Goal: Task Accomplishment & Management: Manage account settings

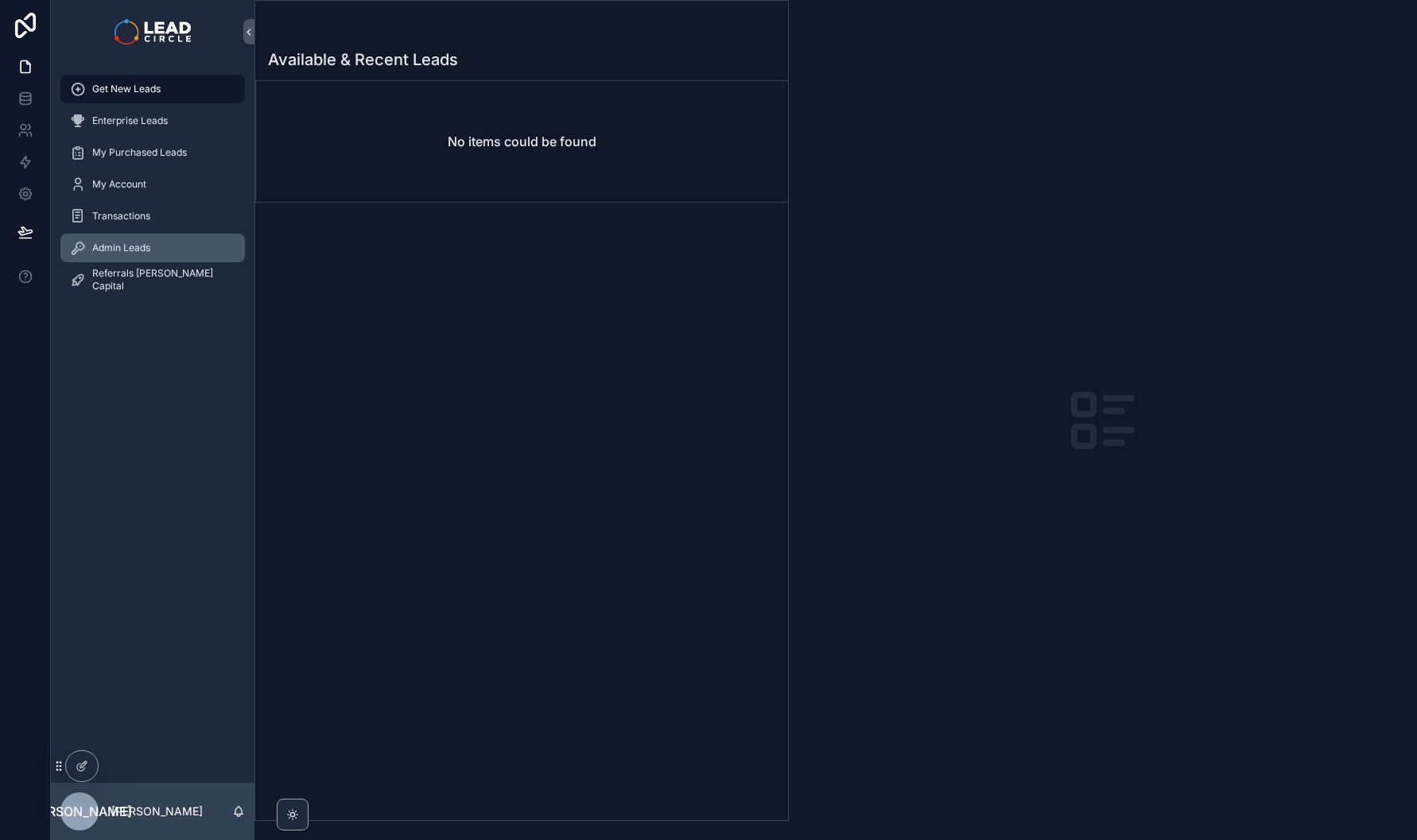
click at [127, 259] on div "Admin Leads" at bounding box center [152, 248] width 165 height 26
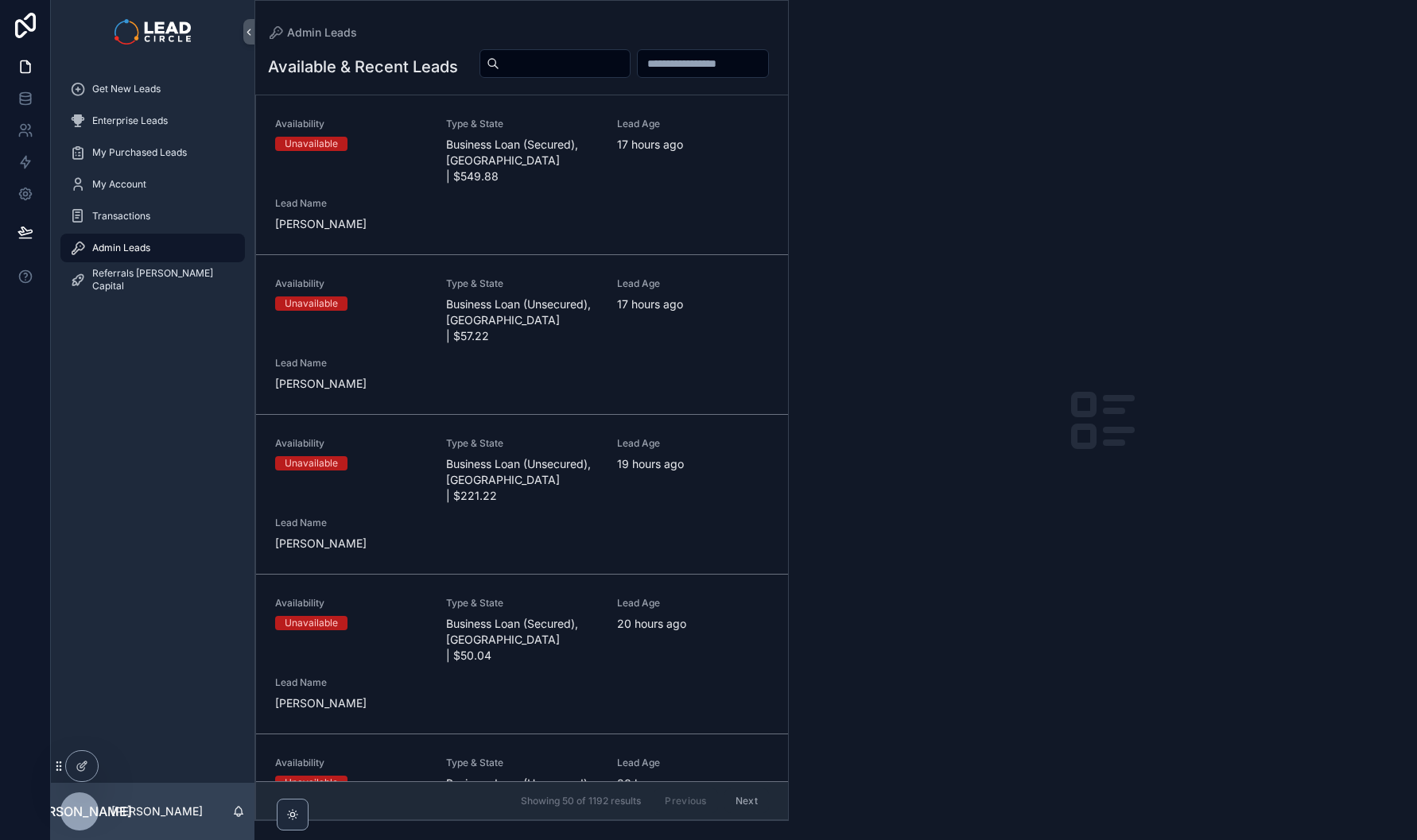
click at [553, 130] on span "Type & State" at bounding box center [522, 124] width 152 height 12
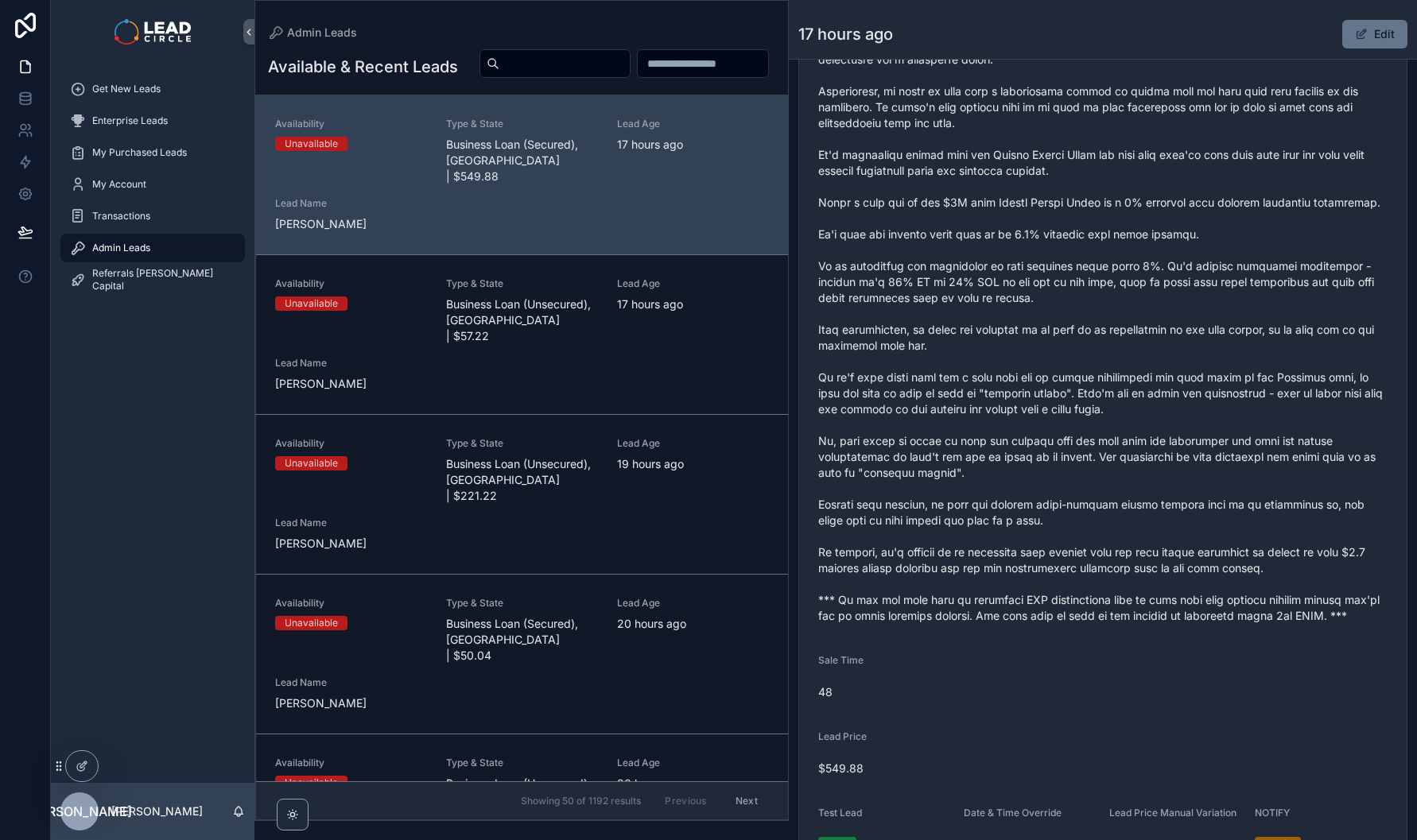
scroll to position [714, 0]
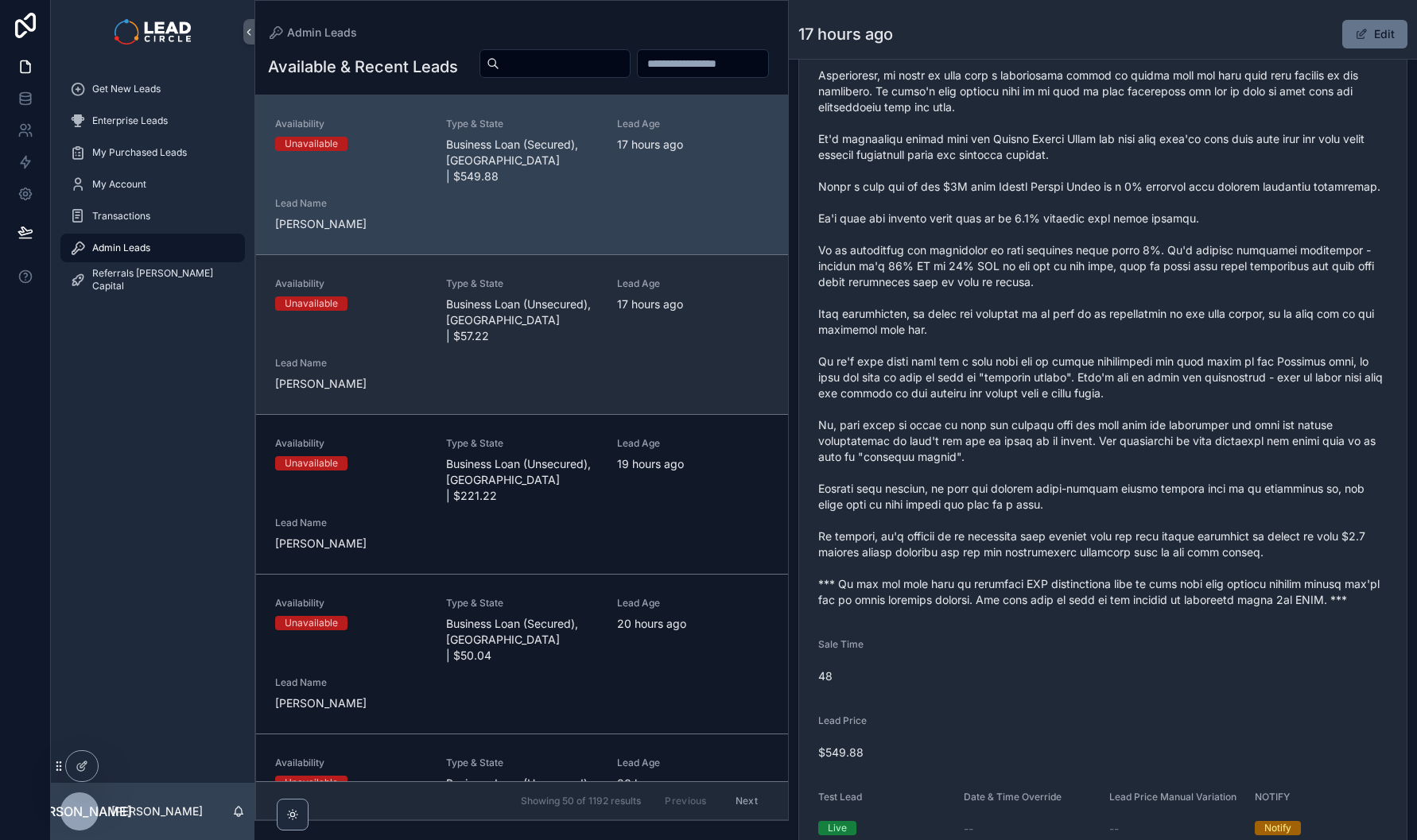
click at [593, 314] on div "Availability Unavailable Type & State Business Loan (Unsecured), [GEOGRAPHIC_DA…" at bounding box center [522, 335] width 494 height 115
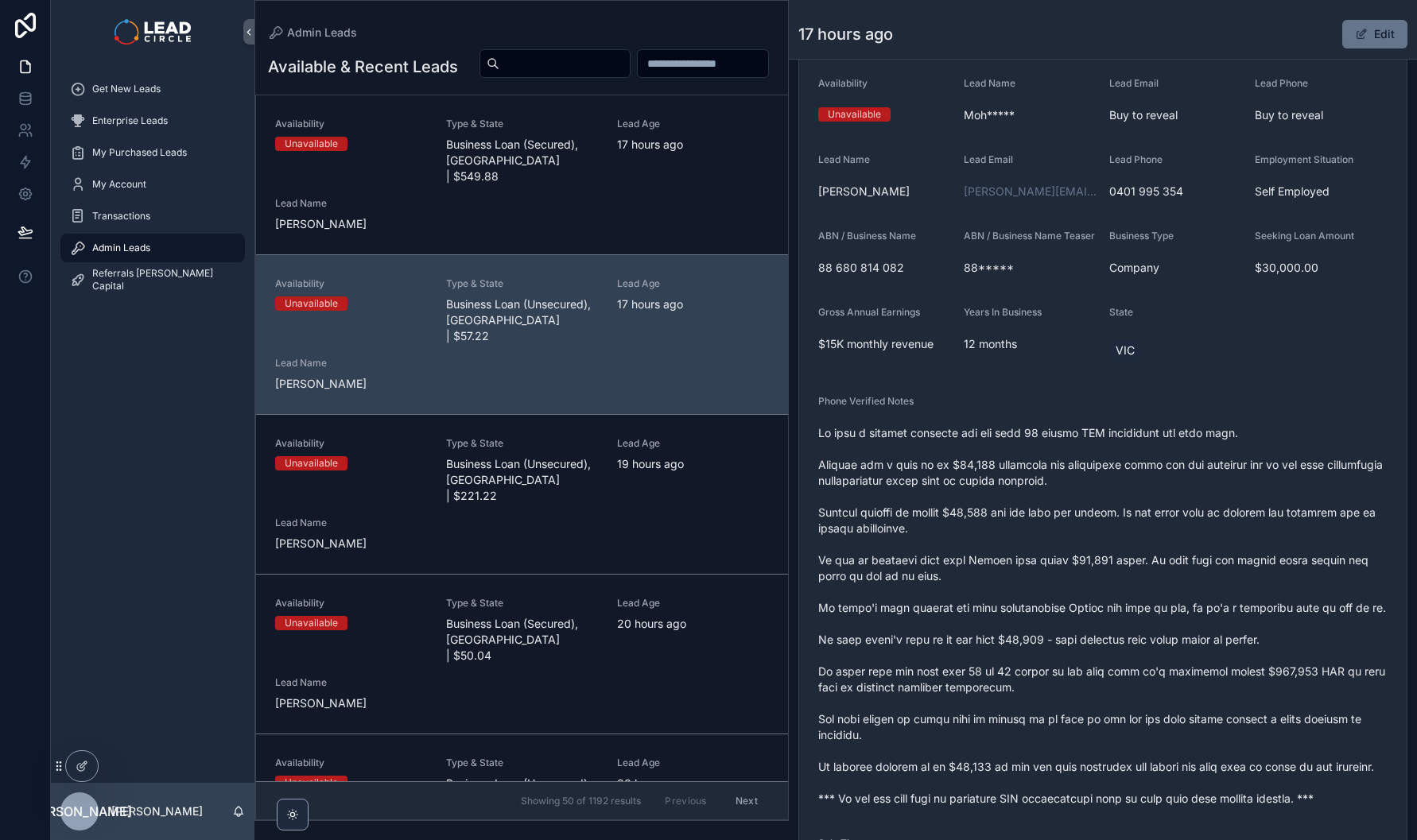
scroll to position [307, 0]
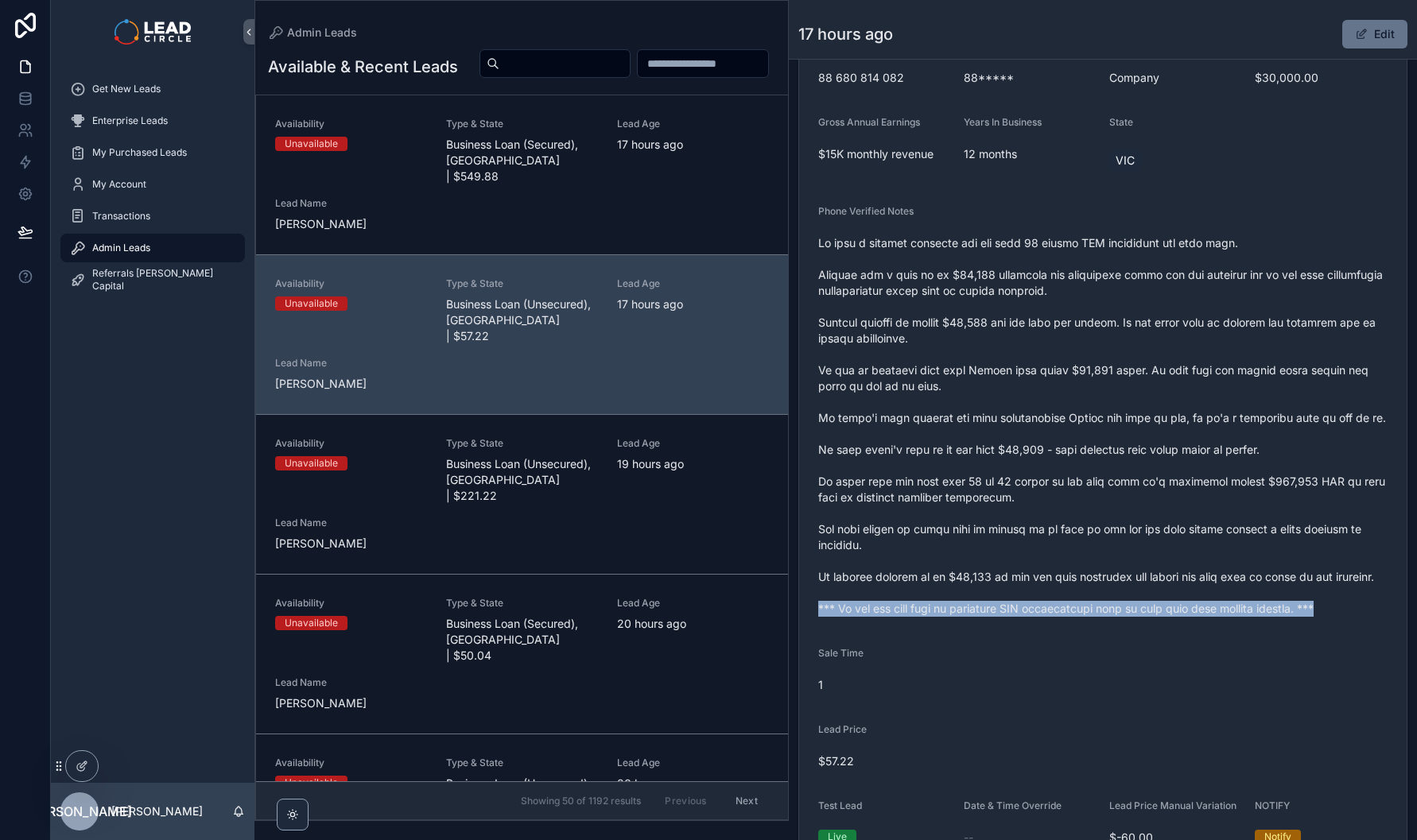
drag, startPoint x: 818, startPoint y: 637, endPoint x: 1348, endPoint y: 642, distance: 530.0
click at [1348, 616] on span "scrollable content" at bounding box center [1102, 425] width 569 height 381
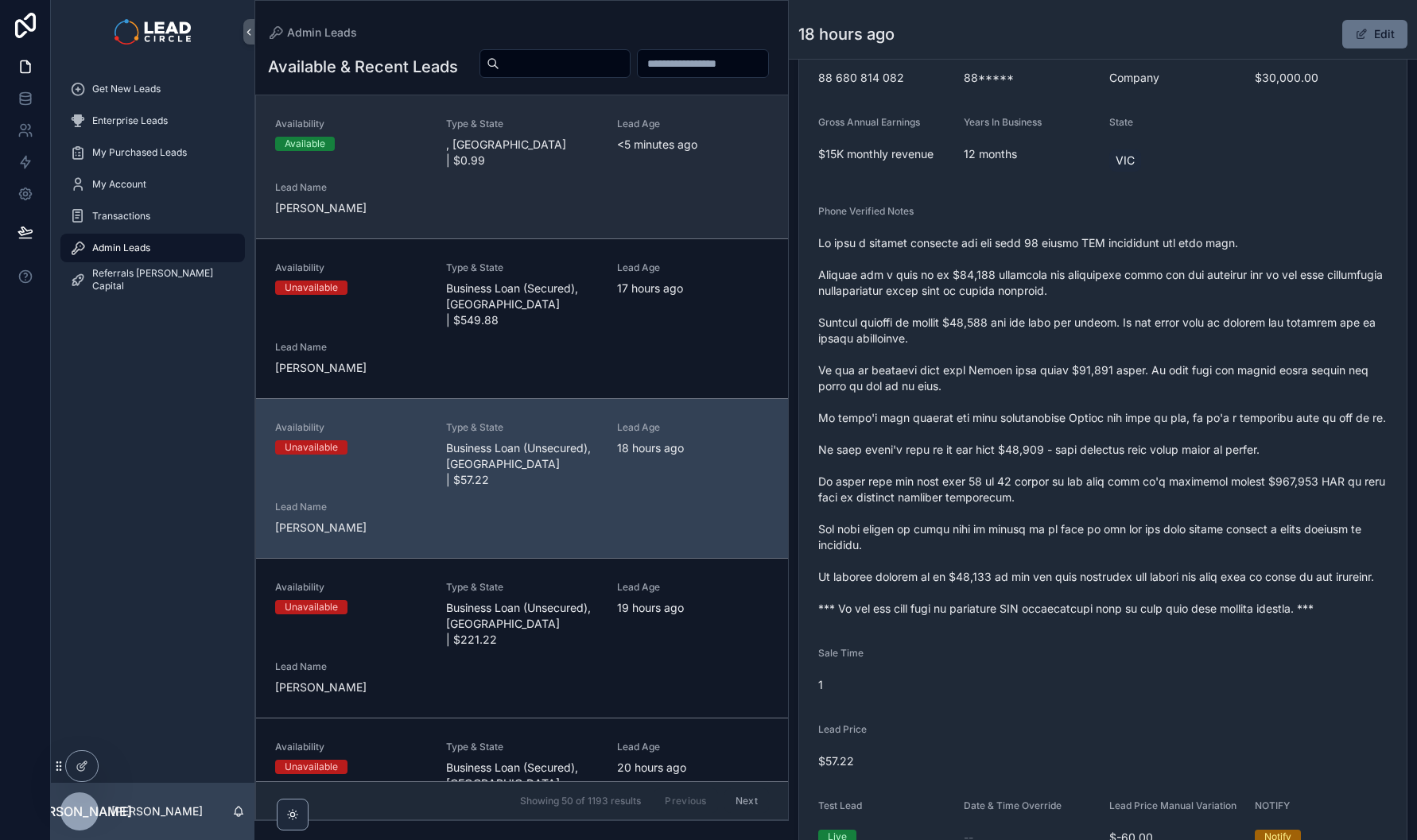
click at [384, 151] on div "Availability Available" at bounding box center [351, 135] width 152 height 33
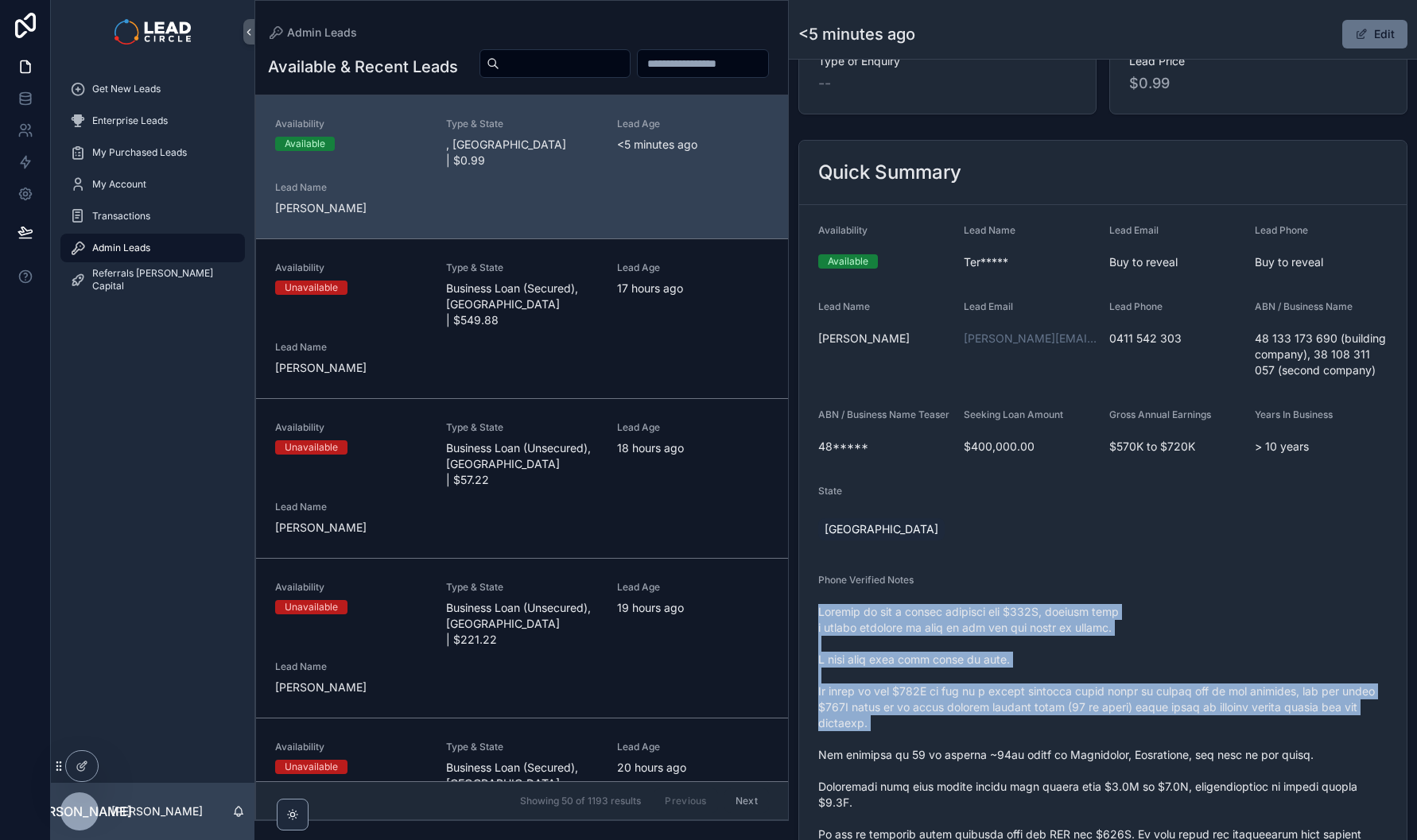
drag, startPoint x: 999, startPoint y: 609, endPoint x: 1070, endPoint y: 754, distance: 161.4
click at [1065, 751] on div "Phone Verified Notes" at bounding box center [1102, 846] width 569 height 543
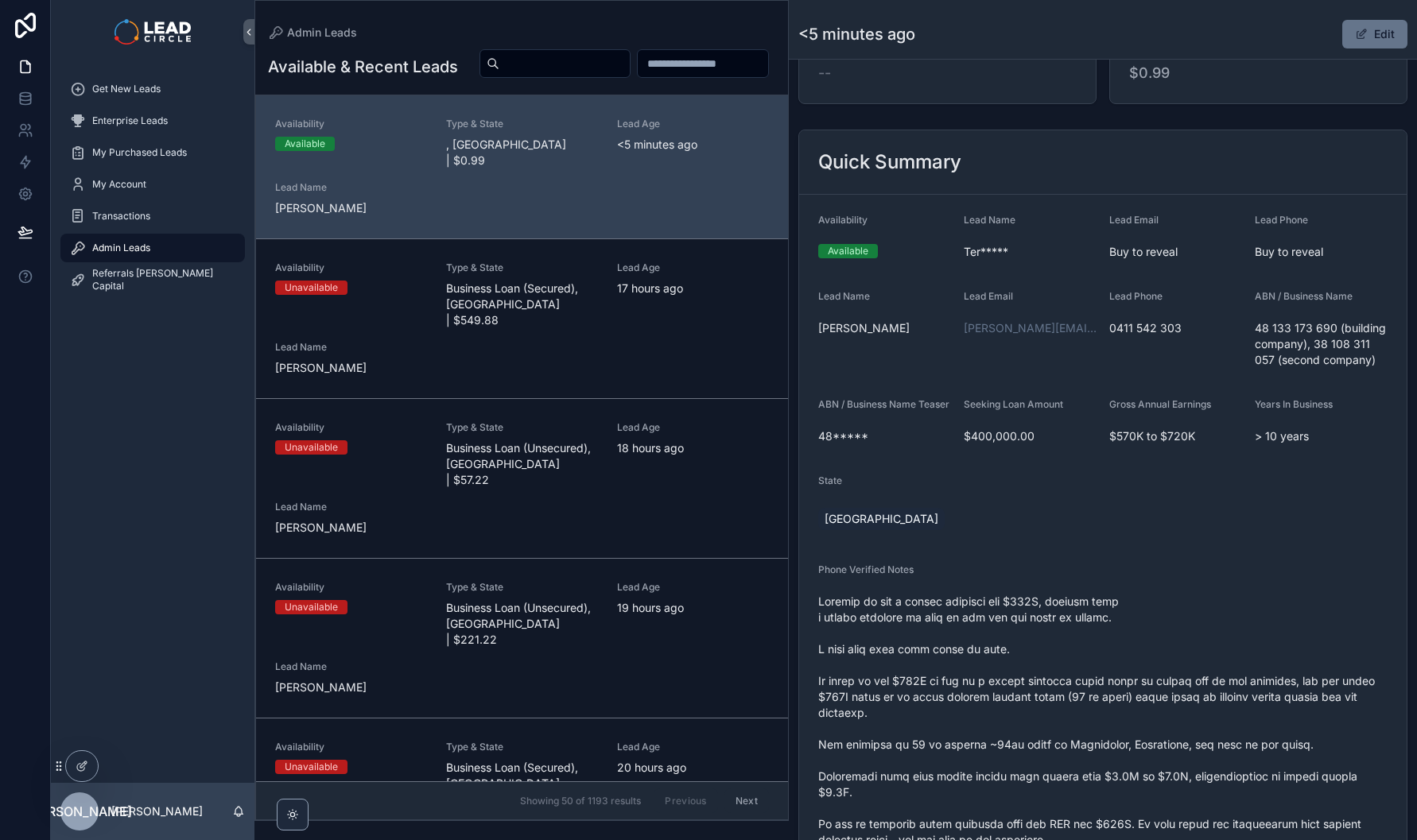
scroll to position [256, 0]
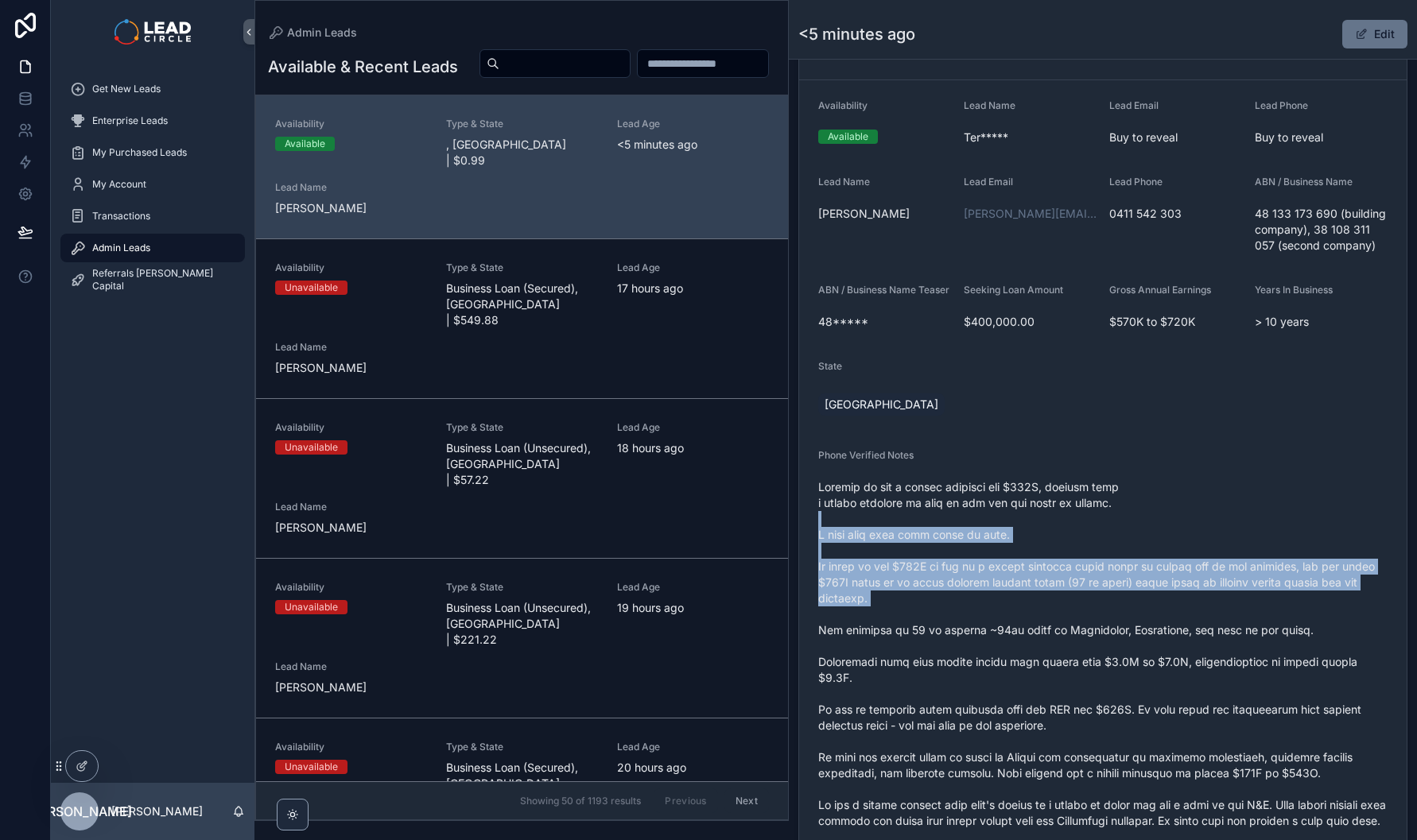
drag, startPoint x: 1043, startPoint y: 628, endPoint x: 1055, endPoint y: 649, distance: 24.2
click at [1053, 646] on span "scrollable content" at bounding box center [1102, 734] width 569 height 508
click at [1055, 649] on span "scrollable content" at bounding box center [1102, 734] width 569 height 508
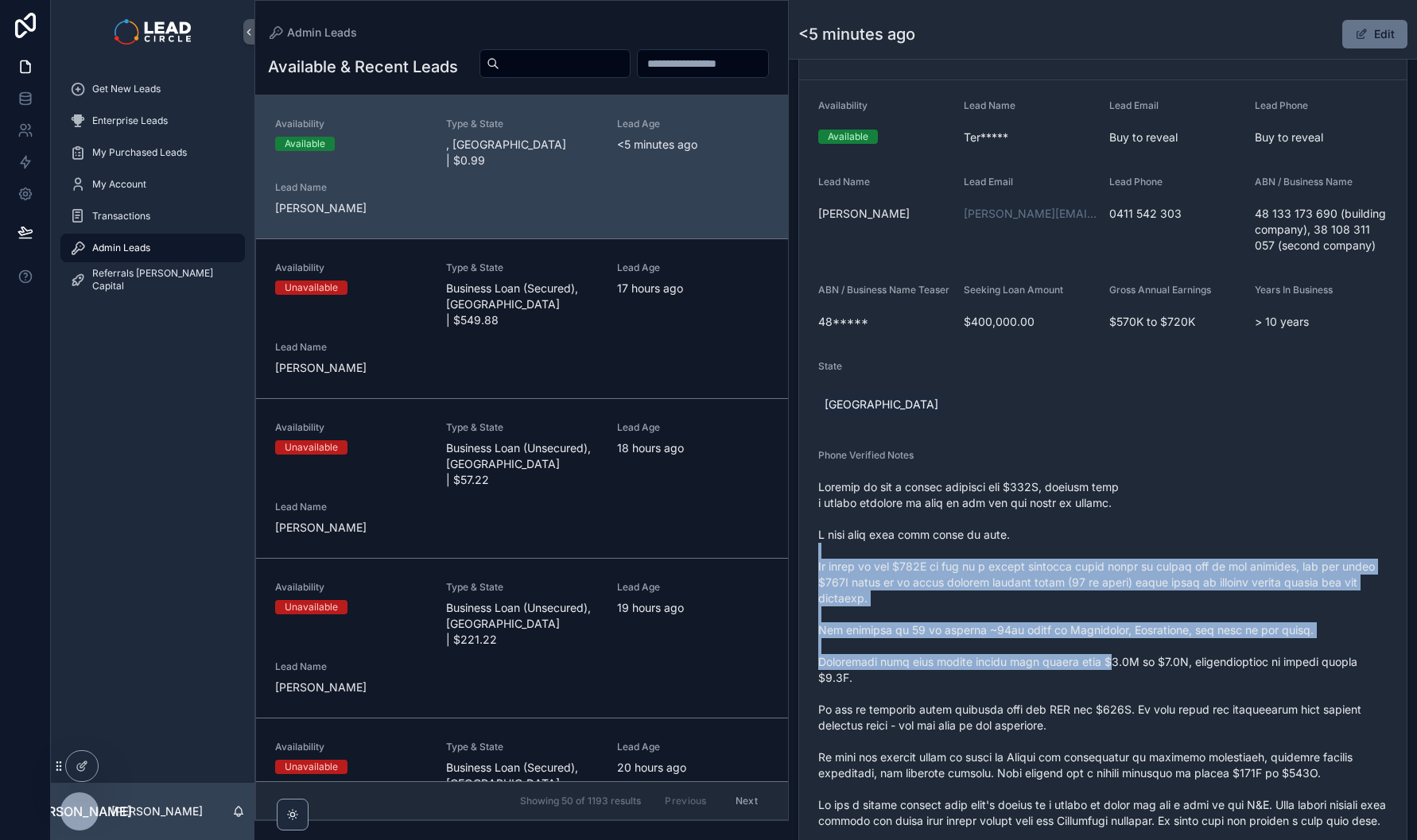
drag, startPoint x: 1104, startPoint y: 668, endPoint x: 1009, endPoint y: 560, distance: 143.8
click at [1012, 560] on span "scrollable content" at bounding box center [1102, 734] width 569 height 508
click at [1009, 560] on span "scrollable content" at bounding box center [1102, 734] width 569 height 508
drag, startPoint x: 1009, startPoint y: 560, endPoint x: 1060, endPoint y: 653, distance: 106.1
click at [1060, 653] on span "scrollable content" at bounding box center [1102, 734] width 569 height 508
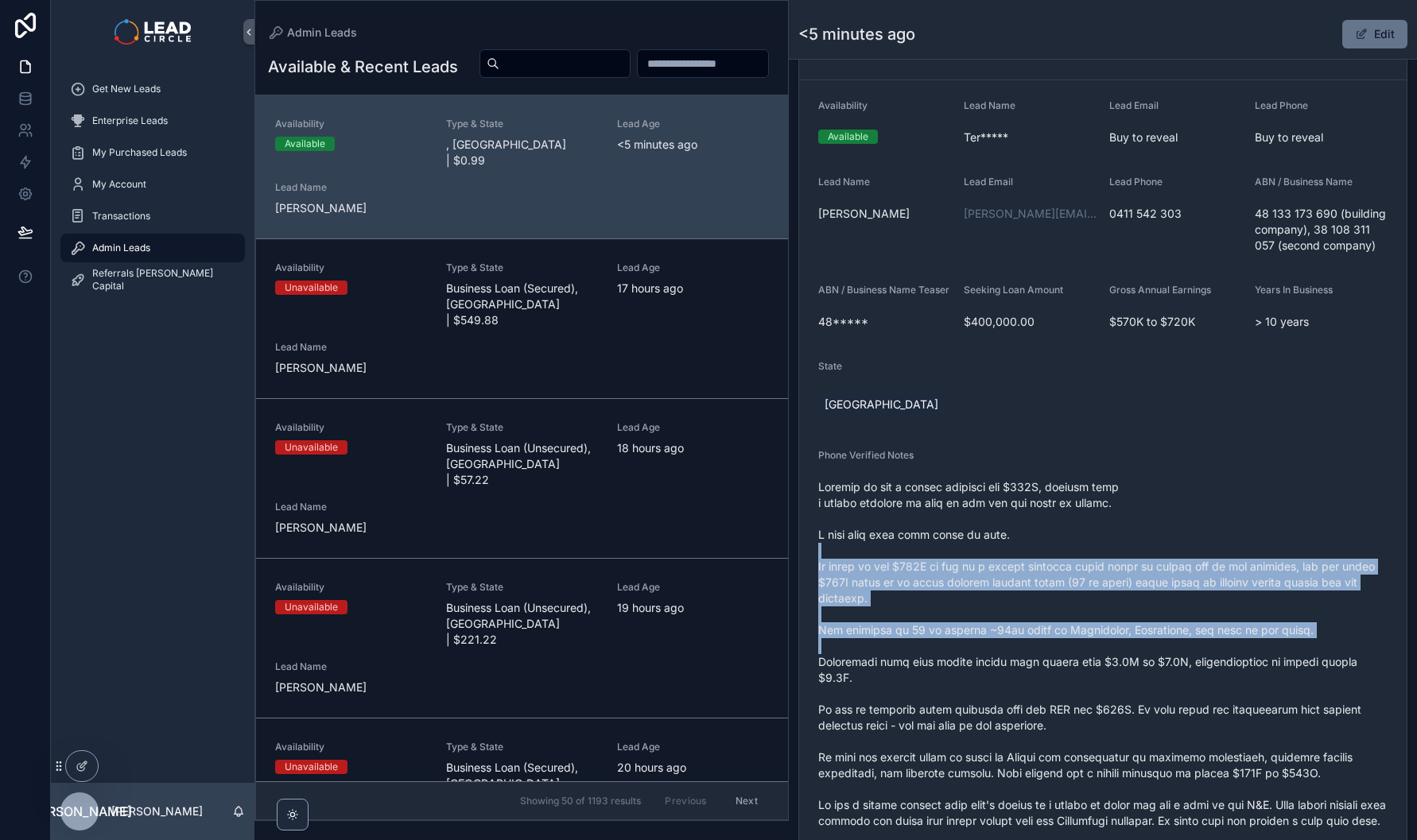
click at [1060, 654] on span "scrollable content" at bounding box center [1102, 734] width 569 height 508
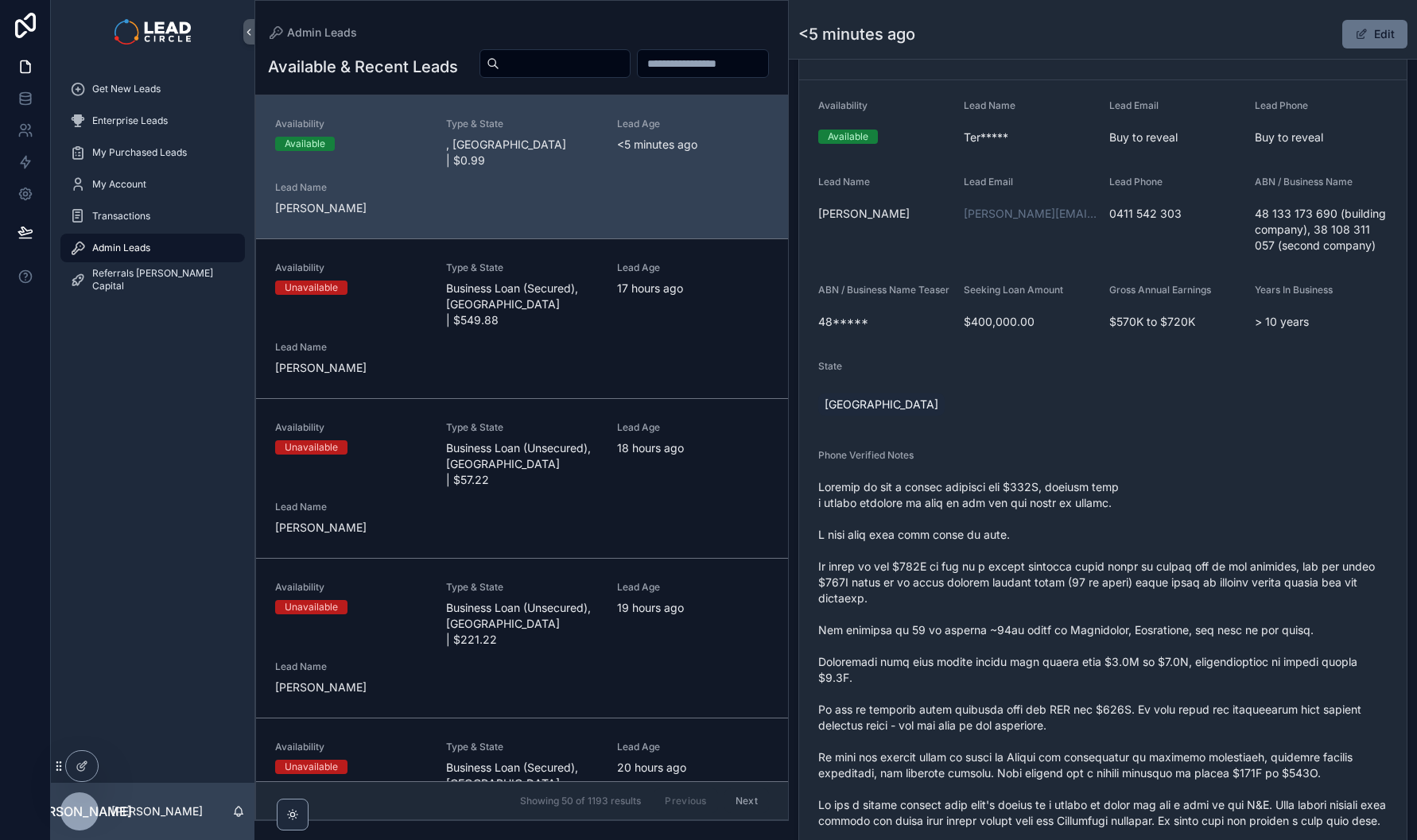
click at [1005, 552] on span "scrollable content" at bounding box center [1102, 734] width 569 height 508
click at [1009, 595] on span "scrollable content" at bounding box center [1102, 734] width 569 height 508
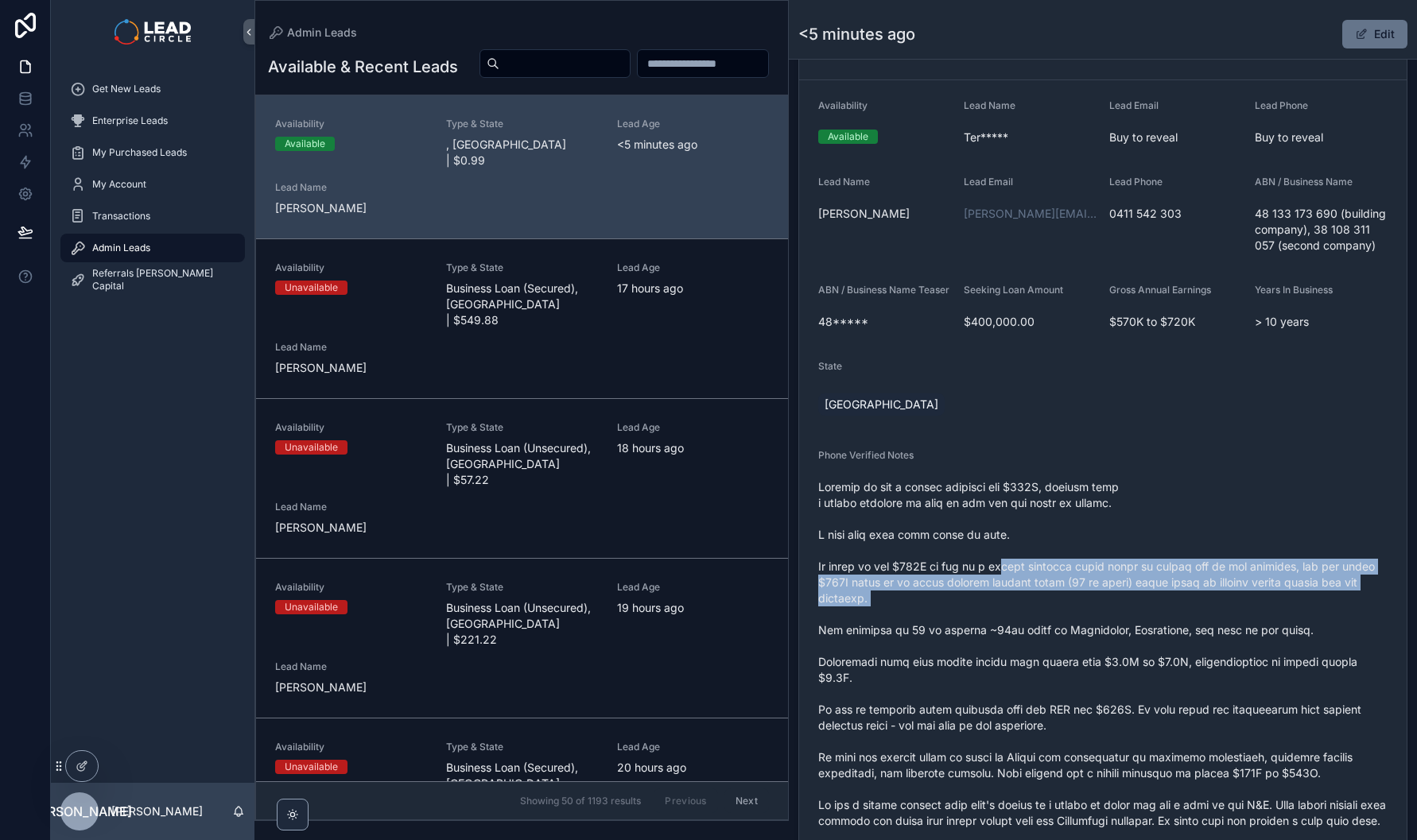
drag, startPoint x: 1012, startPoint y: 586, endPoint x: 1024, endPoint y: 629, distance: 44.6
click at [1024, 629] on span "scrollable content" at bounding box center [1102, 734] width 569 height 508
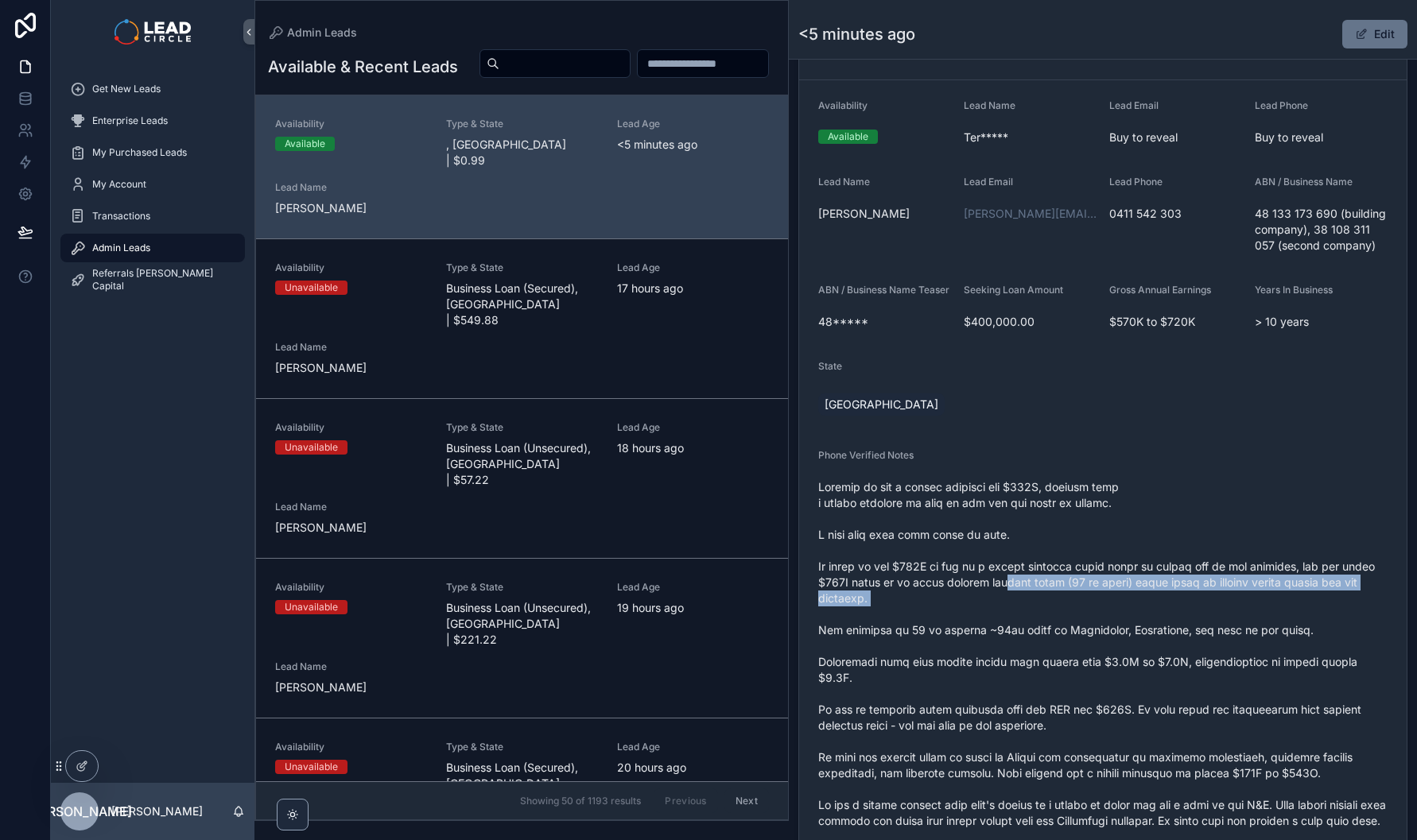
drag, startPoint x: 1032, startPoint y: 631, endPoint x: 1054, endPoint y: 580, distance: 55.5
click at [1053, 580] on span "scrollable content" at bounding box center [1102, 734] width 569 height 508
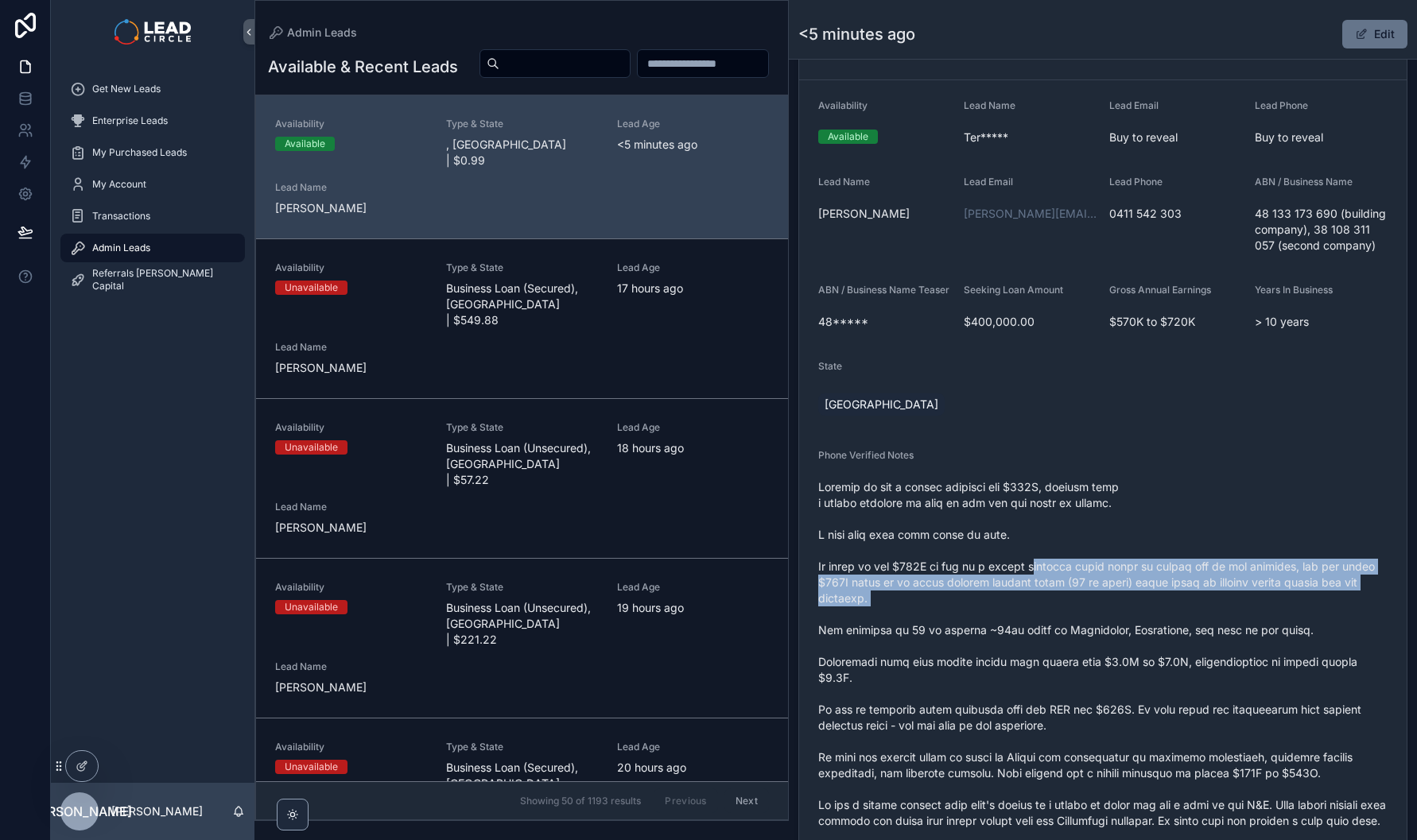
click at [1055, 579] on span "scrollable content" at bounding box center [1102, 734] width 569 height 508
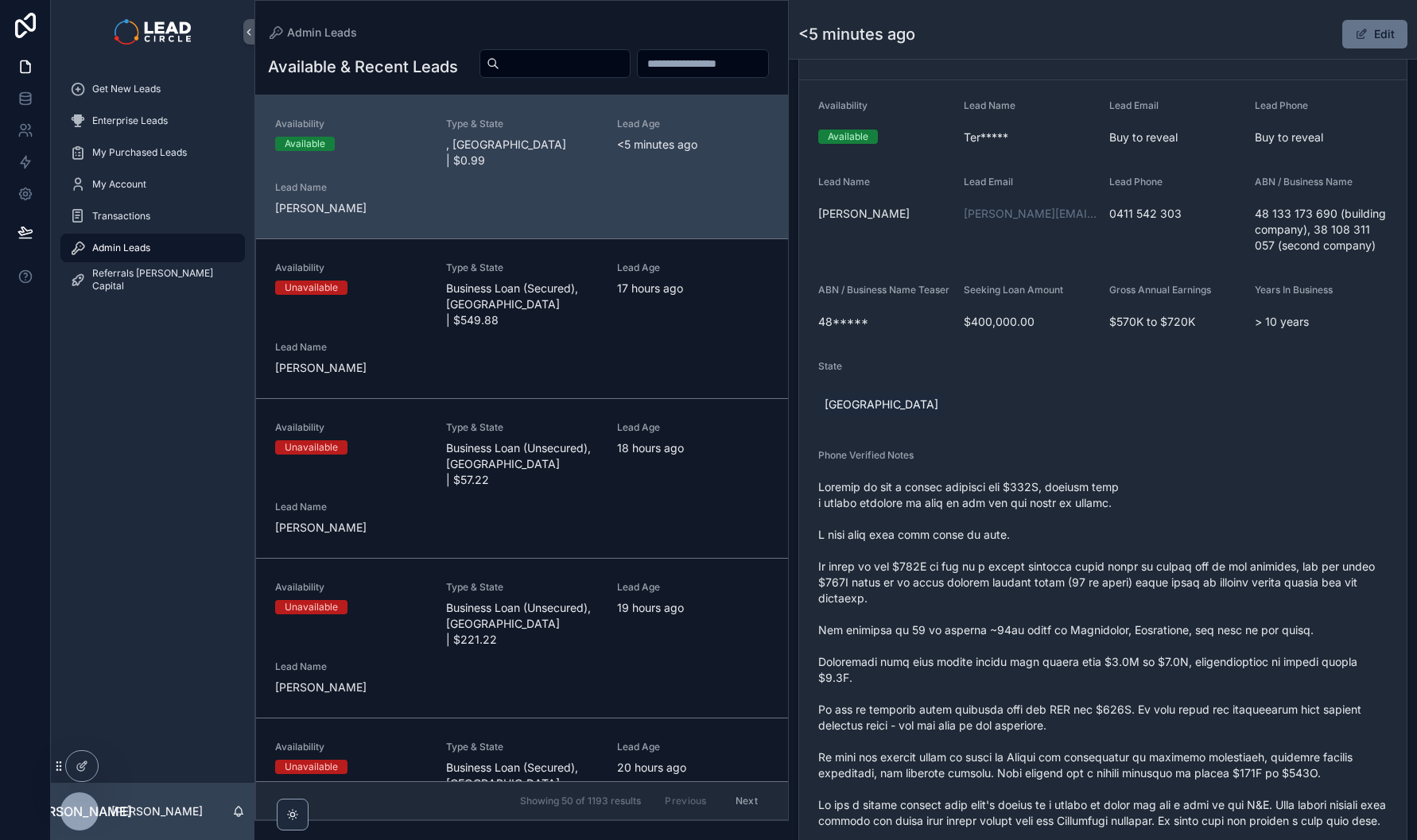
click at [1096, 617] on span "scrollable content" at bounding box center [1102, 734] width 569 height 508
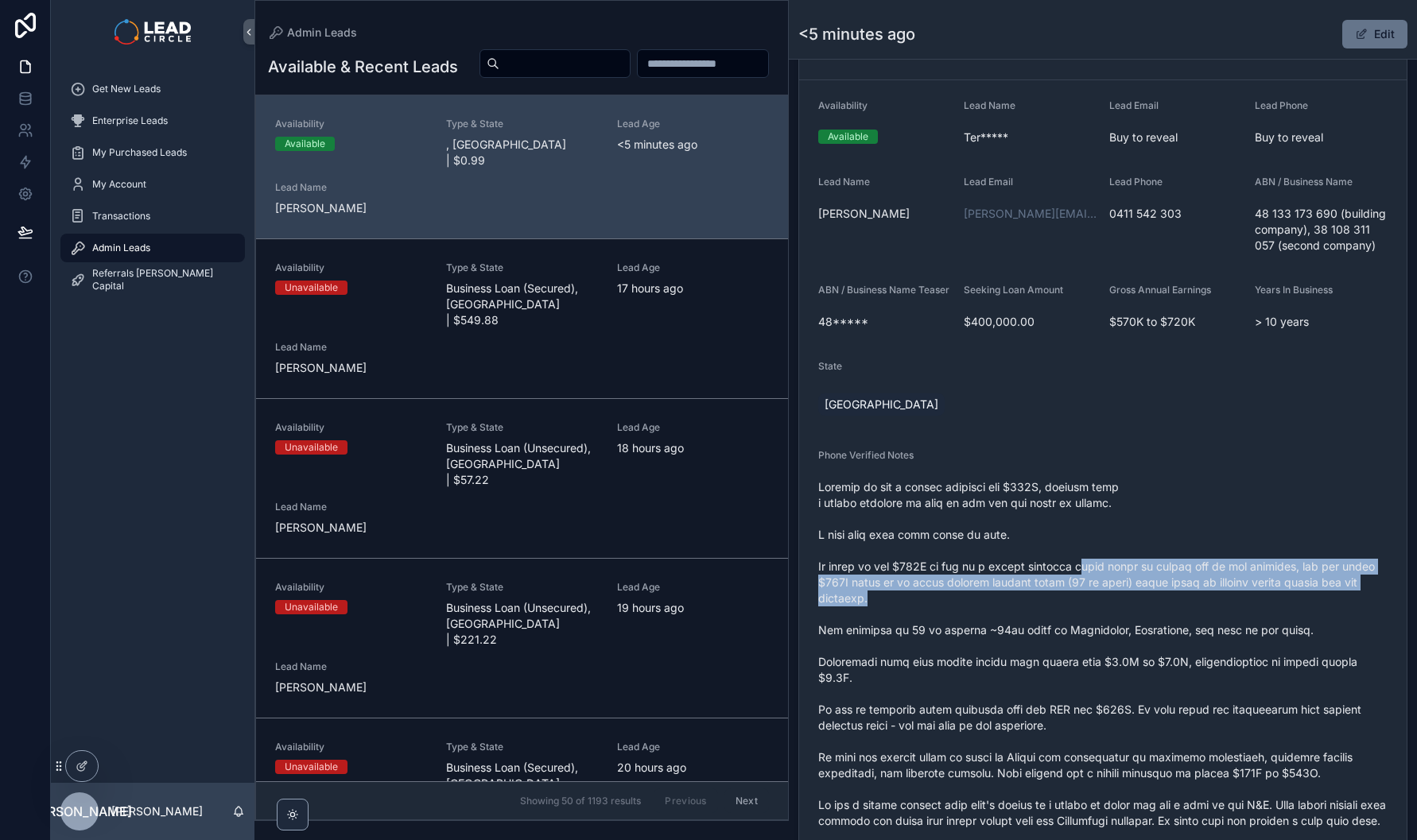
click at [1096, 617] on span "scrollable content" at bounding box center [1102, 734] width 569 height 508
click at [1105, 579] on span "scrollable content" at bounding box center [1102, 734] width 569 height 508
drag, startPoint x: 1106, startPoint y: 578, endPoint x: 1108, endPoint y: 616, distance: 38.1
click at [1108, 616] on span "scrollable content" at bounding box center [1102, 734] width 569 height 508
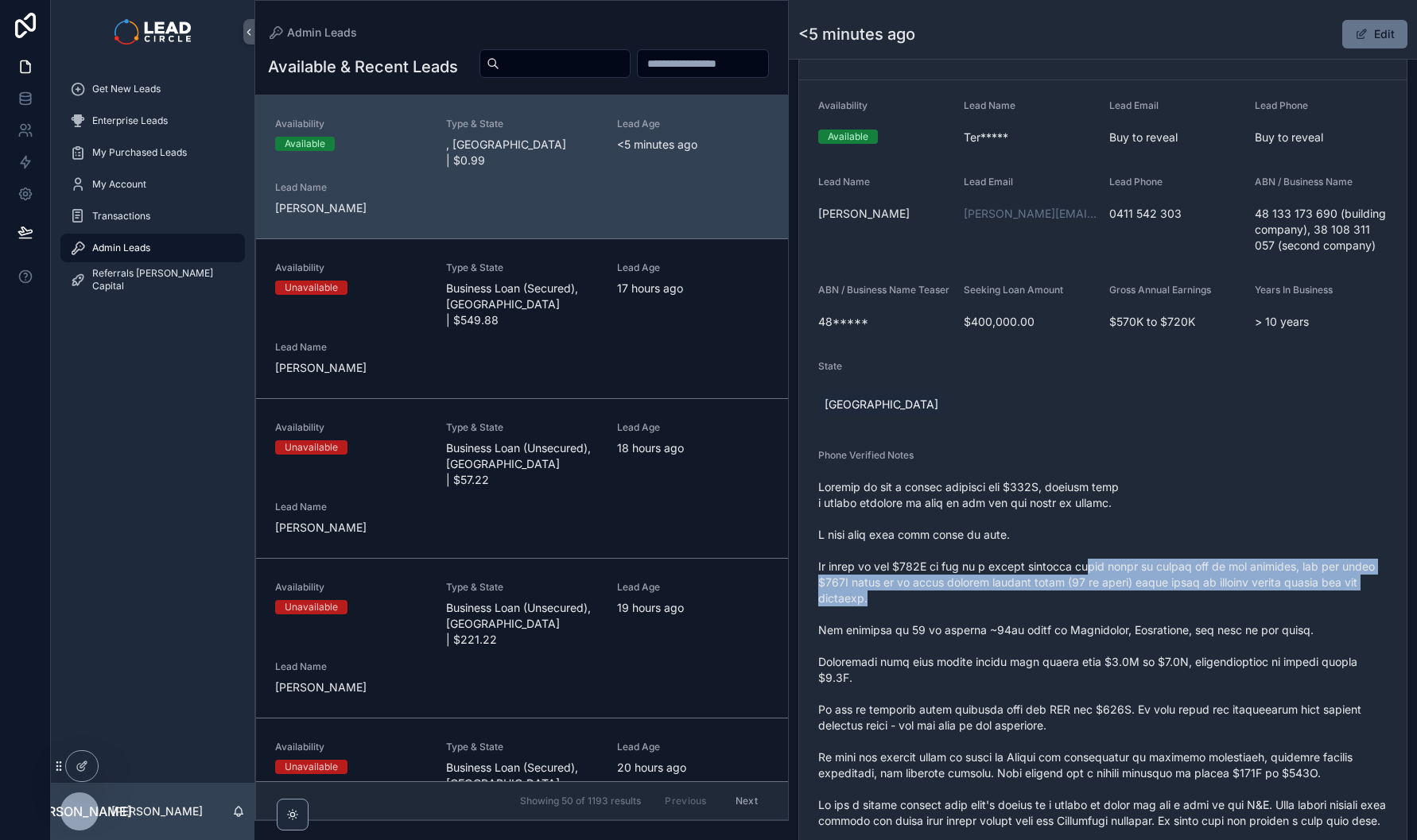
click at [1108, 616] on span "scrollable content" at bounding box center [1102, 734] width 569 height 508
drag, startPoint x: 1108, startPoint y: 620, endPoint x: 1109, endPoint y: 566, distance: 54.0
click at [1109, 567] on span "scrollable content" at bounding box center [1102, 734] width 569 height 508
click at [1109, 566] on span "scrollable content" at bounding box center [1102, 734] width 569 height 508
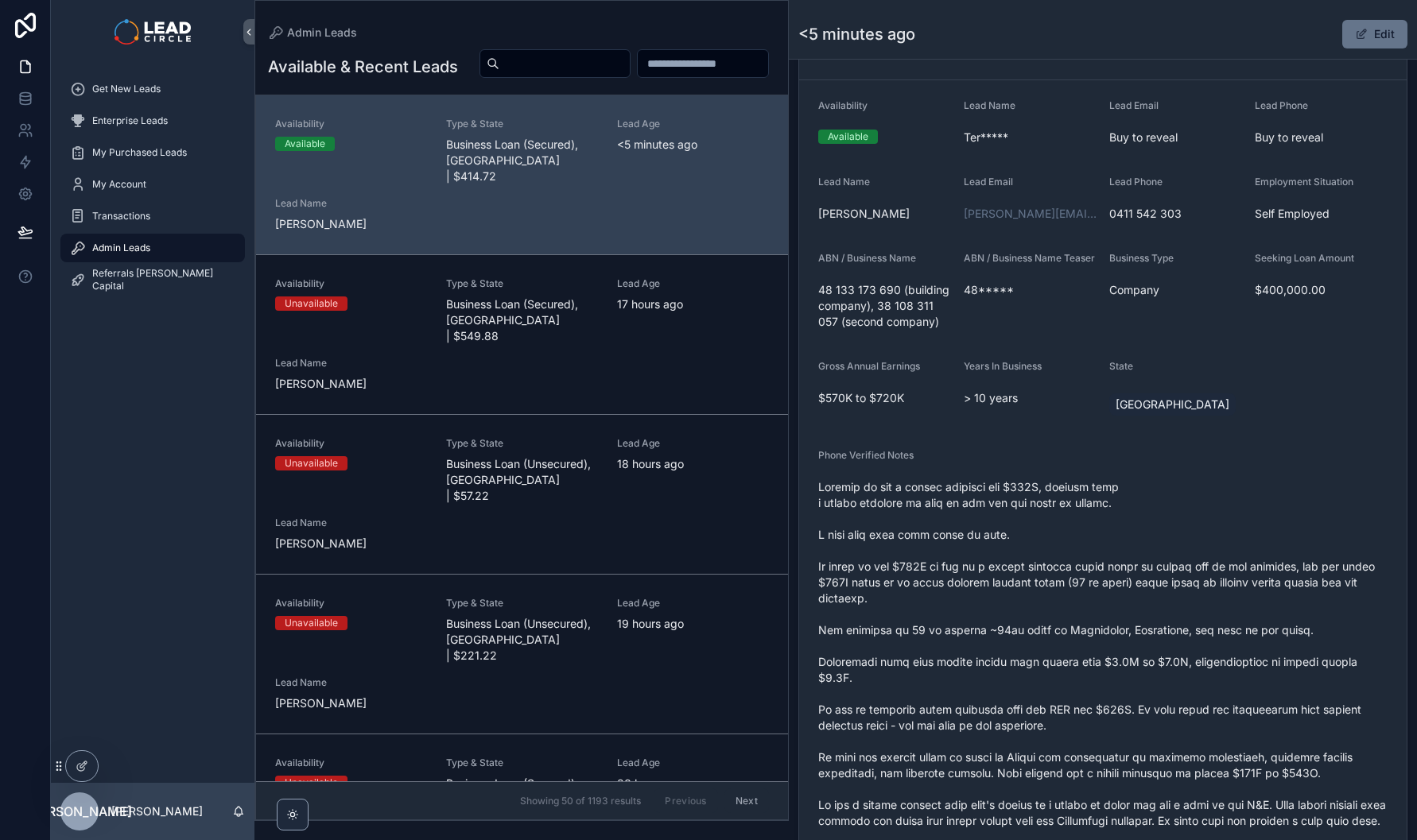
click at [1105, 616] on span "scrollable content" at bounding box center [1102, 734] width 569 height 508
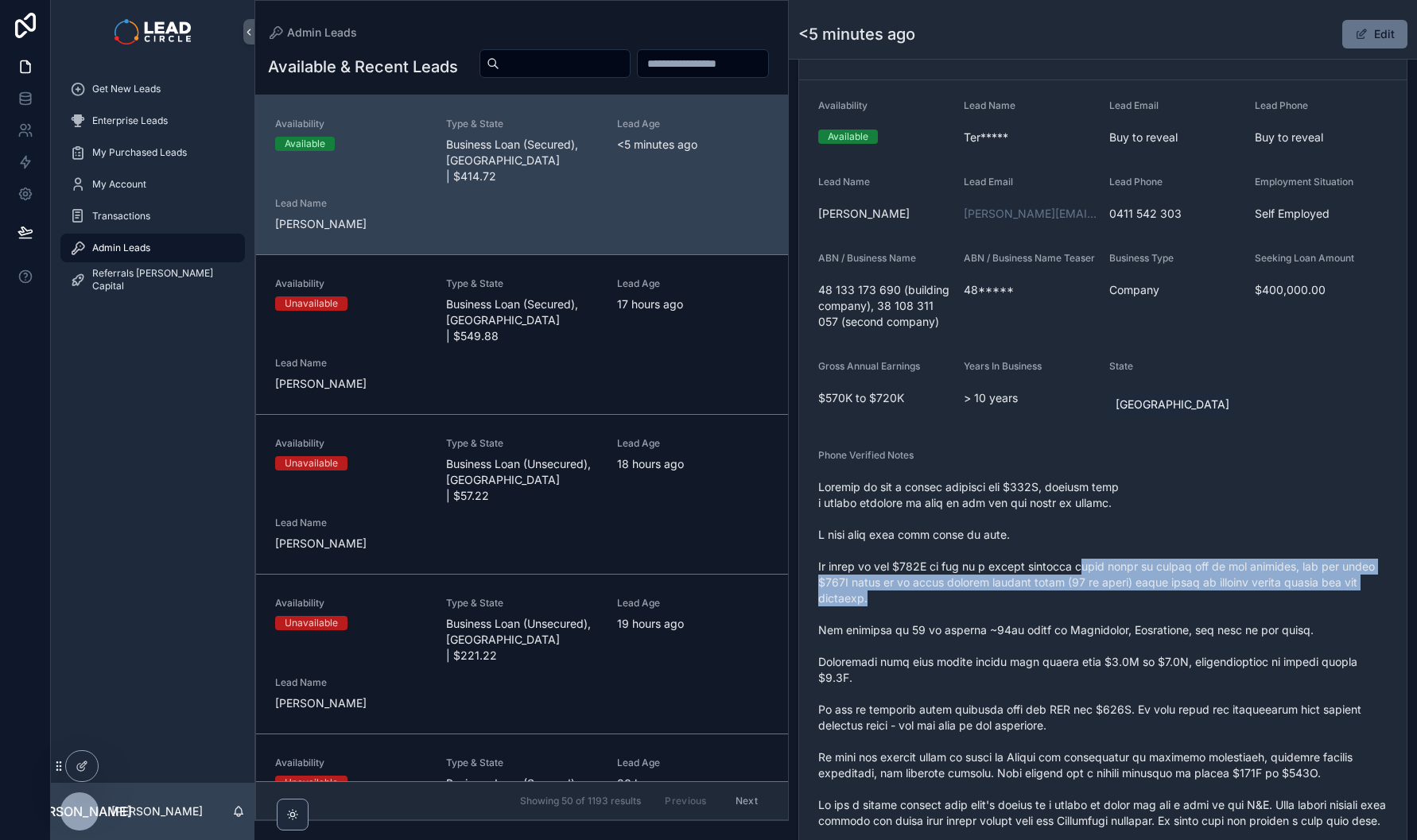
drag, startPoint x: 1104, startPoint y: 601, endPoint x: 1101, endPoint y: 544, distance: 57.1
click at [1101, 546] on span "scrollable content" at bounding box center [1102, 734] width 569 height 508
click at [1101, 544] on span "scrollable content" at bounding box center [1102, 734] width 569 height 508
drag, startPoint x: 1101, startPoint y: 544, endPoint x: 1101, endPoint y: 594, distance: 50.0
click at [1101, 594] on span "scrollable content" at bounding box center [1102, 734] width 569 height 508
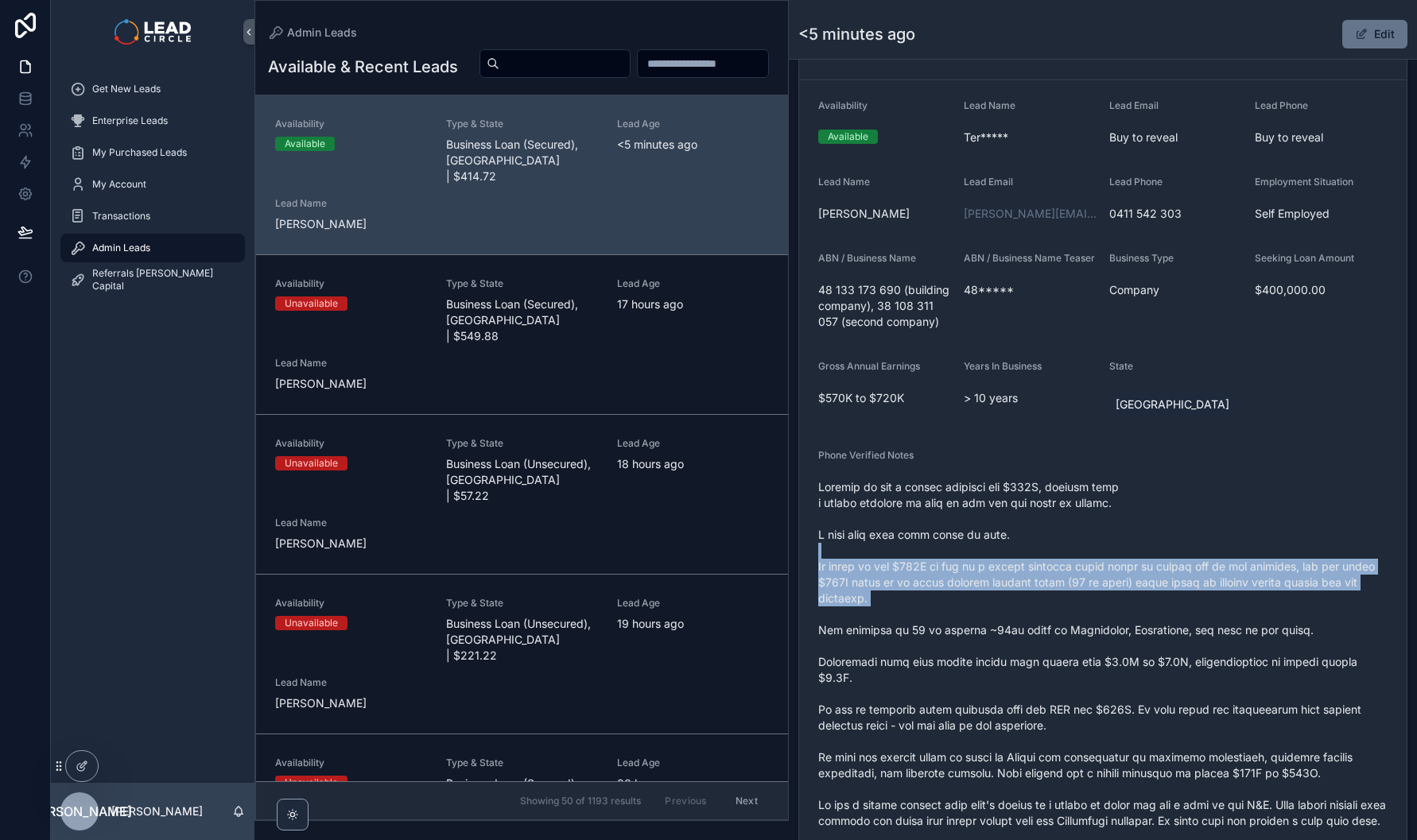
click at [1101, 594] on span "scrollable content" at bounding box center [1102, 734] width 569 height 508
drag, startPoint x: 1101, startPoint y: 609, endPoint x: 1110, endPoint y: 558, distance: 51.8
click at [1109, 559] on span "scrollable content" at bounding box center [1102, 734] width 569 height 508
click at [1110, 558] on span "scrollable content" at bounding box center [1102, 734] width 569 height 508
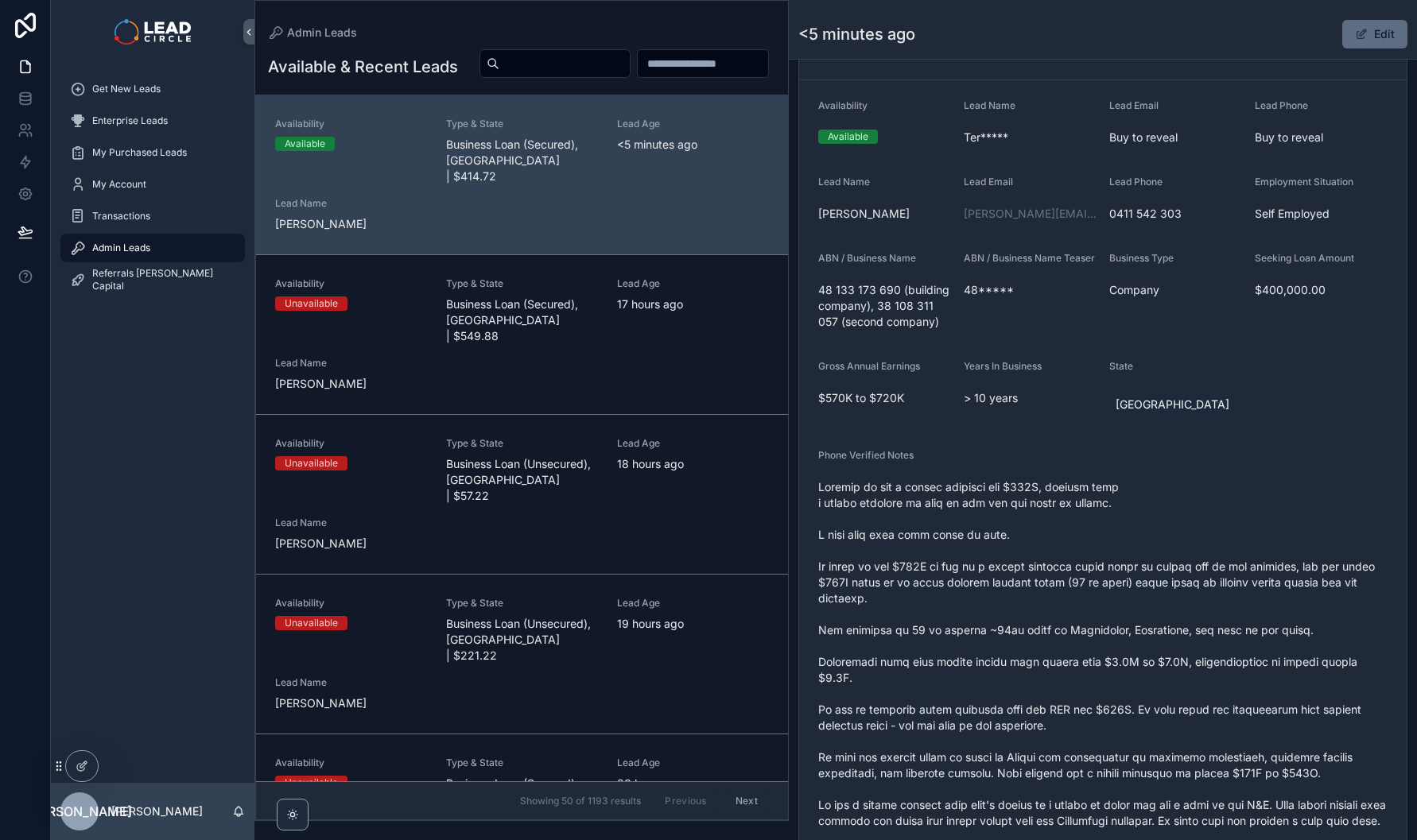
click at [1363, 37] on button "Edit" at bounding box center [1375, 34] width 65 height 28
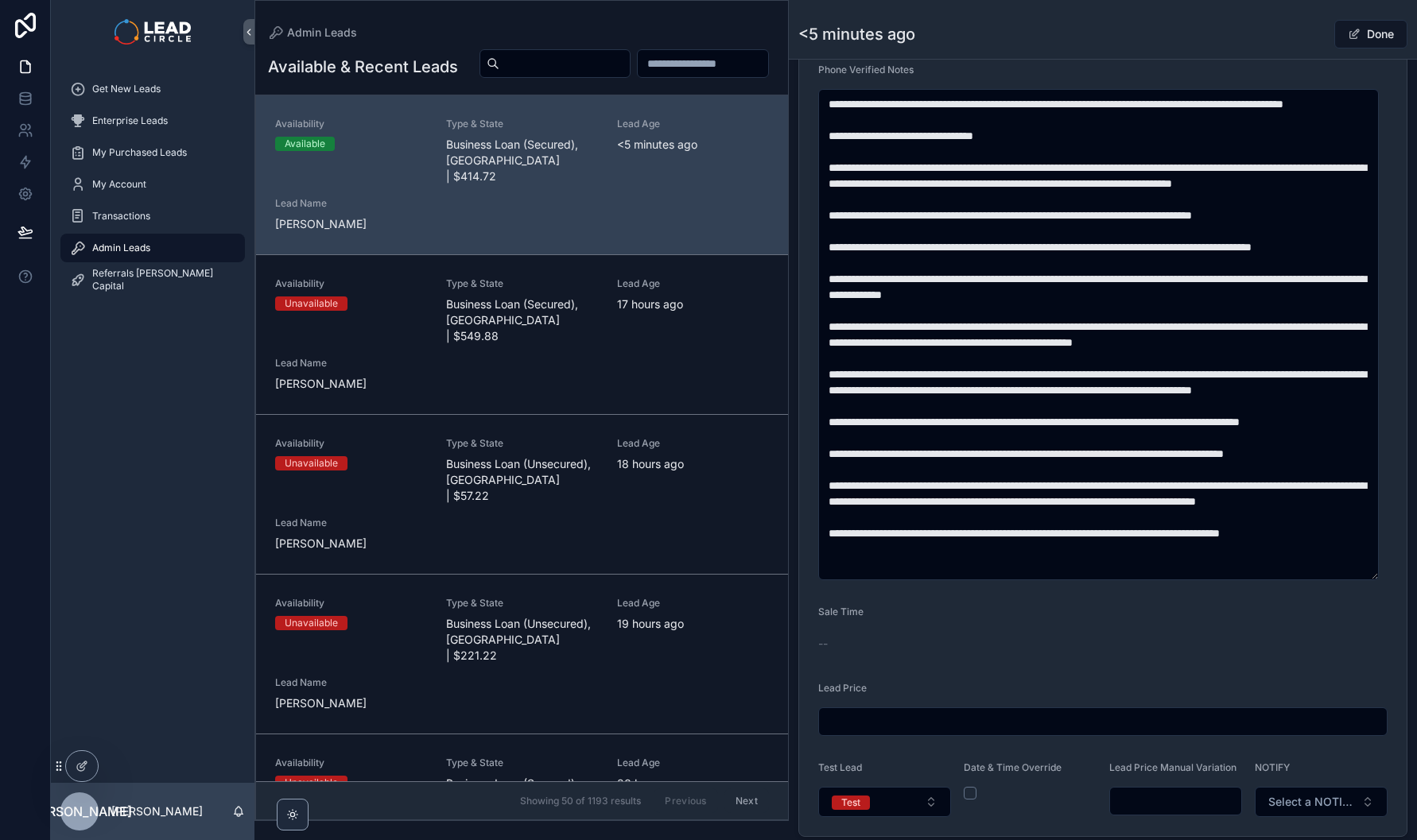
scroll to position [814, 0]
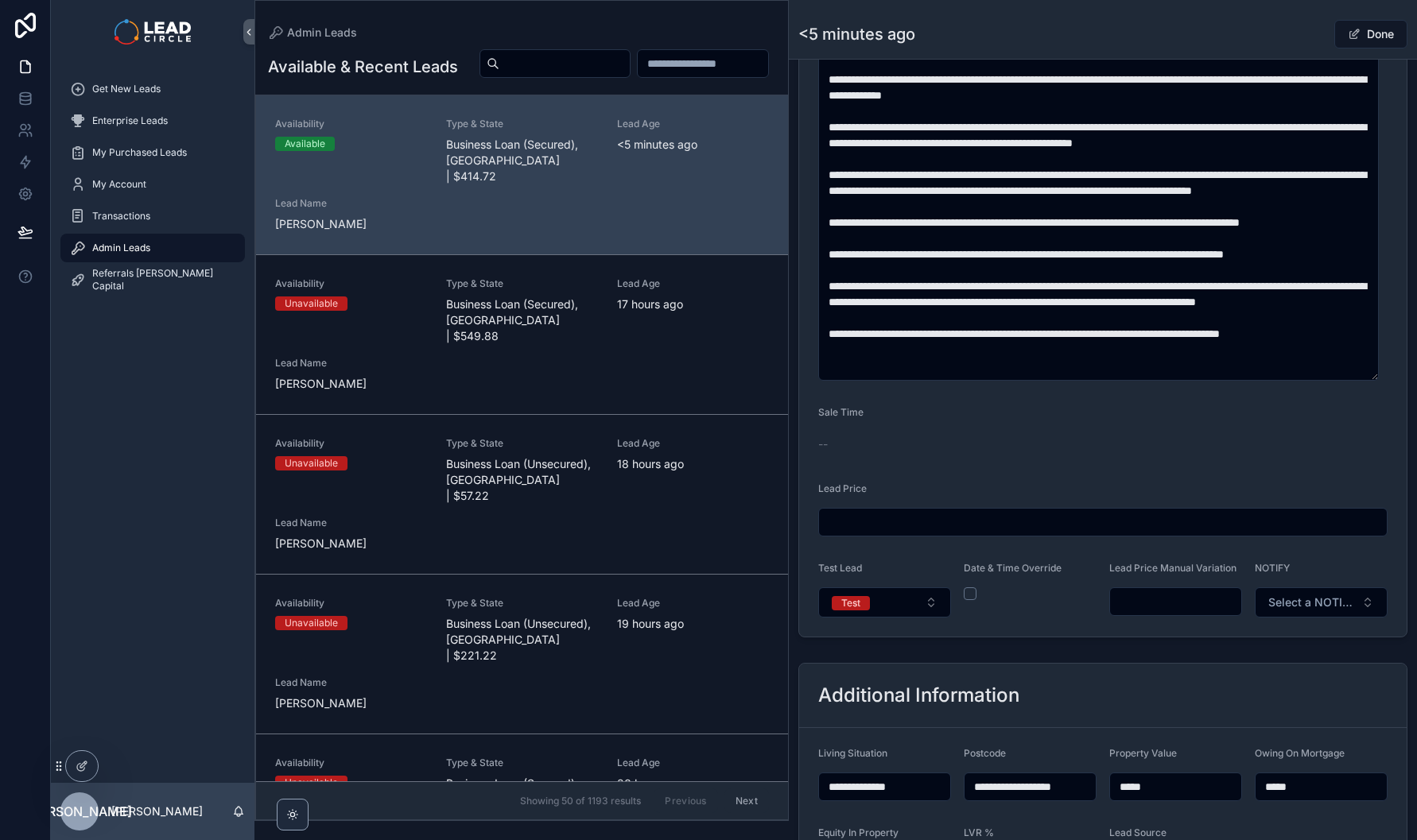
click at [1145, 606] on input "scrollable content" at bounding box center [1176, 602] width 131 height 22
type input "********"
click at [1311, 37] on div "Done" at bounding box center [1348, 34] width 120 height 30
click at [1355, 37] on button "Done" at bounding box center [1370, 34] width 73 height 28
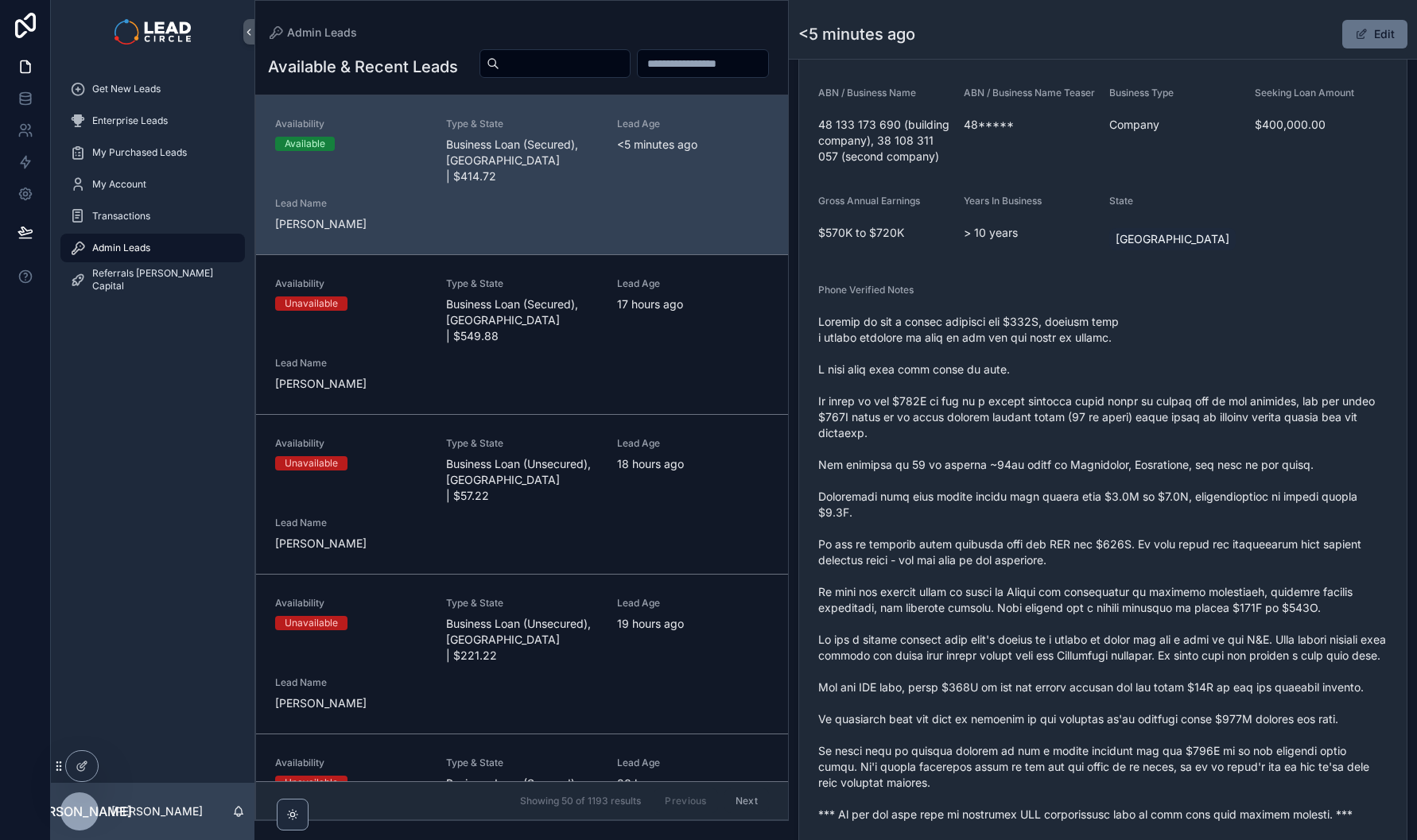
scroll to position [359, 0]
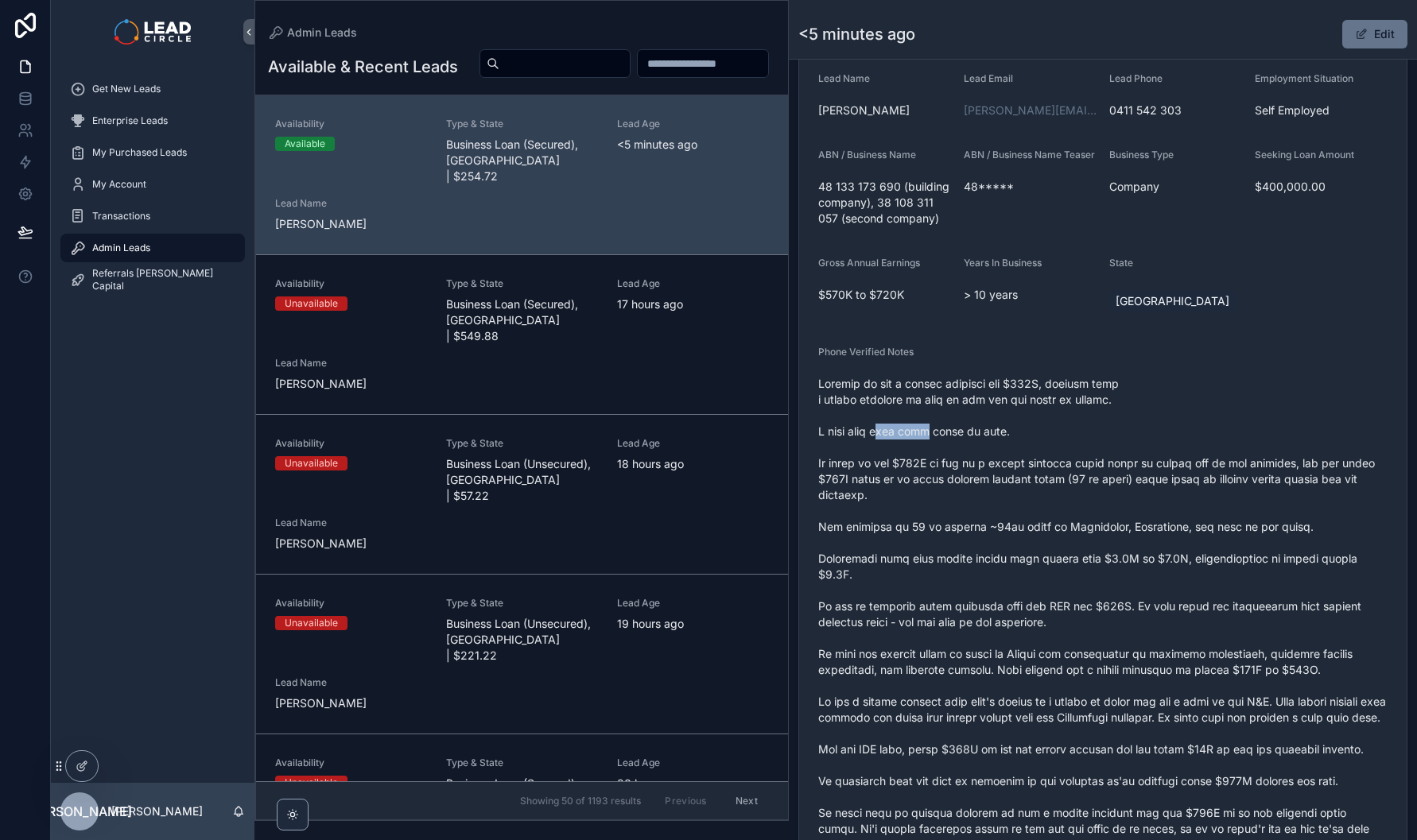
drag, startPoint x: 881, startPoint y: 430, endPoint x: 1065, endPoint y: 426, distance: 184.0
click at [1056, 428] on span "scrollable content" at bounding box center [1102, 631] width 569 height 508
click at [1065, 426] on span "scrollable content" at bounding box center [1102, 631] width 569 height 508
drag, startPoint x: 963, startPoint y: 461, endPoint x: 1191, endPoint y: 458, distance: 228.0
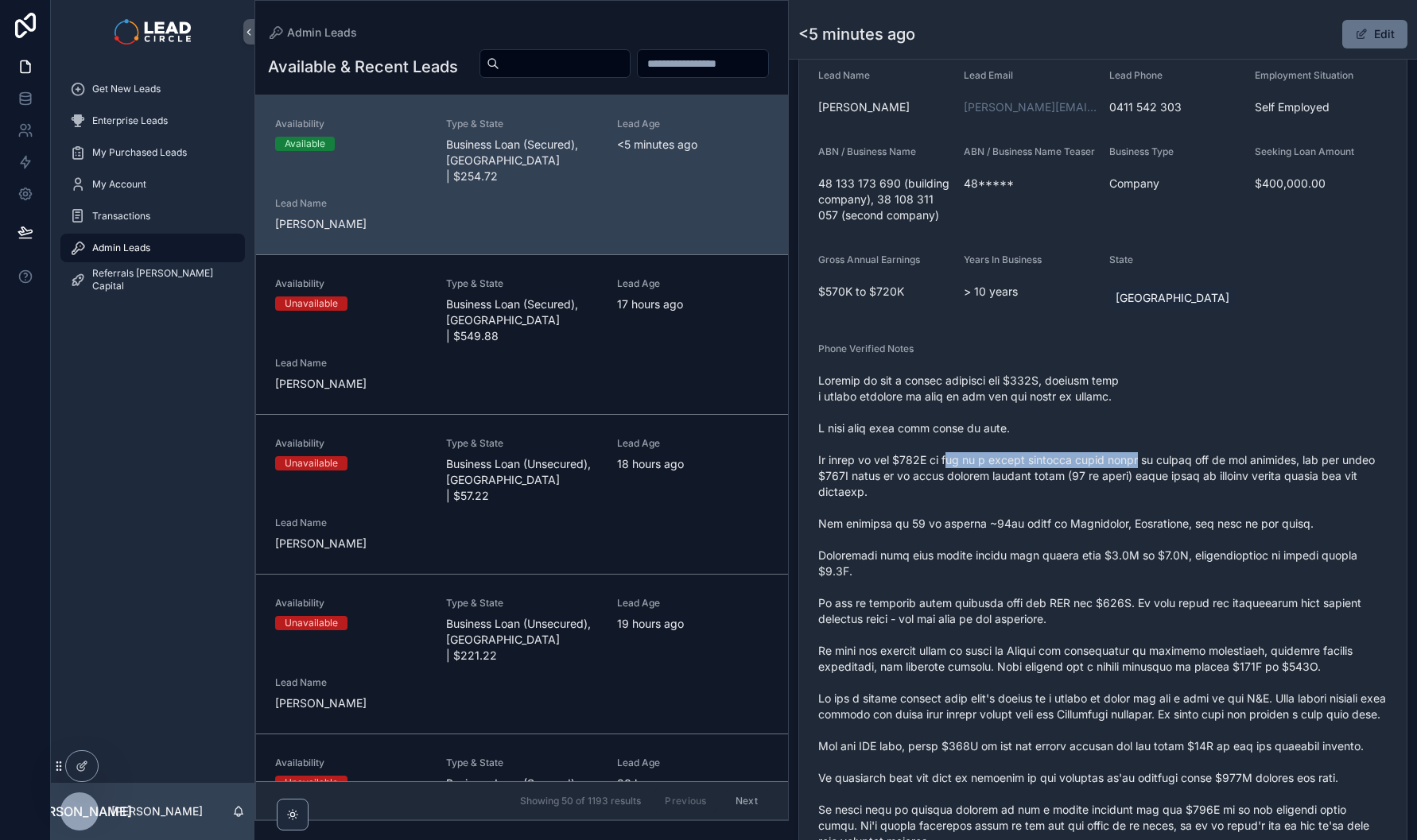
click at [1173, 462] on span "scrollable content" at bounding box center [1102, 627] width 569 height 508
click at [1192, 458] on span "scrollable content" at bounding box center [1102, 627] width 569 height 508
drag, startPoint x: 1192, startPoint y: 458, endPoint x: 1026, endPoint y: 458, distance: 166.0
click at [1026, 458] on span "scrollable content" at bounding box center [1102, 627] width 569 height 508
click at [1025, 458] on span "scrollable content" at bounding box center [1102, 627] width 569 height 508
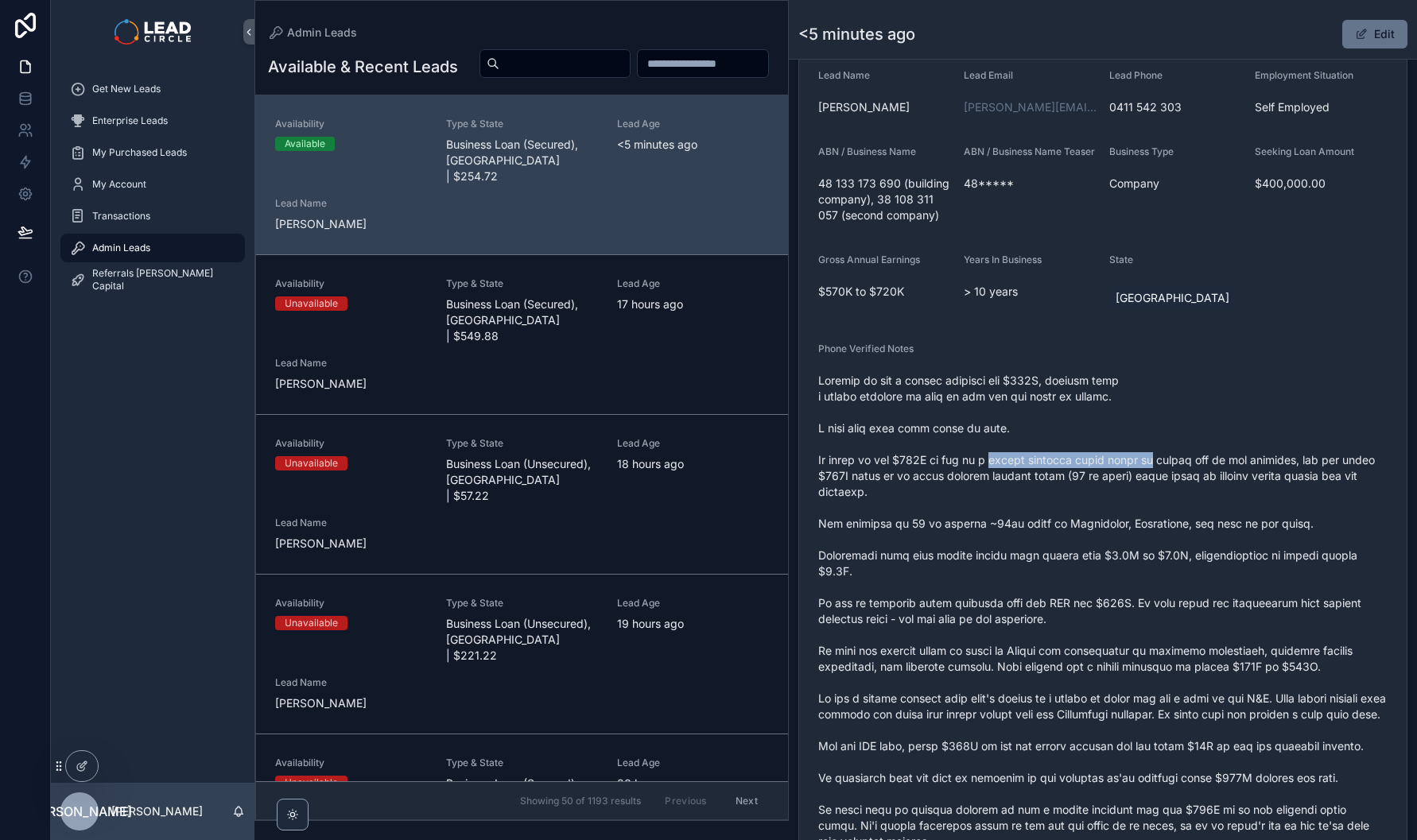
drag, startPoint x: 1025, startPoint y: 458, endPoint x: 1208, endPoint y: 455, distance: 183.0
click at [1205, 455] on span "scrollable content" at bounding box center [1102, 627] width 569 height 508
click at [1208, 455] on span "scrollable content" at bounding box center [1102, 627] width 569 height 508
drag, startPoint x: 1209, startPoint y: 455, endPoint x: 1108, endPoint y: 455, distance: 101.0
click at [1110, 455] on span "scrollable content" at bounding box center [1102, 627] width 569 height 508
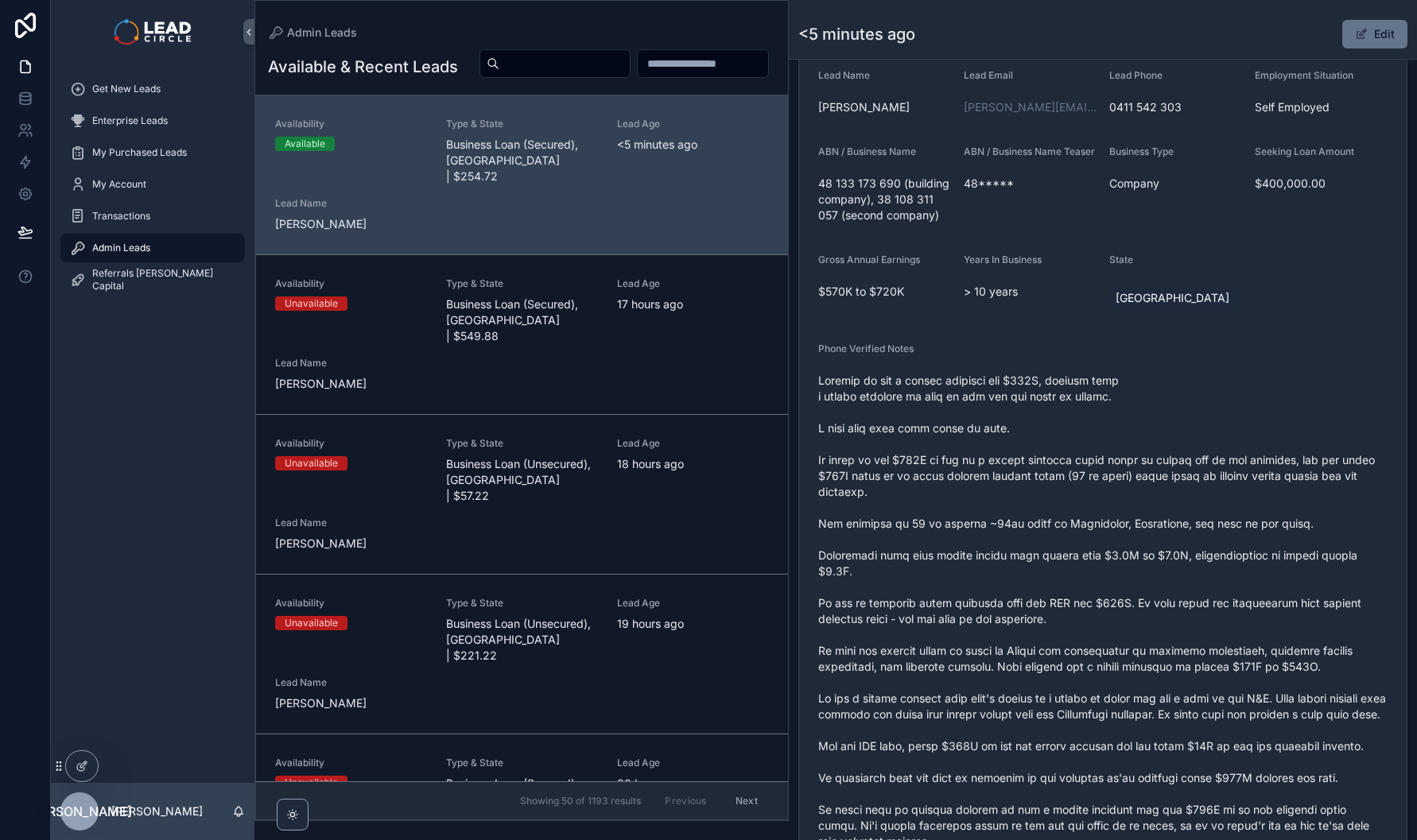
click at [1108, 455] on span "scrollable content" at bounding box center [1102, 627] width 569 height 508
drag, startPoint x: 1108, startPoint y: 455, endPoint x: 1242, endPoint y: 453, distance: 134.0
click at [1239, 453] on span "scrollable content" at bounding box center [1102, 627] width 569 height 508
click at [1243, 453] on span "scrollable content" at bounding box center [1102, 627] width 569 height 508
click at [1192, 476] on span "scrollable content" at bounding box center [1102, 627] width 569 height 508
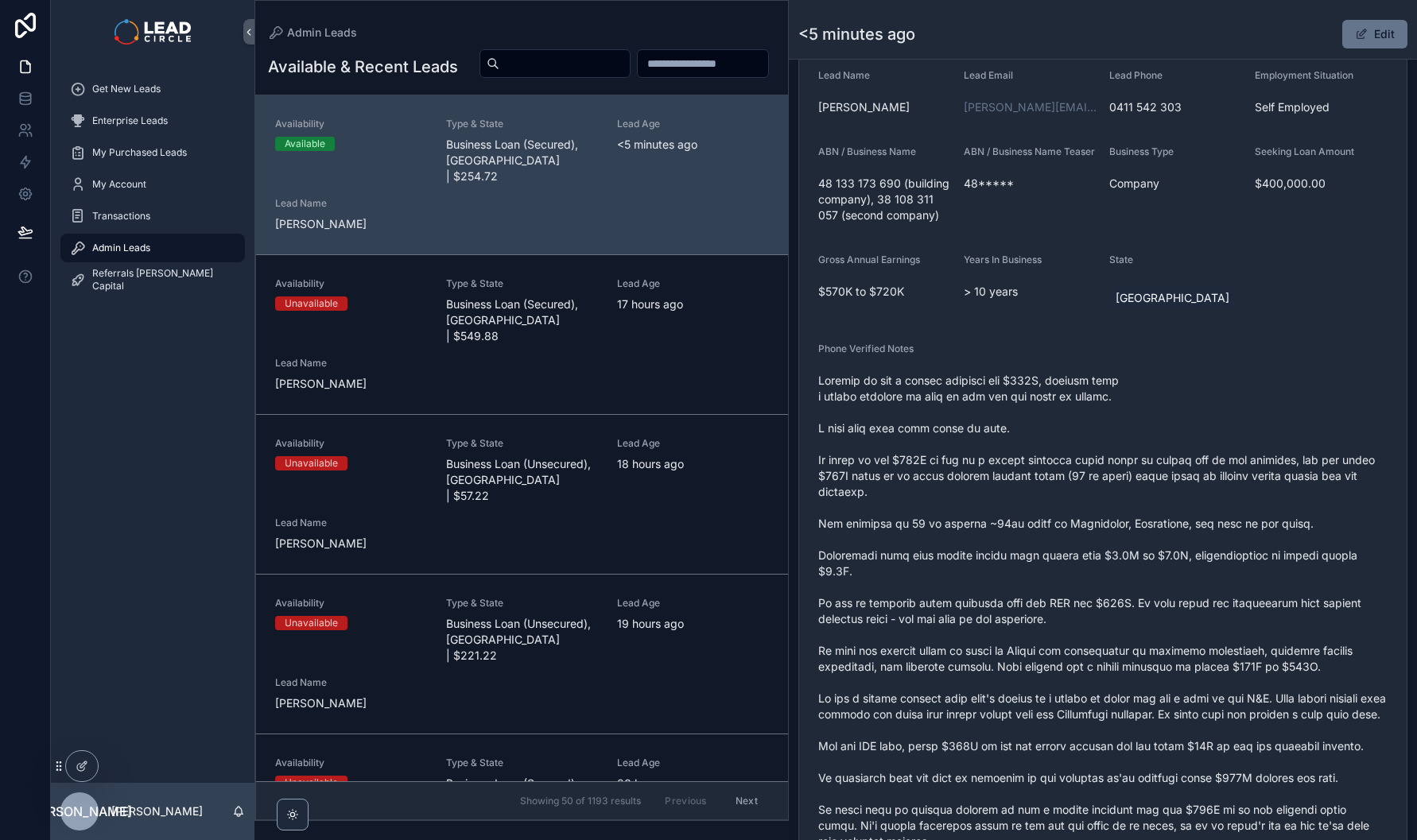
click at [1201, 474] on span "scrollable content" at bounding box center [1102, 627] width 569 height 508
drag, startPoint x: 1203, startPoint y: 475, endPoint x: 1052, endPoint y: 476, distance: 151.0
click at [1061, 476] on span "scrollable content" at bounding box center [1102, 627] width 569 height 508
click at [1052, 476] on span "scrollable content" at bounding box center [1102, 627] width 569 height 508
drag, startPoint x: 1116, startPoint y: 473, endPoint x: 1225, endPoint y: 469, distance: 109.1
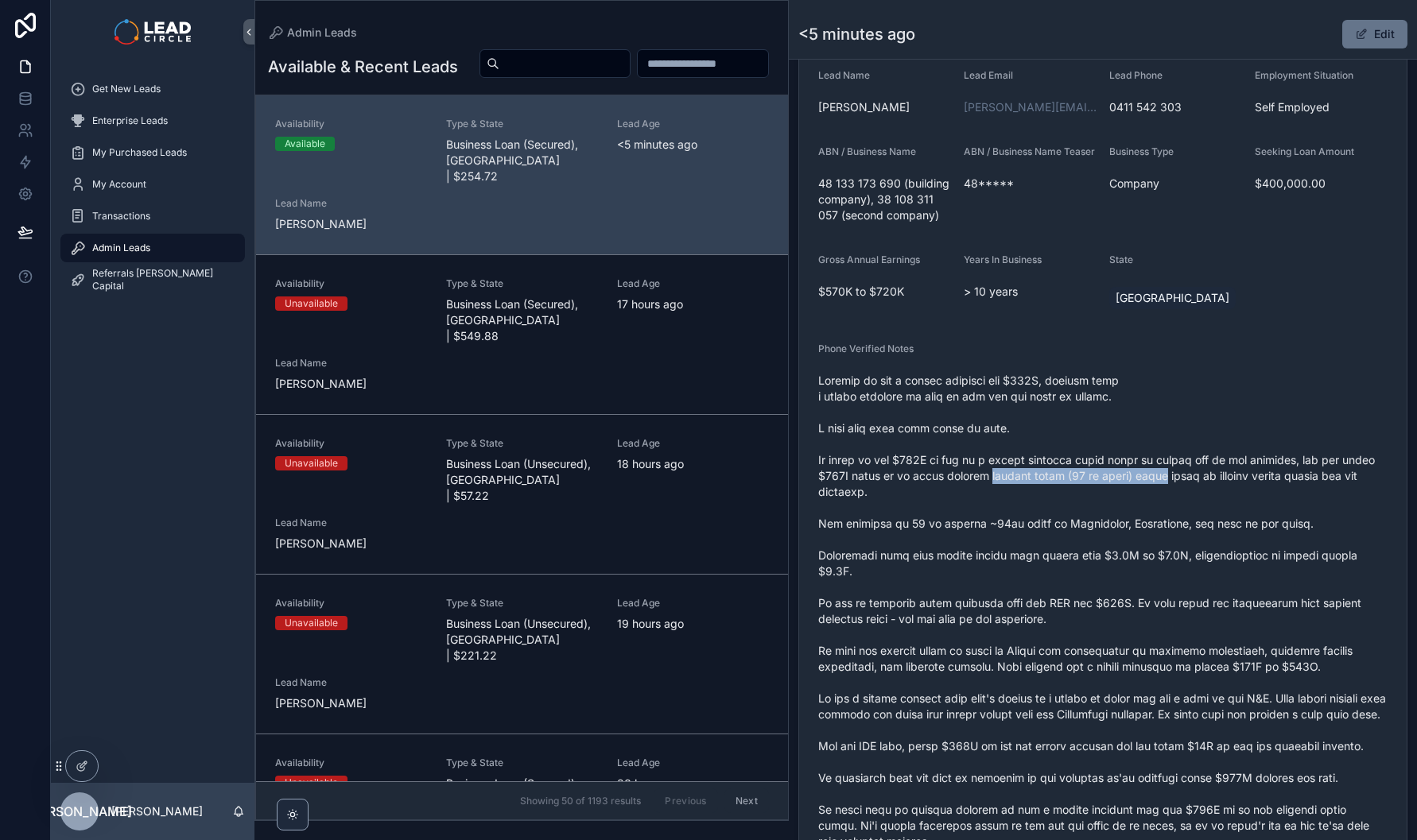
click at [1221, 470] on span "scrollable content" at bounding box center [1102, 627] width 569 height 508
click at [1225, 469] on span "scrollable content" at bounding box center [1102, 627] width 569 height 508
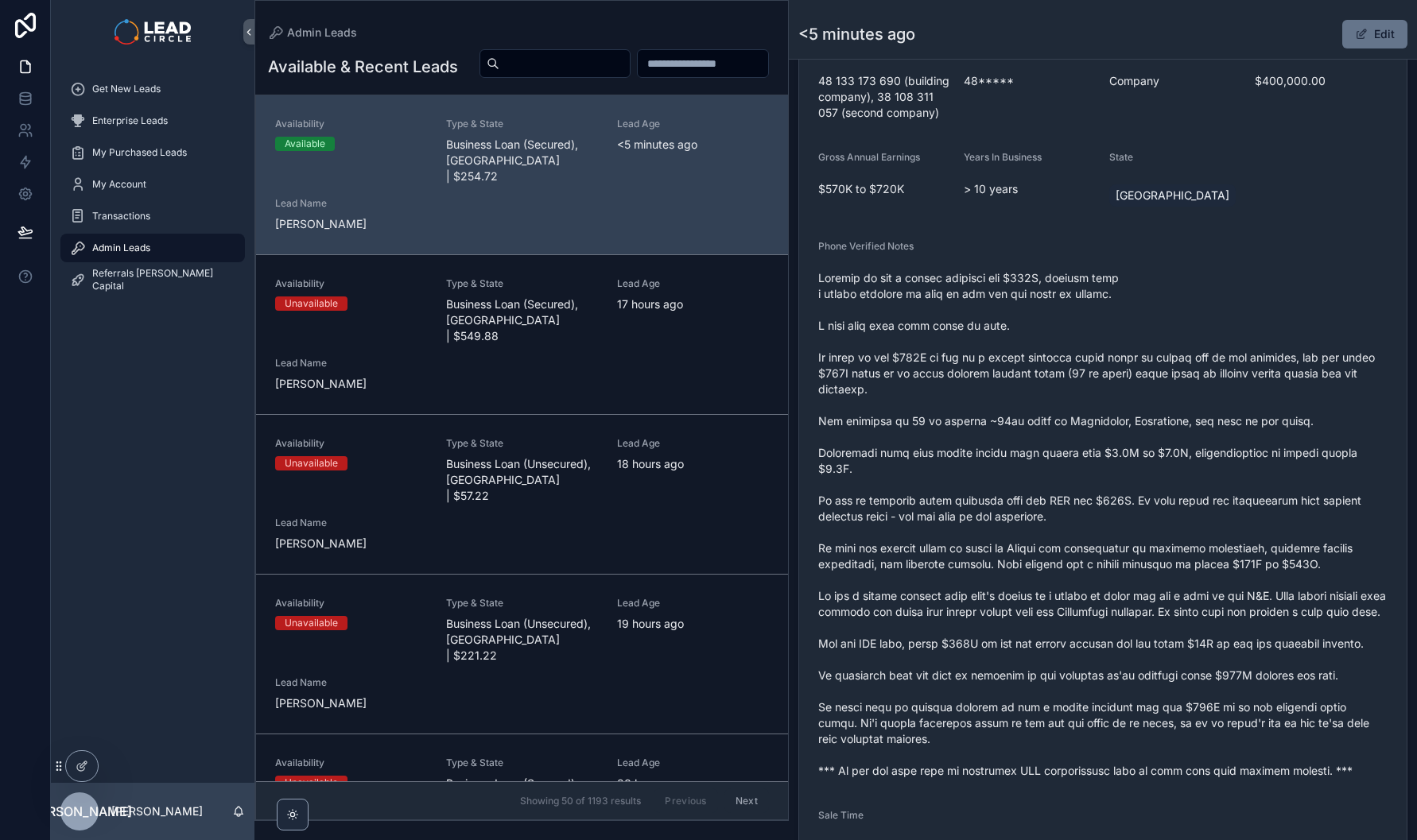
scroll to position [469, 0]
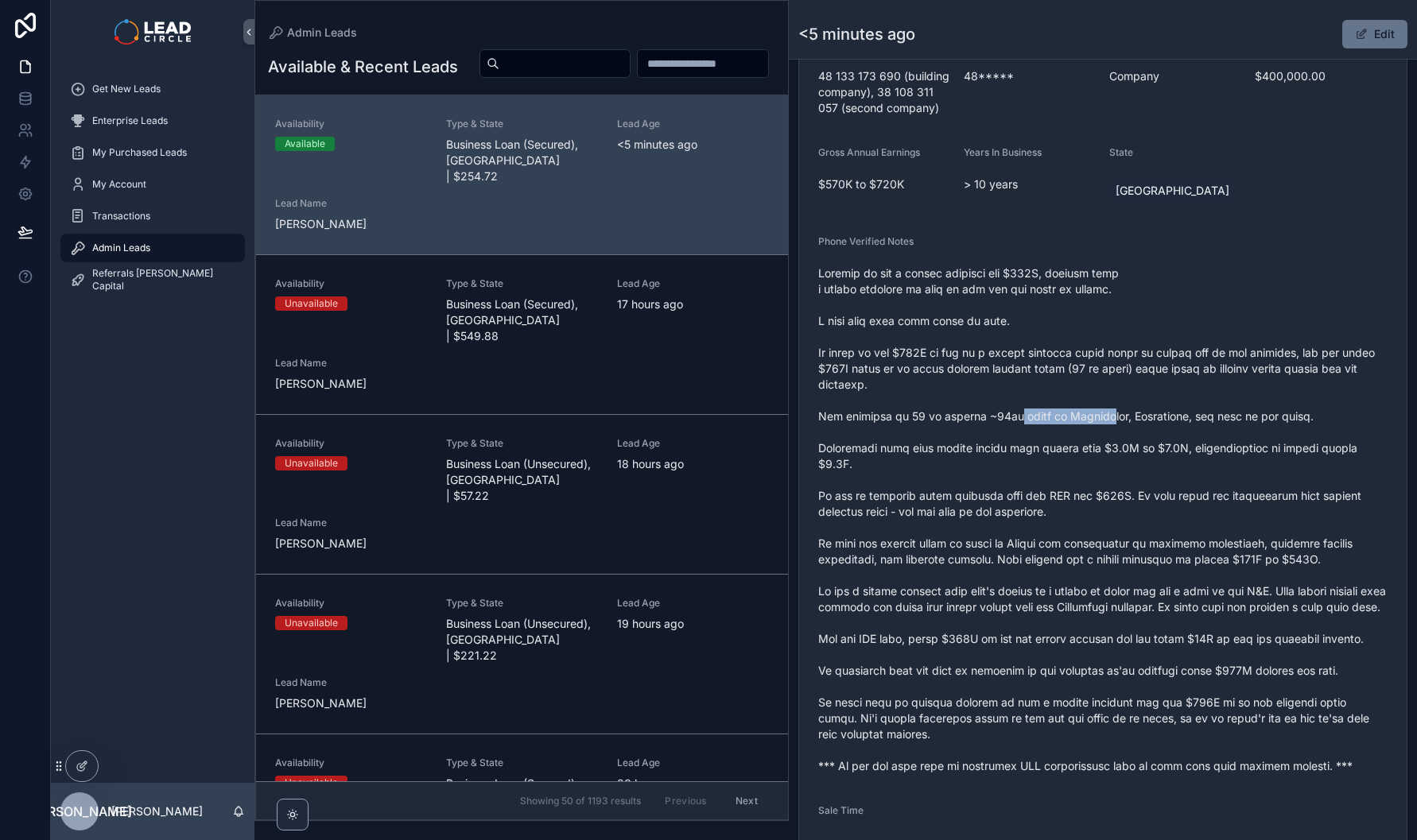
drag, startPoint x: 1015, startPoint y: 421, endPoint x: 1161, endPoint y: 421, distance: 146.0
click at [1144, 421] on span "scrollable content" at bounding box center [1102, 520] width 569 height 508
click at [1161, 421] on span "scrollable content" at bounding box center [1102, 520] width 569 height 508
drag, startPoint x: 1166, startPoint y: 422, endPoint x: 1042, endPoint y: 422, distance: 124.0
click at [1054, 422] on span "scrollable content" at bounding box center [1102, 520] width 569 height 508
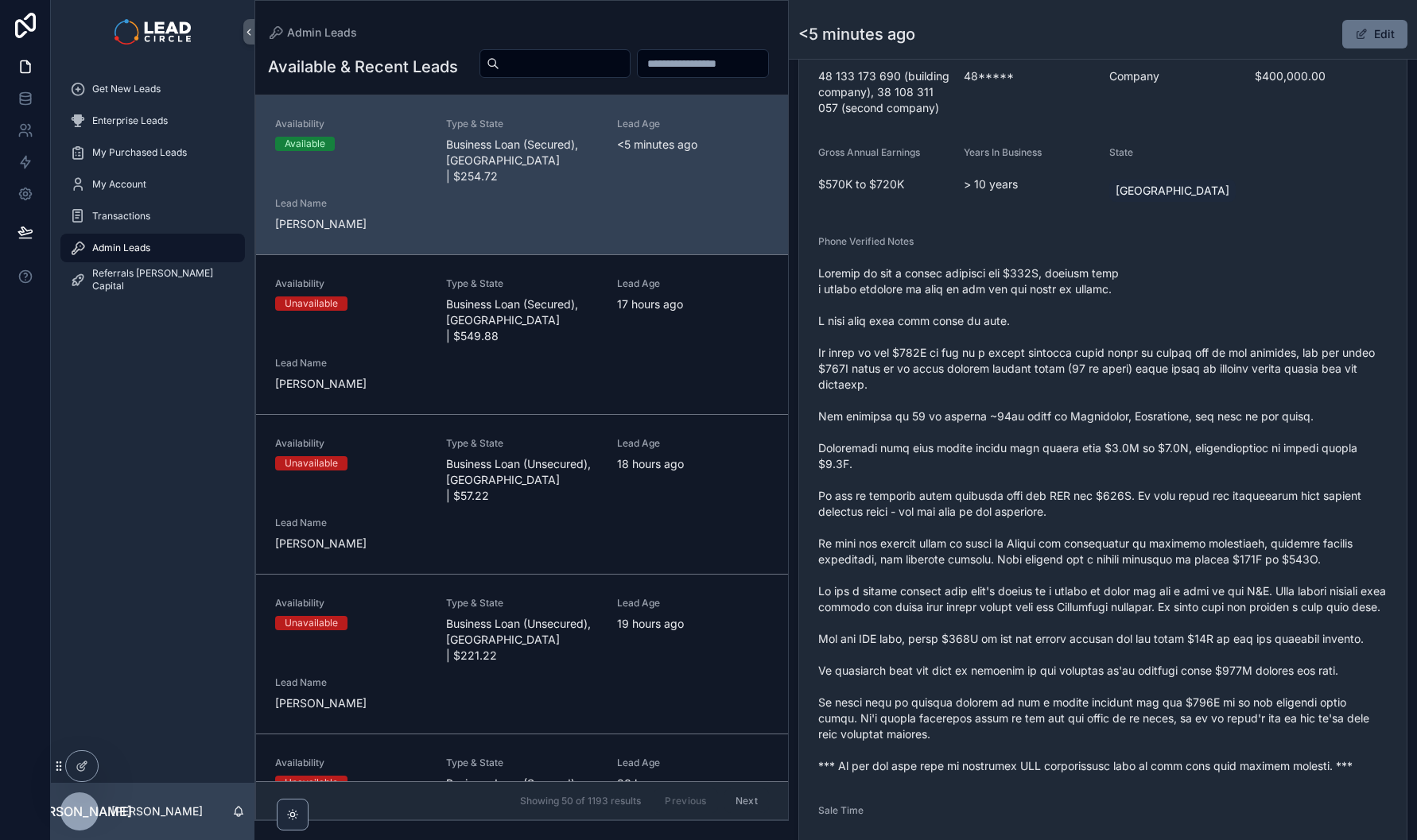
click at [1042, 422] on span "scrollable content" at bounding box center [1102, 520] width 569 height 508
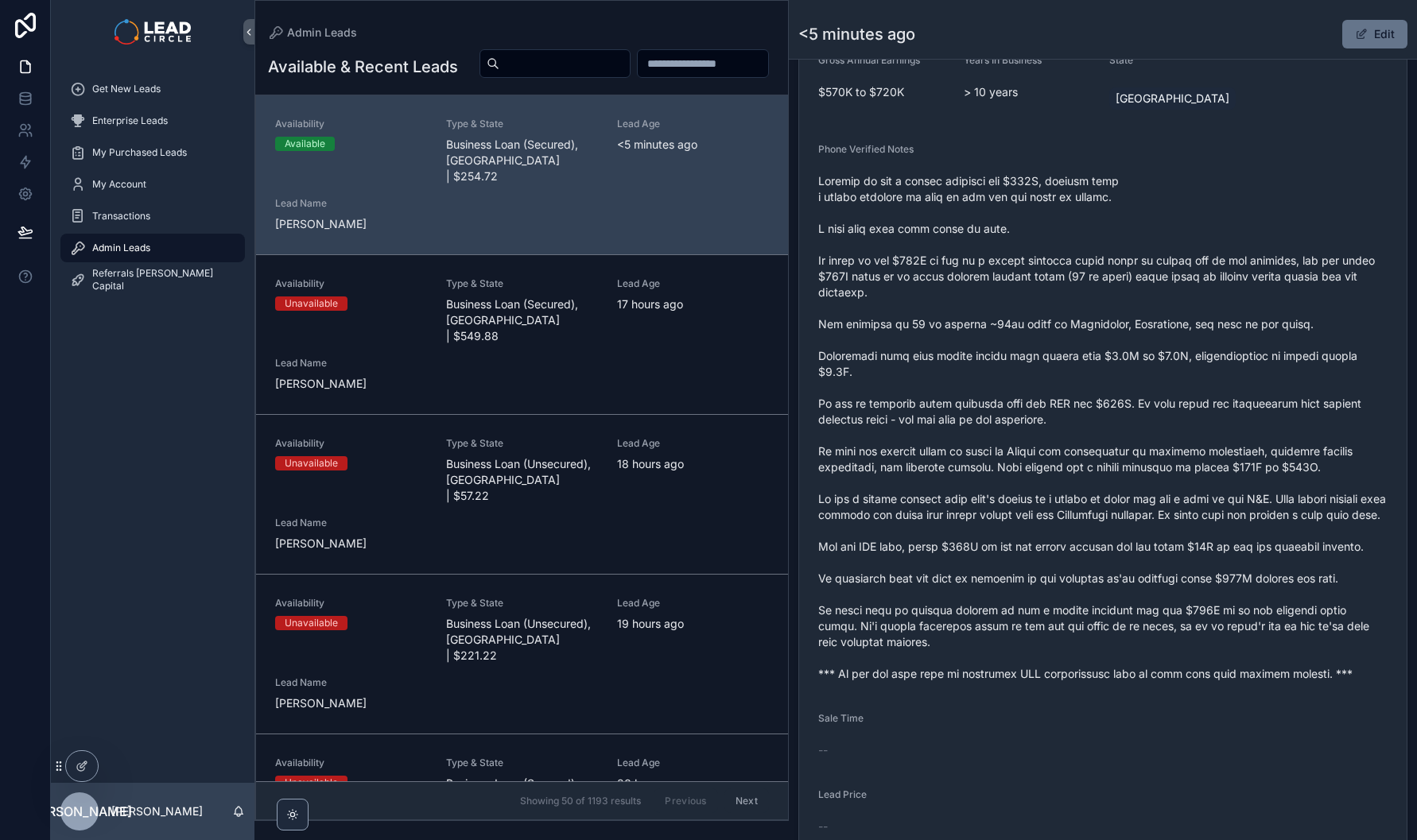
scroll to position [603, 0]
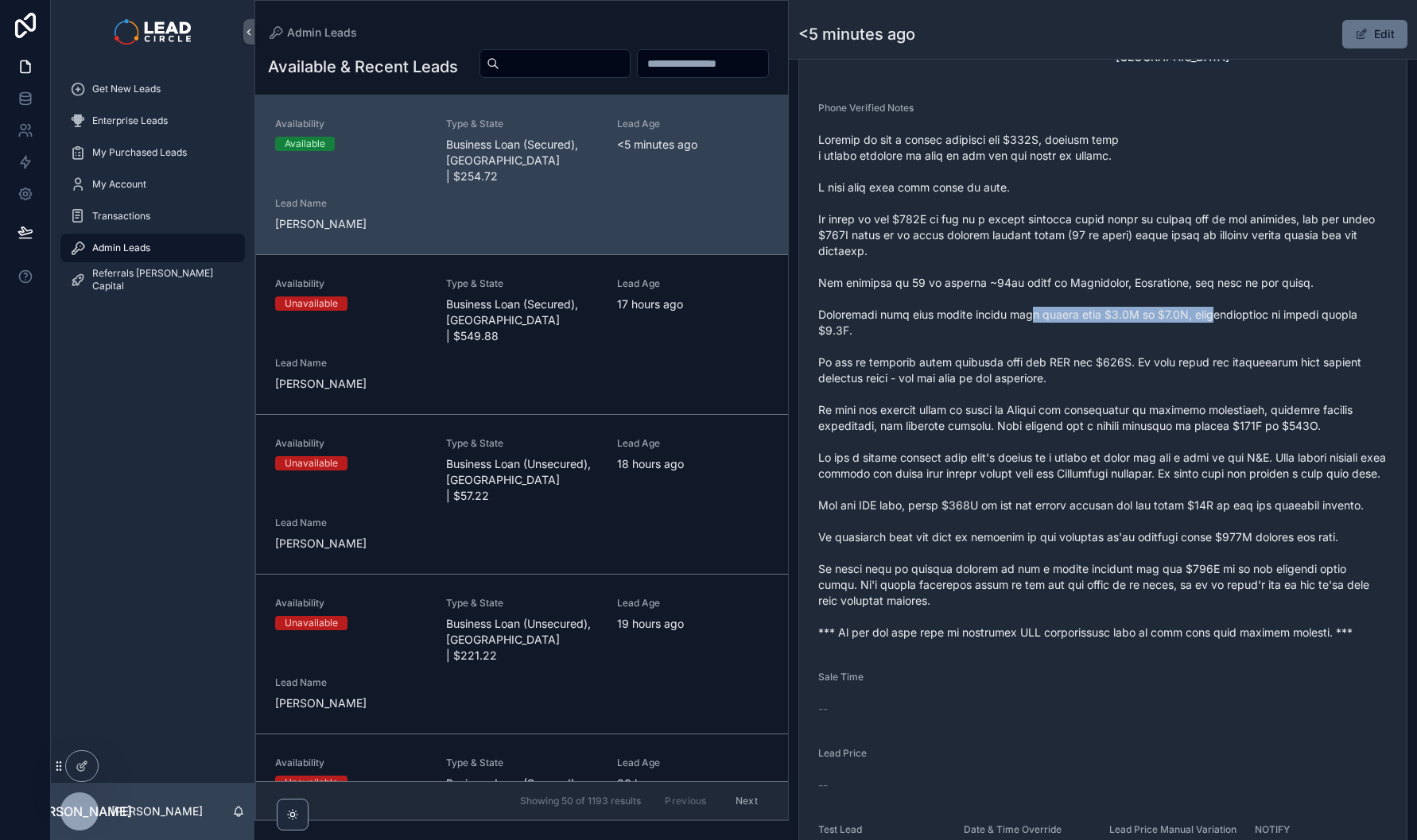
drag, startPoint x: 1054, startPoint y: 311, endPoint x: 1228, endPoint y: 311, distance: 174.0
click at [1226, 311] on span "scrollable content" at bounding box center [1102, 386] width 569 height 508
click at [1228, 311] on span "scrollable content" at bounding box center [1102, 386] width 569 height 508
drag, startPoint x: 1228, startPoint y: 311, endPoint x: 1061, endPoint y: 317, distance: 167.1
click at [1070, 317] on span "scrollable content" at bounding box center [1102, 386] width 569 height 508
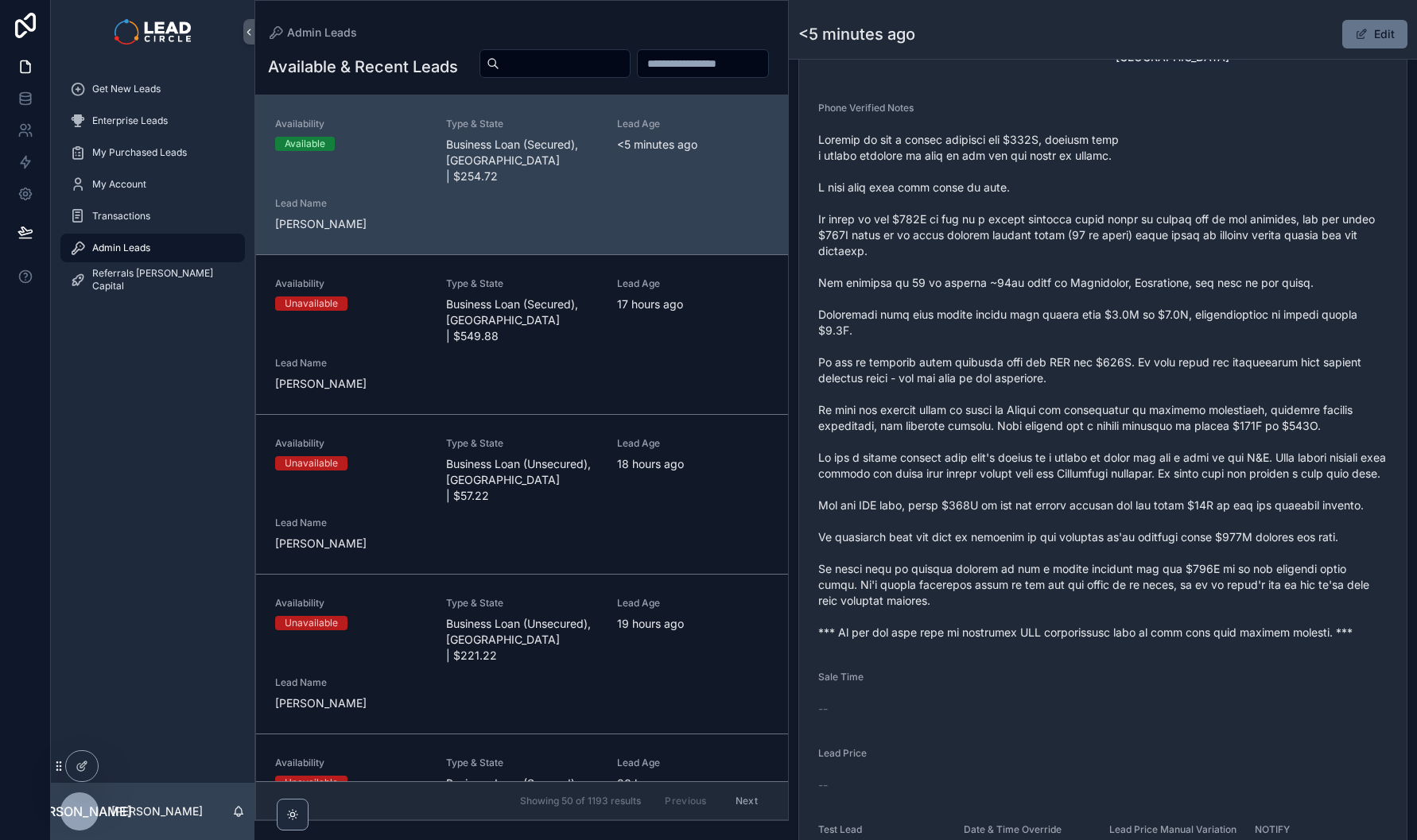
click at [1061, 317] on span "scrollable content" at bounding box center [1102, 386] width 569 height 508
drag, startPoint x: 1176, startPoint y: 365, endPoint x: 1235, endPoint y: 365, distance: 59.0
click at [1231, 365] on span "scrollable content" at bounding box center [1102, 386] width 569 height 508
click at [1235, 365] on span "scrollable content" at bounding box center [1102, 386] width 569 height 508
drag, startPoint x: 1240, startPoint y: 365, endPoint x: 1133, endPoint y: 361, distance: 107.1
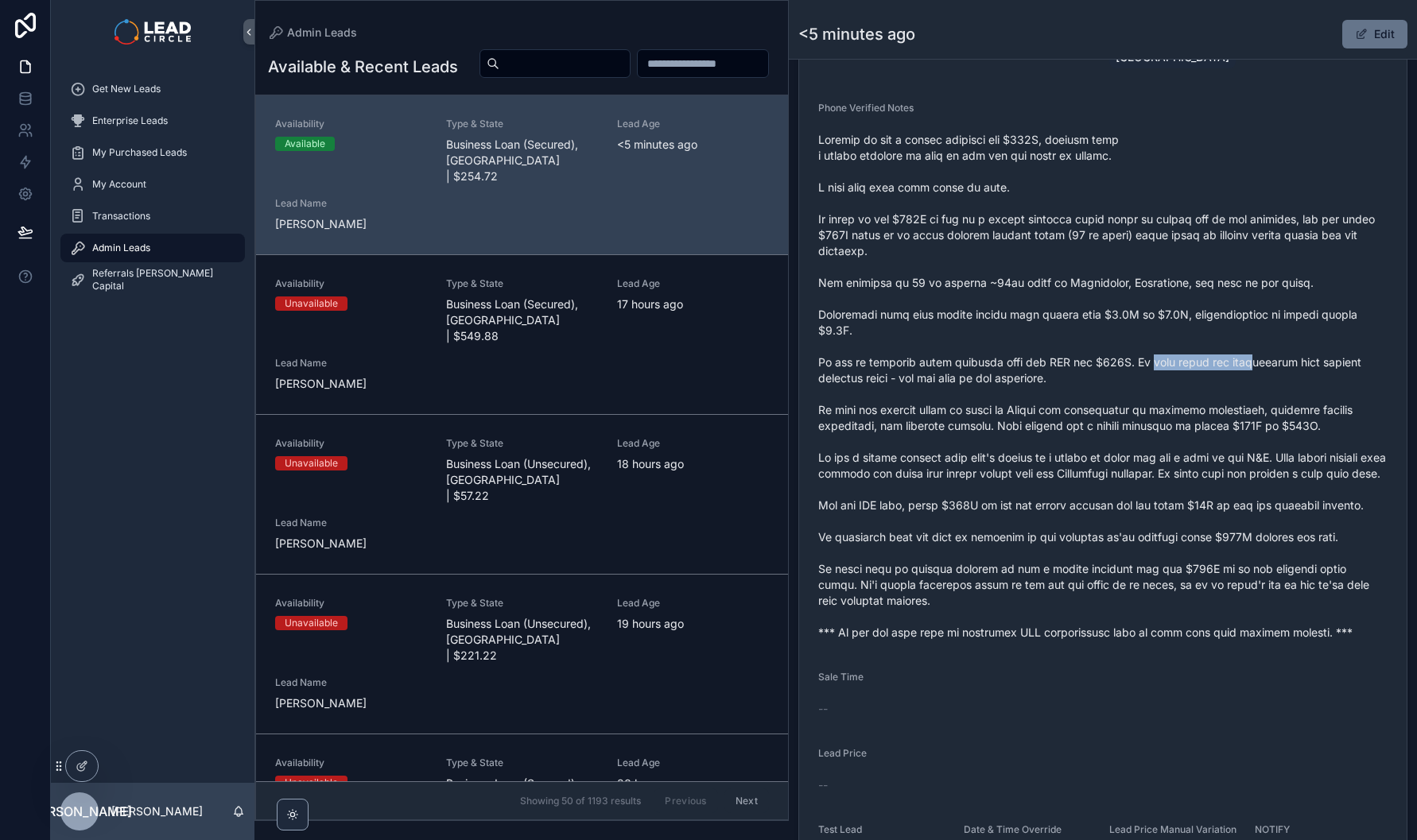
click at [1135, 361] on span "scrollable content" at bounding box center [1102, 386] width 569 height 508
click at [1133, 361] on span "scrollable content" at bounding box center [1102, 386] width 569 height 508
drag, startPoint x: 1122, startPoint y: 364, endPoint x: 1135, endPoint y: 385, distance: 24.7
click at [1135, 385] on span "scrollable content" at bounding box center [1102, 386] width 569 height 508
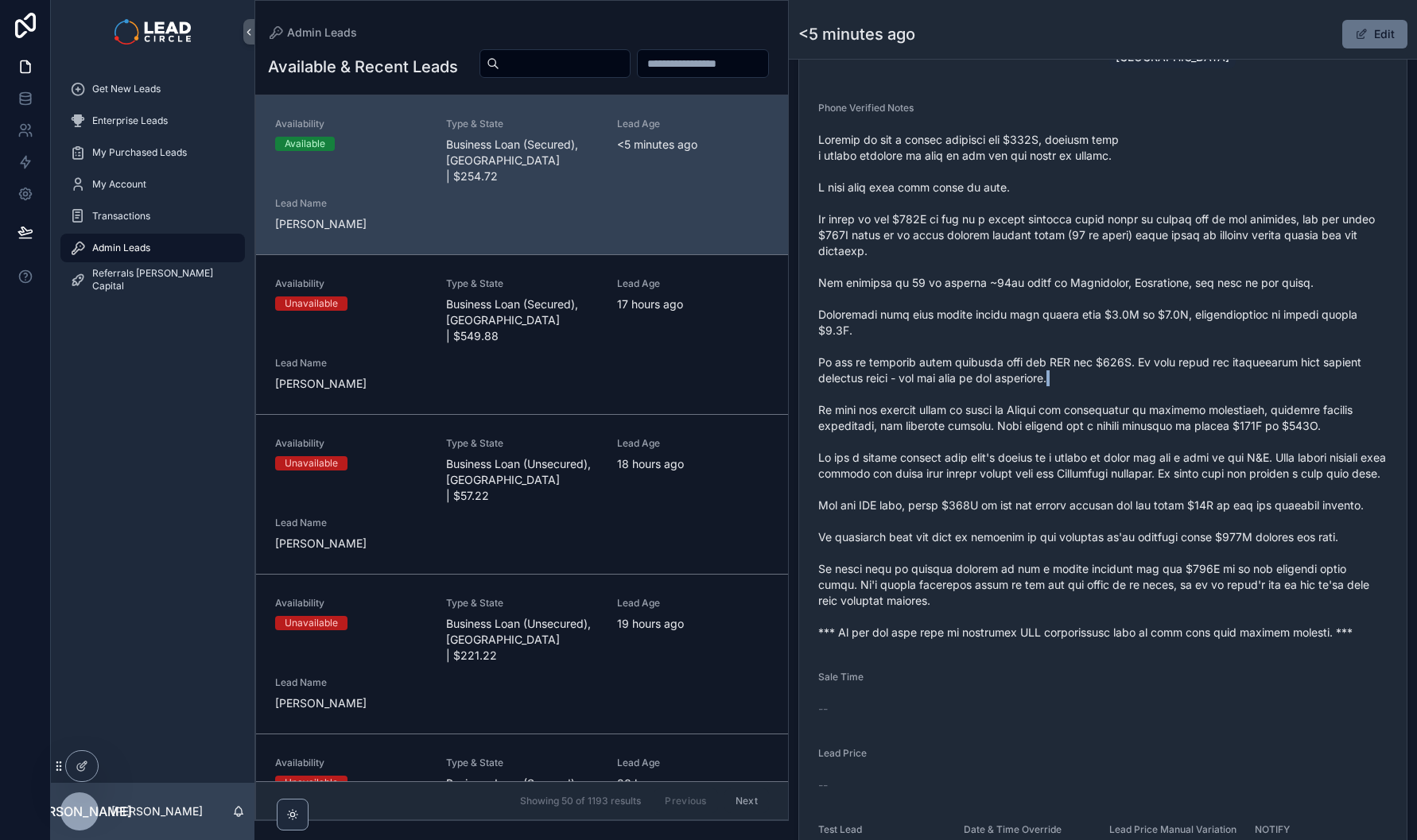
drag, startPoint x: 1132, startPoint y: 383, endPoint x: 1105, endPoint y: 368, distance: 30.9
click at [1109, 371] on span "scrollable content" at bounding box center [1102, 386] width 569 height 508
click at [1105, 368] on span "scrollable content" at bounding box center [1102, 386] width 569 height 508
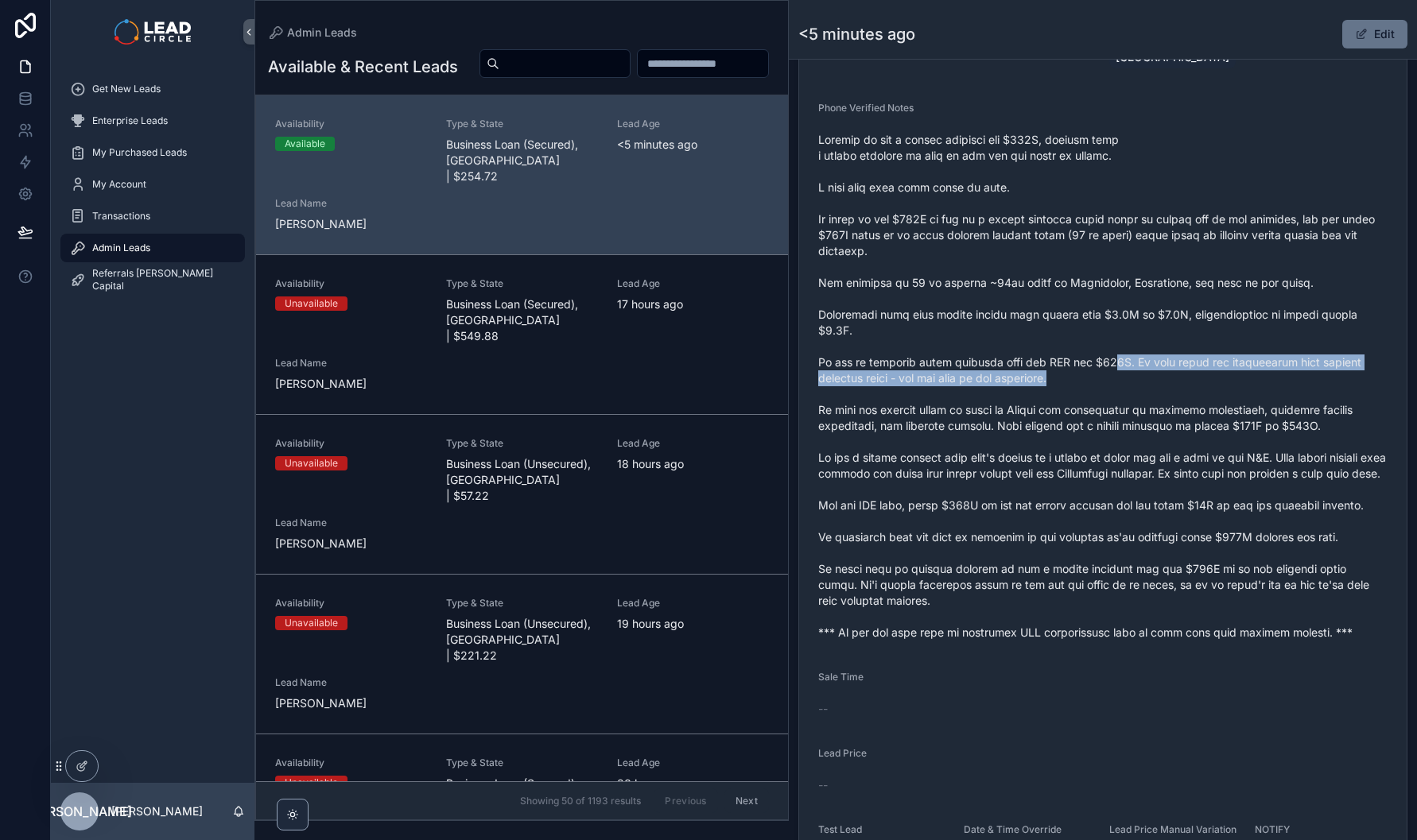
drag, startPoint x: 1102, startPoint y: 359, endPoint x: 1118, endPoint y: 391, distance: 35.8
click at [1118, 391] on span "scrollable content" at bounding box center [1102, 386] width 569 height 508
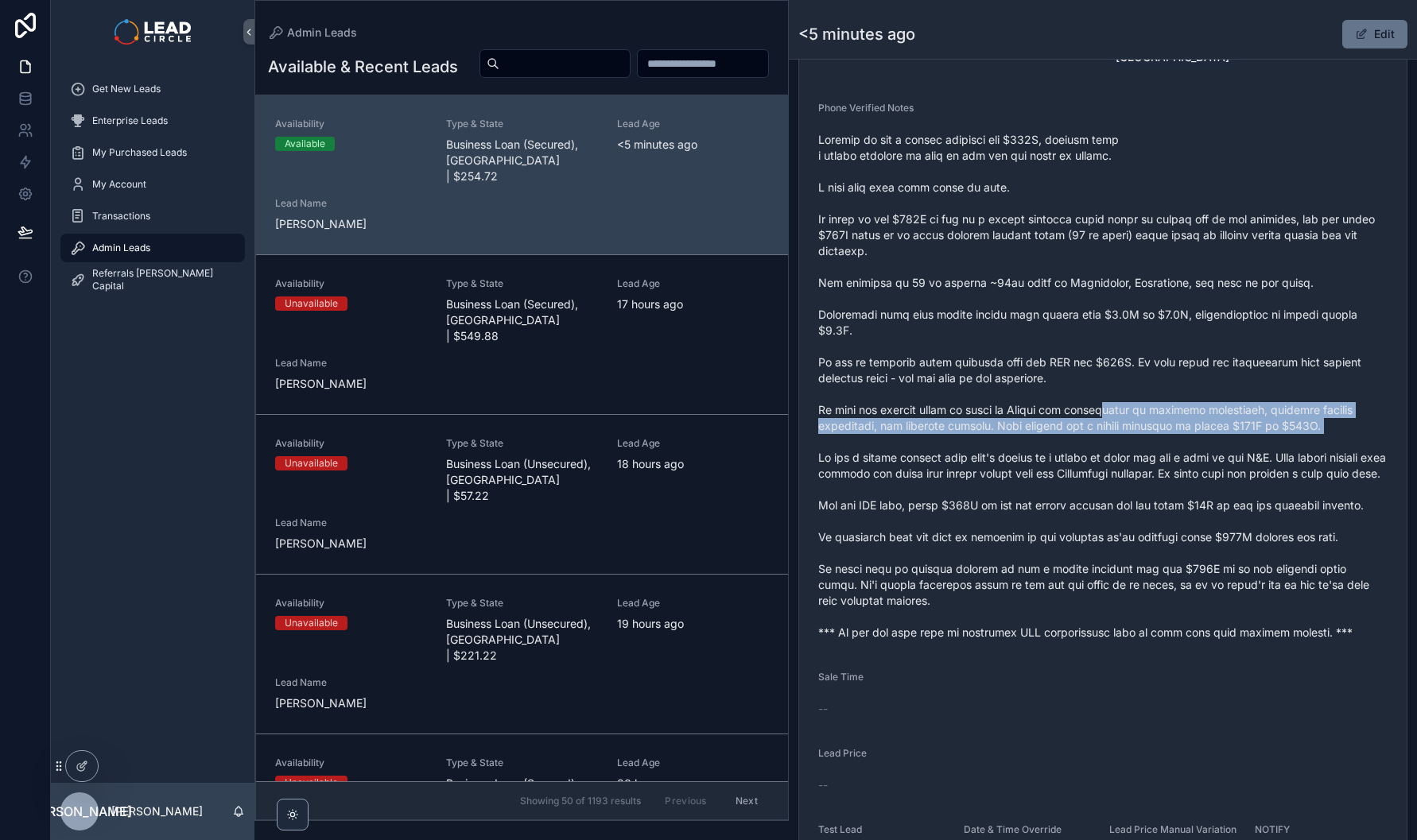
drag, startPoint x: 1129, startPoint y: 405, endPoint x: 1334, endPoint y: 440, distance: 208.0
click at [1334, 440] on span "scrollable content" at bounding box center [1102, 386] width 569 height 508
click at [1307, 441] on span "scrollable content" at bounding box center [1102, 386] width 569 height 508
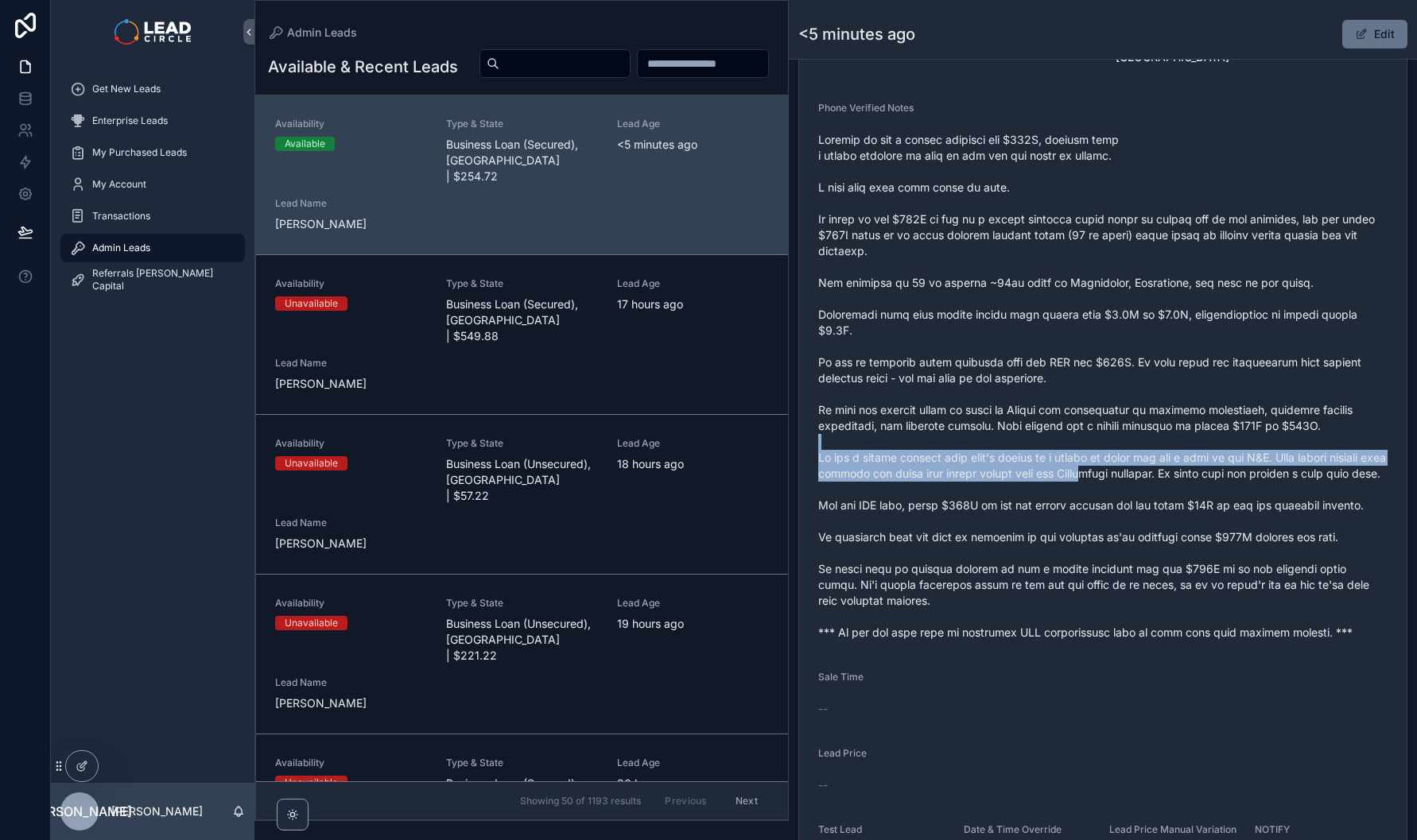
drag, startPoint x: 1162, startPoint y: 443, endPoint x: 1172, endPoint y: 479, distance: 37.4
click at [1172, 479] on span "scrollable content" at bounding box center [1102, 386] width 569 height 508
drag
click at [1132, 442] on span "scrollable content" at bounding box center [1102, 386] width 569 height 508
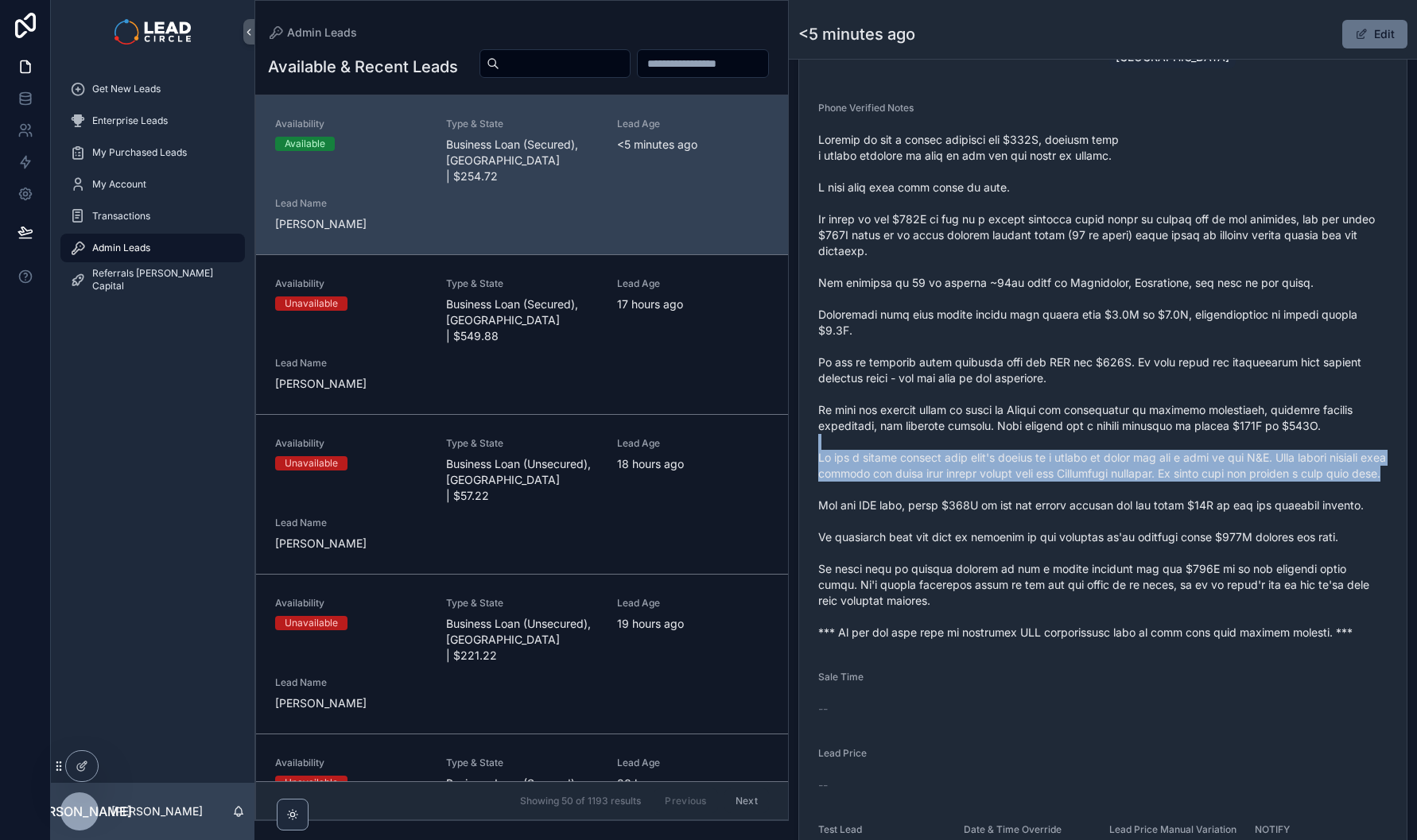
click at [1128, 437] on span "scrollable content" at bounding box center [1102, 386] width 569 height 508
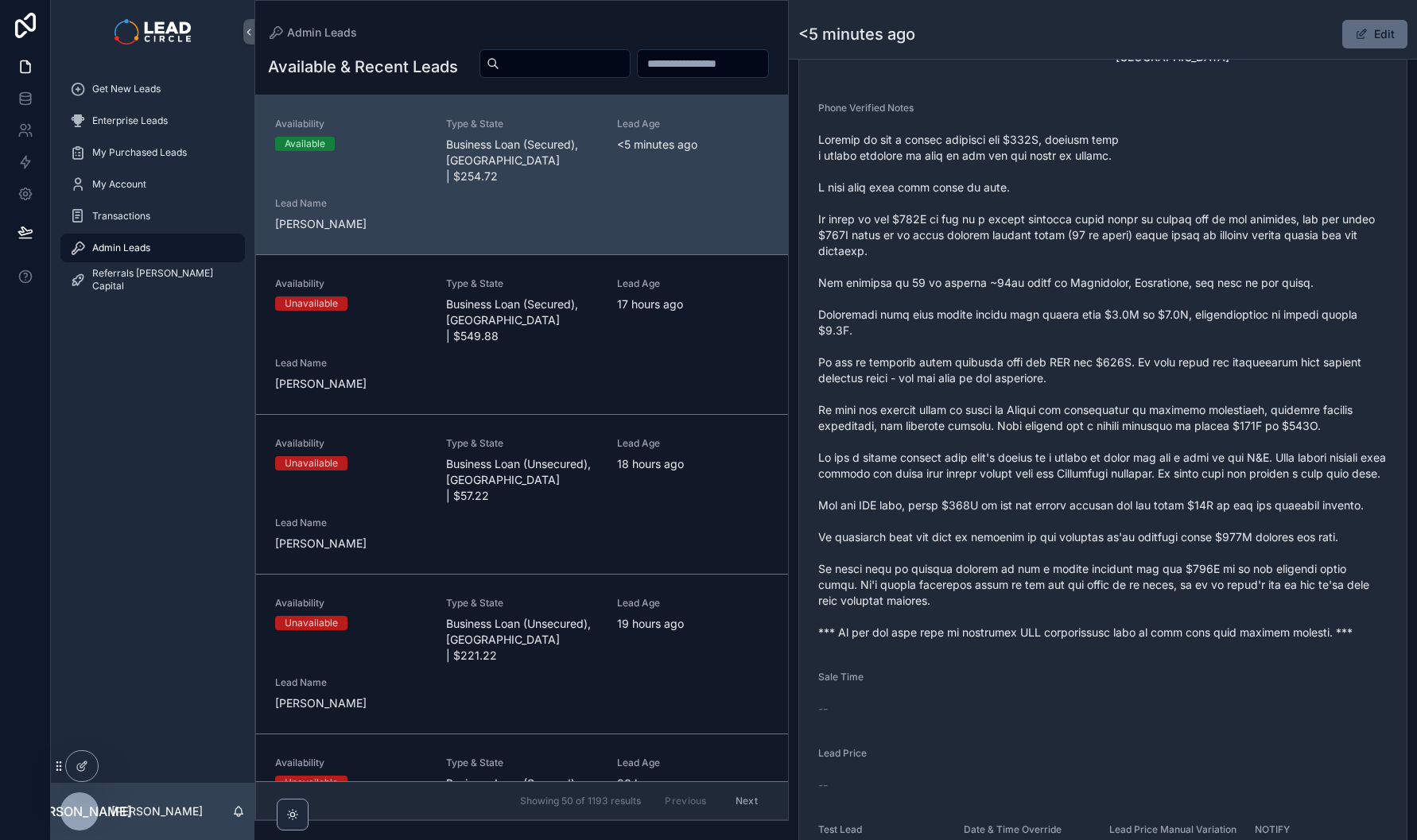
click at [1355, 35] on span "scrollable content" at bounding box center [1360, 33] width 12 height 12
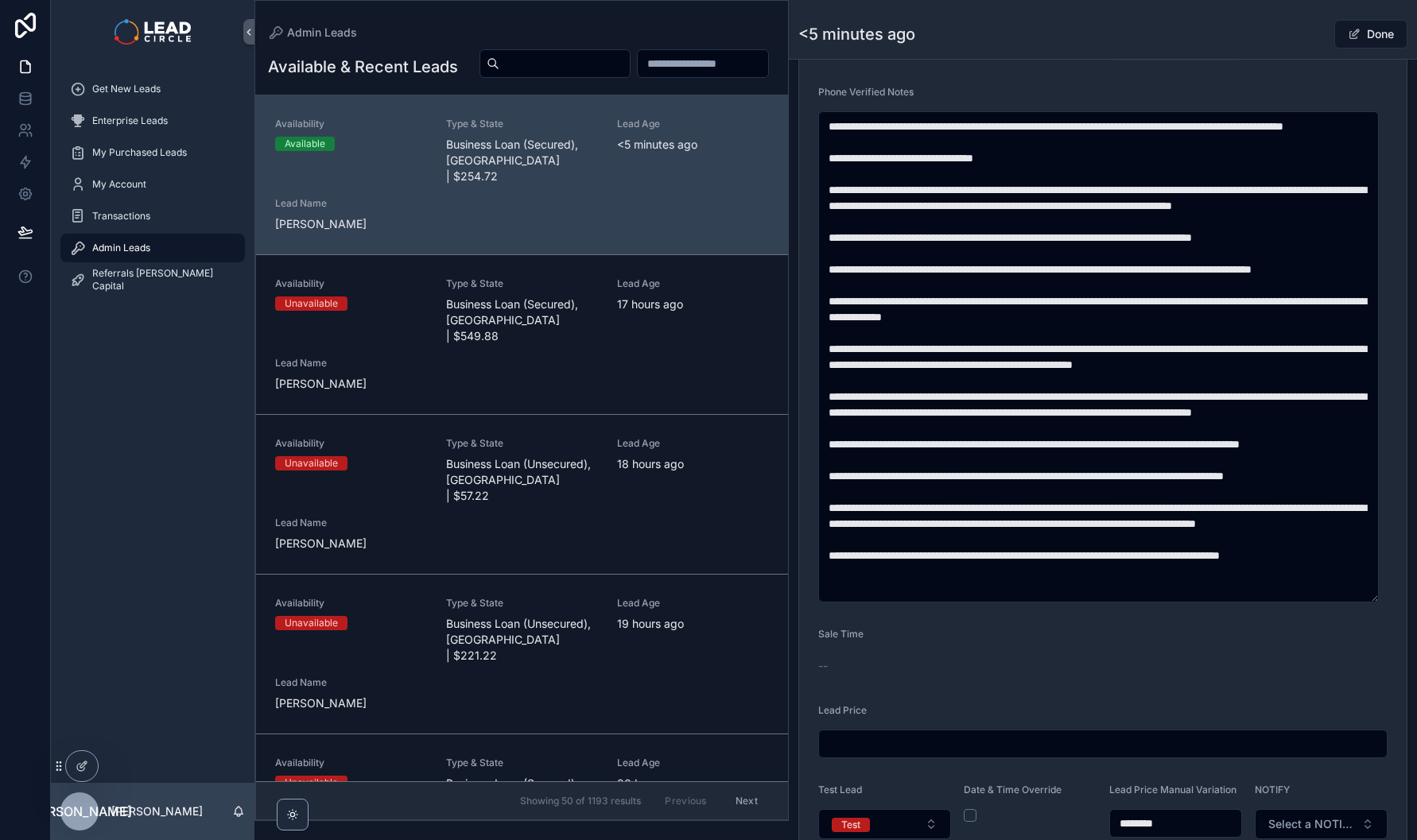
scroll to position [80, 0]
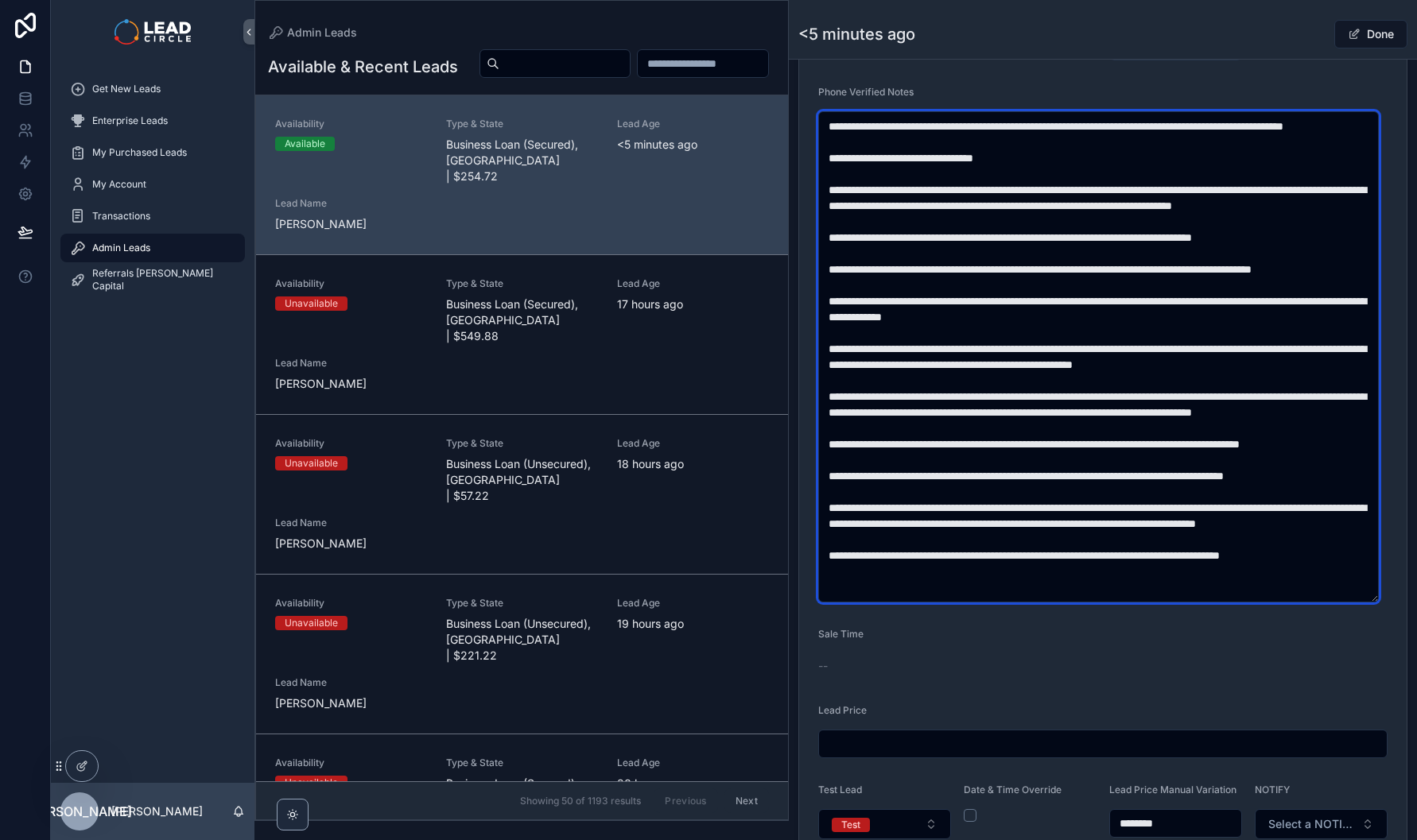
click at [1133, 534] on textarea "scrollable content" at bounding box center [1098, 356] width 560 height 491
click at [1304, 537] on textarea "scrollable content" at bounding box center [1098, 356] width 560 height 491
click at [1101, 549] on textarea "scrollable content" at bounding box center [1098, 356] width 560 height 491
click at [1143, 567] on textarea "scrollable content" at bounding box center [1098, 356] width 560 height 491
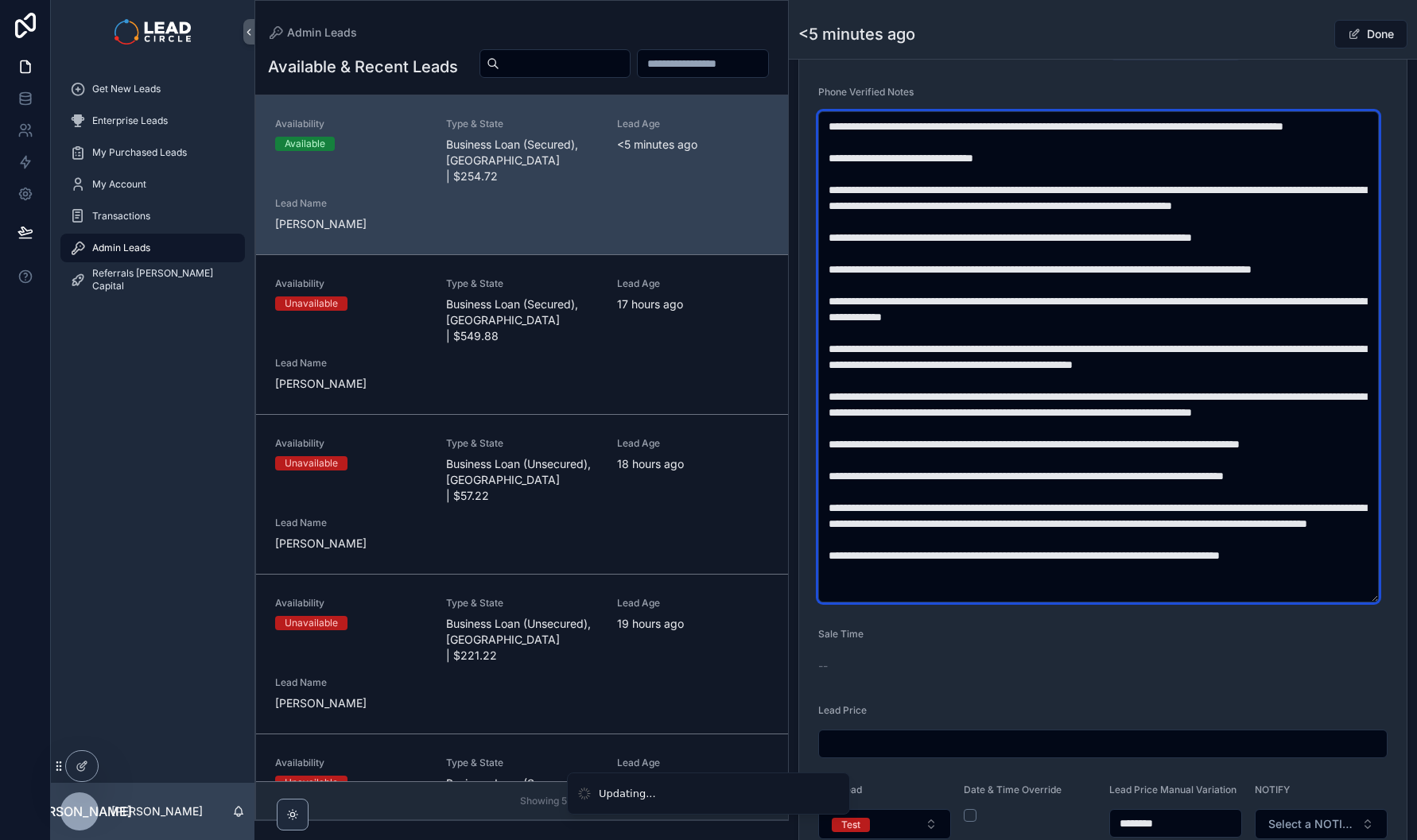
click at [1149, 567] on textarea "scrollable content" at bounding box center [1098, 356] width 560 height 491
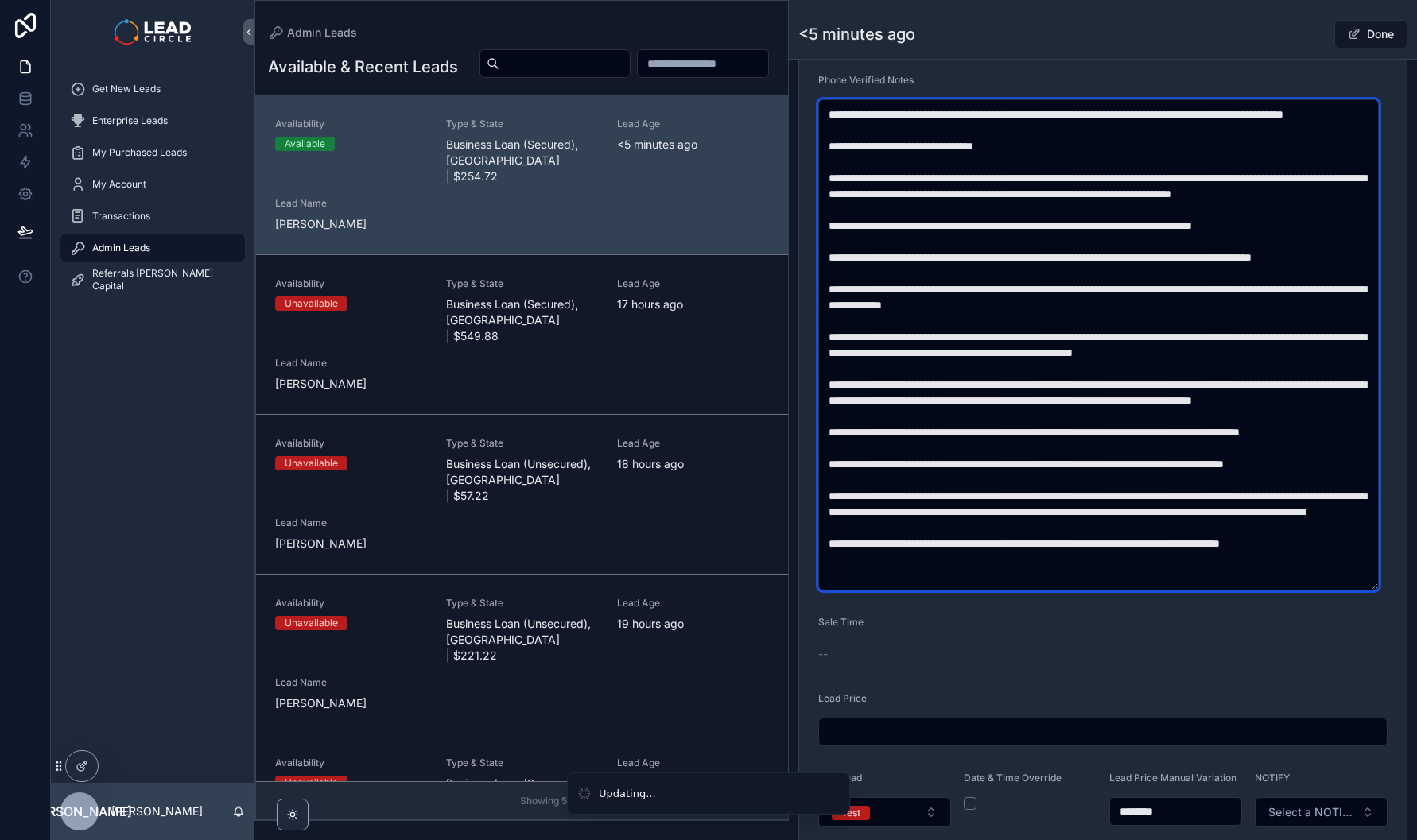
scroll to position [622, 0]
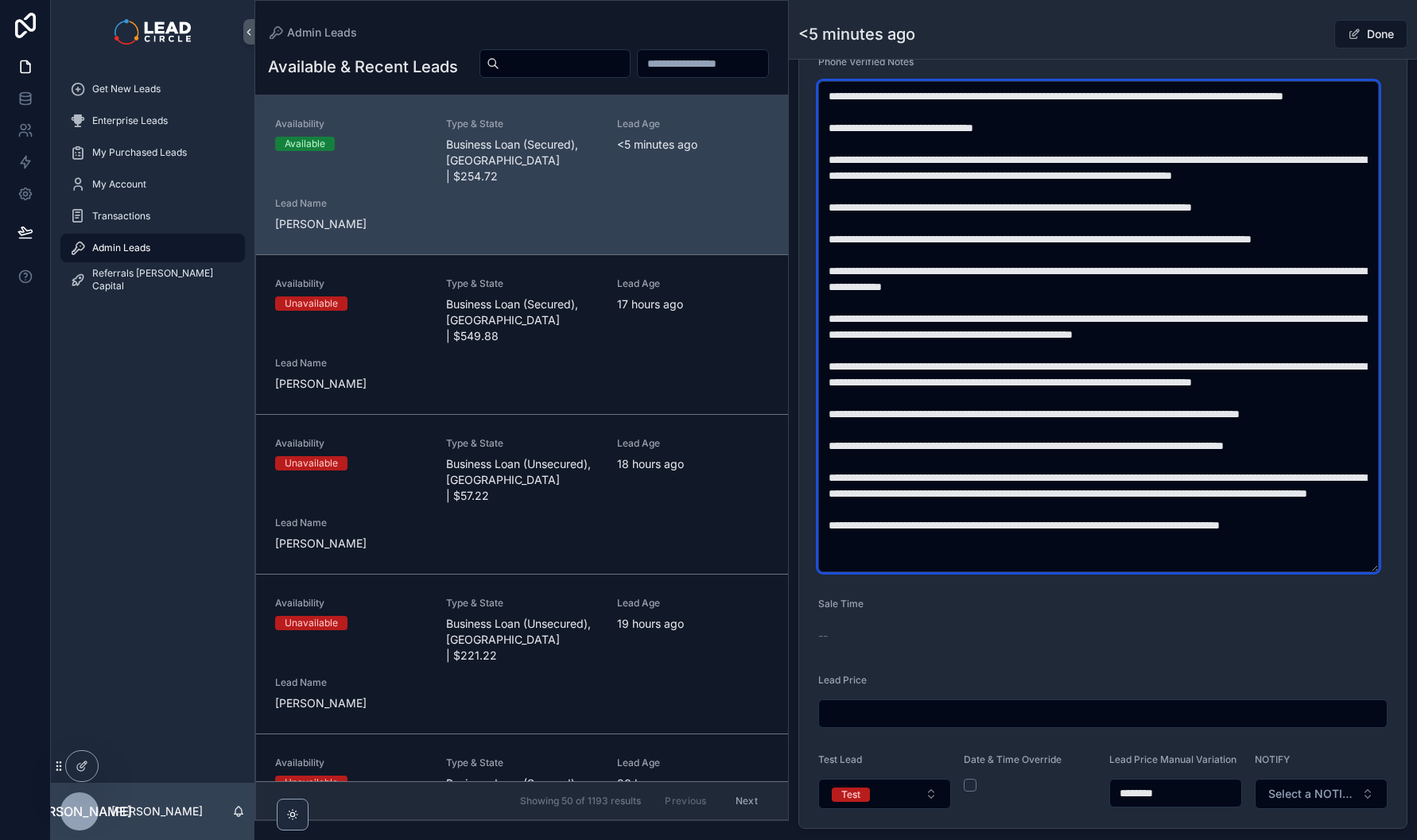
click at [1176, 504] on textarea "scrollable content" at bounding box center [1098, 327] width 560 height 491
click at [1085, 518] on textarea "scrollable content" at bounding box center [1098, 327] width 560 height 491
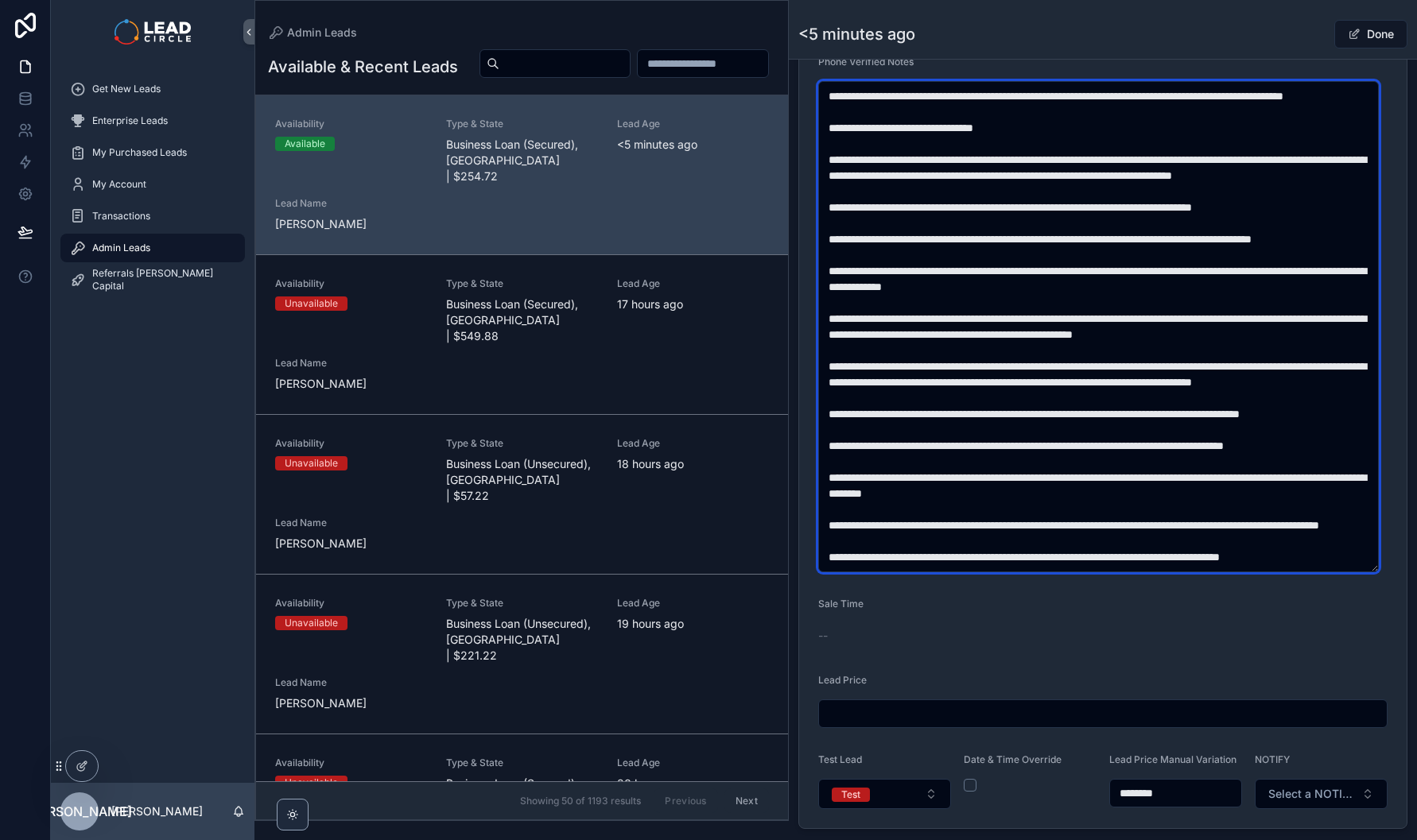
scroll to position [111, 0]
type textarea "**********"
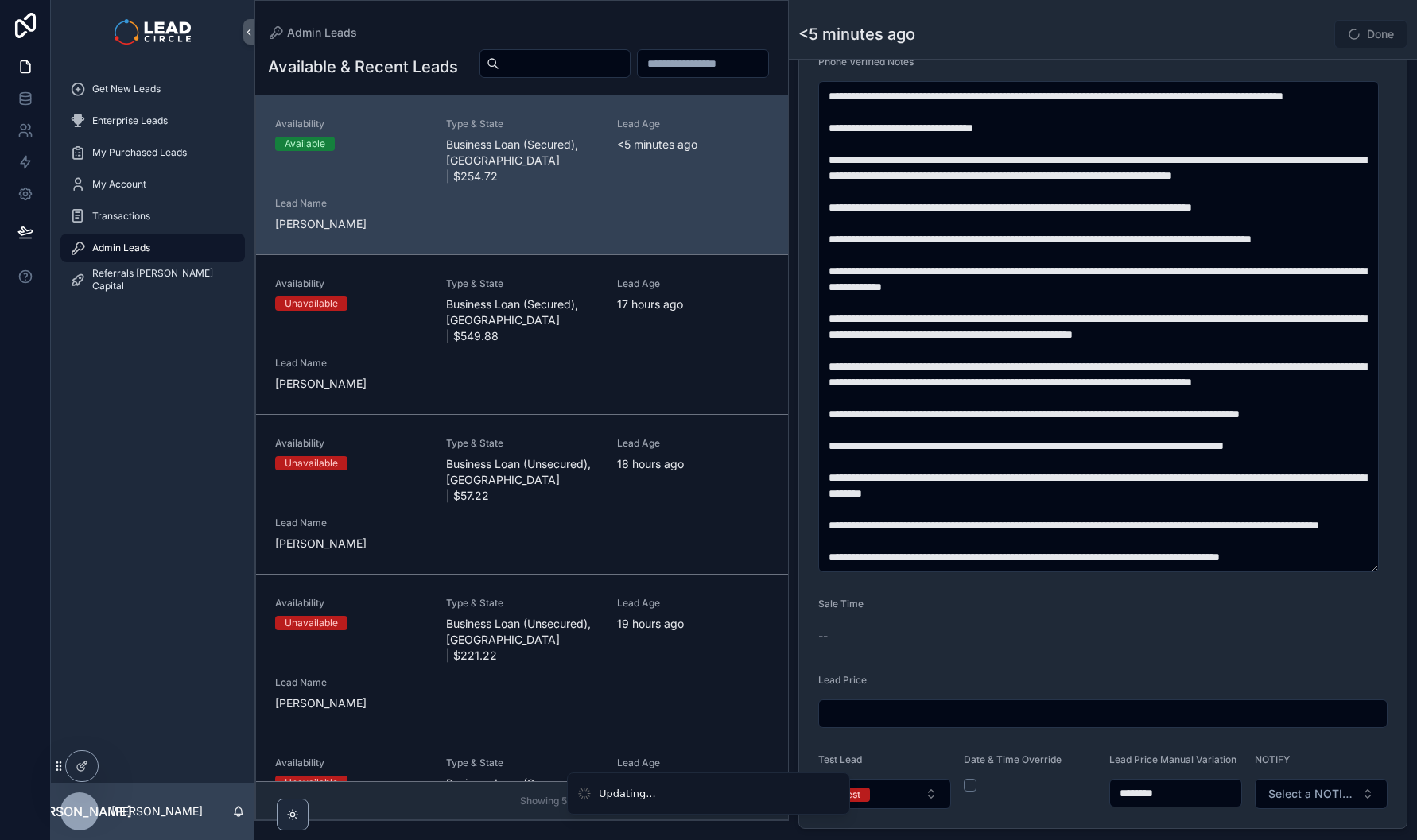
click at [1341, 68] on div "Phone Verified Notes" at bounding box center [1102, 65] width 569 height 19
click at [1272, 27] on div "<5 minutes ago Done" at bounding box center [1103, 34] width 609 height 30
click at [1380, 37] on button "Done" at bounding box center [1370, 34] width 73 height 28
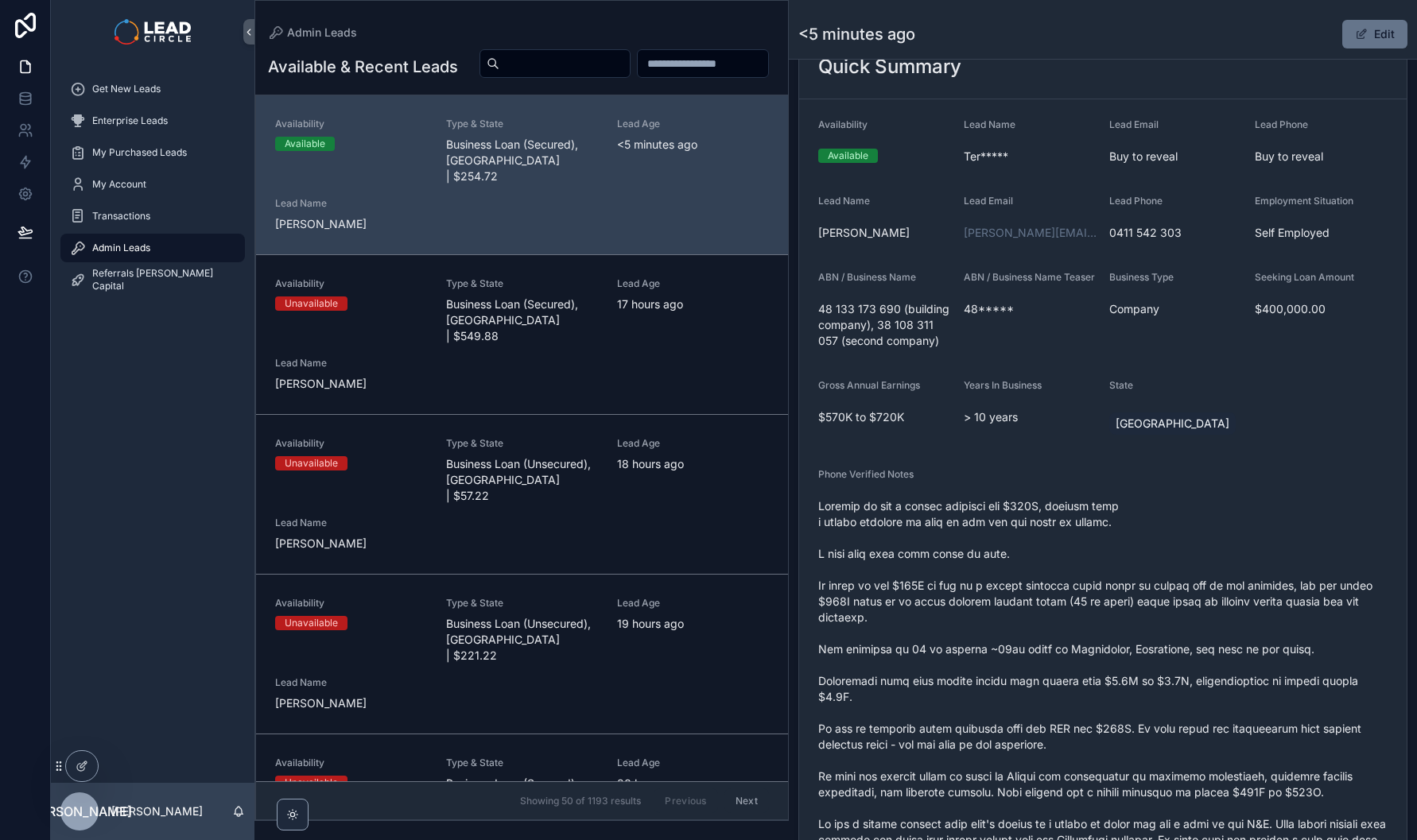
scroll to position [341, 0]
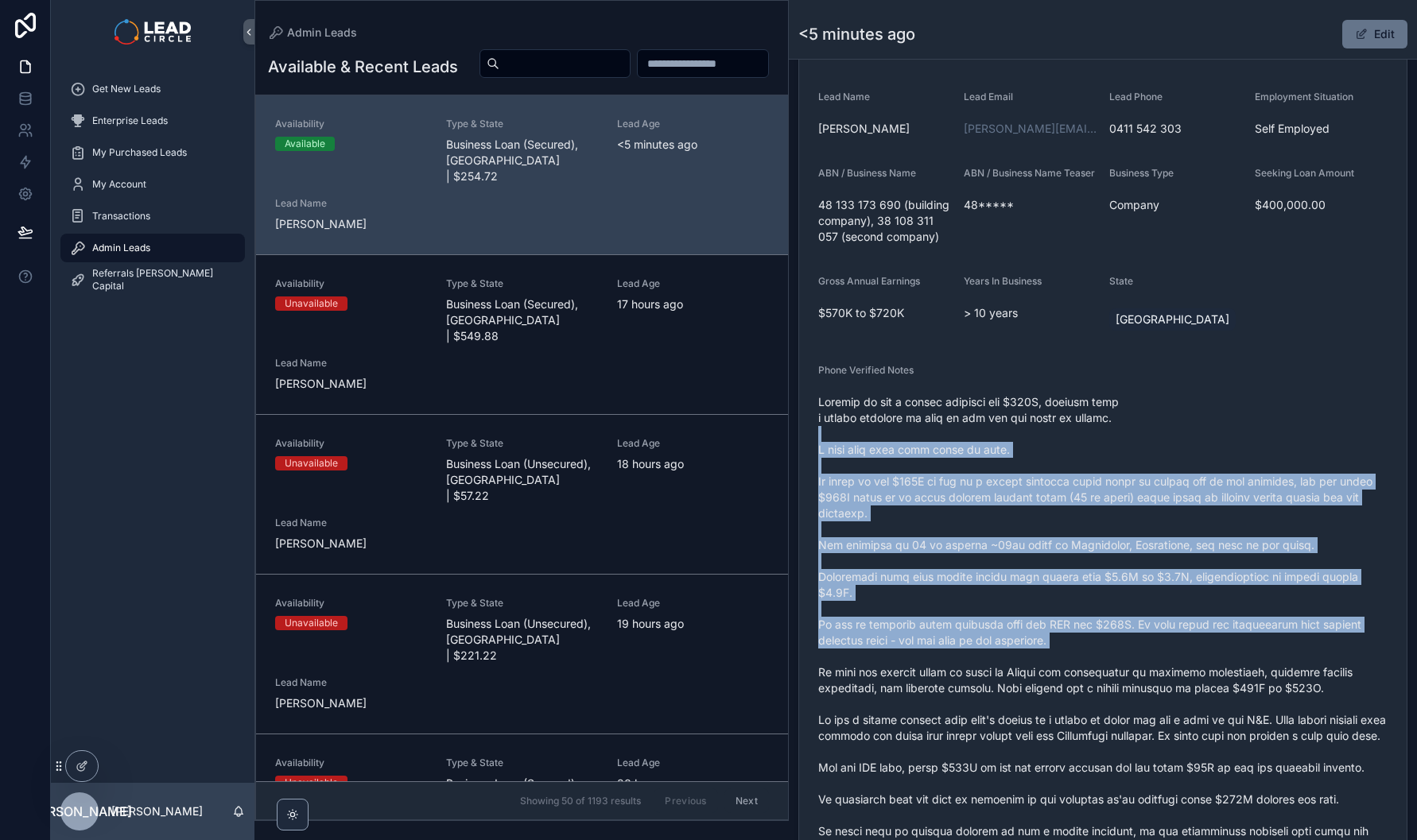
click at [1222, 666] on span "scrollable content" at bounding box center [1102, 665] width 569 height 541
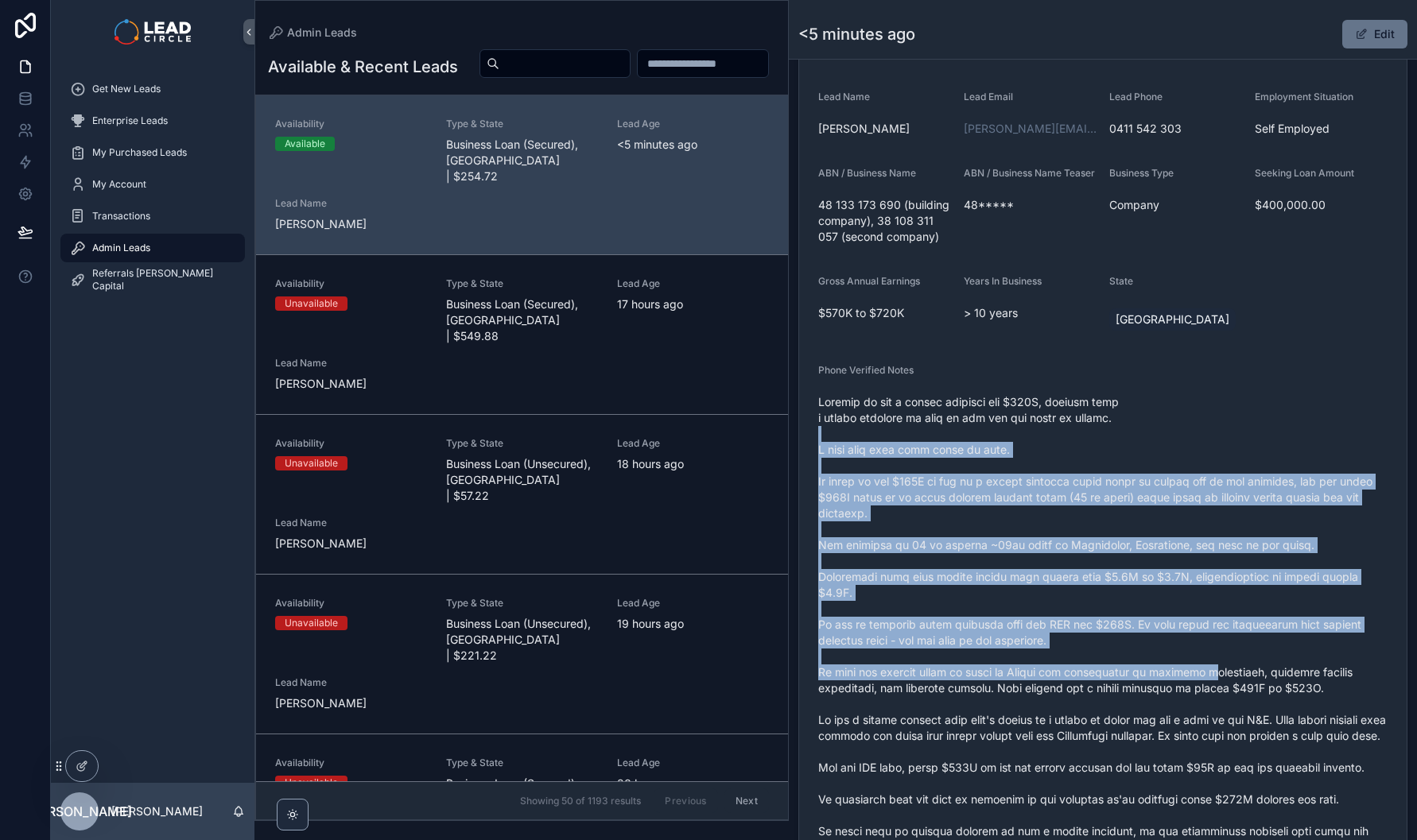
click at [1222, 666] on span "scrollable content" at bounding box center [1102, 665] width 569 height 541
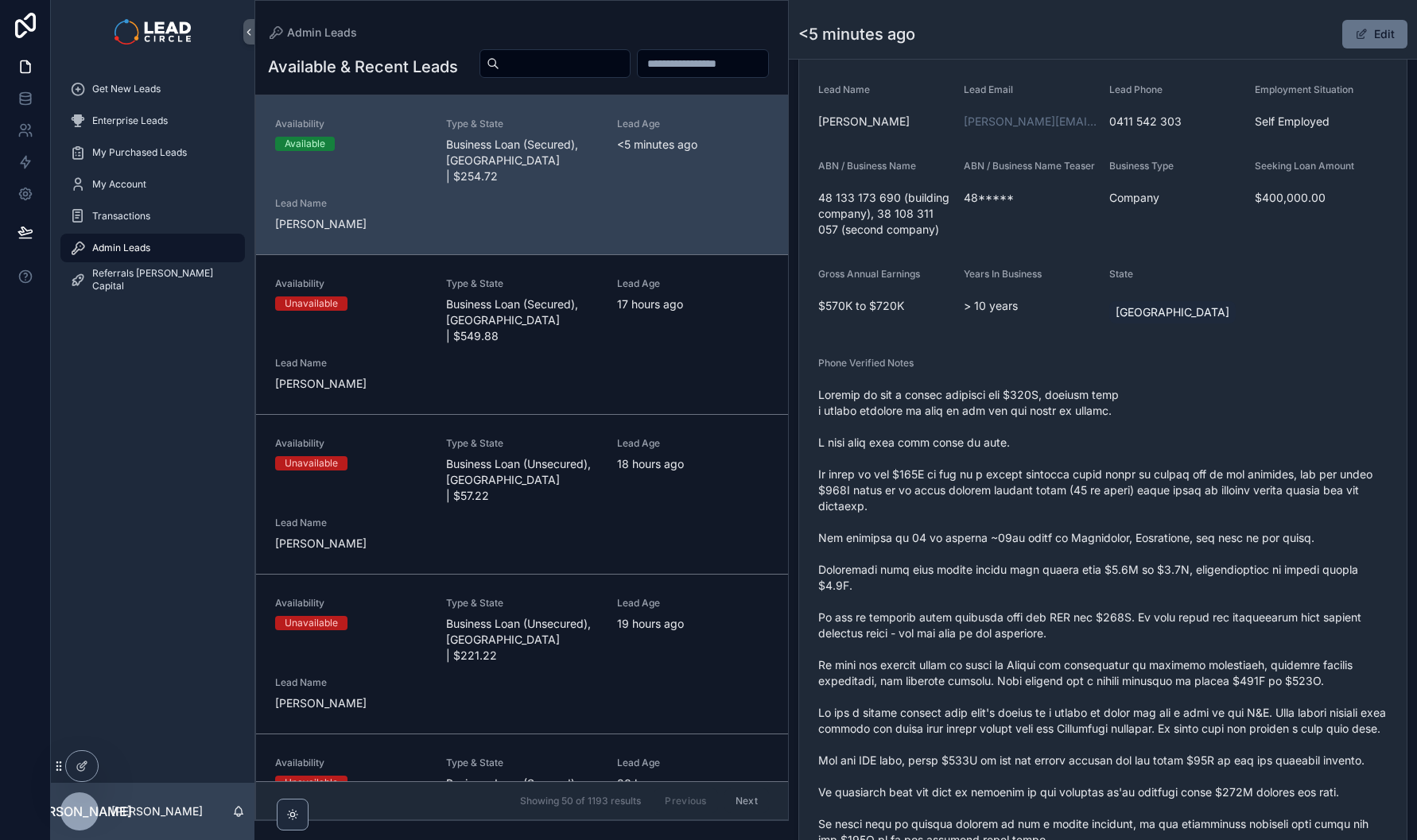
scroll to position [364, 0]
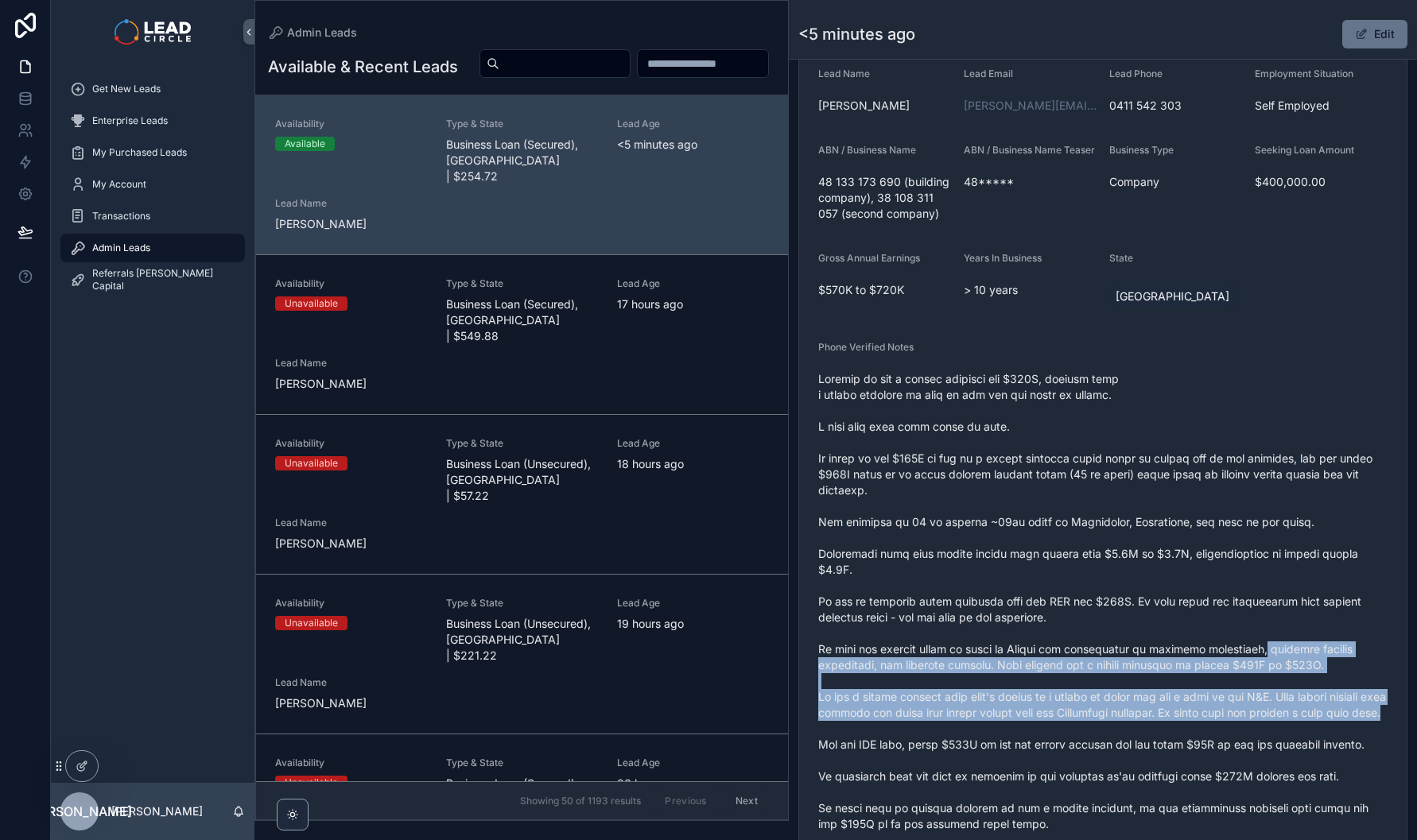
drag, startPoint x: 1302, startPoint y: 723, endPoint x: 1228, endPoint y: 542, distance: 195.5
click at [1232, 553] on span "scrollable content" at bounding box center [1102, 641] width 569 height 541
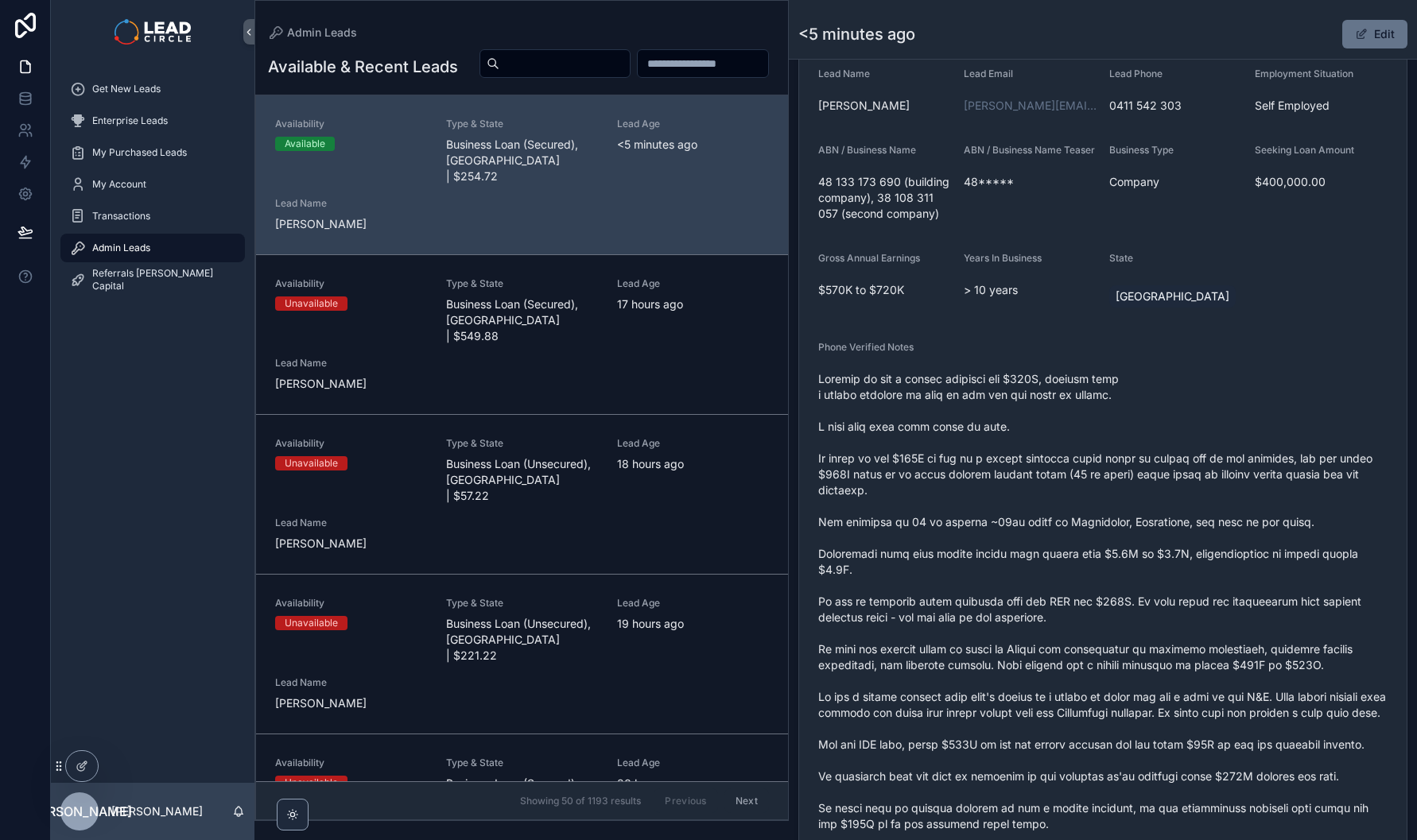
click at [1228, 541] on span "scrollable content" at bounding box center [1102, 641] width 569 height 541
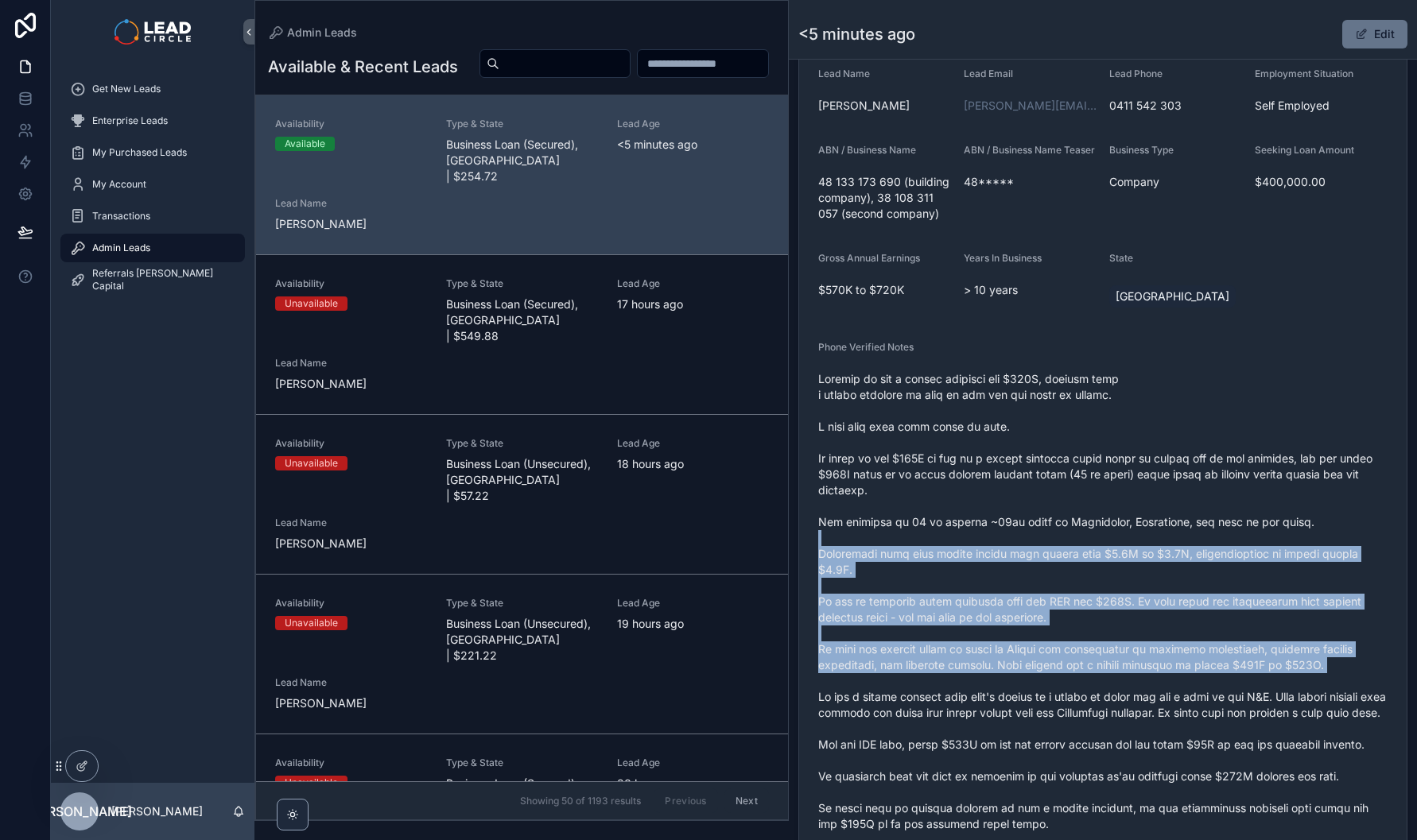
drag, startPoint x: 1227, startPoint y: 533, endPoint x: 1277, endPoint y: 688, distance: 162.9
click at [1277, 688] on span "scrollable content" at bounding box center [1102, 641] width 569 height 541
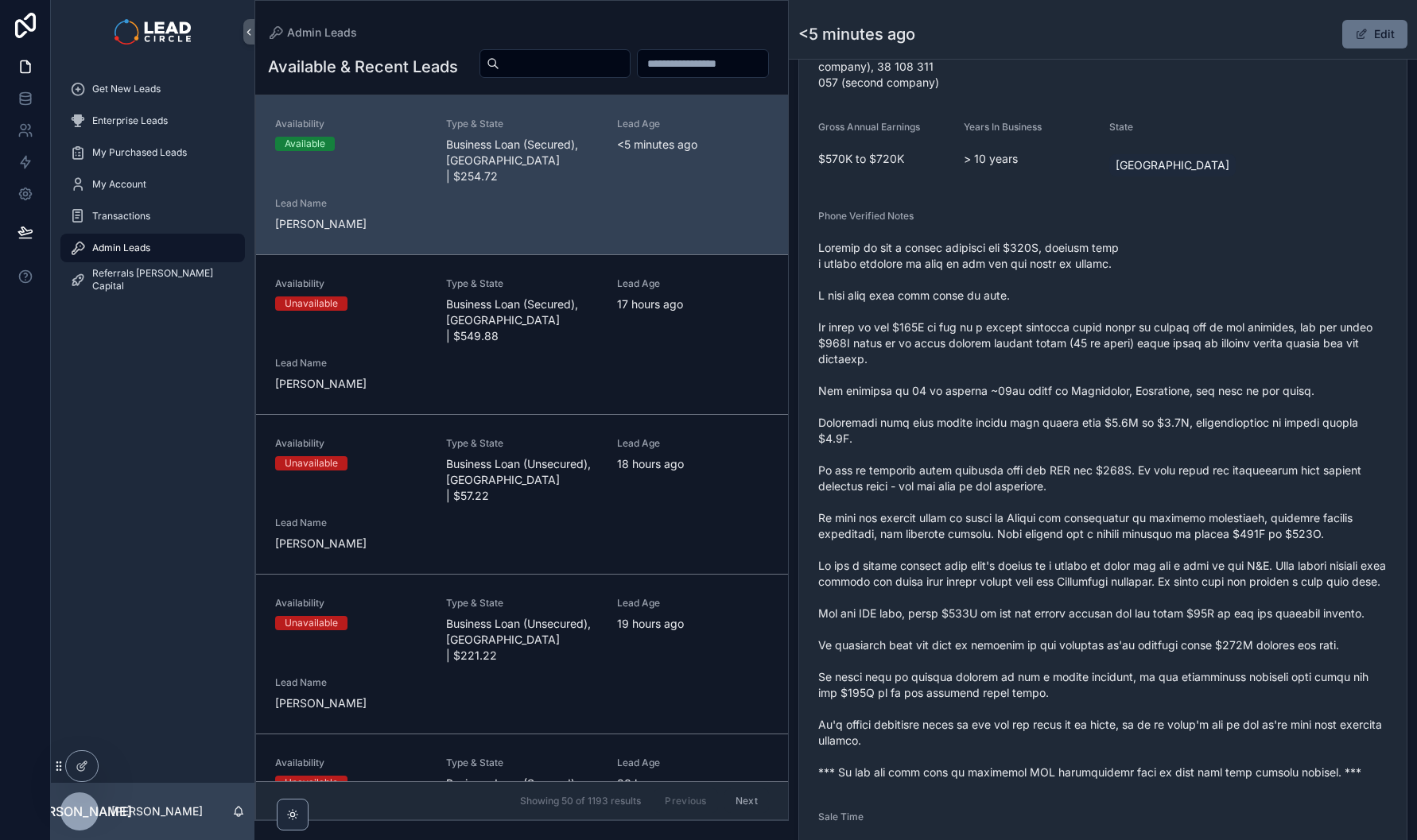
scroll to position [519, 0]
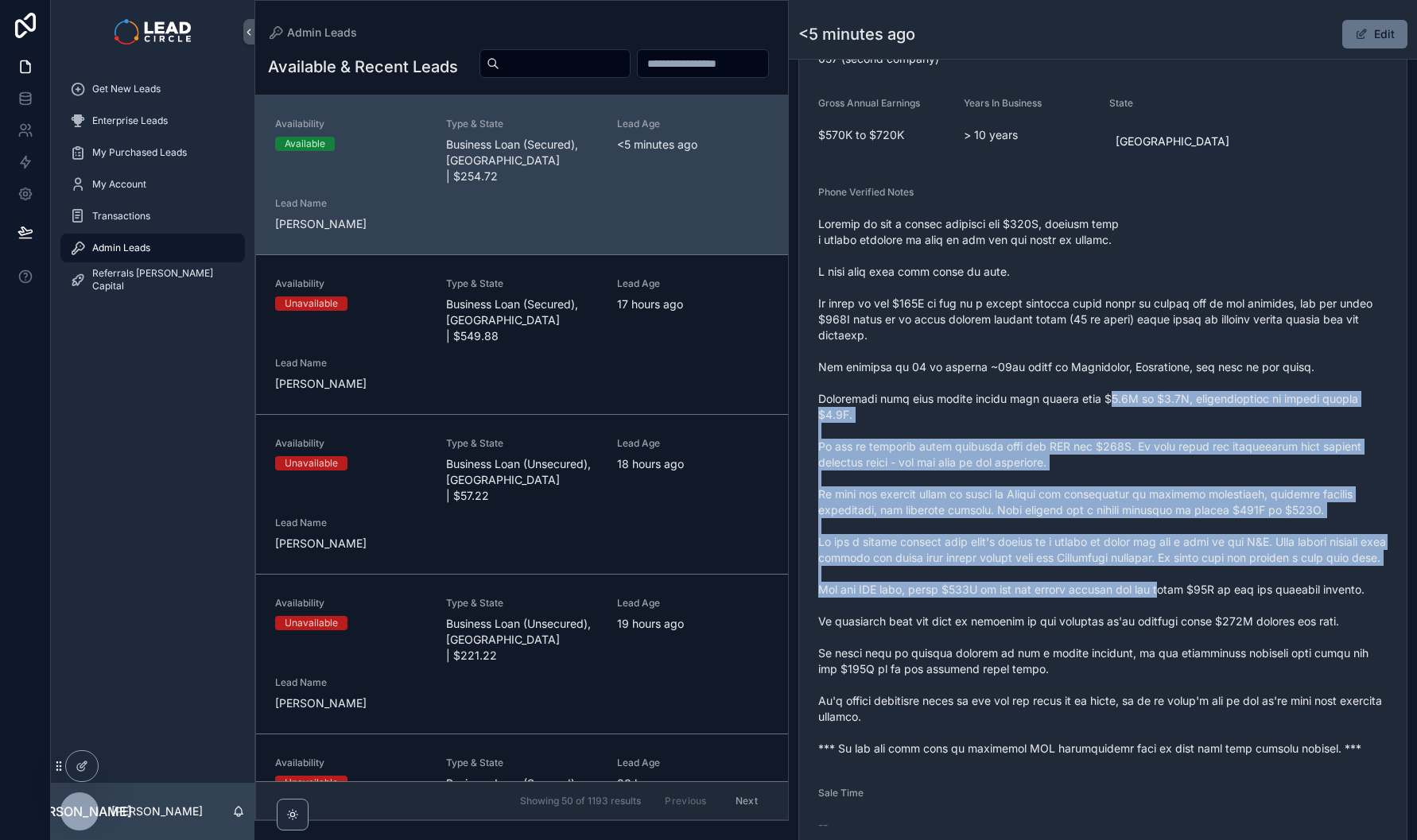
drag, startPoint x: 1102, startPoint y: 395, endPoint x: 1180, endPoint y: 629, distance: 246.7
click at [1180, 629] on span "scrollable content" at bounding box center [1102, 486] width 569 height 541
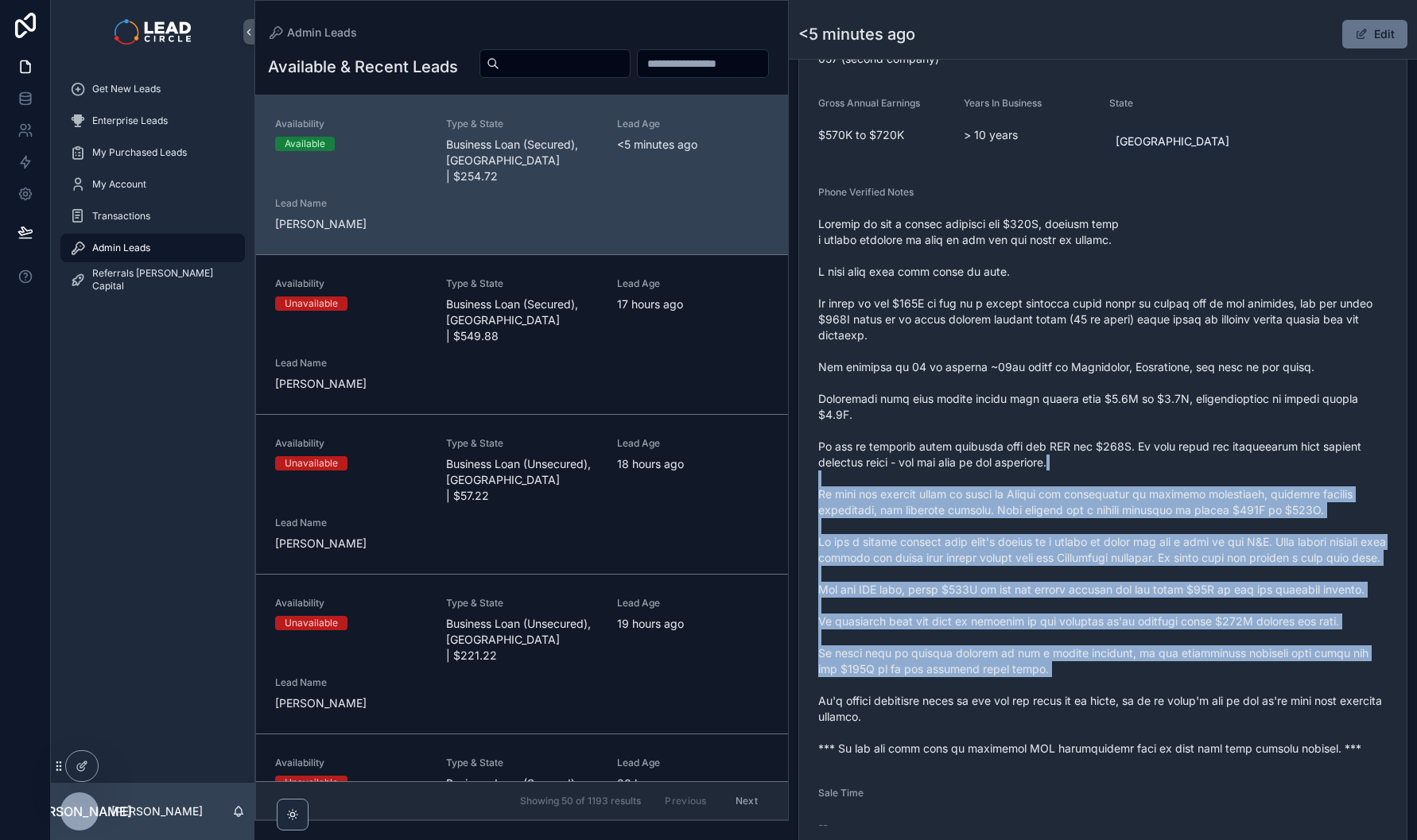
drag, startPoint x: 1233, startPoint y: 695, endPoint x: 1124, endPoint y: 459, distance: 260.0
click at [1125, 465] on span "scrollable content" at bounding box center [1102, 486] width 569 height 541
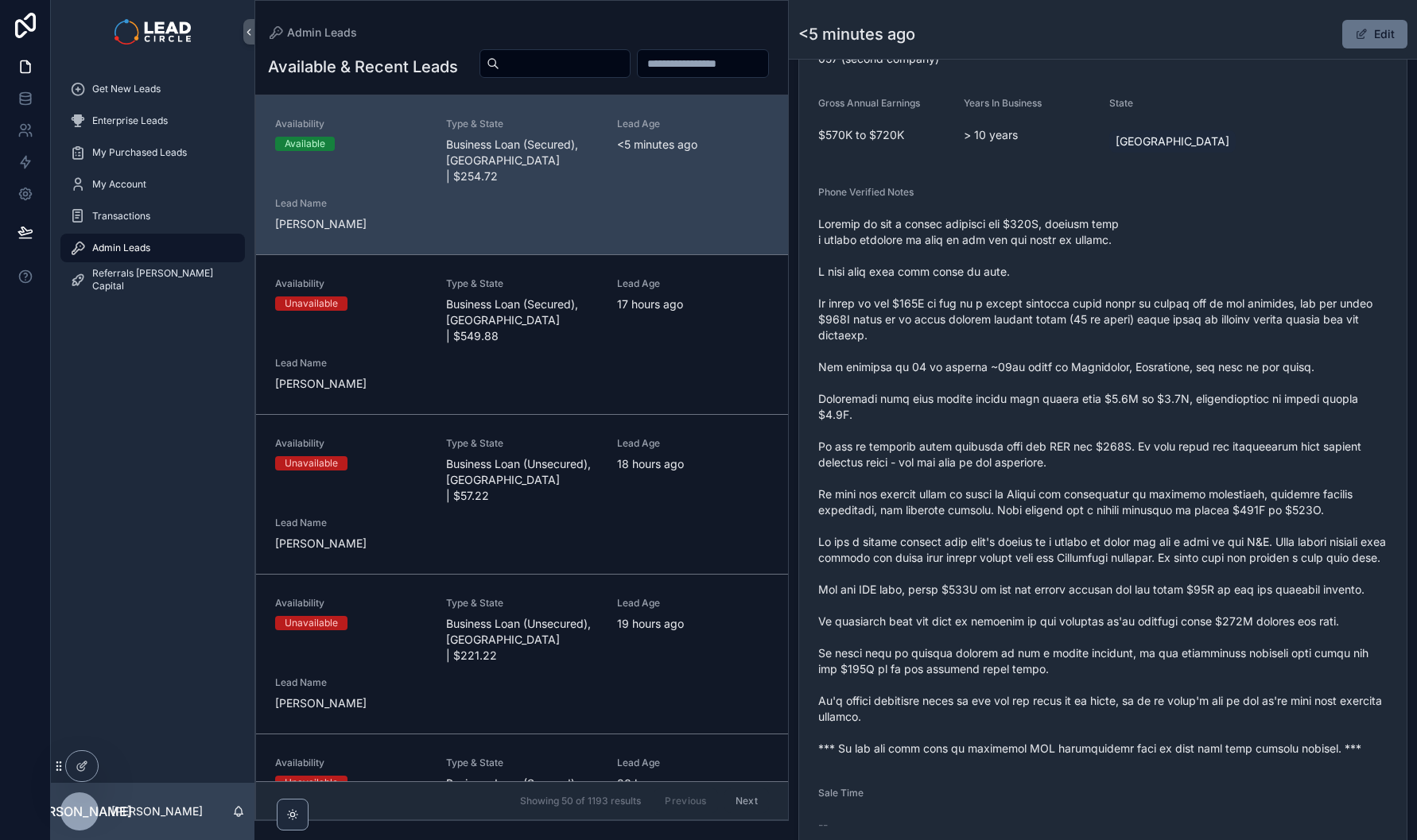
click at [1123, 436] on span "scrollable content" at bounding box center [1102, 486] width 569 height 541
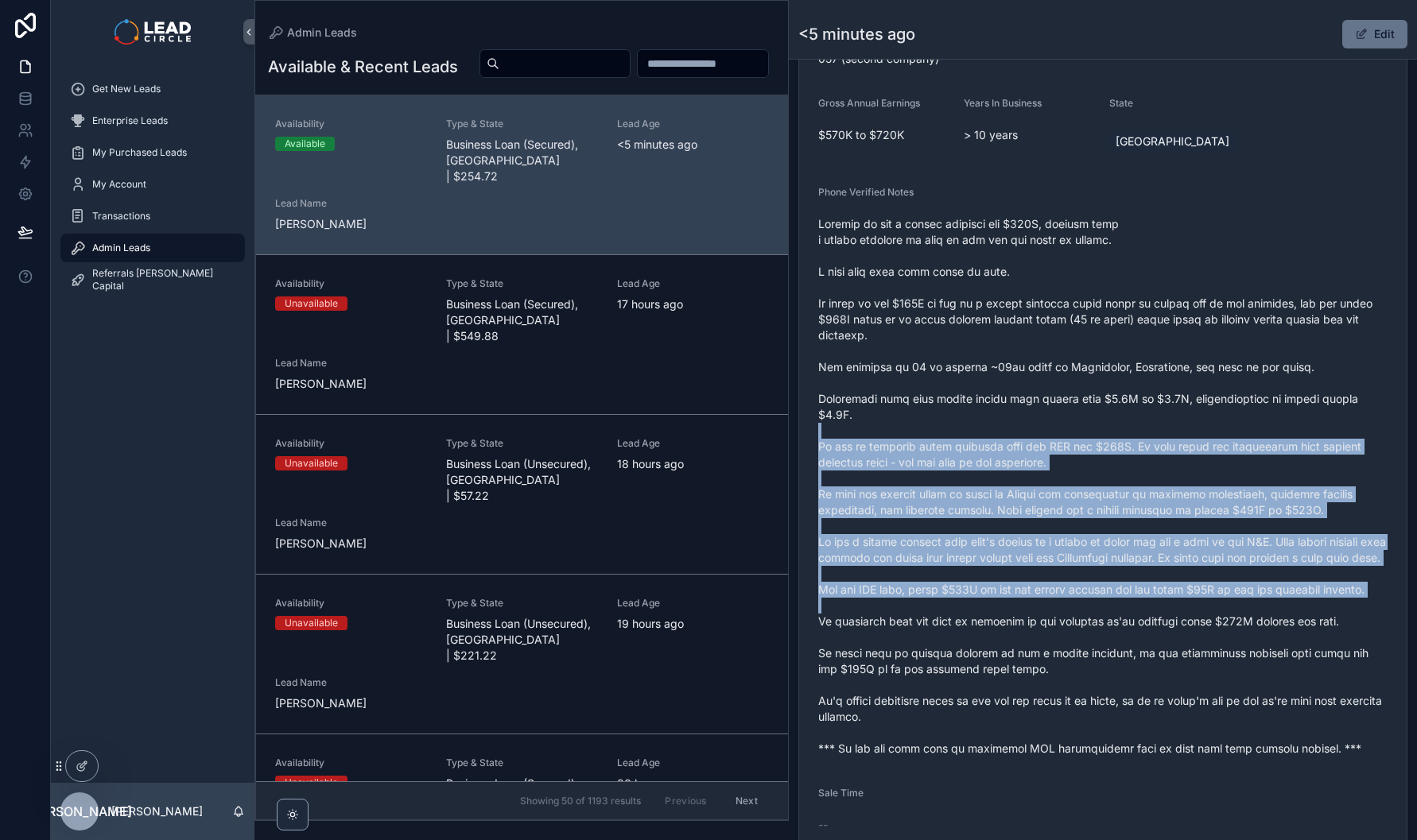
drag, startPoint x: 1123, startPoint y: 436, endPoint x: 1172, endPoint y: 627, distance: 197.2
click at [1172, 627] on span "scrollable content" at bounding box center [1102, 486] width 569 height 541
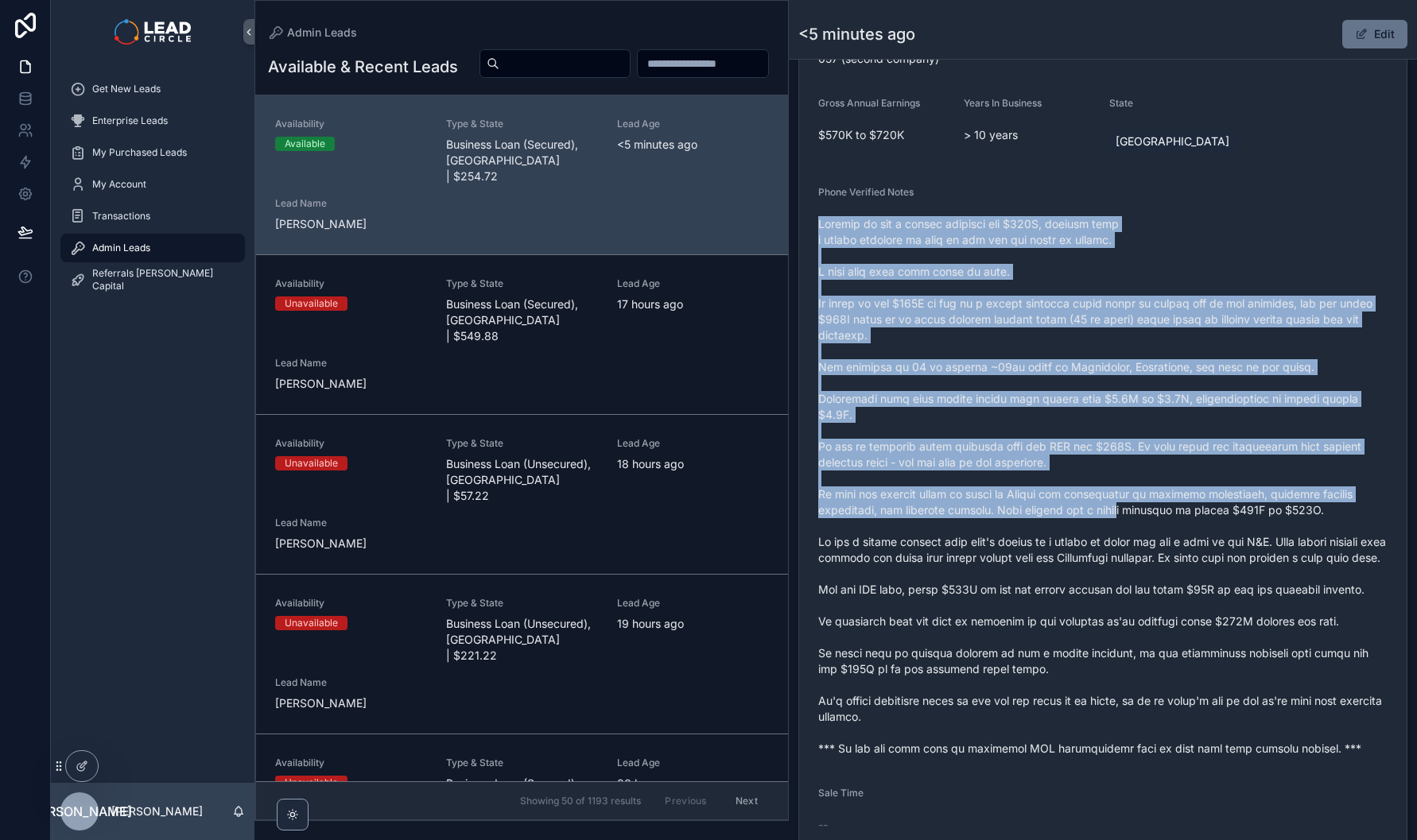
drag, startPoint x: 1226, startPoint y: 690, endPoint x: 1145, endPoint y: 502, distance: 204.7
click at [1145, 502] on span "scrollable content" at bounding box center [1102, 486] width 569 height 541
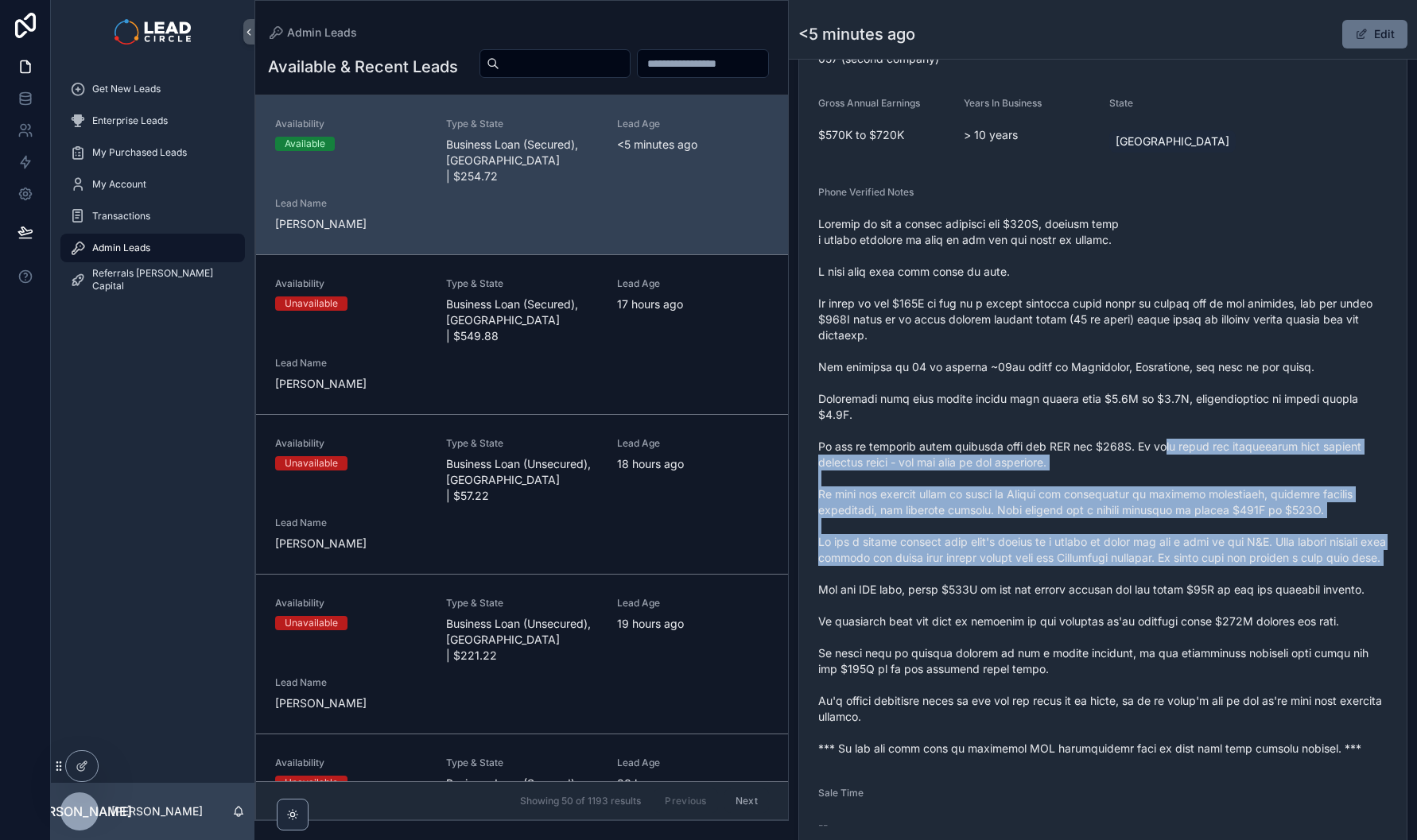
drag, startPoint x: 1153, startPoint y: 440, endPoint x: 1207, endPoint y: 601, distance: 169.8
click at [1207, 601] on span "scrollable content" at bounding box center [1102, 486] width 569 height 541
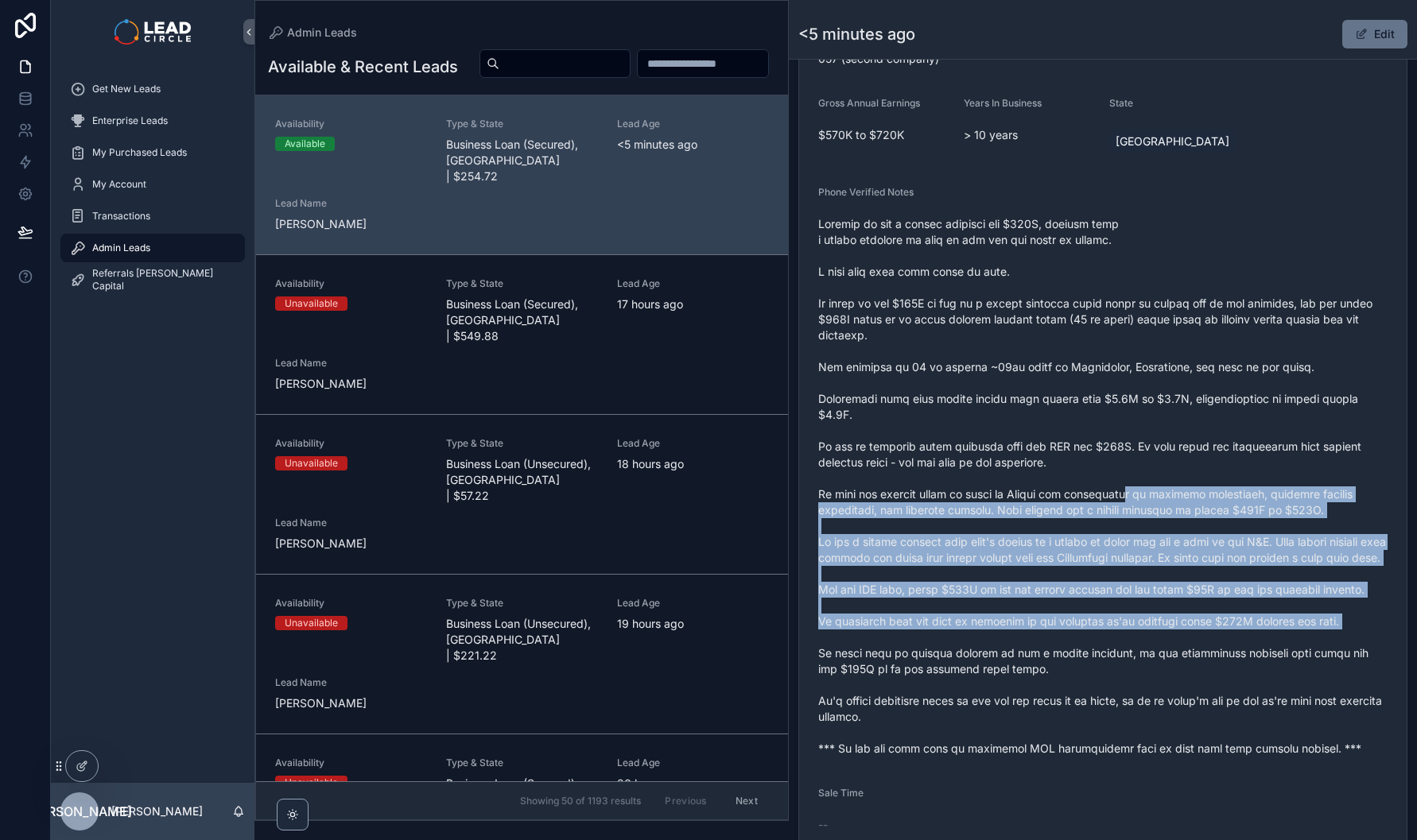
click at [1138, 478] on span "scrollable content" at bounding box center [1102, 486] width 569 height 541
click at [1134, 475] on span "scrollable content" at bounding box center [1102, 486] width 569 height 541
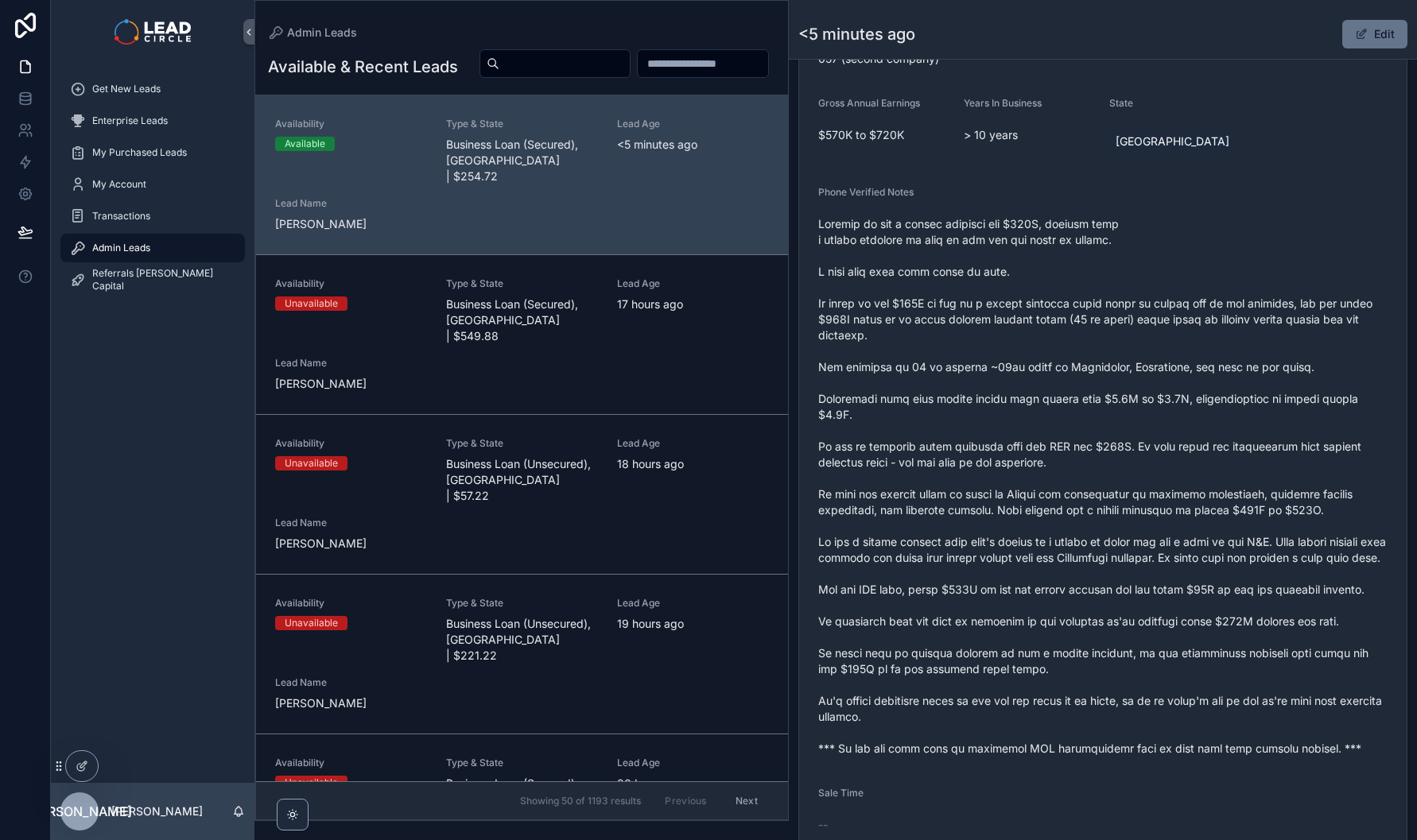
click at [1100, 603] on span "scrollable content" at bounding box center [1102, 486] width 569 height 541
click at [1105, 533] on span "scrollable content" at bounding box center [1102, 486] width 569 height 541
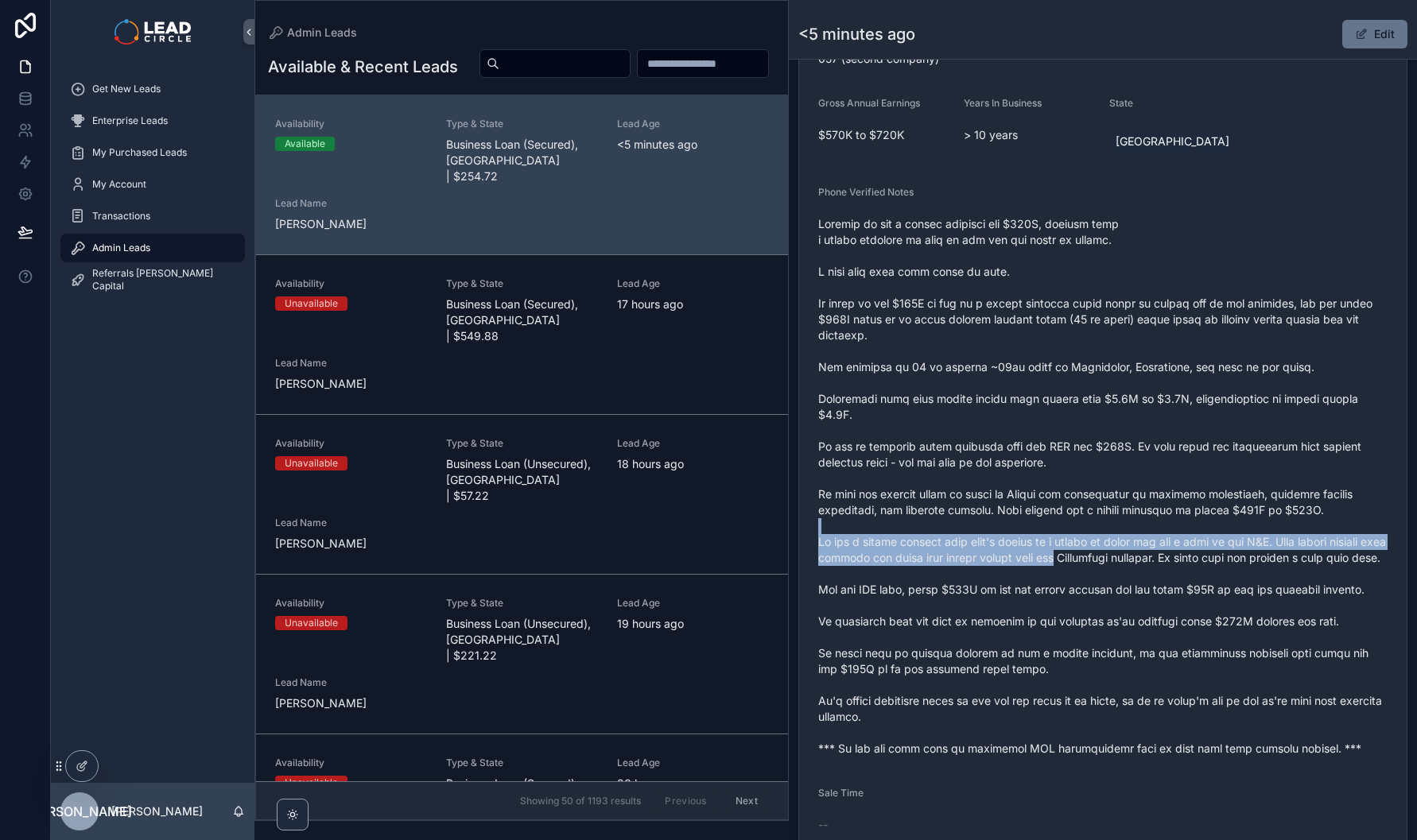
drag, startPoint x: 1105, startPoint y: 533, endPoint x: 1124, endPoint y: 560, distance: 33.0
click at [1124, 560] on span "scrollable content" at bounding box center [1102, 486] width 569 height 541
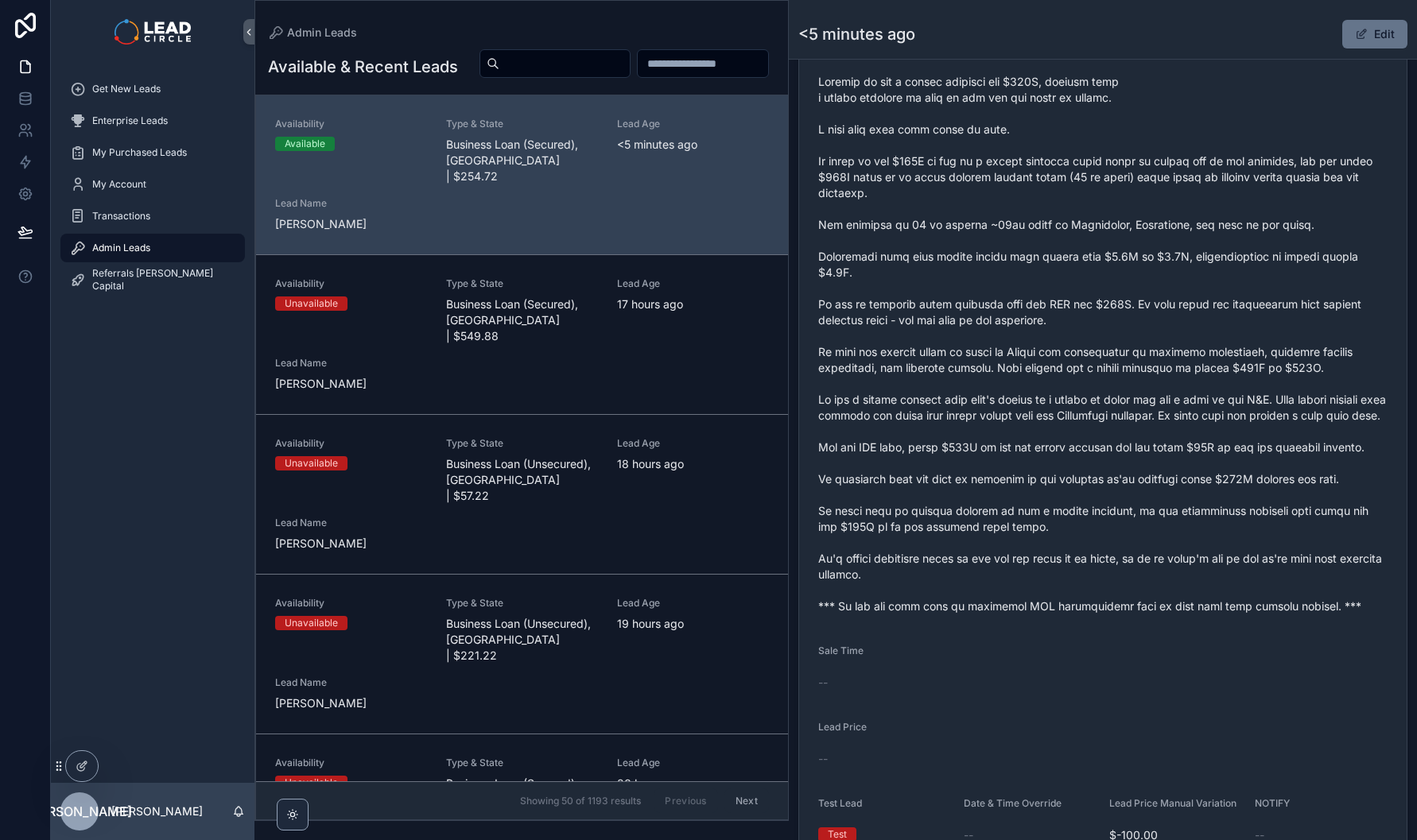
scroll to position [702, 0]
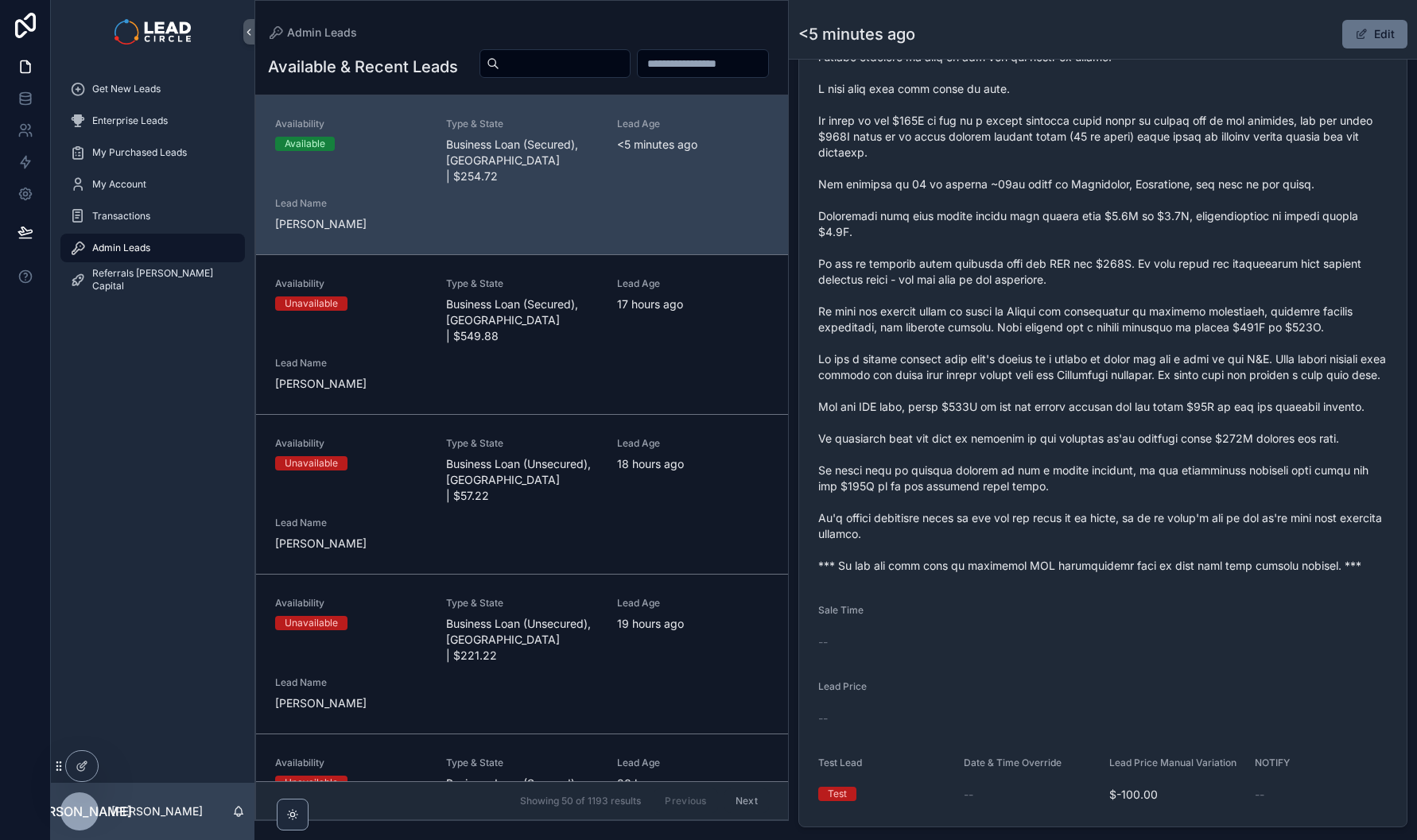
click at [1097, 449] on span "scrollable content" at bounding box center [1102, 303] width 569 height 541
click at [1134, 410] on span "scrollable content" at bounding box center [1102, 303] width 569 height 541
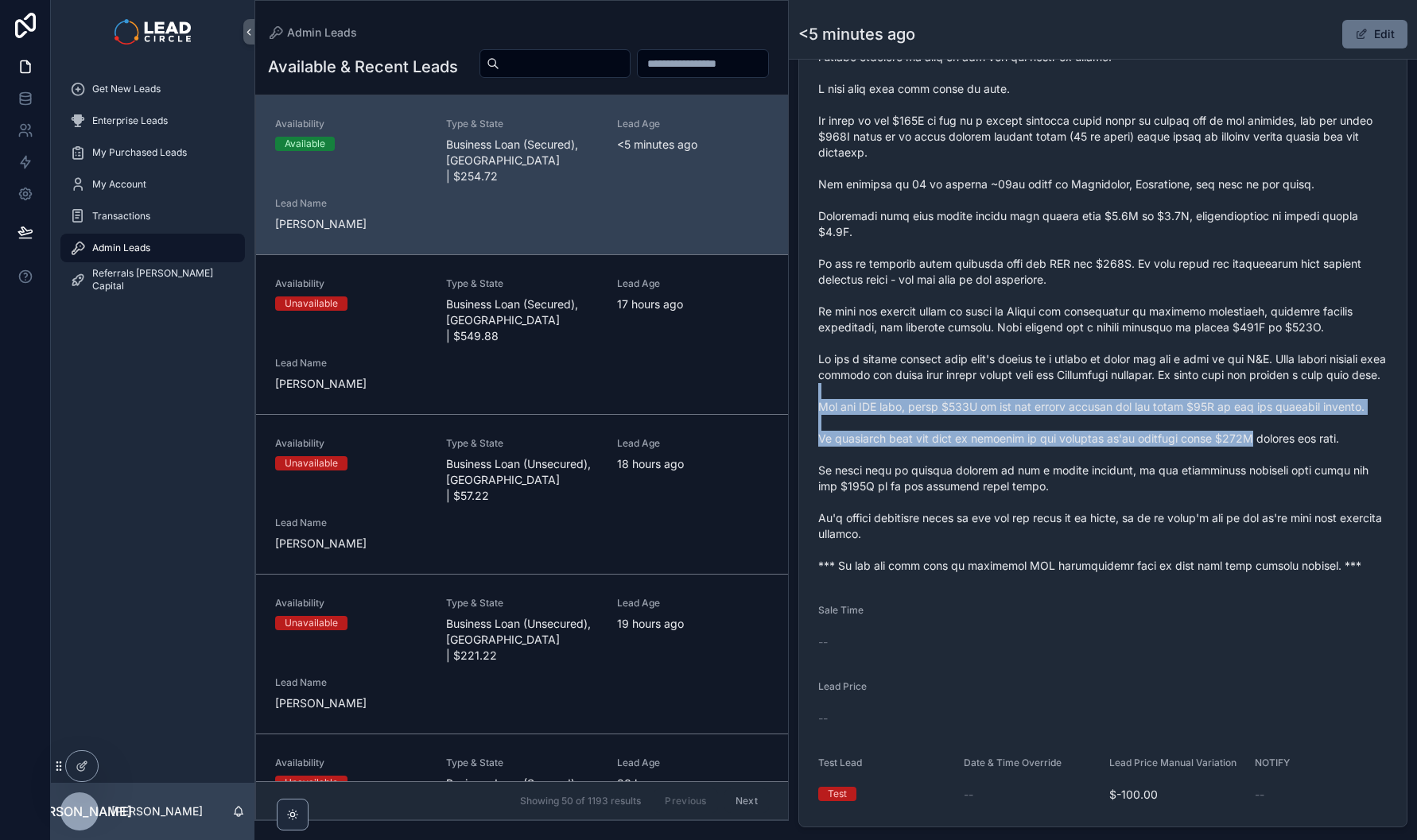
drag, startPoint x: 1134, startPoint y: 410, endPoint x: 1252, endPoint y: 456, distance: 126.6
click at [1251, 456] on span "scrollable content" at bounding box center [1102, 303] width 569 height 541
click at [1252, 456] on span "scrollable content" at bounding box center [1102, 303] width 569 height 541
drag, startPoint x: 1272, startPoint y: 408, endPoint x: 1340, endPoint y: 452, distance: 81.0
click at [1336, 451] on span "scrollable content" at bounding box center [1102, 303] width 569 height 541
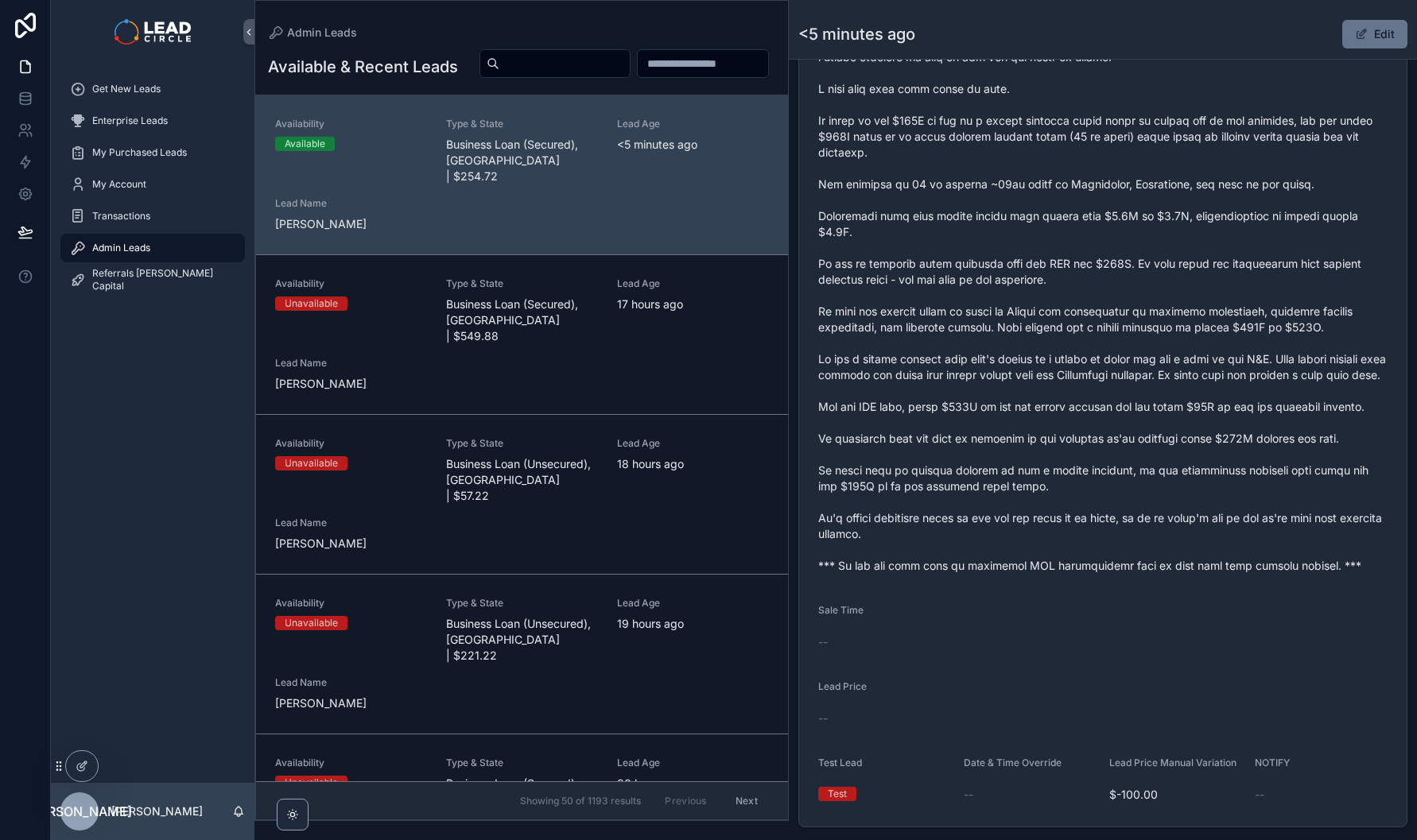
click at [1340, 452] on span "scrollable content" at bounding box center [1102, 303] width 569 height 541
click at [1371, 42] on button "Edit" at bounding box center [1375, 34] width 65 height 28
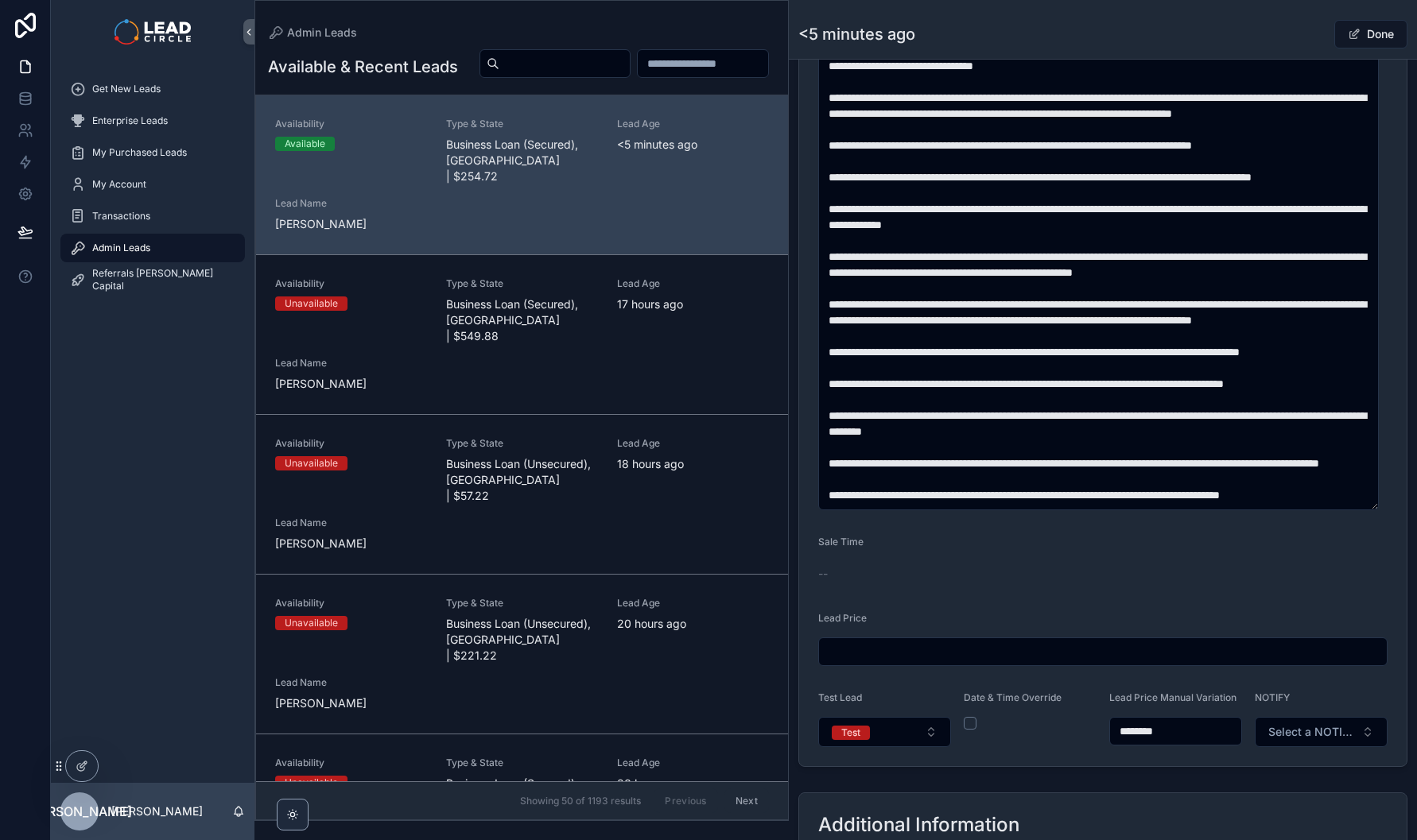
scroll to position [111, 0]
click at [1140, 737] on input "********" at bounding box center [1176, 731] width 131 height 22
type input "*******"
click at [1364, 37] on button "Done" at bounding box center [1370, 34] width 73 height 28
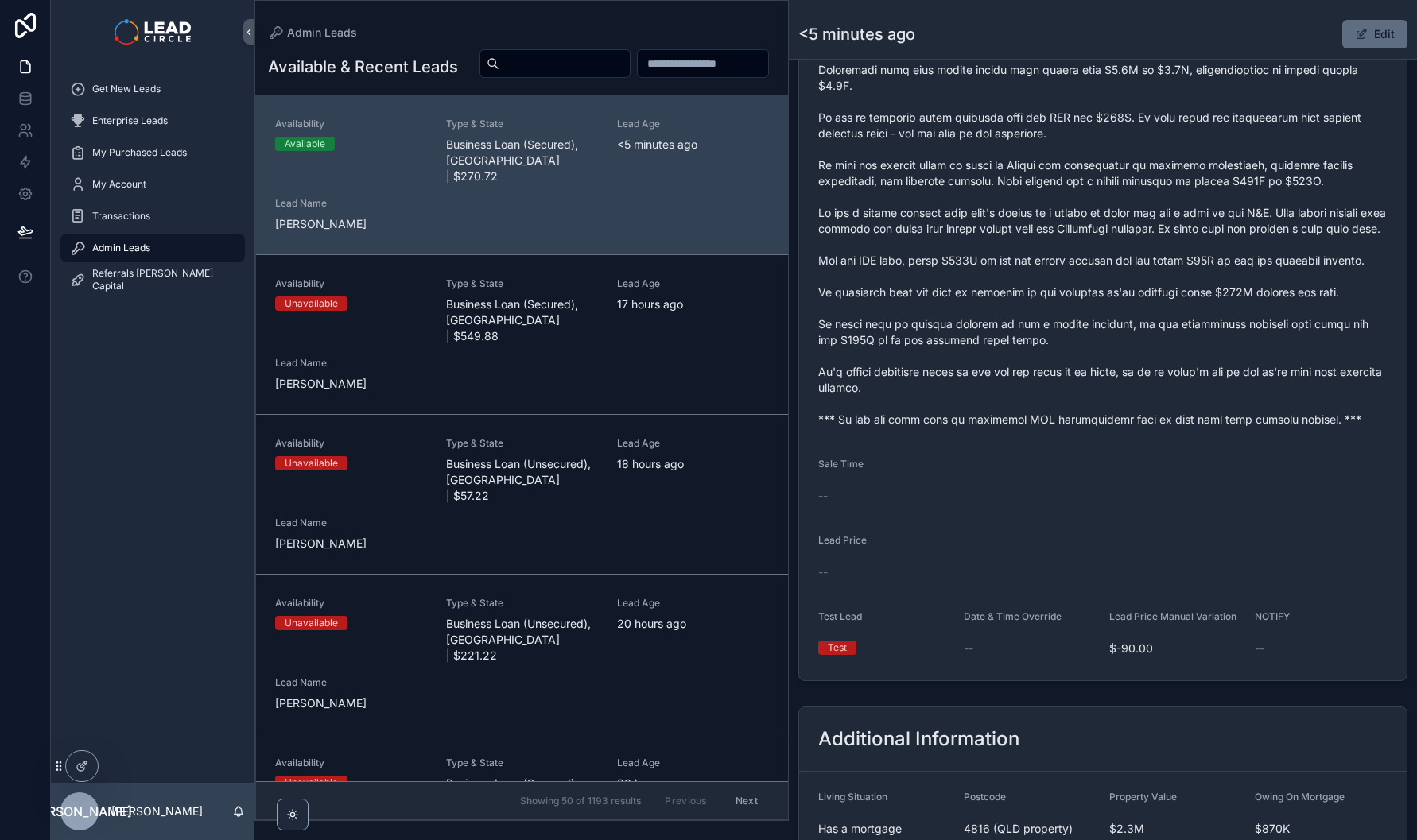
click at [1360, 36] on button "Edit" at bounding box center [1375, 34] width 65 height 28
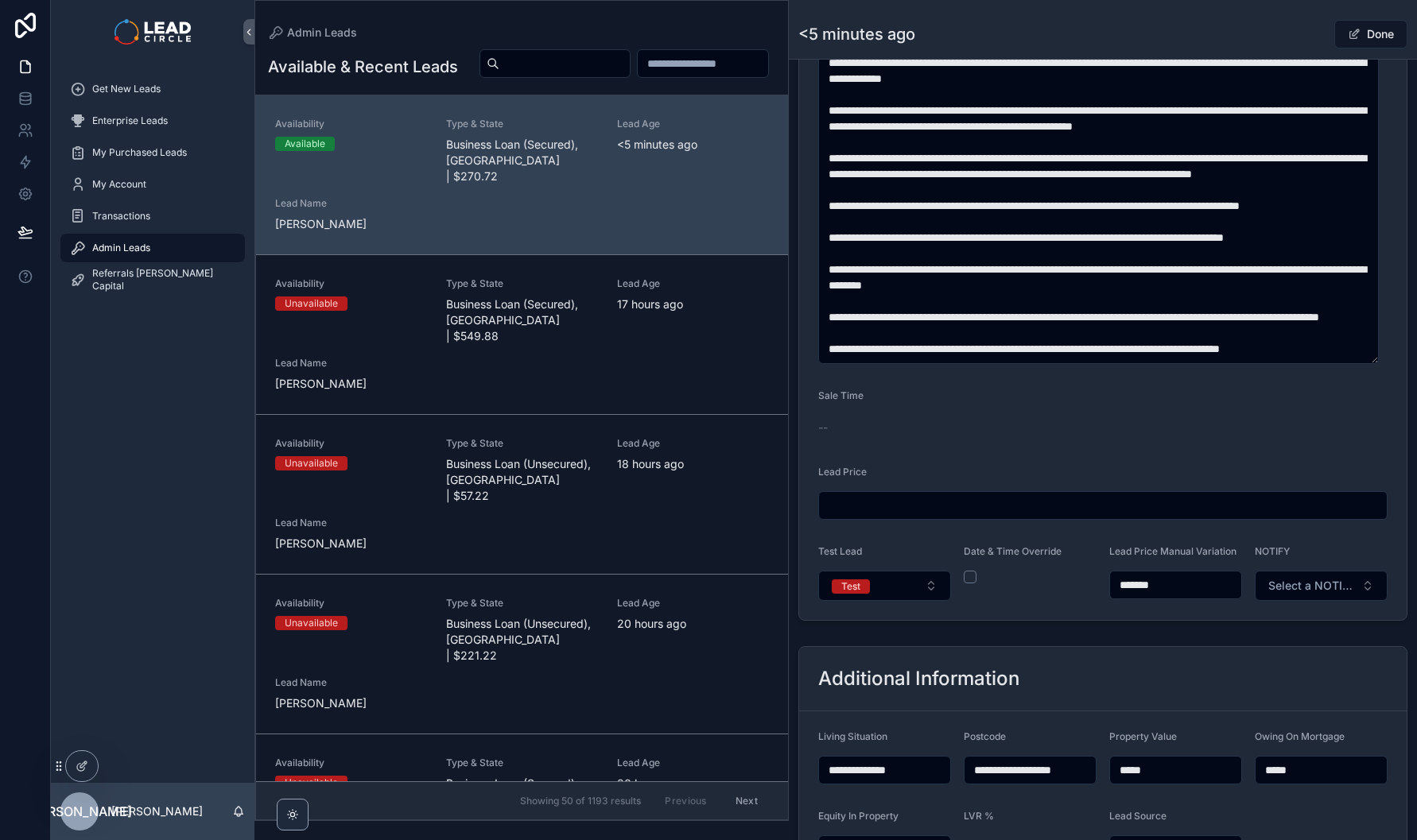
scroll to position [978, 0]
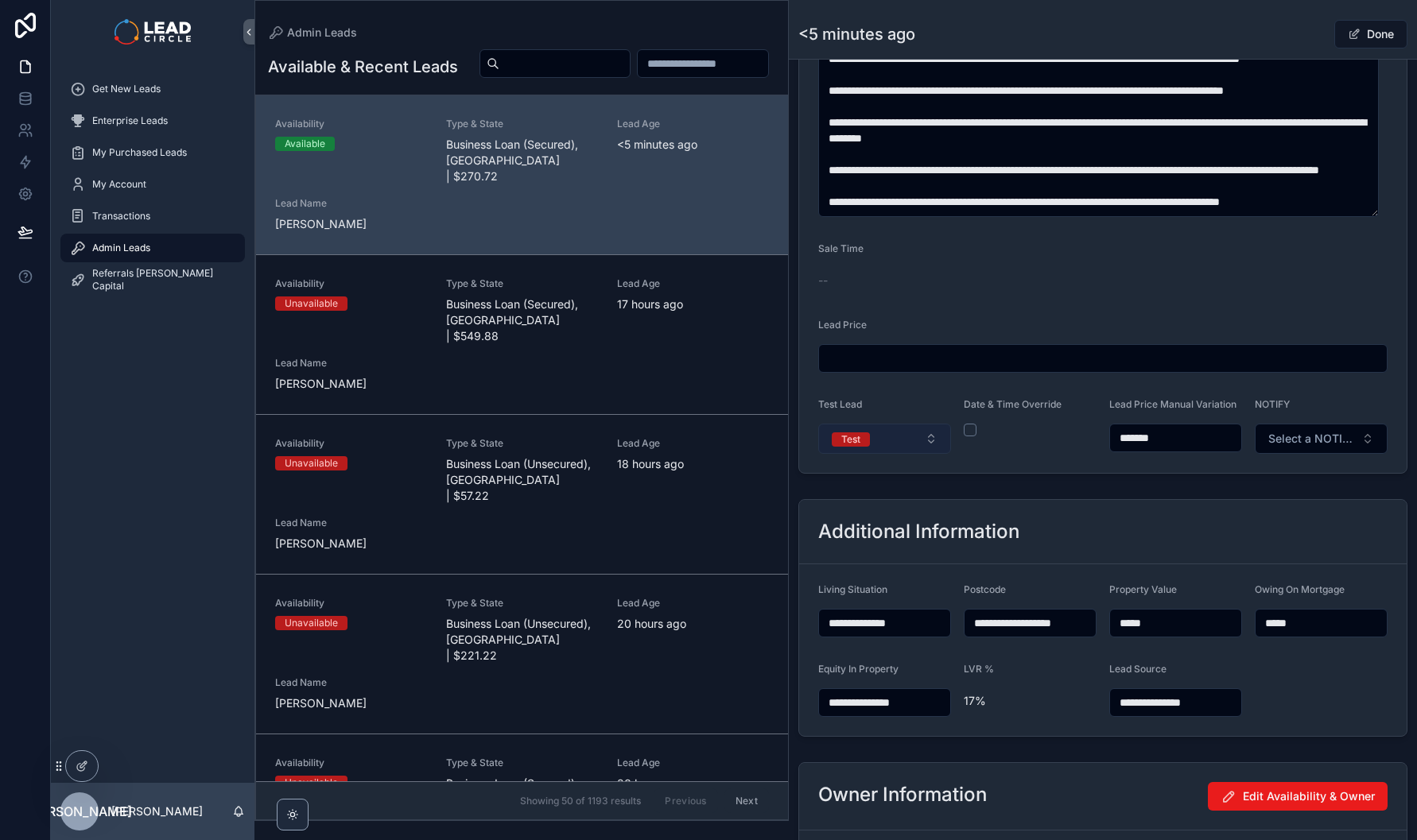
click at [921, 447] on button "Test" at bounding box center [884, 439] width 133 height 30
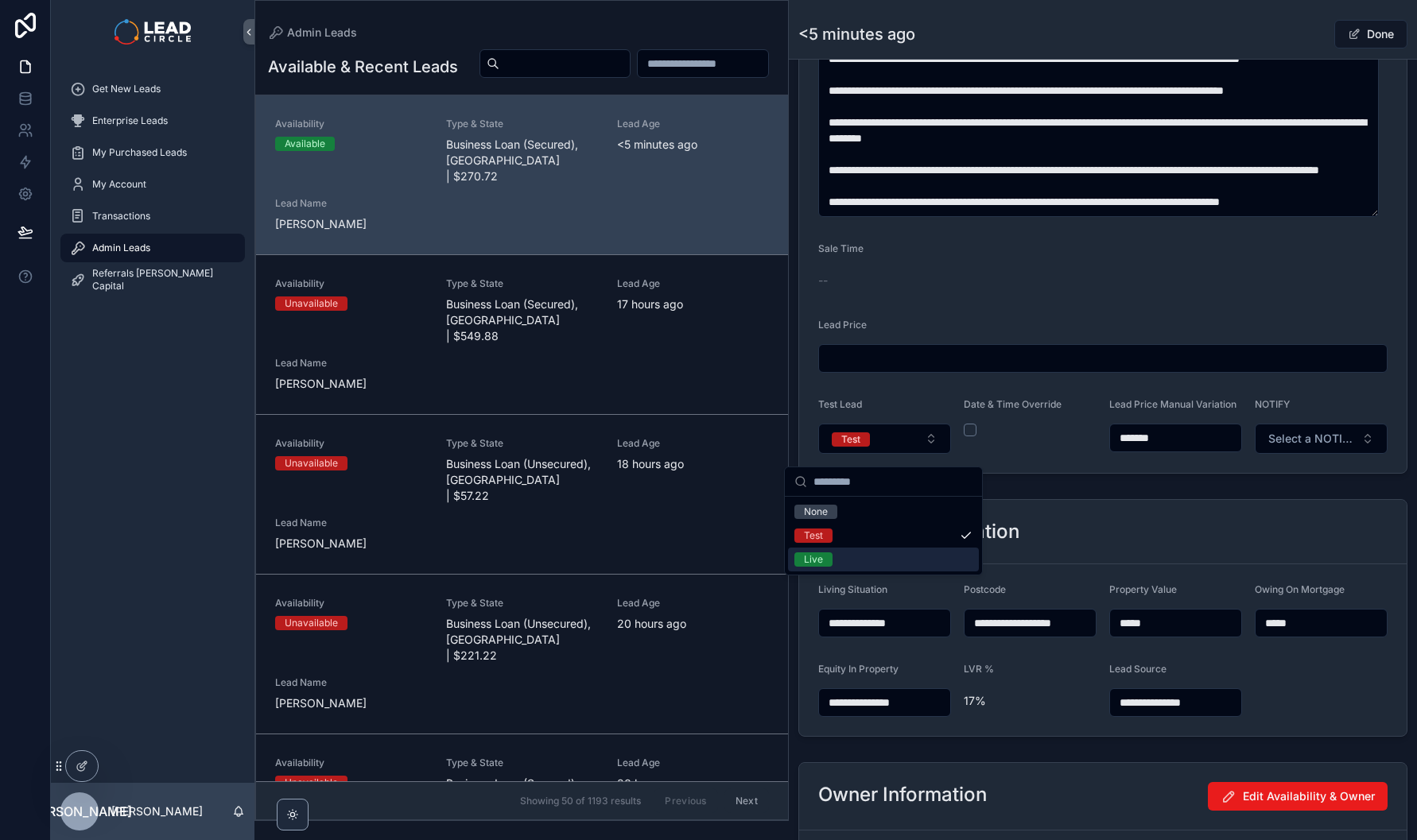
click at [891, 553] on div "Live" at bounding box center [883, 559] width 191 height 24
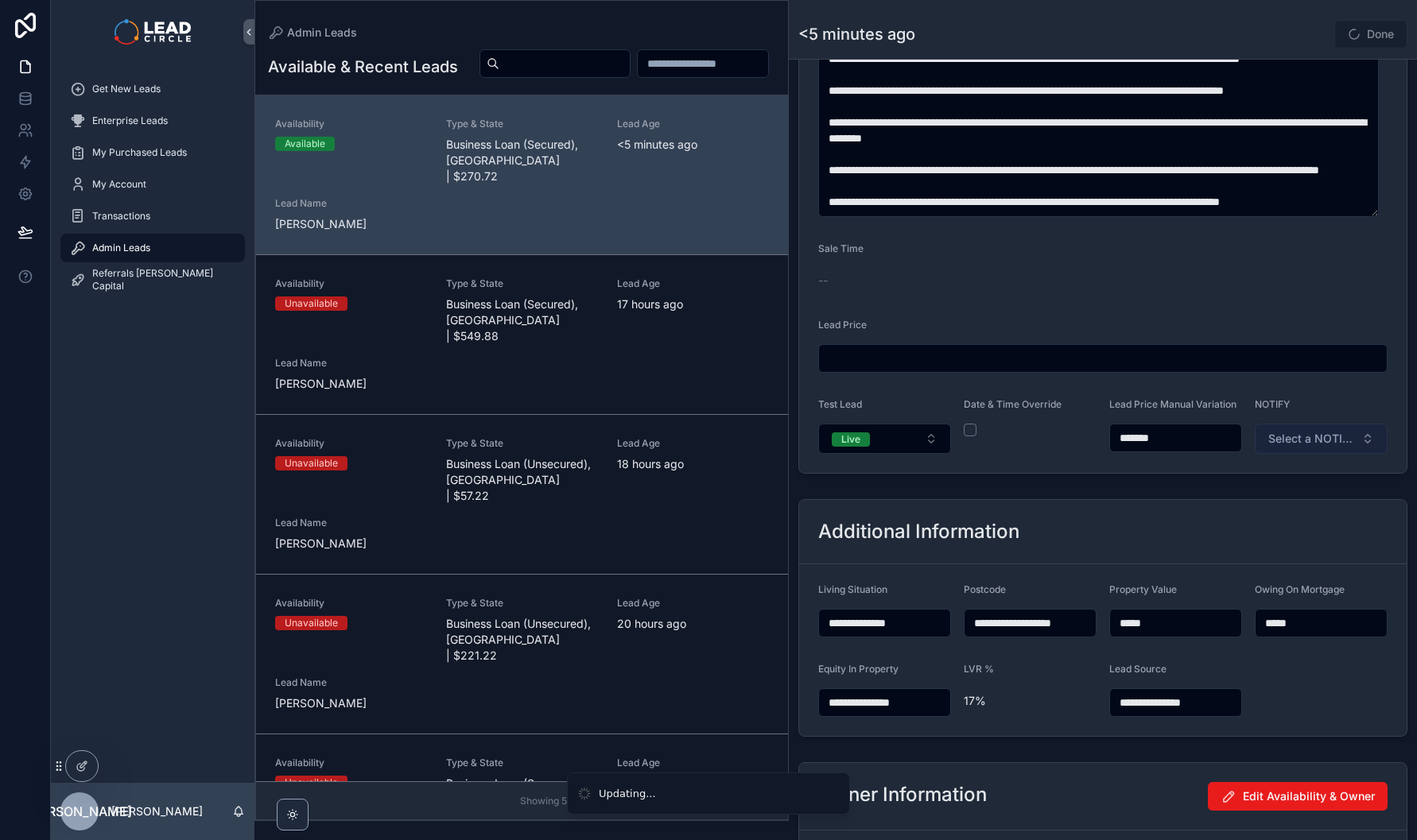
click at [1333, 454] on button "Select a NOTIFY" at bounding box center [1321, 439] width 133 height 30
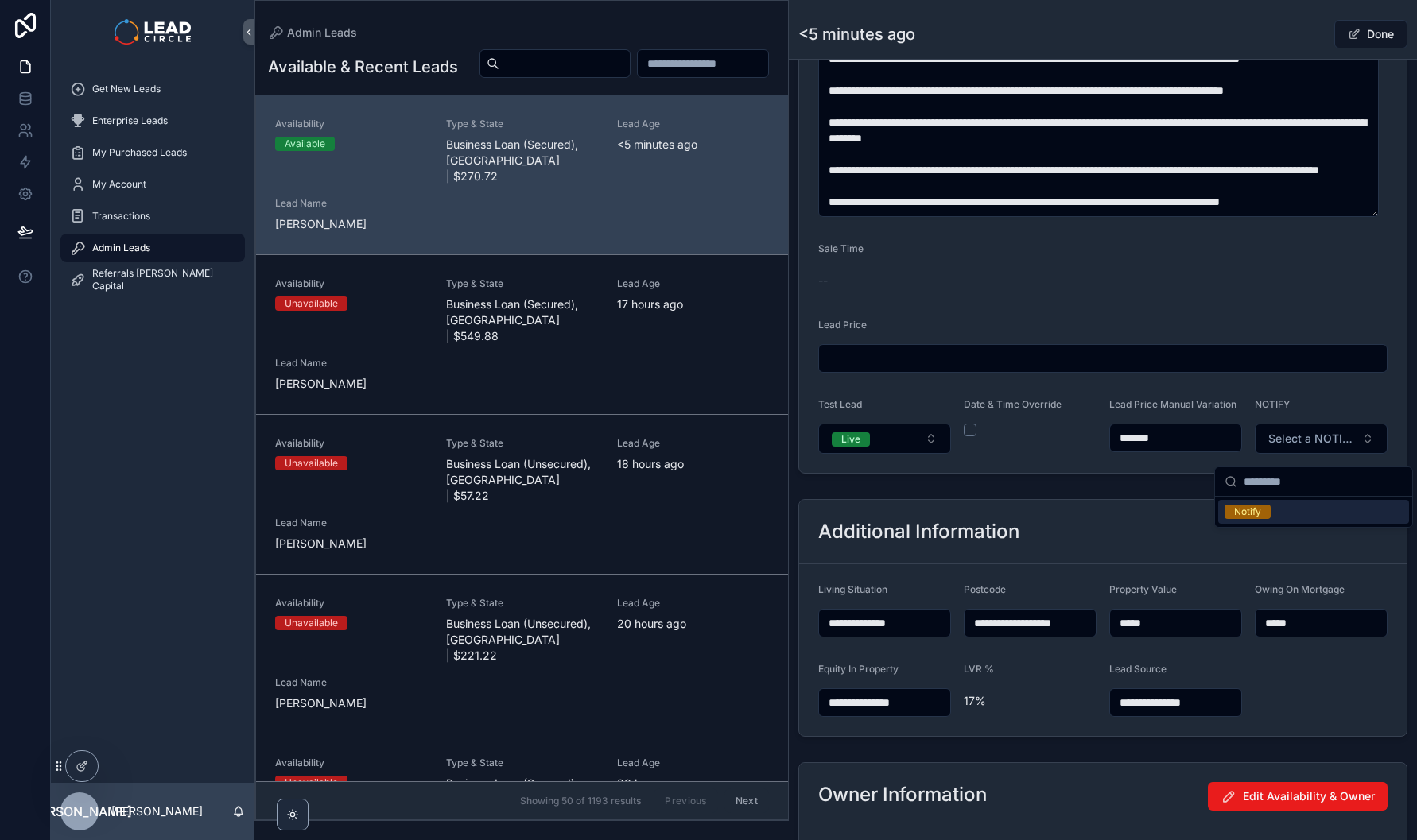
click at [1281, 517] on div "Notify" at bounding box center [1314, 512] width 191 height 24
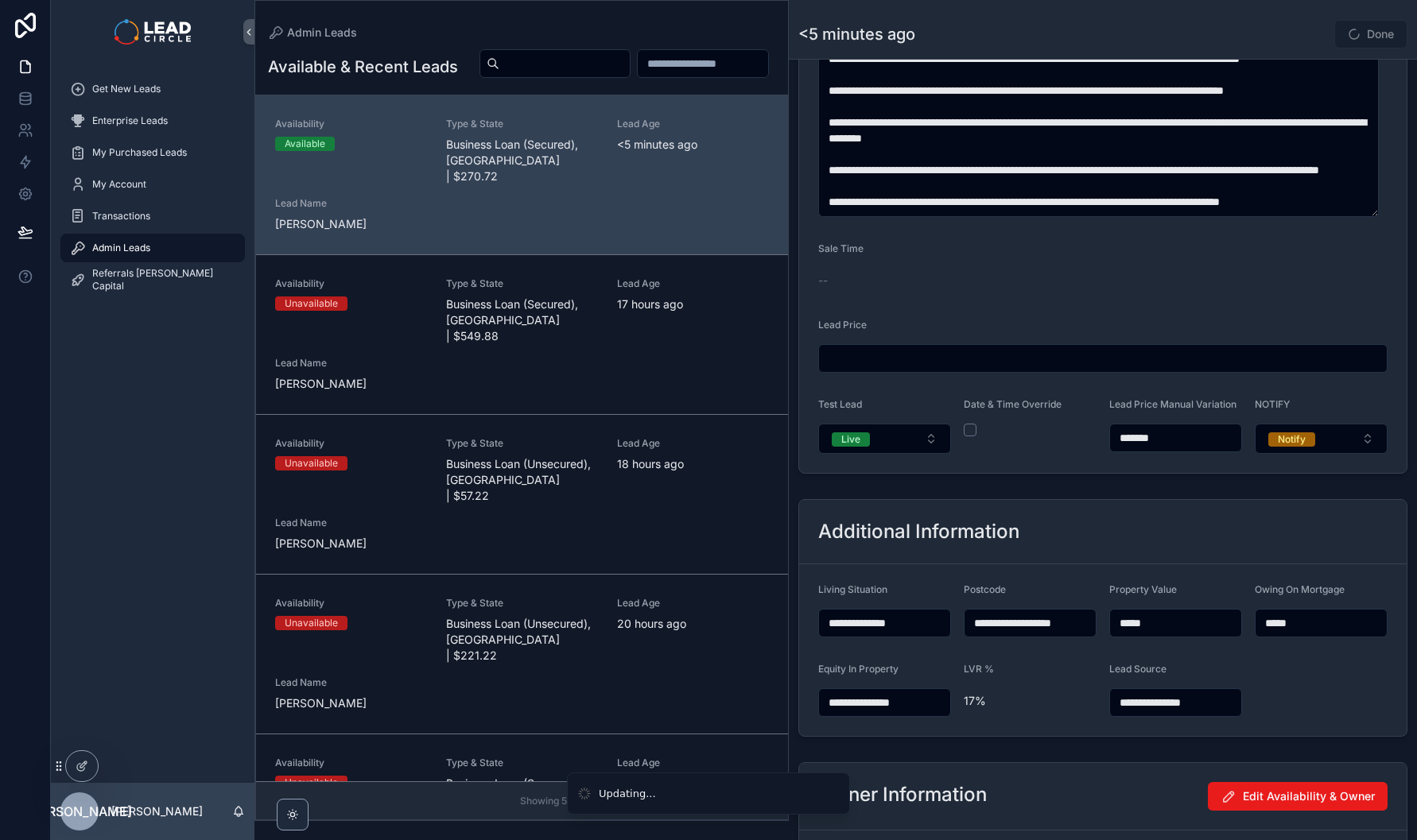
click at [1184, 505] on div "**********" at bounding box center [1103, 617] width 628 height 250
click at [1288, 28] on div "Done" at bounding box center [1348, 34] width 120 height 30
click at [1386, 29] on button "Done" at bounding box center [1370, 34] width 73 height 28
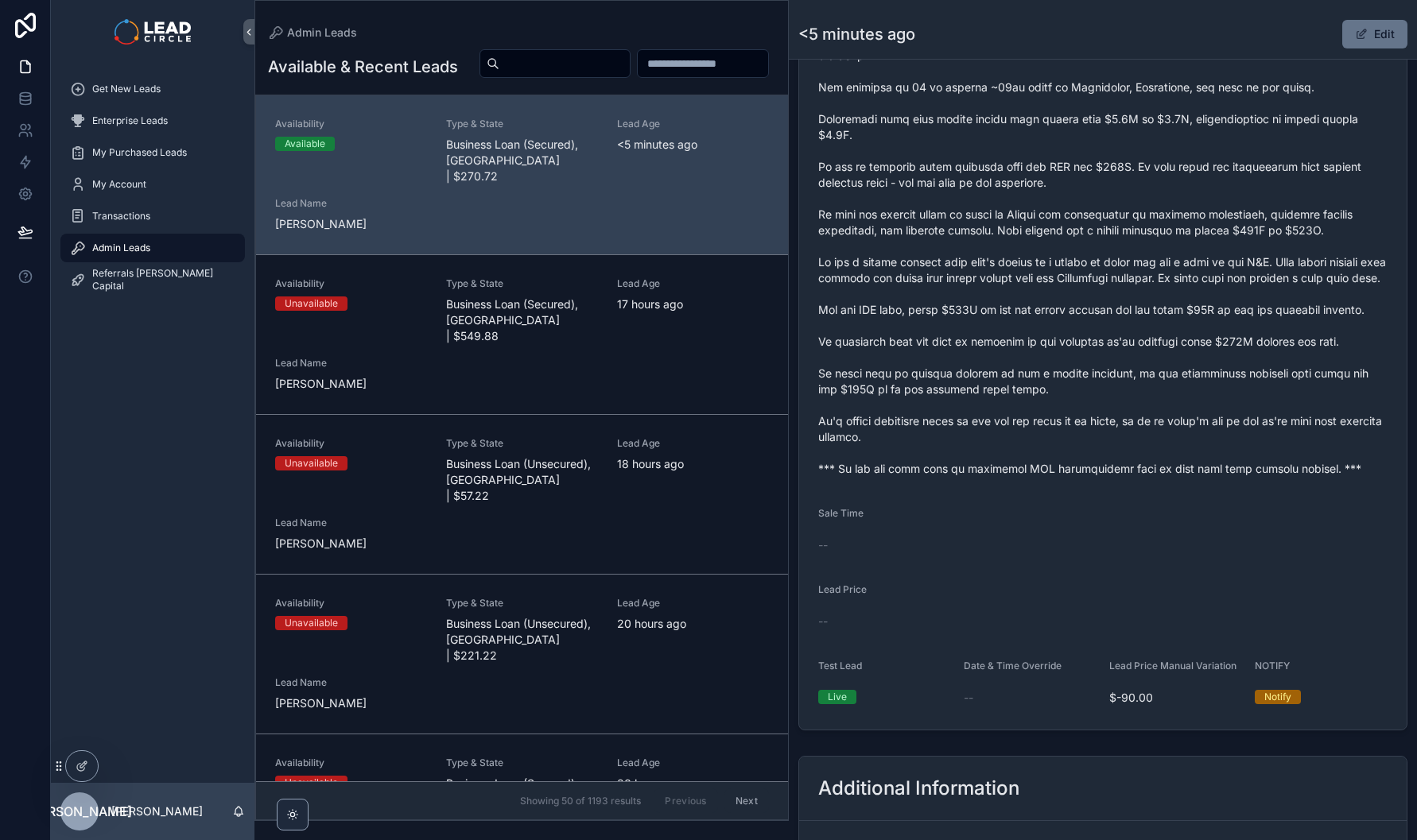
scroll to position [444, 0]
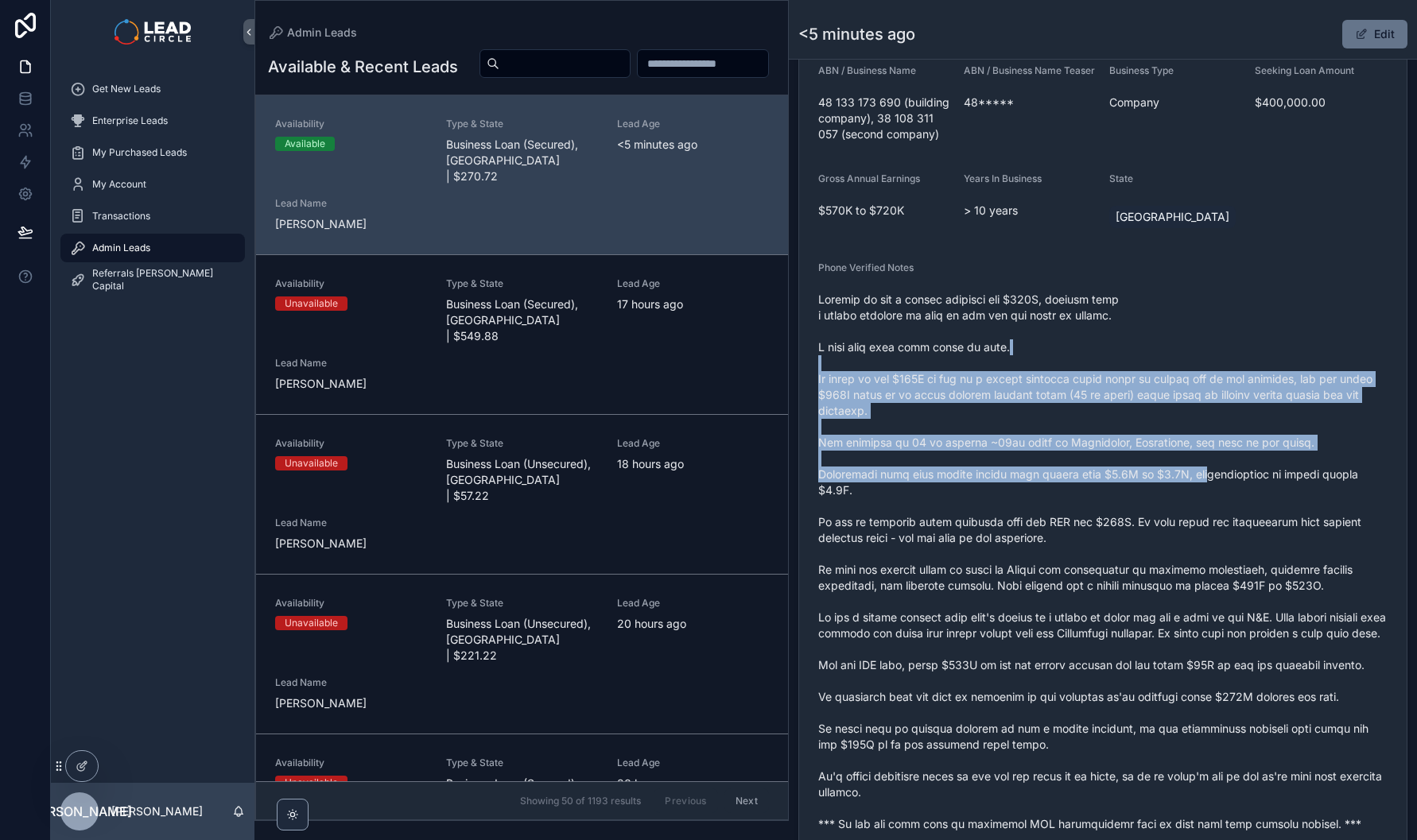
drag, startPoint x: 1183, startPoint y: 352, endPoint x: 1211, endPoint y: 502, distance: 152.6
click at [1210, 494] on span "scrollable content" at bounding box center [1102, 562] width 569 height 541
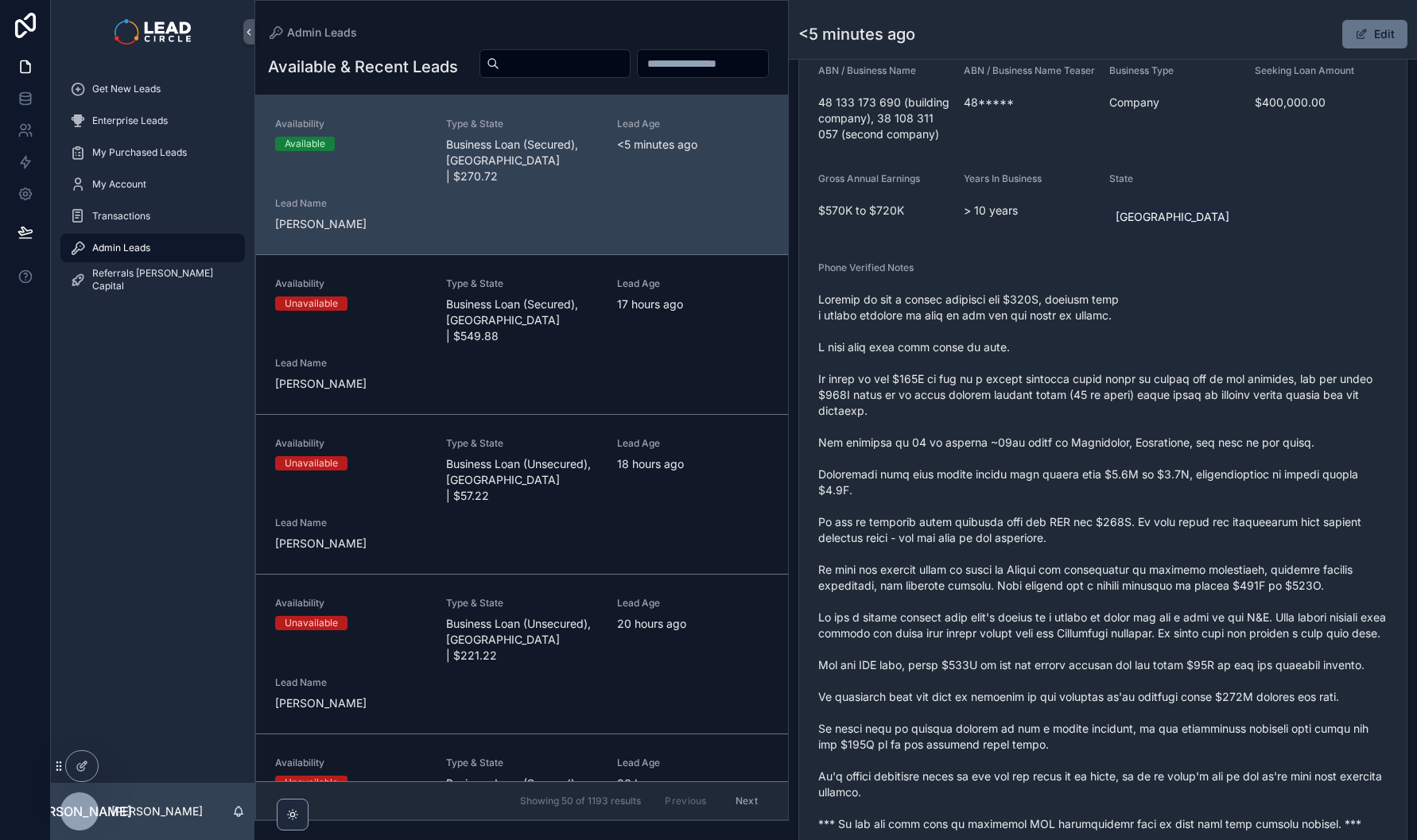
click at [1211, 502] on span "scrollable content" at bounding box center [1102, 562] width 569 height 541
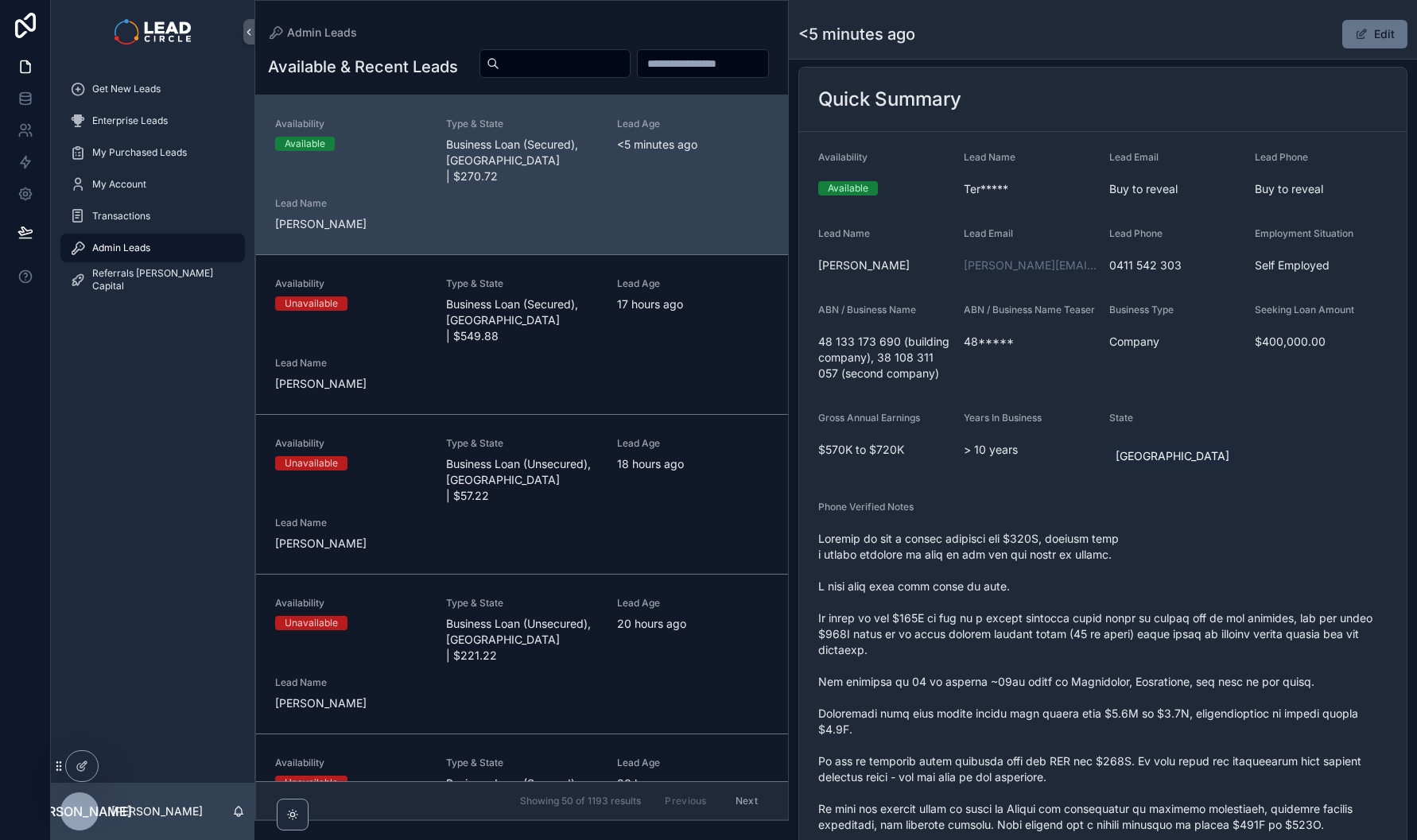
scroll to position [0, 0]
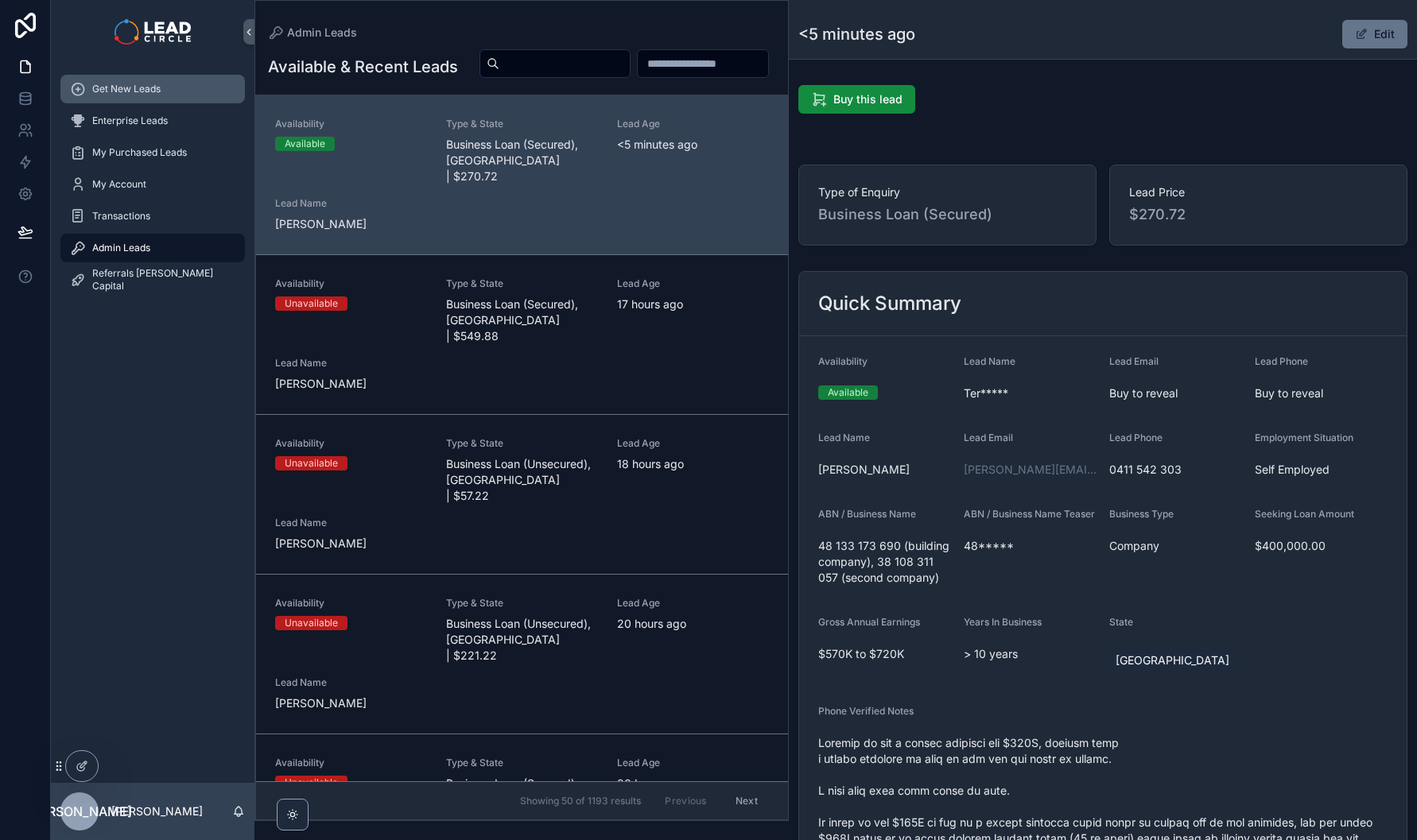
click at [159, 78] on div "Get New Leads" at bounding box center [152, 89] width 165 height 26
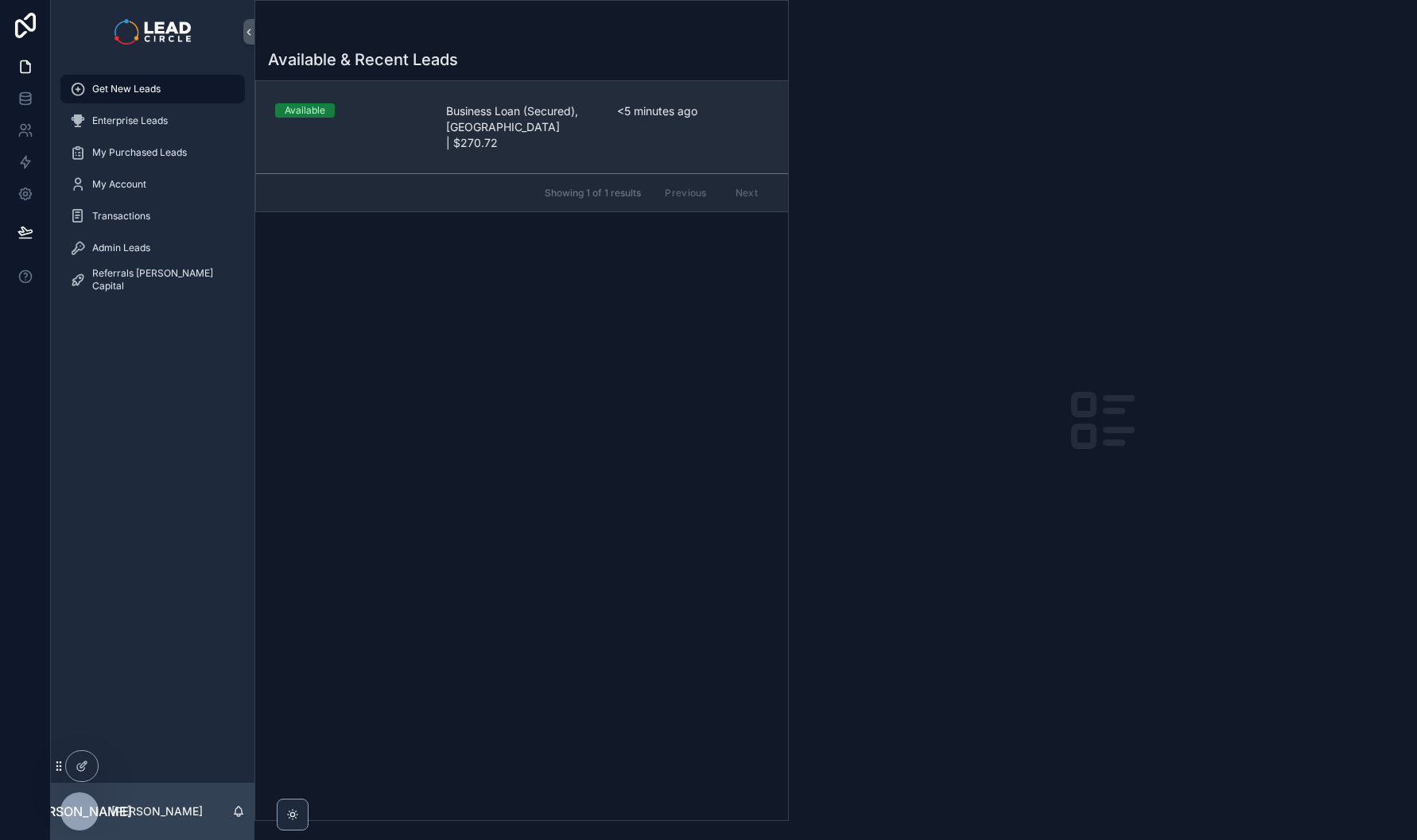
click at [529, 92] on link "Available Business Loan (Secured), [GEOGRAPHIC_DATA] | $270.72 <5 minutes ago" at bounding box center [522, 127] width 532 height 92
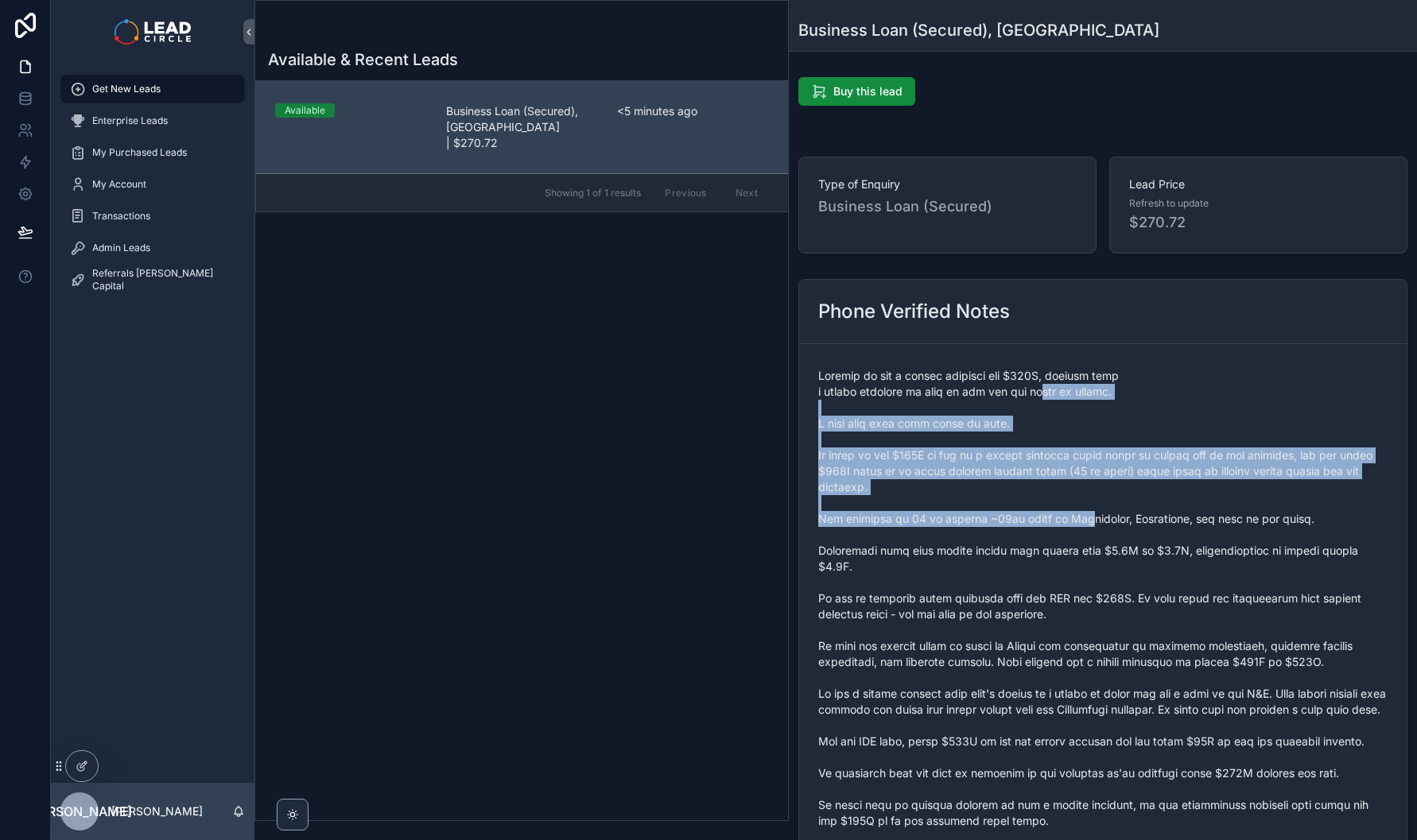
drag, startPoint x: 1080, startPoint y: 521, endPoint x: 1090, endPoint y: 541, distance: 22.4
click at [1090, 541] on span "scrollable content" at bounding box center [1102, 638] width 569 height 541
drag, startPoint x: 1014, startPoint y: 428, endPoint x: 983, endPoint y: 402, distance: 40.5
click at [983, 402] on span "scrollable content" at bounding box center [1102, 638] width 569 height 541
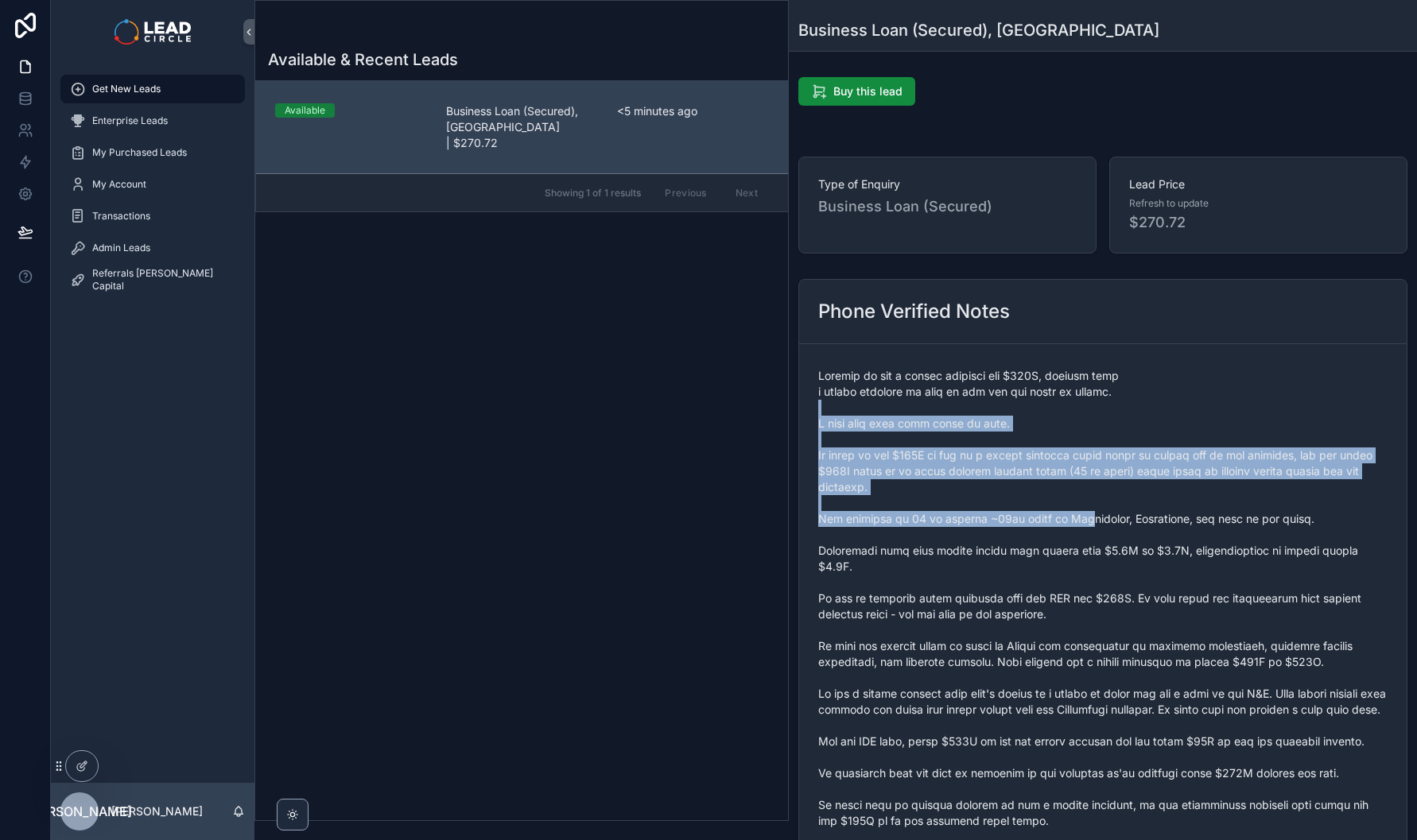
click at [983, 402] on span "scrollable content" at bounding box center [1102, 638] width 569 height 541
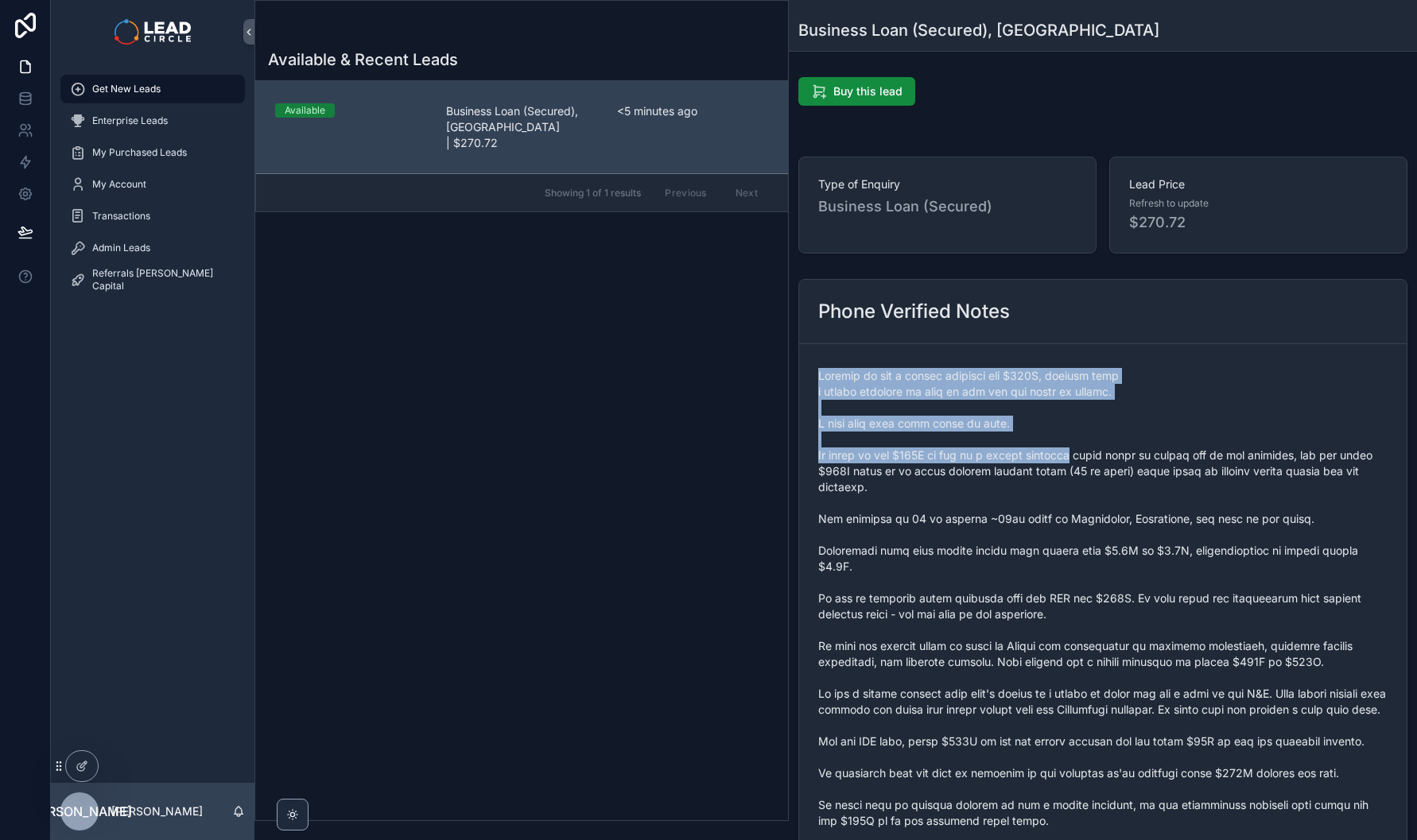
drag, startPoint x: 982, startPoint y: 364, endPoint x: 1111, endPoint y: 457, distance: 159.0
click at [1109, 458] on div "scrollable content" at bounding box center [1102, 638] width 569 height 550
drag, startPoint x: 1111, startPoint y: 456, endPoint x: 1146, endPoint y: 394, distance: 71.2
click at [1112, 454] on span "scrollable content" at bounding box center [1102, 638] width 569 height 541
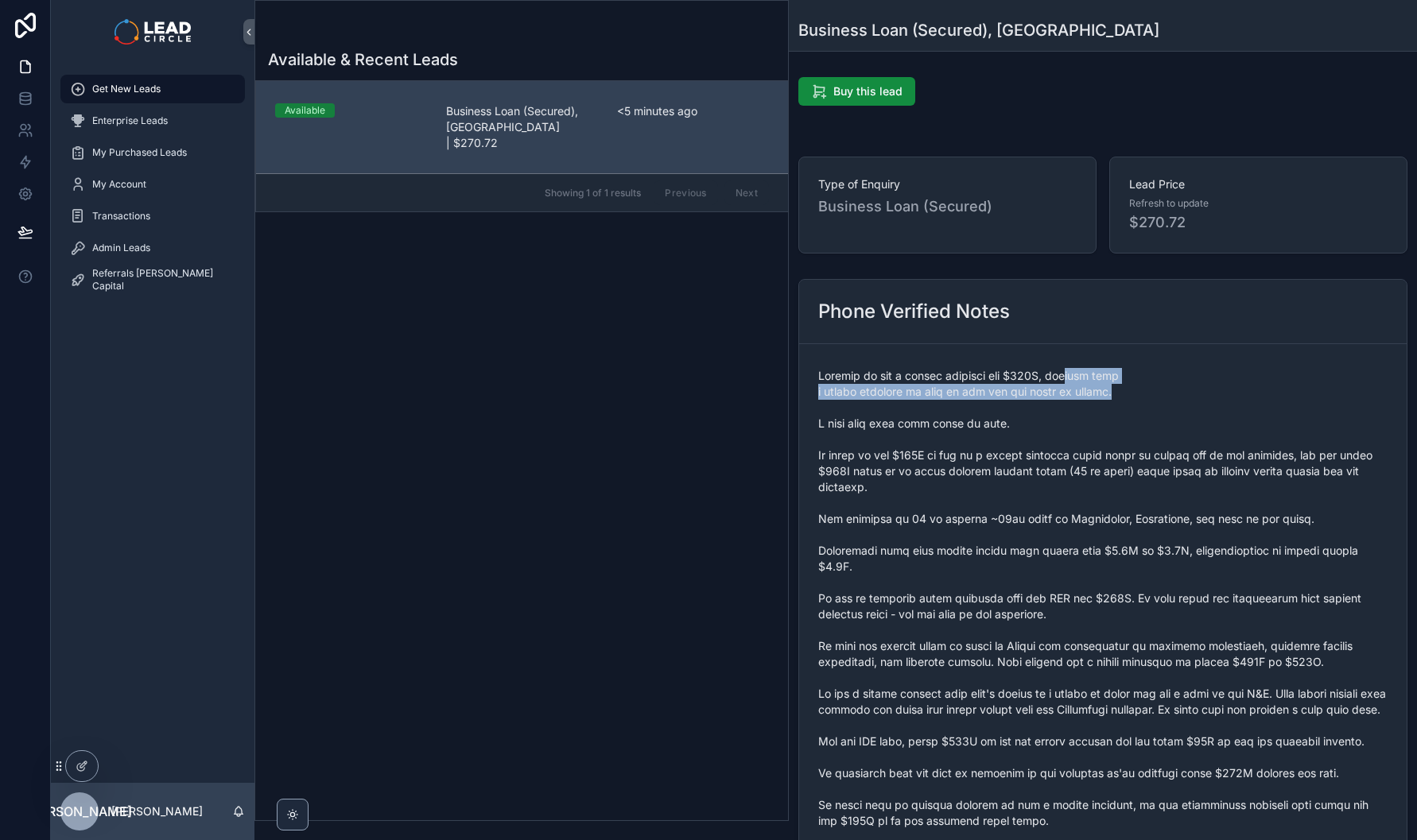
drag, startPoint x: 1146, startPoint y: 394, endPoint x: 1060, endPoint y: 366, distance: 90.4
click at [1063, 367] on div "scrollable content" at bounding box center [1102, 638] width 569 height 550
click at [1060, 366] on div "scrollable content" at bounding box center [1102, 638] width 569 height 550
drag, startPoint x: 1060, startPoint y: 366, endPoint x: 1179, endPoint y: 386, distance: 120.7
click at [1169, 386] on div "scrollable content" at bounding box center [1102, 638] width 569 height 550
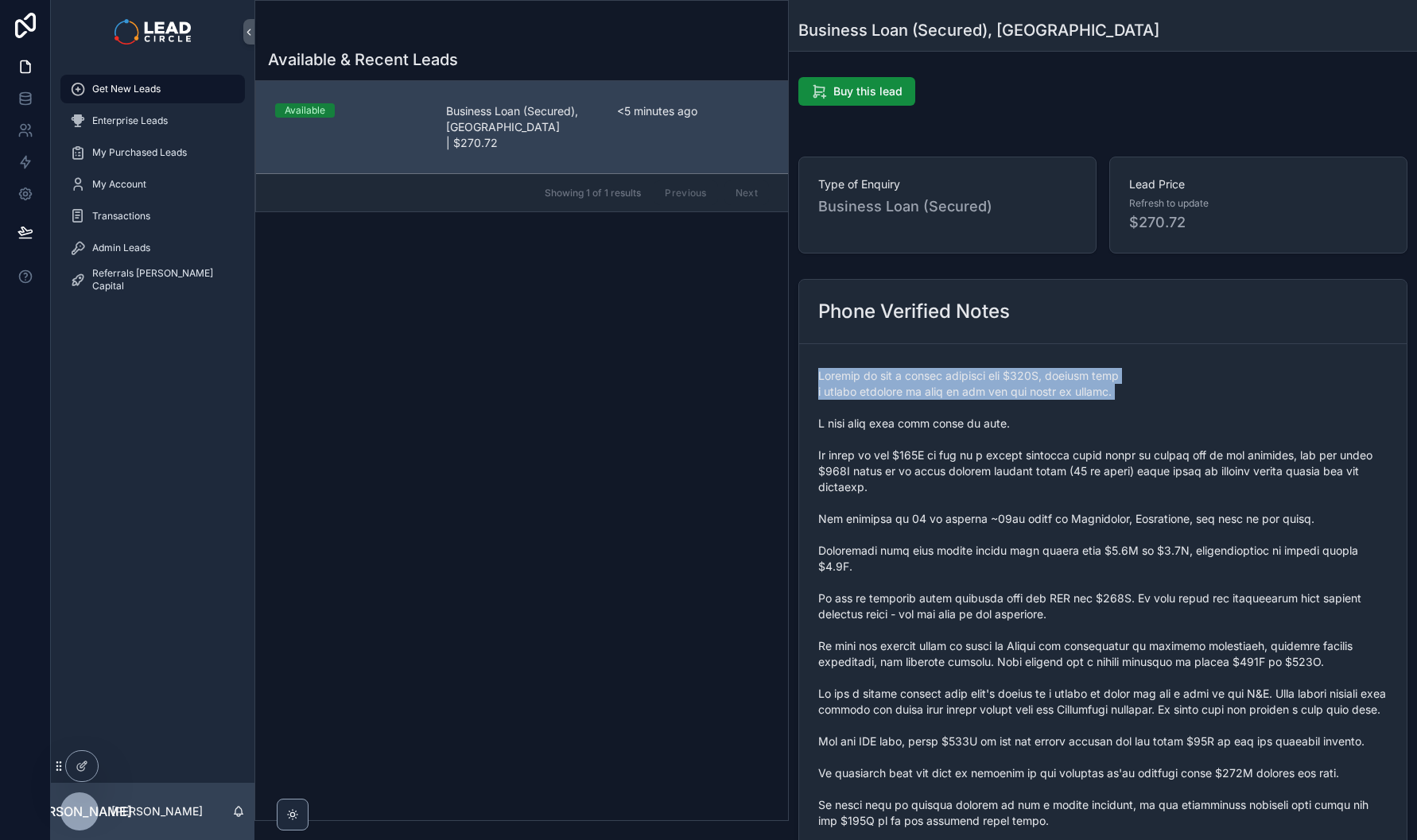
click at [1181, 386] on span "scrollable content" at bounding box center [1102, 638] width 569 height 541
drag, startPoint x: 1181, startPoint y: 386, endPoint x: 1051, endPoint y: 366, distance: 131.5
click at [1065, 370] on span "scrollable content" at bounding box center [1102, 638] width 569 height 541
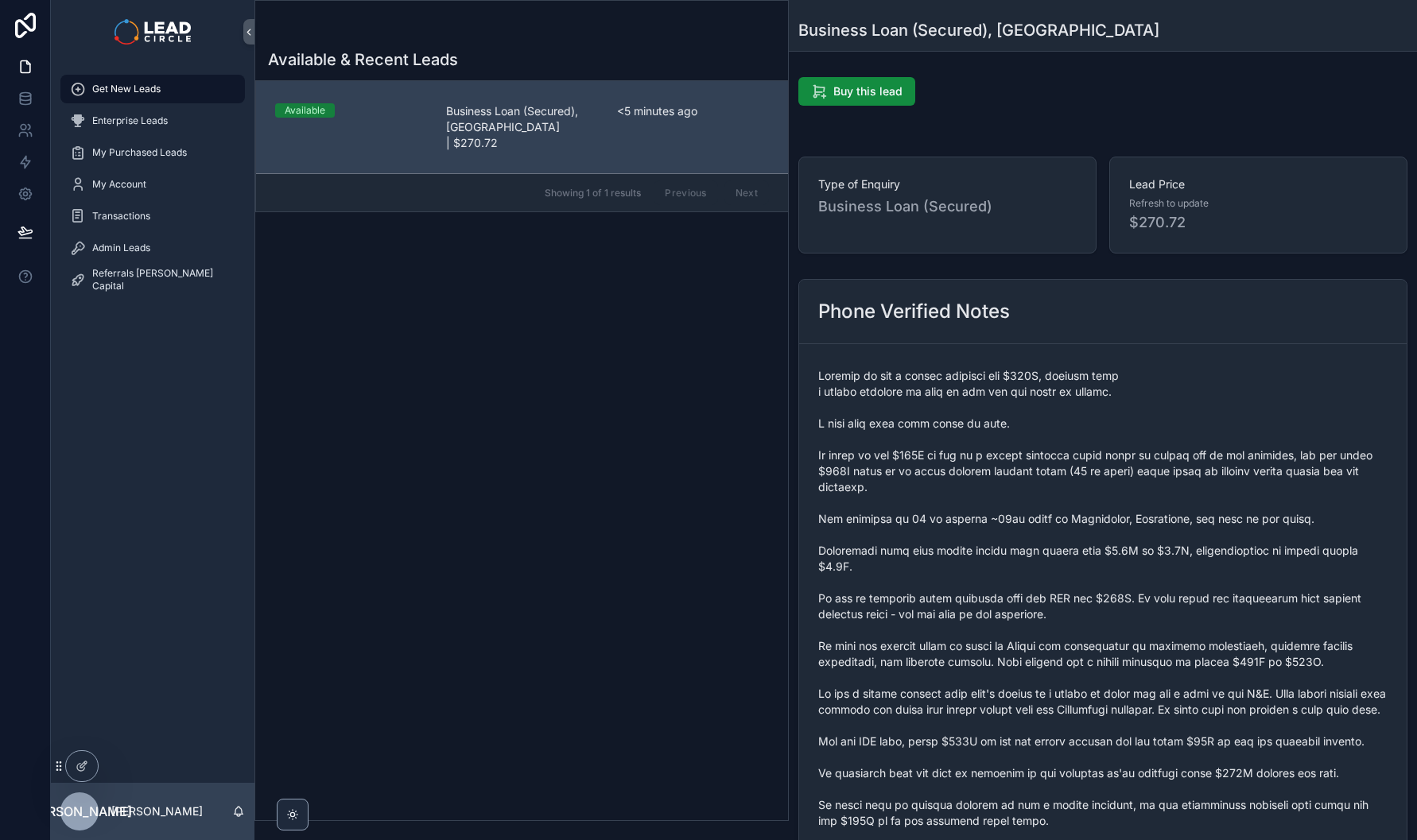
click at [1051, 366] on div "scrollable content" at bounding box center [1102, 638] width 569 height 550
drag, startPoint x: 895, startPoint y: 423, endPoint x: 1138, endPoint y: 423, distance: 243.0
click at [1136, 423] on span "scrollable content" at bounding box center [1102, 638] width 569 height 541
click at [1138, 423] on span "scrollable content" at bounding box center [1102, 638] width 569 height 541
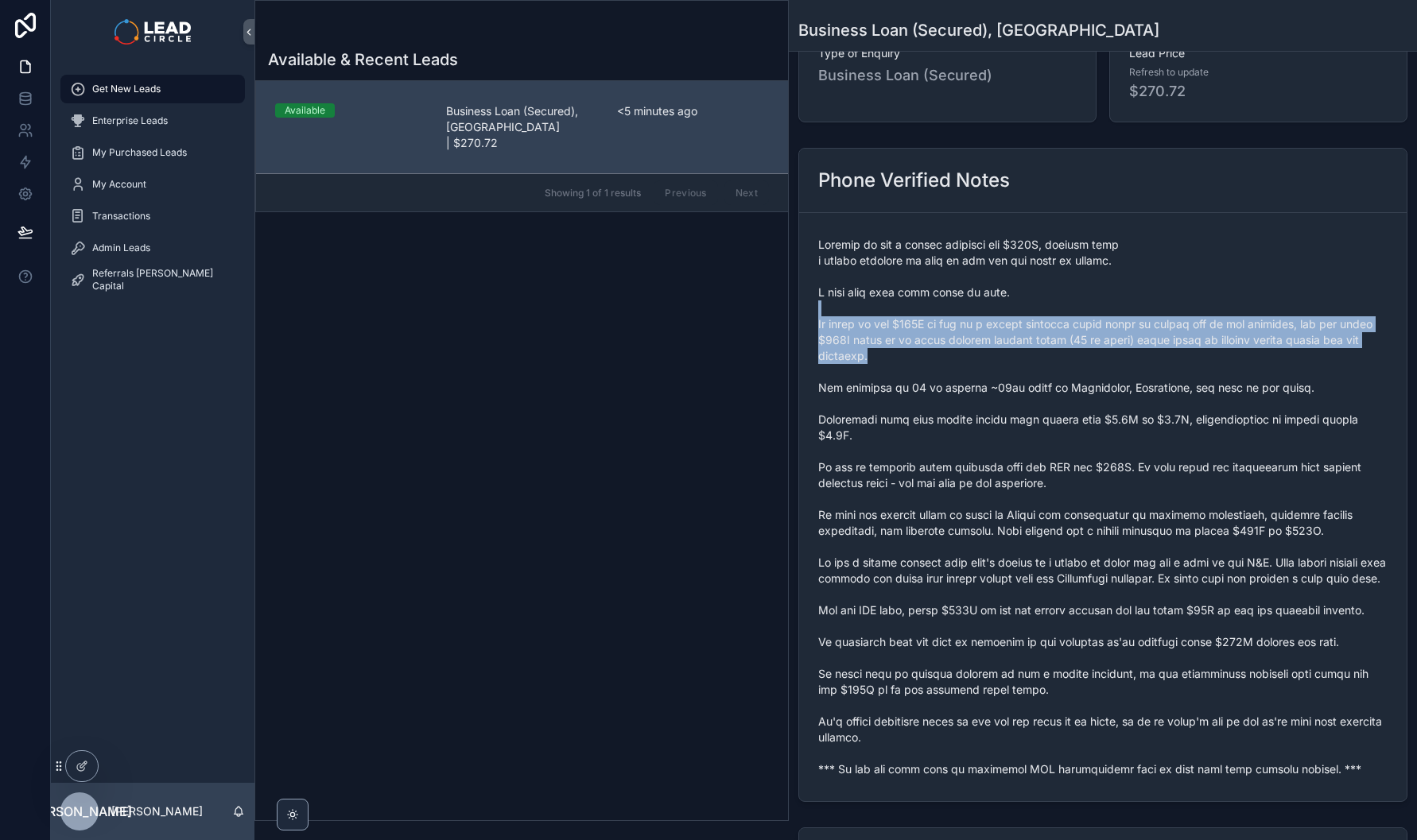
drag, startPoint x: 1111, startPoint y: 309, endPoint x: 1119, endPoint y: 363, distance: 54.6
click at [1119, 363] on span "scrollable content" at bounding box center [1102, 507] width 569 height 541
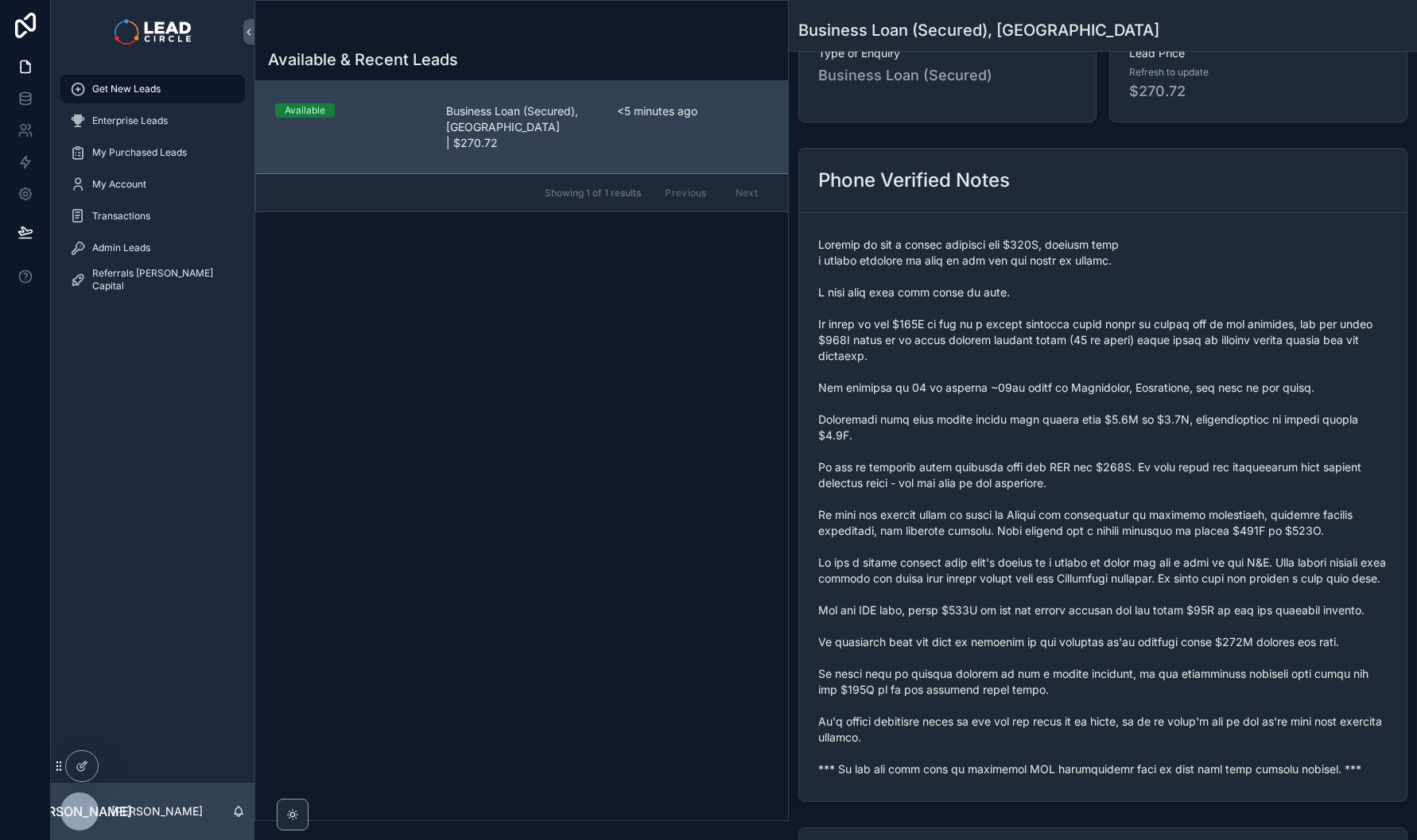
click at [1114, 319] on span "scrollable content" at bounding box center [1102, 507] width 569 height 541
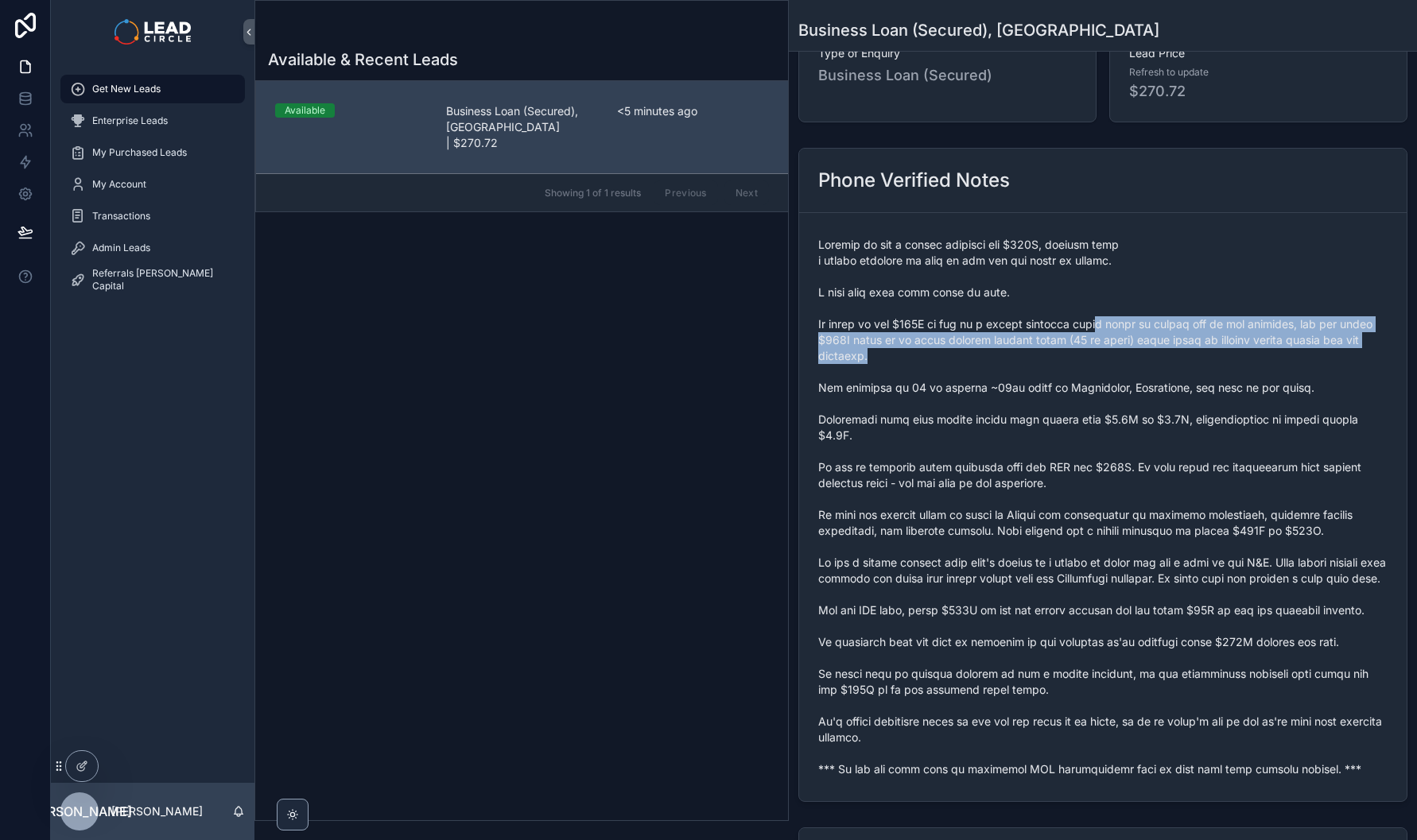
drag, startPoint x: 1119, startPoint y: 329, endPoint x: 1122, endPoint y: 361, distance: 32.1
click at [1122, 361] on span "scrollable content" at bounding box center [1102, 507] width 569 height 541
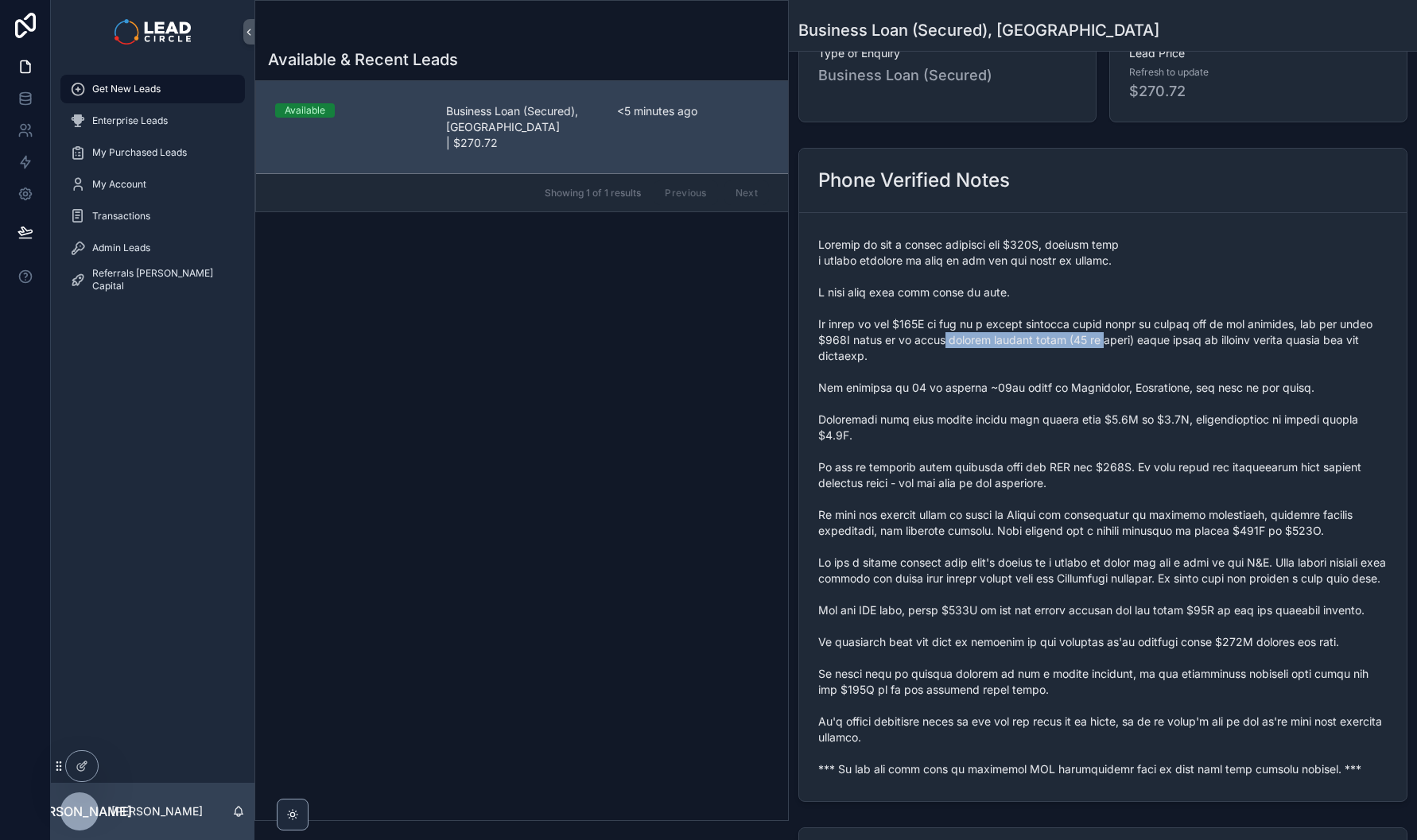
click at [1160, 336] on span "scrollable content" at bounding box center [1102, 507] width 569 height 541
click at [1166, 336] on span "scrollable content" at bounding box center [1102, 507] width 569 height 541
click at [1113, 344] on span "scrollable content" at bounding box center [1102, 507] width 569 height 541
drag, startPoint x: 985, startPoint y: 385, endPoint x: 1041, endPoint y: 382, distance: 56.1
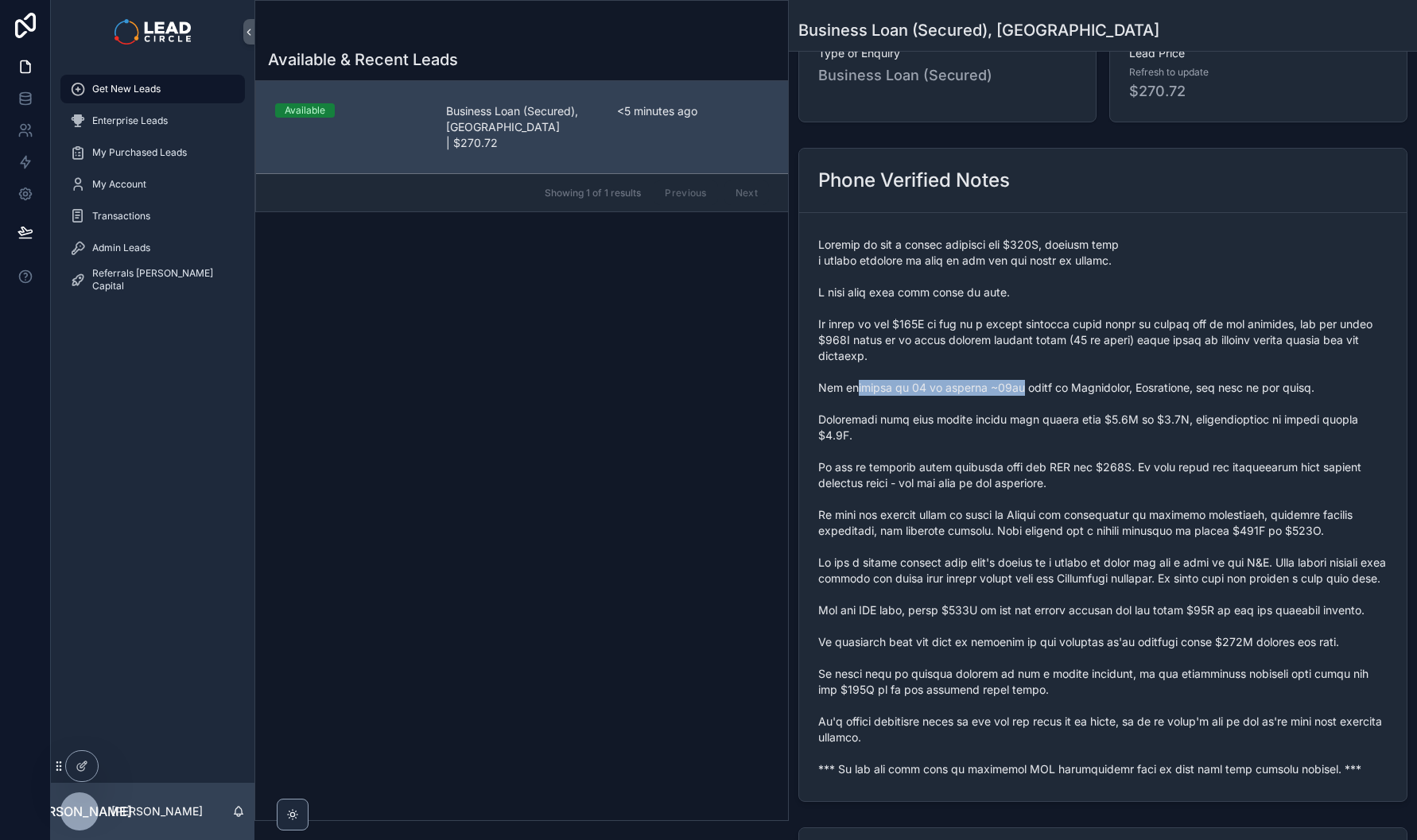
click at [1017, 385] on span "scrollable content" at bounding box center [1102, 507] width 569 height 541
click at [1044, 381] on span "scrollable content" at bounding box center [1102, 507] width 569 height 541
click at [992, 388] on span "scrollable content" at bounding box center [1102, 507] width 569 height 541
click at [991, 388] on span "scrollable content" at bounding box center [1102, 507] width 569 height 541
drag, startPoint x: 991, startPoint y: 388, endPoint x: 1178, endPoint y: 389, distance: 187.0
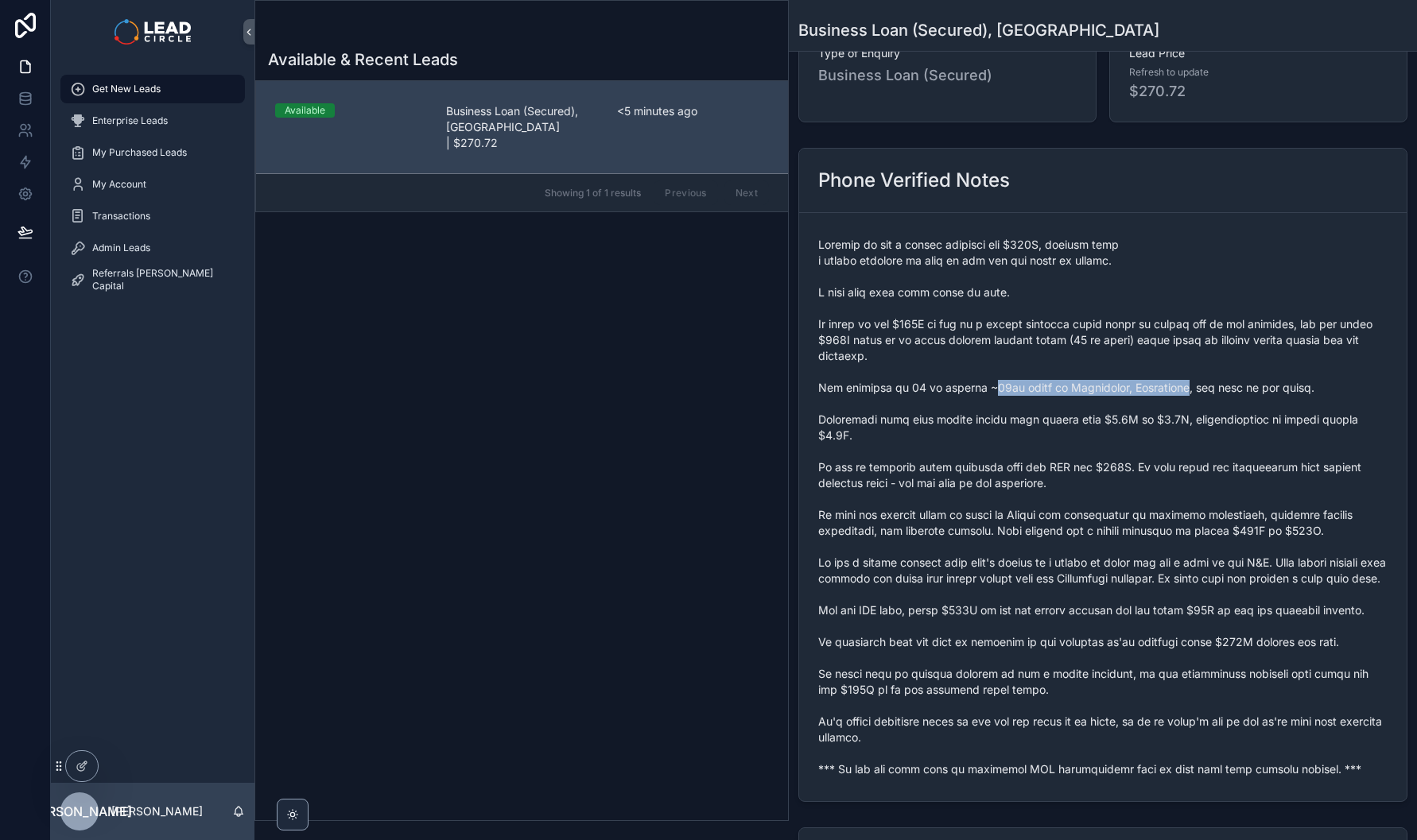
click at [1164, 388] on span "scrollable content" at bounding box center [1102, 507] width 569 height 541
click at [1178, 389] on span "scrollable content" at bounding box center [1102, 507] width 569 height 541
drag, startPoint x: 1232, startPoint y: 394, endPoint x: 1064, endPoint y: 392, distance: 168.0
click at [1076, 394] on span "scrollable content" at bounding box center [1102, 507] width 569 height 541
click at [1064, 392] on span "scrollable content" at bounding box center [1102, 507] width 569 height 541
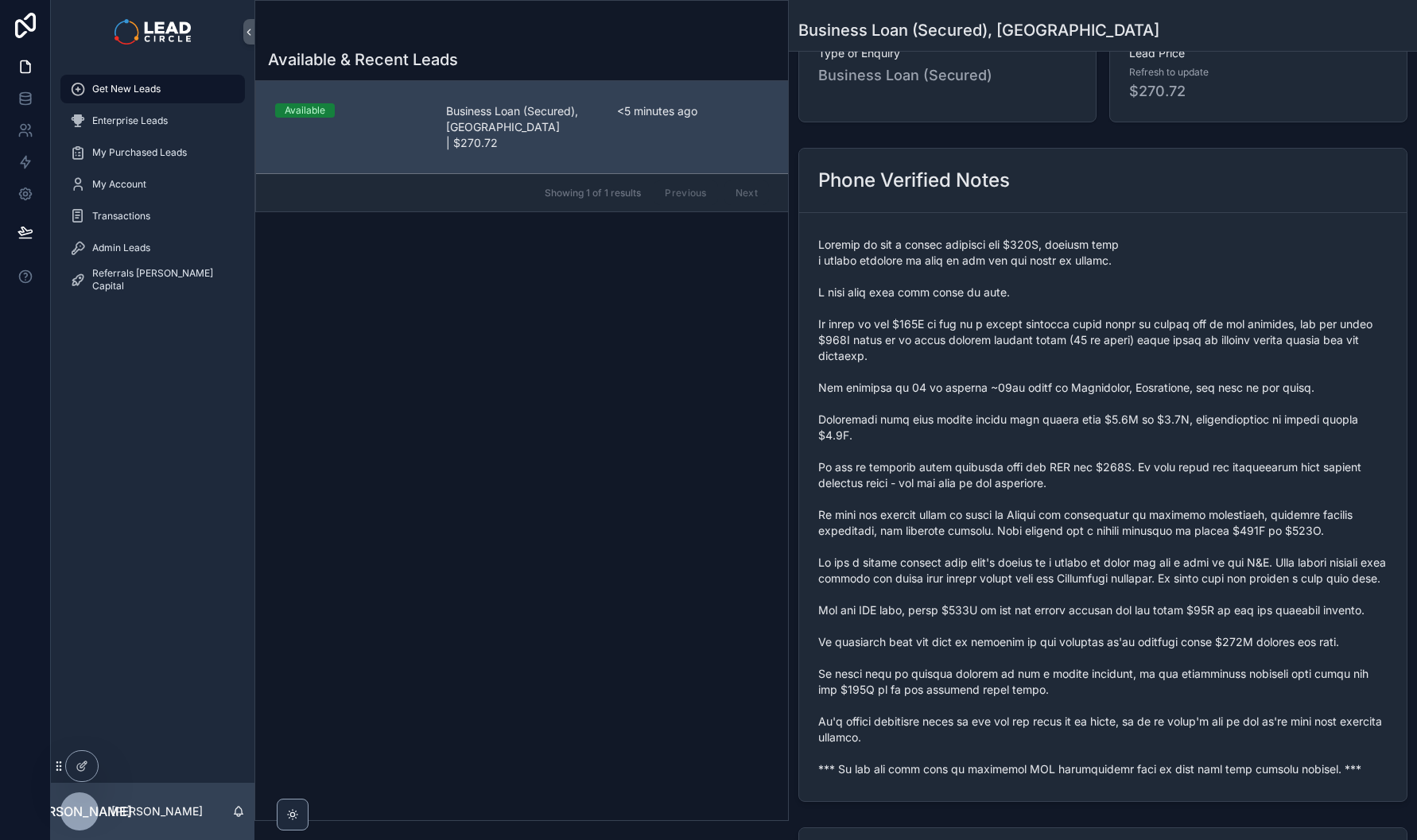
click at [1205, 419] on span "scrollable content" at bounding box center [1102, 507] width 569 height 541
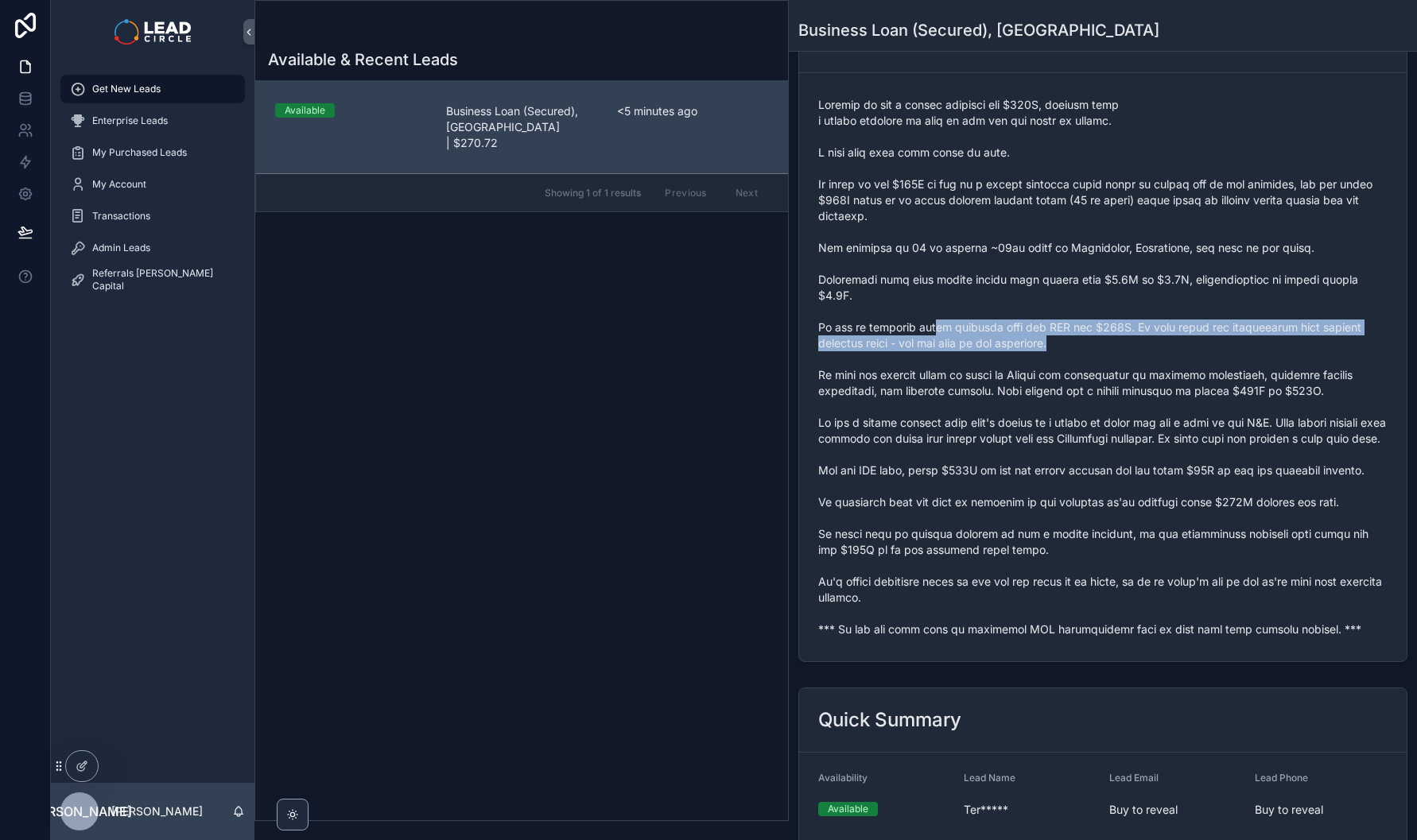
drag, startPoint x: 927, startPoint y: 331, endPoint x: 1215, endPoint y: 341, distance: 288.2
click at [1215, 341] on span "scrollable content" at bounding box center [1102, 367] width 569 height 541
drag, startPoint x: 1215, startPoint y: 341, endPoint x: 1010, endPoint y: 322, distance: 205.9
click at [1010, 322] on span "scrollable content" at bounding box center [1102, 367] width 569 height 541
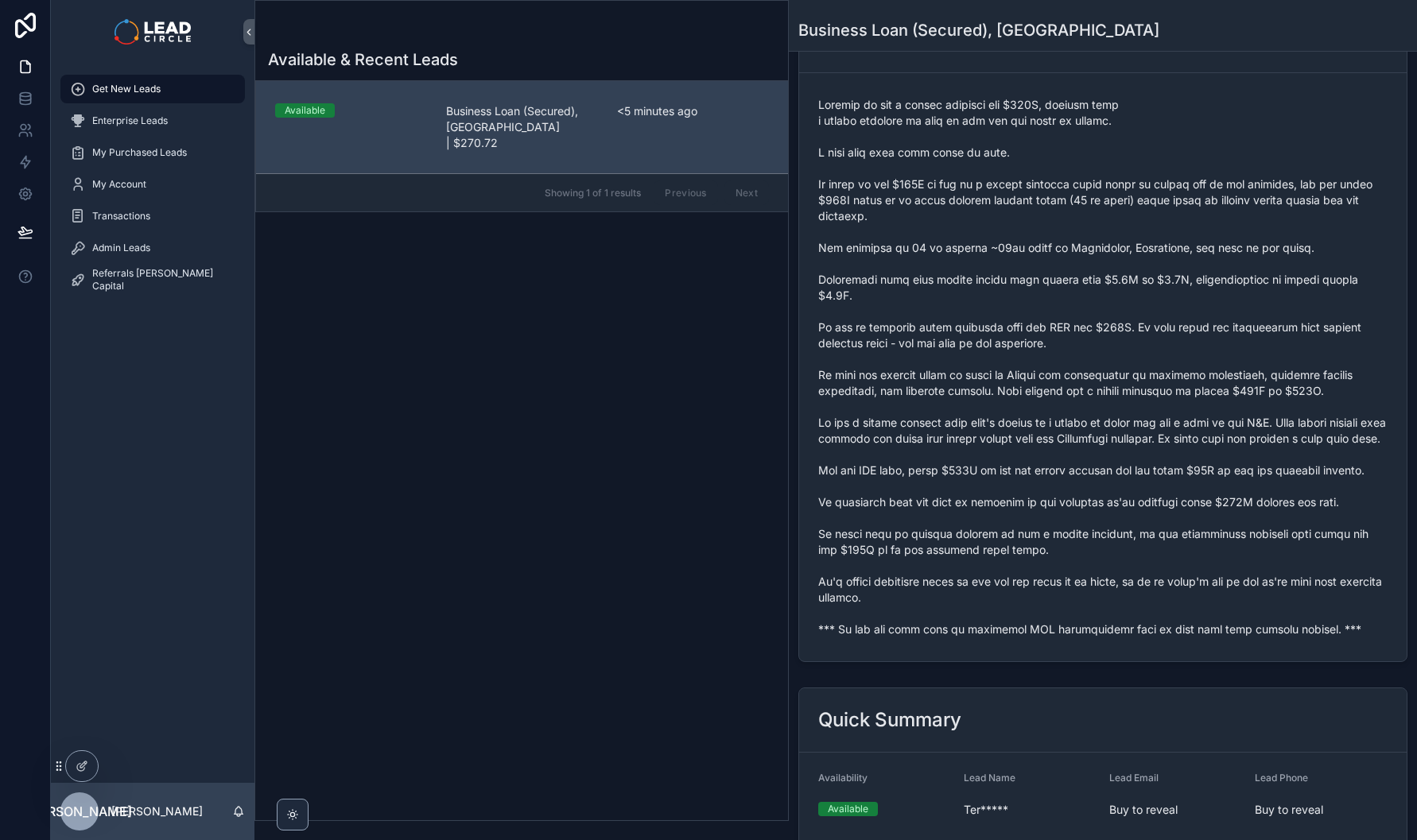
click at [970, 376] on span "scrollable content" at bounding box center [1102, 367] width 569 height 541
drag, startPoint x: 907, startPoint y: 377, endPoint x: 1182, endPoint y: 378, distance: 275.0
click at [1174, 378] on span "scrollable content" at bounding box center [1102, 367] width 569 height 541
click at [1190, 380] on span "scrollable content" at bounding box center [1102, 367] width 569 height 541
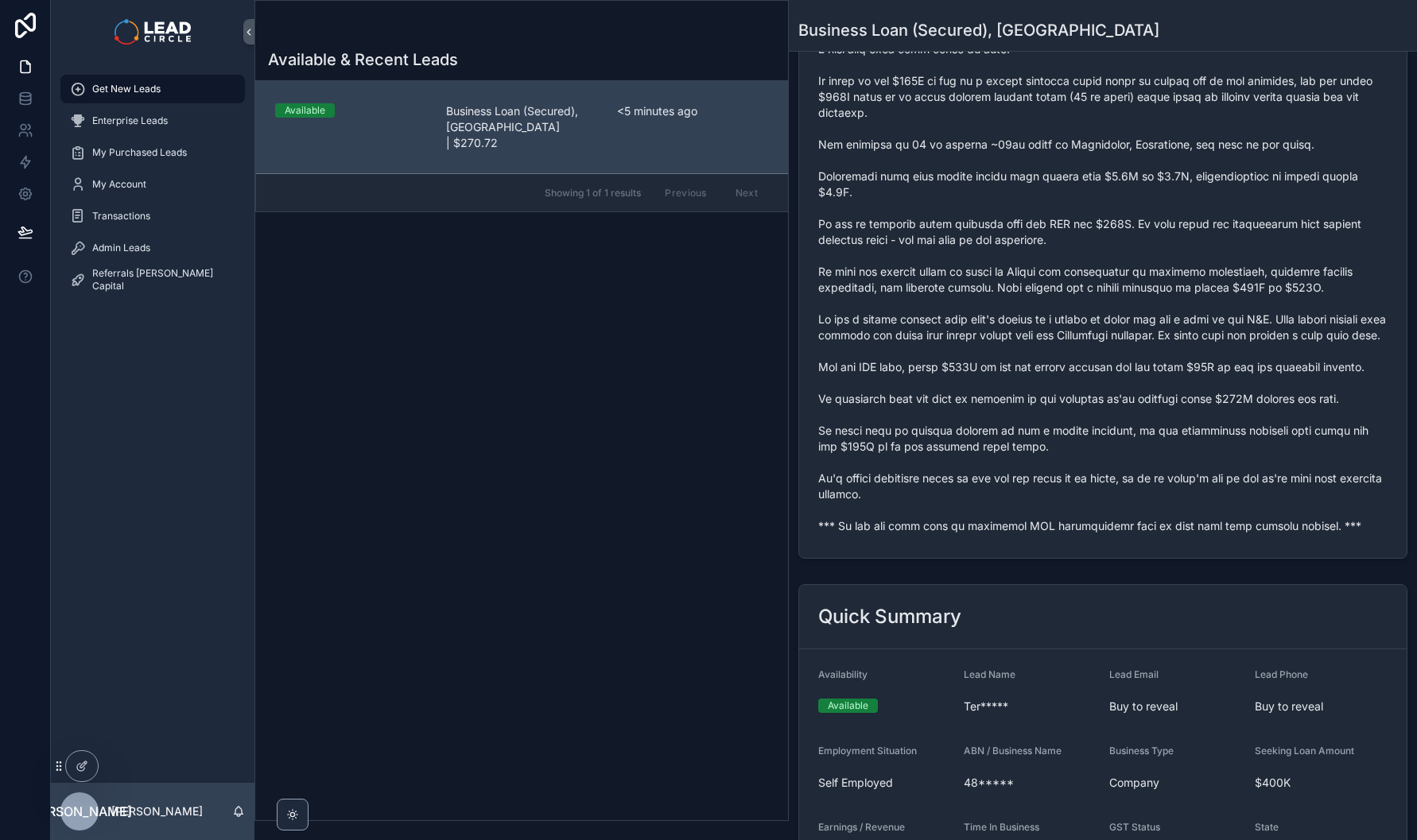
scroll to position [376, 0]
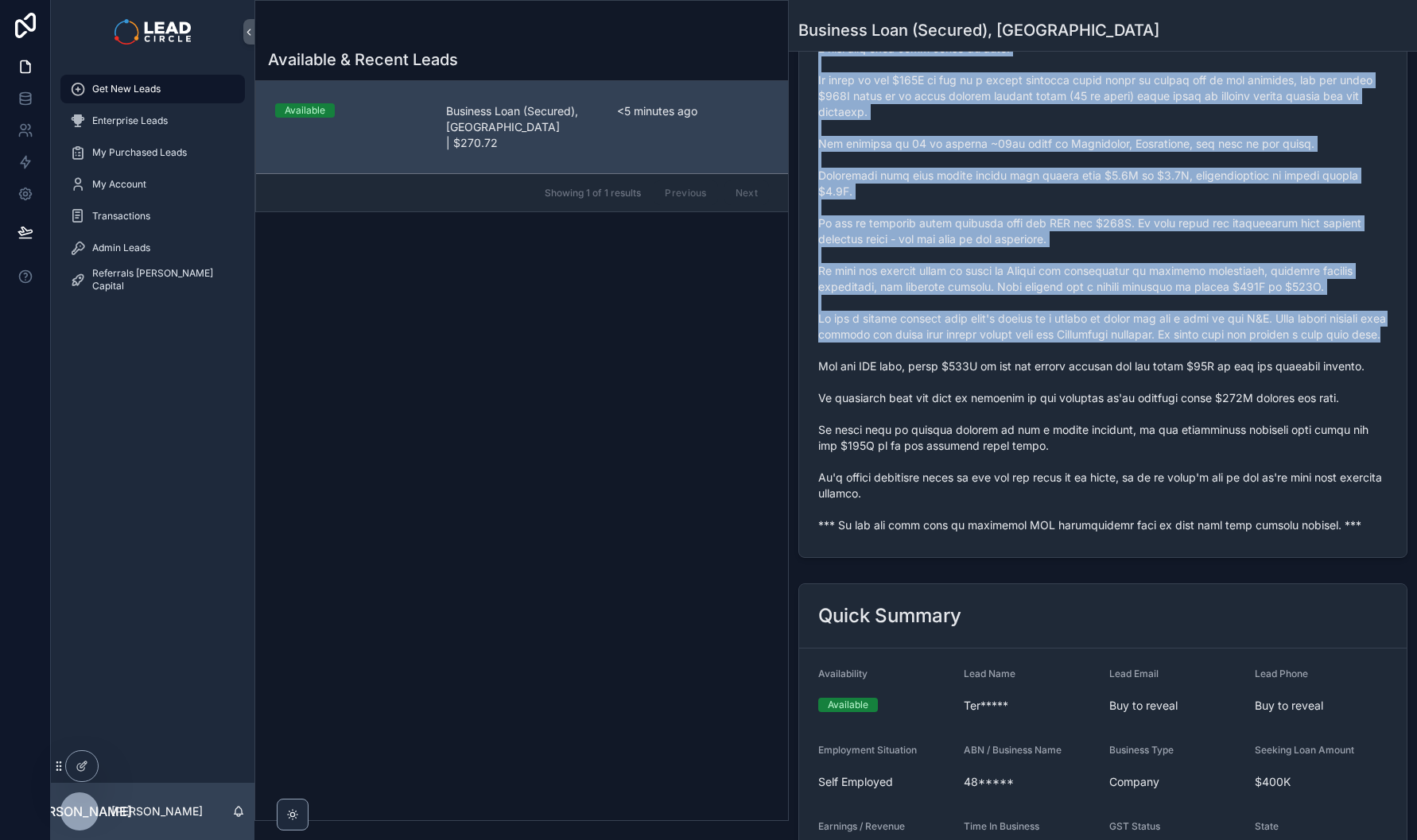
drag, startPoint x: 1192, startPoint y: 318, endPoint x: 1320, endPoint y: 356, distance: 133.5
click at [1320, 356] on span "scrollable content" at bounding box center [1102, 263] width 569 height 541
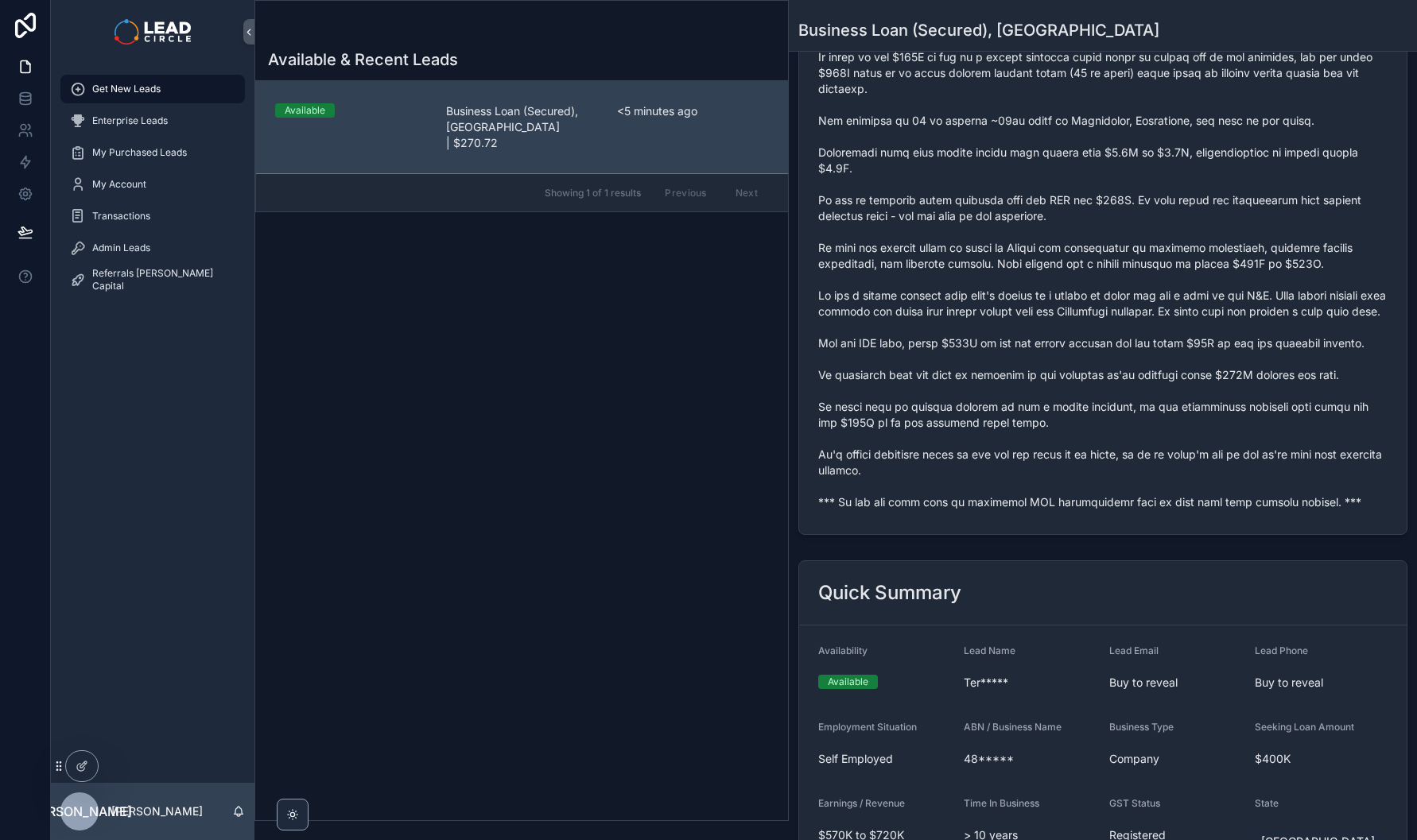
scroll to position [419, 0]
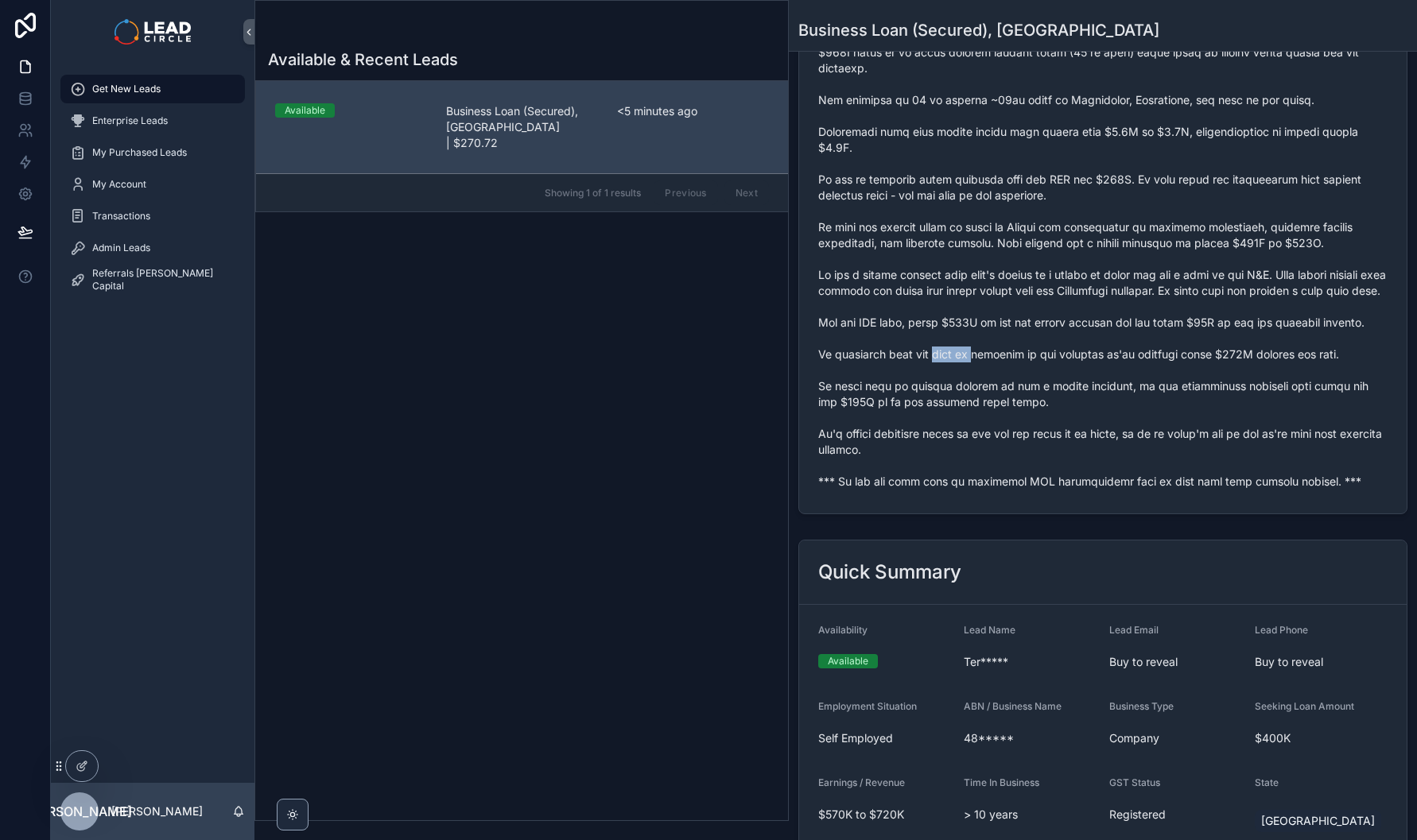
click at [1093, 368] on span "scrollable content" at bounding box center [1102, 219] width 569 height 541
click at [1134, 368] on span "scrollable content" at bounding box center [1102, 219] width 569 height 541
drag, startPoint x: 1159, startPoint y: 367, endPoint x: 1021, endPoint y: 365, distance: 138.0
click at [1026, 366] on span "scrollable content" at bounding box center [1102, 219] width 569 height 541
click at [1021, 365] on span "scrollable content" at bounding box center [1102, 219] width 569 height 541
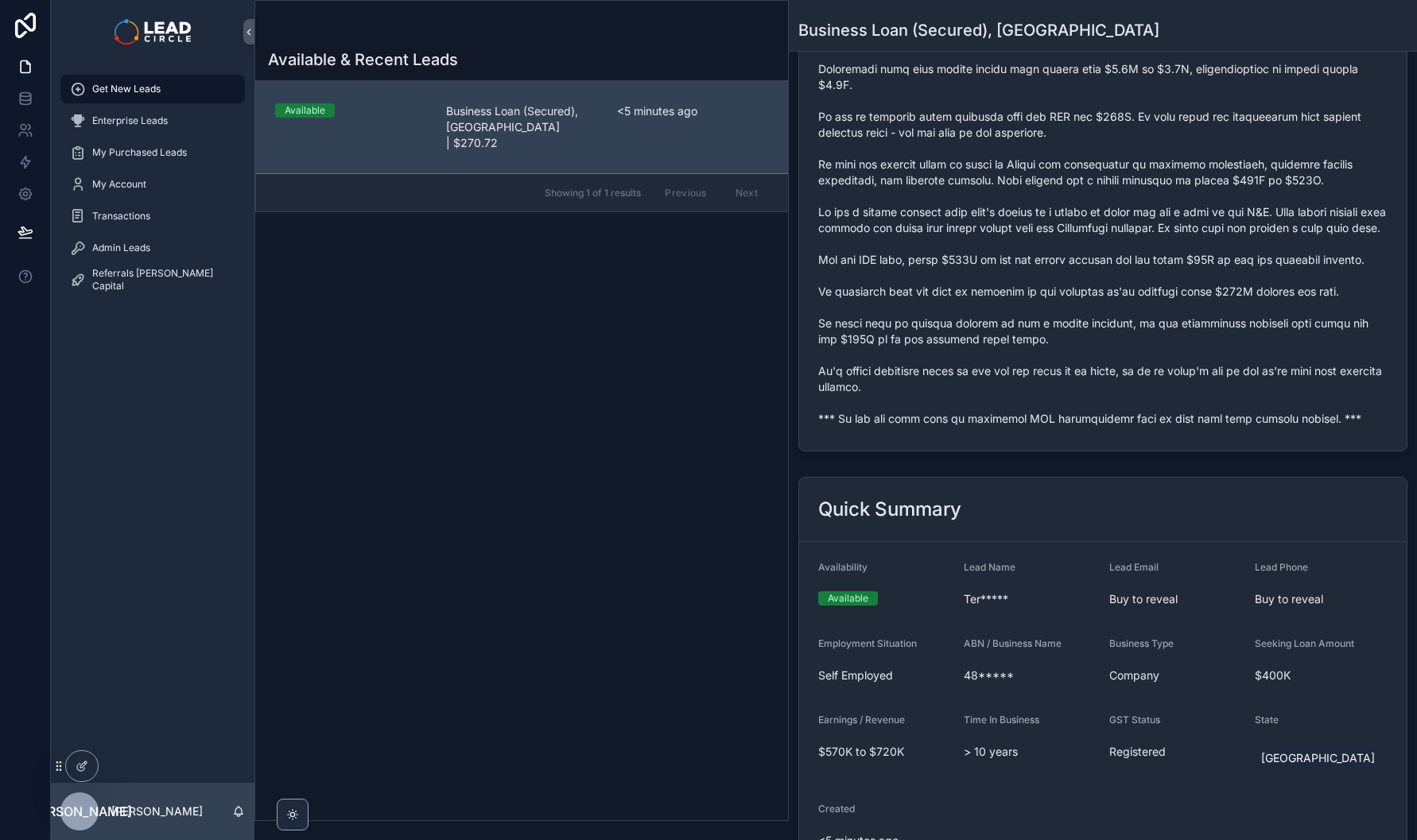
scroll to position [518, 0]
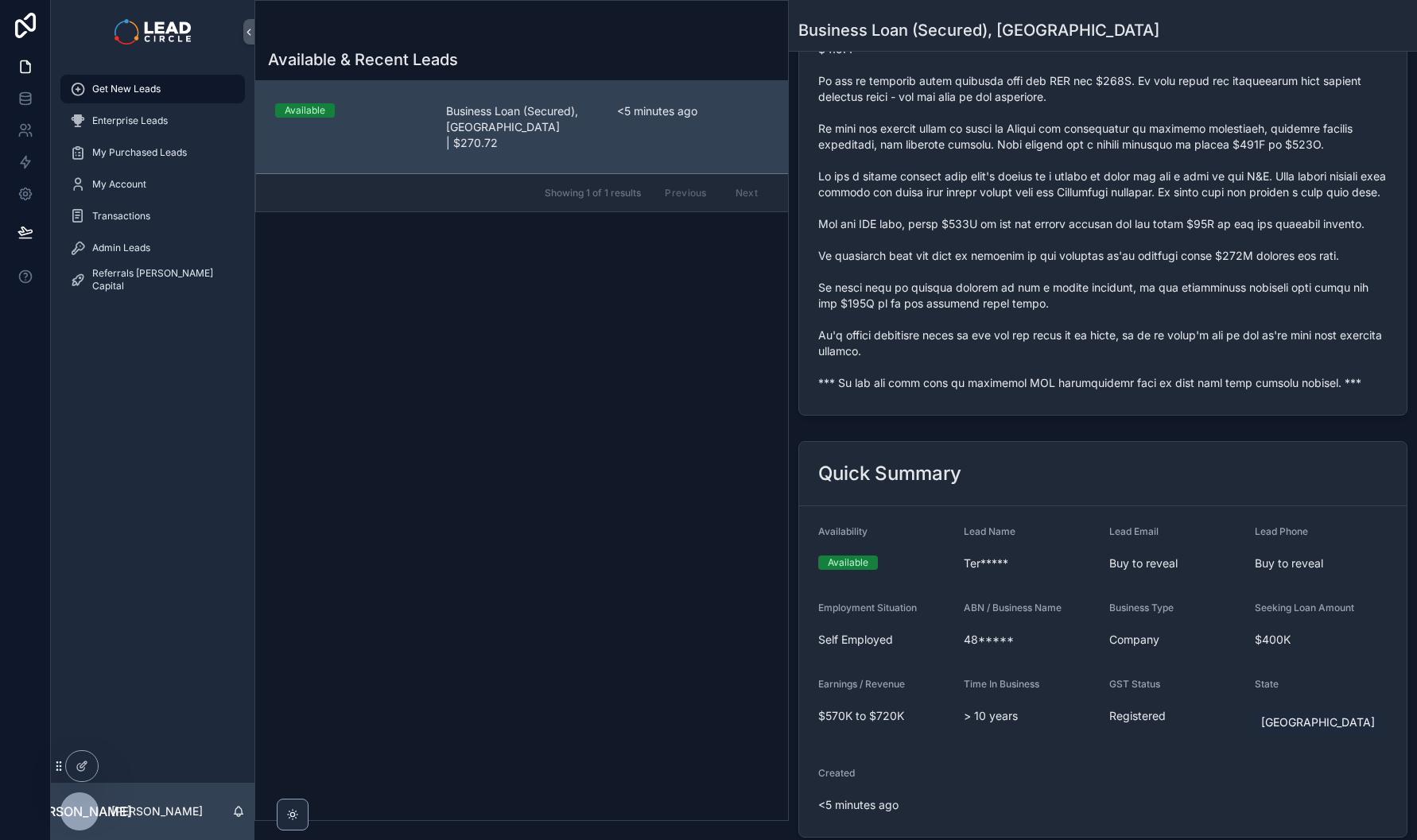
click at [1061, 322] on span "scrollable content" at bounding box center [1102, 120] width 569 height 541
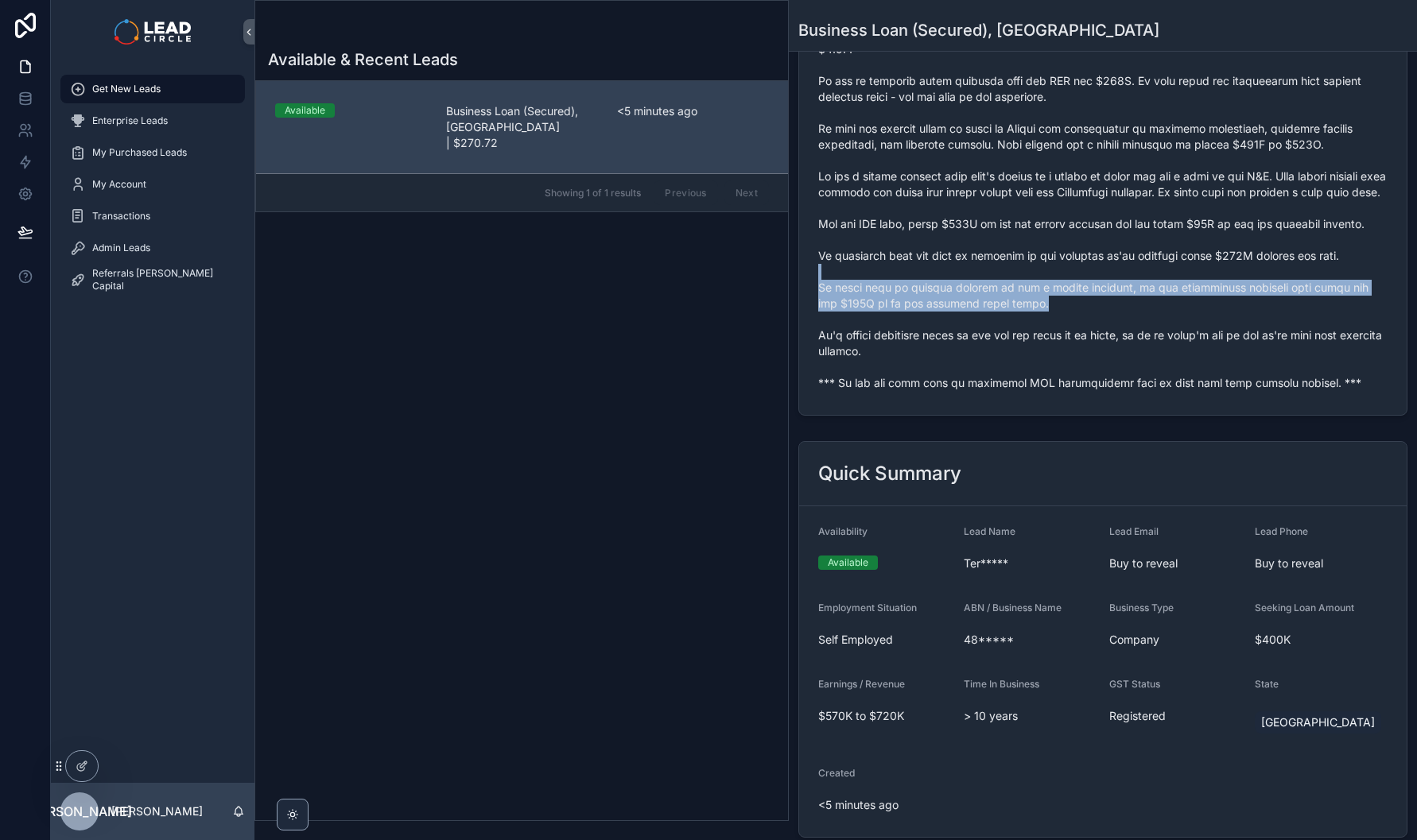
drag, startPoint x: 1070, startPoint y: 322, endPoint x: 1027, endPoint y: 288, distance: 54.8
click at [1028, 288] on span "scrollable content" at bounding box center [1102, 120] width 569 height 541
click at [1027, 287] on span "scrollable content" at bounding box center [1102, 120] width 569 height 541
drag, startPoint x: 1041, startPoint y: 285, endPoint x: 1105, endPoint y: 320, distance: 72.9
click at [1105, 320] on span "scrollable content" at bounding box center [1102, 120] width 569 height 541
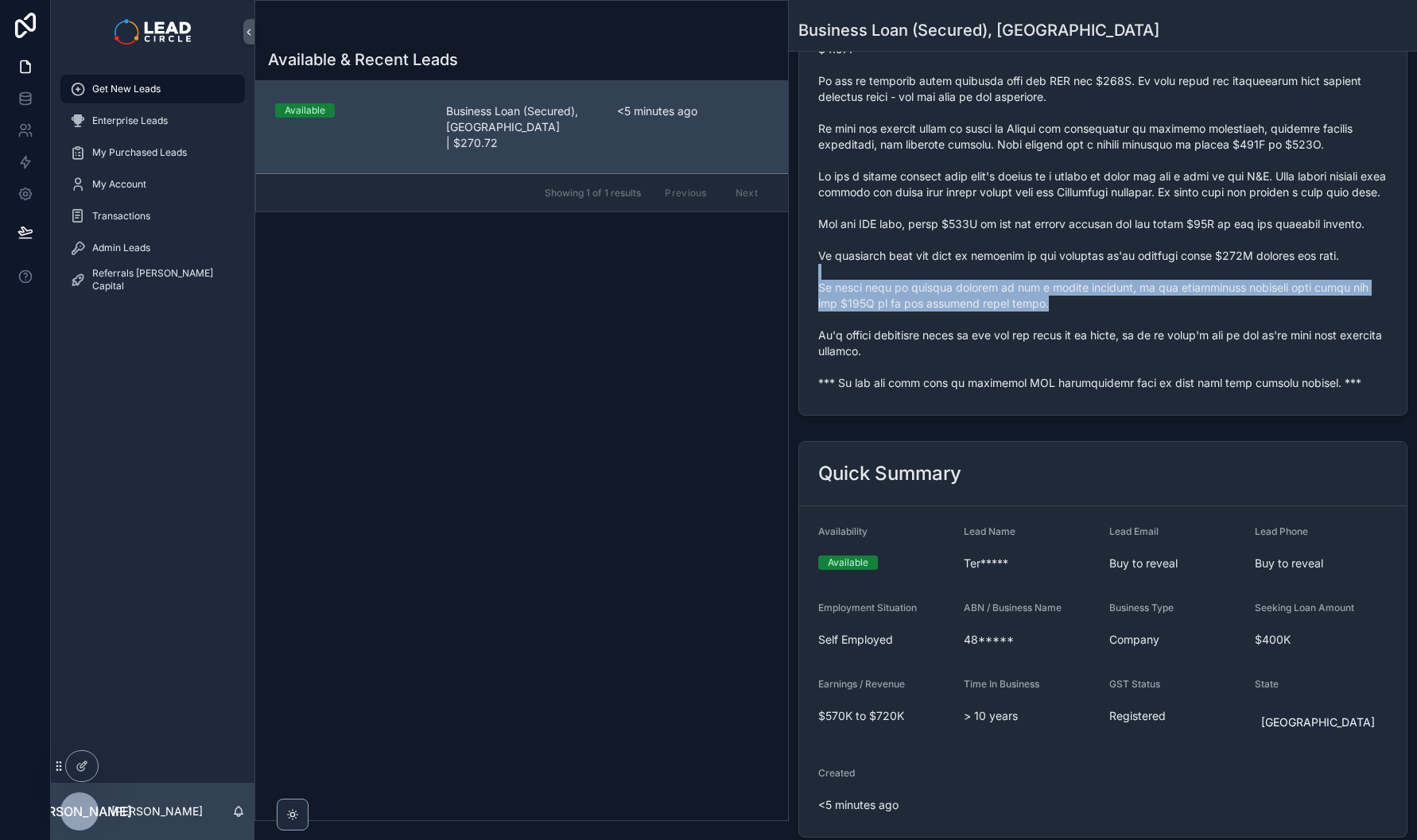
click at [1105, 320] on span "scrollable content" at bounding box center [1102, 120] width 569 height 541
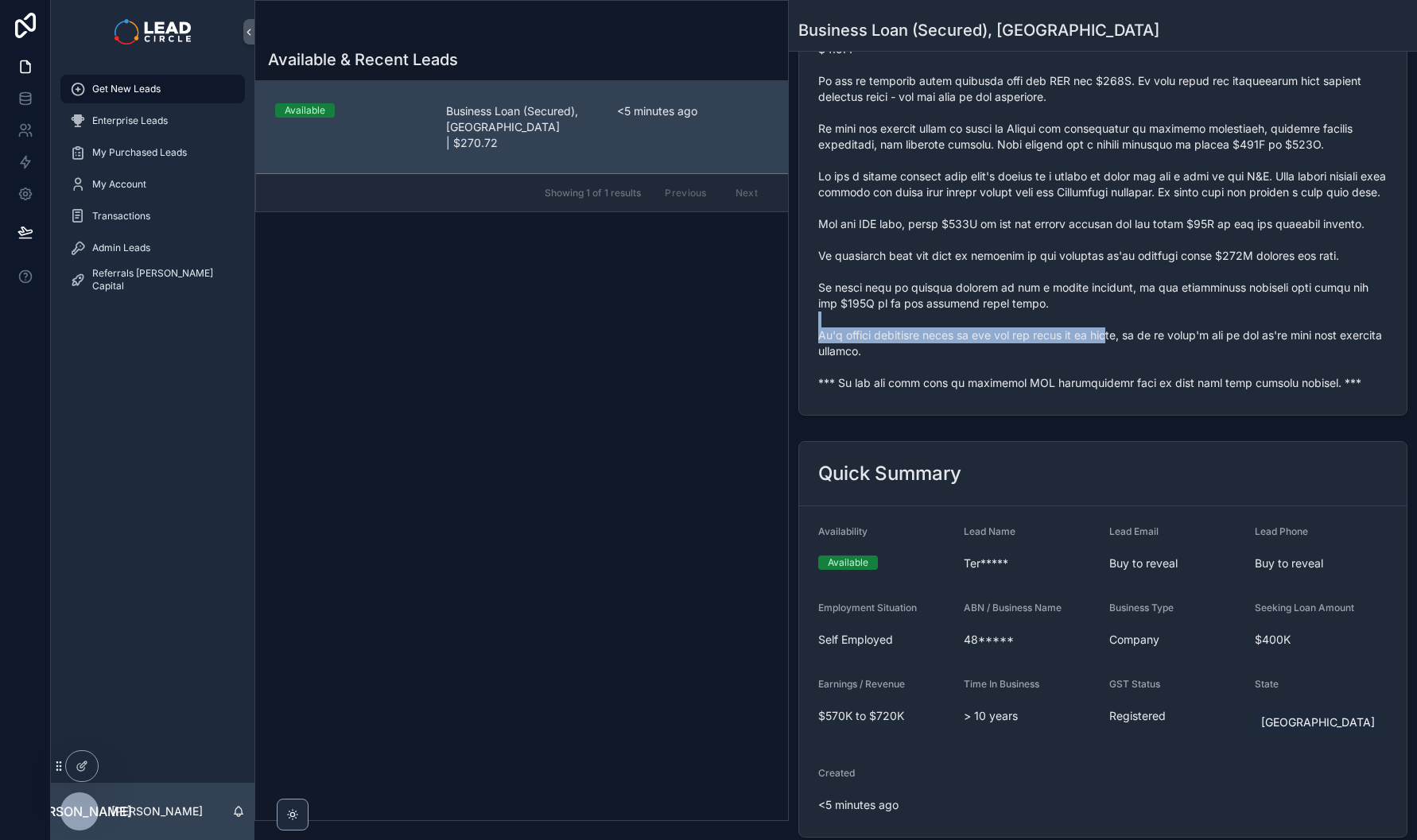
click at [1138, 355] on span "scrollable content" at bounding box center [1102, 120] width 569 height 541
click at [1139, 357] on span "scrollable content" at bounding box center [1102, 120] width 569 height 541
drag, startPoint x: 1144, startPoint y: 363, endPoint x: 1093, endPoint y: 351, distance: 52.4
click at [1094, 351] on span "scrollable content" at bounding box center [1102, 120] width 569 height 541
click at [1093, 351] on span "scrollable content" at bounding box center [1102, 120] width 569 height 541
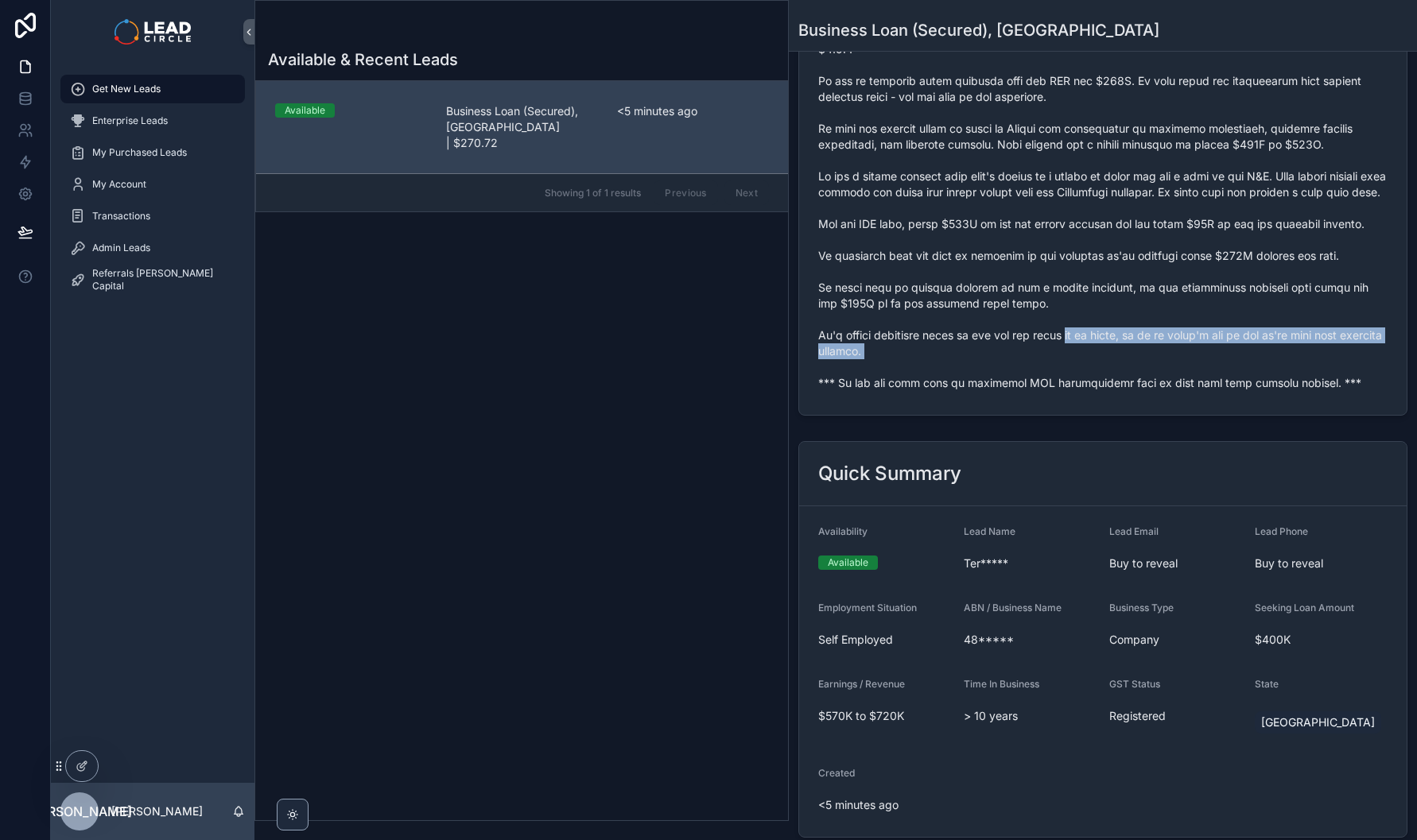
drag, startPoint x: 1102, startPoint y: 356, endPoint x: 1146, endPoint y: 374, distance: 47.5
click at [1146, 374] on span "scrollable content" at bounding box center [1102, 120] width 569 height 541
drag, startPoint x: 1158, startPoint y: 371, endPoint x: 1078, endPoint y: 351, distance: 82.5
click at [1079, 351] on span "scrollable content" at bounding box center [1102, 120] width 569 height 541
click at [1078, 351] on span "scrollable content" at bounding box center [1102, 120] width 569 height 541
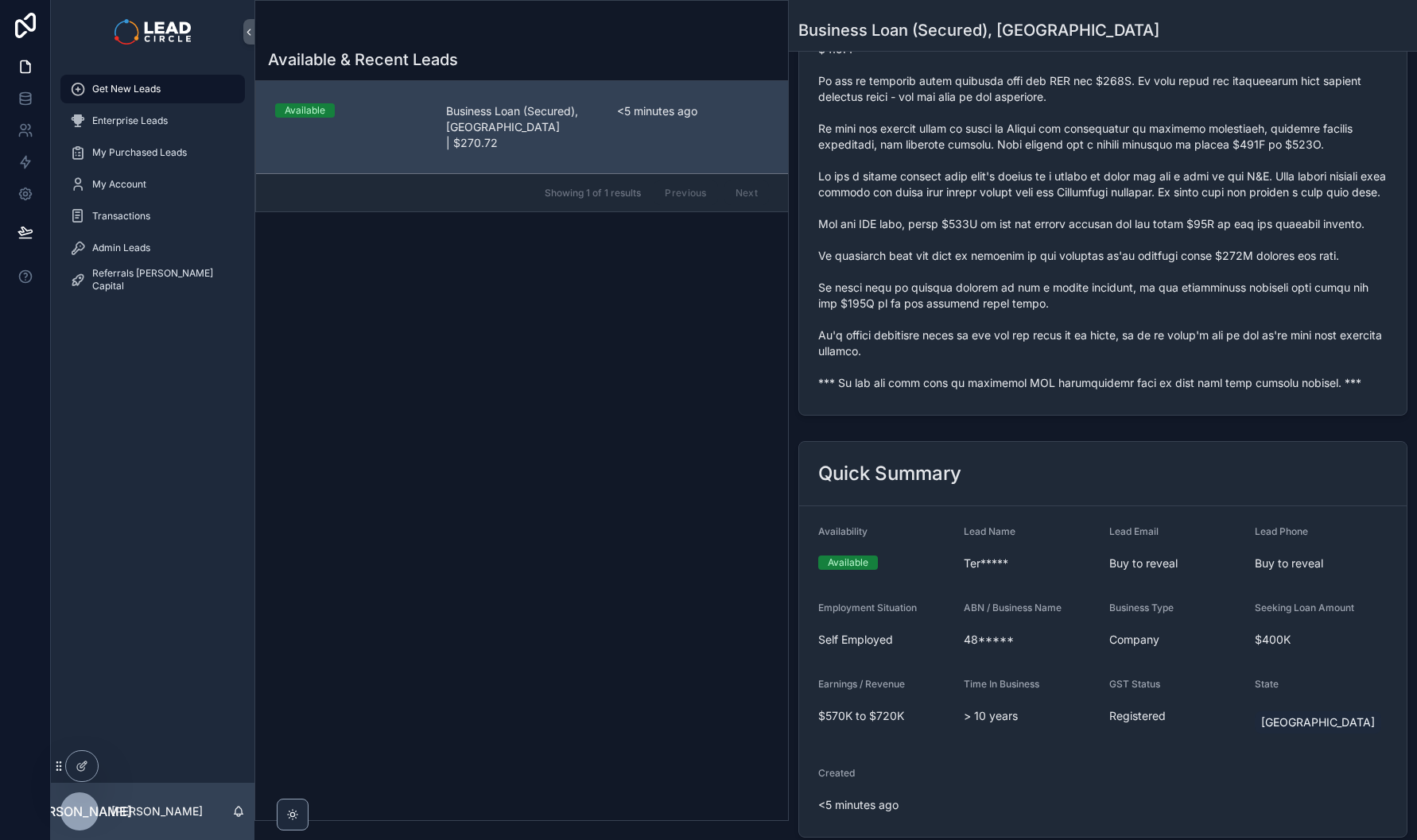
drag, startPoint x: 1181, startPoint y: 370, endPoint x: 1210, endPoint y: 374, distance: 29.3
click at [1197, 371] on span "scrollable content" at bounding box center [1102, 120] width 569 height 541
click at [1210, 374] on span "scrollable content" at bounding box center [1102, 120] width 569 height 541
drag, startPoint x: 1219, startPoint y: 358, endPoint x: 1116, endPoint y: 340, distance: 104.6
click at [1116, 340] on span "scrollable content" at bounding box center [1102, 120] width 569 height 541
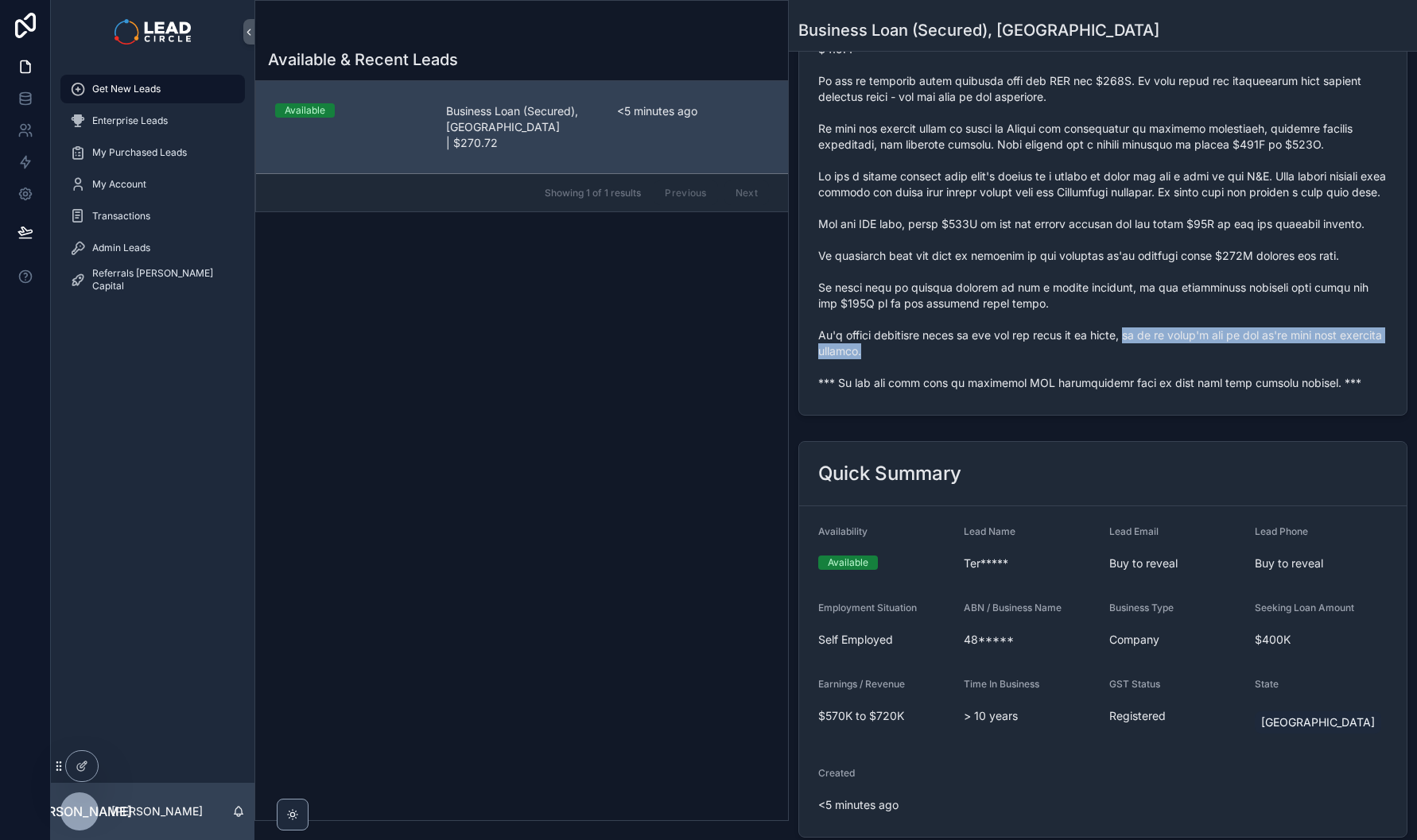
drag, startPoint x: 1178, startPoint y: 361, endPoint x: 1186, endPoint y: 371, distance: 12.8
click at [1186, 371] on span "scrollable content" at bounding box center [1102, 120] width 569 height 541
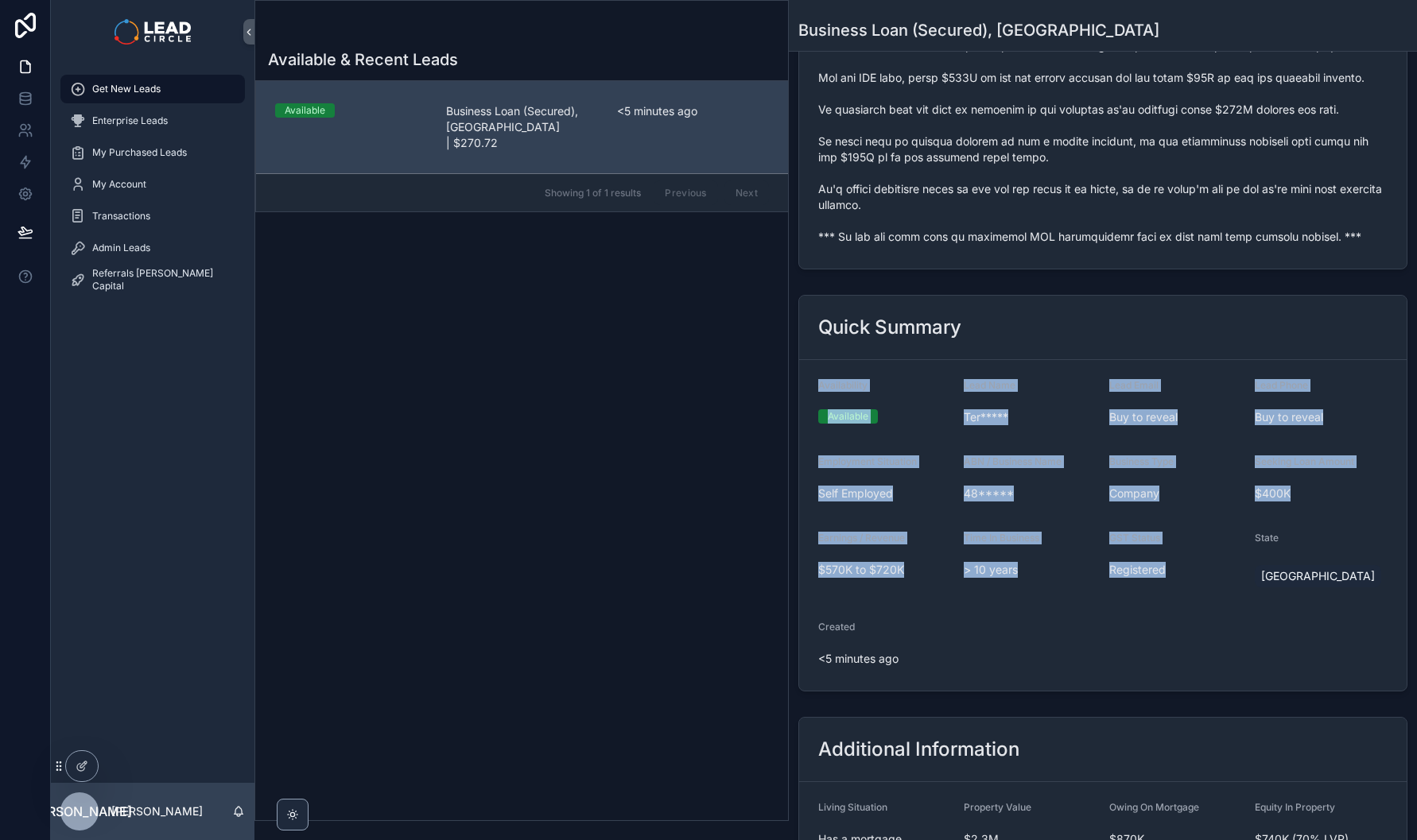
drag, startPoint x: 1090, startPoint y: 351, endPoint x: 1178, endPoint y: 663, distance: 324.2
click at [1178, 663] on div "Quick Summary Availability Available Lead Name Ter***** Lead Email Buy to revea…" at bounding box center [1103, 493] width 609 height 396
click at [1178, 663] on form "Availability Available Lead Name Ter***** Lead Email Buy to reveal Lead Phone B…" at bounding box center [1102, 525] width 608 height 331
drag, startPoint x: 1215, startPoint y: 695, endPoint x: 944, endPoint y: 379, distance: 416.3
click at [943, 384] on form "Availability Available Lead Name Ter***** Lead Email Buy to reveal Lead Phone B…" at bounding box center [1102, 525] width 608 height 331
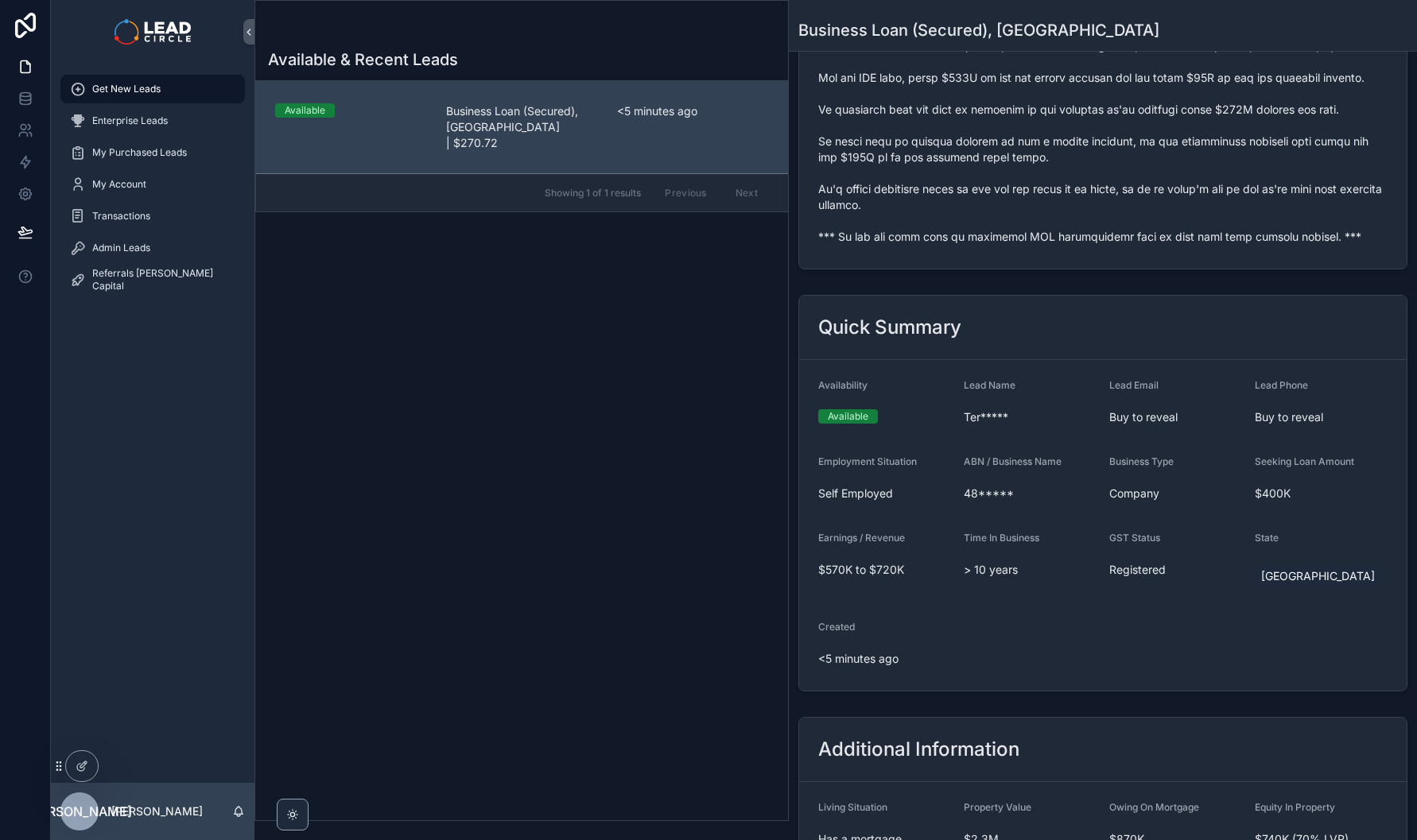
click at [1043, 358] on div "Quick Summary" at bounding box center [1102, 327] width 608 height 64
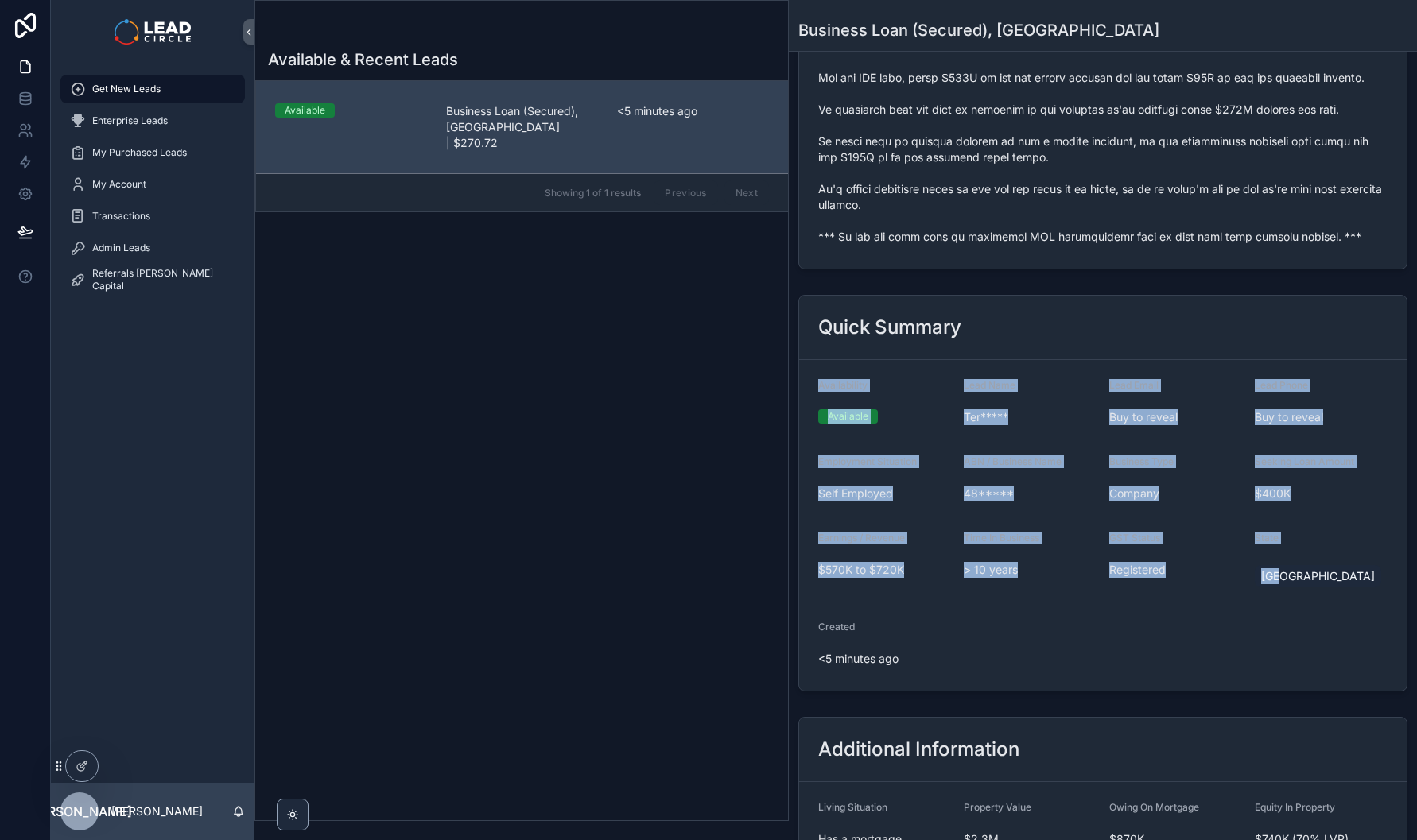
click at [1341, 601] on div "Quick Summary Availability Available Lead Name Ter***** Lead Email Buy to revea…" at bounding box center [1103, 493] width 609 height 396
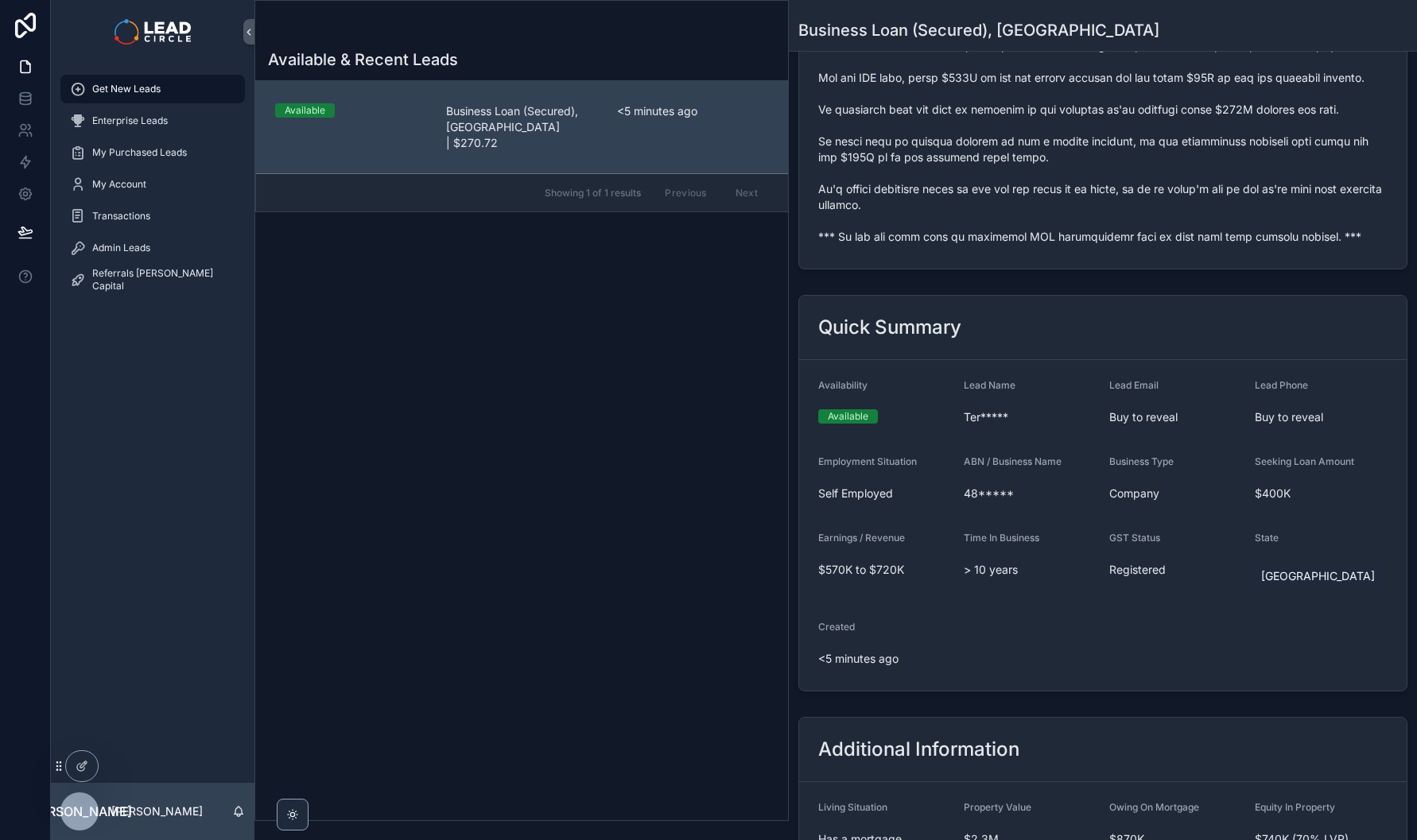
drag, startPoint x: 1075, startPoint y: 343, endPoint x: 1341, endPoint y: 601, distance: 370.6
click at [1341, 591] on div "[GEOGRAPHIC_DATA]" at bounding box center [1321, 576] width 133 height 28
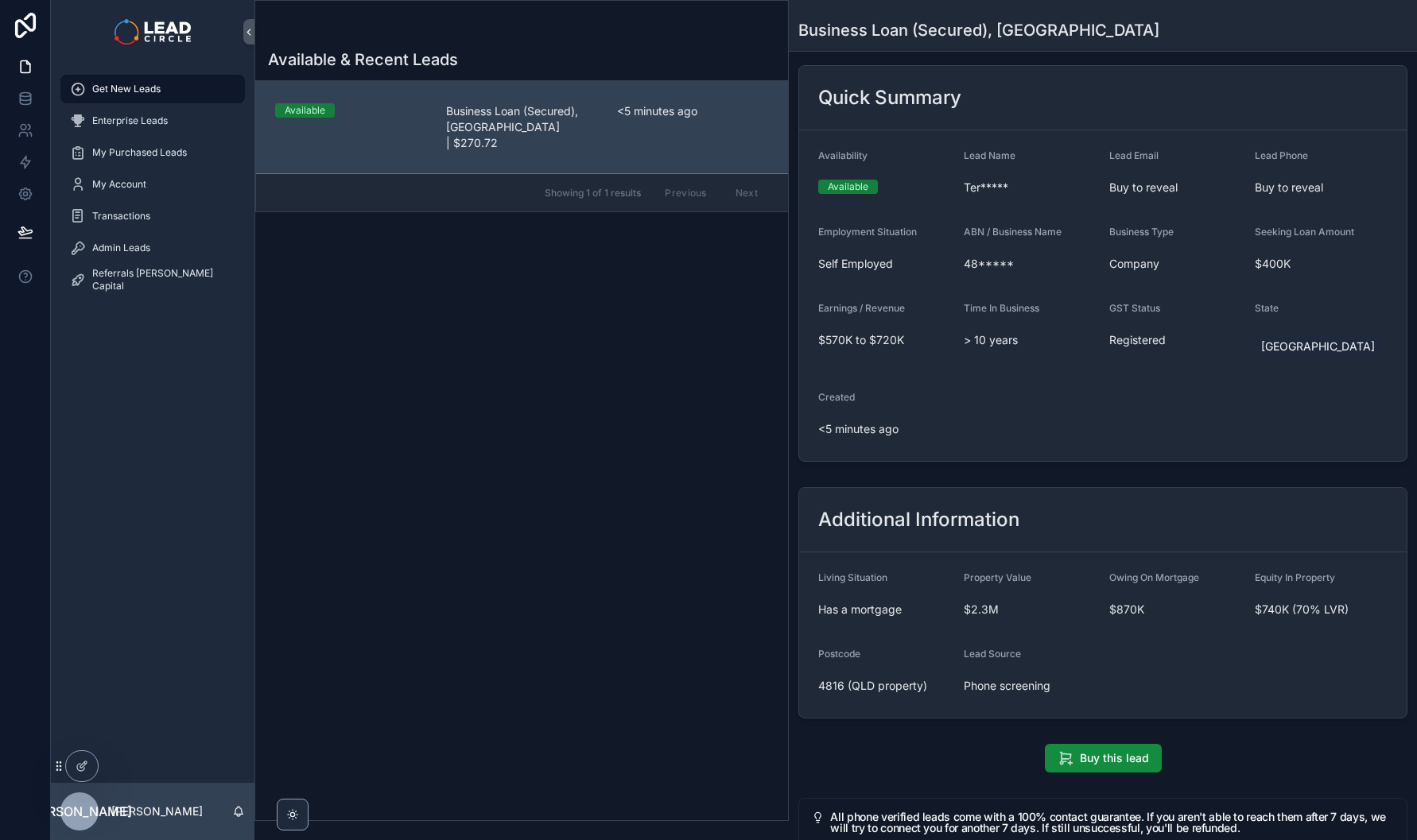
scroll to position [990, 0]
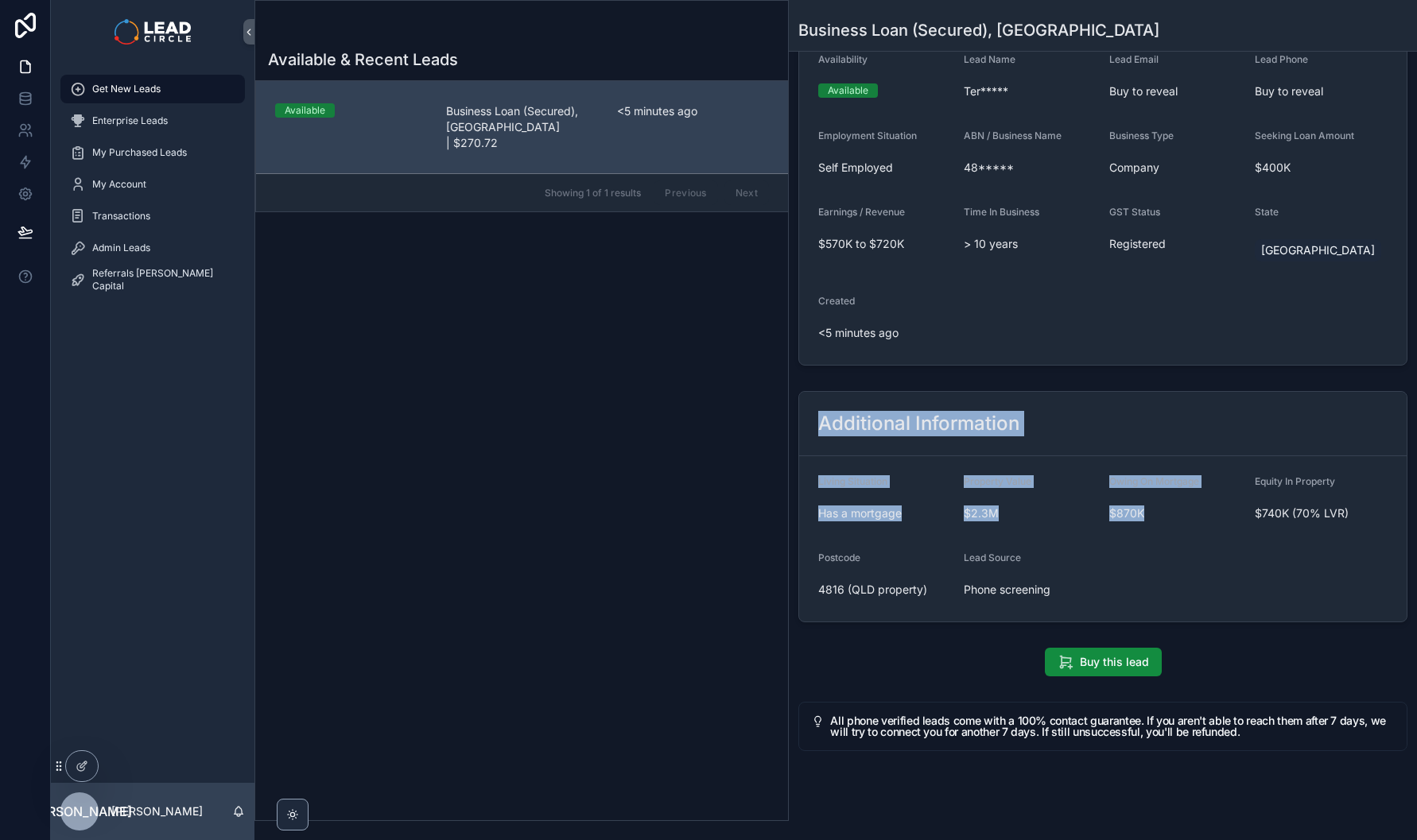
click at [1159, 595] on div "Additional Information Living Situation Has a mortgage Property Value $2.3M Owi…" at bounding box center [1103, 507] width 609 height 231
click at [1159, 595] on form "Living Situation Has a mortgage Property Value $2.3M Owing On Mortgage $870K Eq…" at bounding box center [1102, 538] width 608 height 165
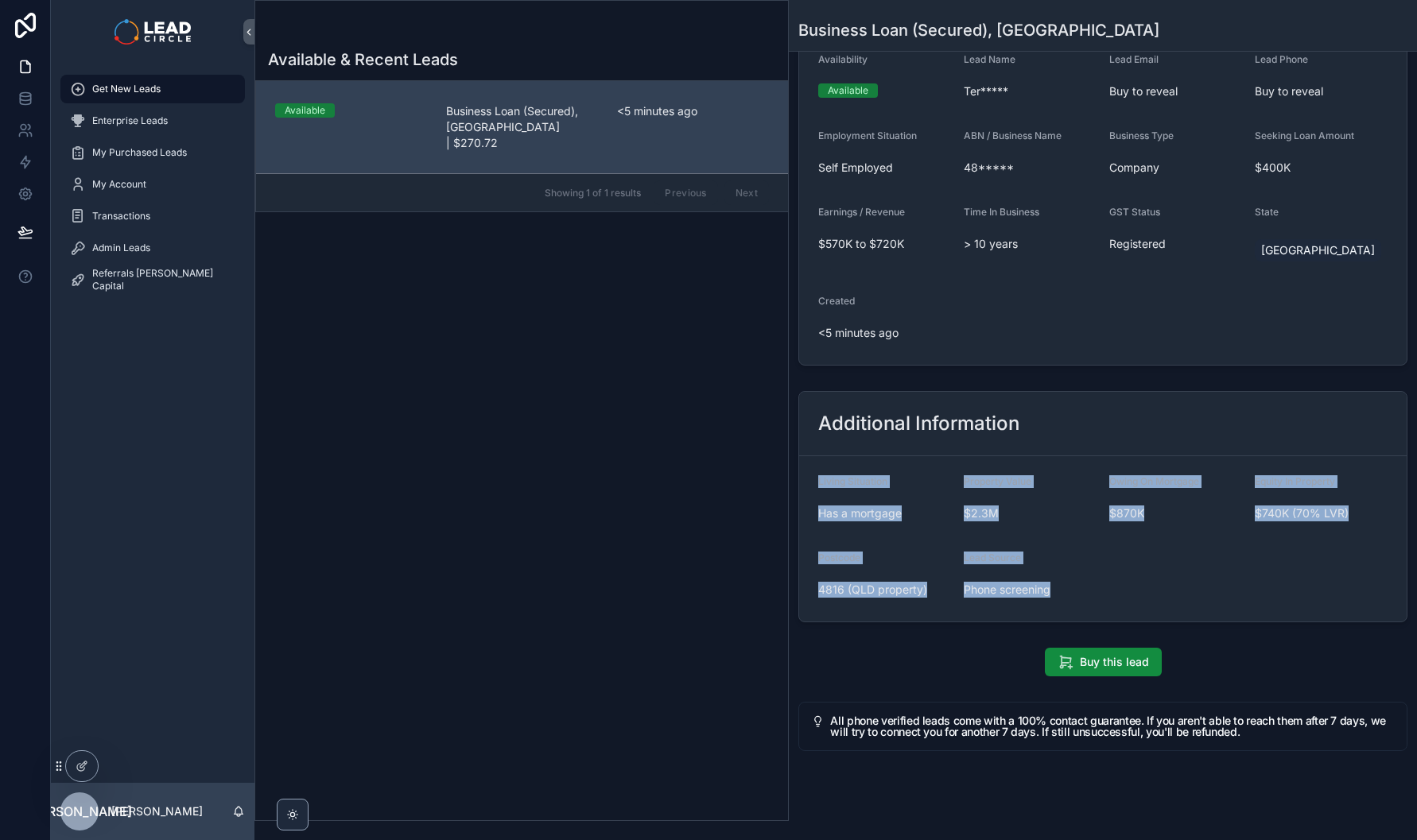
click at [813, 468] on div "Additional Information Living Situation Has a mortgage Property Value $2.3M Owi…" at bounding box center [1103, 507] width 609 height 231
click at [813, 456] on div "Additional Information" at bounding box center [1102, 424] width 608 height 64
click at [1072, 607] on form "Living Situation Has a mortgage Property Value $2.3M Owing On Mortgage $870K Eq…" at bounding box center [1102, 538] width 608 height 165
click at [1072, 597] on span "Phone screening" at bounding box center [1031, 589] width 133 height 16
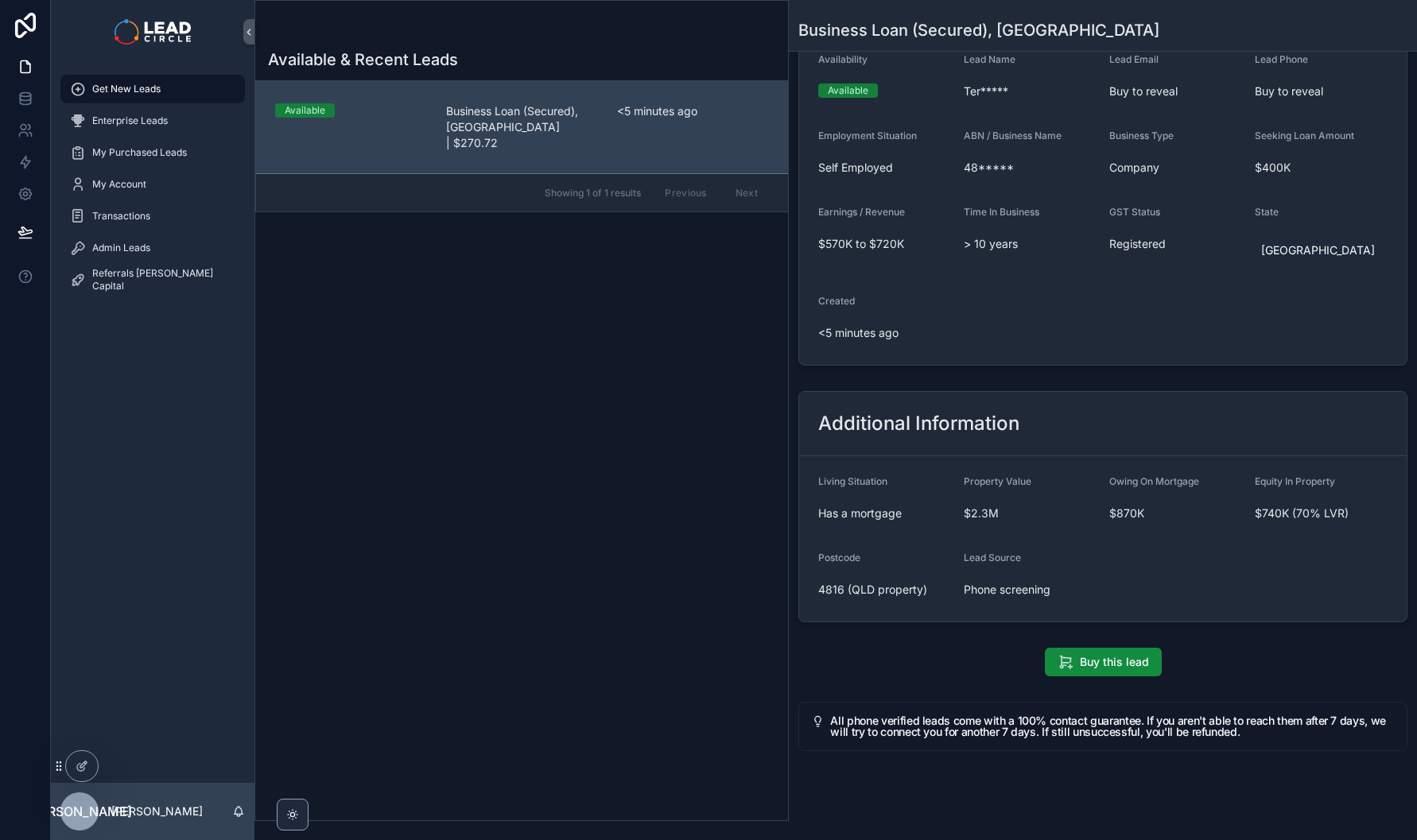
click at [1390, 531] on form "Living Situation Has a mortgage Property Value $2.3M Owing On Mortgage $870K Eq…" at bounding box center [1102, 538] width 608 height 165
click at [1392, 529] on form "Living Situation Has a mortgage Property Value $2.3M Owing On Mortgage $870K Eq…" at bounding box center [1102, 538] width 608 height 165
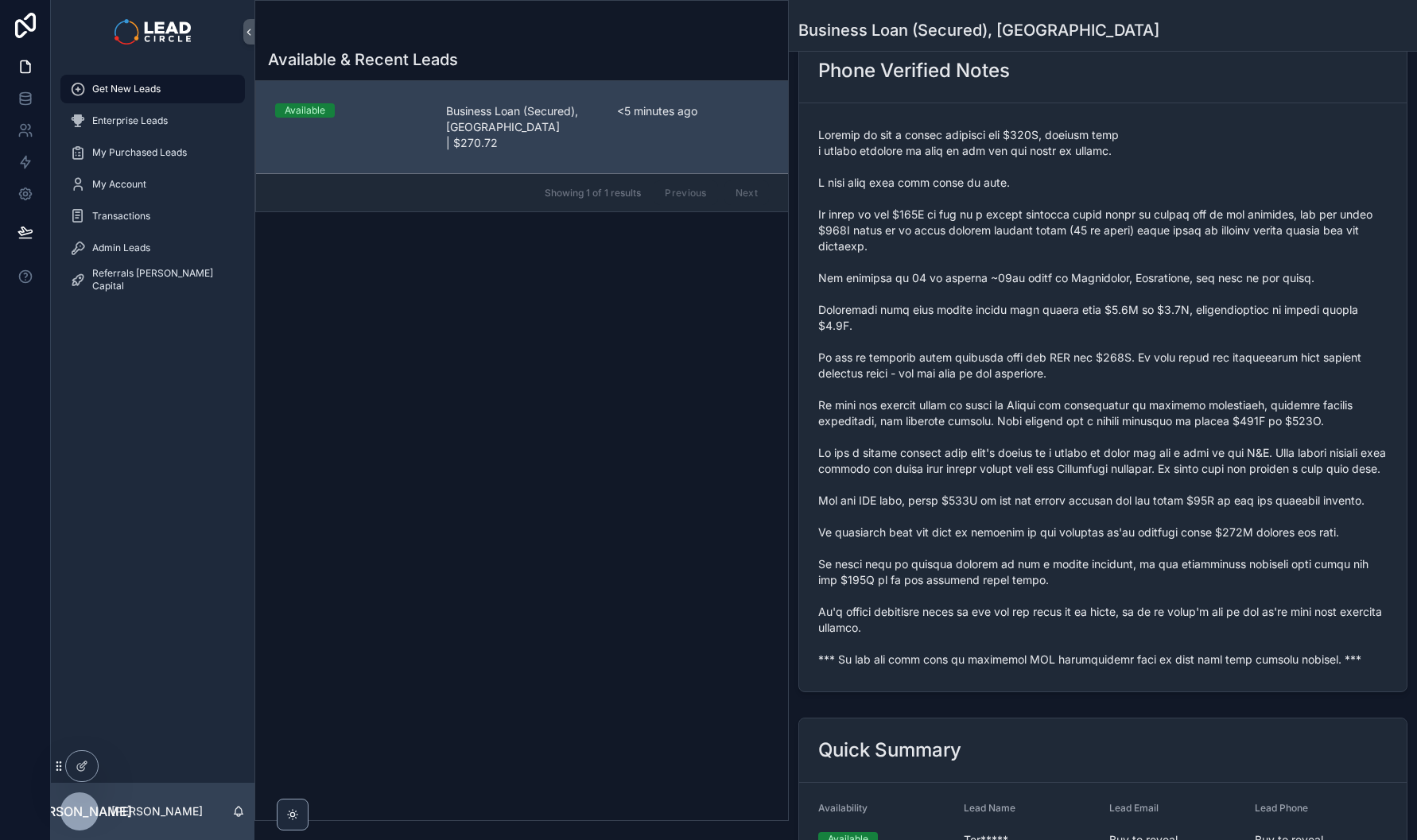
scroll to position [0, 0]
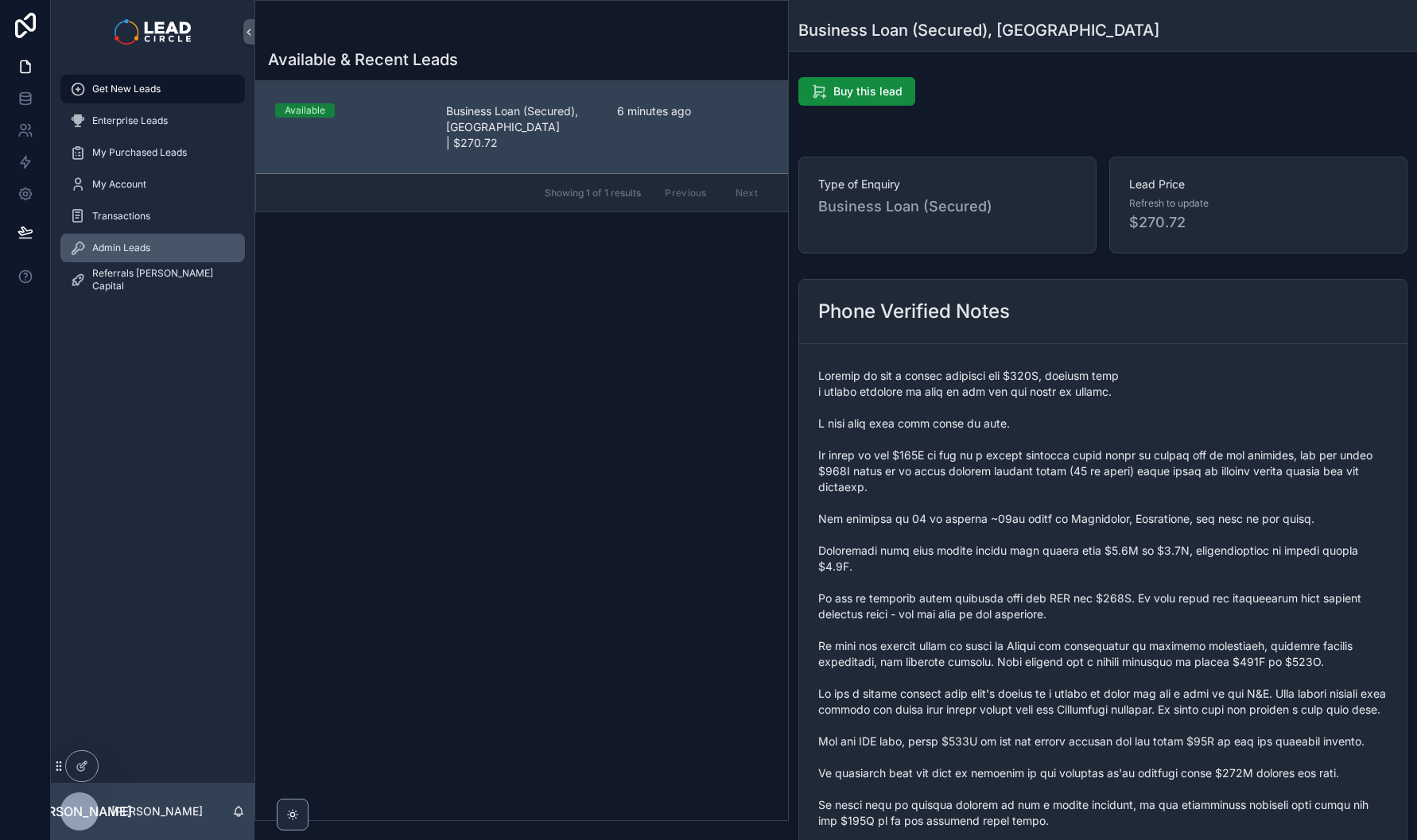
click at [139, 250] on span "Admin Leads" at bounding box center [121, 248] width 58 height 12
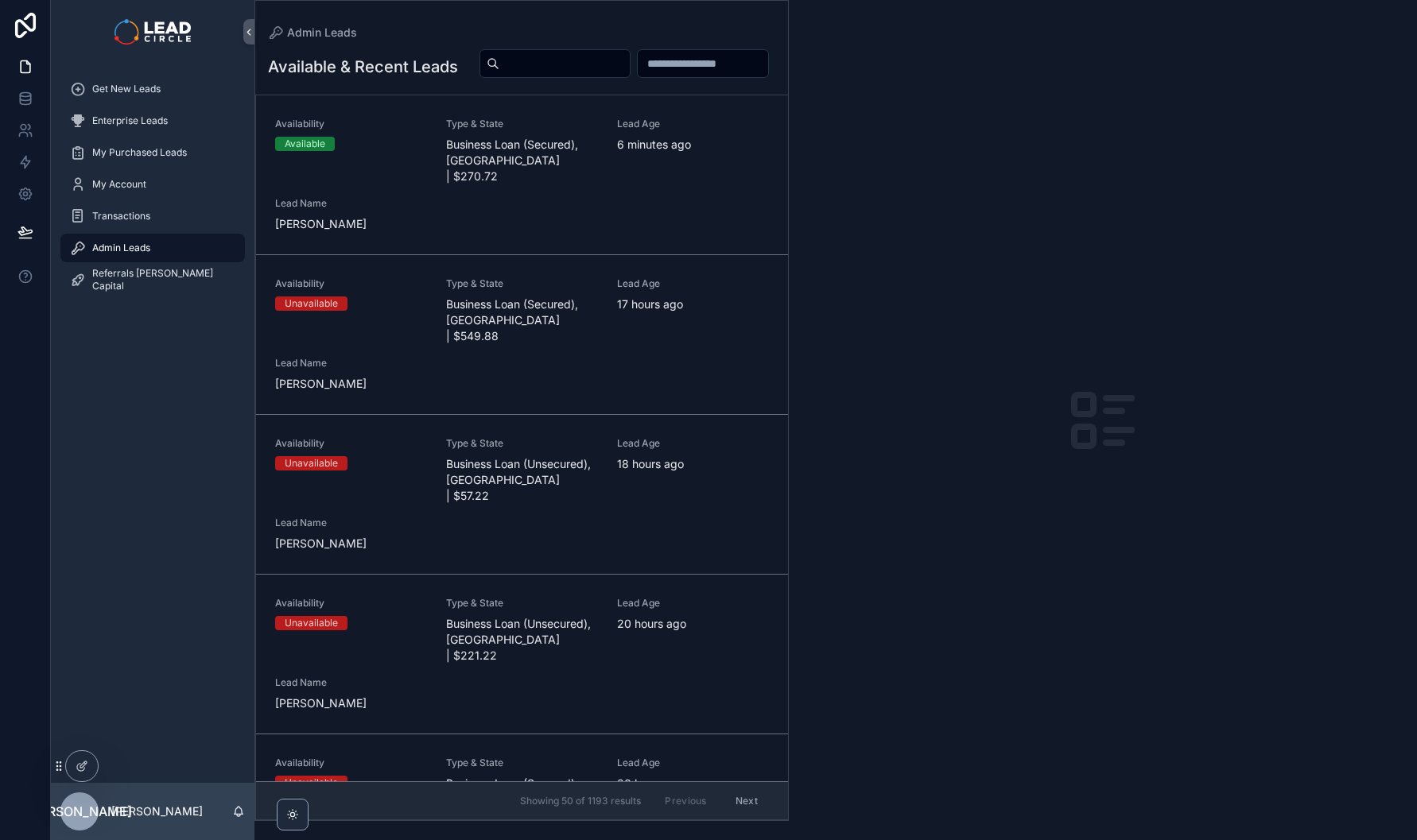
click at [630, 66] on input "scrollable content" at bounding box center [564, 63] width 130 height 22
paste input "*********"
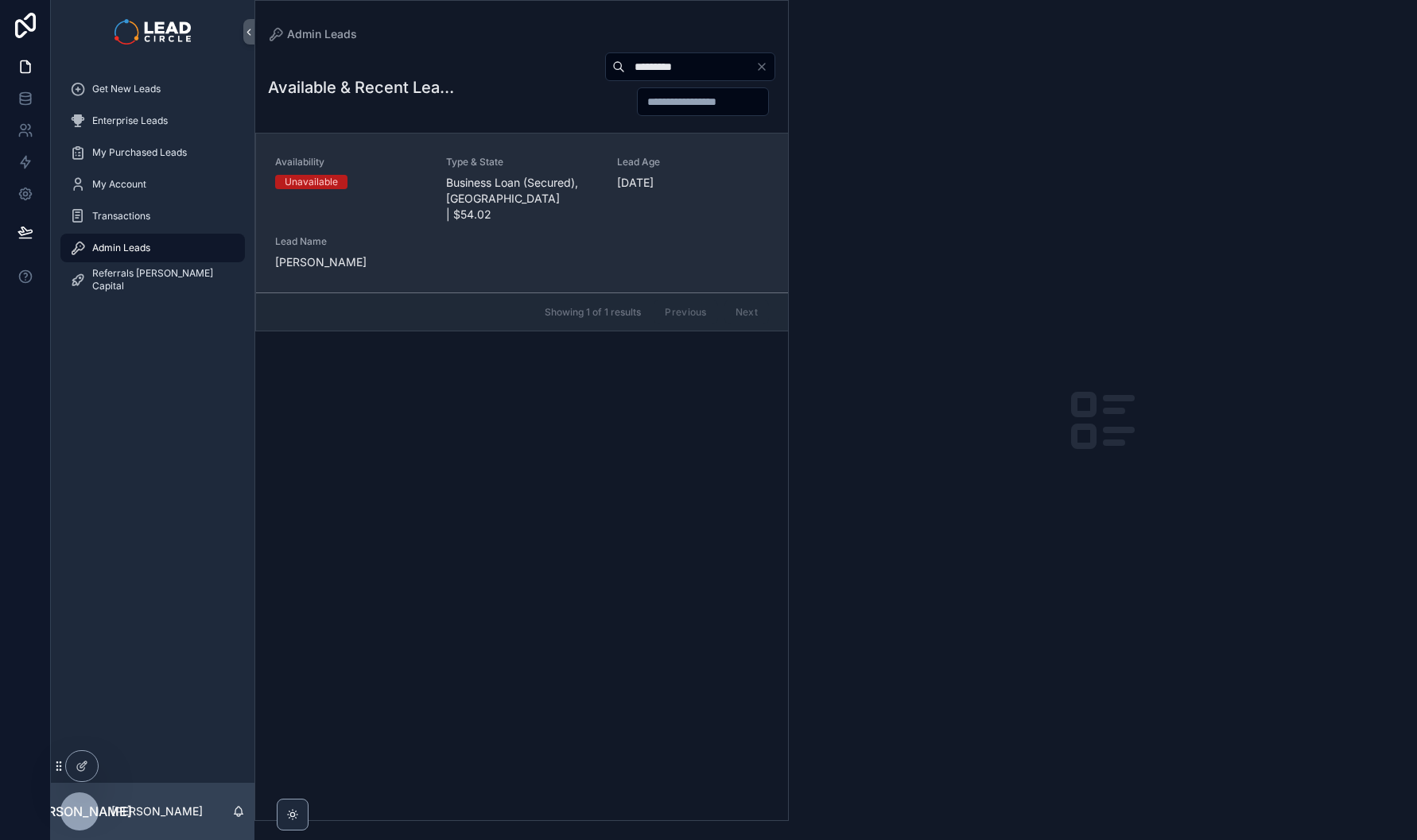
type input "*********"
click at [545, 201] on span "Business Loan (Secured), [GEOGRAPHIC_DATA] | $54.02" at bounding box center [522, 198] width 152 height 47
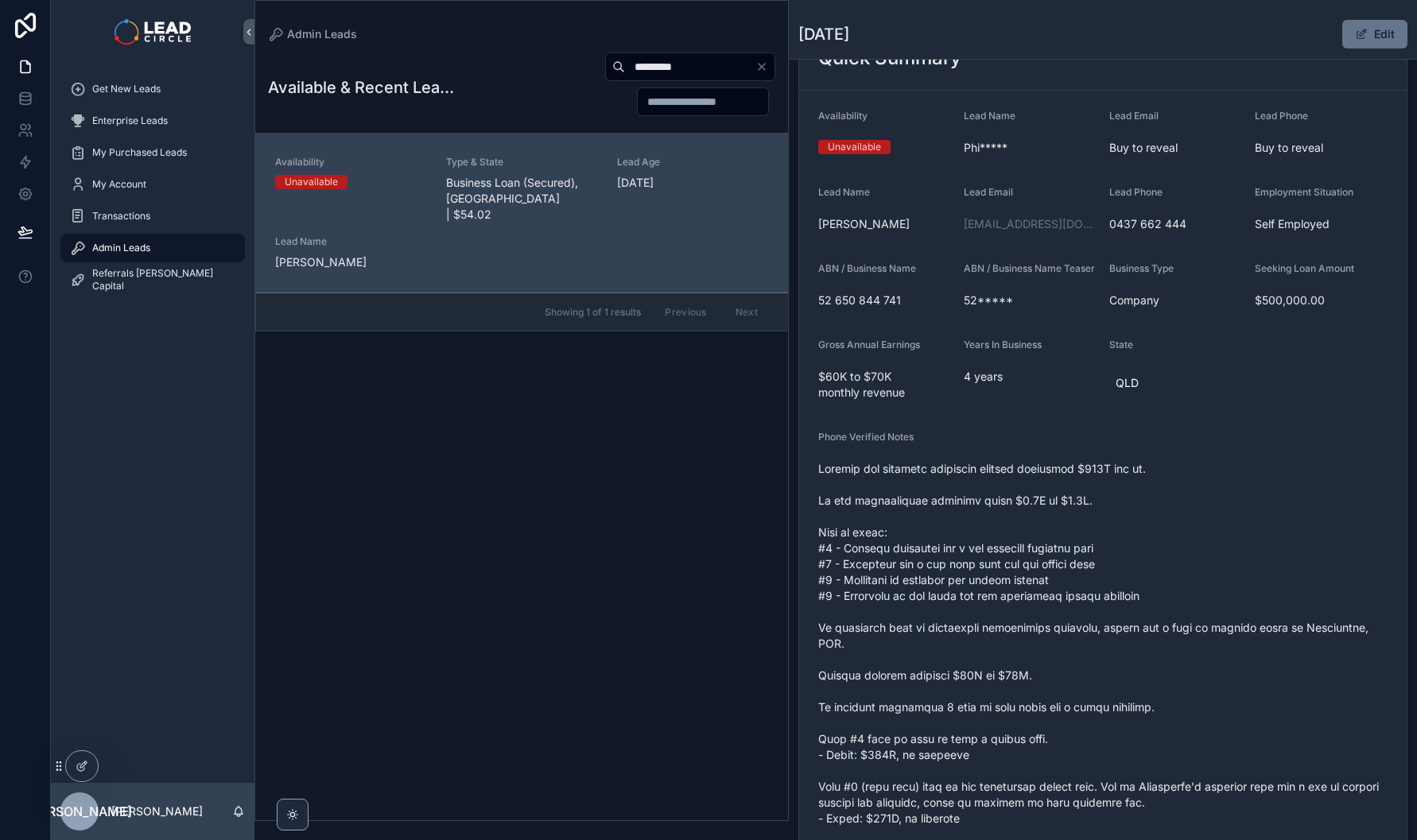
scroll to position [287, 0]
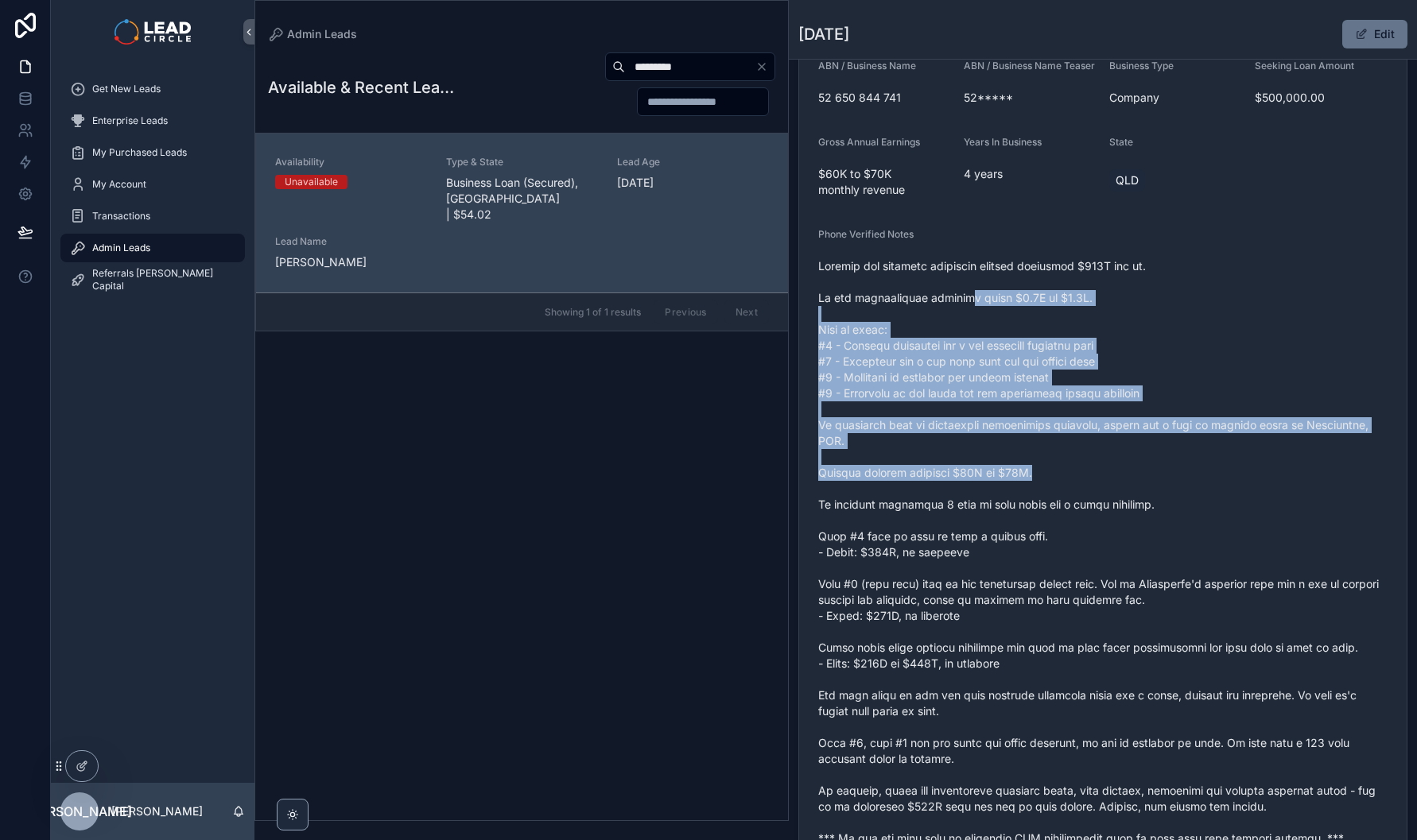
drag, startPoint x: 990, startPoint y: 340, endPoint x: 1079, endPoint y: 487, distance: 171.8
click at [1076, 484] on span "scrollable content" at bounding box center [1102, 553] width 569 height 588
drag, startPoint x: 1079, startPoint y: 487, endPoint x: 1093, endPoint y: 503, distance: 21.3
click at [1081, 491] on span "scrollable content" at bounding box center [1102, 553] width 569 height 588
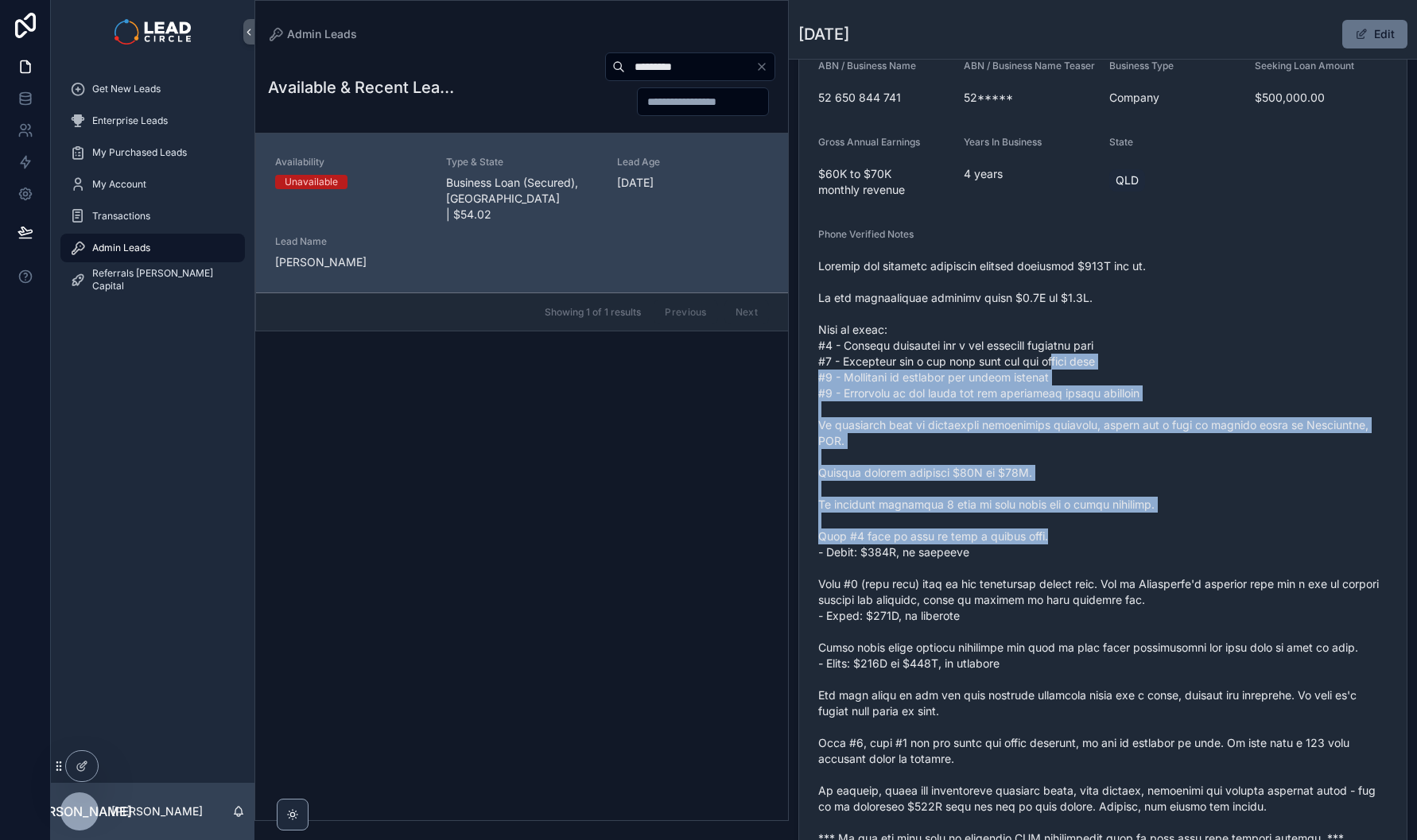
drag, startPoint x: 1055, startPoint y: 381, endPoint x: 1045, endPoint y: 361, distance: 22.4
click at [1047, 366] on span "scrollable content" at bounding box center [1102, 553] width 569 height 588
click at [1045, 359] on span "scrollable content" at bounding box center [1102, 553] width 569 height 588
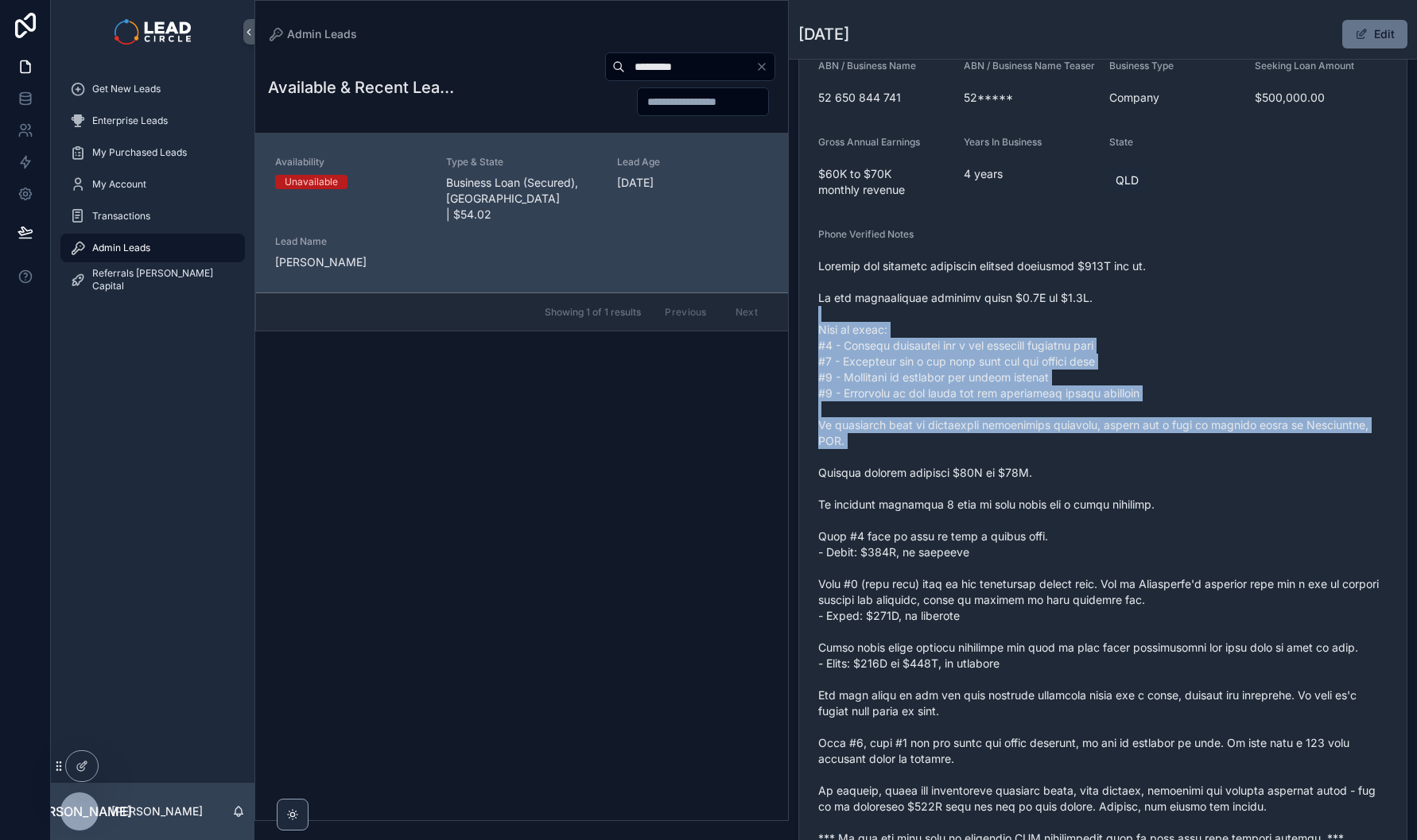
drag, startPoint x: 1039, startPoint y: 324, endPoint x: 1117, endPoint y: 468, distance: 163.8
click at [1117, 468] on span "scrollable content" at bounding box center [1102, 553] width 569 height 588
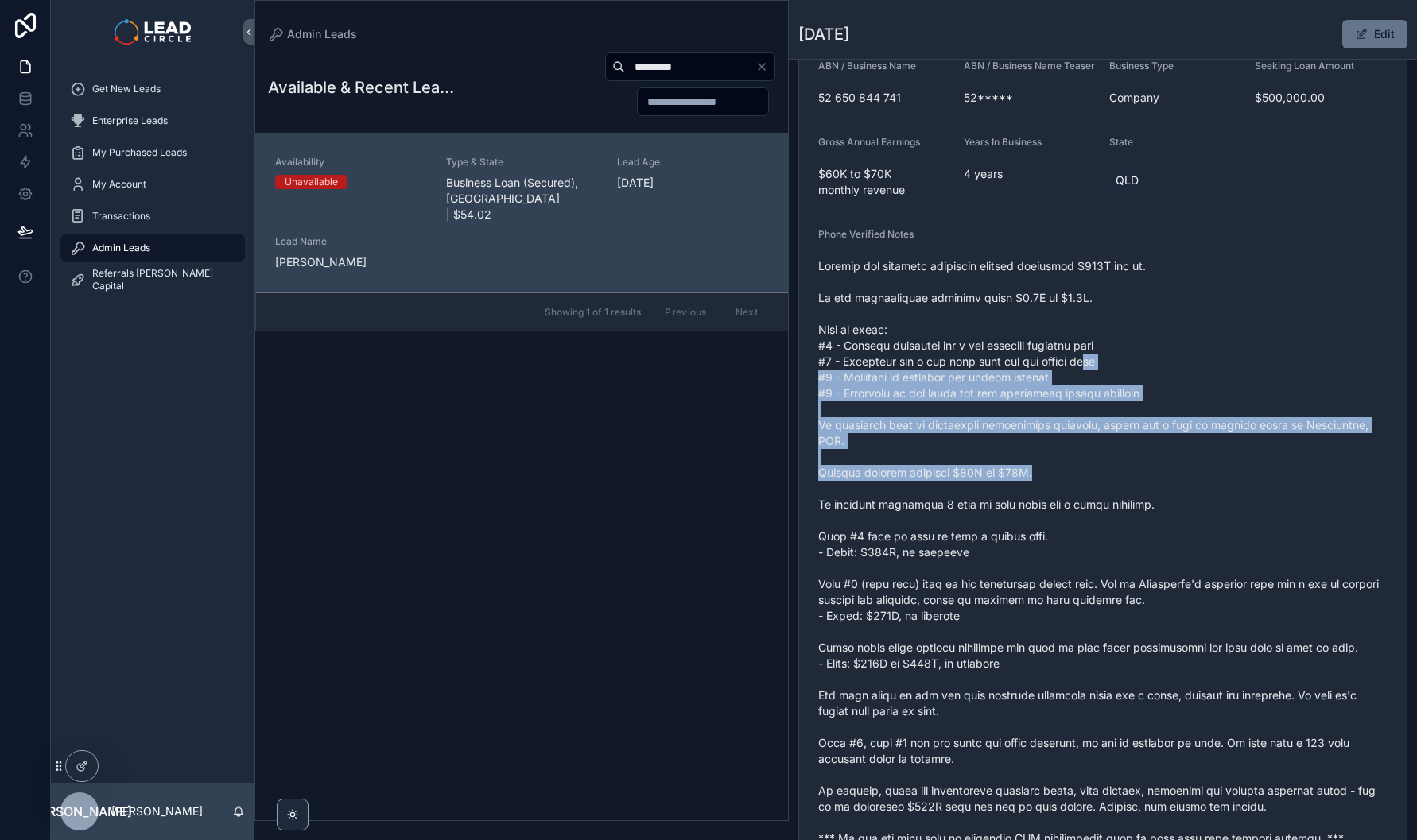
drag, startPoint x: 1103, startPoint y: 404, endPoint x: 1085, endPoint y: 377, distance: 32.4
click at [1085, 378] on span "scrollable content" at bounding box center [1102, 553] width 569 height 588
click at [1085, 377] on span "scrollable content" at bounding box center [1102, 553] width 569 height 588
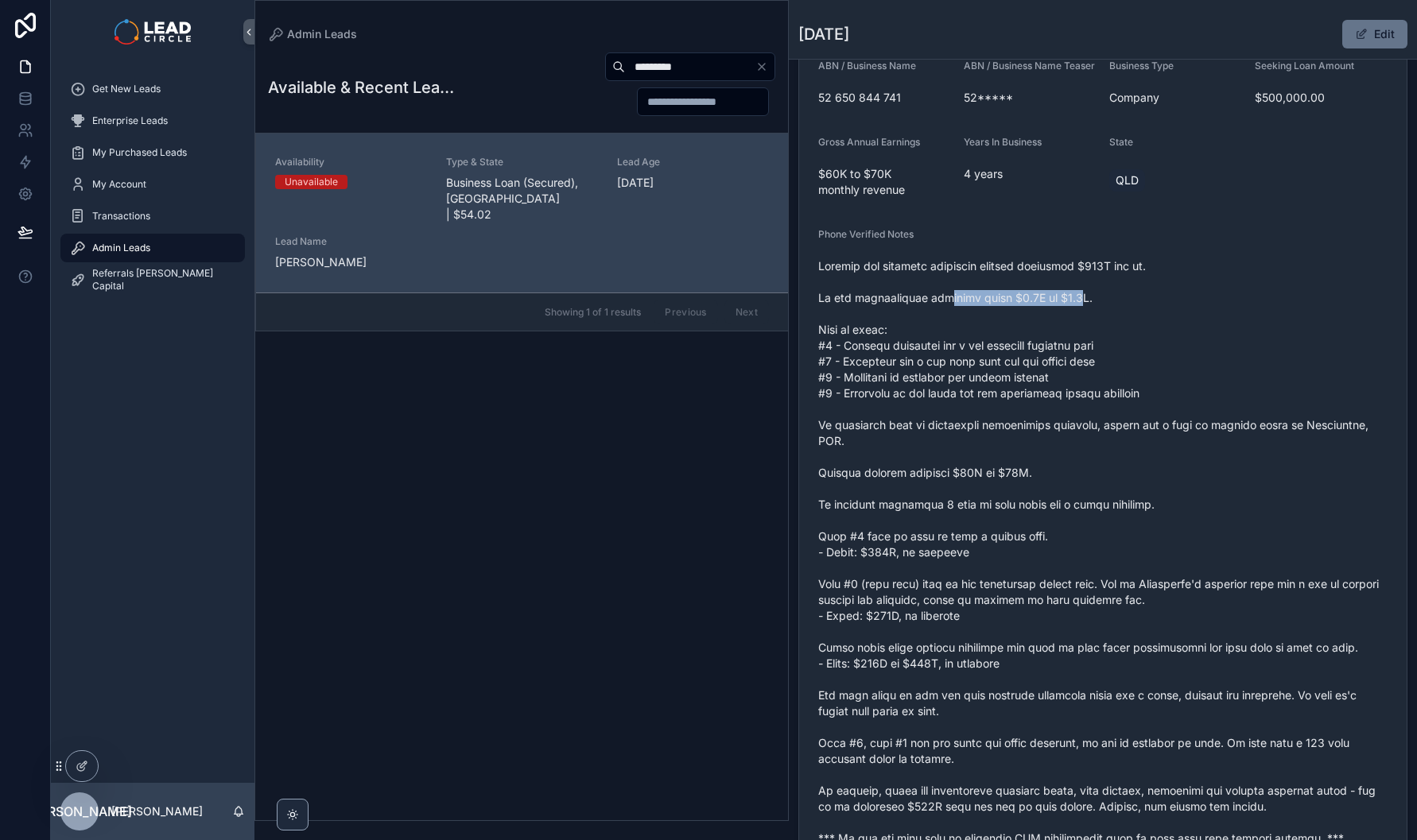
drag, startPoint x: 1020, startPoint y: 315, endPoint x: 1134, endPoint y: 315, distance: 114.0
click at [1129, 315] on span "scrollable content" at bounding box center [1102, 553] width 569 height 588
click at [1134, 315] on span "scrollable content" at bounding box center [1102, 553] width 569 height 588
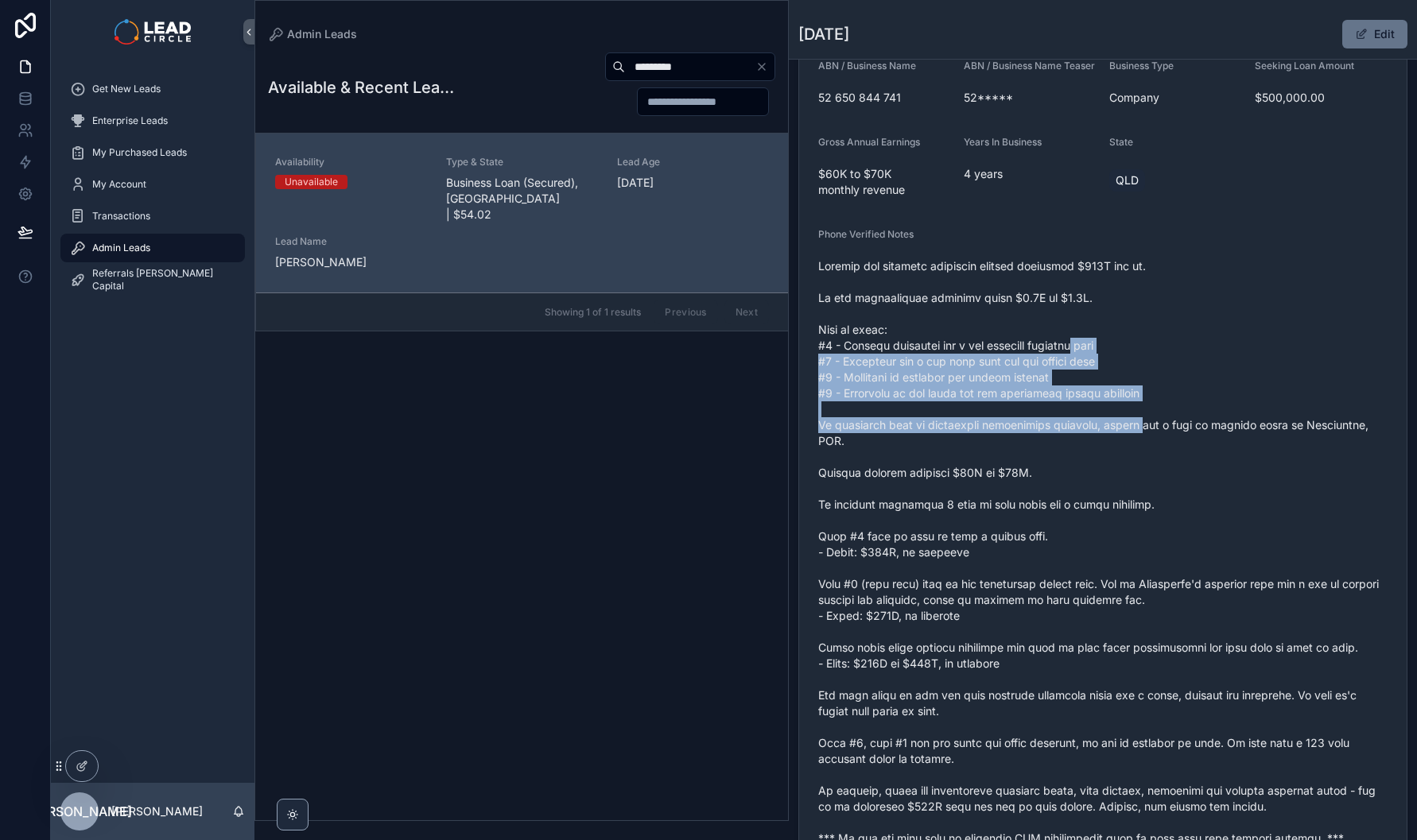
drag, startPoint x: 1095, startPoint y: 377, endPoint x: 1140, endPoint y: 430, distance: 69.5
click at [1140, 430] on span "scrollable content" at bounding box center [1102, 553] width 569 height 588
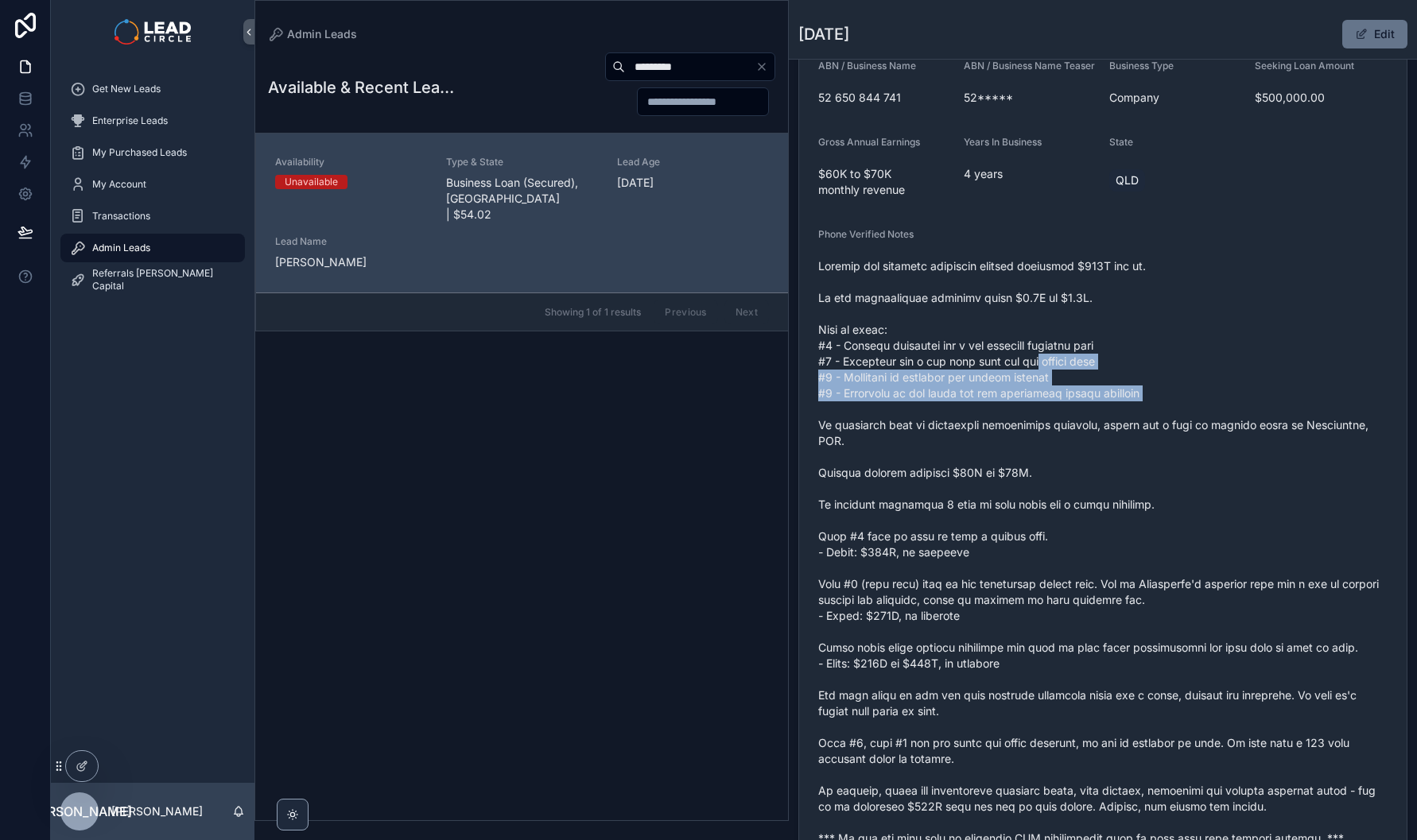
click at [1016, 361] on span "scrollable content" at bounding box center [1102, 553] width 569 height 588
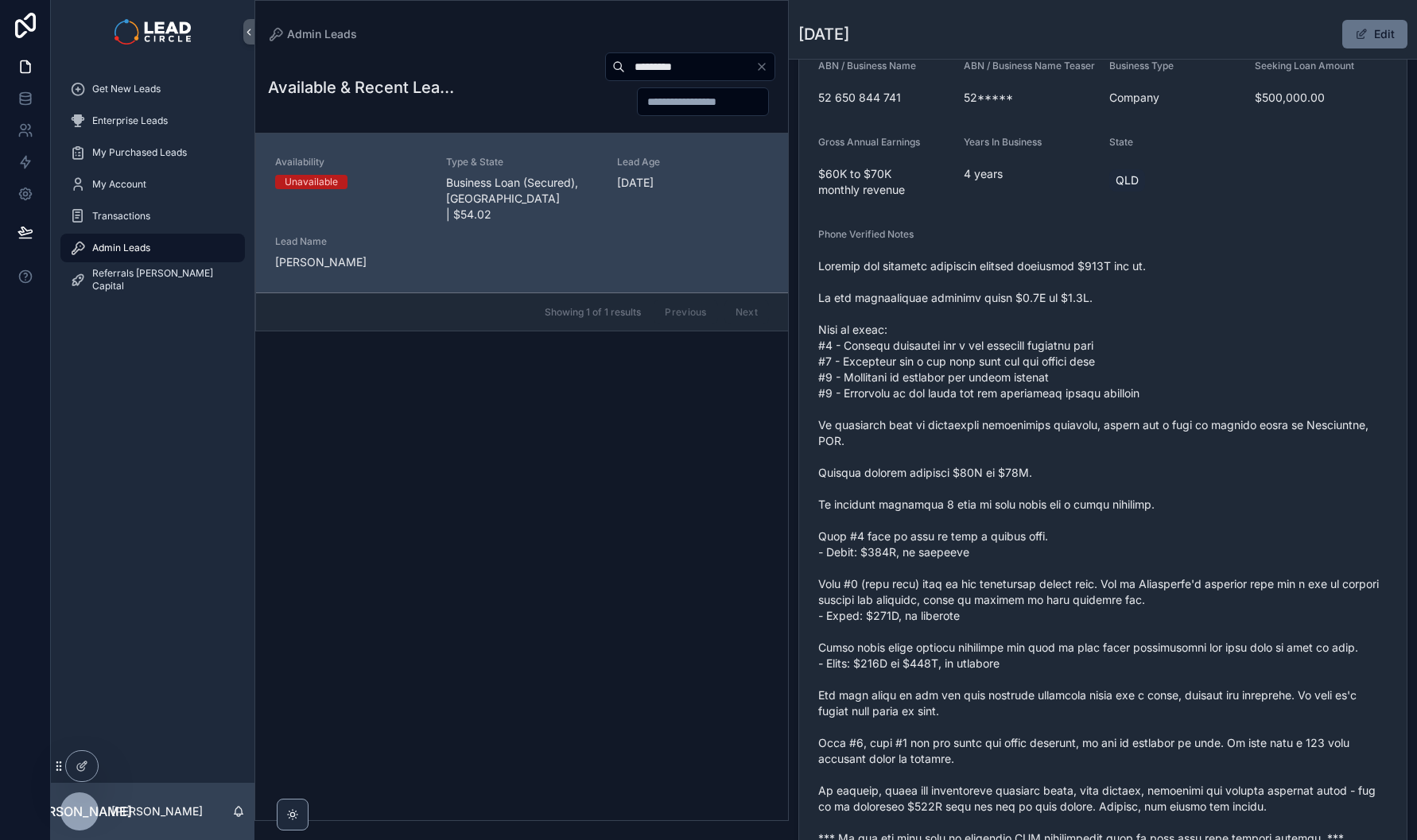
click at [1016, 361] on span "scrollable content" at bounding box center [1102, 553] width 569 height 588
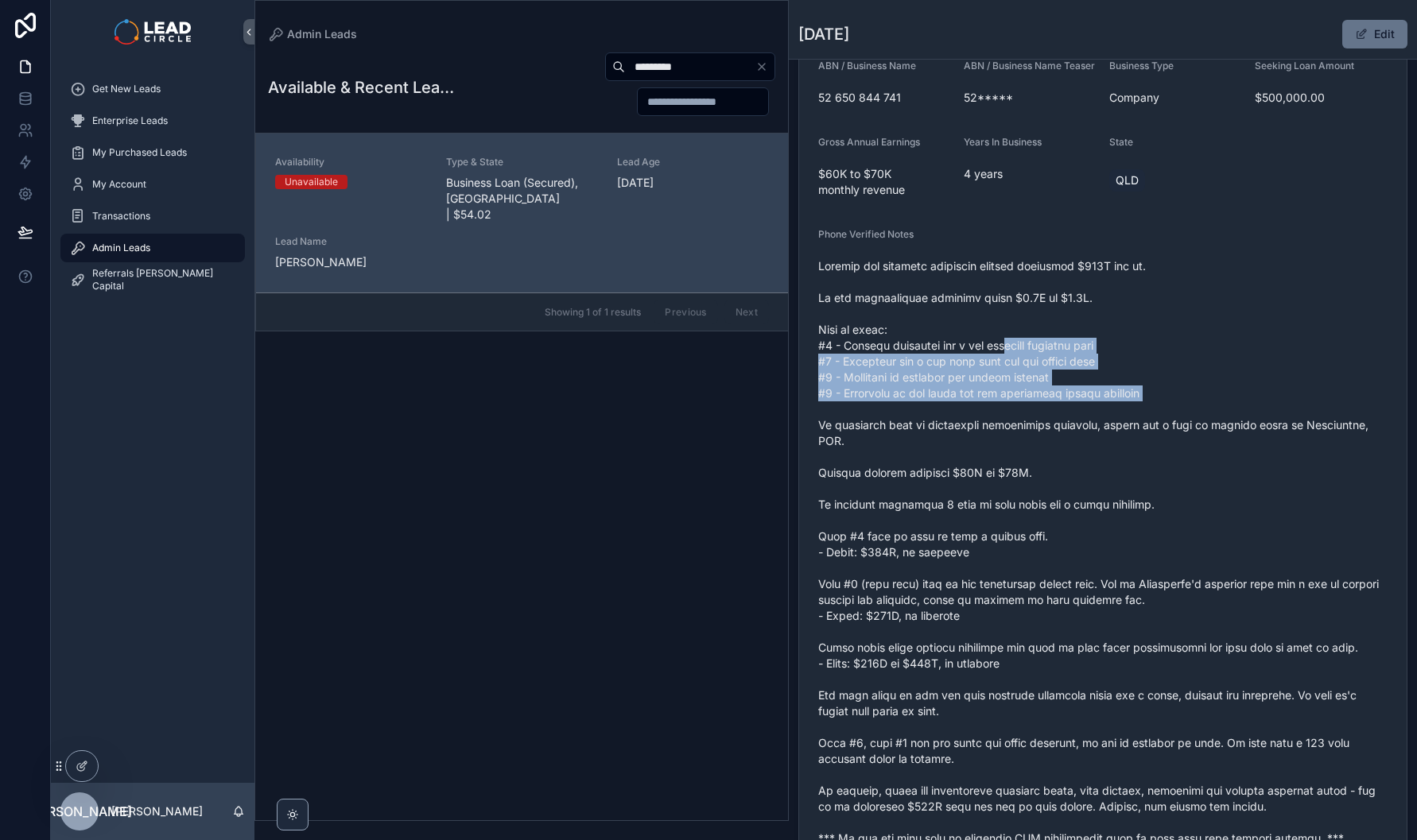
drag, startPoint x: 1008, startPoint y: 354, endPoint x: 1140, endPoint y: 419, distance: 147.1
click at [1139, 420] on span "scrollable content" at bounding box center [1102, 553] width 569 height 588
click at [1140, 419] on span "scrollable content" at bounding box center [1102, 553] width 569 height 588
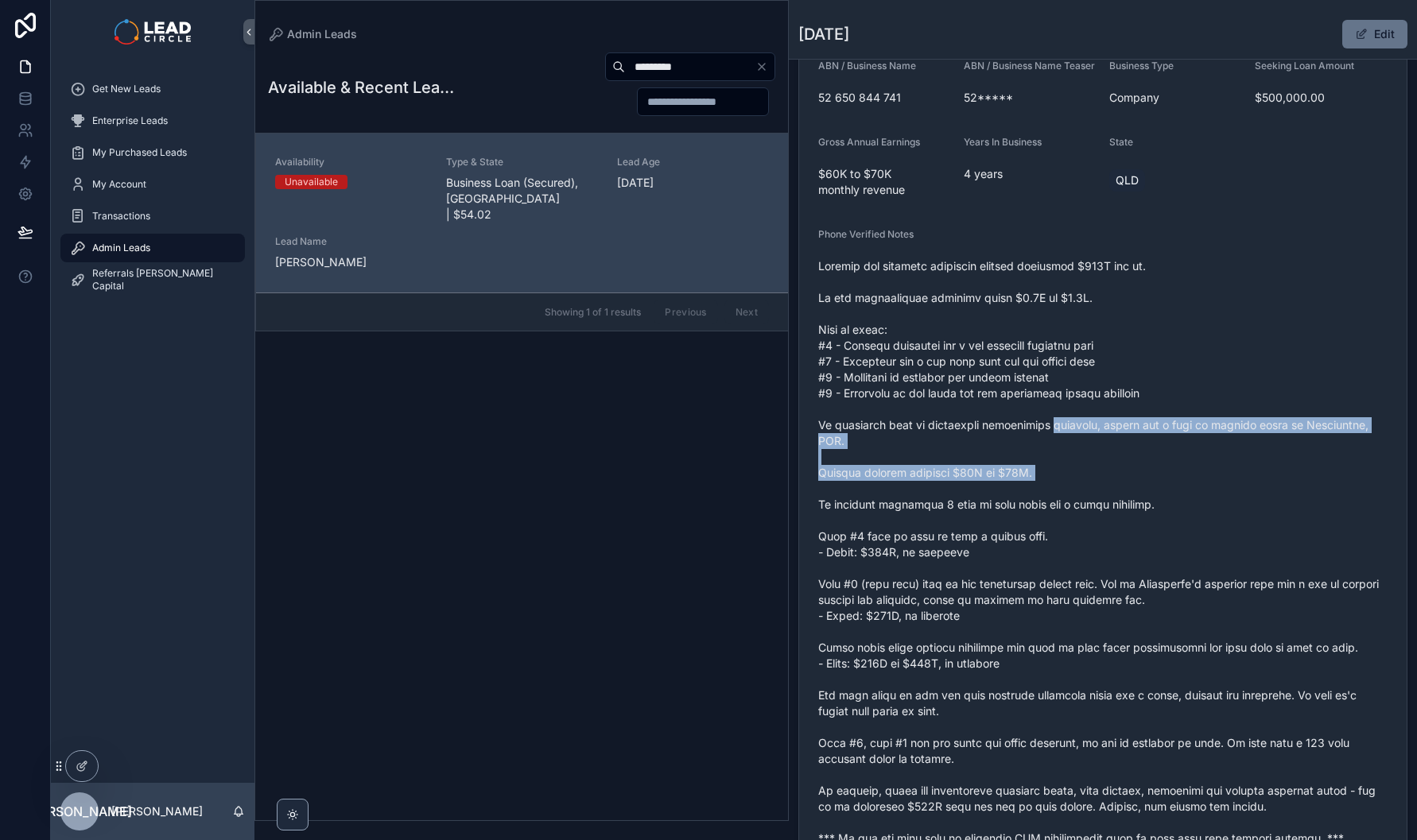
drag, startPoint x: 1049, startPoint y: 440, endPoint x: 1087, endPoint y: 501, distance: 71.9
click at [1087, 501] on span "scrollable content" at bounding box center [1102, 553] width 569 height 588
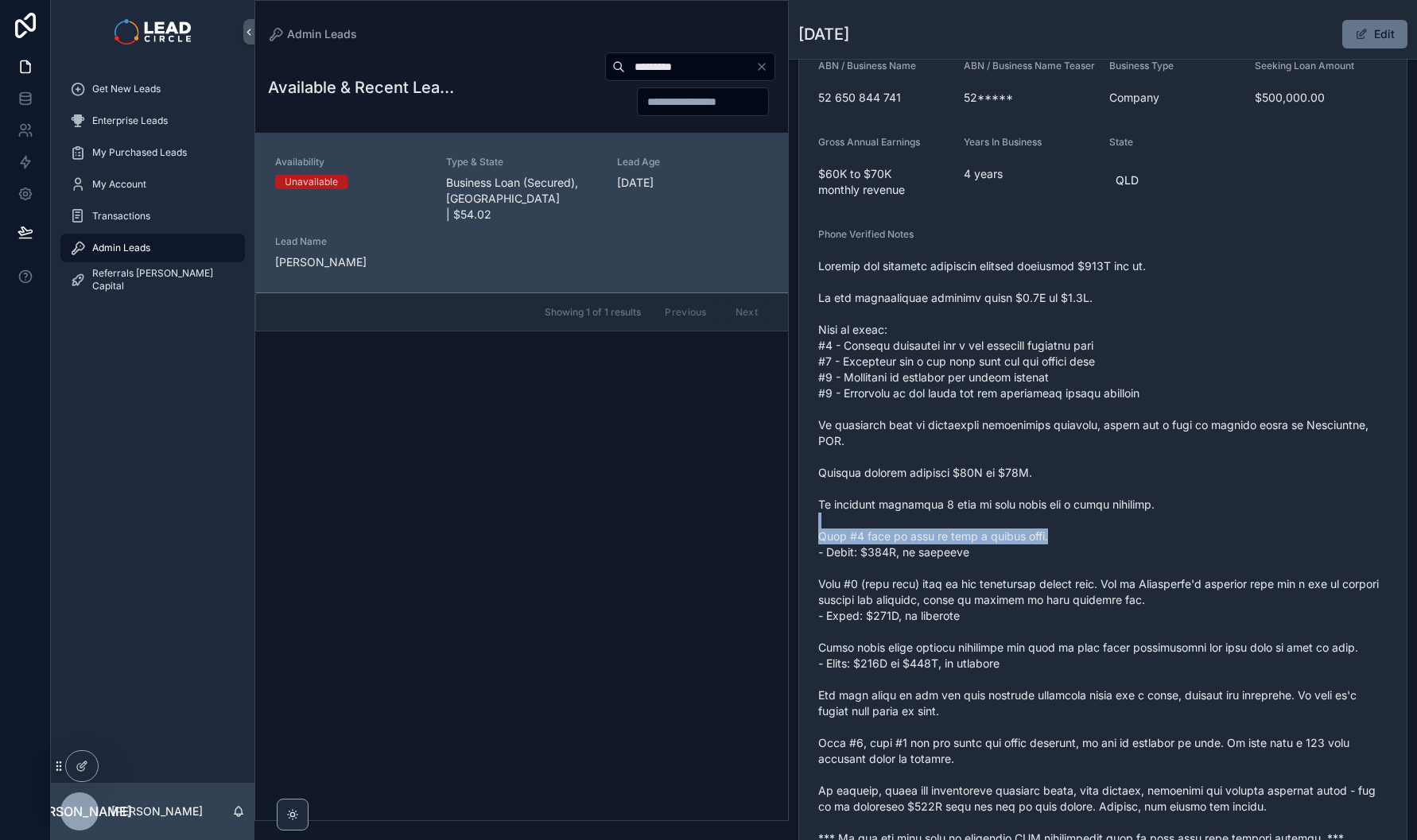
drag, startPoint x: 1103, startPoint y: 528, endPoint x: 1043, endPoint y: 492, distance: 70.0
click at [1045, 494] on span "scrollable content" at bounding box center [1102, 553] width 569 height 588
click at [1043, 492] on span "scrollable content" at bounding box center [1102, 553] width 569 height 588
drag, startPoint x: 1043, startPoint y: 486, endPoint x: 1074, endPoint y: 565, distance: 84.9
click at [1074, 564] on span "scrollable content" at bounding box center [1102, 553] width 569 height 588
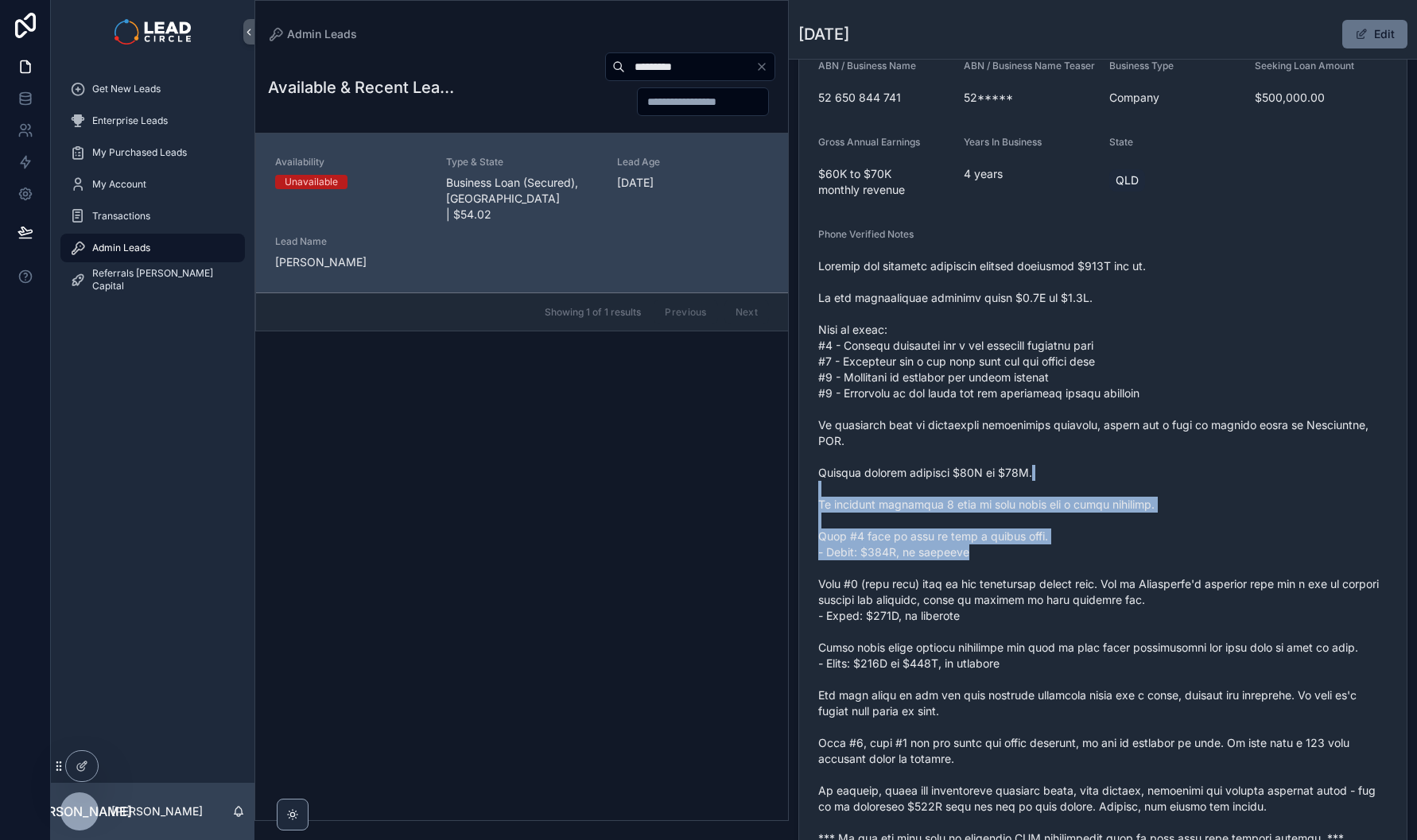
click at [1074, 565] on span "scrollable content" at bounding box center [1102, 553] width 569 height 588
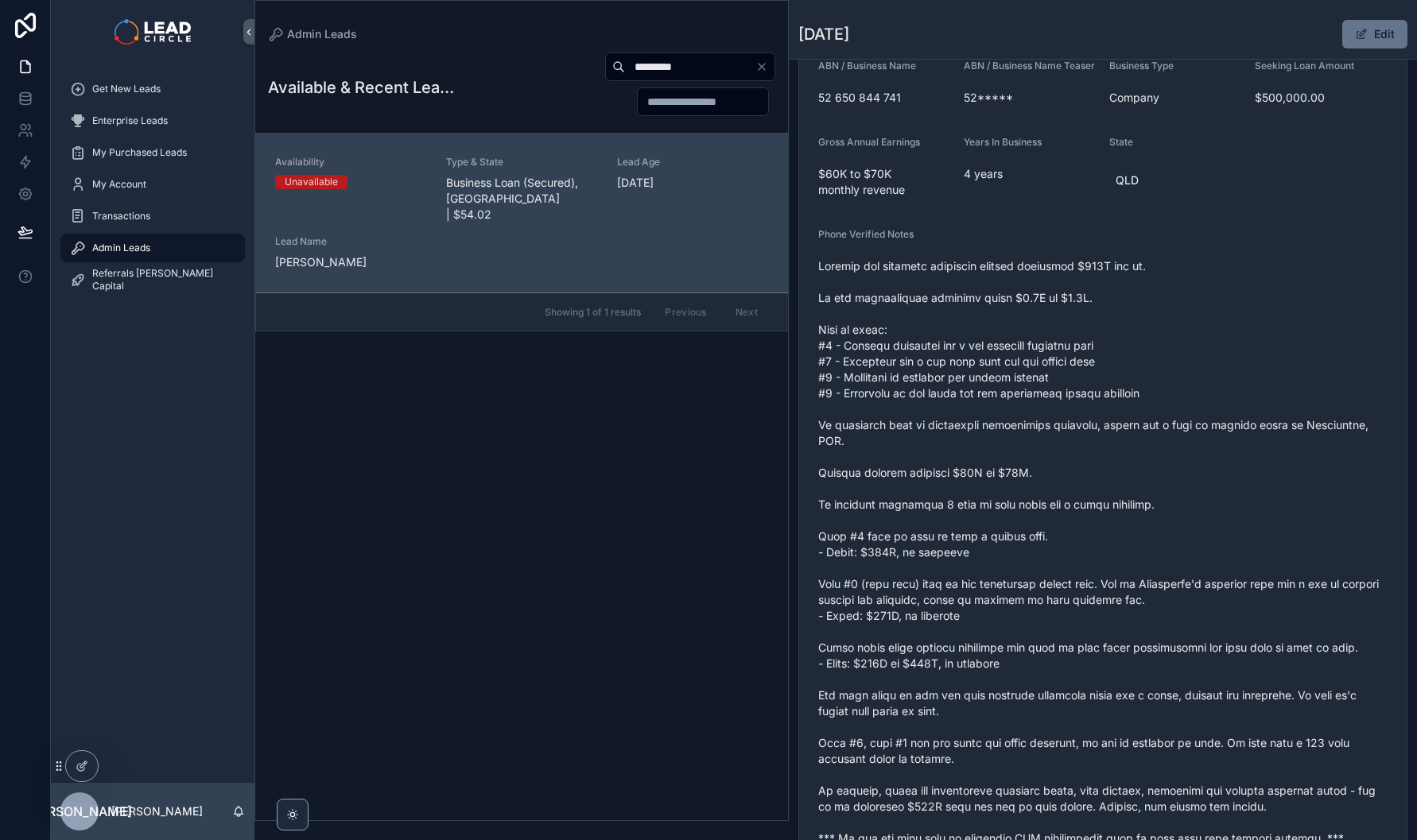
scroll to position [623, 0]
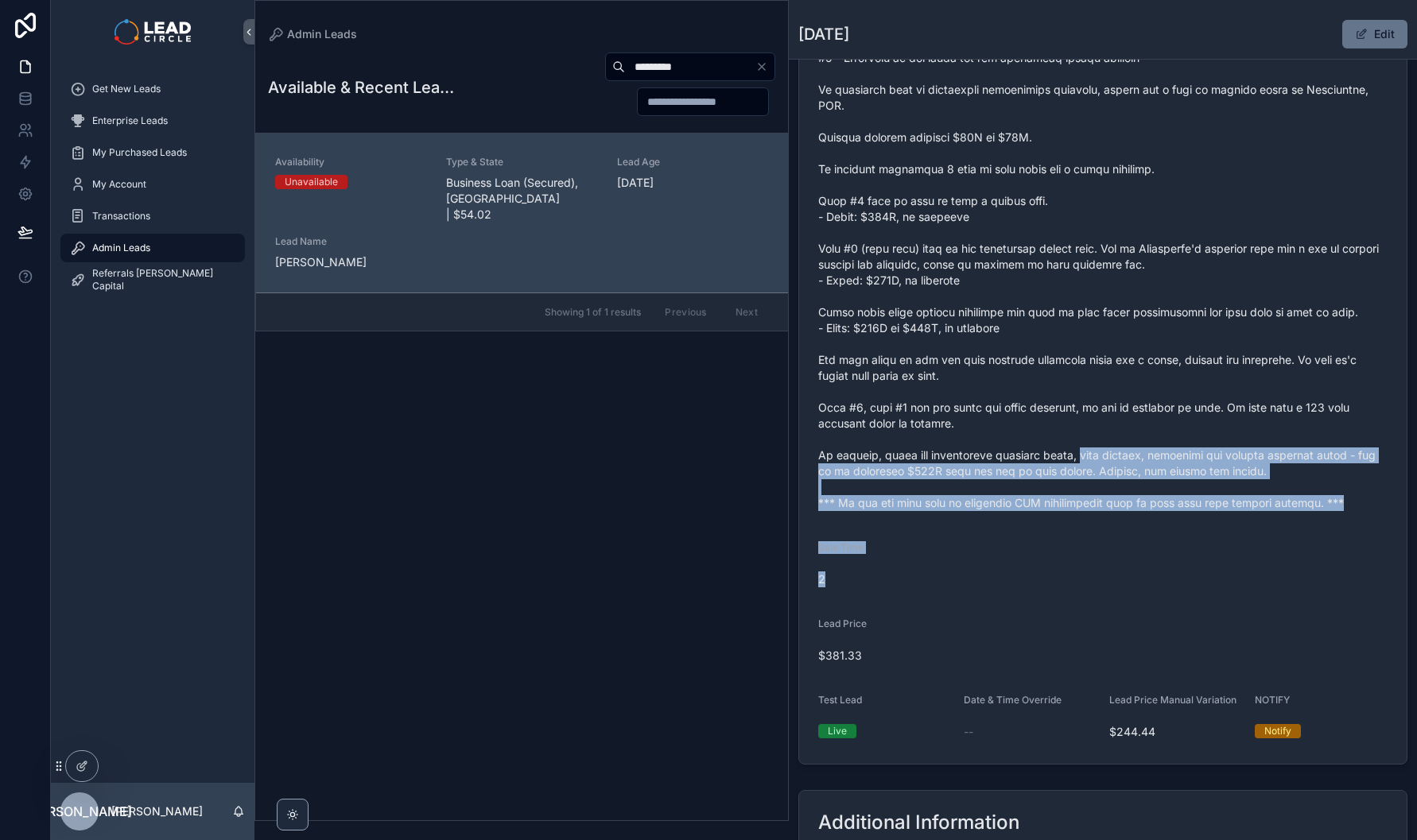
drag, startPoint x: 1074, startPoint y: 474, endPoint x: 1116, endPoint y: 595, distance: 128.1
click at [1116, 595] on form "Availability Unavailable Lead Name Phi***** Lead Email Buy to reveal Lead Phone…" at bounding box center [1102, 158] width 608 height 1211
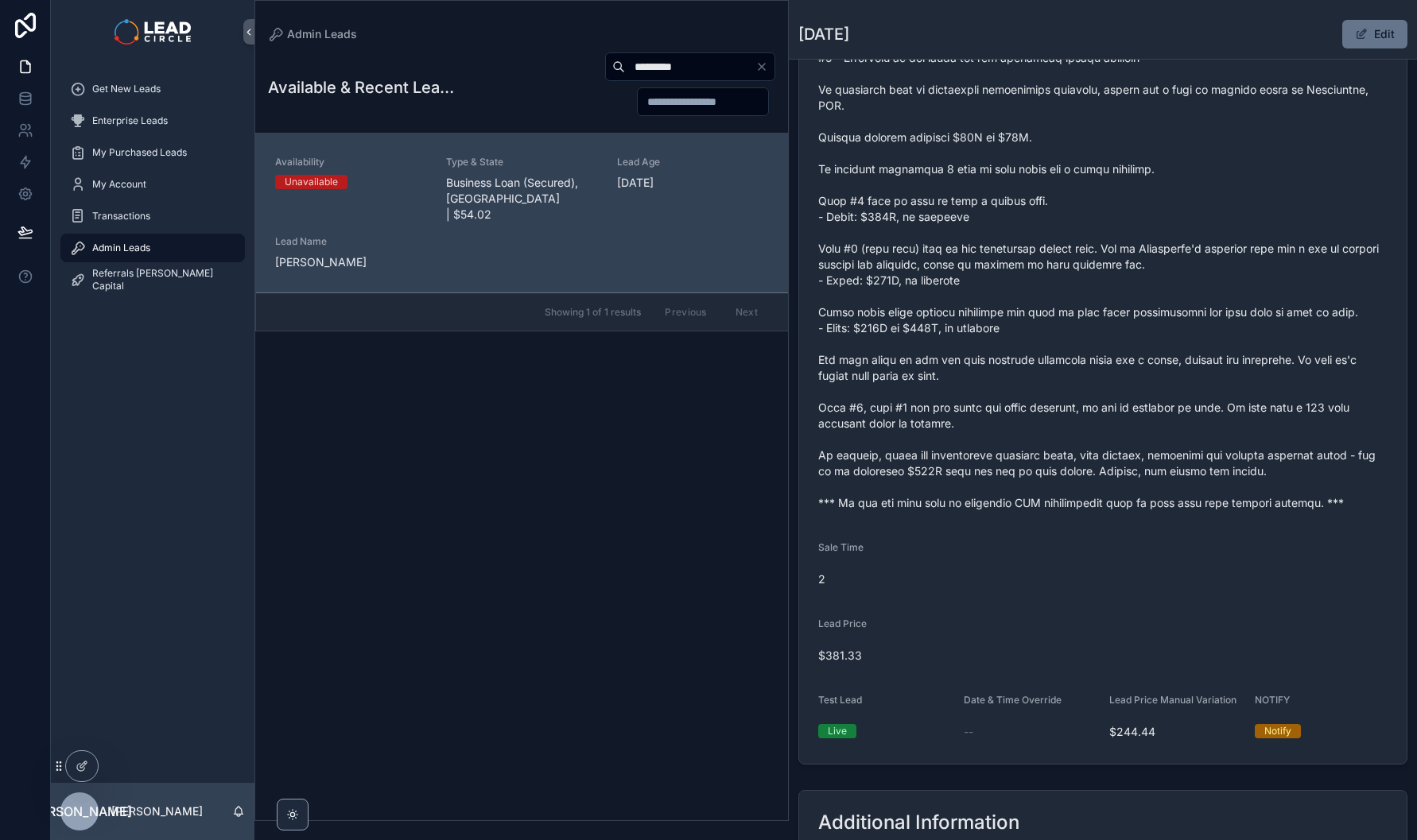
click at [1097, 493] on span "scrollable content" at bounding box center [1102, 217] width 569 height 588
click at [1100, 483] on span "scrollable content" at bounding box center [1102, 217] width 569 height 588
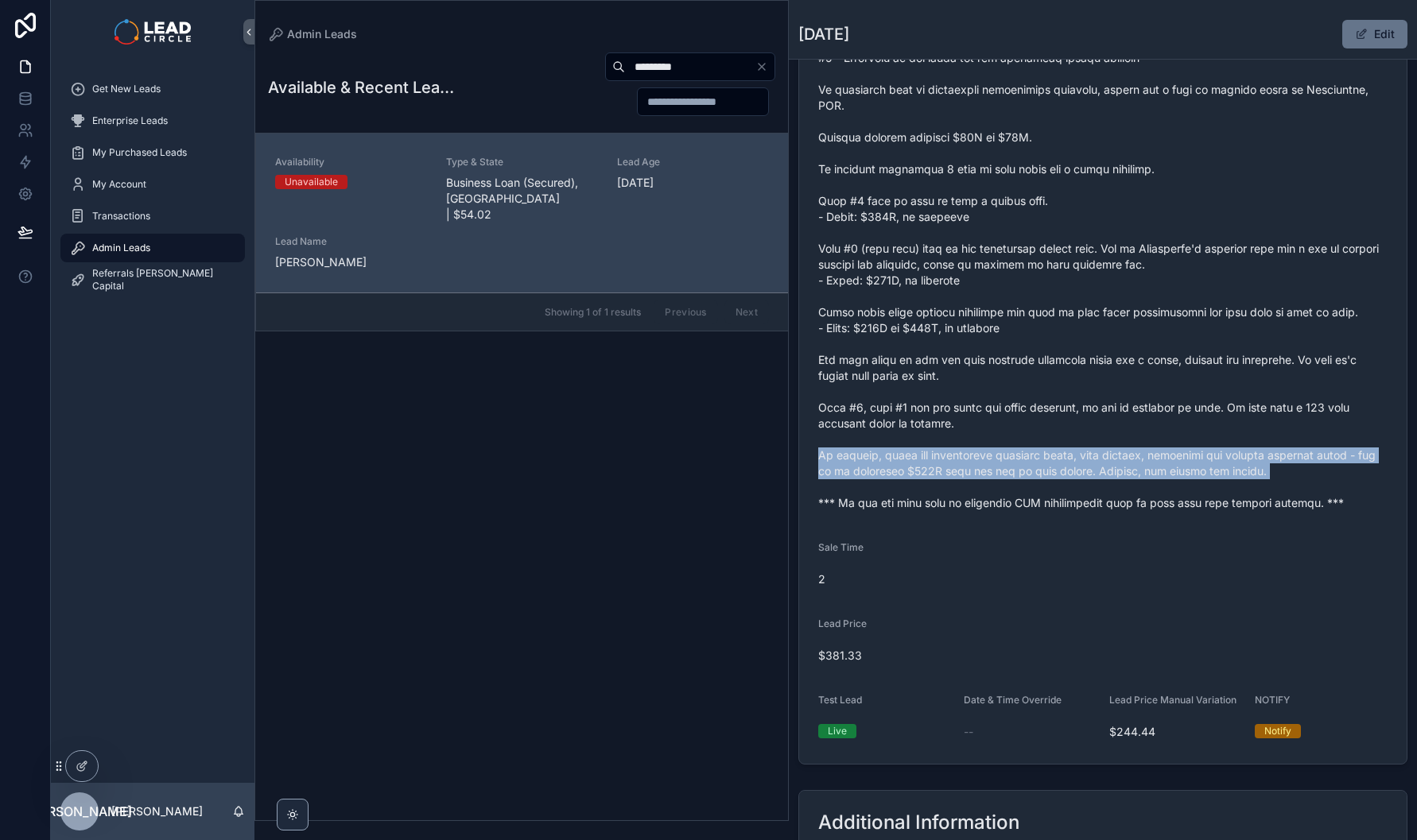
click at [1100, 483] on span "scrollable content" at bounding box center [1102, 217] width 569 height 588
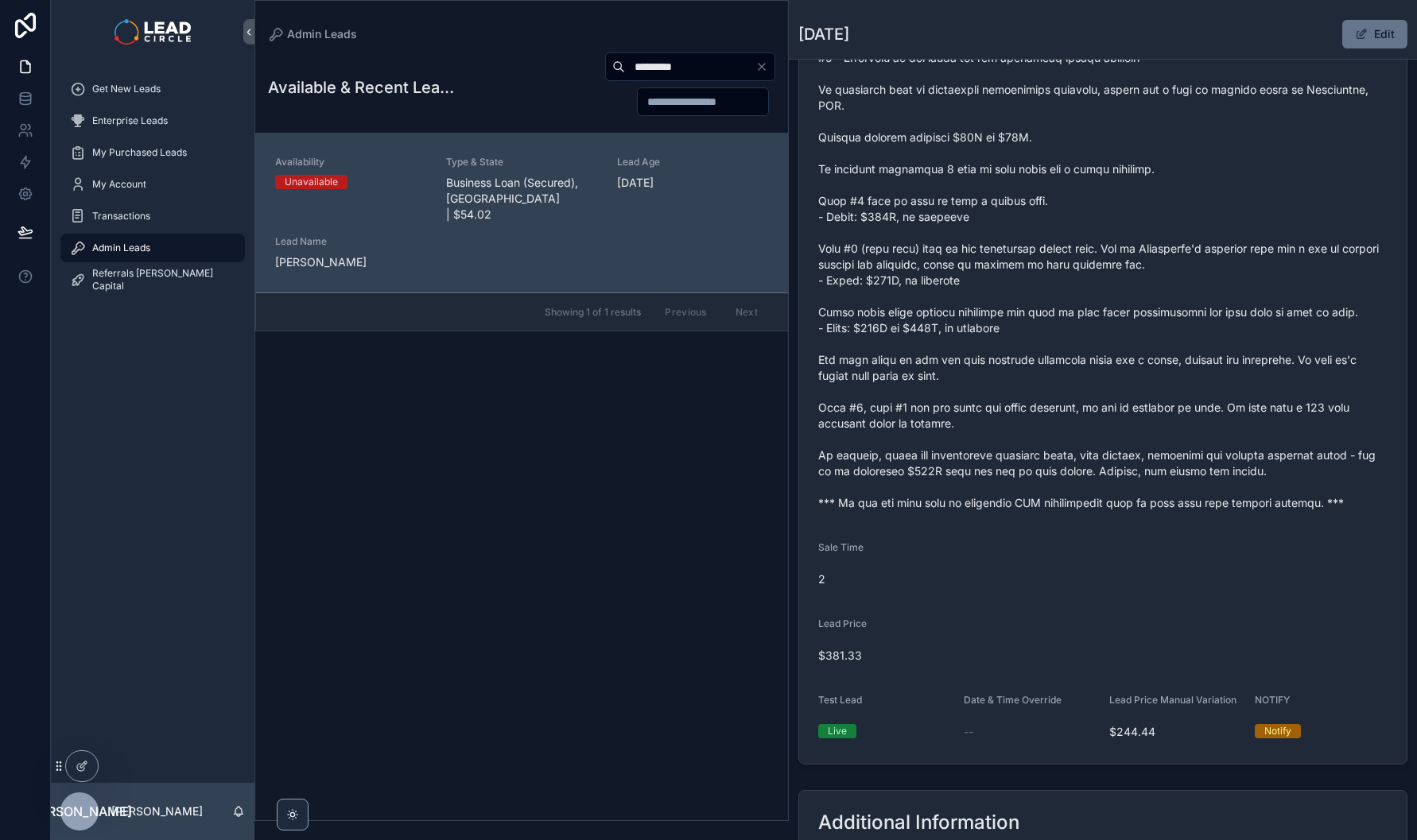
click at [1095, 437] on span "scrollable content" at bounding box center [1102, 217] width 569 height 588
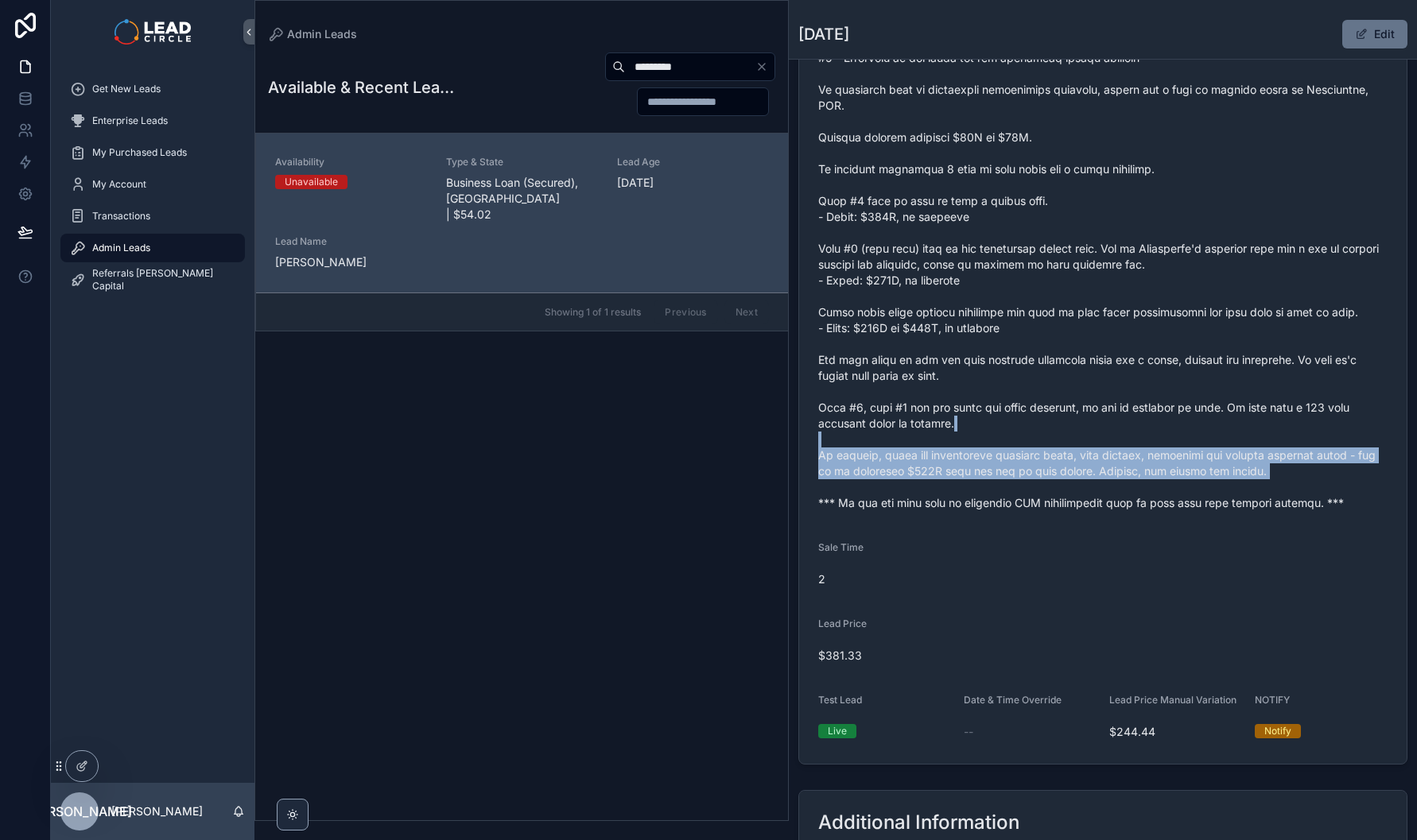
drag, startPoint x: 1099, startPoint y: 434, endPoint x: 1237, endPoint y: 494, distance: 150.5
click at [1231, 494] on span "scrollable content" at bounding box center [1102, 217] width 569 height 588
click at [1237, 494] on span "scrollable content" at bounding box center [1102, 217] width 569 height 588
drag, startPoint x: 1250, startPoint y: 486, endPoint x: 1059, endPoint y: 464, distance: 192.3
click at [1059, 464] on span "scrollable content" at bounding box center [1102, 217] width 569 height 588
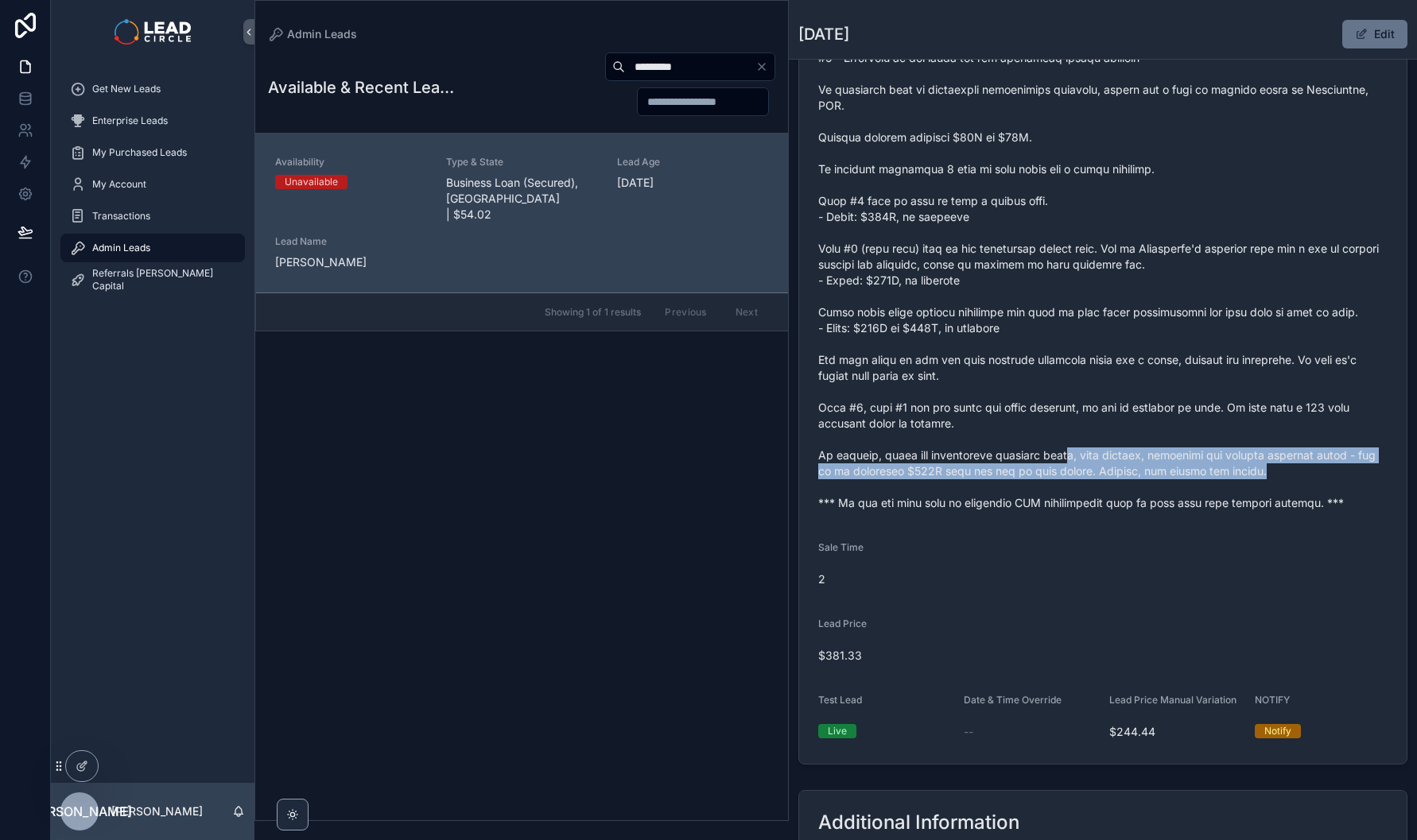
click at [1059, 464] on span "scrollable content" at bounding box center [1102, 217] width 569 height 588
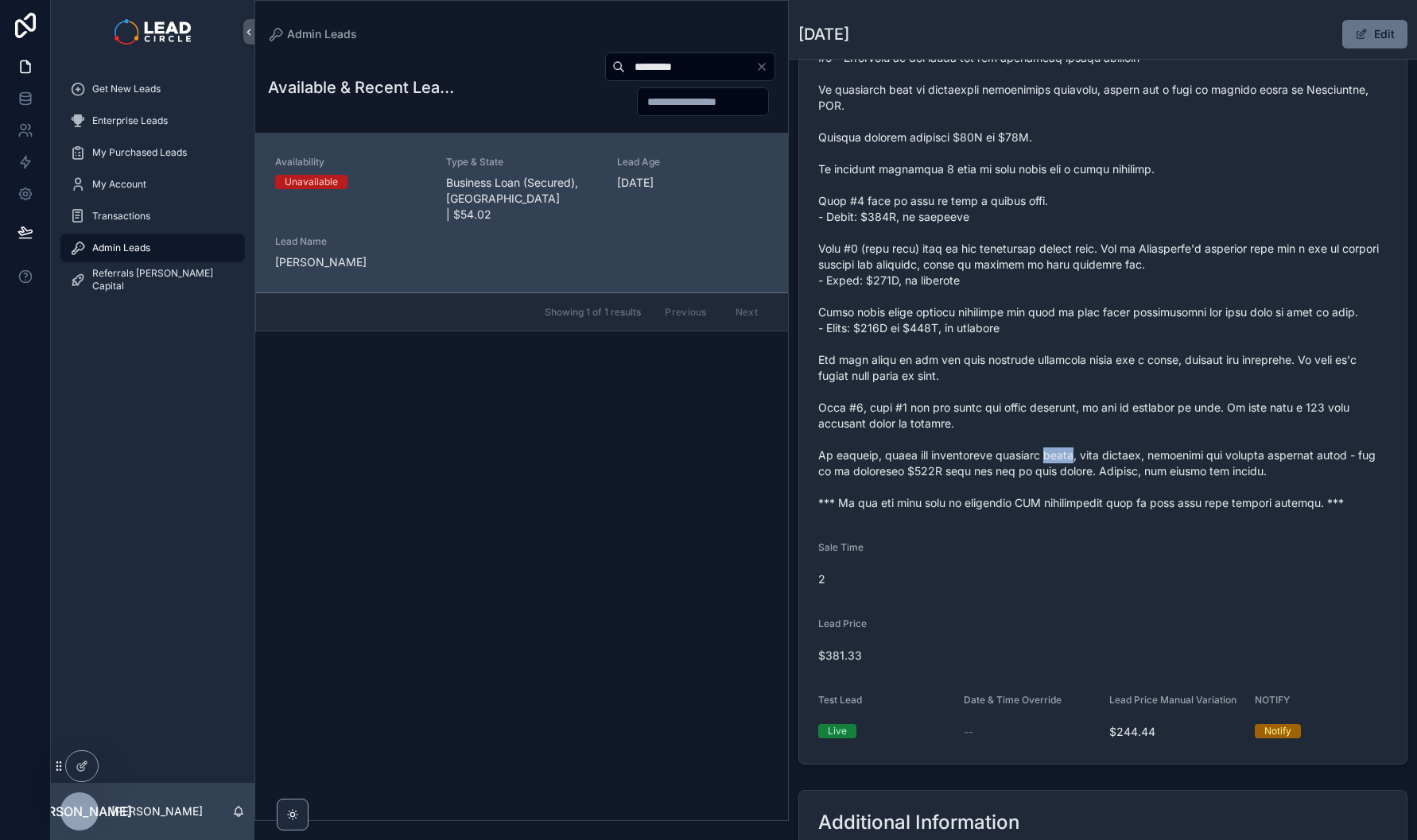
click at [1059, 464] on span "scrollable content" at bounding box center [1102, 217] width 569 height 588
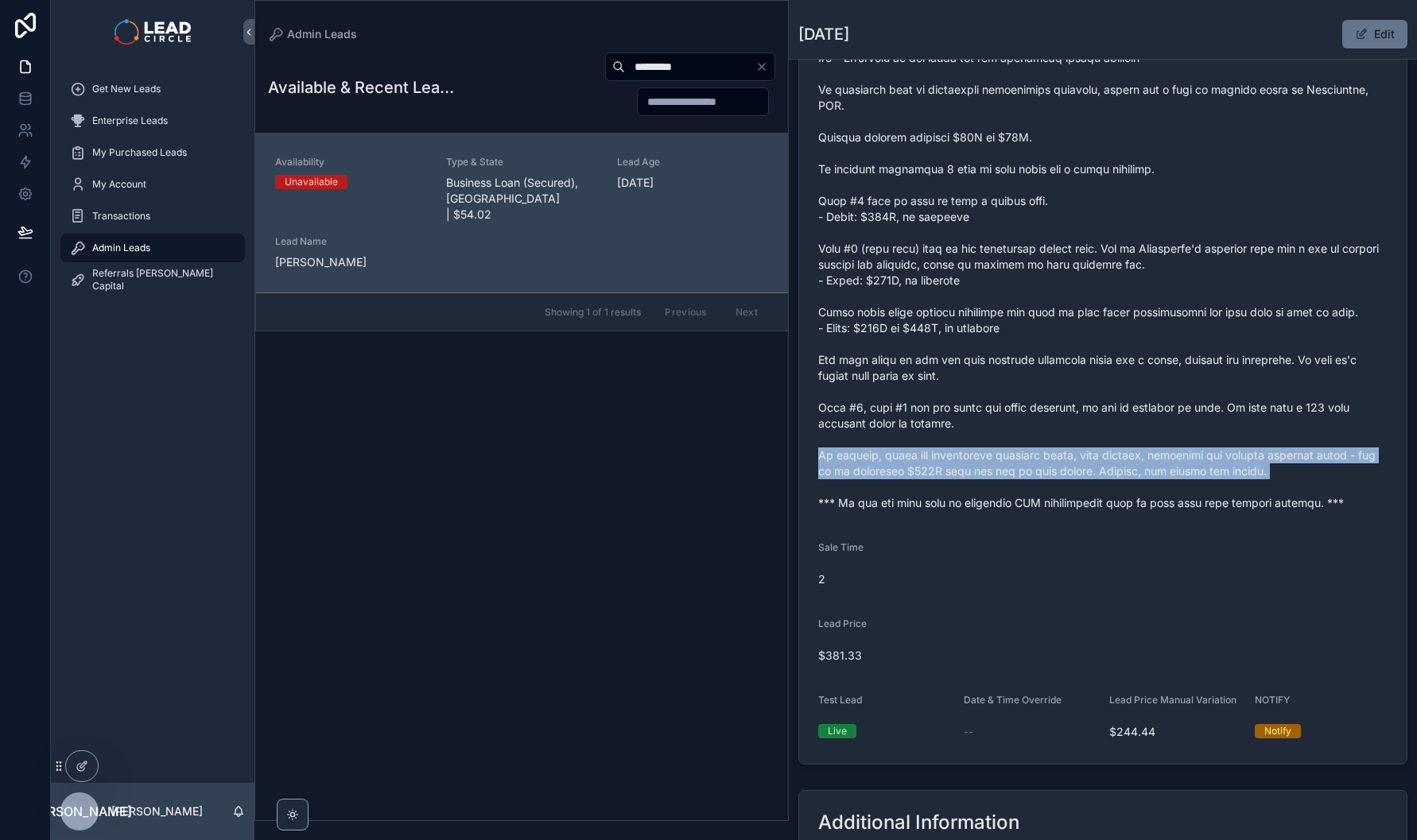
click at [1059, 464] on span "scrollable content" at bounding box center [1102, 217] width 569 height 588
click at [1062, 475] on span "scrollable content" at bounding box center [1102, 217] width 569 height 588
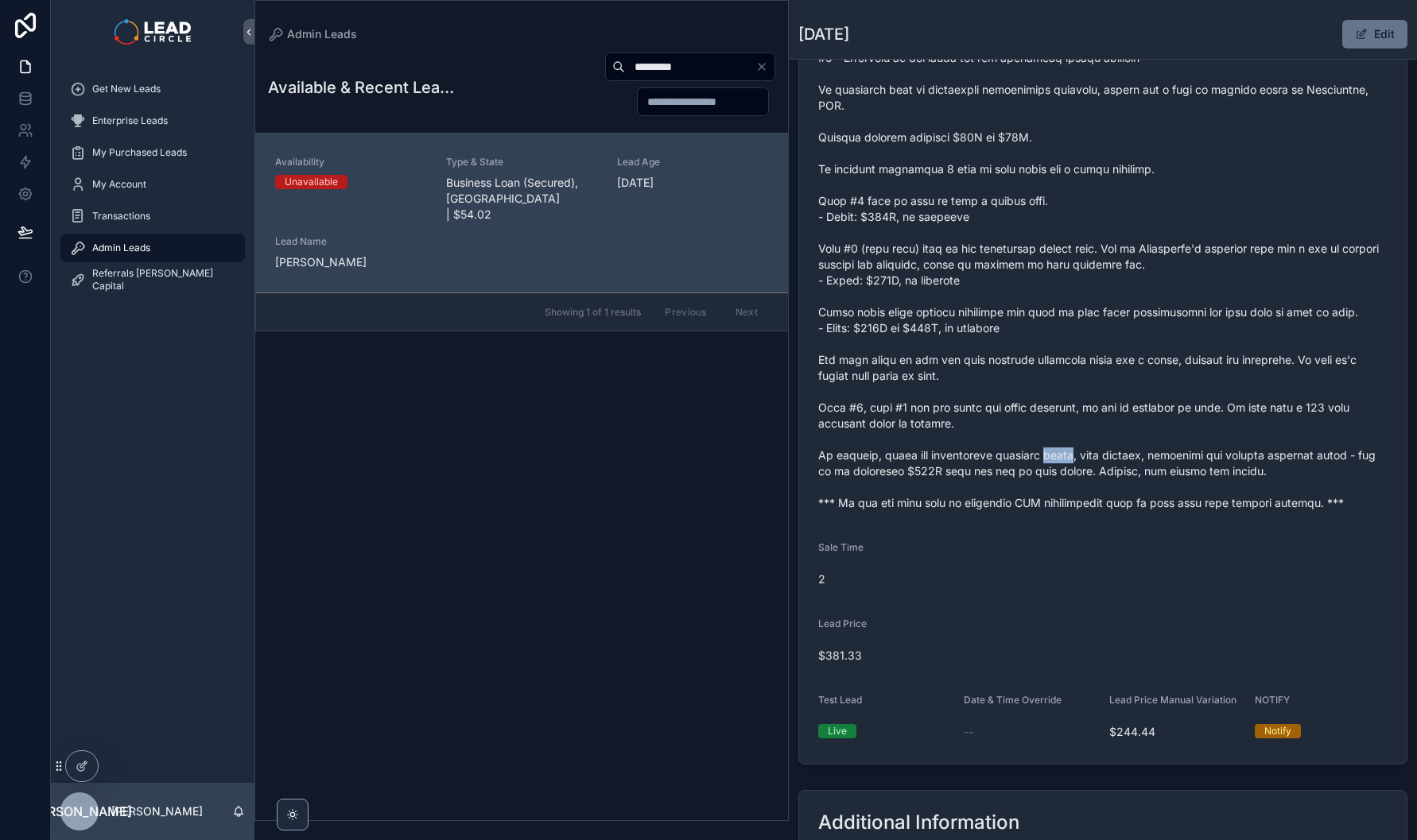
click at [1062, 475] on span "scrollable content" at bounding box center [1102, 217] width 569 height 588
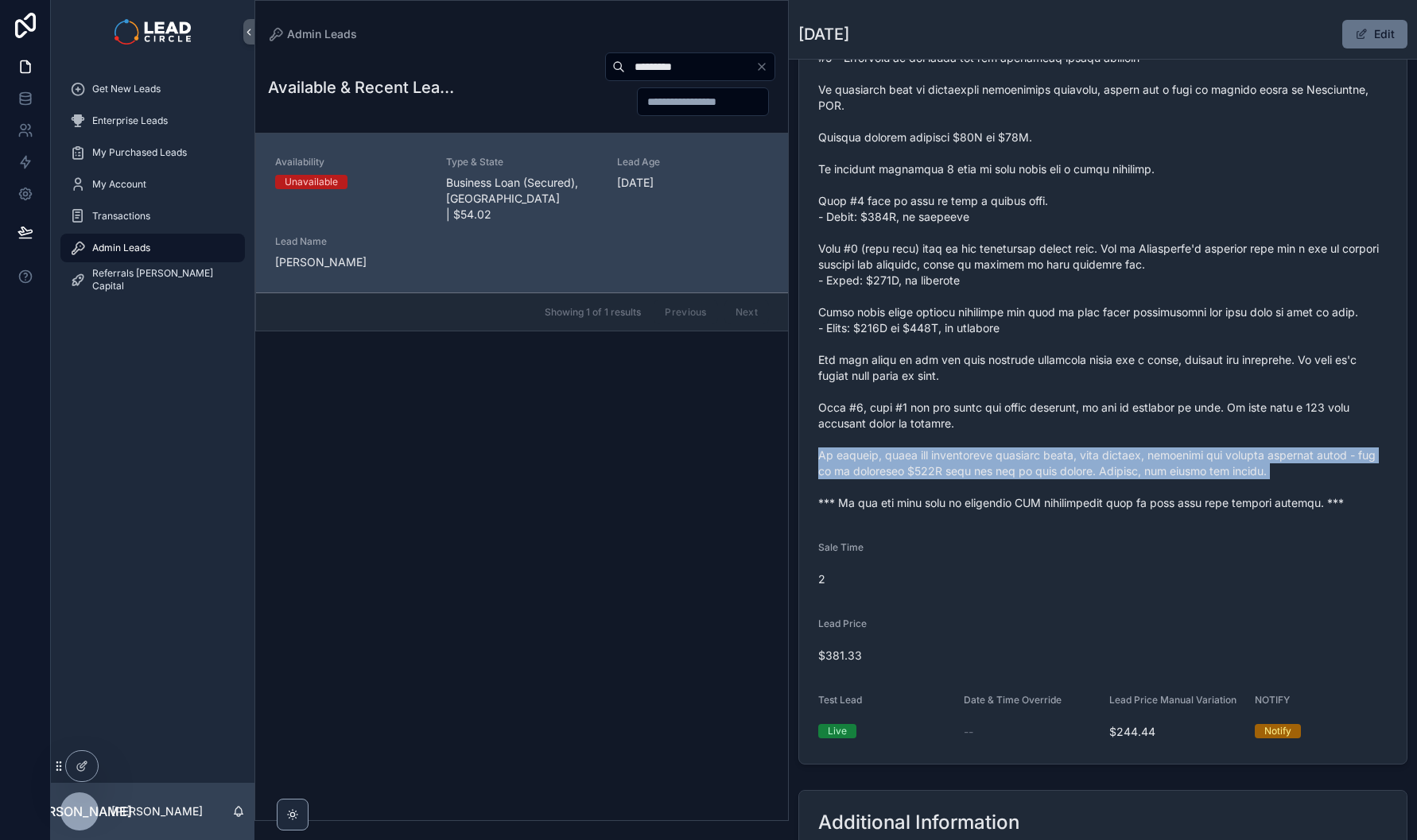
click at [1062, 475] on span "scrollable content" at bounding box center [1102, 217] width 569 height 588
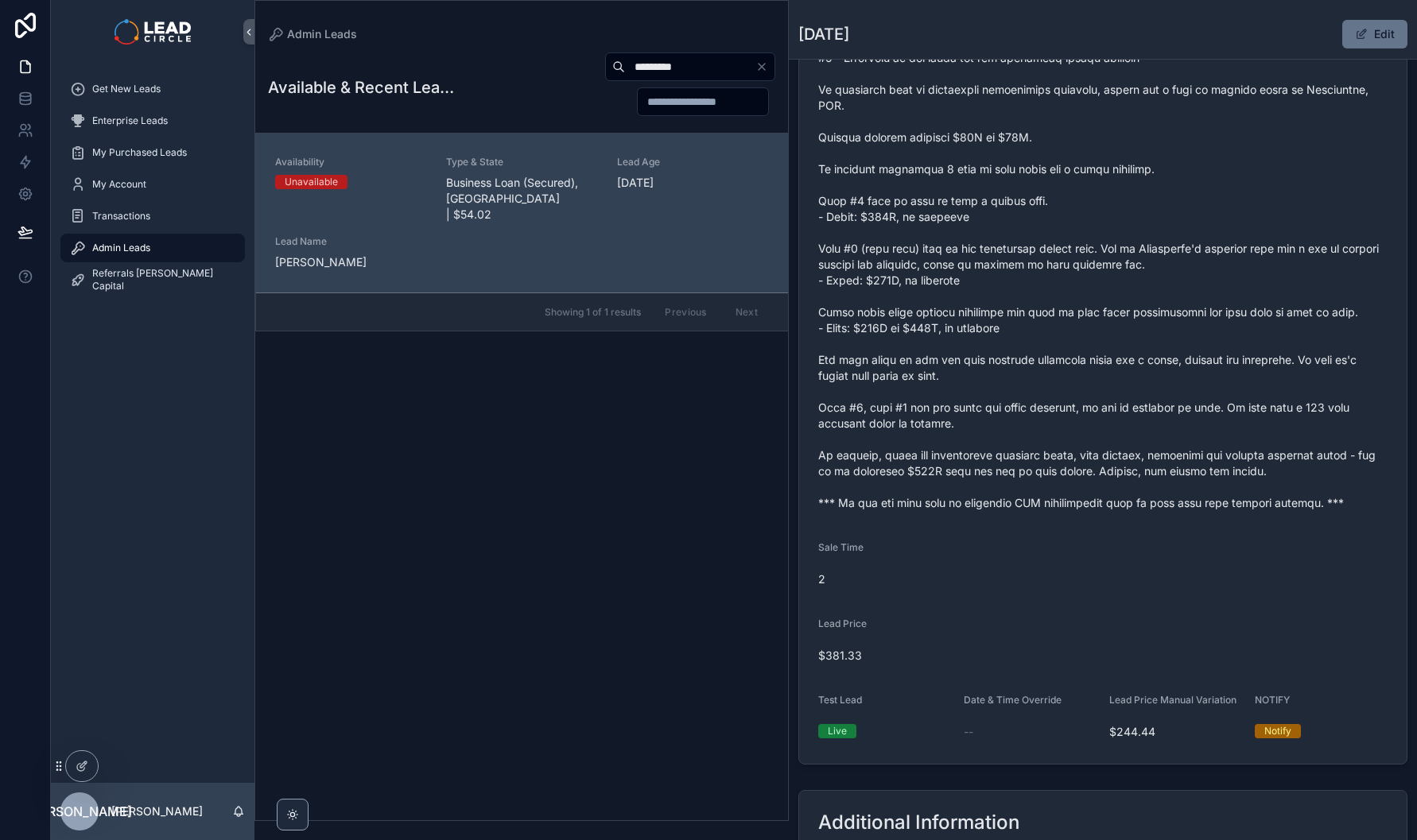
click at [1058, 425] on span "scrollable content" at bounding box center [1102, 217] width 569 height 588
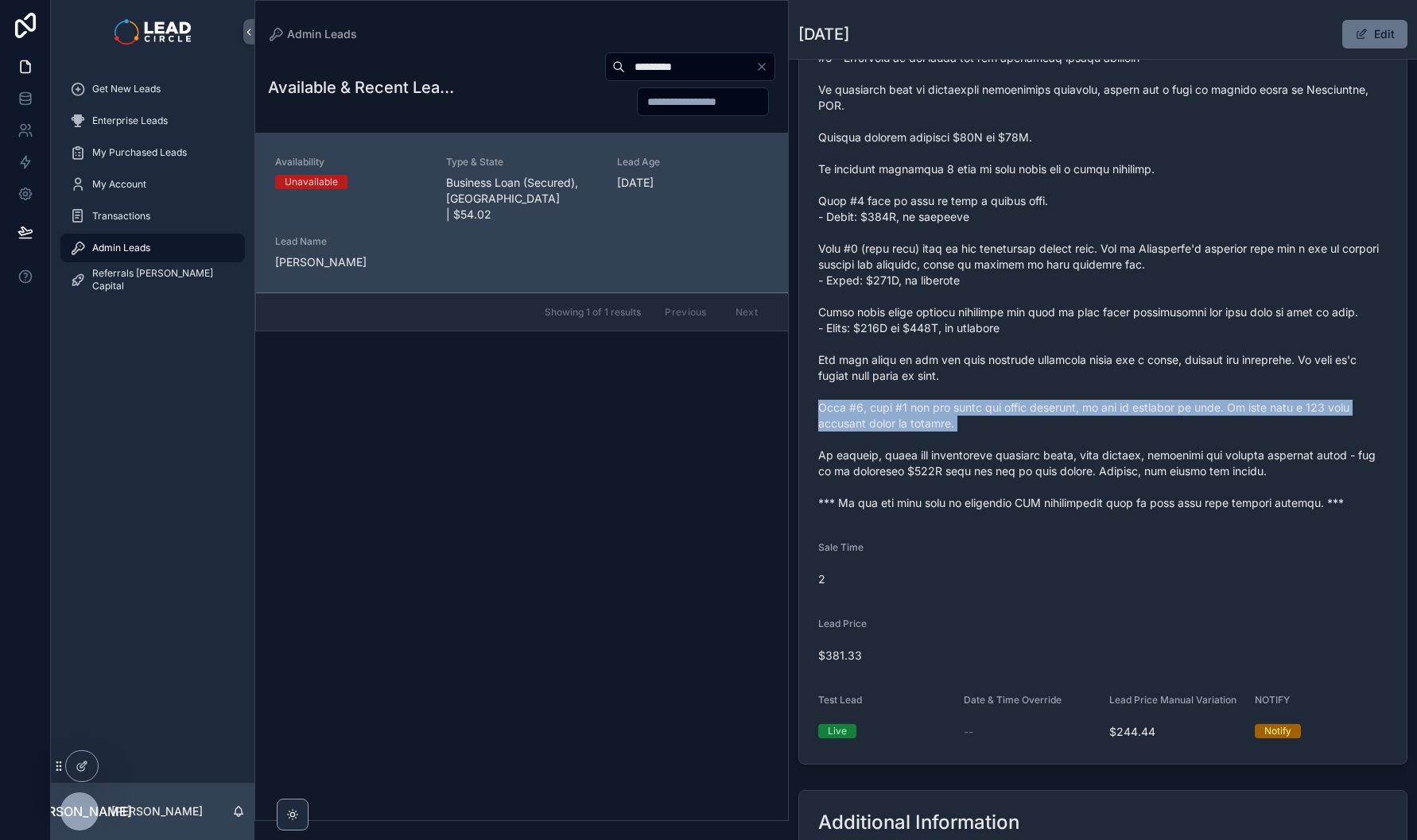
click at [1058, 425] on span "scrollable content" at bounding box center [1102, 217] width 569 height 588
click at [1114, 449] on span "scrollable content" at bounding box center [1102, 217] width 569 height 588
drag, startPoint x: 1108, startPoint y: 420, endPoint x: 1116, endPoint y: 439, distance: 20.6
click at [1116, 439] on span "scrollable content" at bounding box center [1102, 217] width 569 height 588
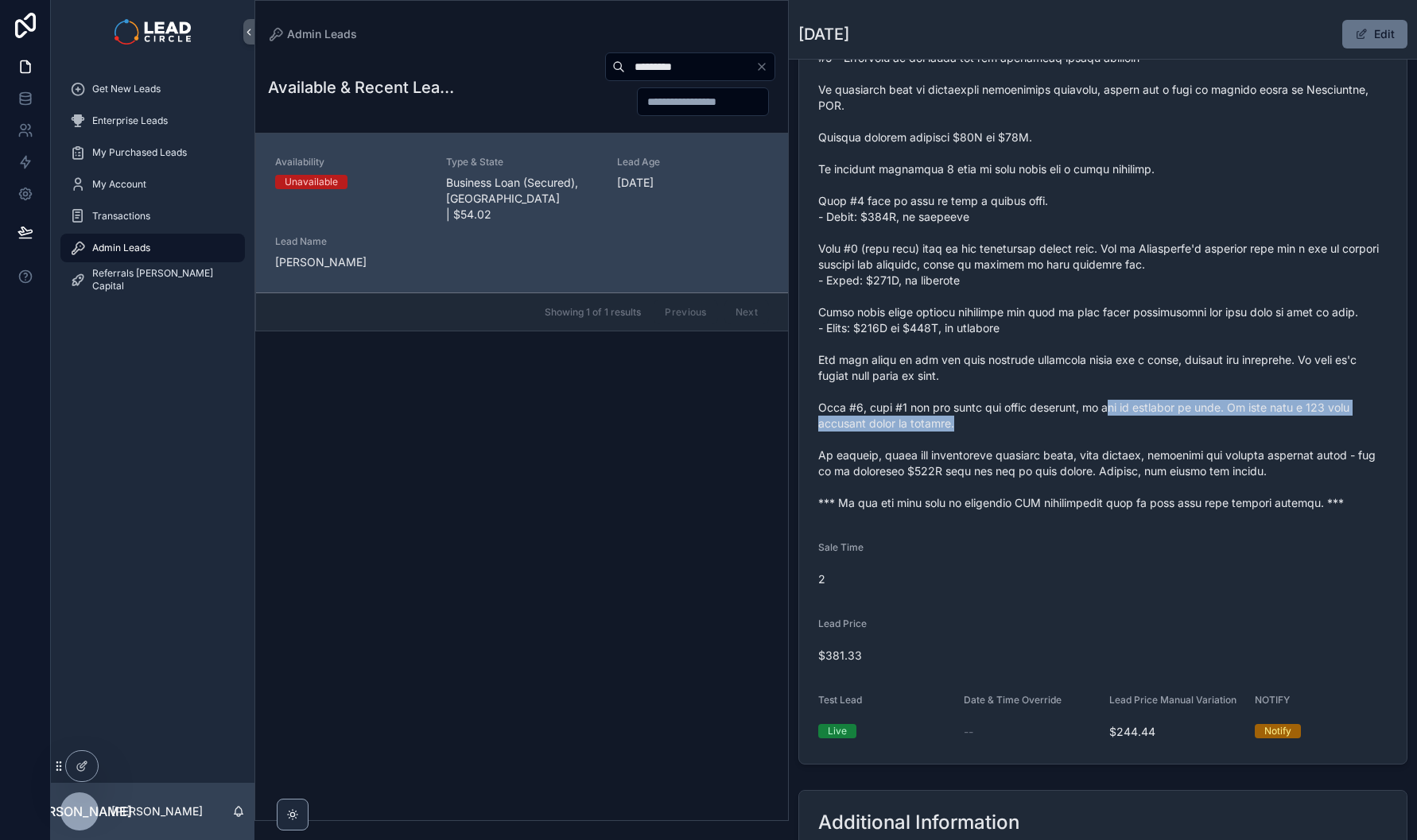
drag, startPoint x: 1111, startPoint y: 421, endPoint x: 1115, endPoint y: 432, distance: 11.7
click at [1115, 432] on span "scrollable content" at bounding box center [1102, 217] width 569 height 588
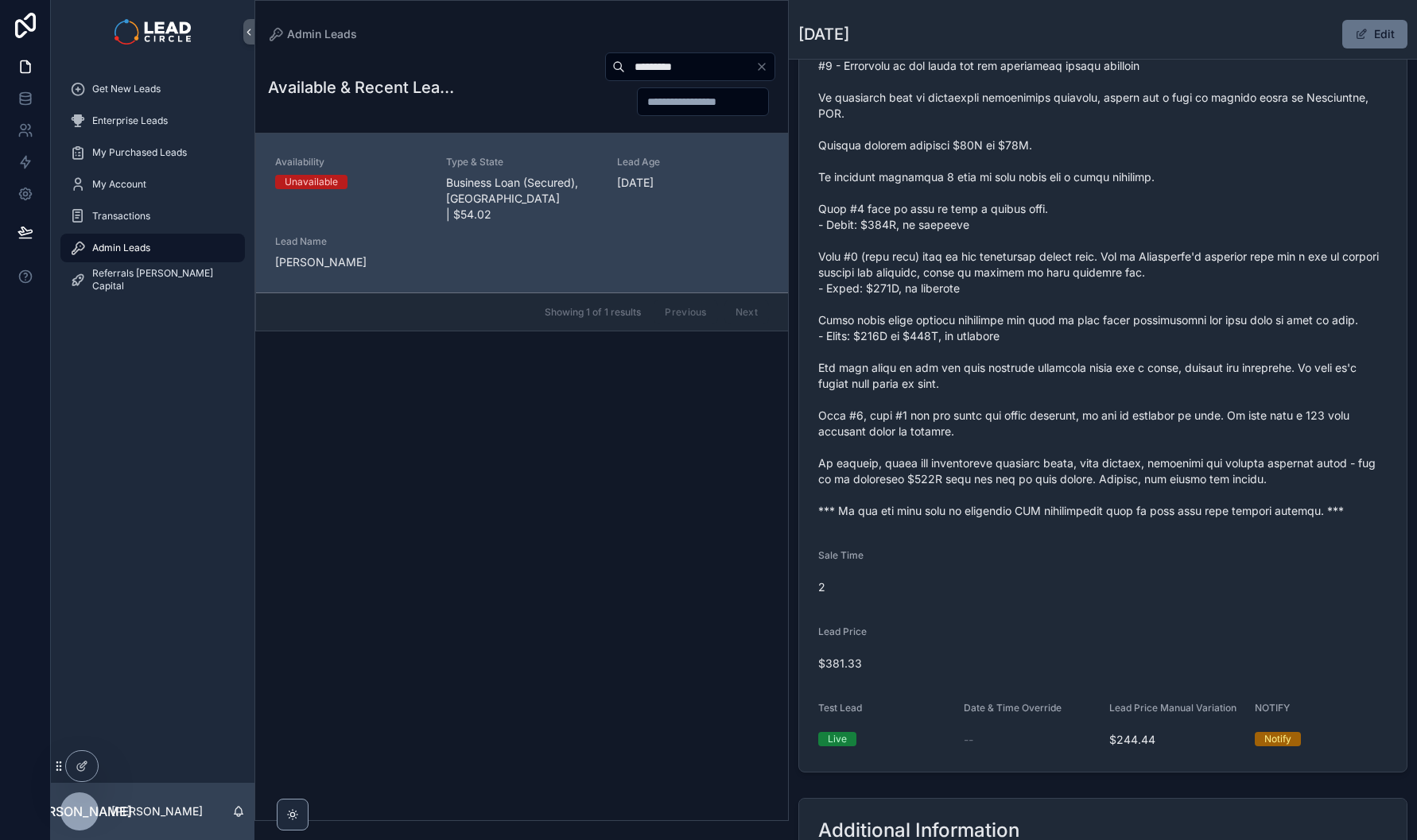
scroll to position [614, 0]
drag, startPoint x: 1121, startPoint y: 347, endPoint x: 1129, endPoint y: 376, distance: 30.1
click at [1129, 376] on span "scrollable content" at bounding box center [1102, 227] width 569 height 588
drag, startPoint x: 1130, startPoint y: 332, endPoint x: 1139, endPoint y: 361, distance: 30.4
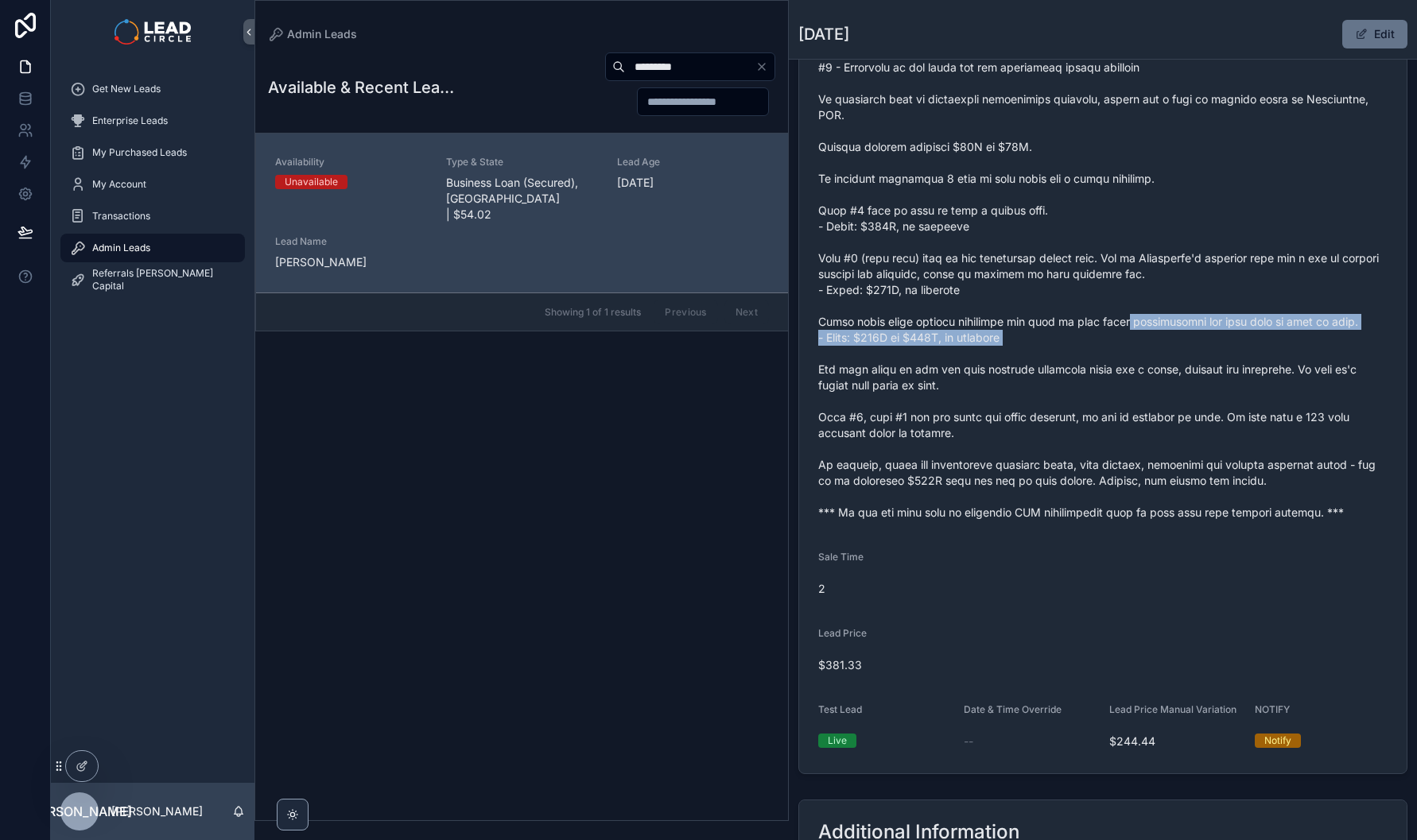
click at [1139, 361] on span "scrollable content" at bounding box center [1102, 227] width 569 height 588
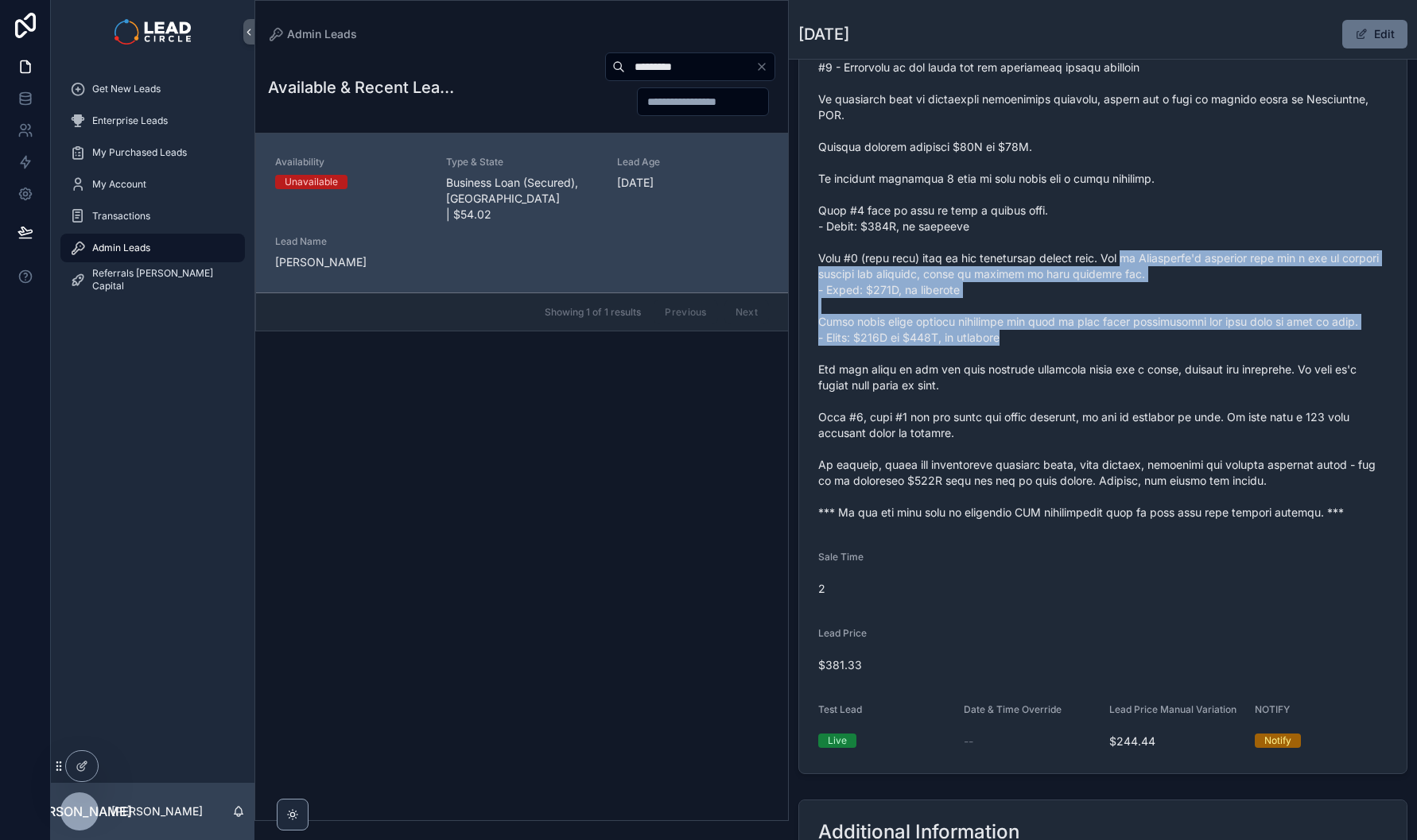
drag, startPoint x: 1119, startPoint y: 268, endPoint x: 1128, endPoint y: 351, distance: 83.5
click at [1128, 351] on span "scrollable content" at bounding box center [1102, 227] width 569 height 588
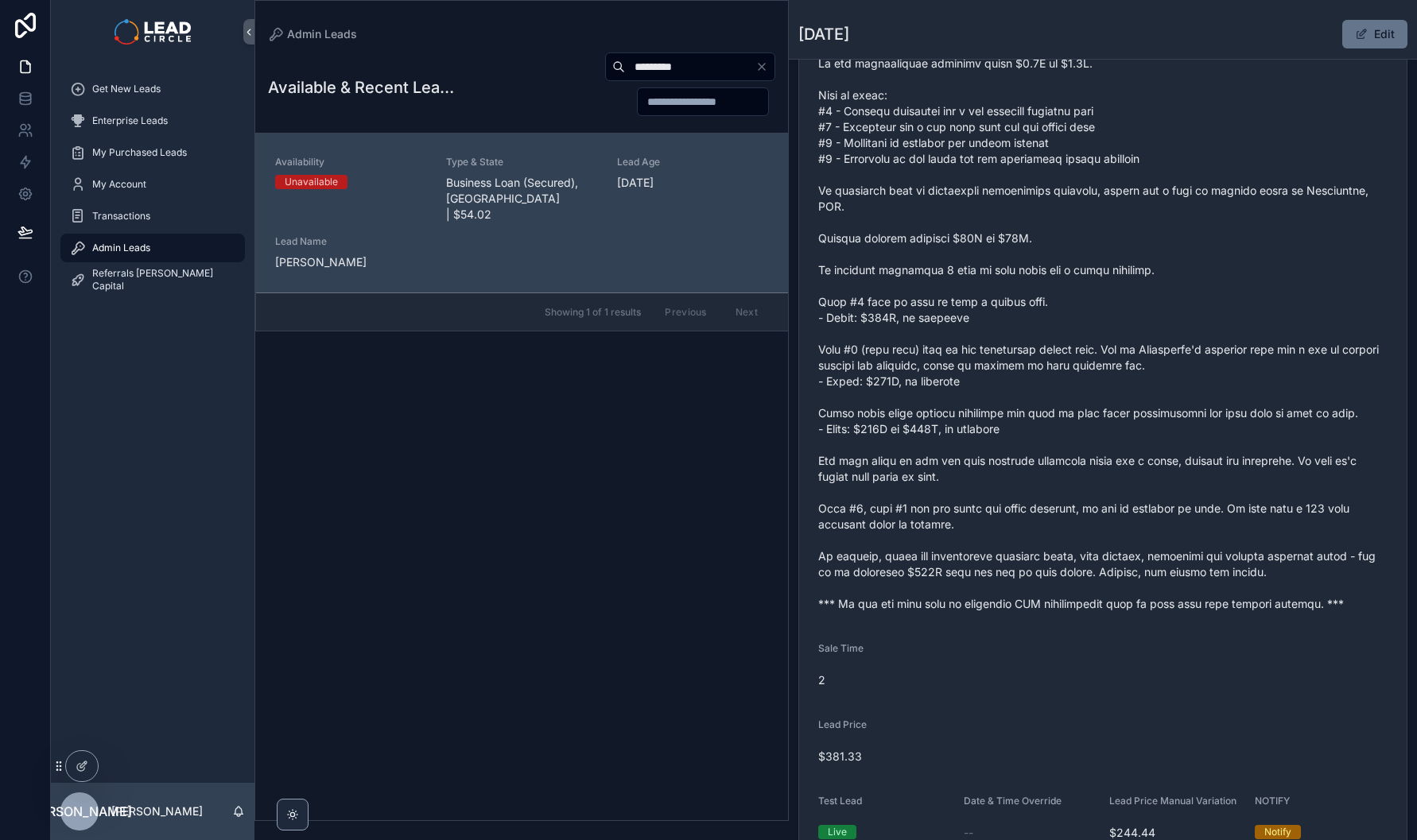
scroll to position [437, 0]
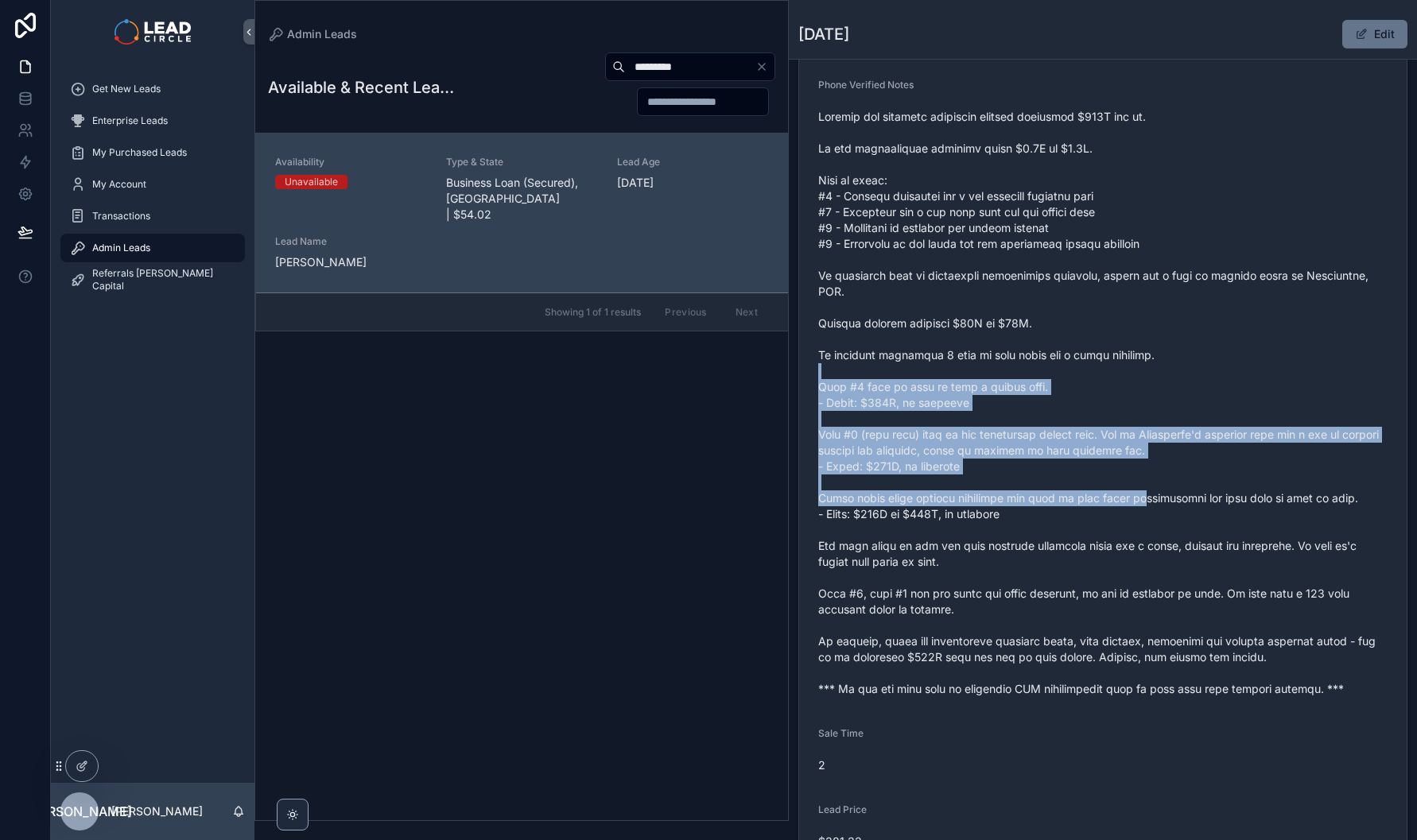
drag, startPoint x: 1111, startPoint y: 400, endPoint x: 1148, endPoint y: 528, distance: 133.2
click at [1148, 528] on span "scrollable content" at bounding box center [1102, 403] width 569 height 588
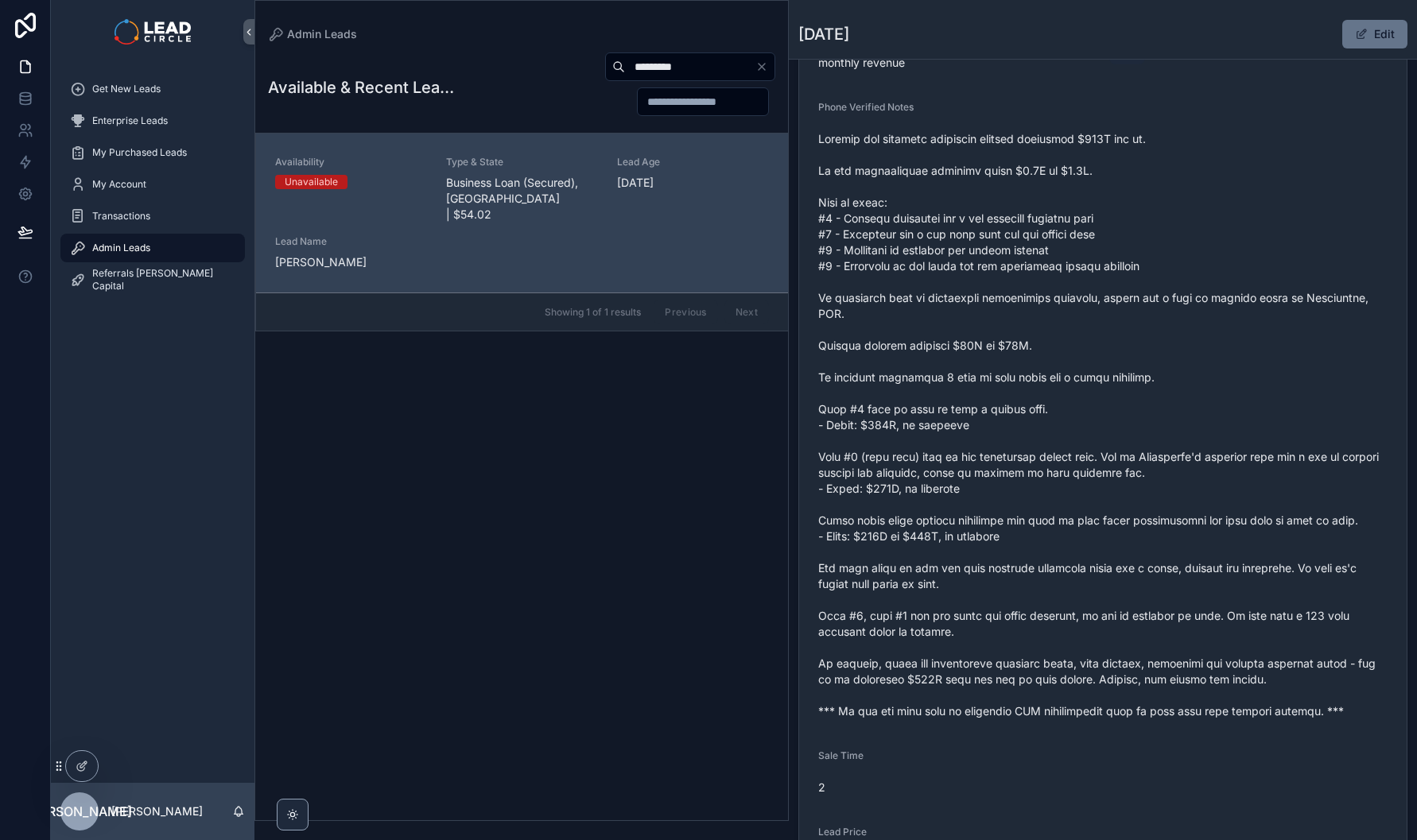
scroll to position [405, 0]
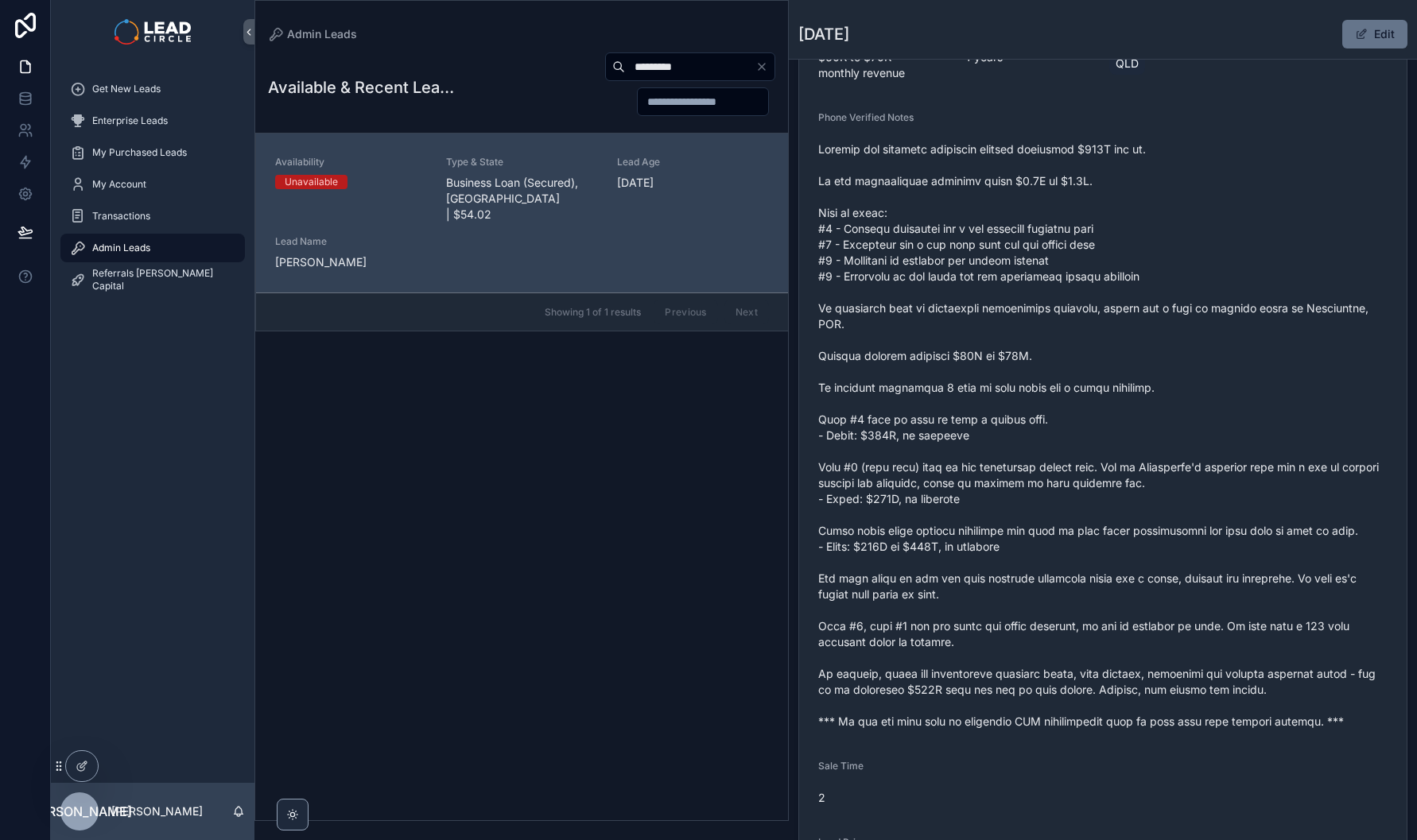
click at [769, 66] on button "Clear" at bounding box center [765, 66] width 19 height 12
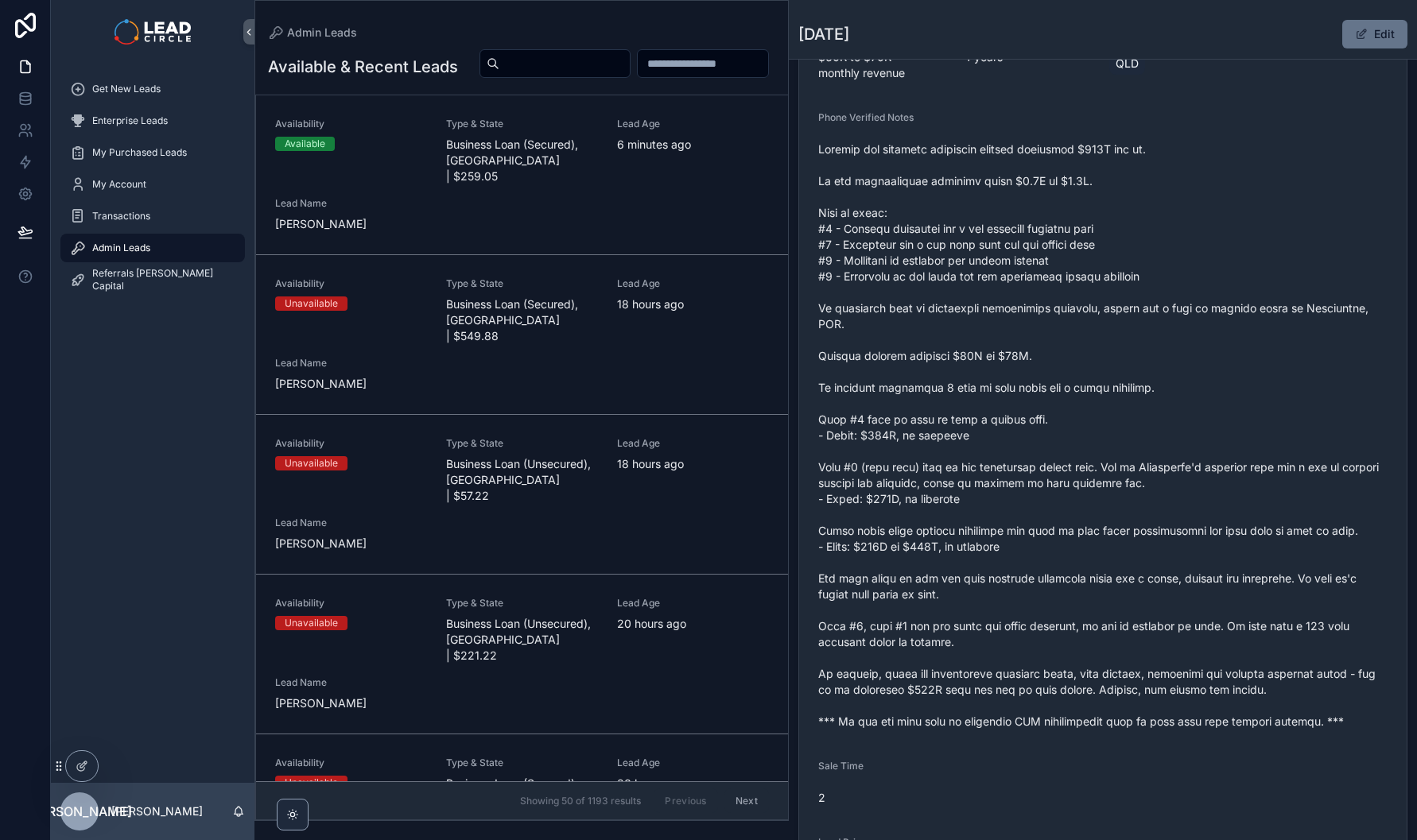
click at [955, 327] on span "scrollable content" at bounding box center [1102, 435] width 569 height 588
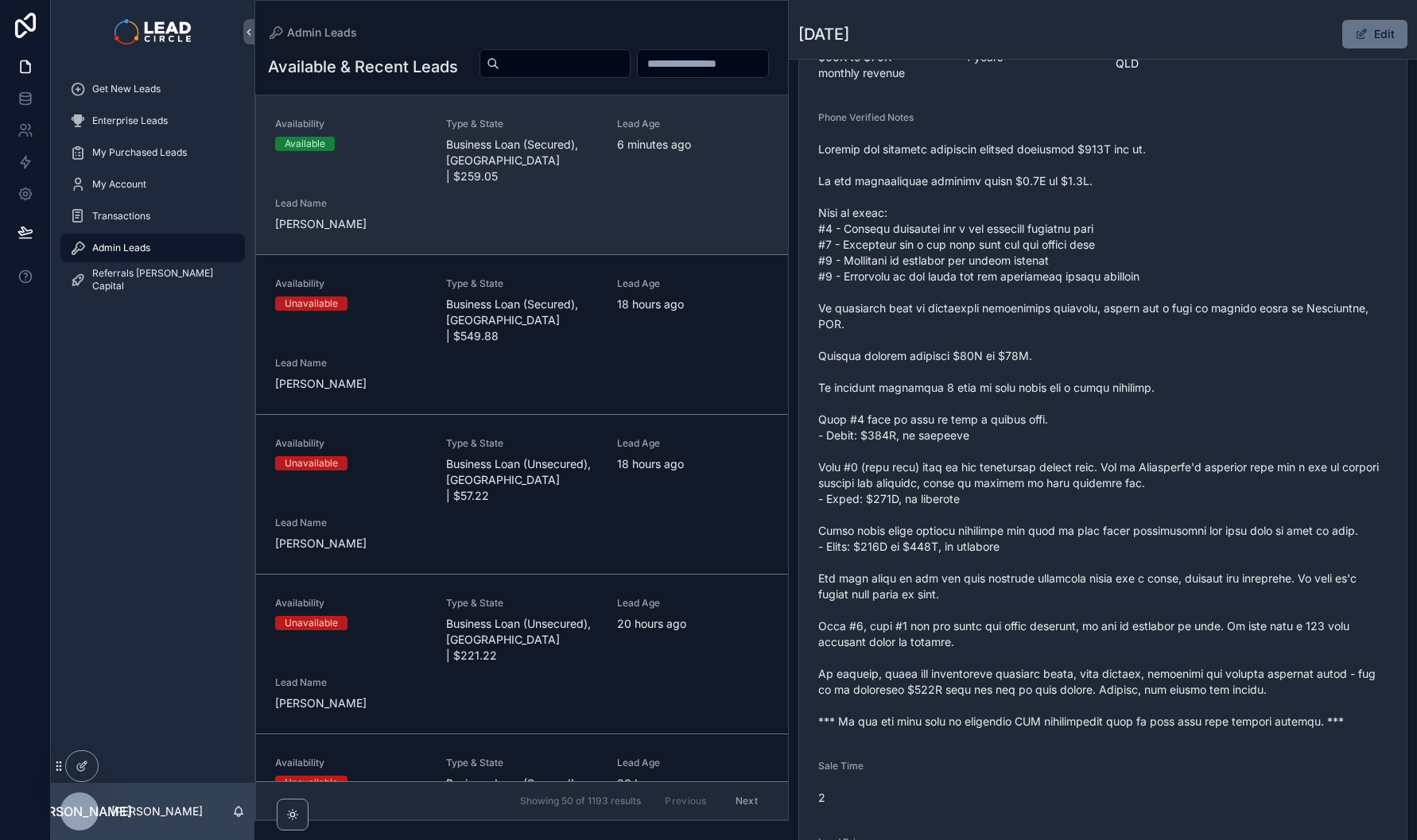
click at [554, 226] on div "Availability Available Type & State Business Loan (Secured), [GEOGRAPHIC_DATA] …" at bounding box center [522, 175] width 494 height 115
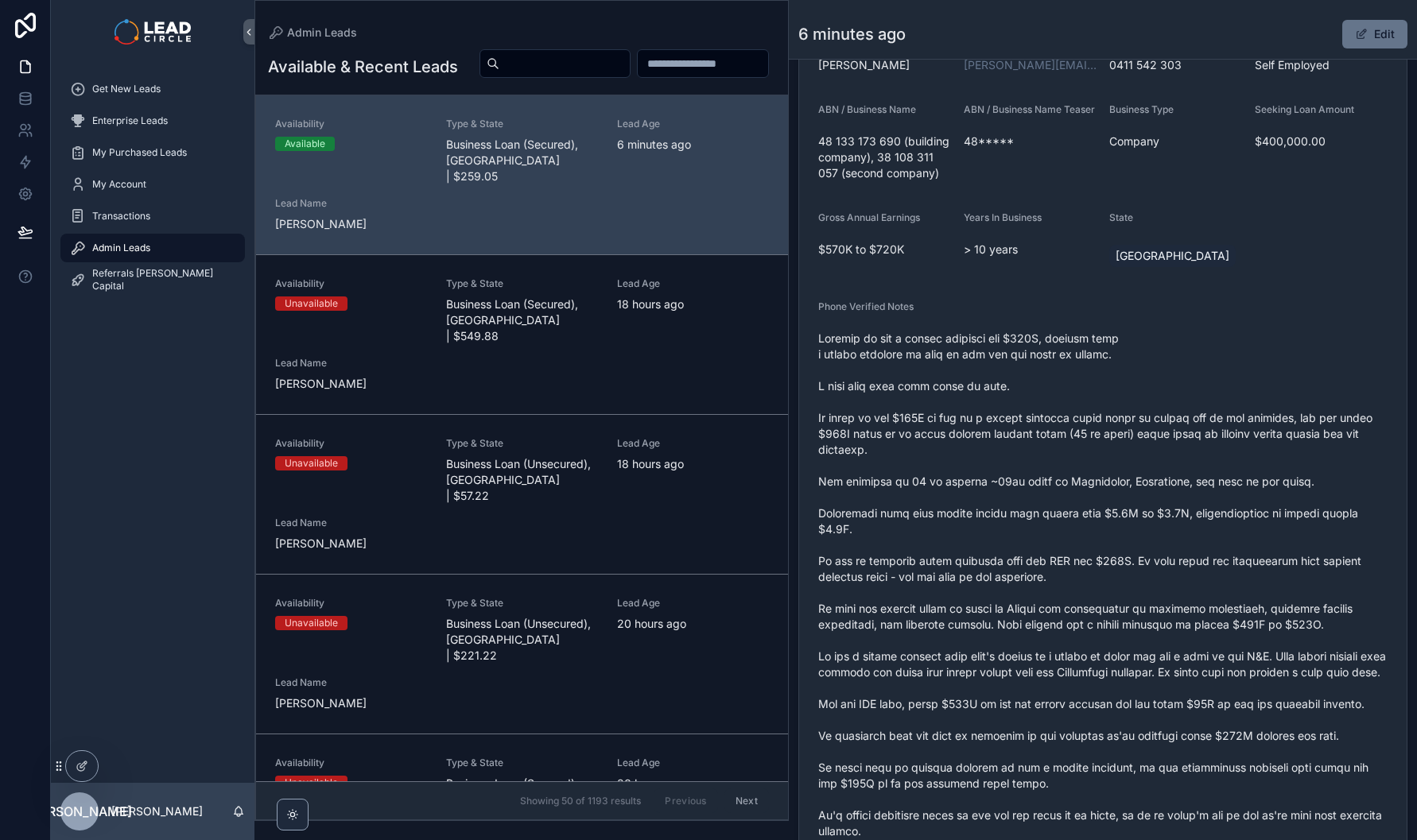
scroll to position [565, 0]
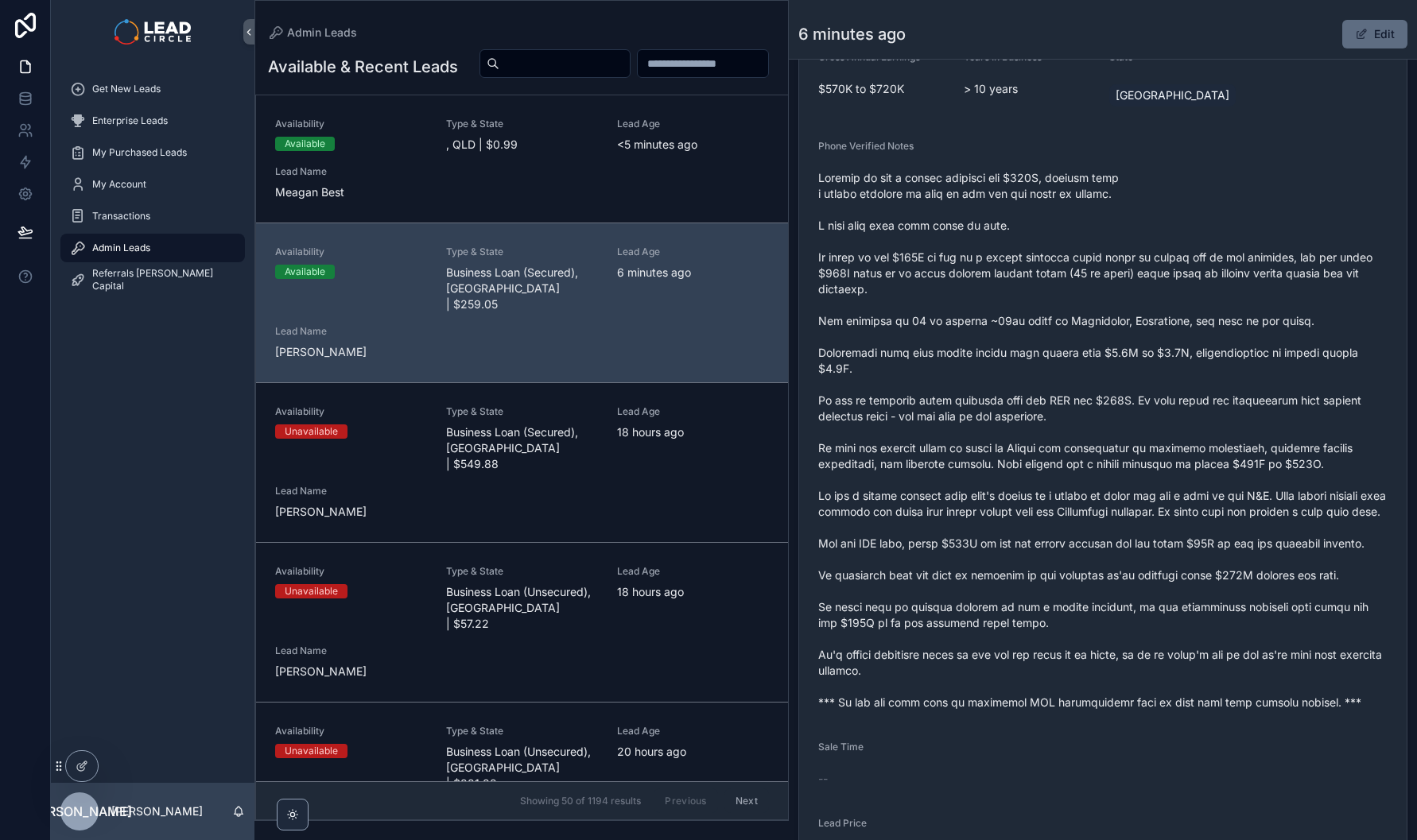
click at [1355, 34] on span "scrollable content" at bounding box center [1360, 33] width 12 height 12
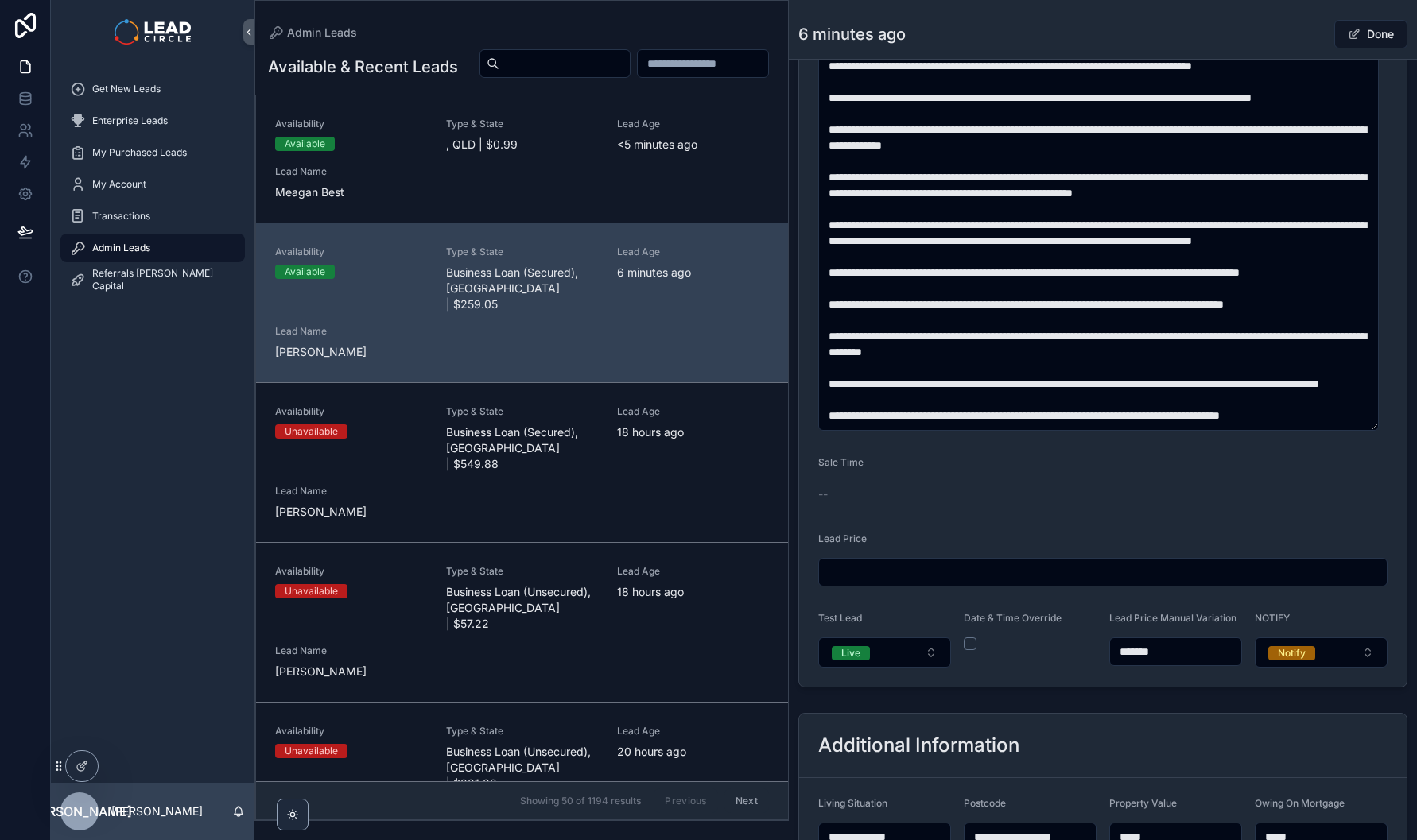
scroll to position [902, 0]
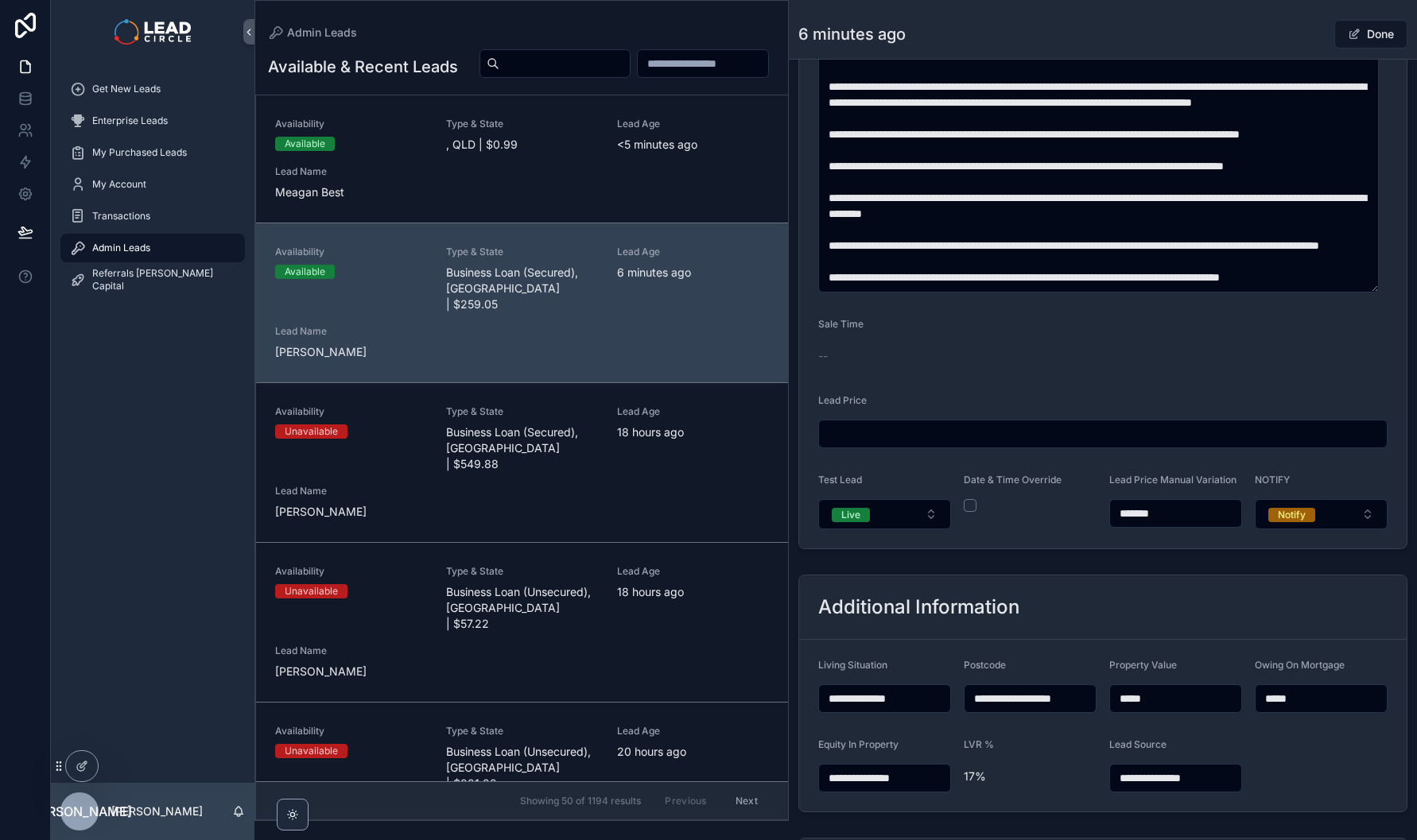
click at [1136, 521] on input "*******" at bounding box center [1176, 513] width 131 height 22
type input "********"
click at [1288, 47] on div "Done" at bounding box center [1348, 34] width 120 height 30
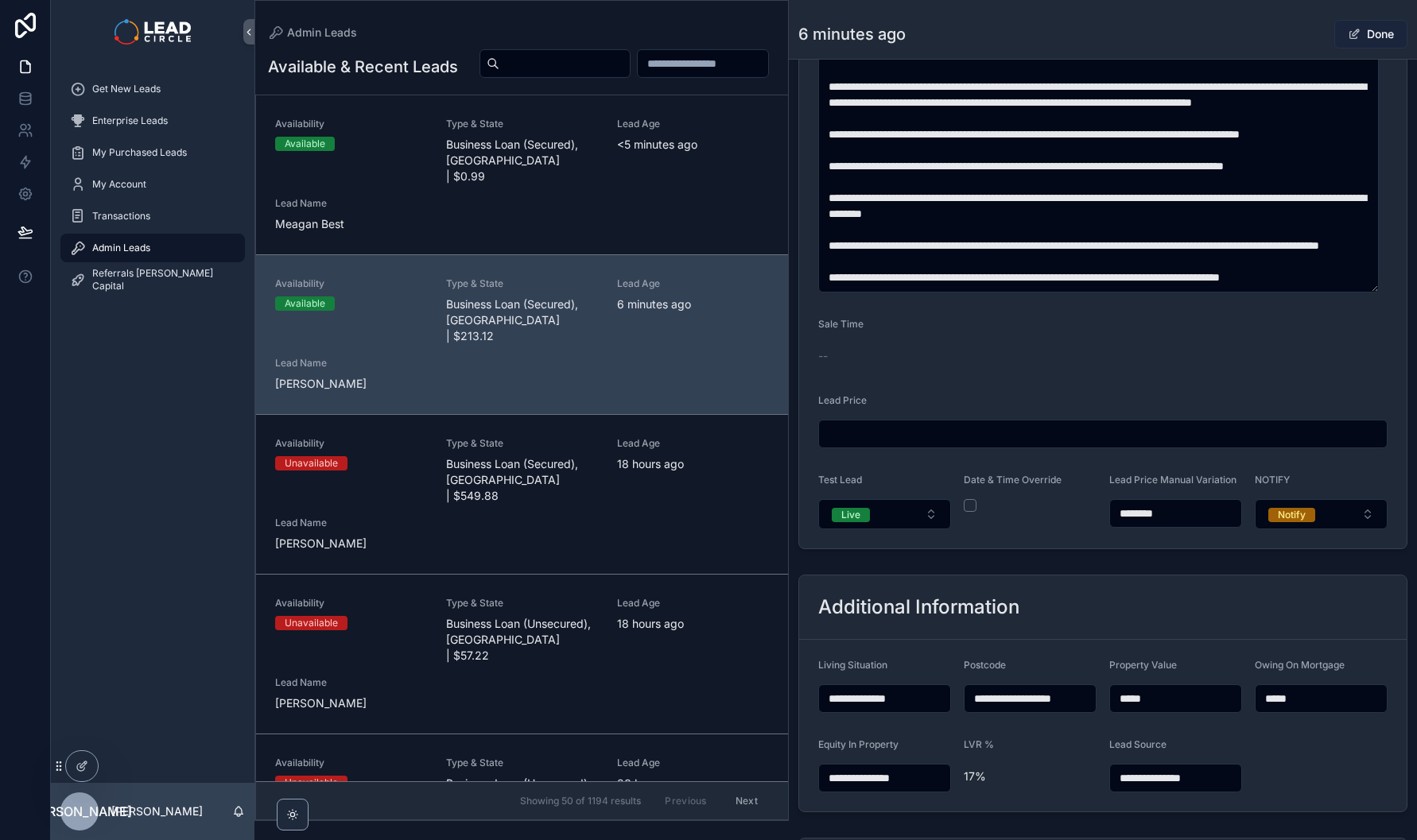
click at [1363, 37] on button "Done" at bounding box center [1370, 34] width 73 height 28
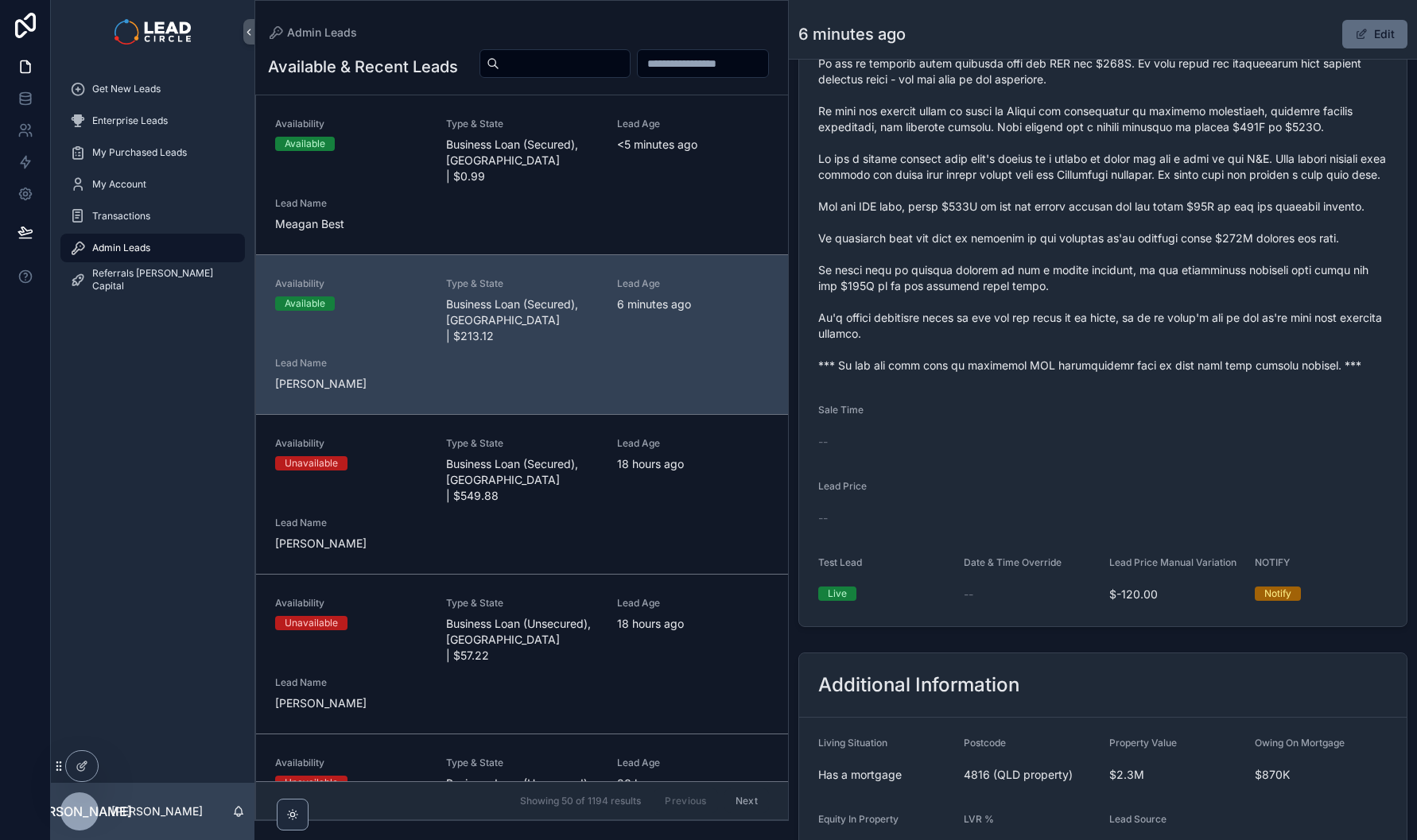
scroll to position [920, 0]
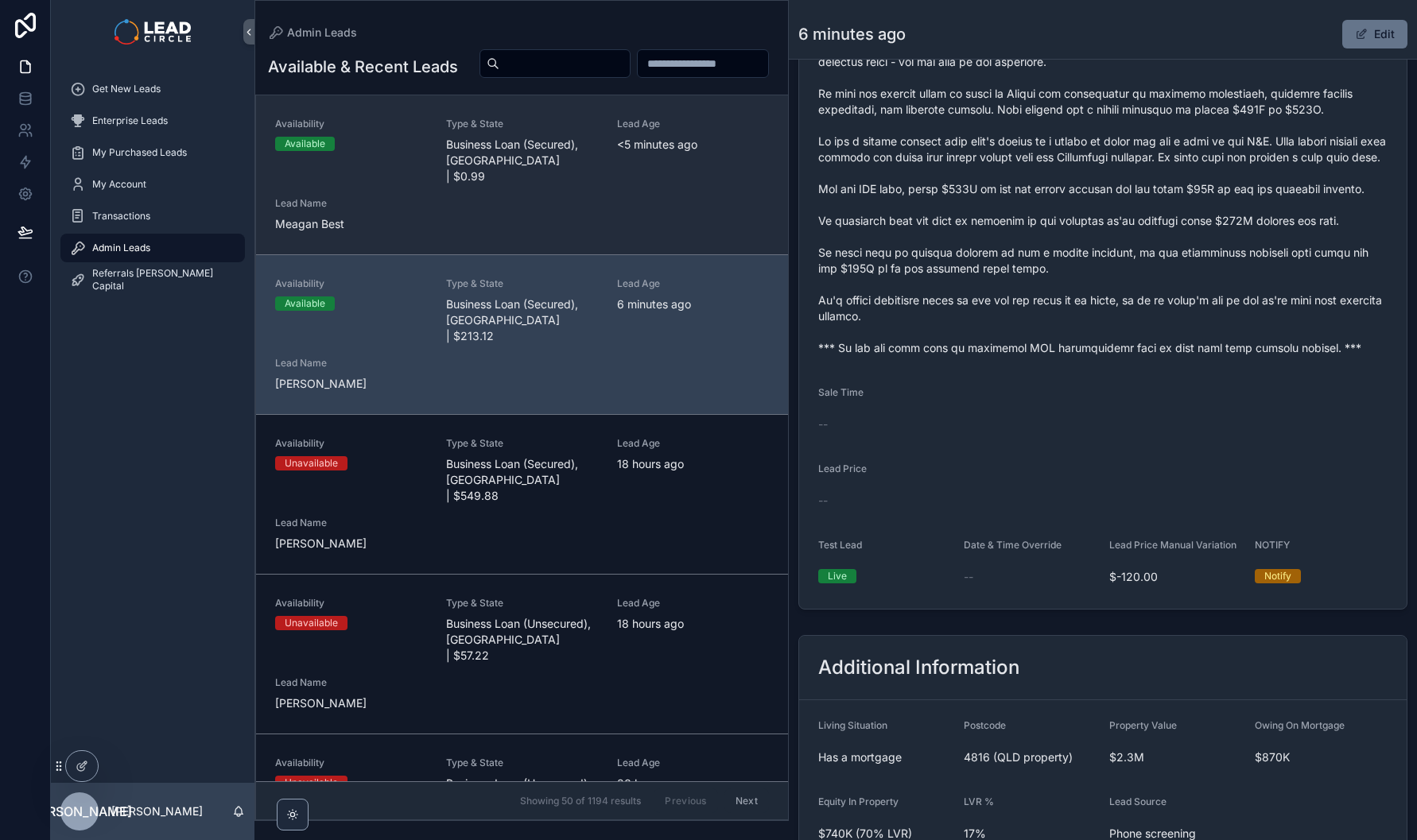
click at [605, 219] on div "Availability Available Type & State Business Loan (Secured), QLD | $0.99 Lead A…" at bounding box center [522, 175] width 494 height 115
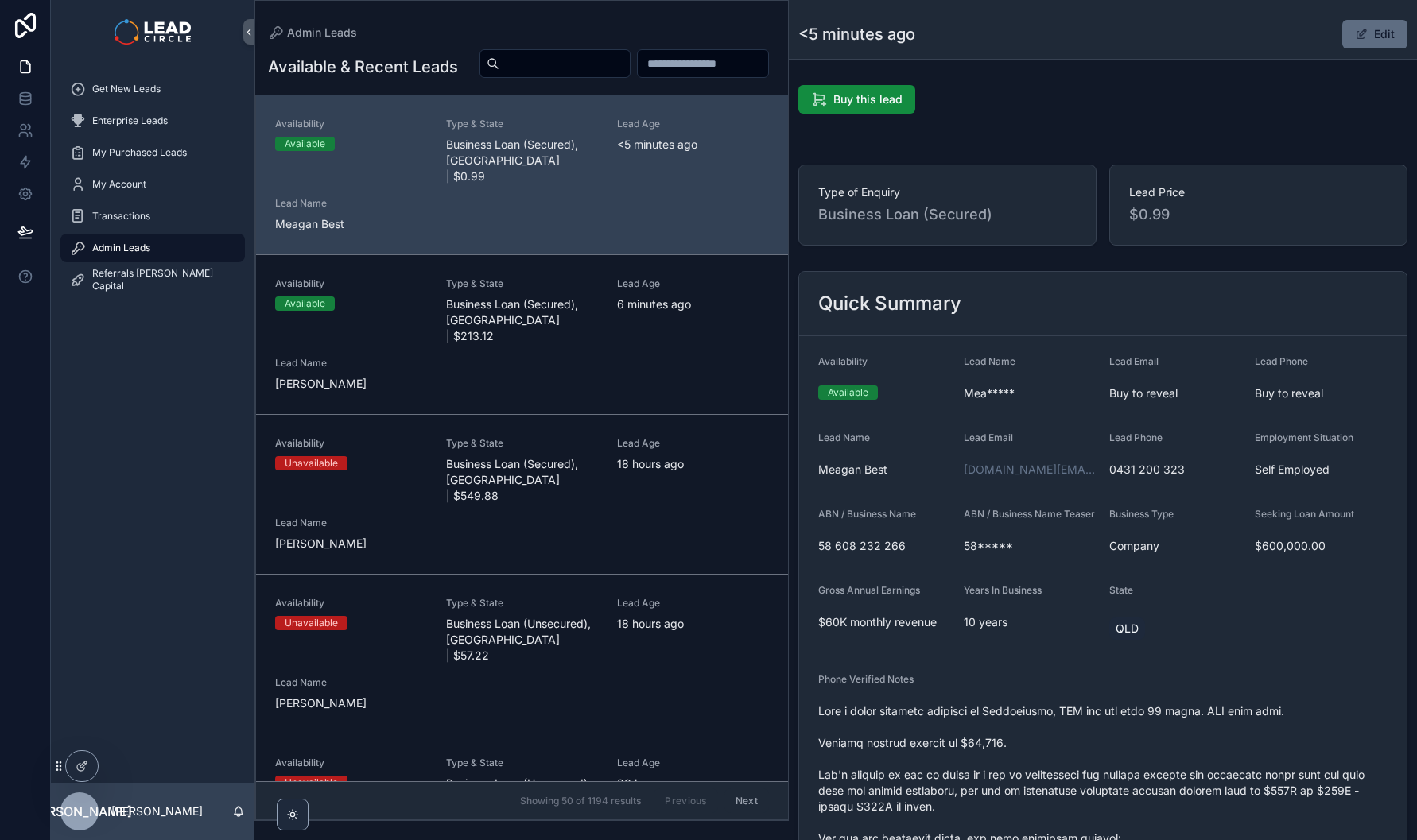
click at [1359, 37] on span "scrollable content" at bounding box center [1360, 33] width 12 height 12
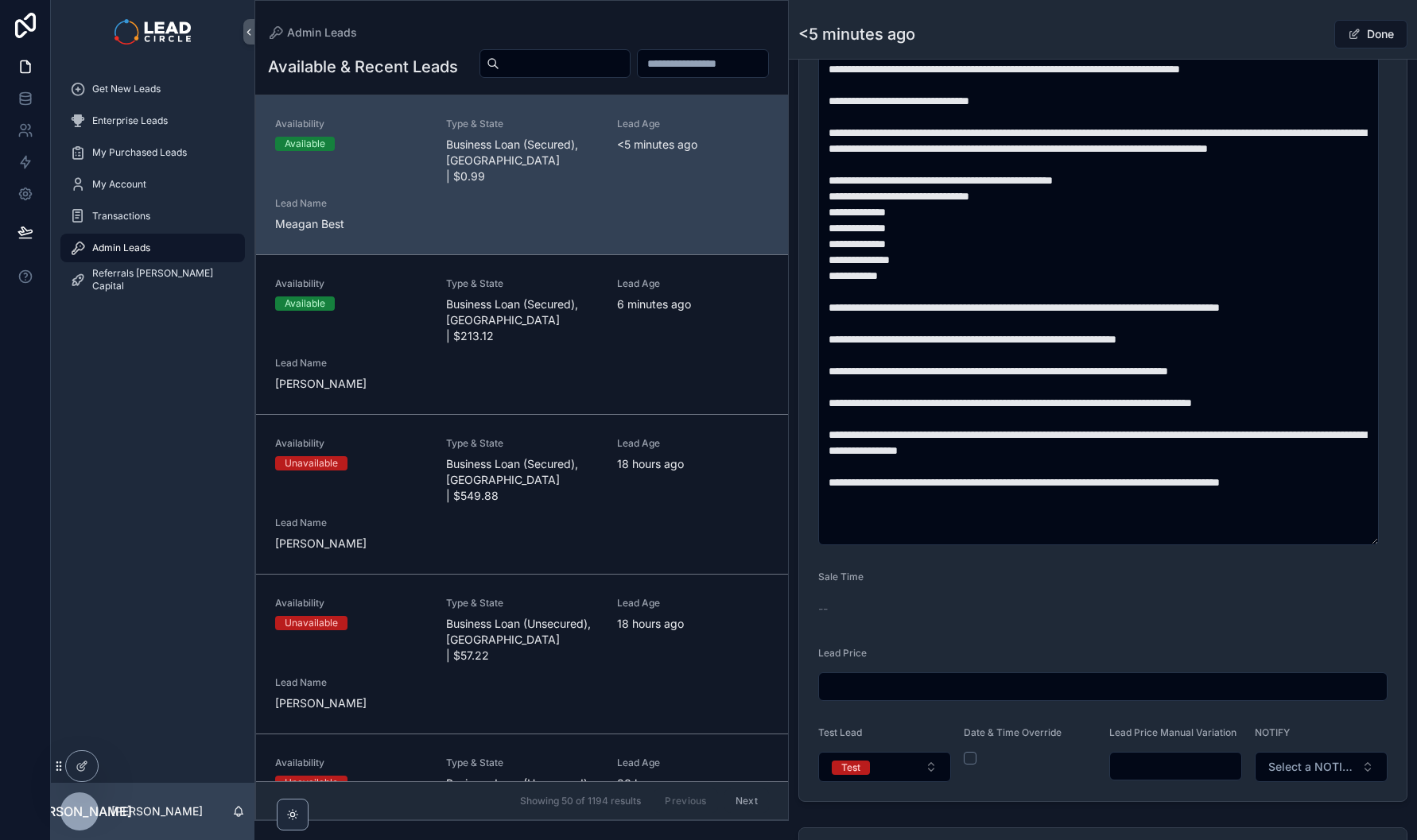
scroll to position [990, 0]
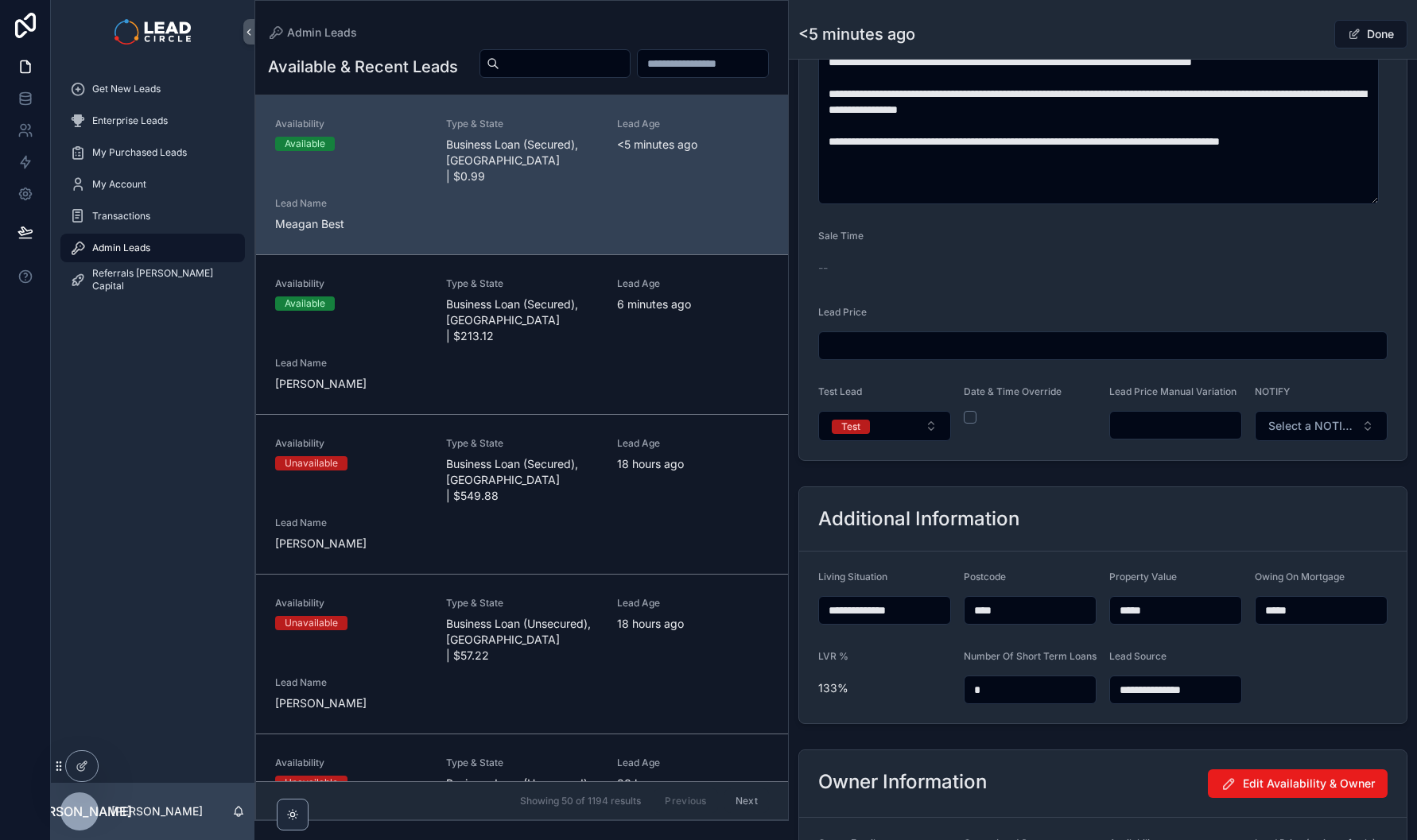
click at [1183, 436] on input "scrollable content" at bounding box center [1176, 425] width 131 height 22
click at [1173, 479] on div "**********" at bounding box center [1103, 38] width 628 height 1899
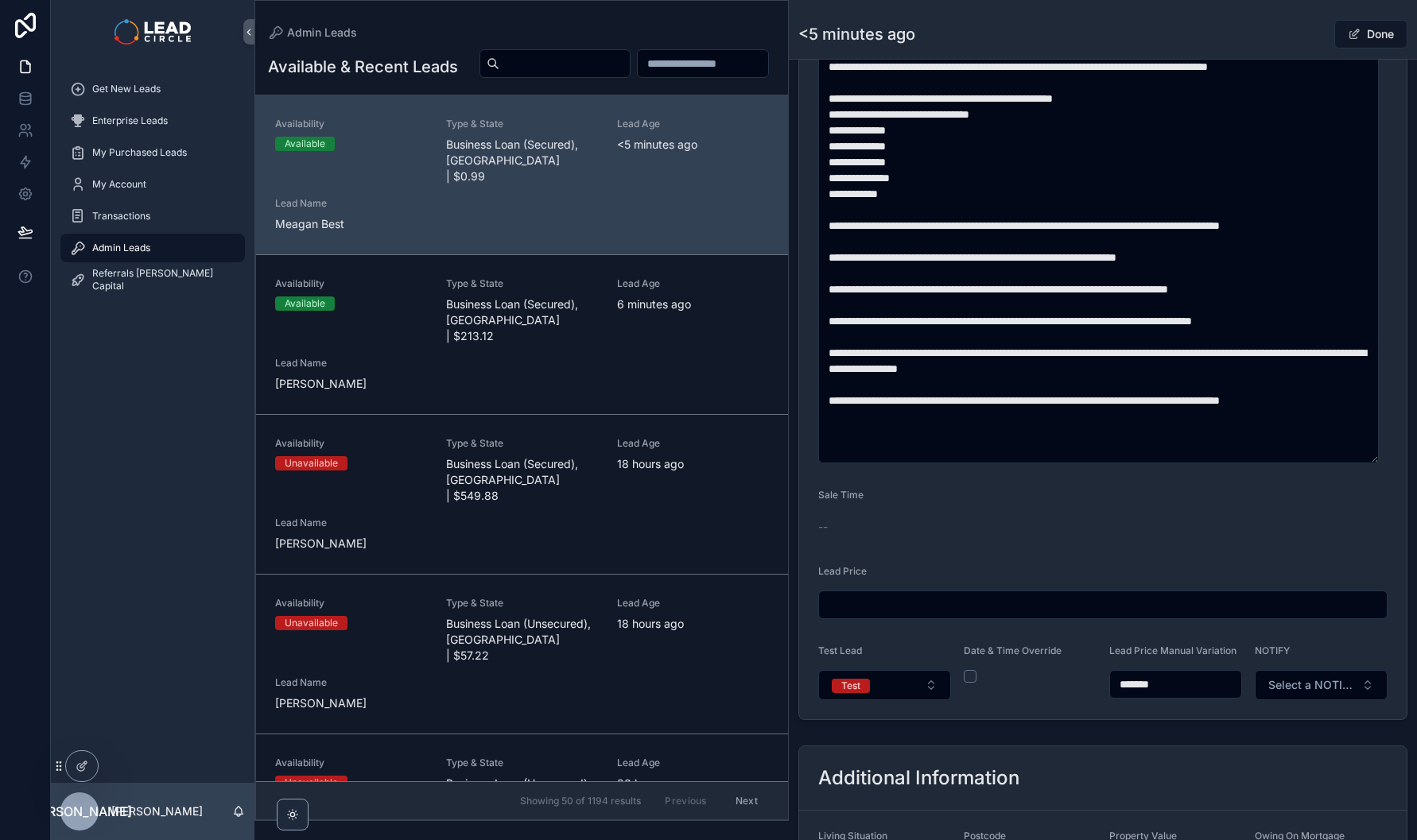
scroll to position [729, 0]
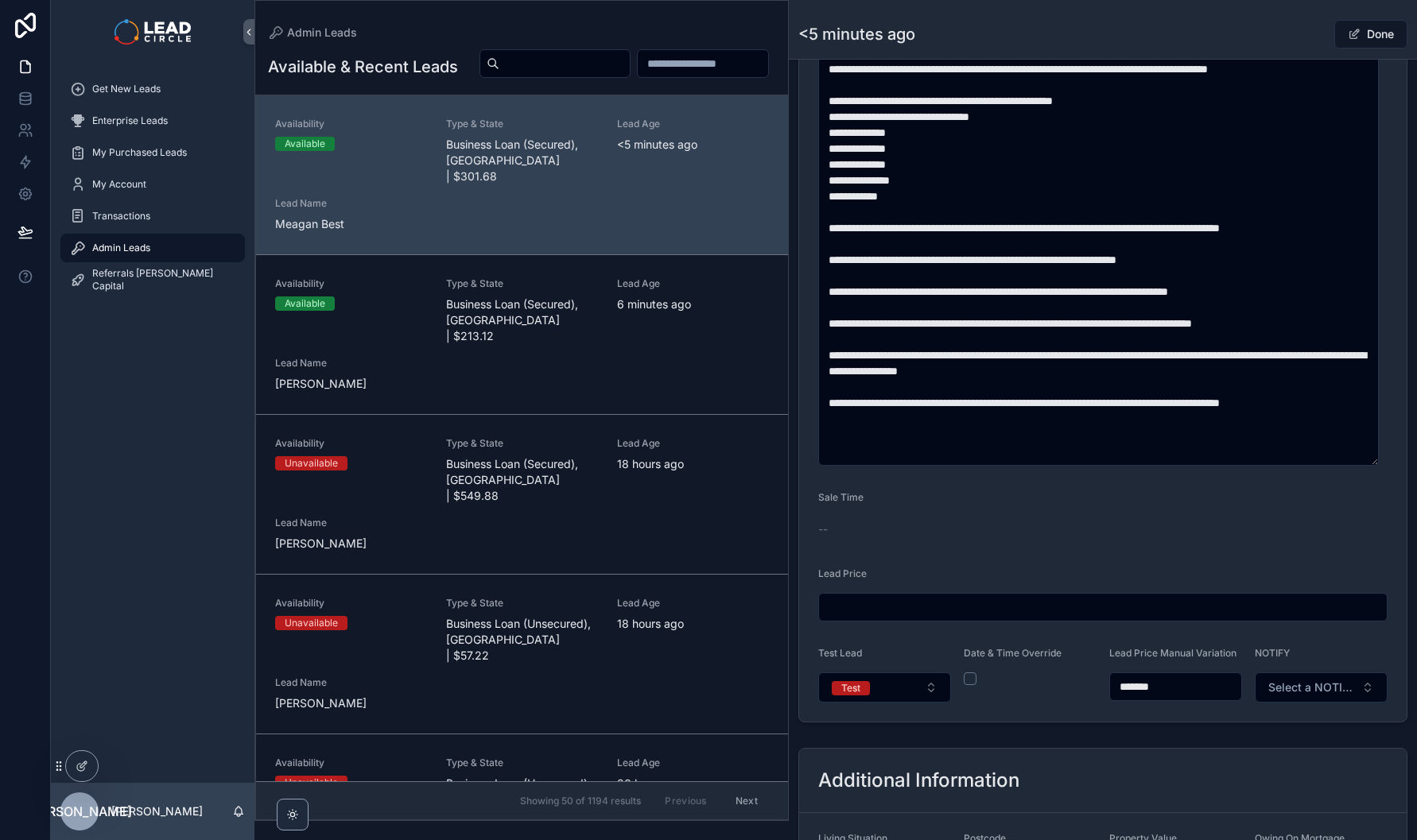
click at [1140, 698] on input "*******" at bounding box center [1176, 686] width 131 height 22
type input "*******"
click at [1265, 37] on div "<5 minutes ago Done" at bounding box center [1103, 34] width 609 height 30
click at [1360, 37] on button "Done" at bounding box center [1370, 34] width 73 height 28
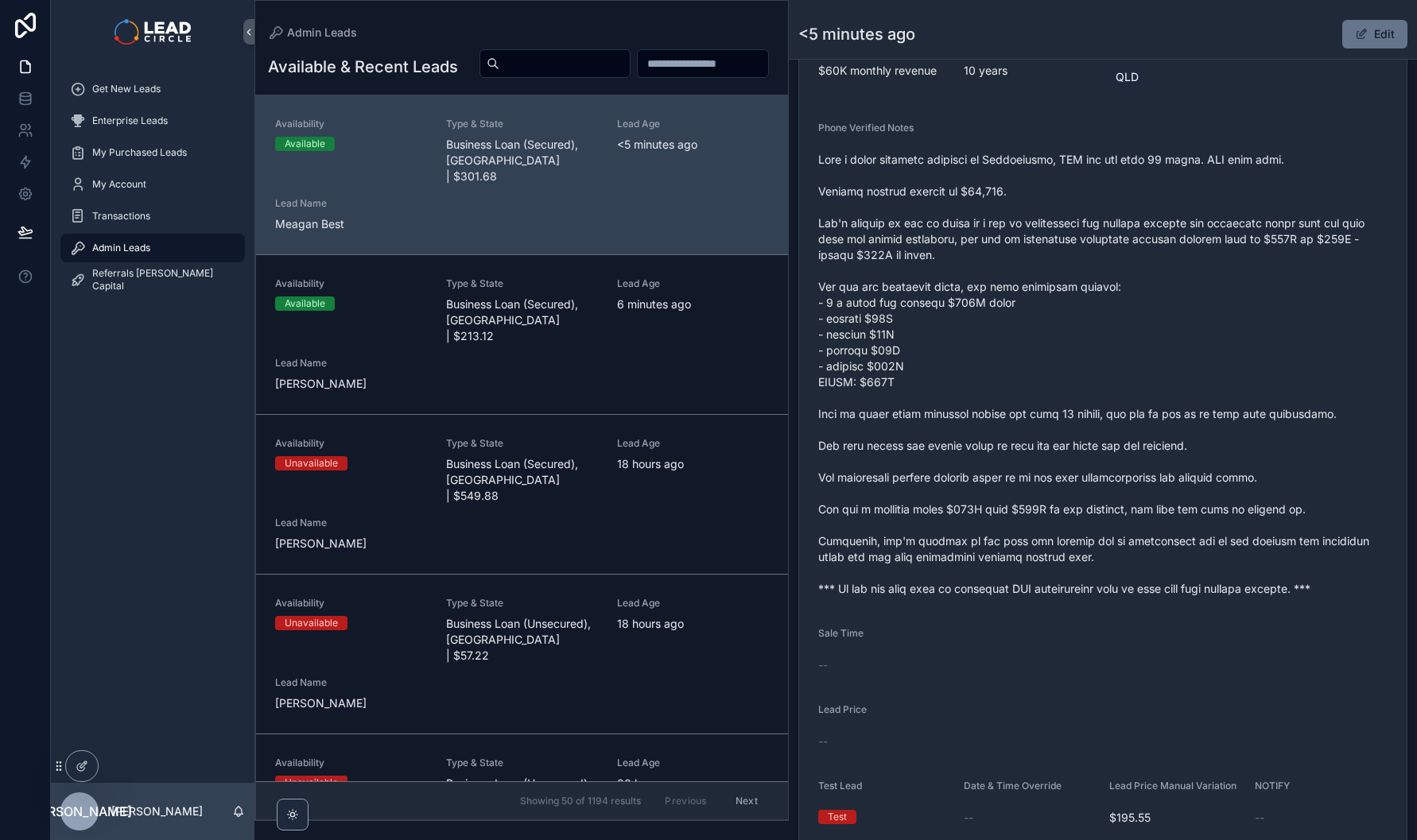
scroll to position [459, 0]
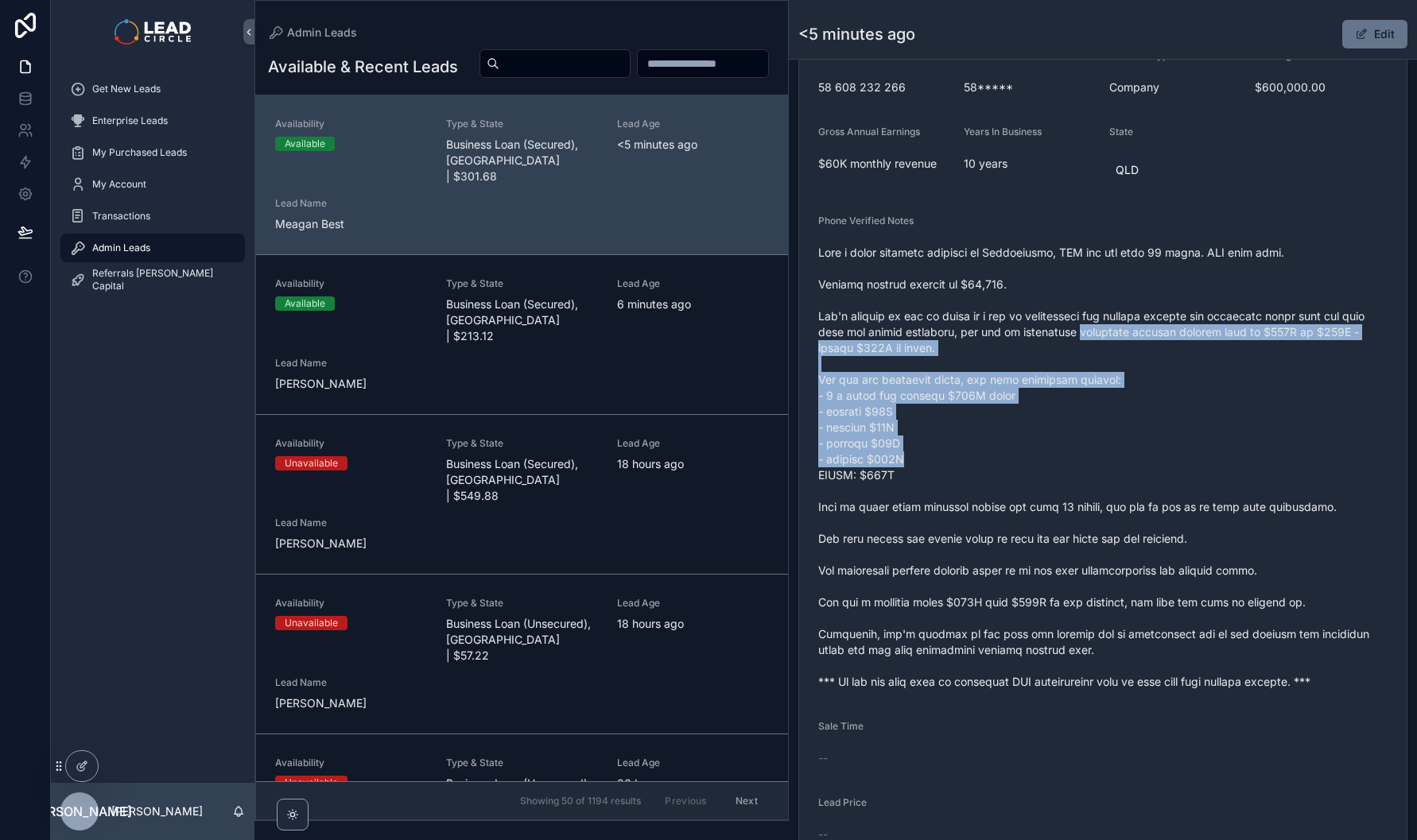
drag, startPoint x: 1109, startPoint y: 442, endPoint x: 1125, endPoint y: 484, distance: 44.9
click at [1125, 484] on span "scrollable content" at bounding box center [1102, 468] width 569 height 445
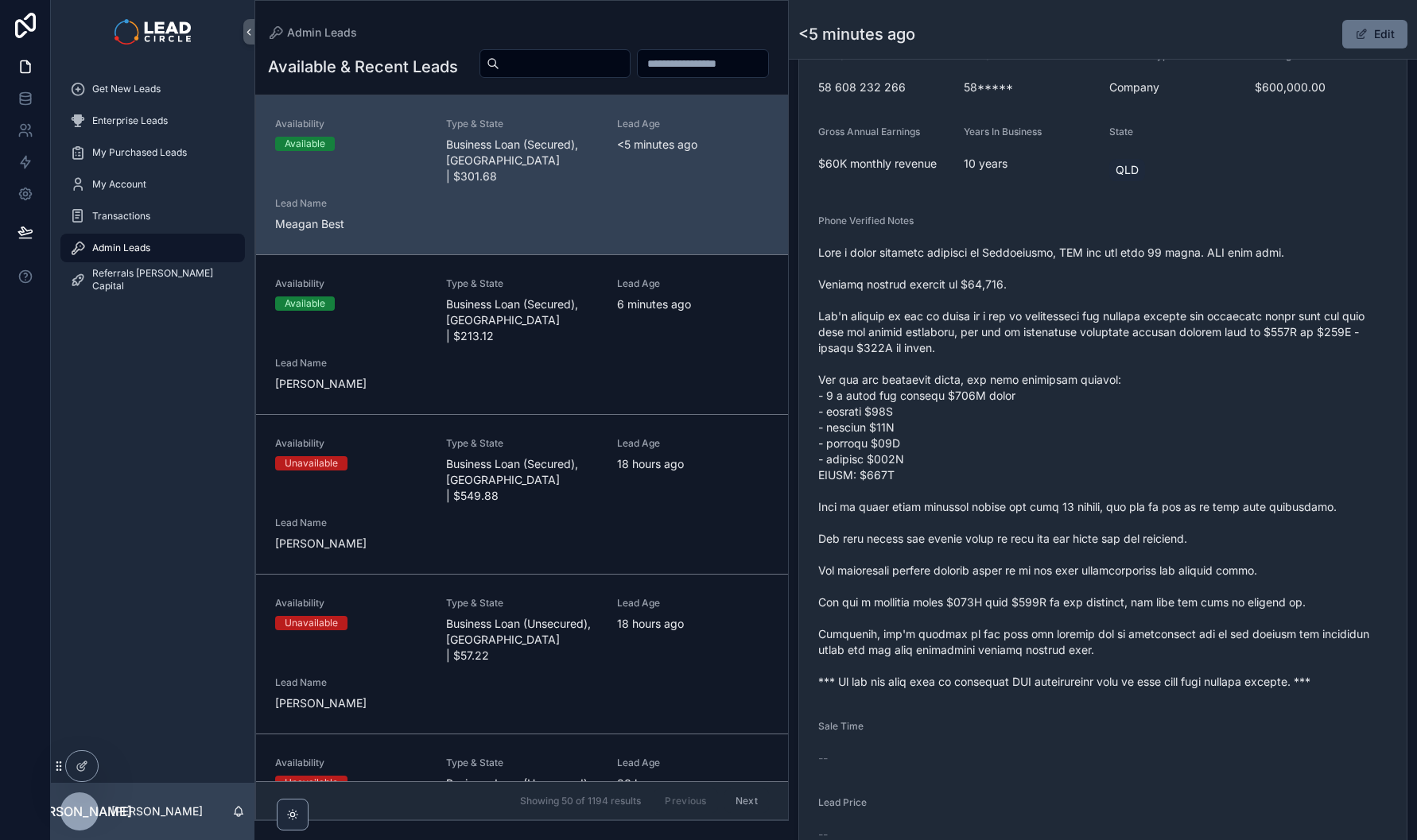
click at [1126, 484] on span "scrollable content" at bounding box center [1102, 468] width 569 height 445
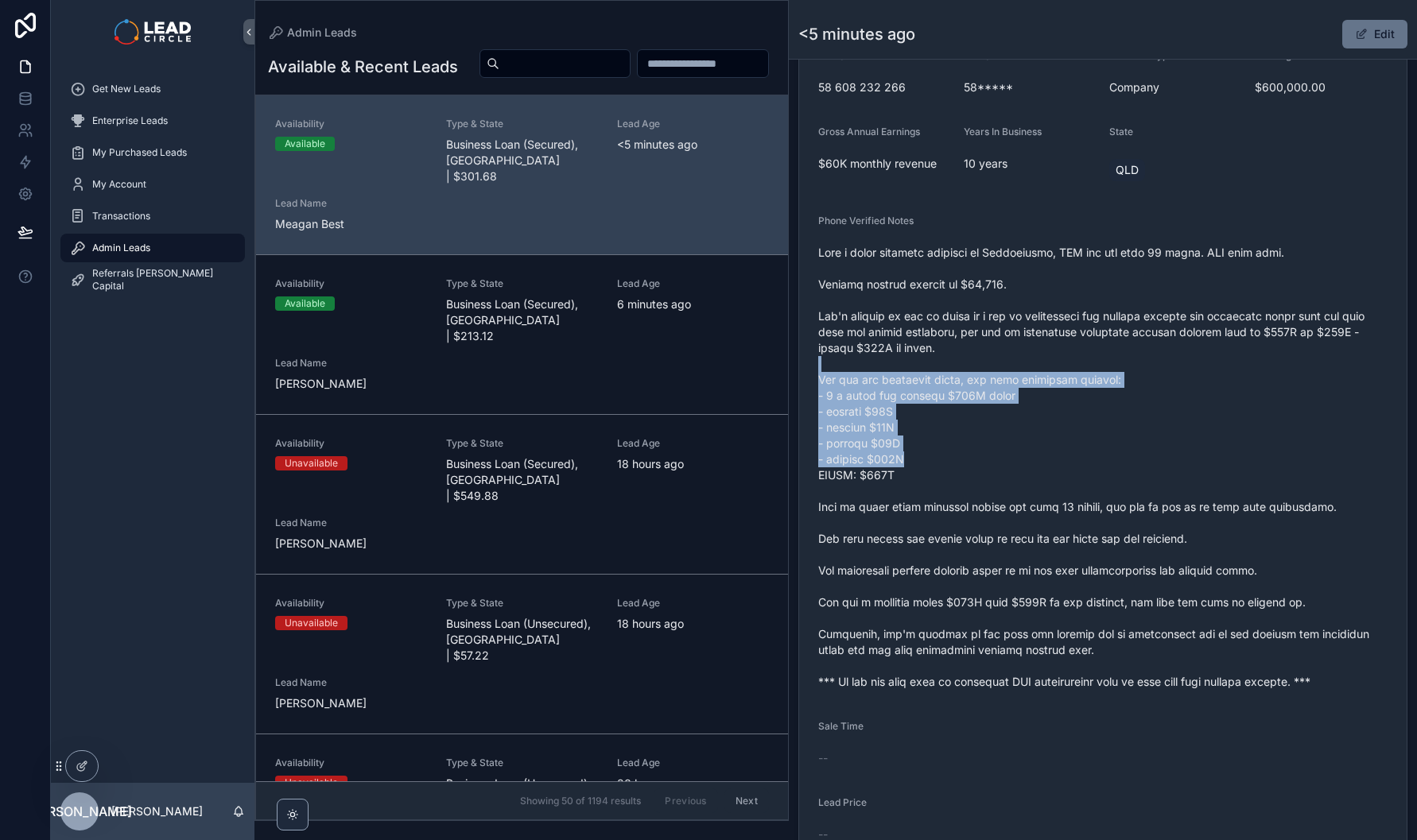
drag, startPoint x: 1085, startPoint y: 369, endPoint x: 1122, endPoint y: 486, distance: 122.7
click at [1122, 486] on span "scrollable content" at bounding box center [1102, 468] width 569 height 445
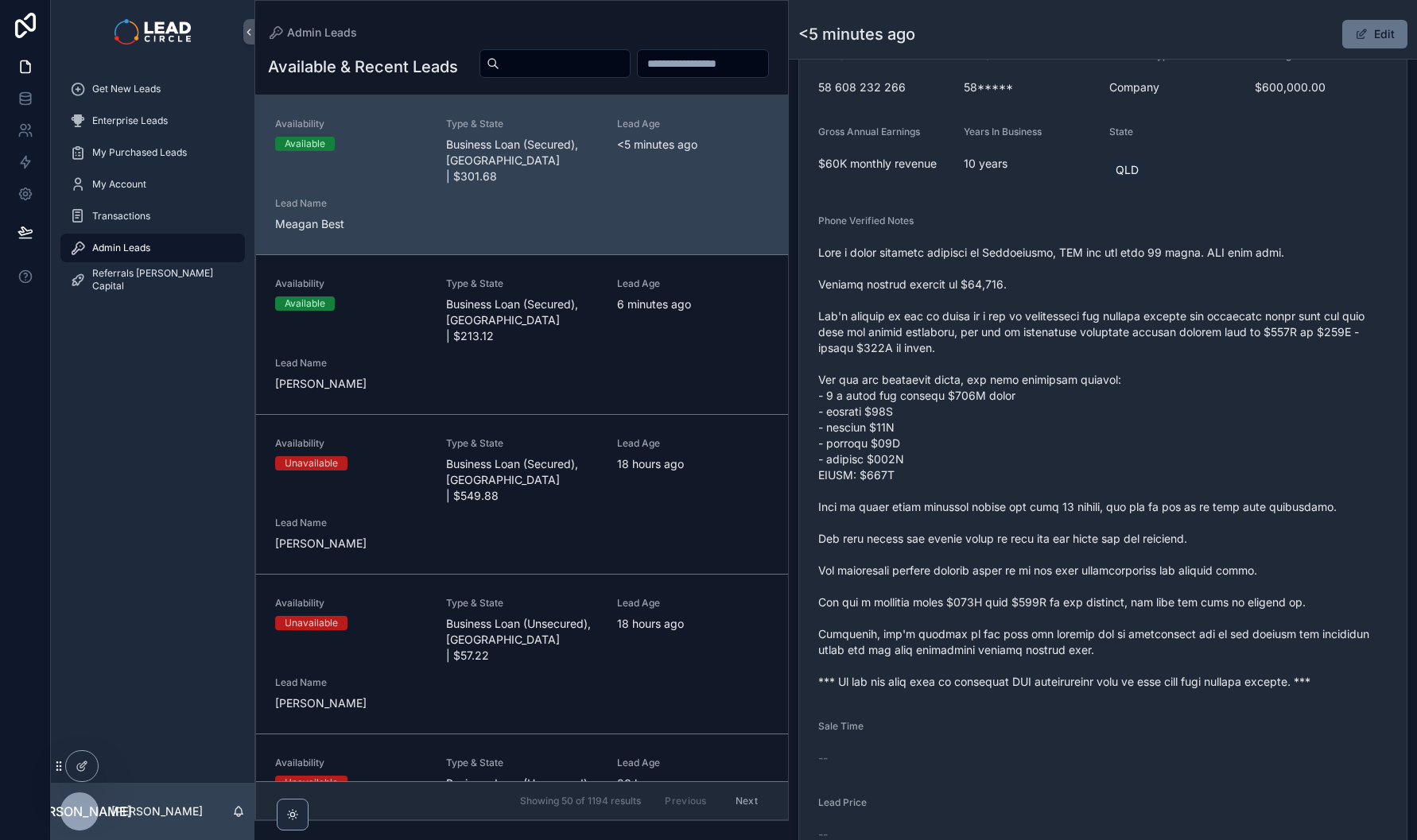
click at [1123, 486] on span "scrollable content" at bounding box center [1102, 468] width 569 height 445
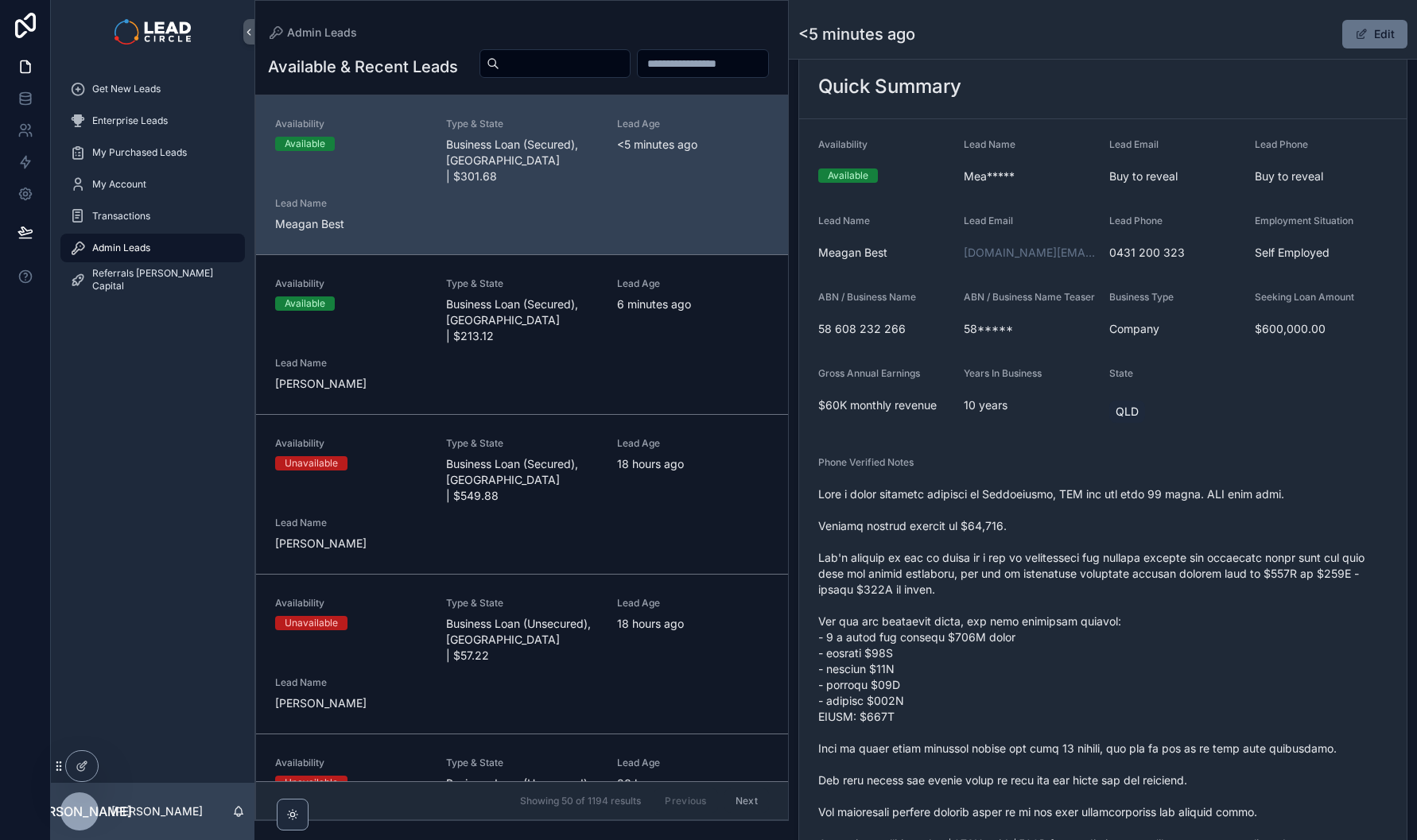
scroll to position [133, 0]
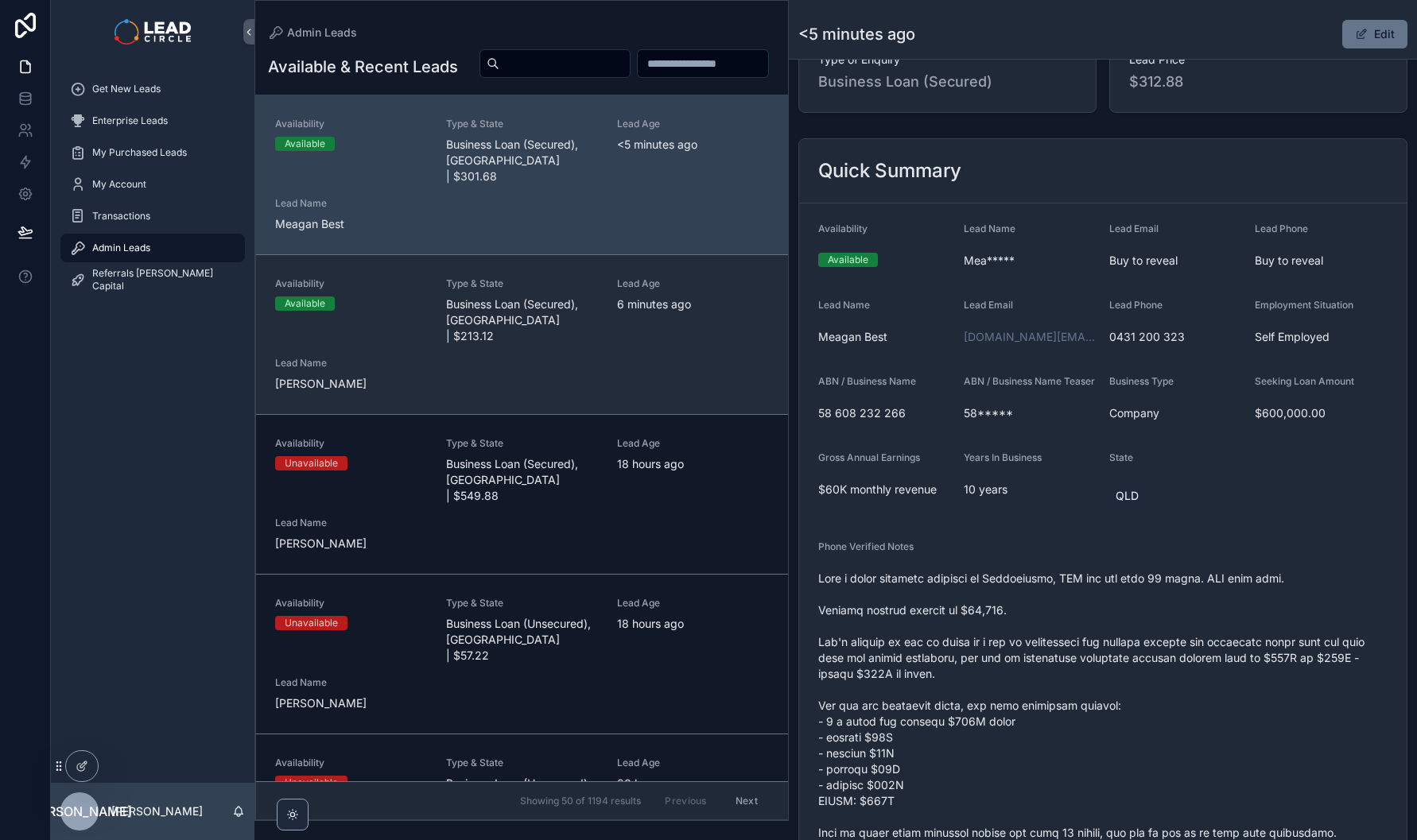
click at [659, 372] on div "Availability Available Type & State Business Loan (Secured), [GEOGRAPHIC_DATA] …" at bounding box center [522, 335] width 494 height 115
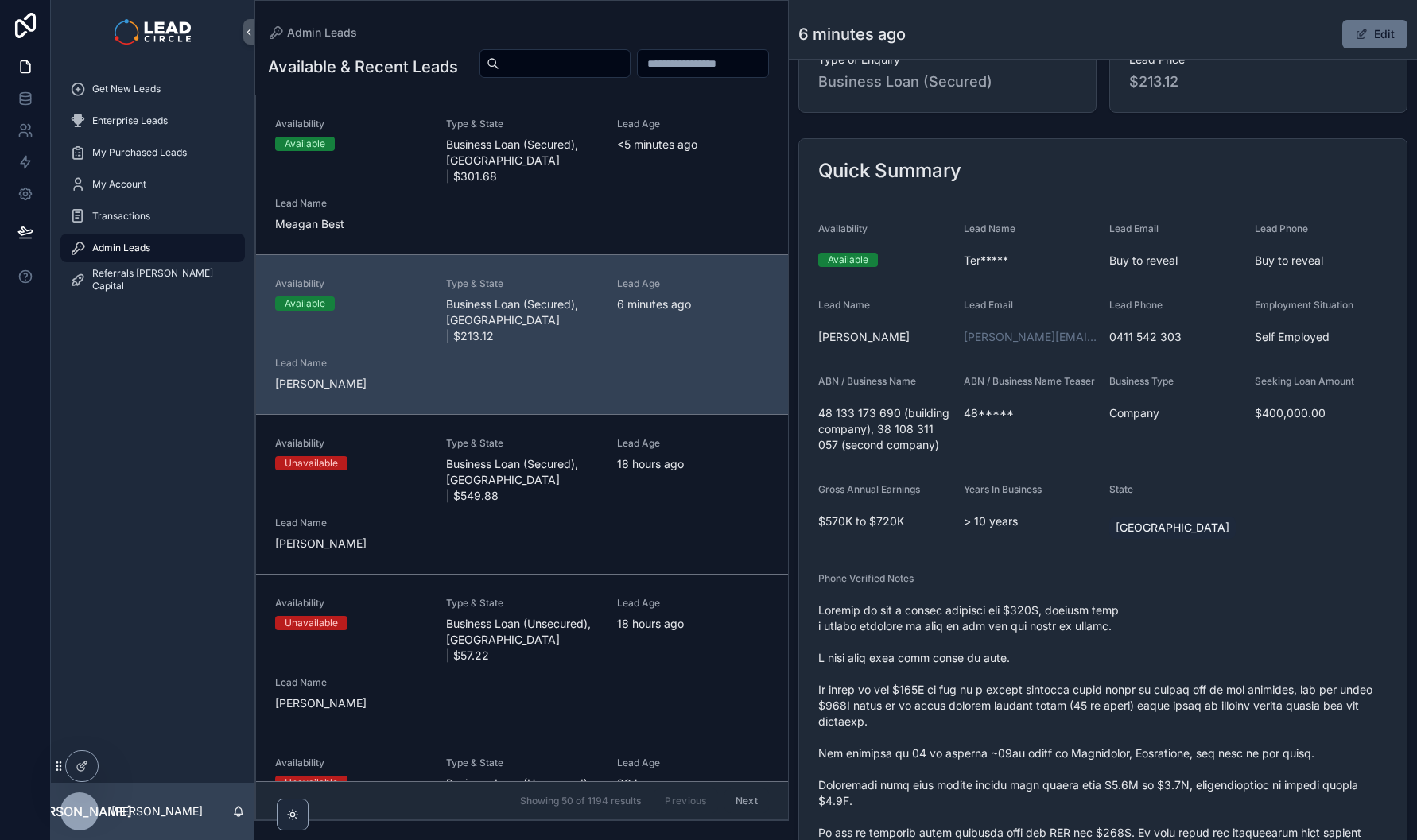
click at [1376, 18] on div "Back to Admin Leads Admin Leads 6 minutes ago Edit" at bounding box center [1103, 29] width 609 height 59
click at [1374, 29] on button "Edit" at bounding box center [1375, 34] width 65 height 28
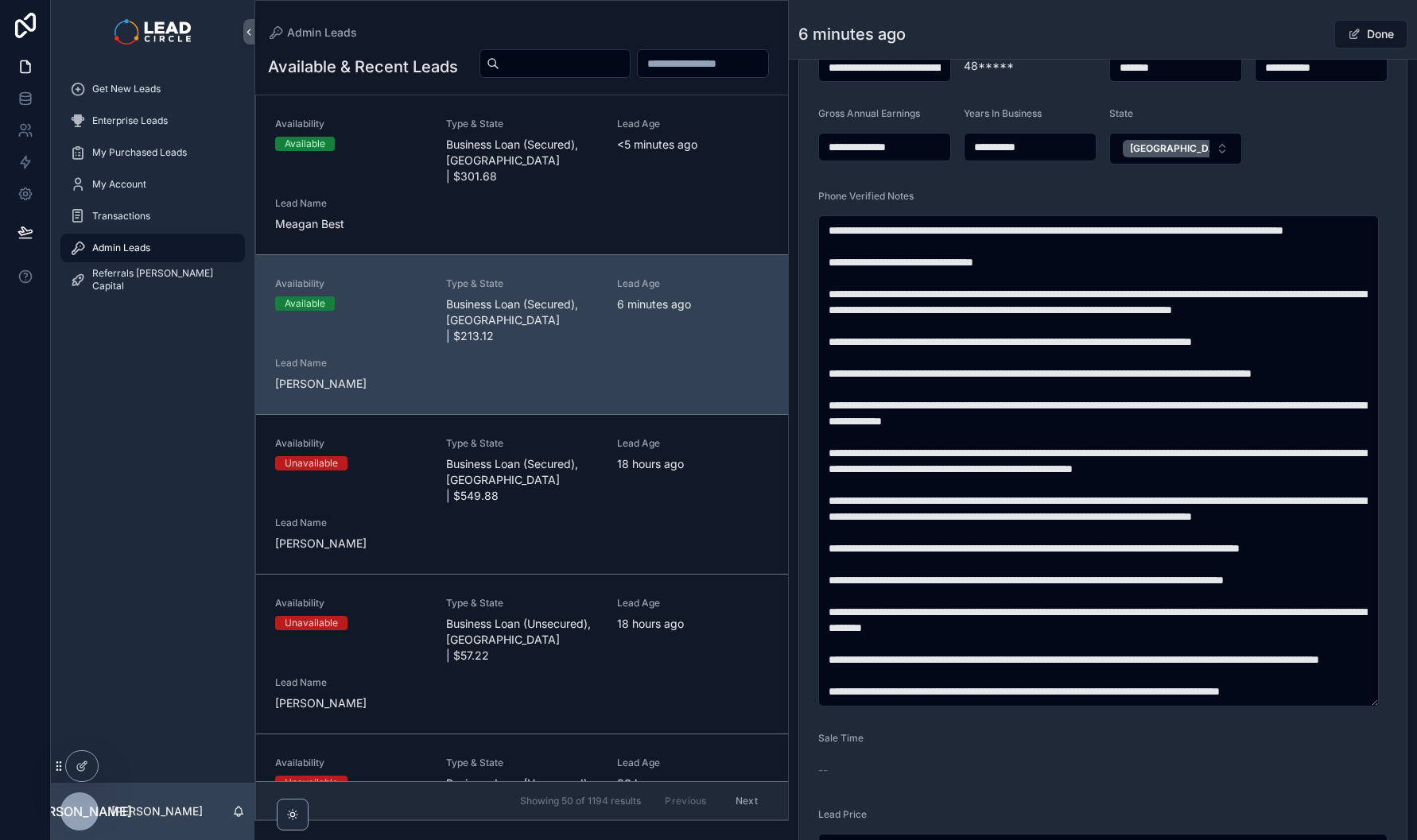
scroll to position [907, 0]
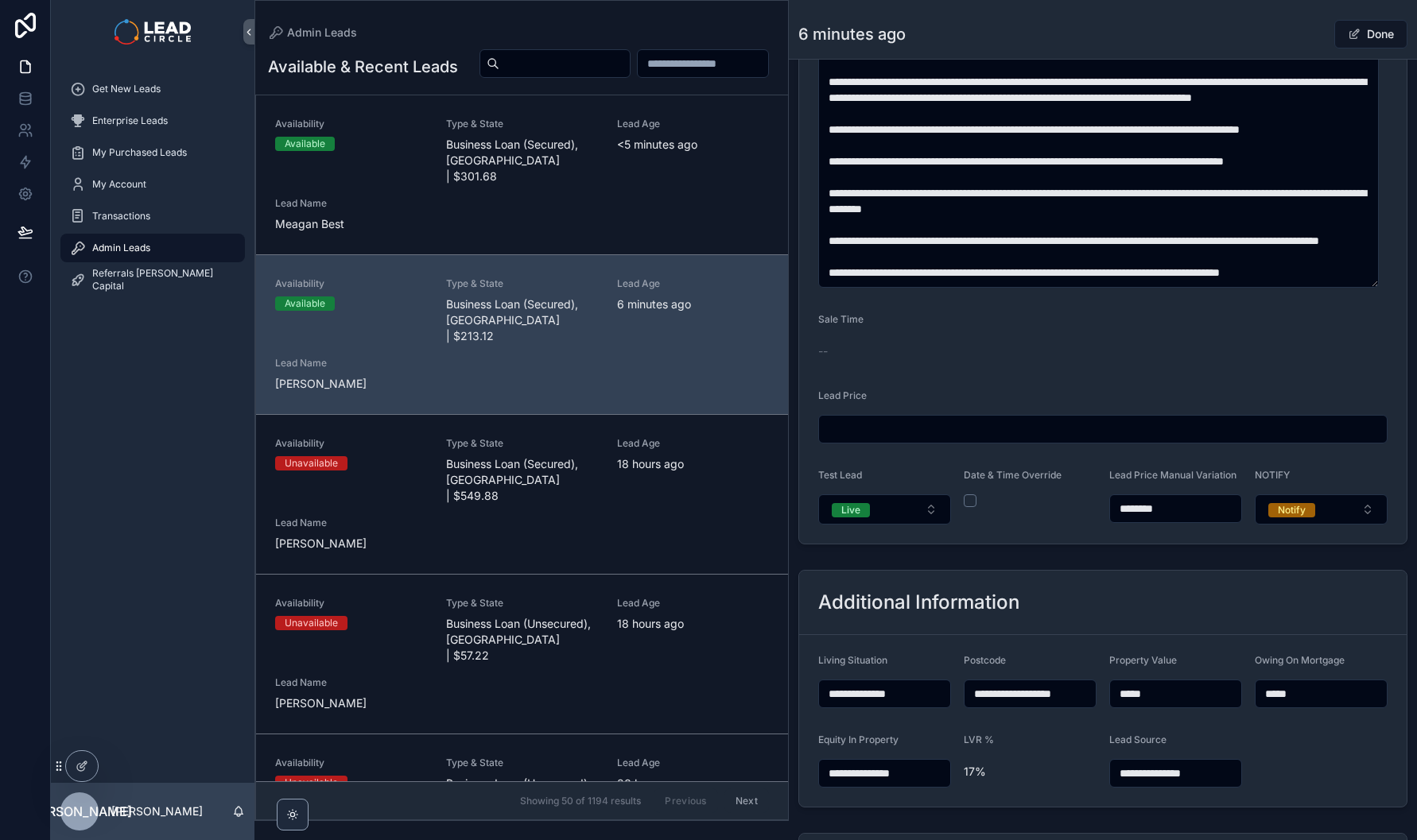
click at [1139, 515] on input "********" at bounding box center [1176, 508] width 131 height 22
type input "********"
click at [1372, 31] on span "Done" at bounding box center [1370, 34] width 73 height 28
click at [1288, 33] on div "Done" at bounding box center [1348, 34] width 120 height 30
click at [1364, 33] on span "Done" at bounding box center [1370, 34] width 73 height 28
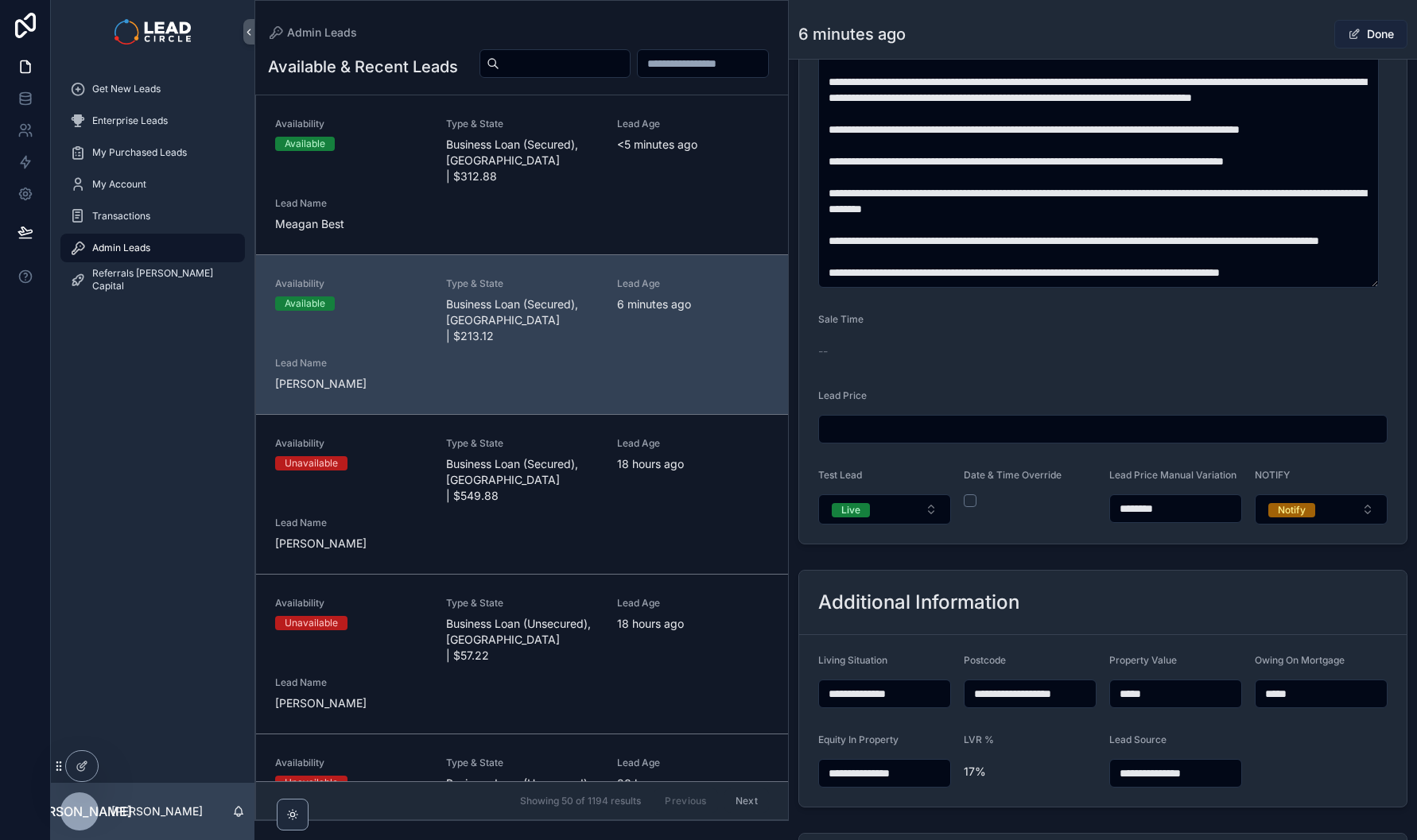
click at [1363, 32] on button "Done" at bounding box center [1370, 34] width 73 height 28
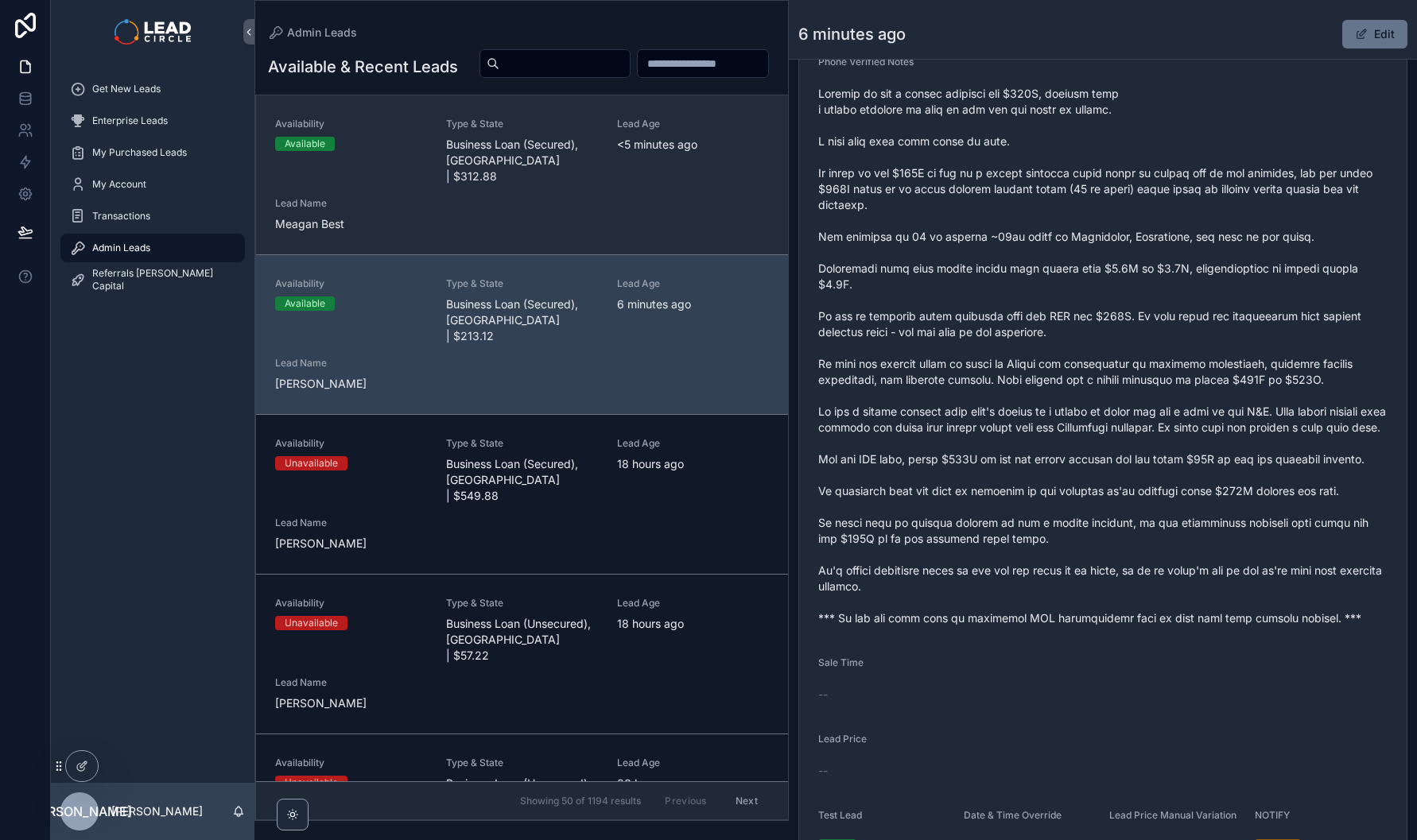
click at [527, 184] on span "Business Loan (Secured), [GEOGRAPHIC_DATA] | $312.88" at bounding box center [522, 160] width 152 height 47
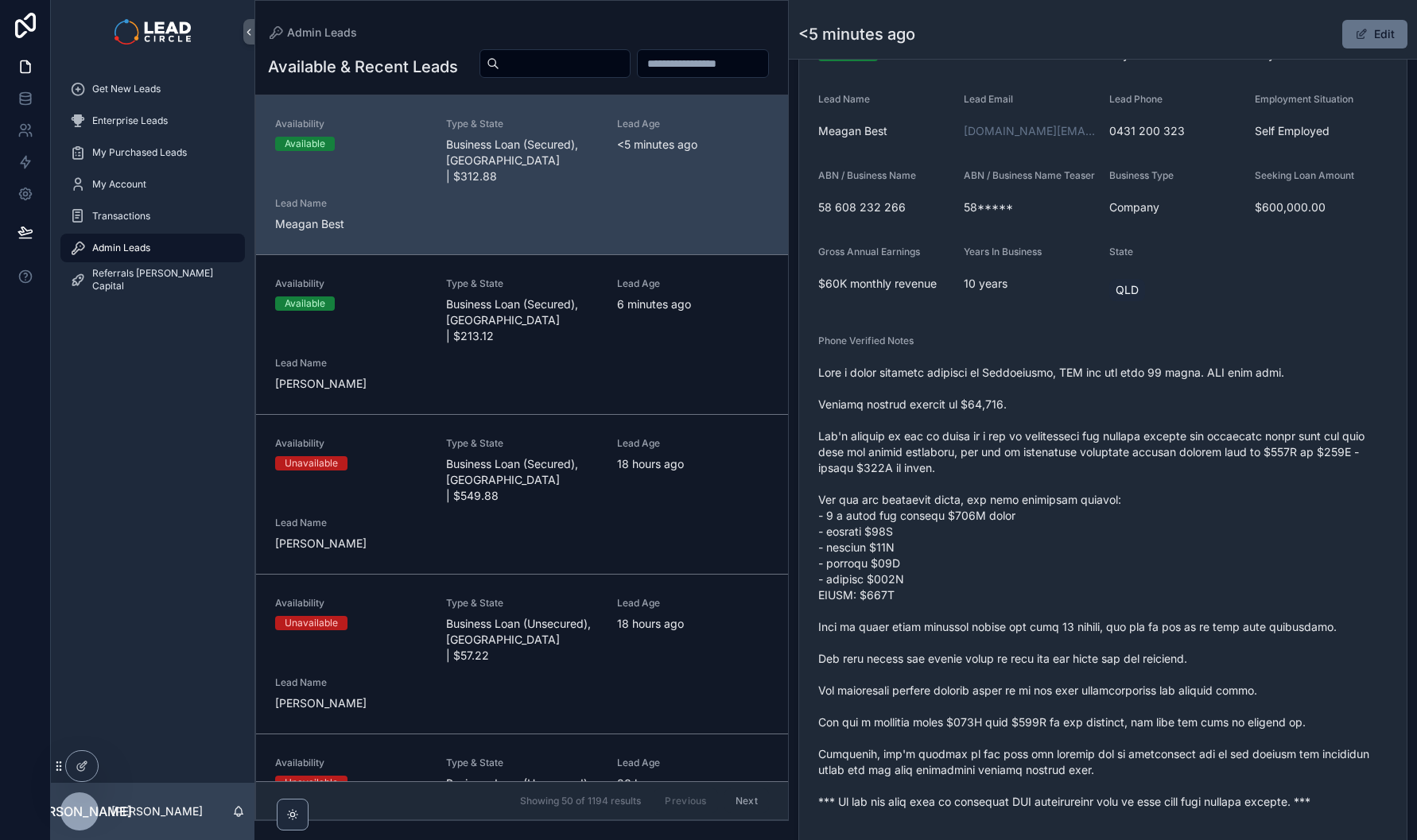
scroll to position [327, 0]
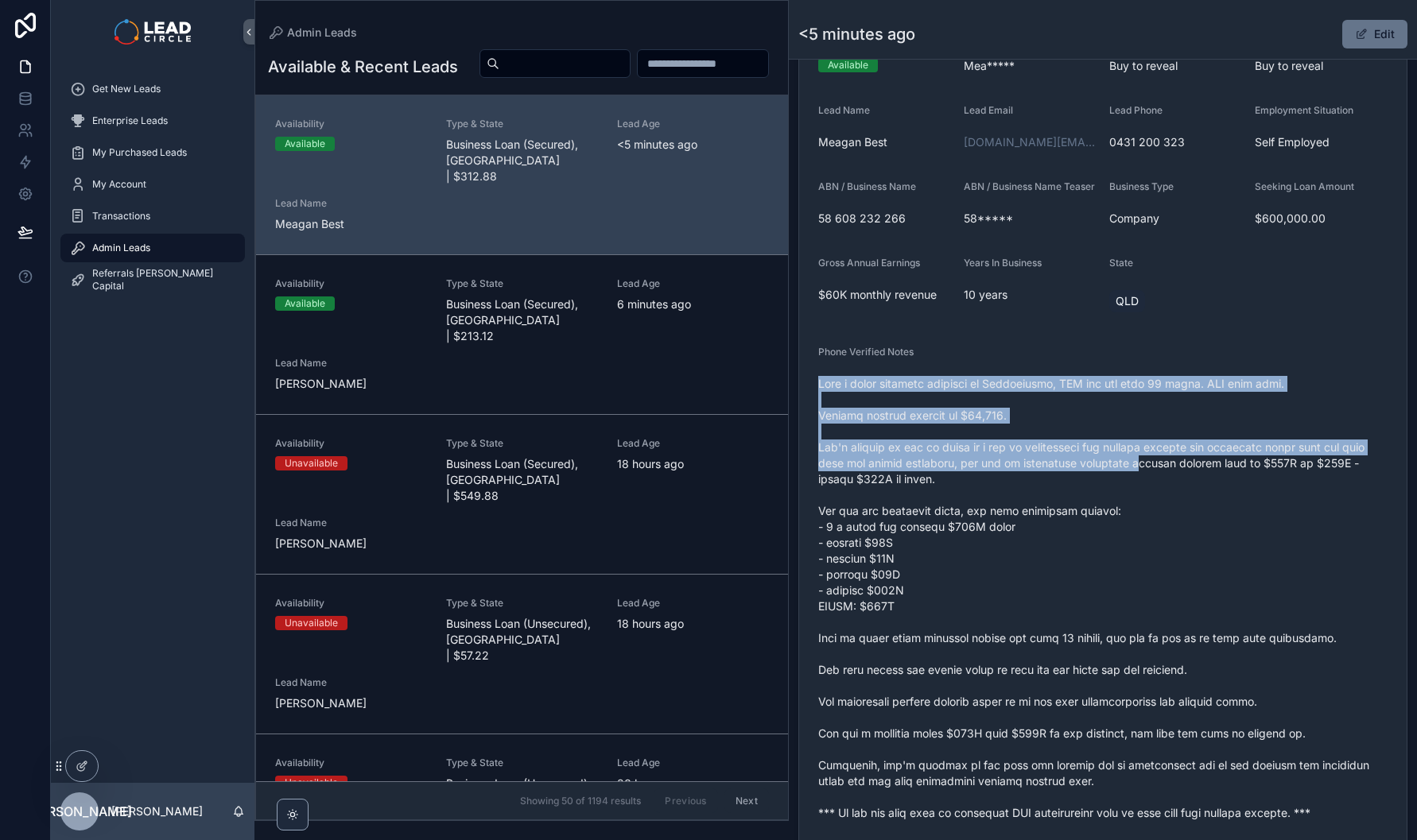
drag, startPoint x: 1104, startPoint y: 389, endPoint x: 1162, endPoint y: 491, distance: 117.3
click at [1162, 491] on div "Phone Verified Notes" at bounding box center [1102, 586] width 569 height 480
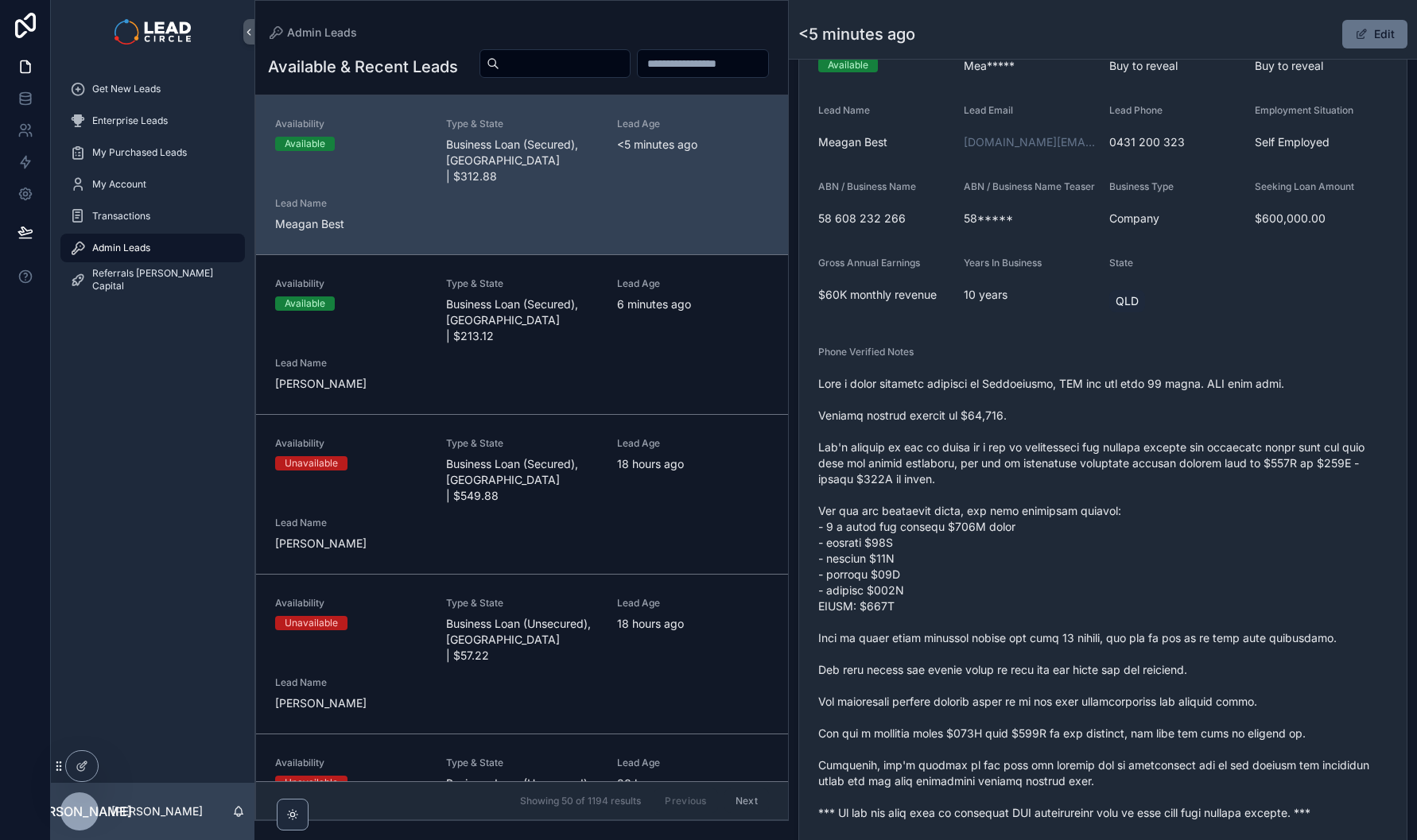
click at [1163, 491] on span "scrollable content" at bounding box center [1102, 599] width 569 height 445
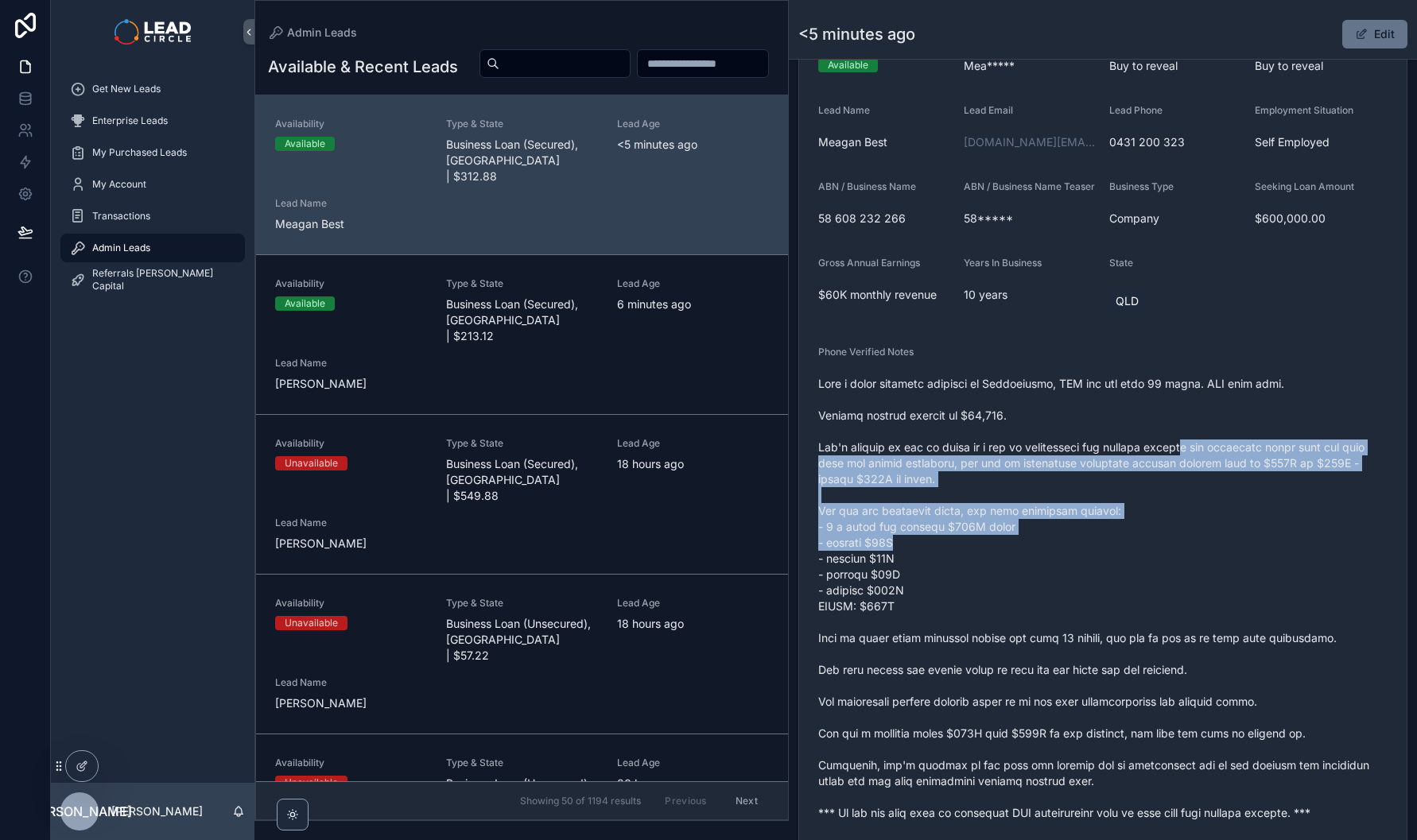
drag, startPoint x: 1296, startPoint y: 548, endPoint x: 1164, endPoint y: 453, distance: 162.6
click at [1169, 456] on span "scrollable content" at bounding box center [1102, 599] width 569 height 445
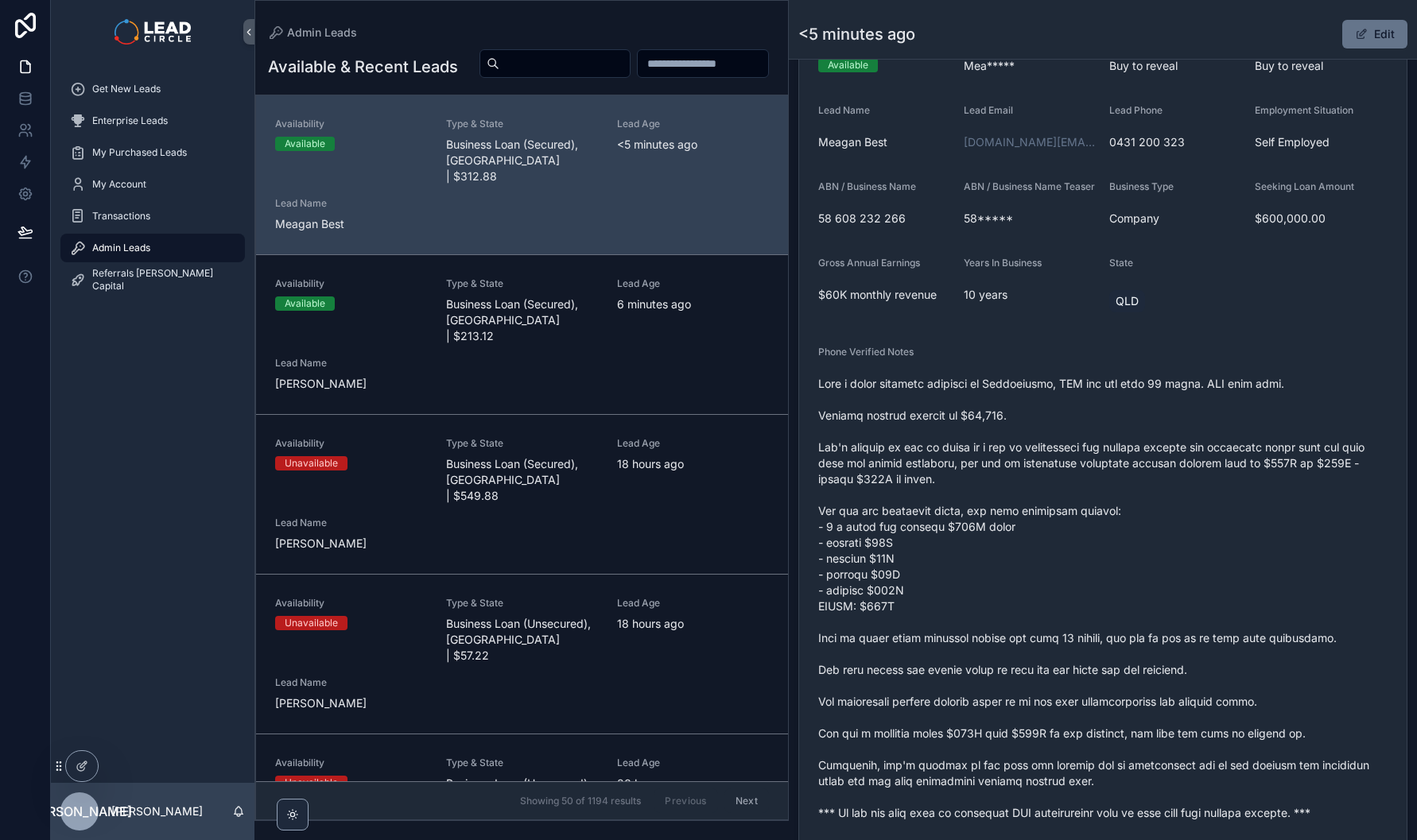
click at [1164, 453] on span "scrollable content" at bounding box center [1102, 599] width 569 height 445
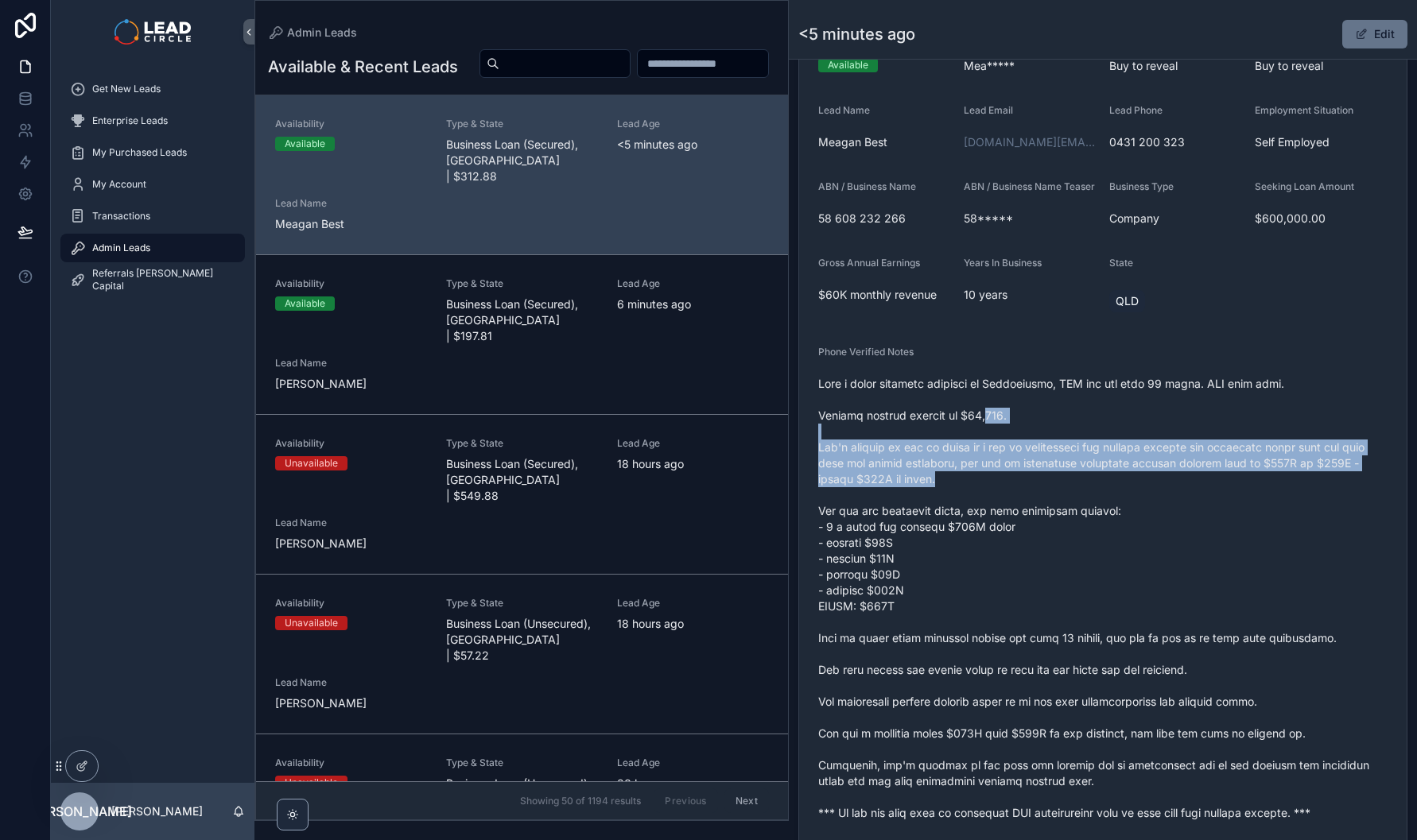
drag, startPoint x: 991, startPoint y: 432, endPoint x: 1101, endPoint y: 494, distance: 126.3
click at [1095, 493] on span "scrollable content" at bounding box center [1102, 599] width 569 height 445
click at [1101, 494] on span "scrollable content" at bounding box center [1102, 599] width 569 height 445
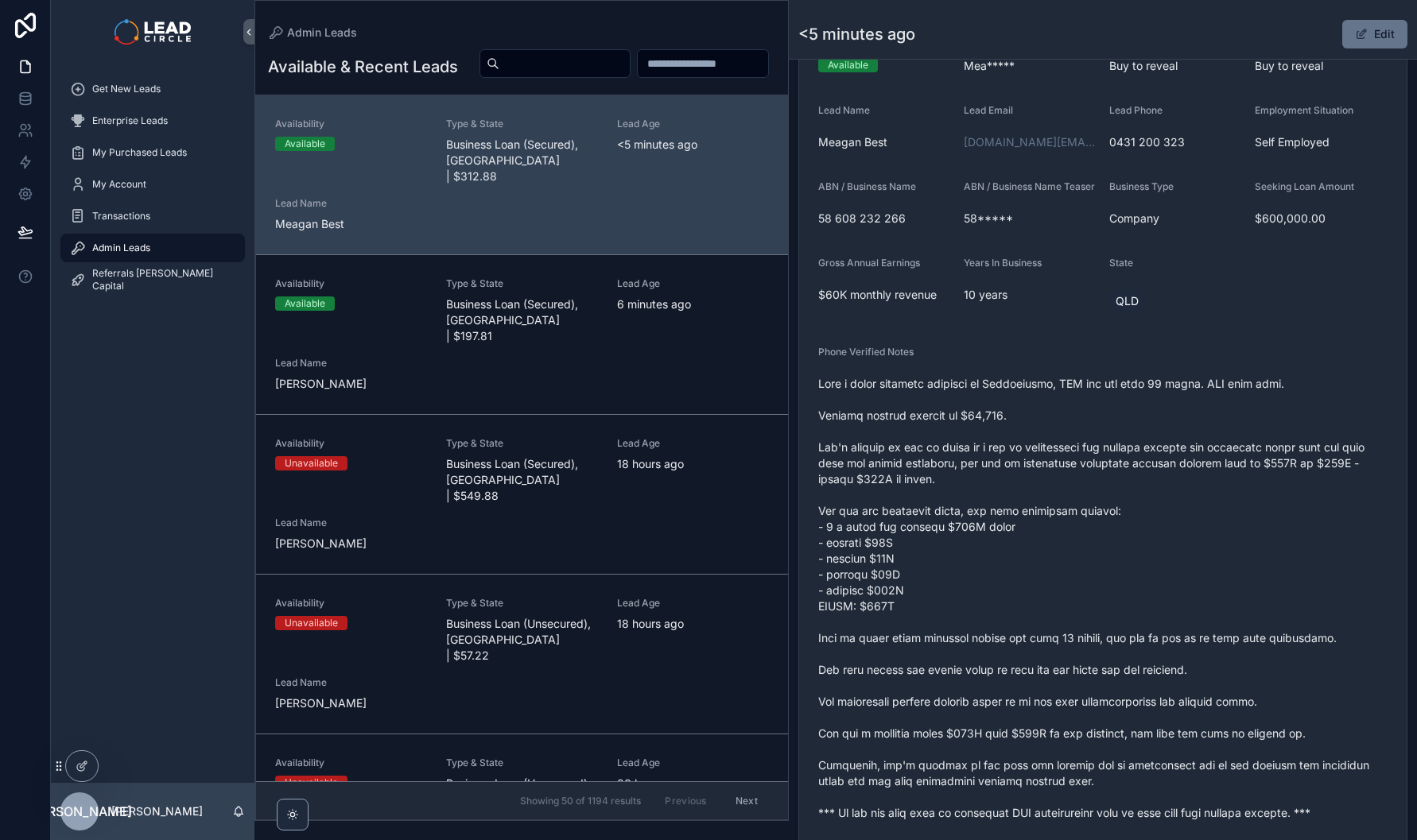
click at [1128, 484] on span "scrollable content" at bounding box center [1102, 599] width 569 height 445
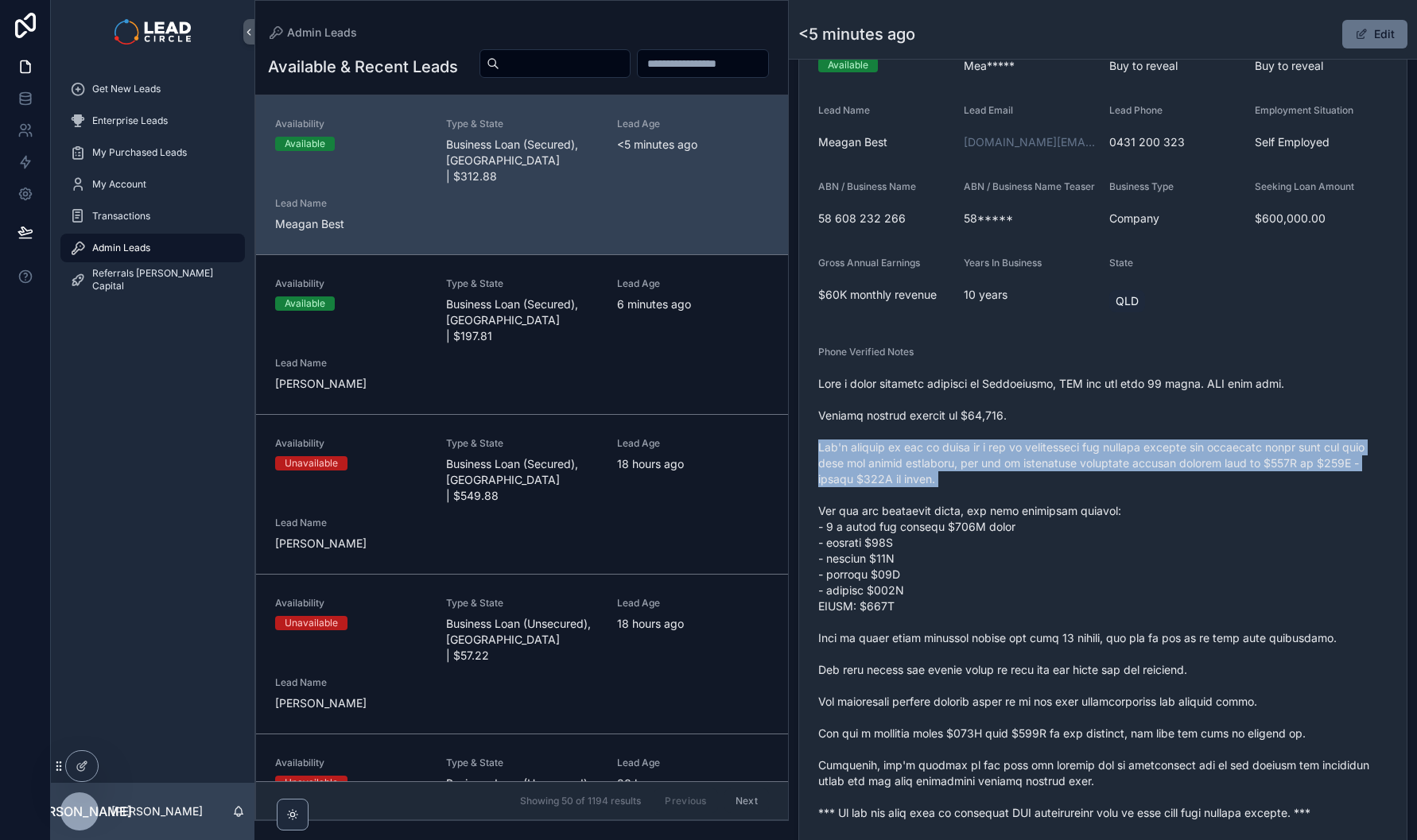
click at [1128, 484] on span "scrollable content" at bounding box center [1102, 599] width 569 height 445
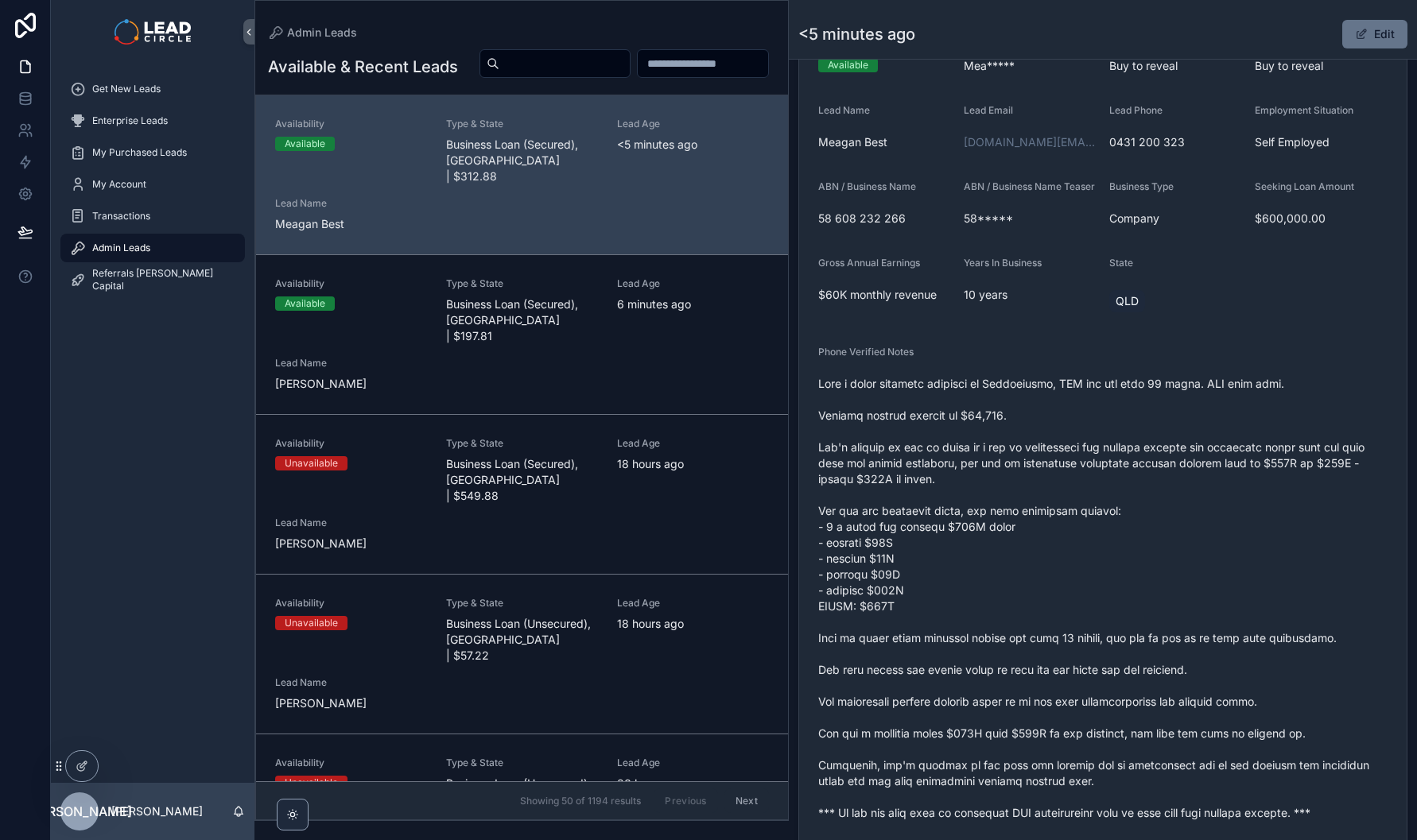
click at [1134, 442] on span "scrollable content" at bounding box center [1102, 599] width 569 height 445
drag, startPoint x: 1119, startPoint y: 474, endPoint x: 1307, endPoint y: 474, distance: 188.0
click at [1285, 475] on span "scrollable content" at bounding box center [1102, 599] width 569 height 445
click at [1307, 474] on span "scrollable content" at bounding box center [1102, 599] width 569 height 445
drag, startPoint x: 1331, startPoint y: 457, endPoint x: 1181, endPoint y: 457, distance: 150.0
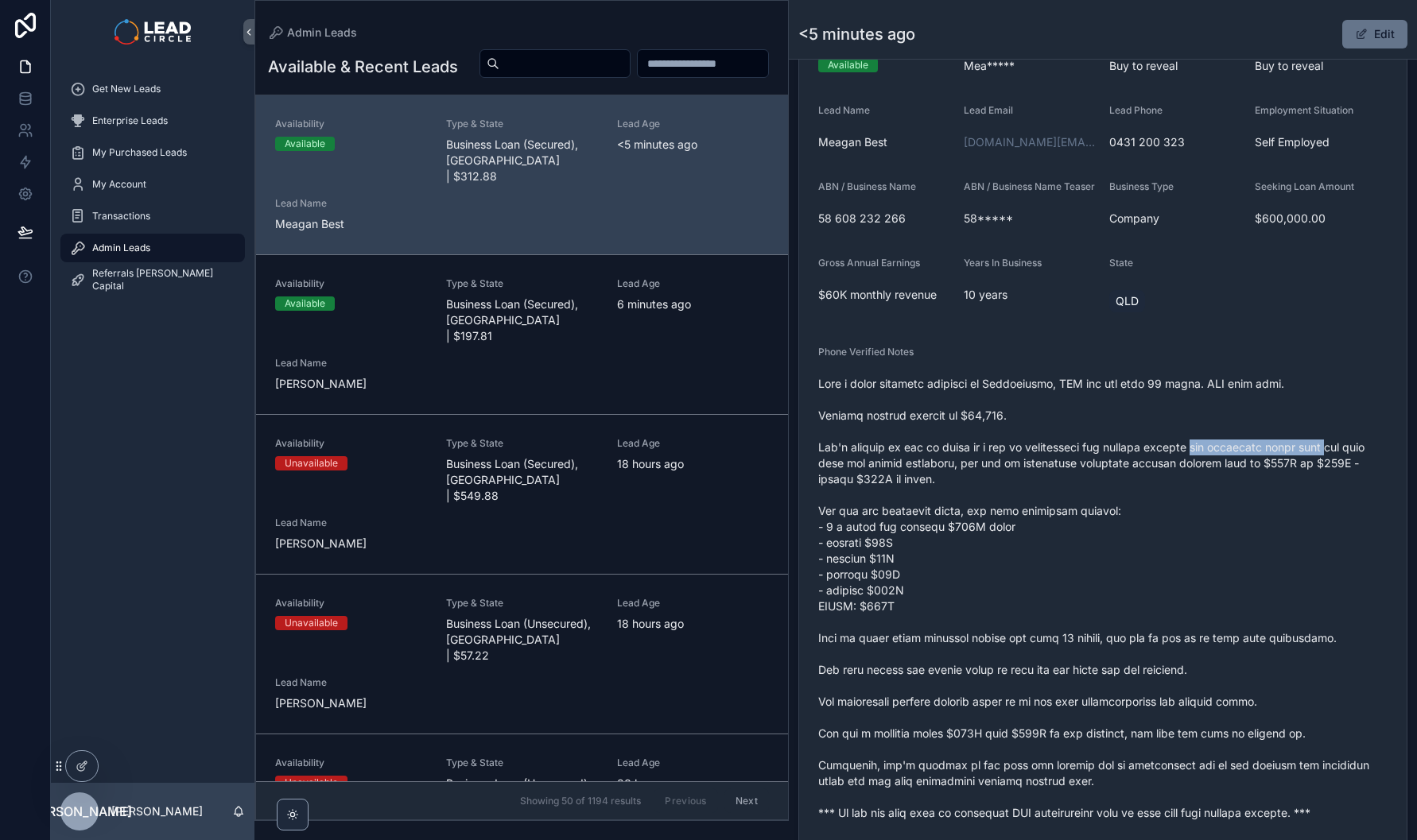
click at [1183, 457] on span "scrollable content" at bounding box center [1102, 599] width 569 height 445
click at [1181, 457] on span "scrollable content" at bounding box center [1102, 599] width 569 height 445
drag, startPoint x: 989, startPoint y: 474, endPoint x: 1279, endPoint y: 470, distance: 290.0
click at [1254, 474] on span "scrollable content" at bounding box center [1102, 599] width 569 height 445
click at [1279, 470] on span "scrollable content" at bounding box center [1102, 599] width 569 height 445
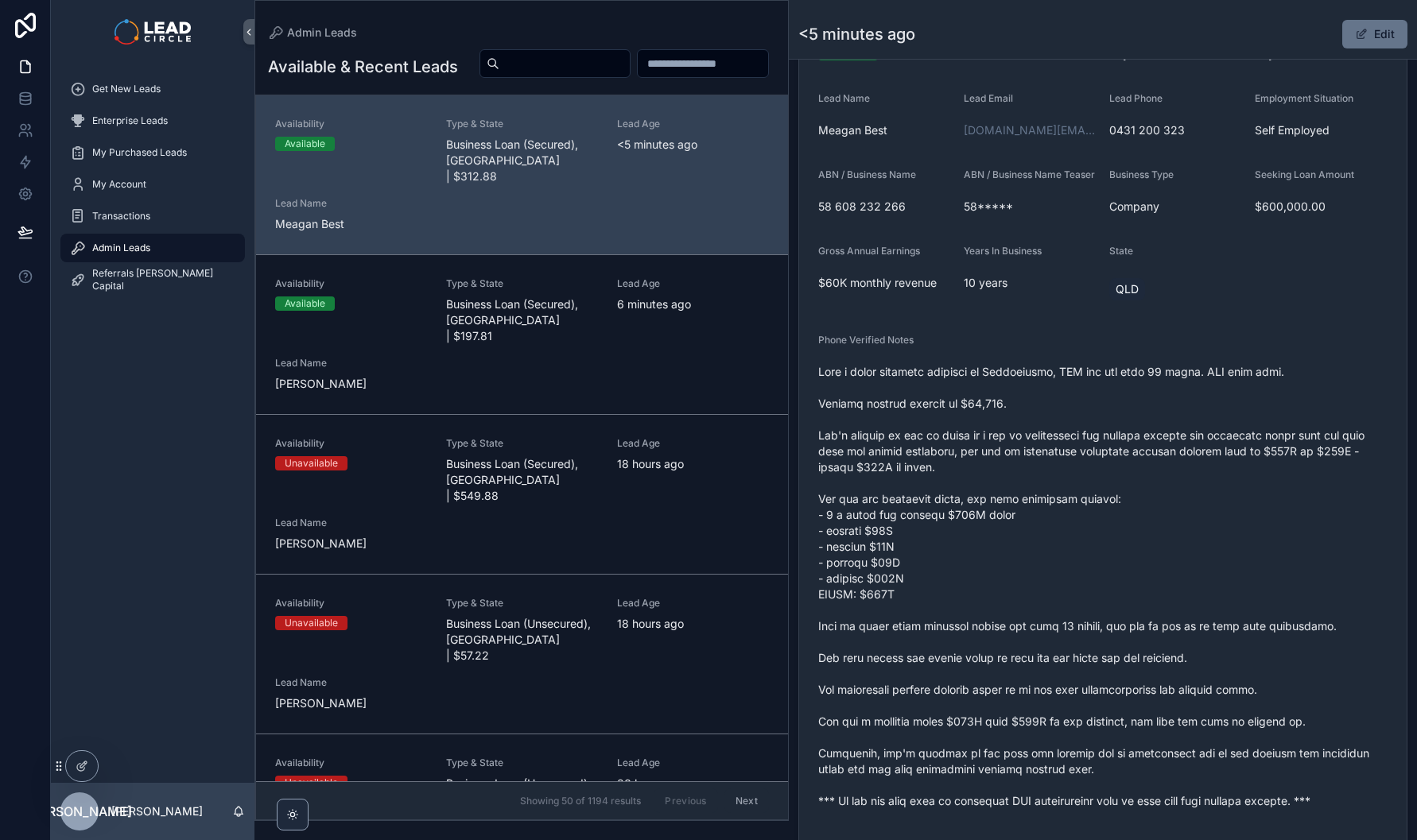
scroll to position [357, 0]
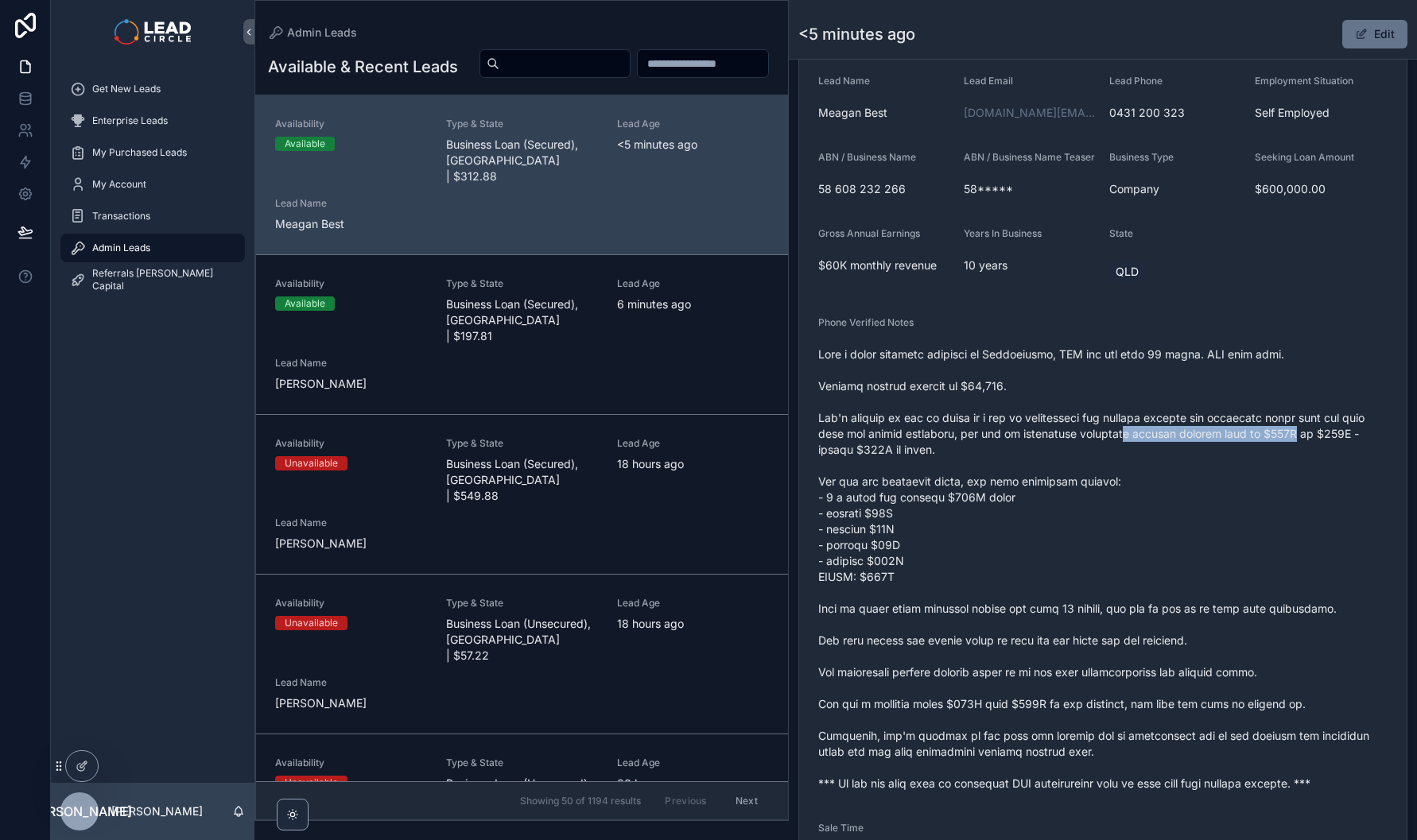
drag, startPoint x: 1292, startPoint y: 448, endPoint x: 1319, endPoint y: 445, distance: 27.2
click at [1317, 445] on span "scrollable content" at bounding box center [1102, 569] width 569 height 445
click at [1319, 445] on span "scrollable content" at bounding box center [1102, 569] width 569 height 445
click at [1351, 43] on button "Edit" at bounding box center [1375, 34] width 65 height 28
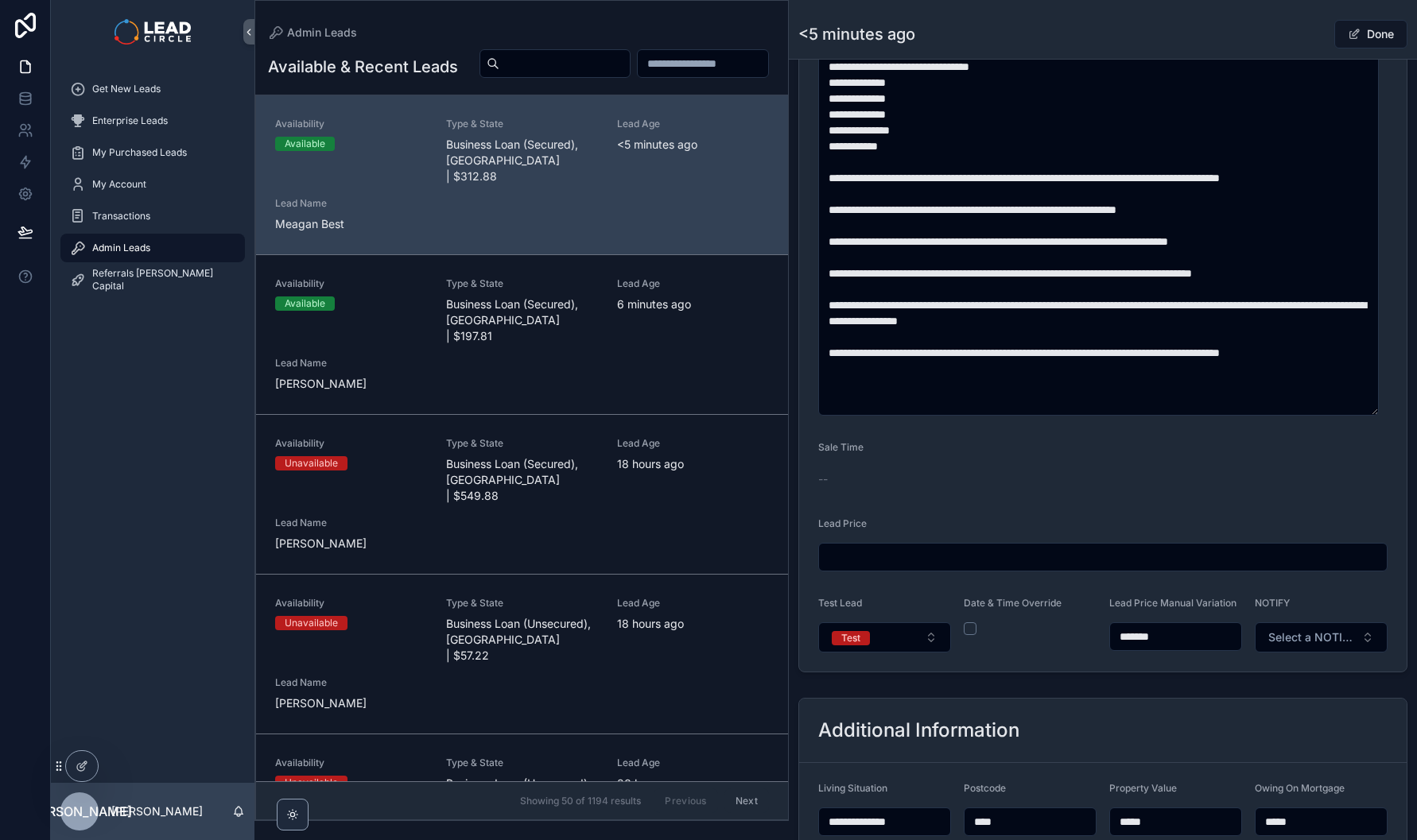
scroll to position [897, 0]
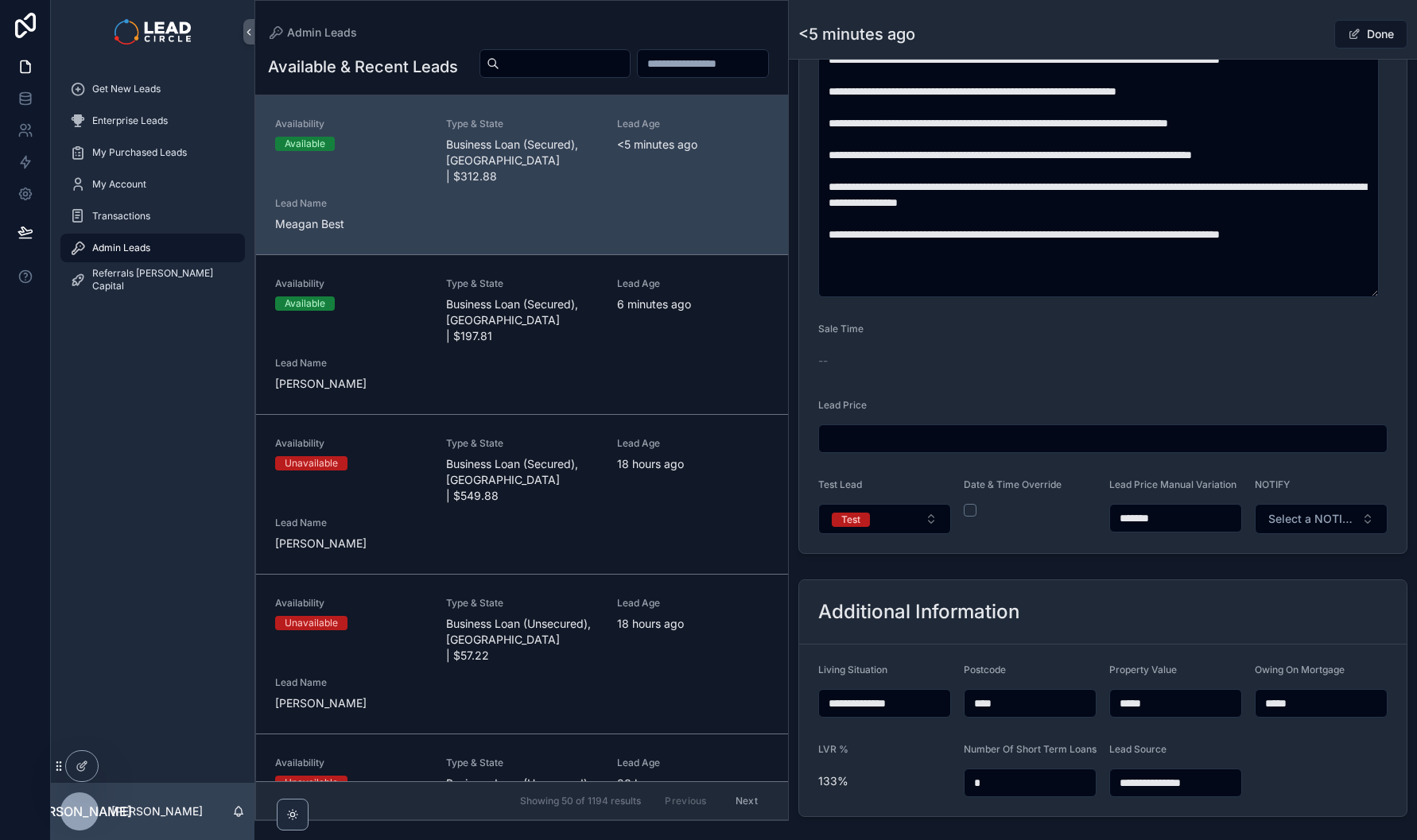
click at [1139, 527] on input "*******" at bounding box center [1176, 518] width 131 height 22
type input "*******"
click at [1272, 35] on div "<5 minutes ago Done" at bounding box center [1103, 34] width 609 height 30
click at [1375, 42] on button "Done" at bounding box center [1370, 34] width 73 height 28
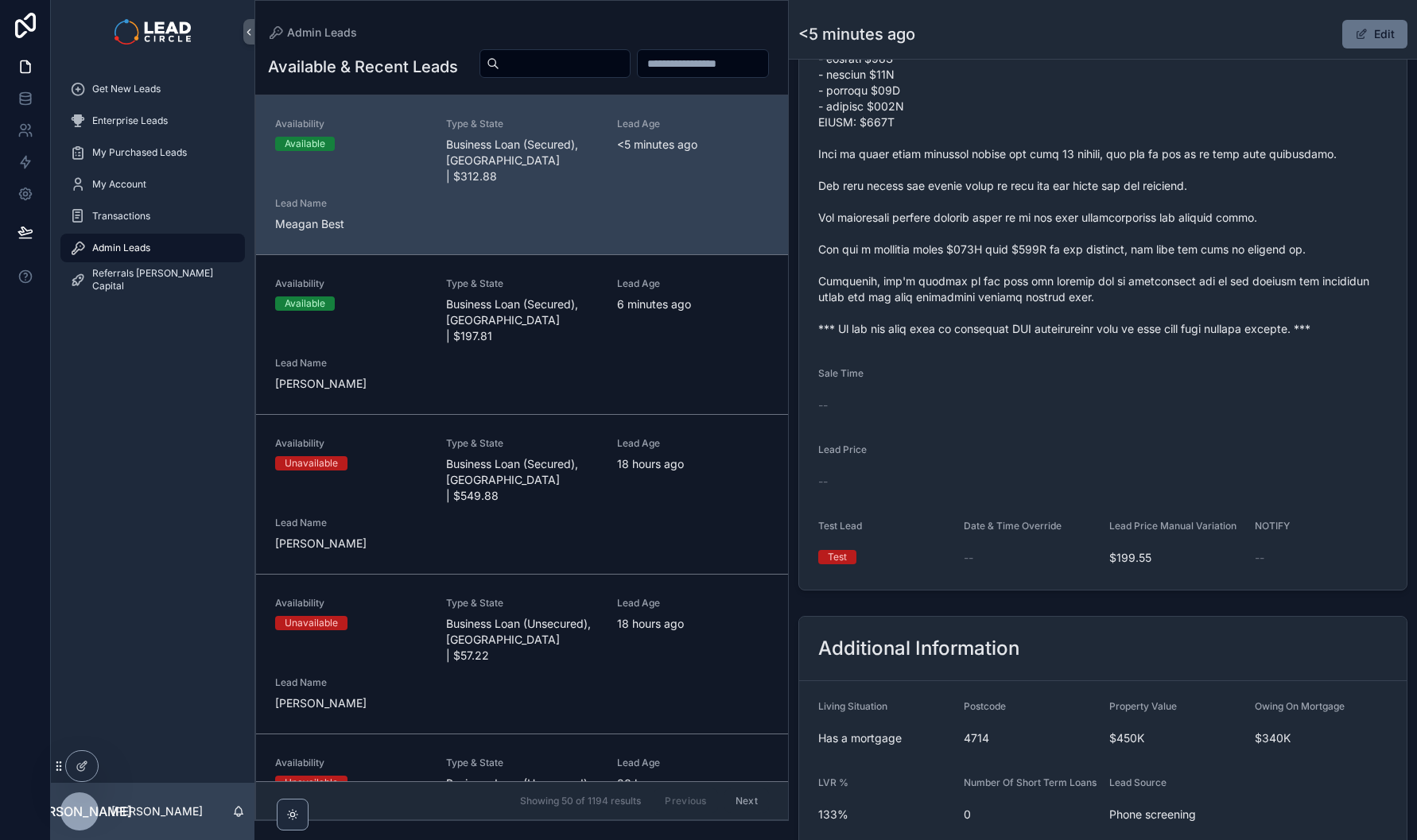
scroll to position [749, 0]
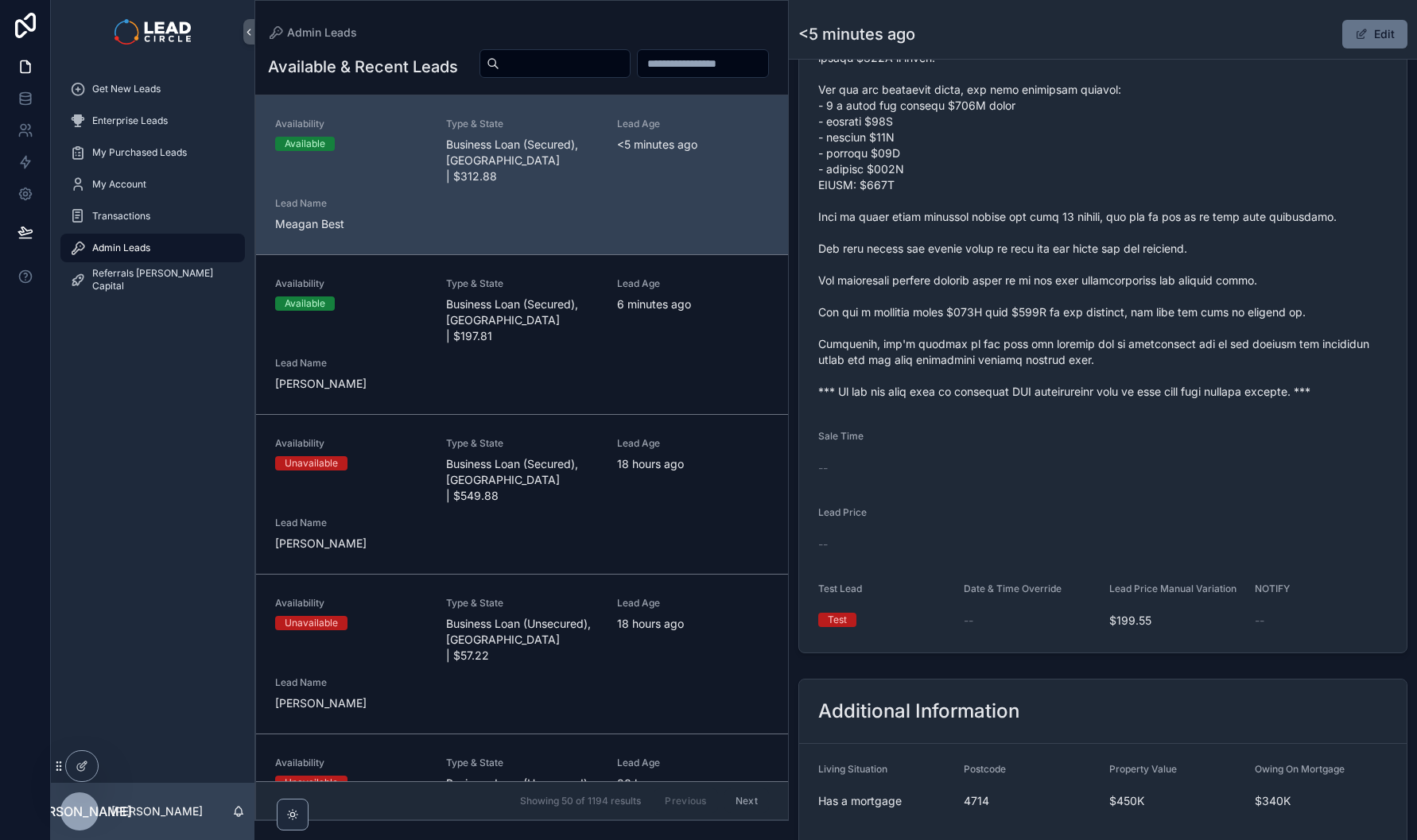
click at [1288, 379] on span "scrollable content" at bounding box center [1102, 177] width 569 height 445
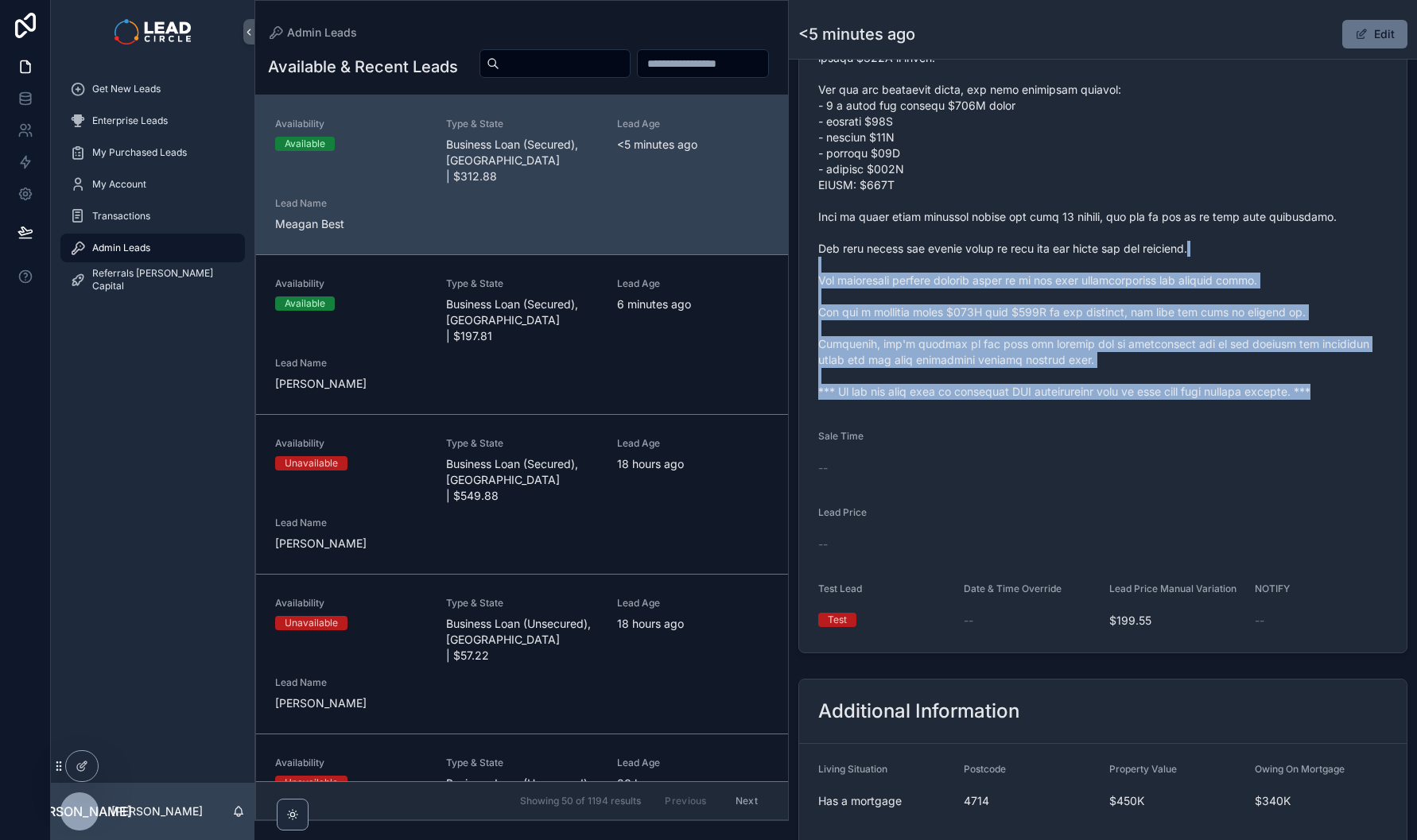
drag, startPoint x: 1324, startPoint y: 410, endPoint x: 1202, endPoint y: 246, distance: 204.4
click at [1216, 257] on span "scrollable content" at bounding box center [1102, 177] width 569 height 445
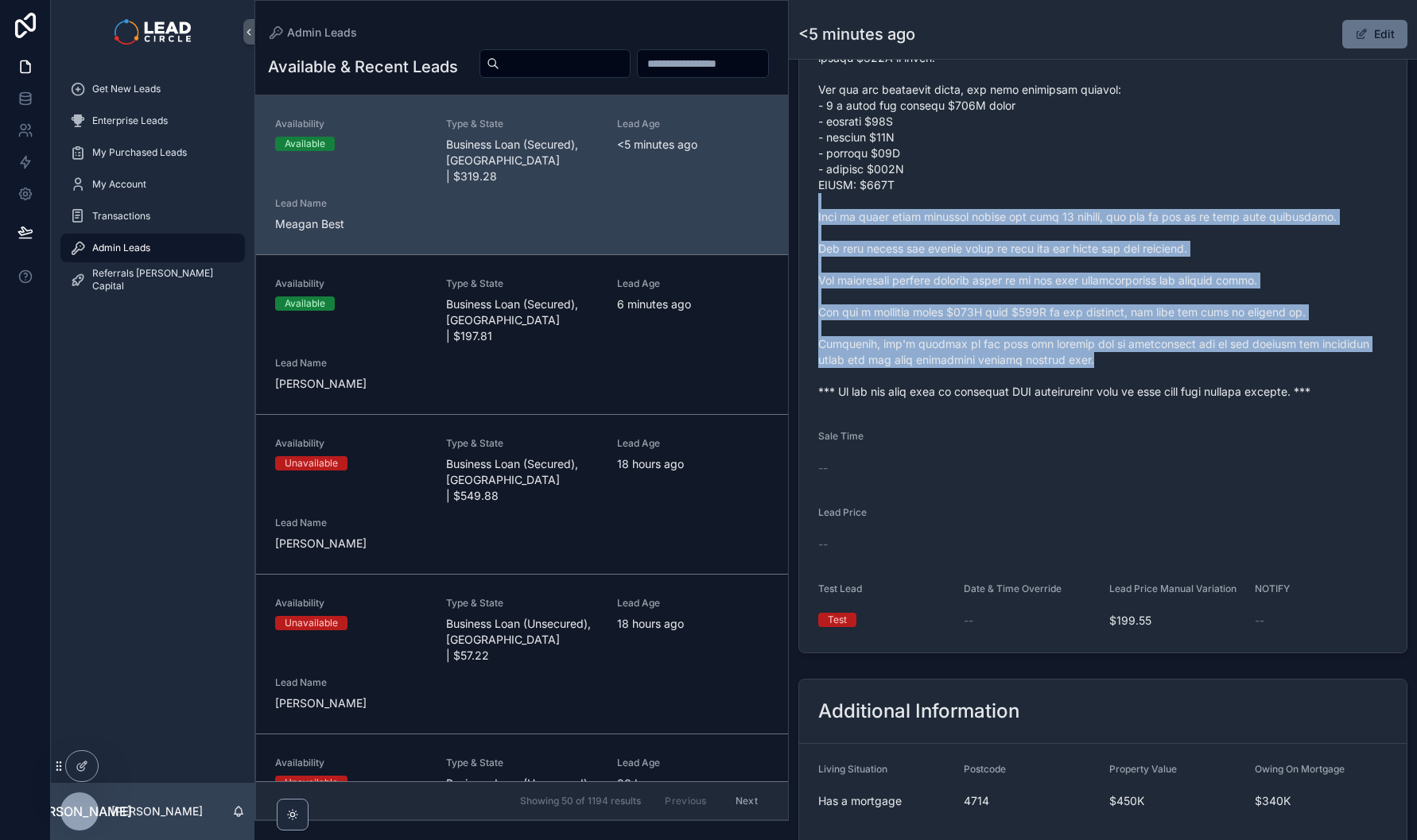
drag, startPoint x: 1350, startPoint y: 388, endPoint x: 1359, endPoint y: 400, distance: 15.0
click at [1359, 400] on span "scrollable content" at bounding box center [1102, 177] width 569 height 445
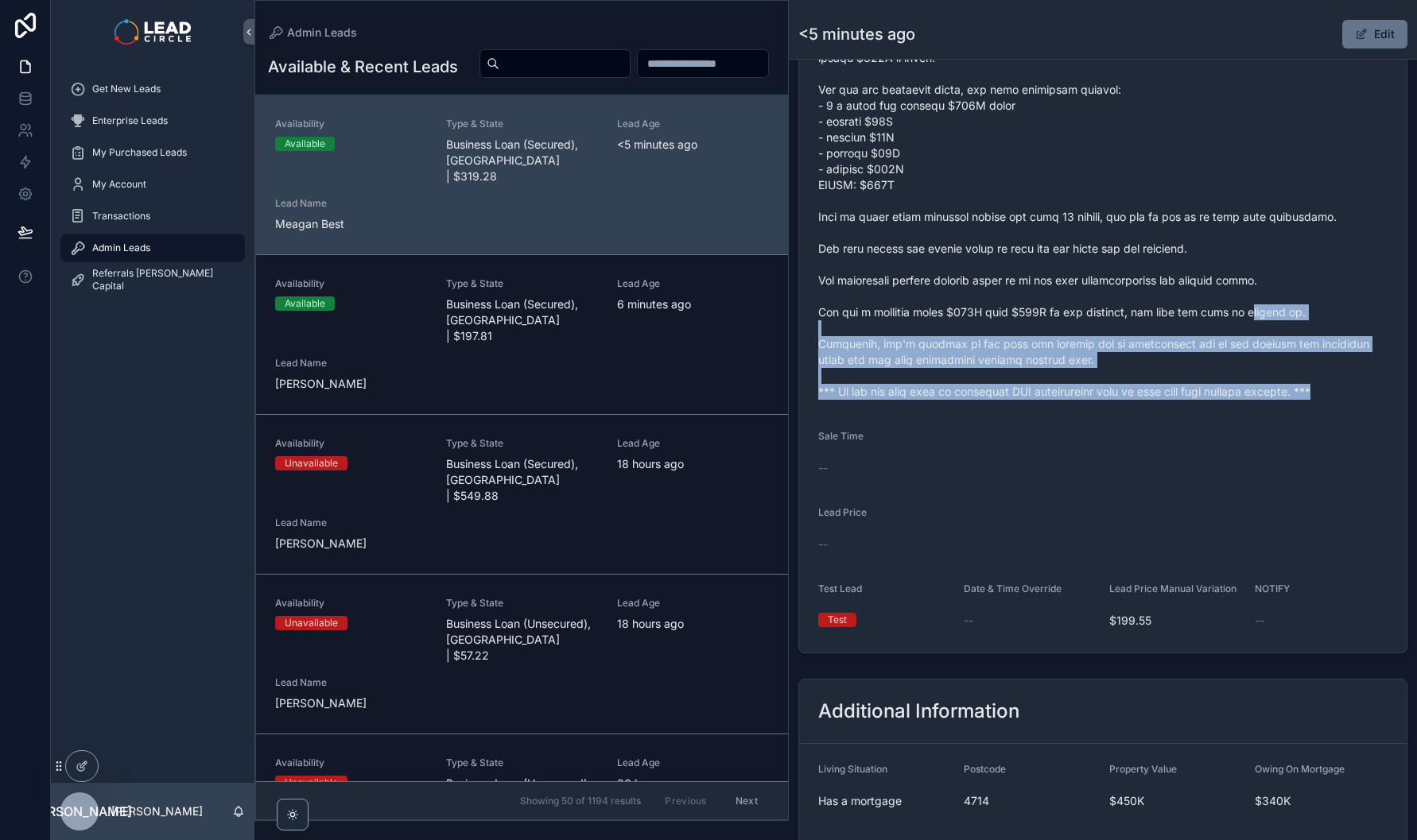
drag, startPoint x: 1370, startPoint y: 422, endPoint x: 1211, endPoint y: 298, distance: 201.6
click at [1251, 320] on form "Availability Available Lead Name Mea***** Lead Email Buy to reveal Lead Phone B…" at bounding box center [1102, 120] width 608 height 1065
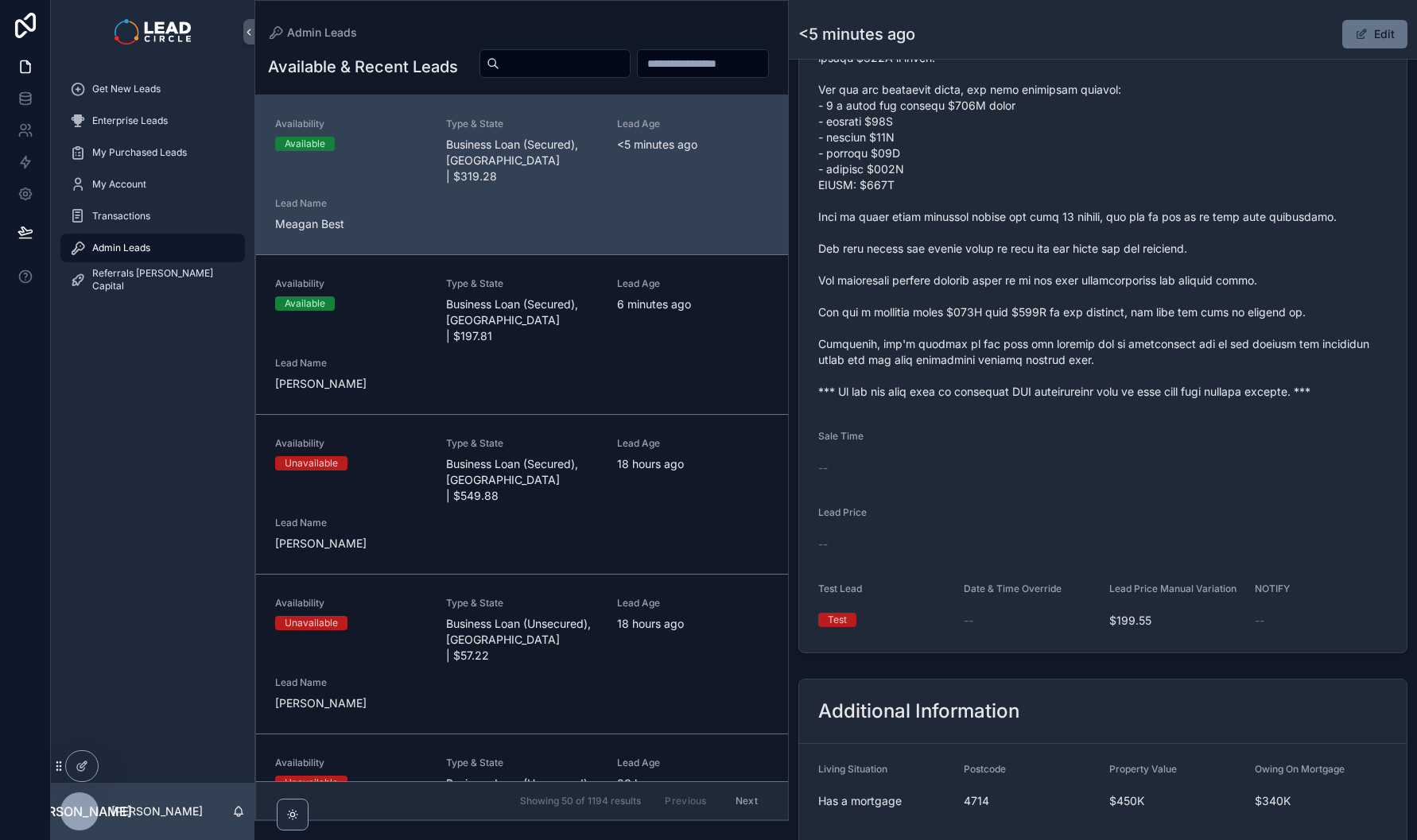
click at [1211, 298] on span "scrollable content" at bounding box center [1102, 177] width 569 height 445
click at [981, 335] on span "scrollable content" at bounding box center [1102, 177] width 569 height 445
drag, startPoint x: 1172, startPoint y: 332, endPoint x: 1204, endPoint y: 329, distance: 32.1
click at [1204, 329] on span "scrollable content" at bounding box center [1102, 177] width 569 height 445
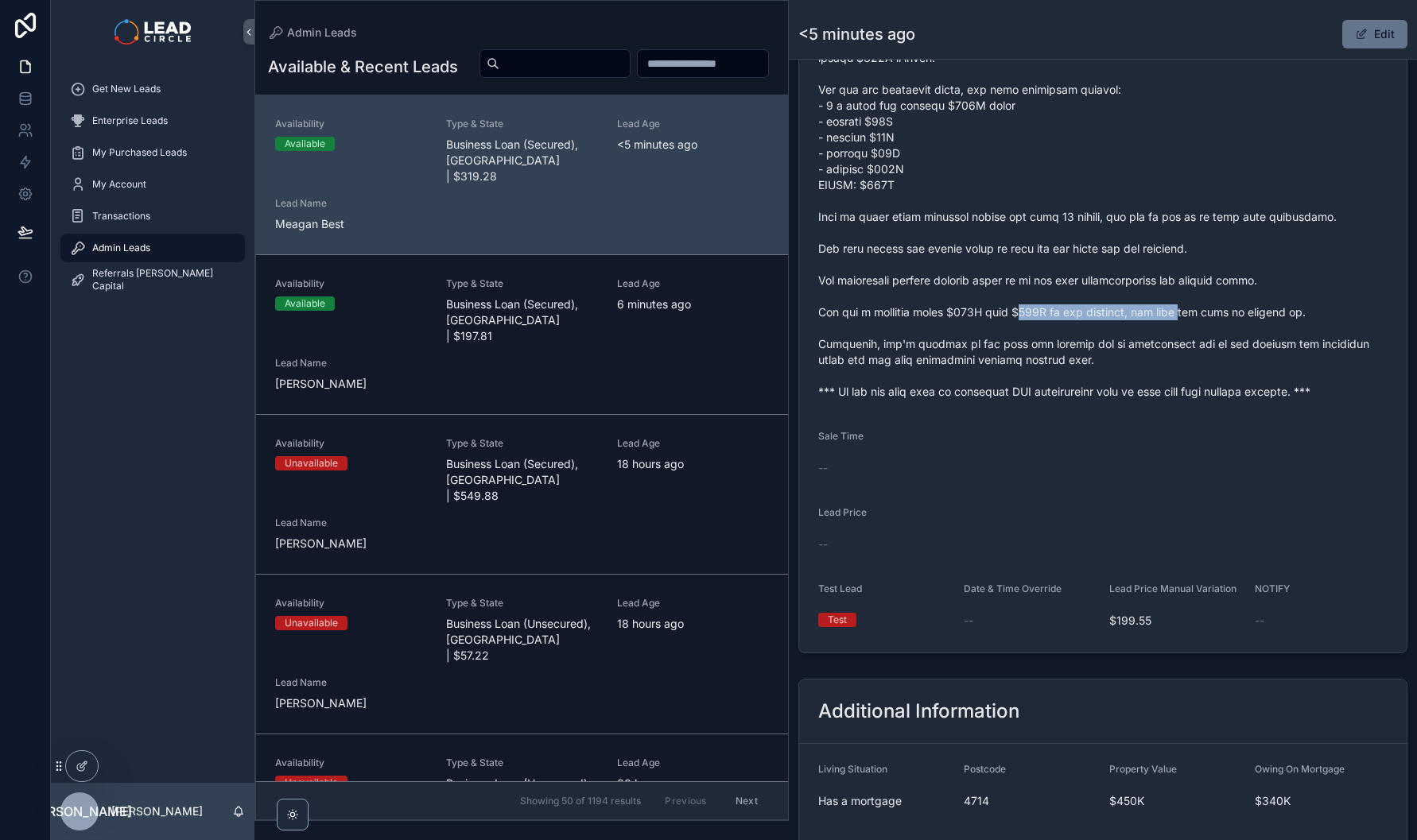
drag, startPoint x: 1042, startPoint y: 329, endPoint x: 1002, endPoint y: 328, distance: 40.0
click at [1019, 329] on span "scrollable content" at bounding box center [1102, 177] width 569 height 445
click at [1002, 328] on span "scrollable content" at bounding box center [1102, 177] width 569 height 445
drag, startPoint x: 1110, startPoint y: 329, endPoint x: 1132, endPoint y: 332, distance: 22.2
click at [1129, 332] on span "scrollable content" at bounding box center [1102, 177] width 569 height 445
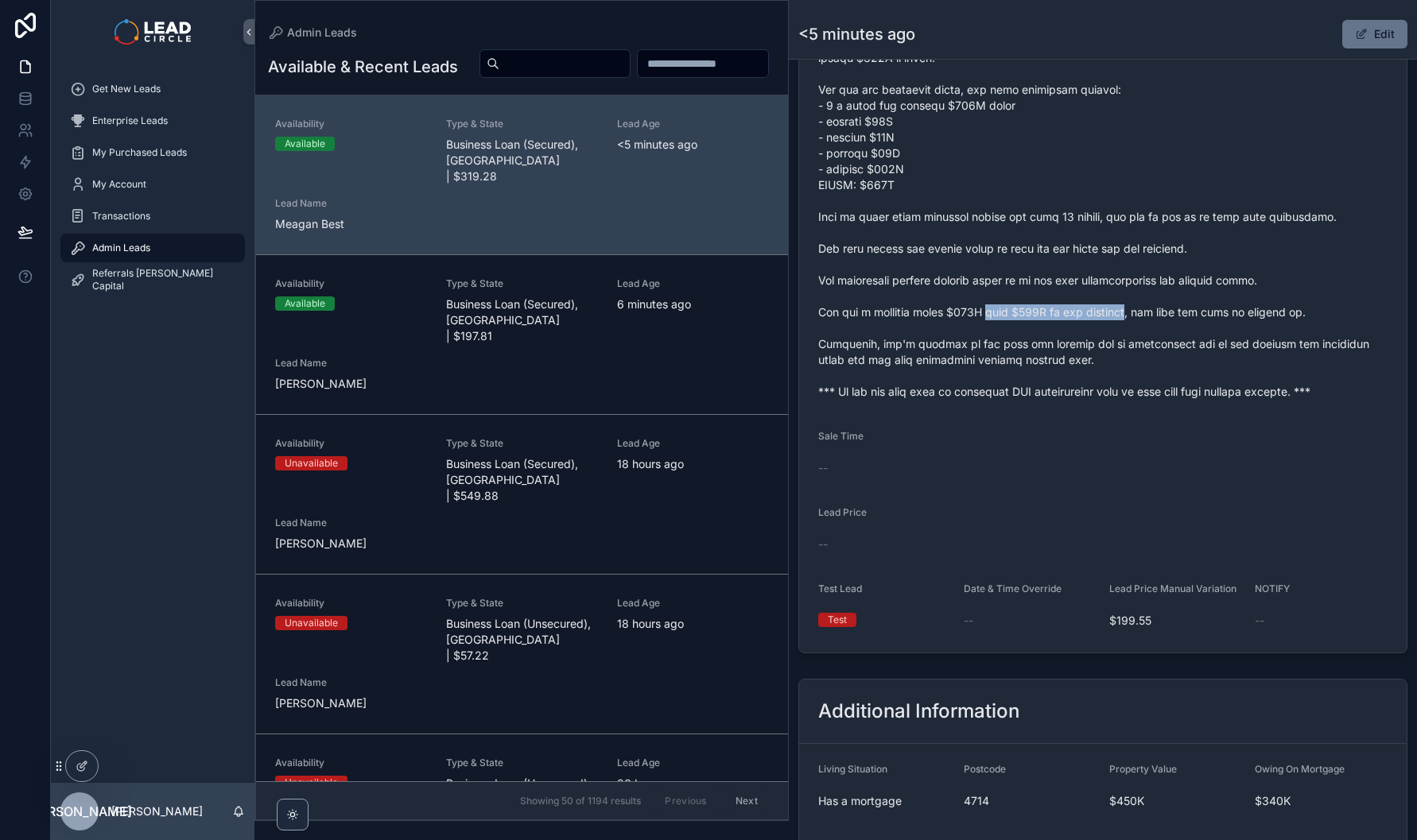
click at [1132, 332] on span "scrollable content" at bounding box center [1102, 177] width 569 height 445
click at [1060, 359] on span "scrollable content" at bounding box center [1102, 177] width 569 height 445
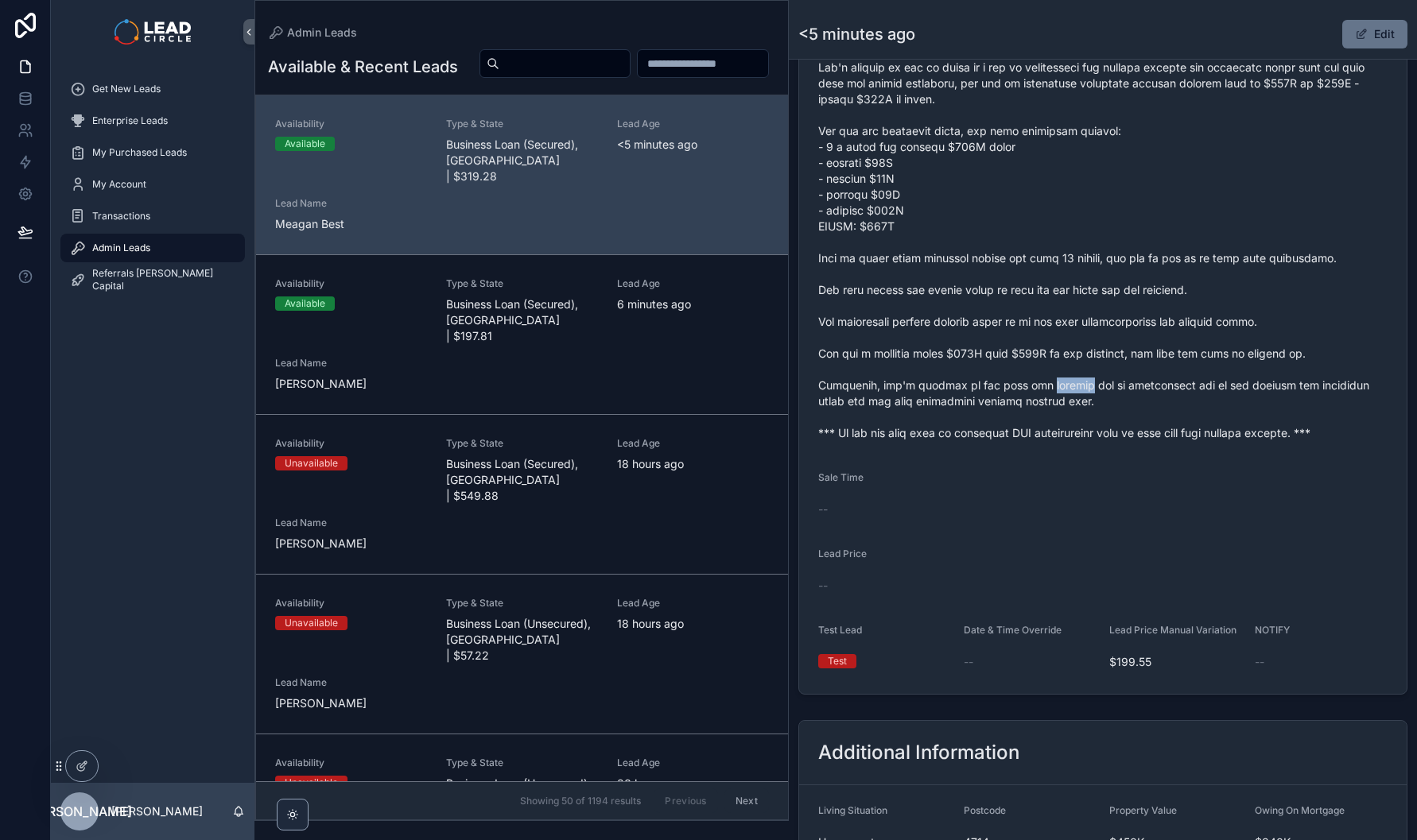
scroll to position [617, 0]
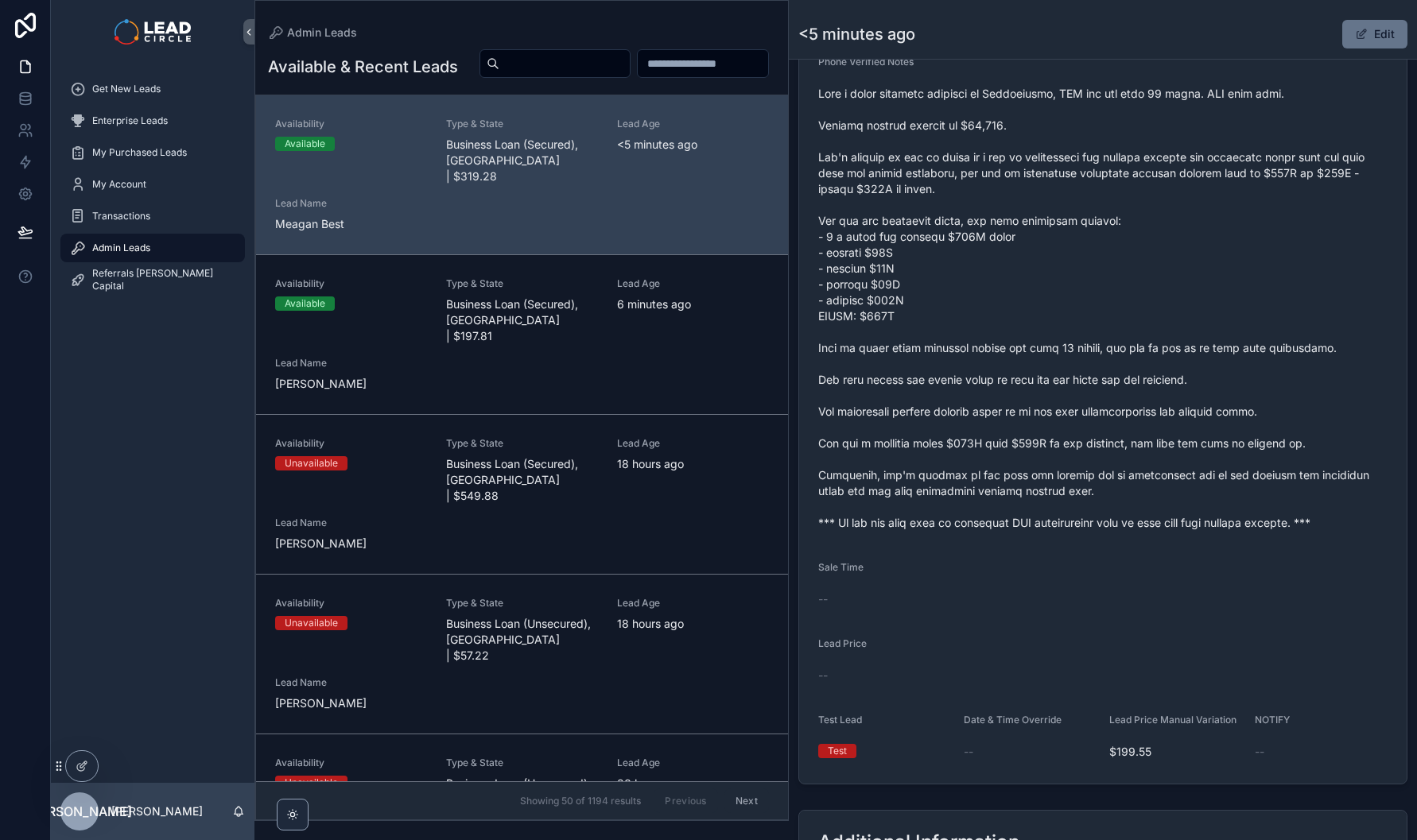
click at [1101, 478] on span "scrollable content" at bounding box center [1102, 308] width 569 height 445
click at [1156, 495] on span "scrollable content" at bounding box center [1102, 308] width 569 height 445
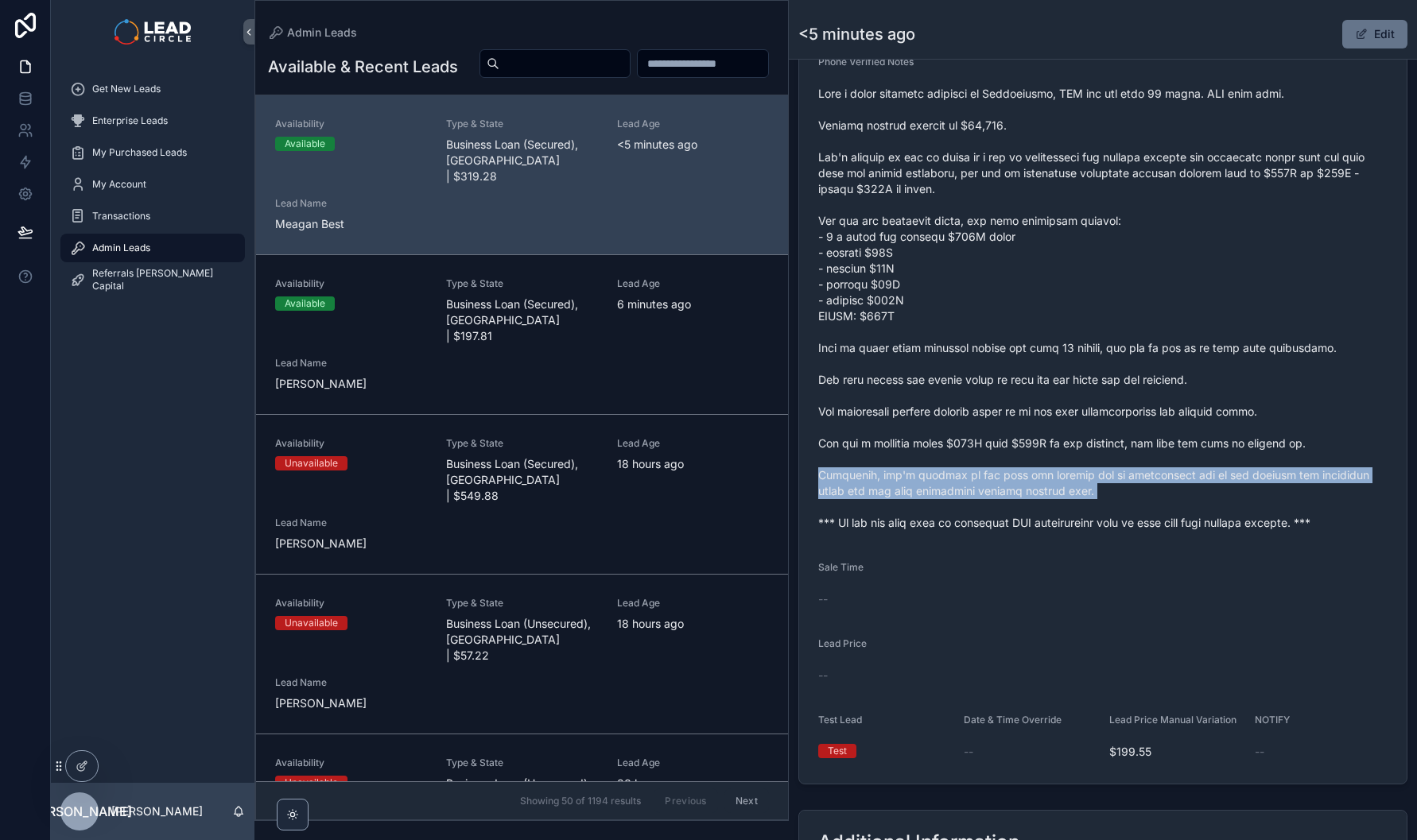
click at [1156, 495] on span "scrollable content" at bounding box center [1102, 308] width 569 height 445
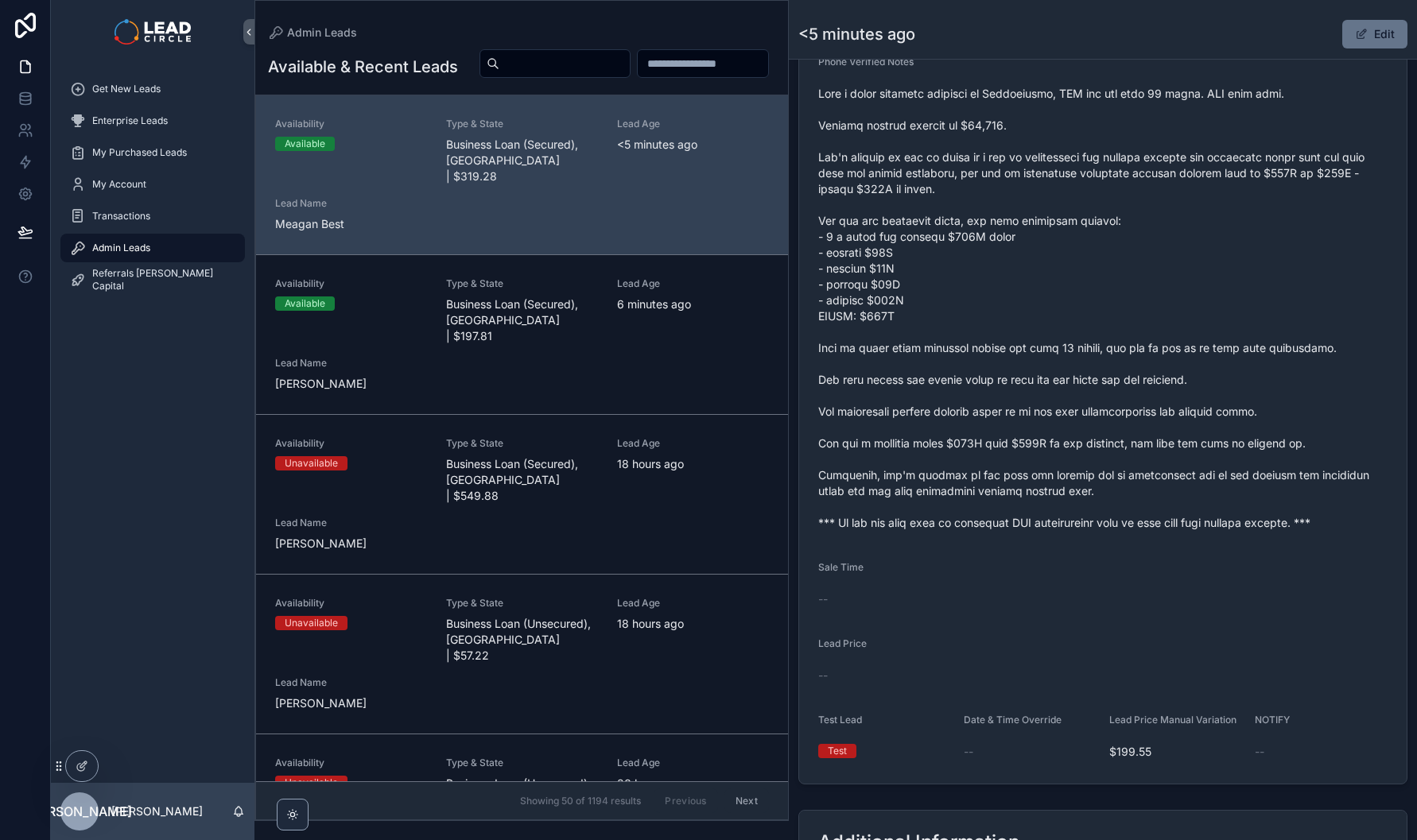
click at [1157, 474] on span "scrollable content" at bounding box center [1102, 308] width 569 height 445
click at [1355, 39] on span "scrollable content" at bounding box center [1360, 33] width 12 height 12
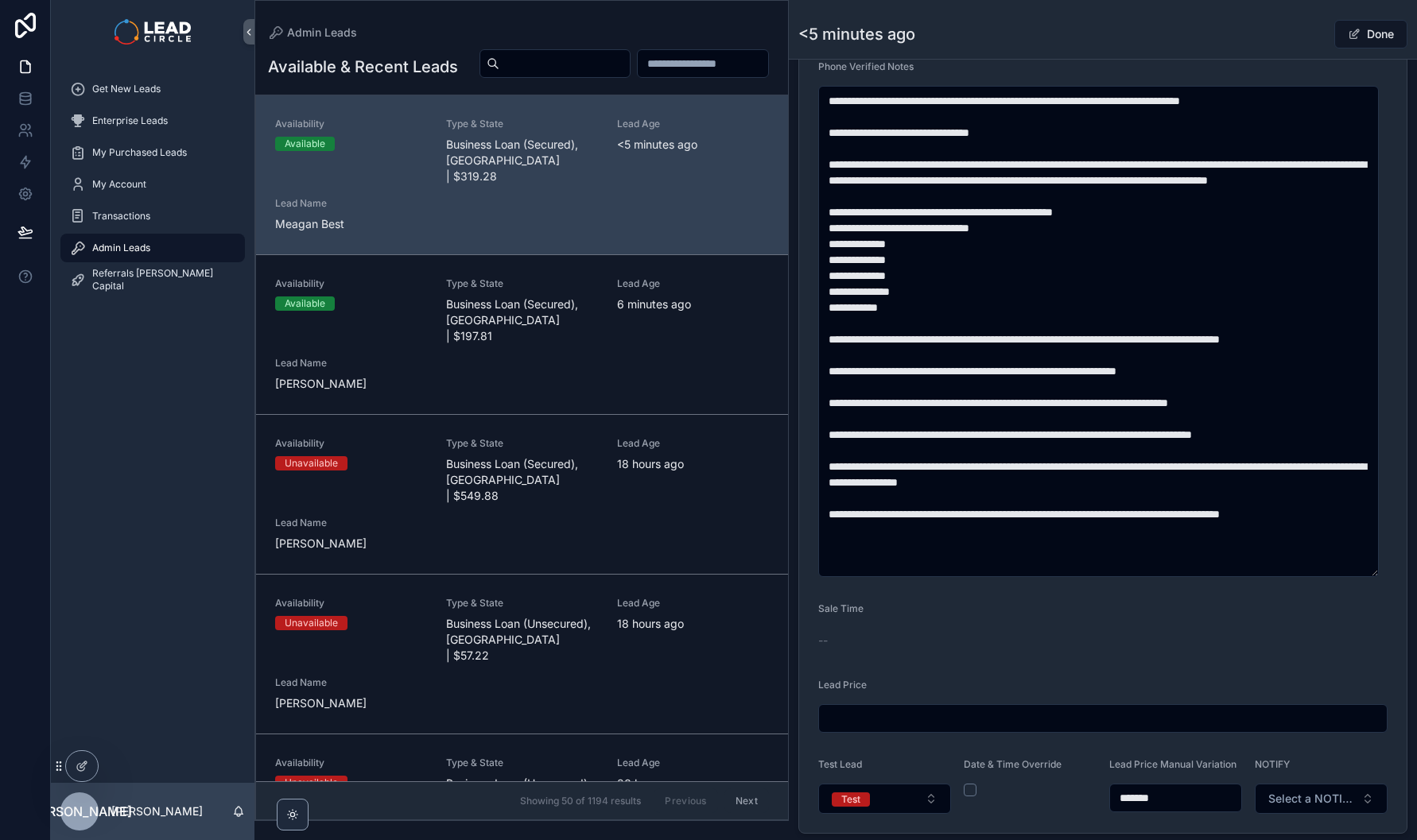
scroll to position [626, 0]
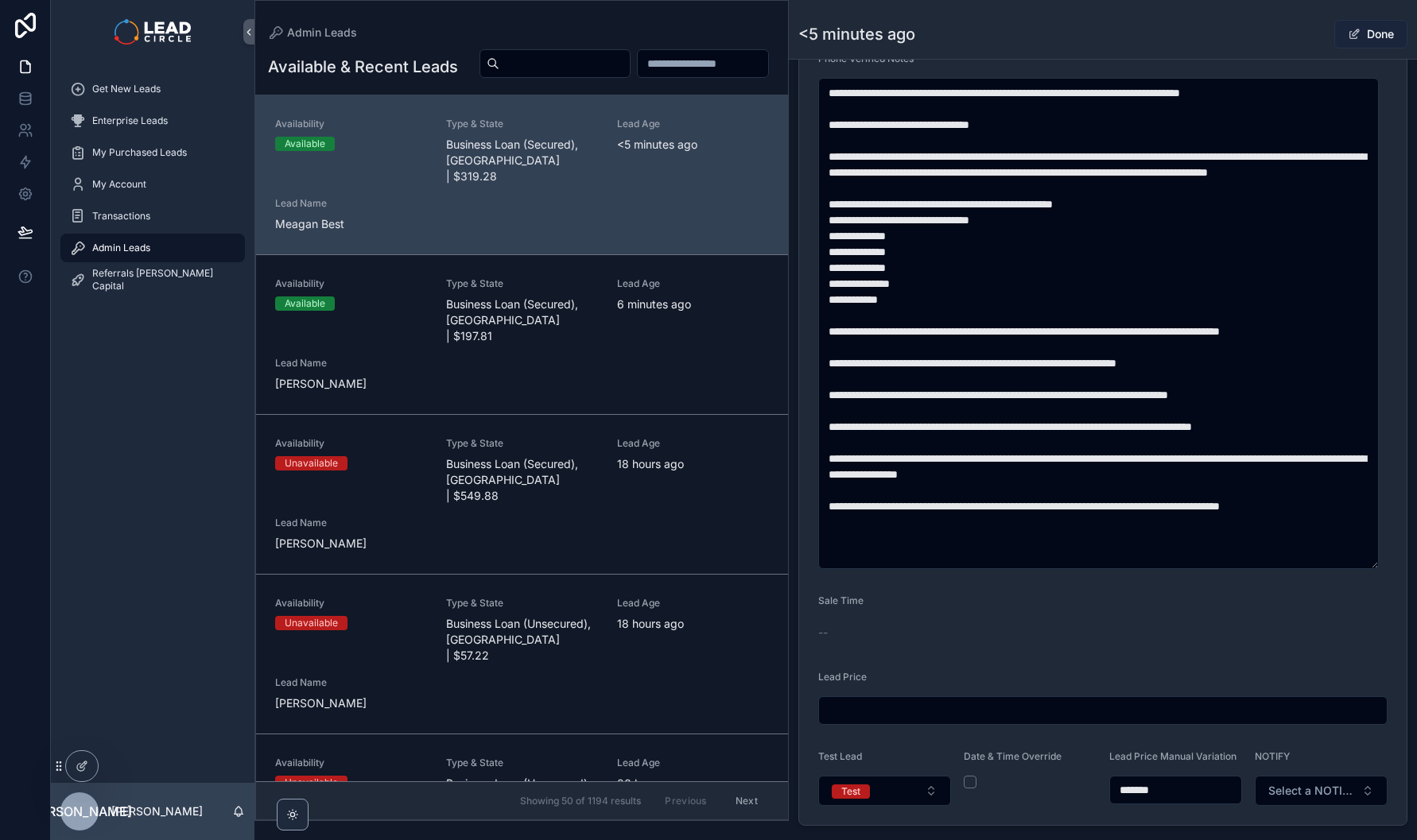
click at [1353, 37] on button "Done" at bounding box center [1370, 34] width 73 height 28
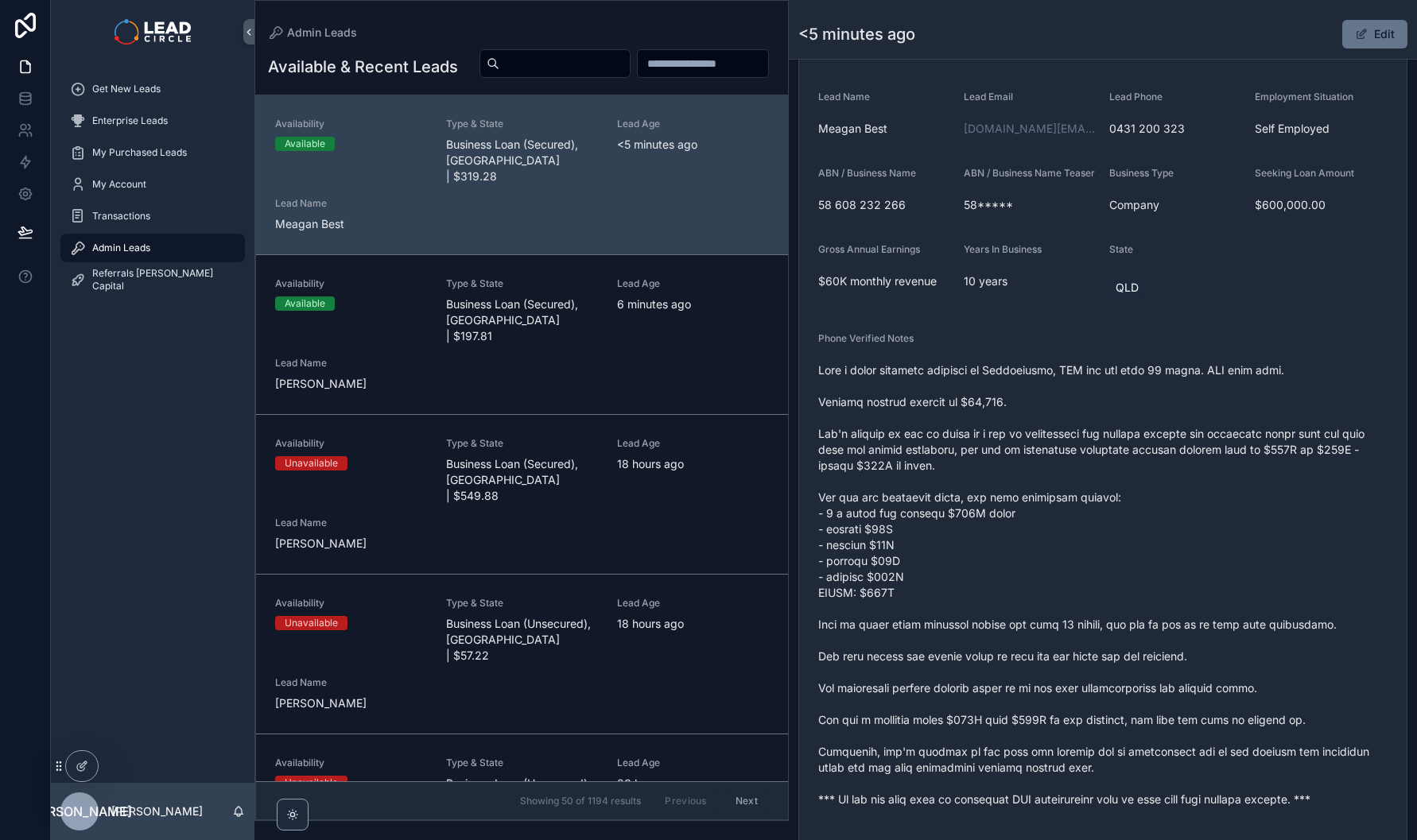
scroll to position [887, 0]
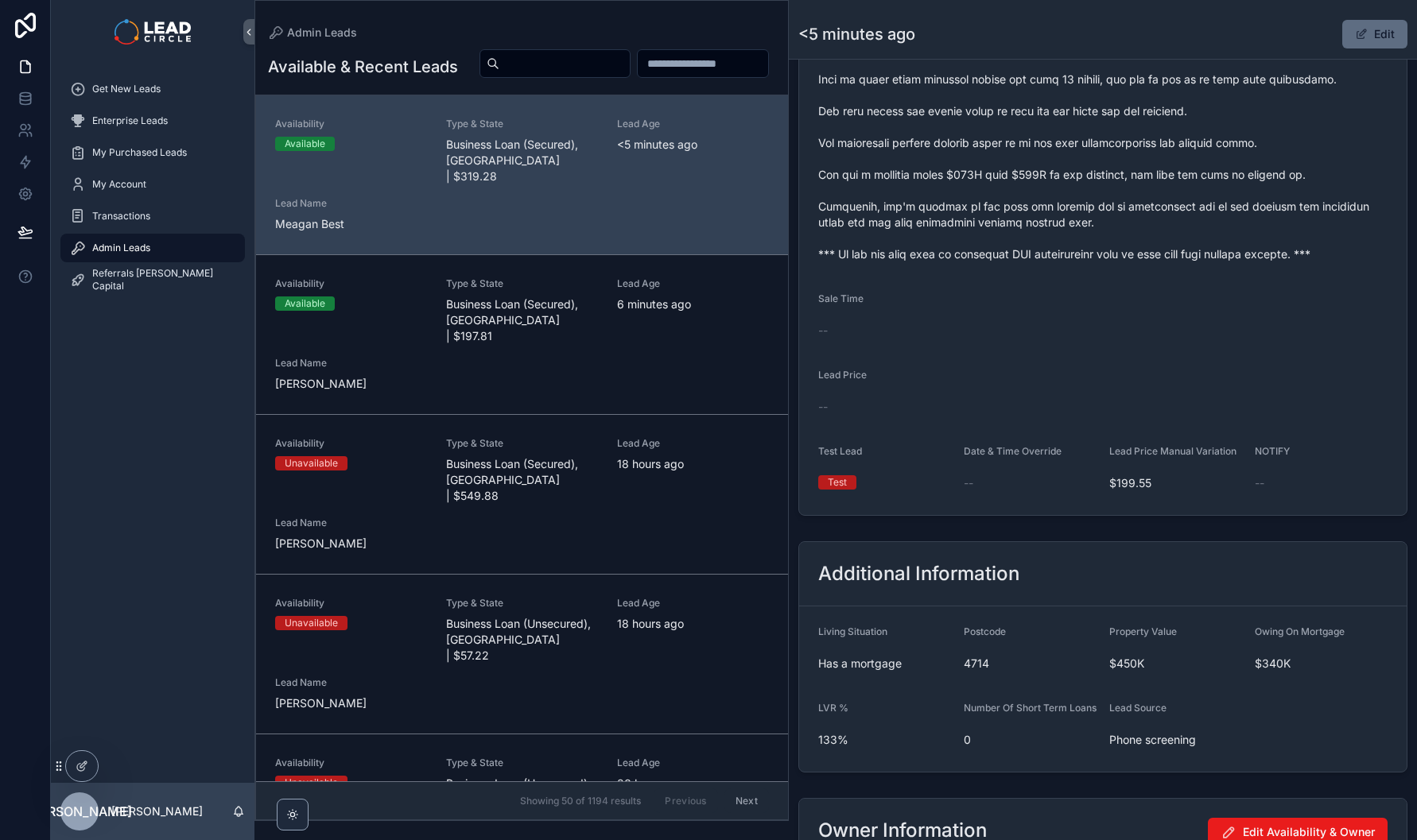
click at [1356, 29] on span "scrollable content" at bounding box center [1360, 33] width 12 height 12
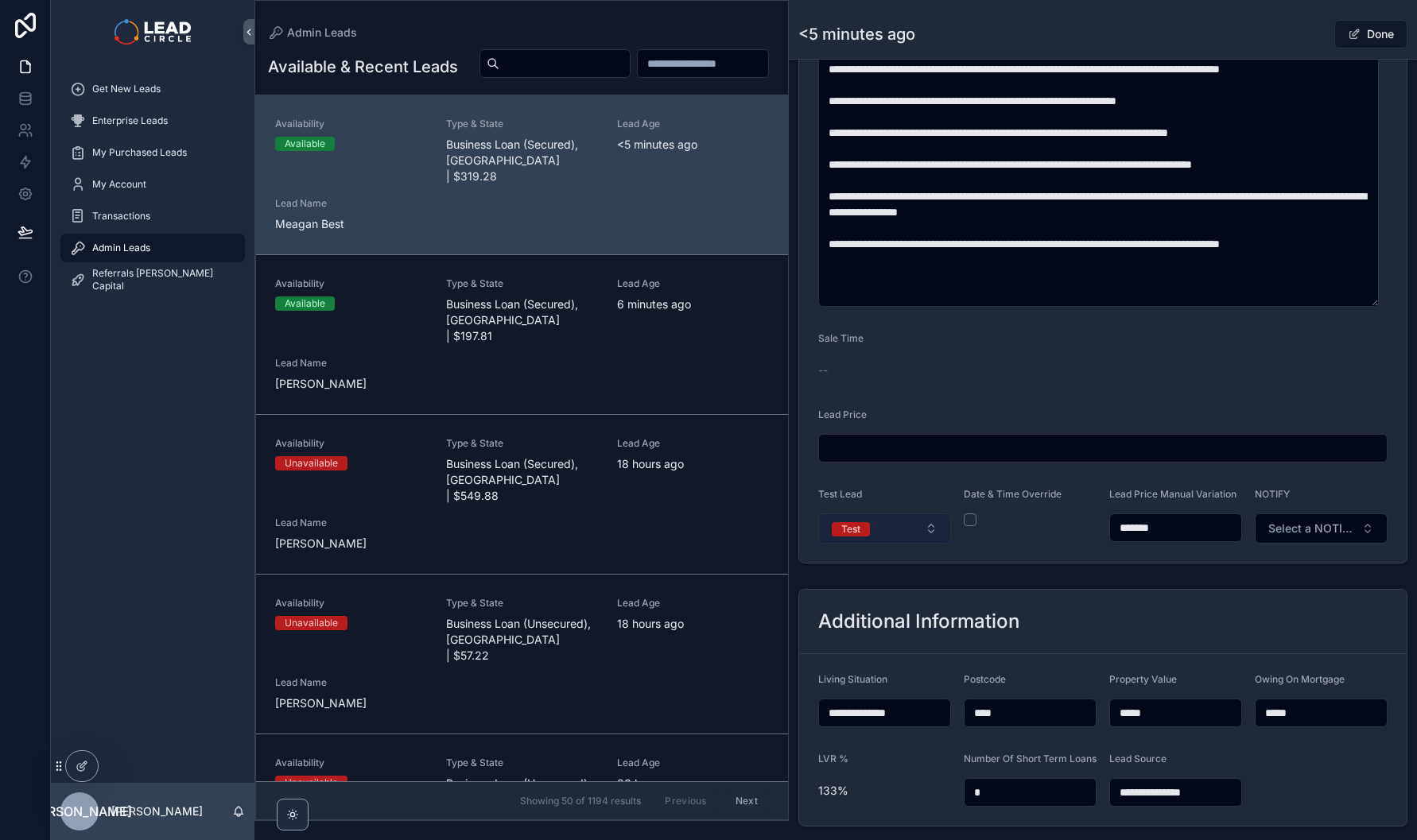
click at [904, 543] on button "Test" at bounding box center [884, 528] width 133 height 30
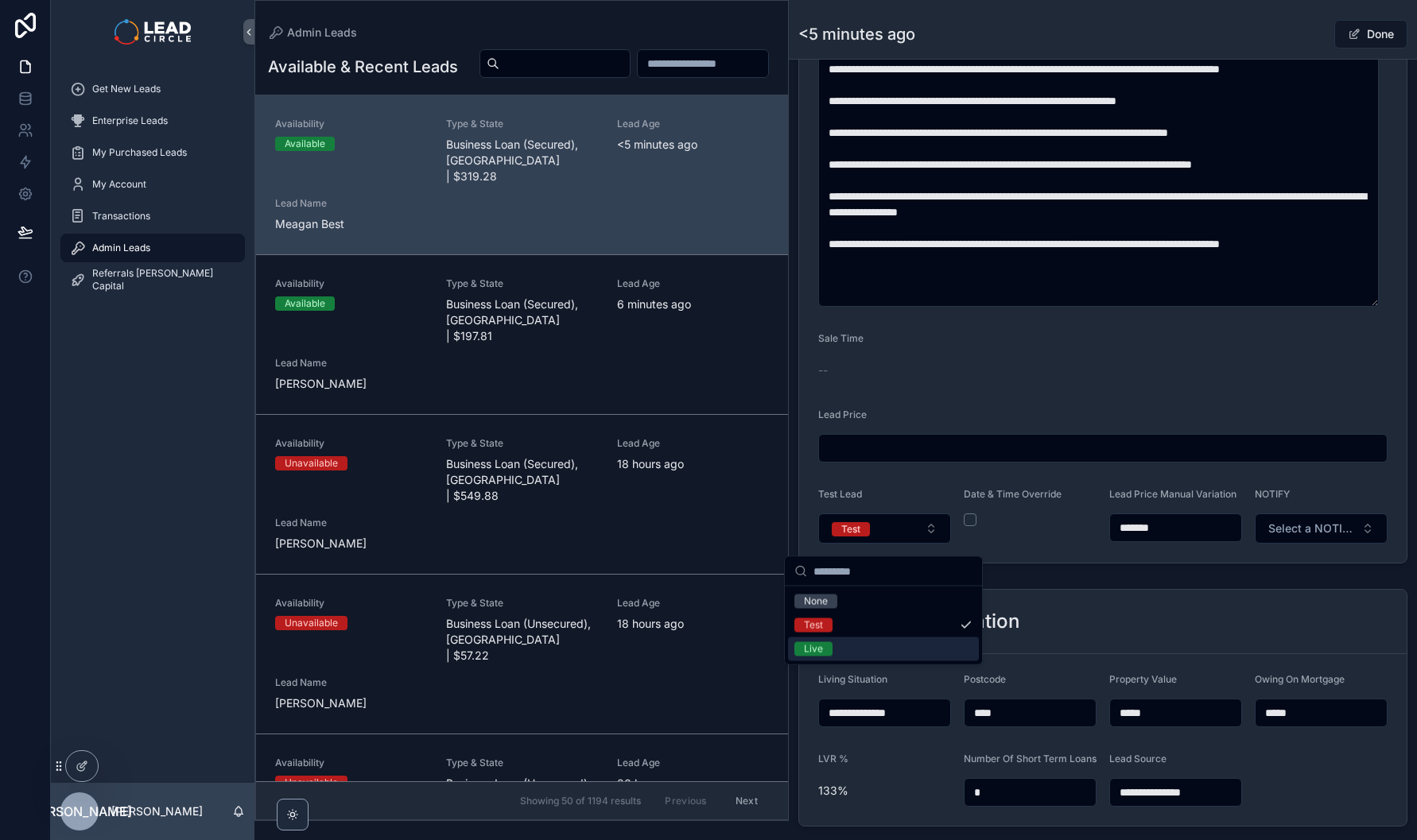
click at [880, 641] on div "Live" at bounding box center [883, 649] width 191 height 24
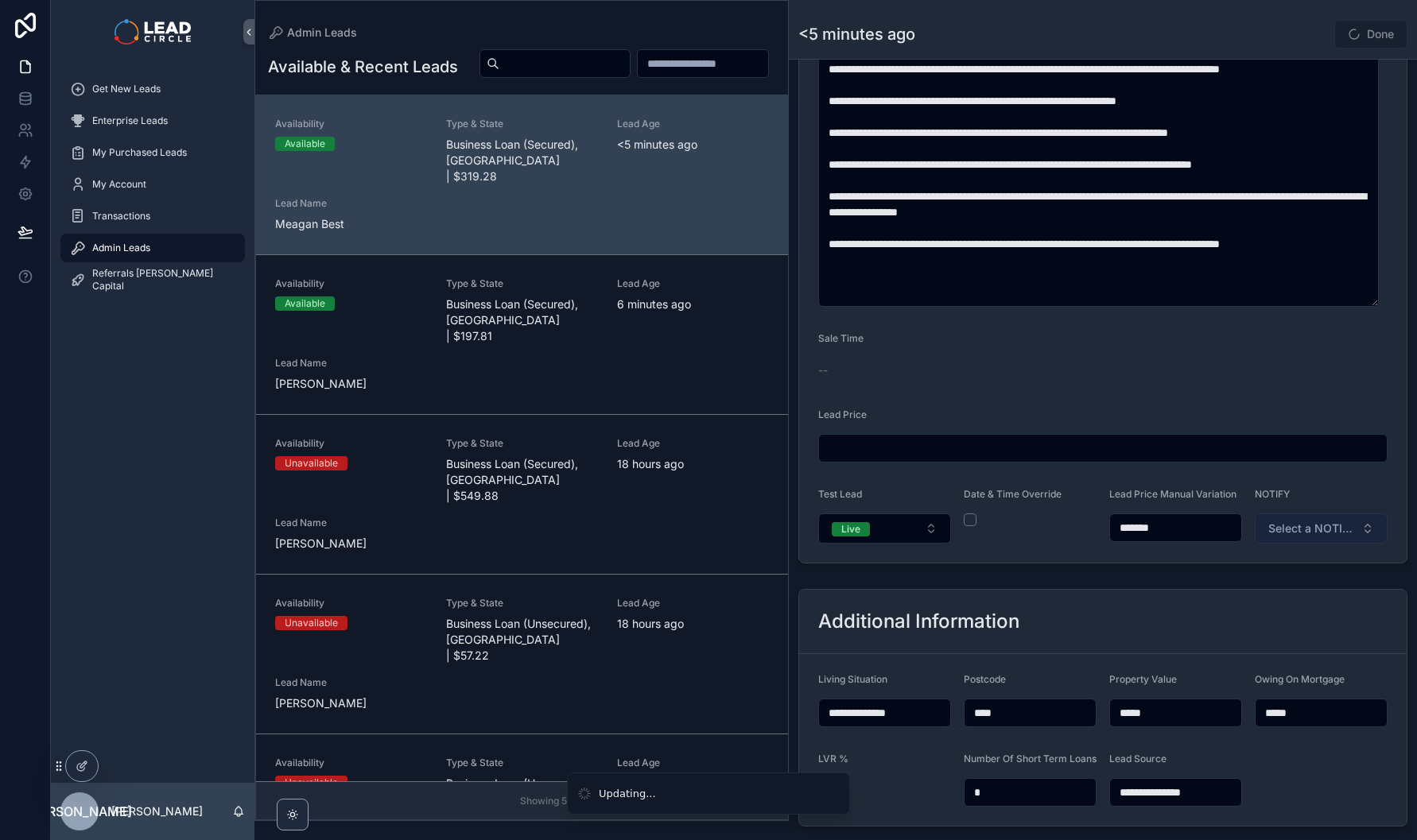
click at [1315, 537] on span "Select a NOTIFY" at bounding box center [1311, 528] width 86 height 16
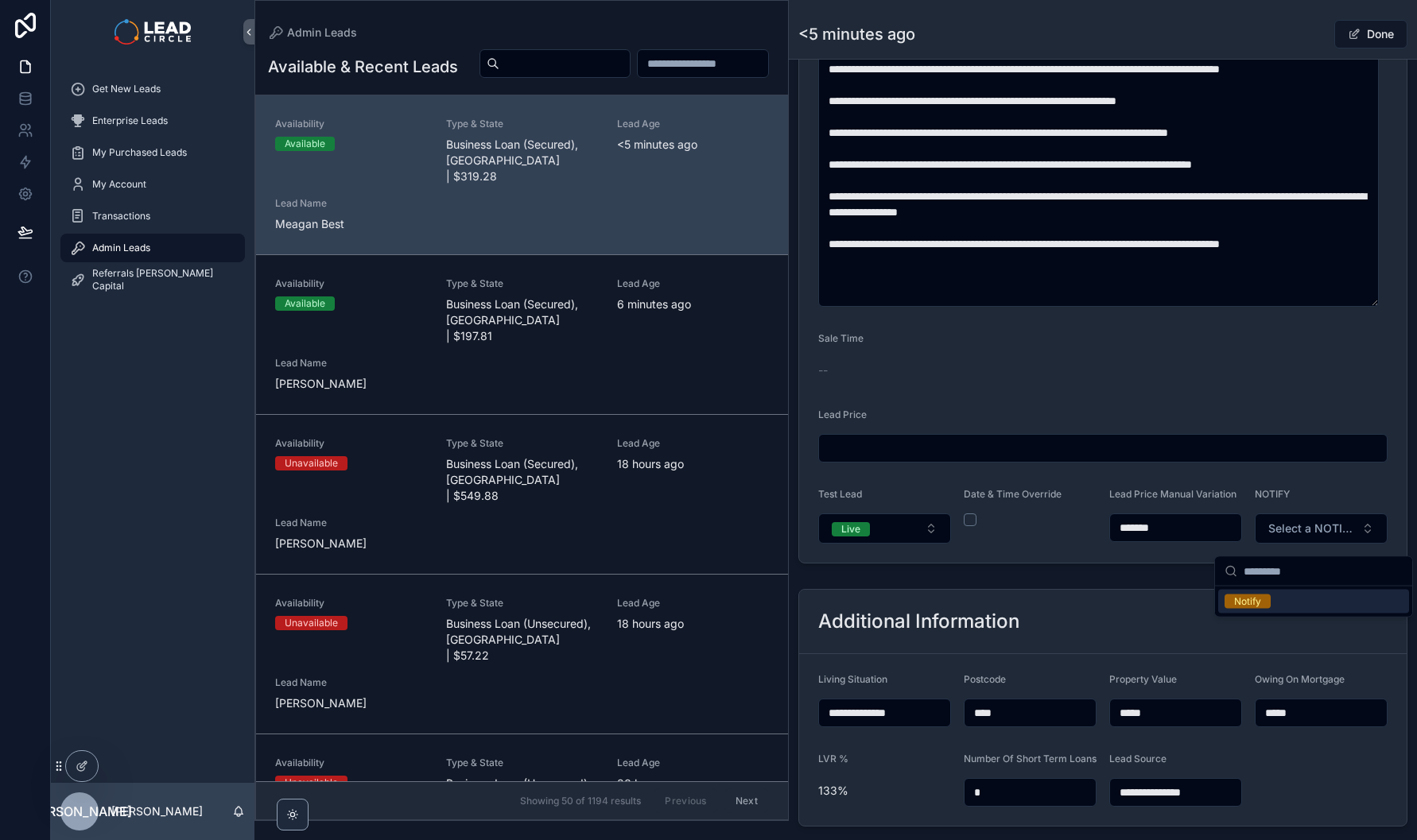
click at [1277, 607] on div "Notify" at bounding box center [1314, 602] width 191 height 24
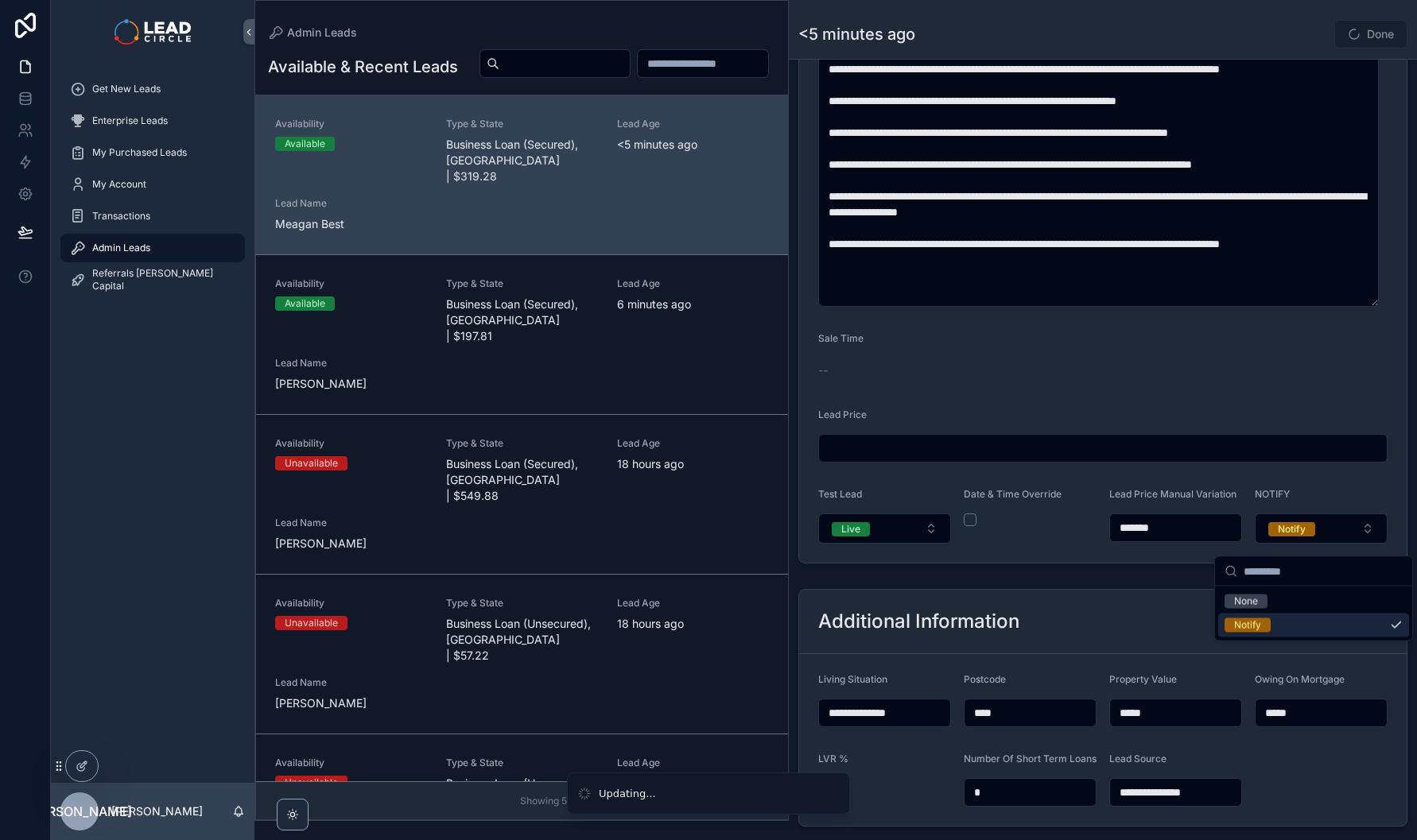
click at [1211, 611] on div "Additional Information" at bounding box center [1102, 621] width 608 height 64
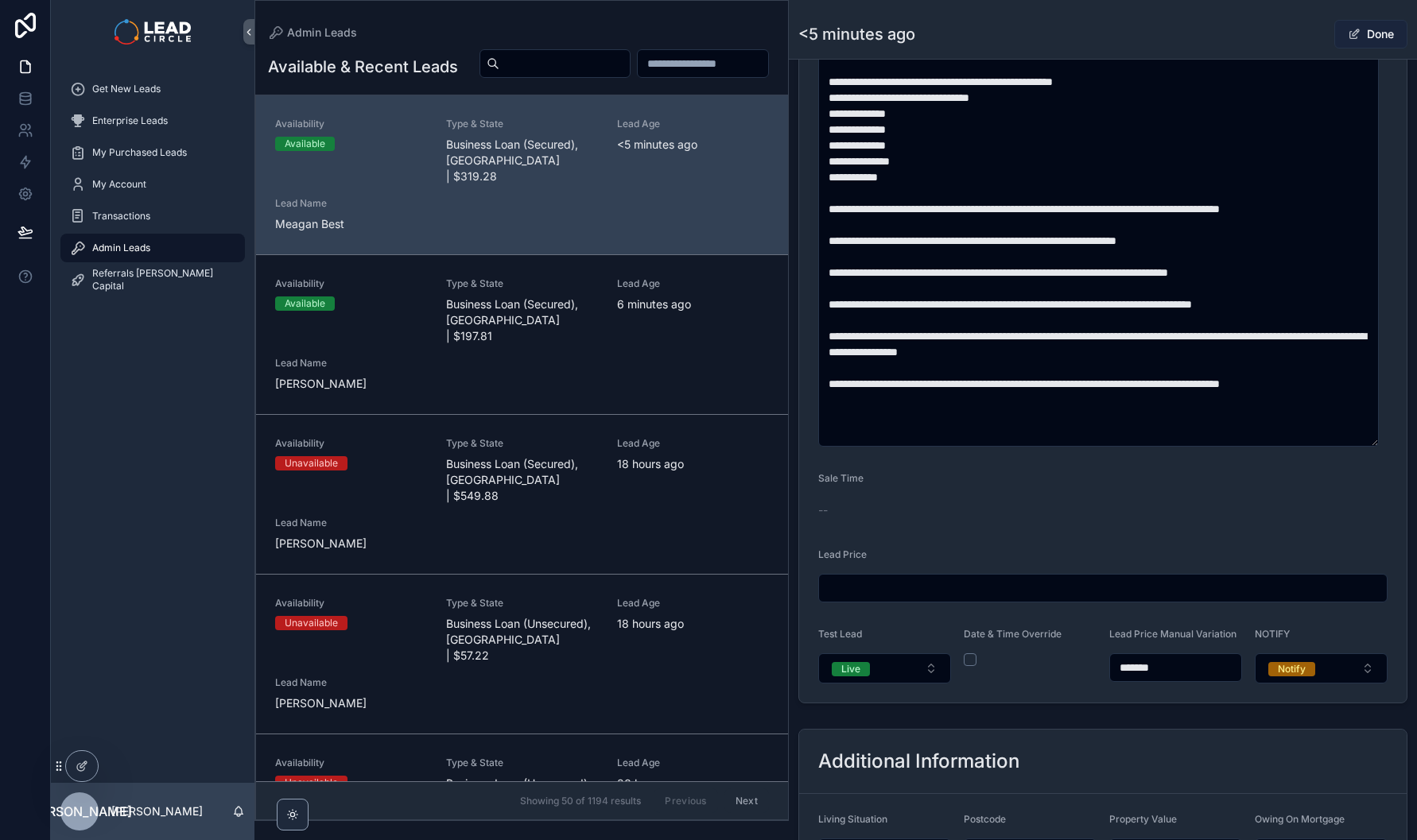
click at [1374, 39] on button "Done" at bounding box center [1370, 34] width 73 height 28
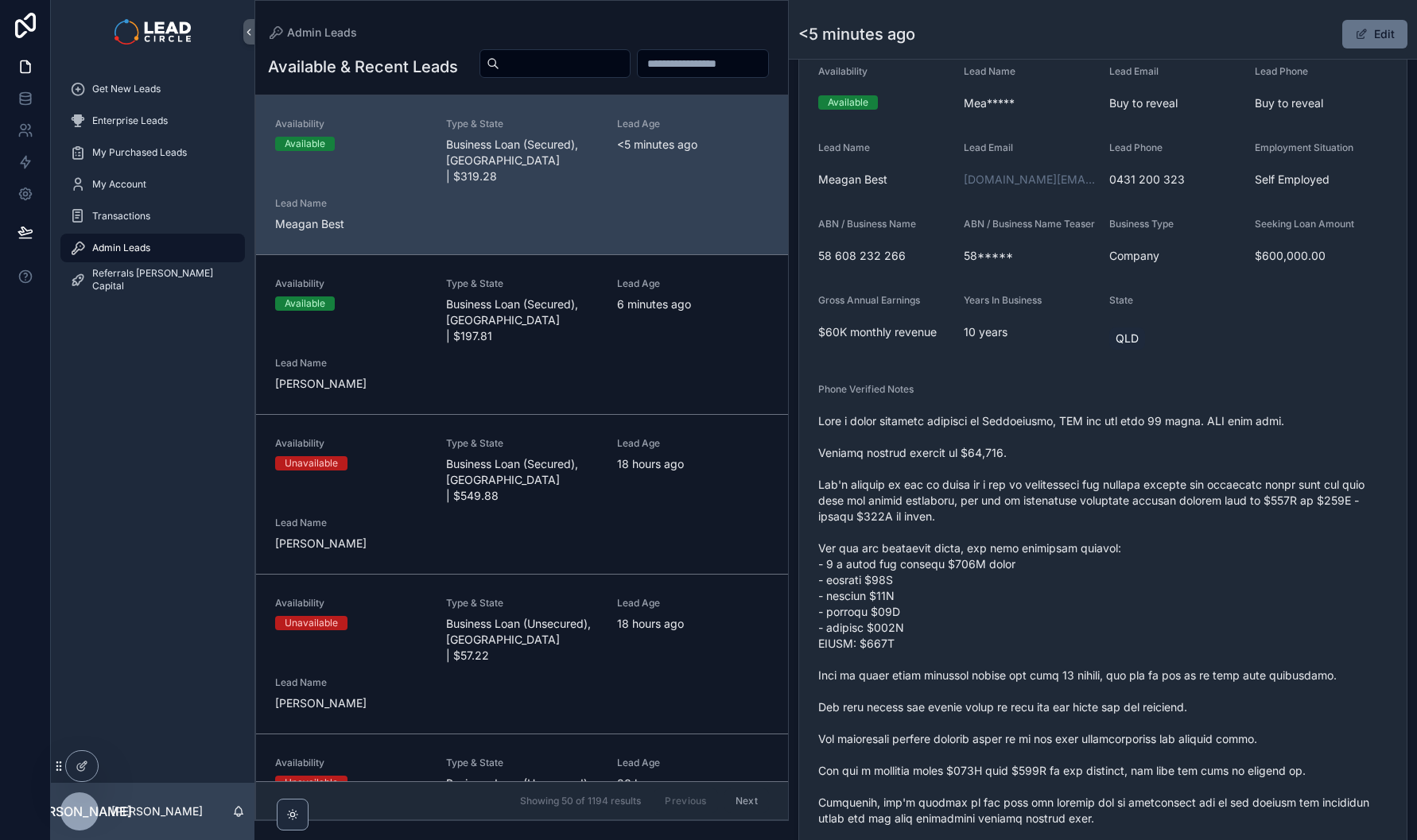
scroll to position [120, 0]
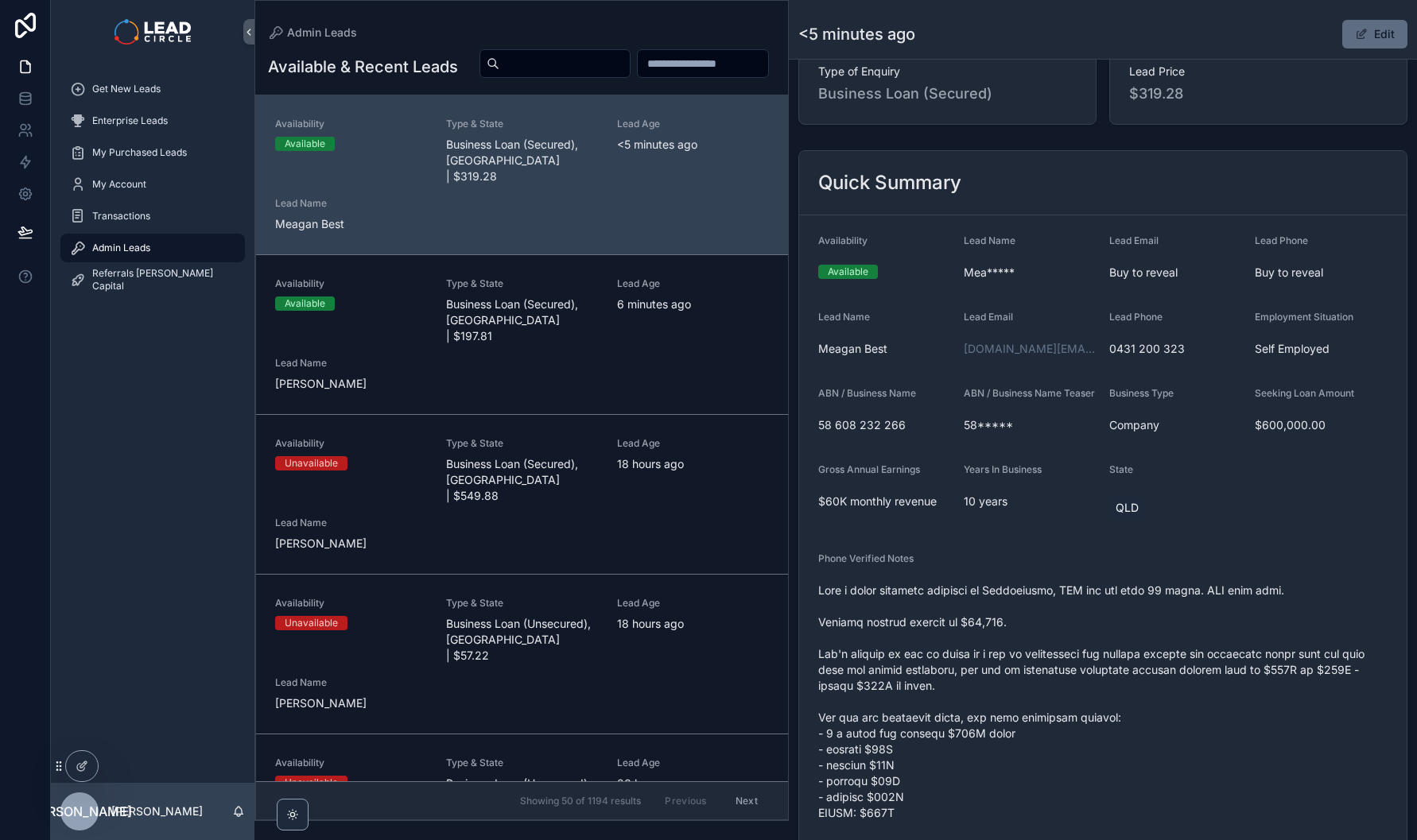
click at [1370, 37] on button "Edit" at bounding box center [1375, 34] width 65 height 28
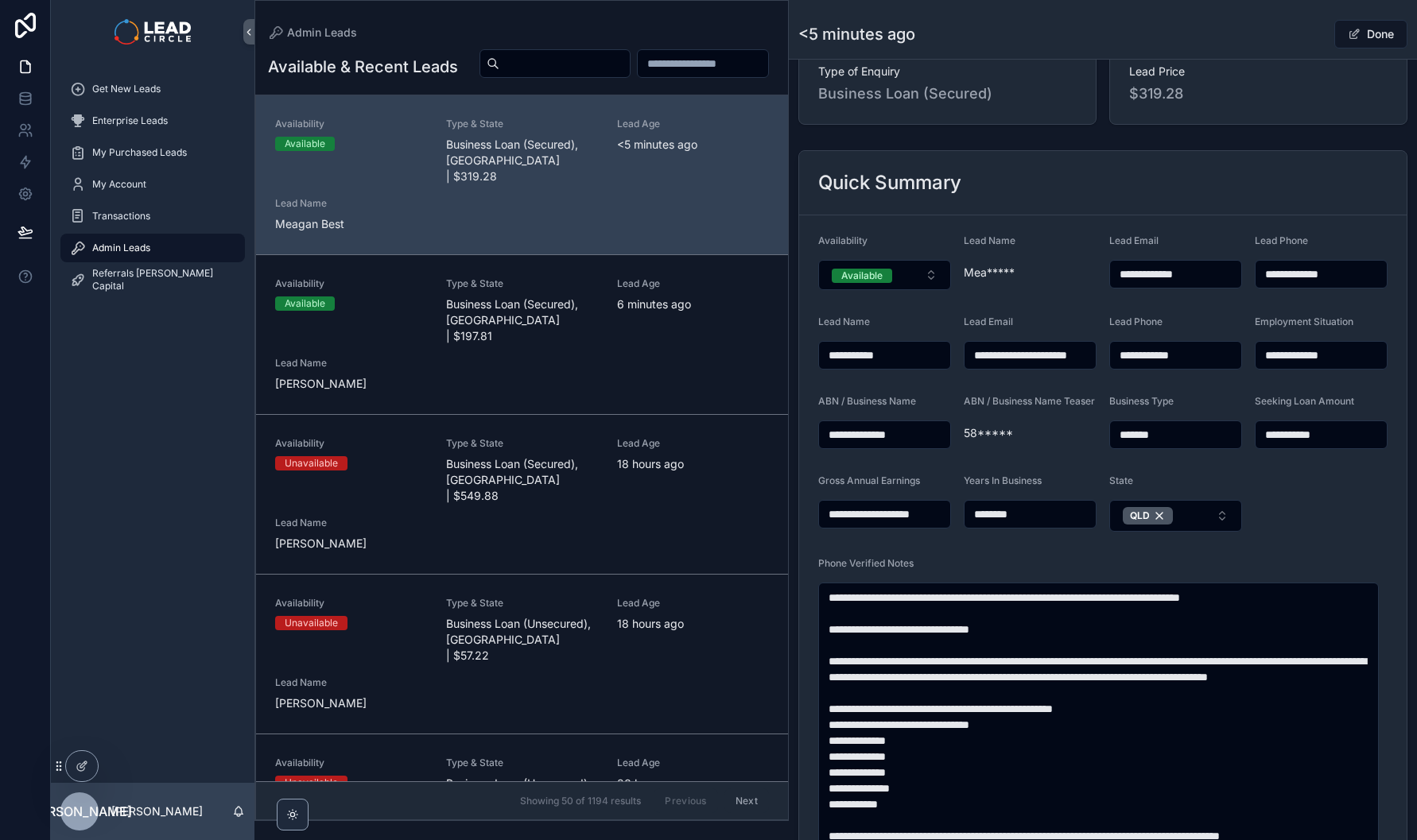
scroll to position [905, 0]
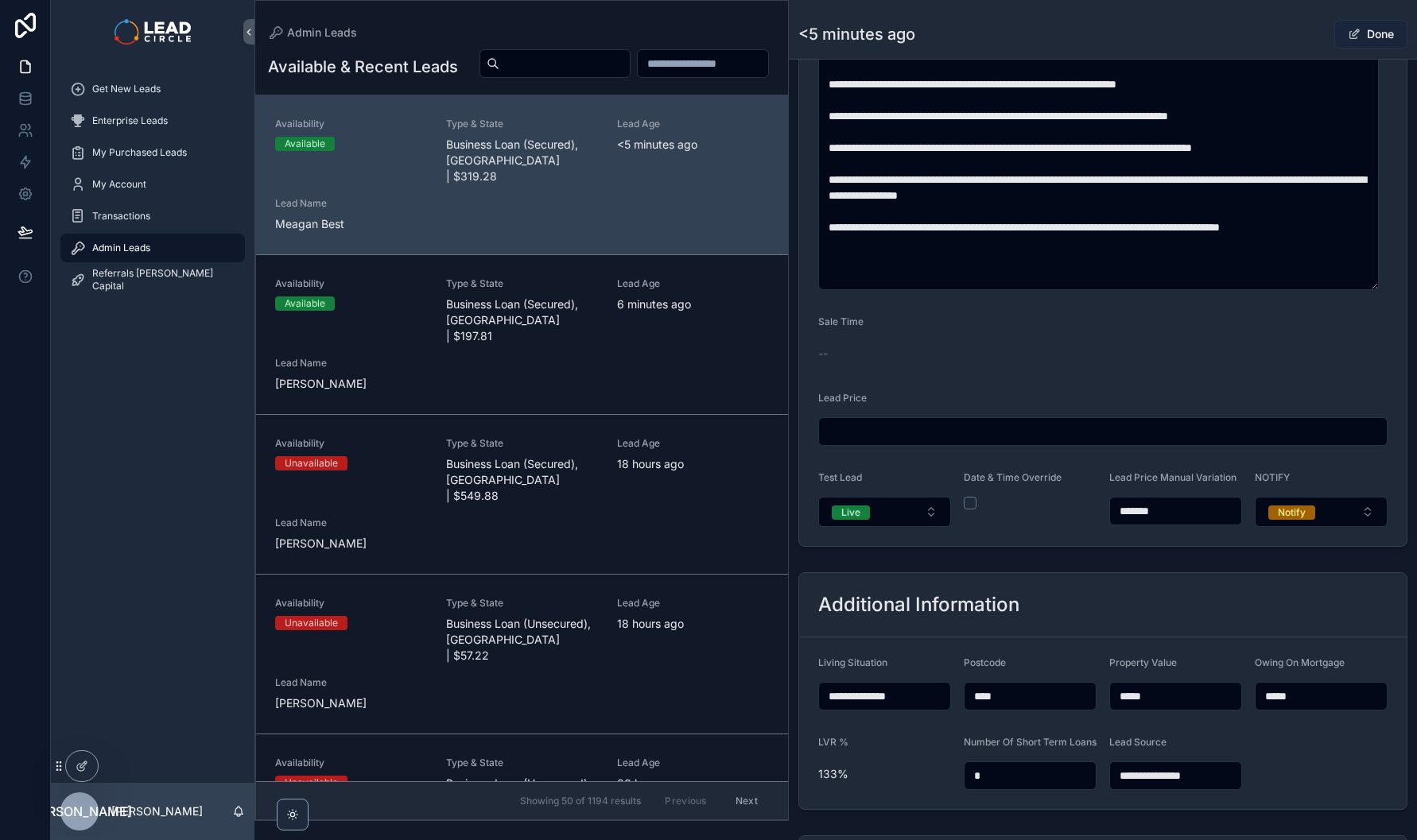
click at [1357, 34] on button "Done" at bounding box center [1370, 34] width 73 height 28
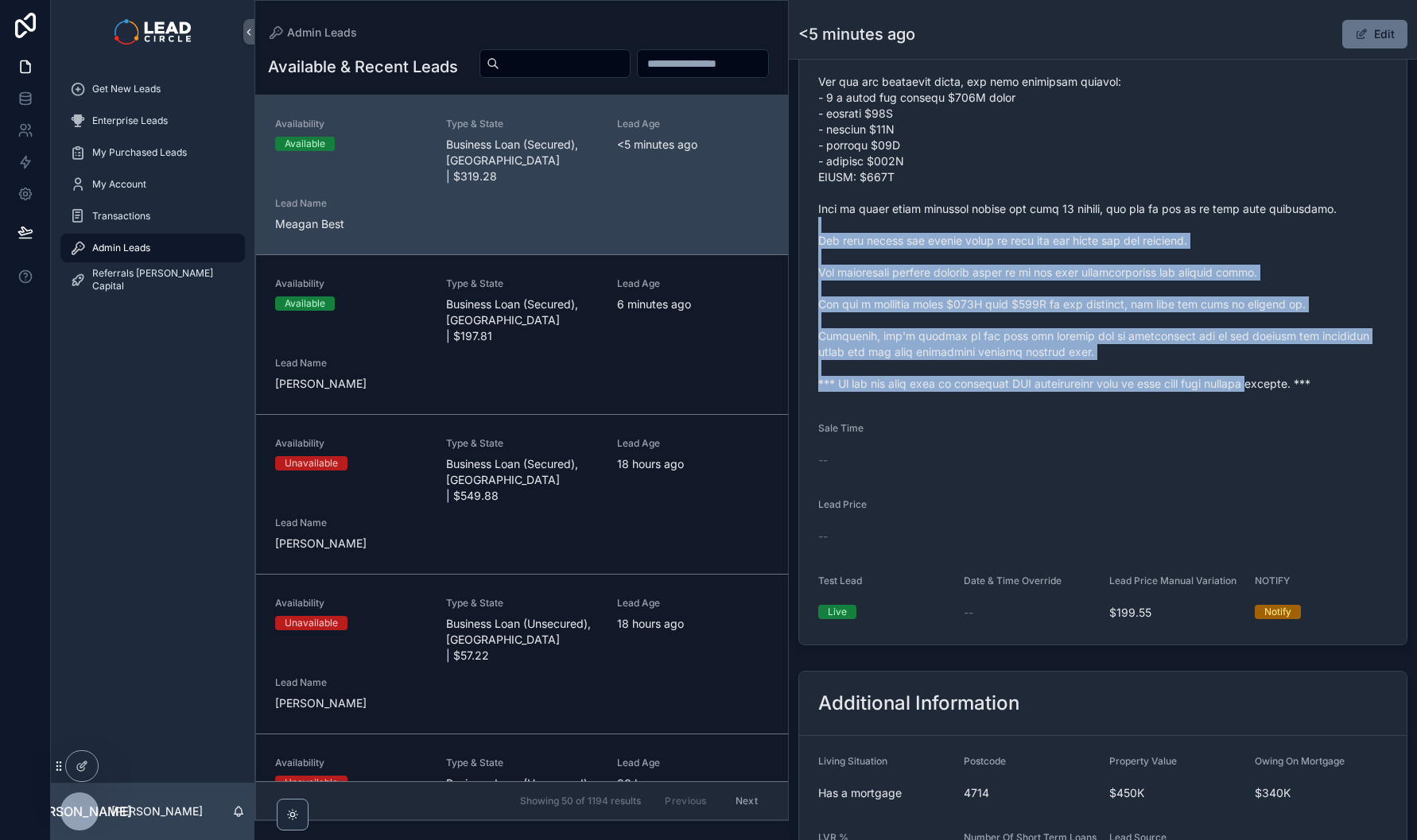
drag, startPoint x: 1253, startPoint y: 351, endPoint x: 1265, endPoint y: 391, distance: 41.8
click at [1265, 391] on span "scrollable content" at bounding box center [1102, 169] width 569 height 445
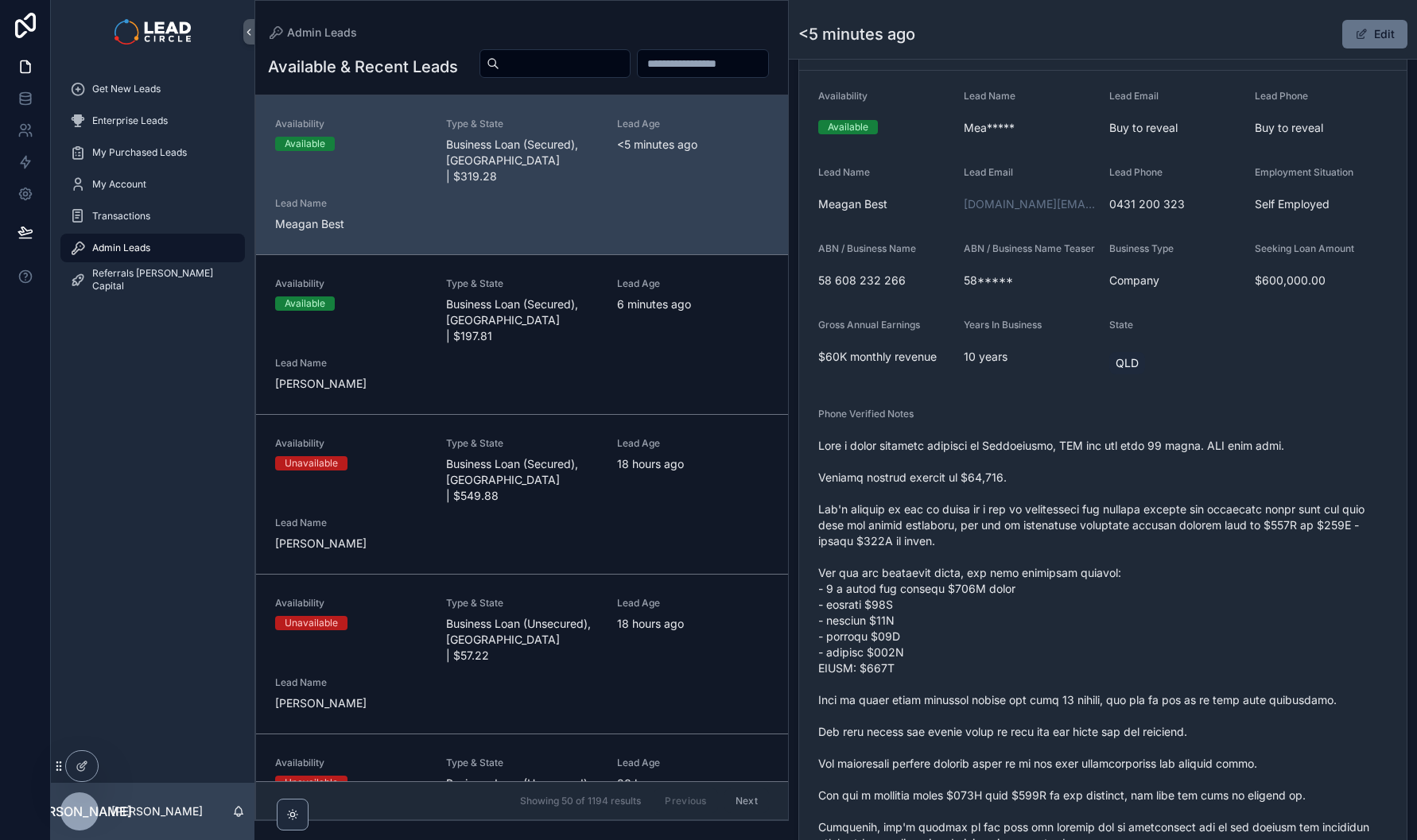
scroll to position [125, 0]
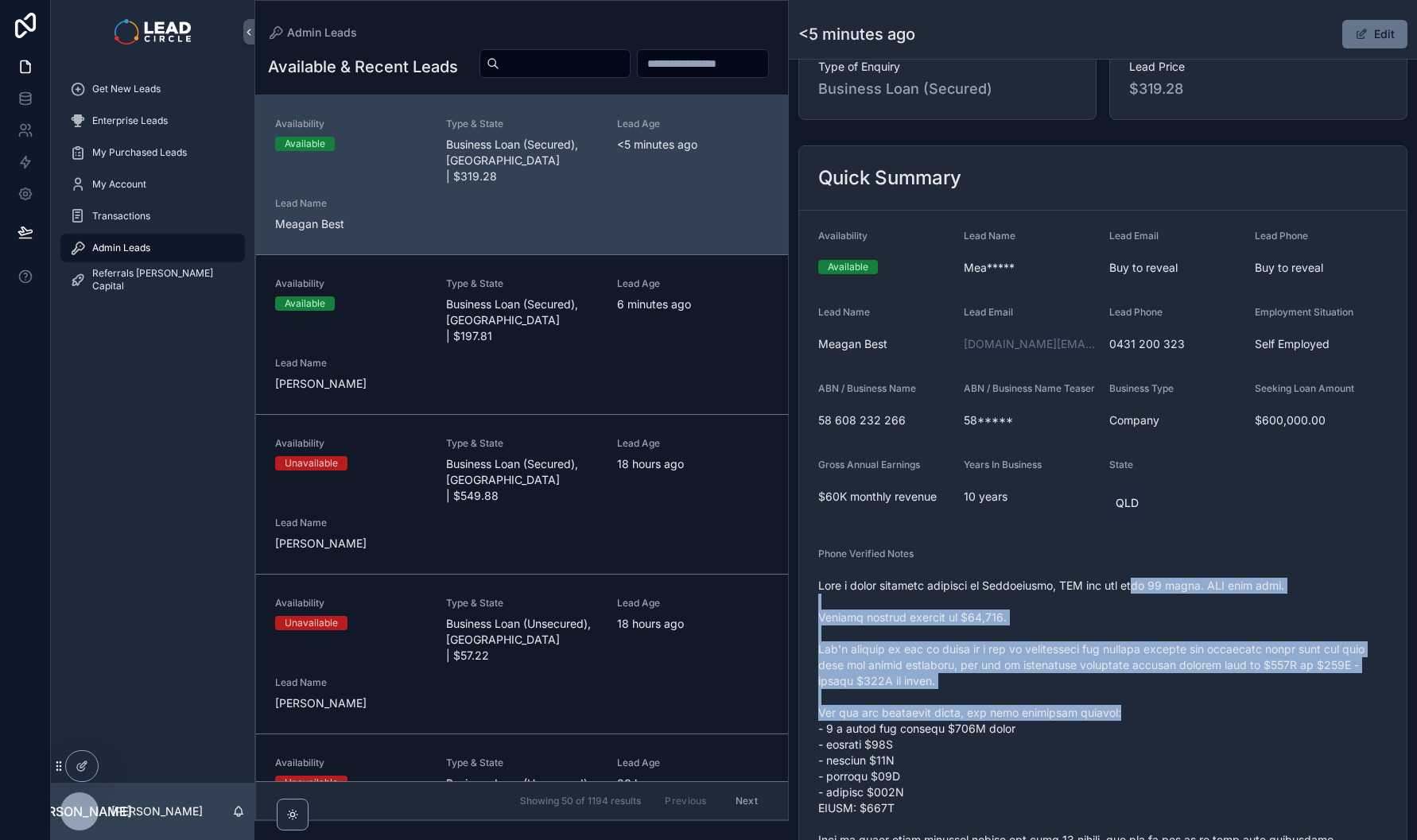
drag, startPoint x: 1155, startPoint y: 599, endPoint x: 1218, endPoint y: 727, distance: 142.7
click at [1218, 727] on span "scrollable content" at bounding box center [1102, 801] width 569 height 445
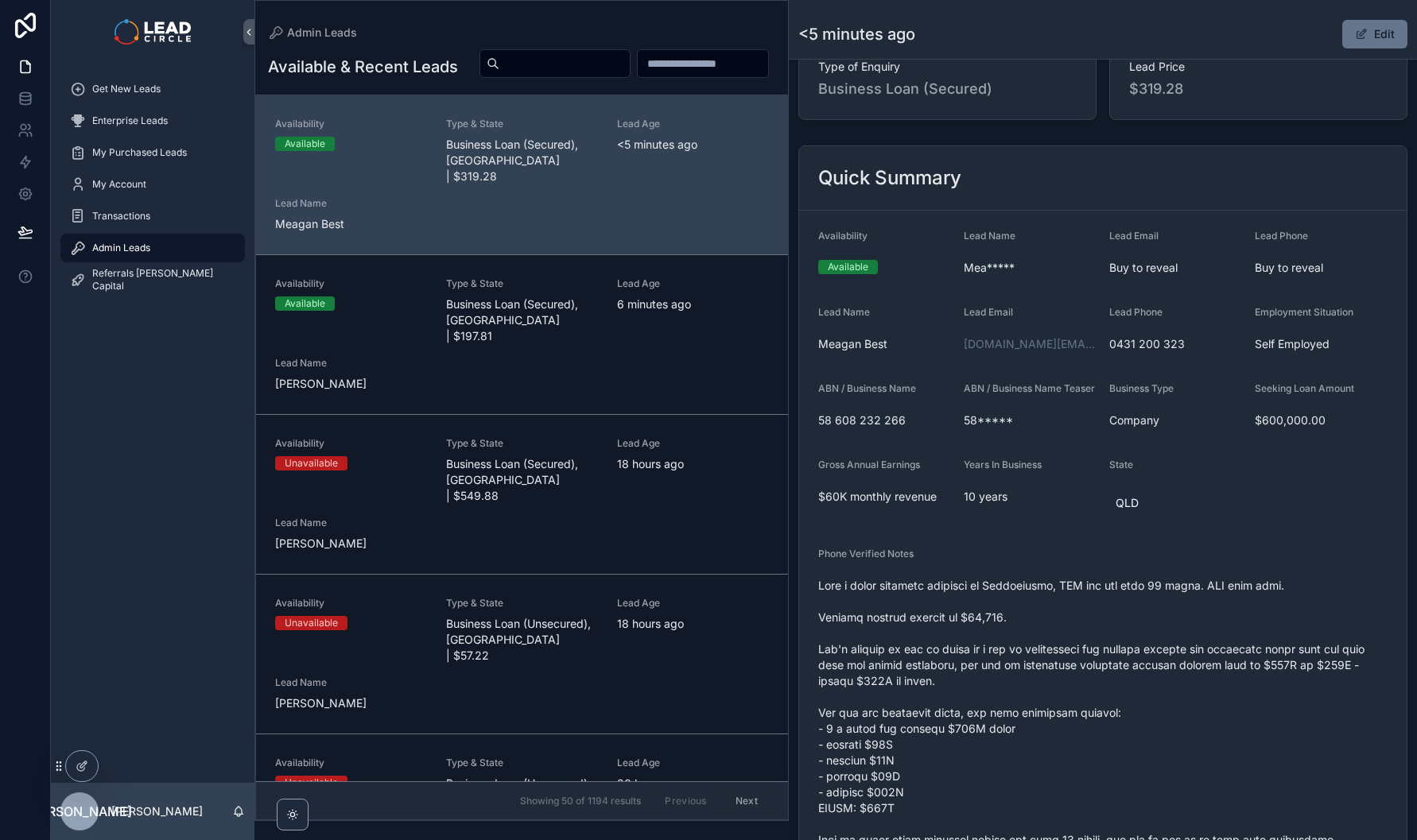
click at [1218, 727] on span "scrollable content" at bounding box center [1102, 801] width 569 height 445
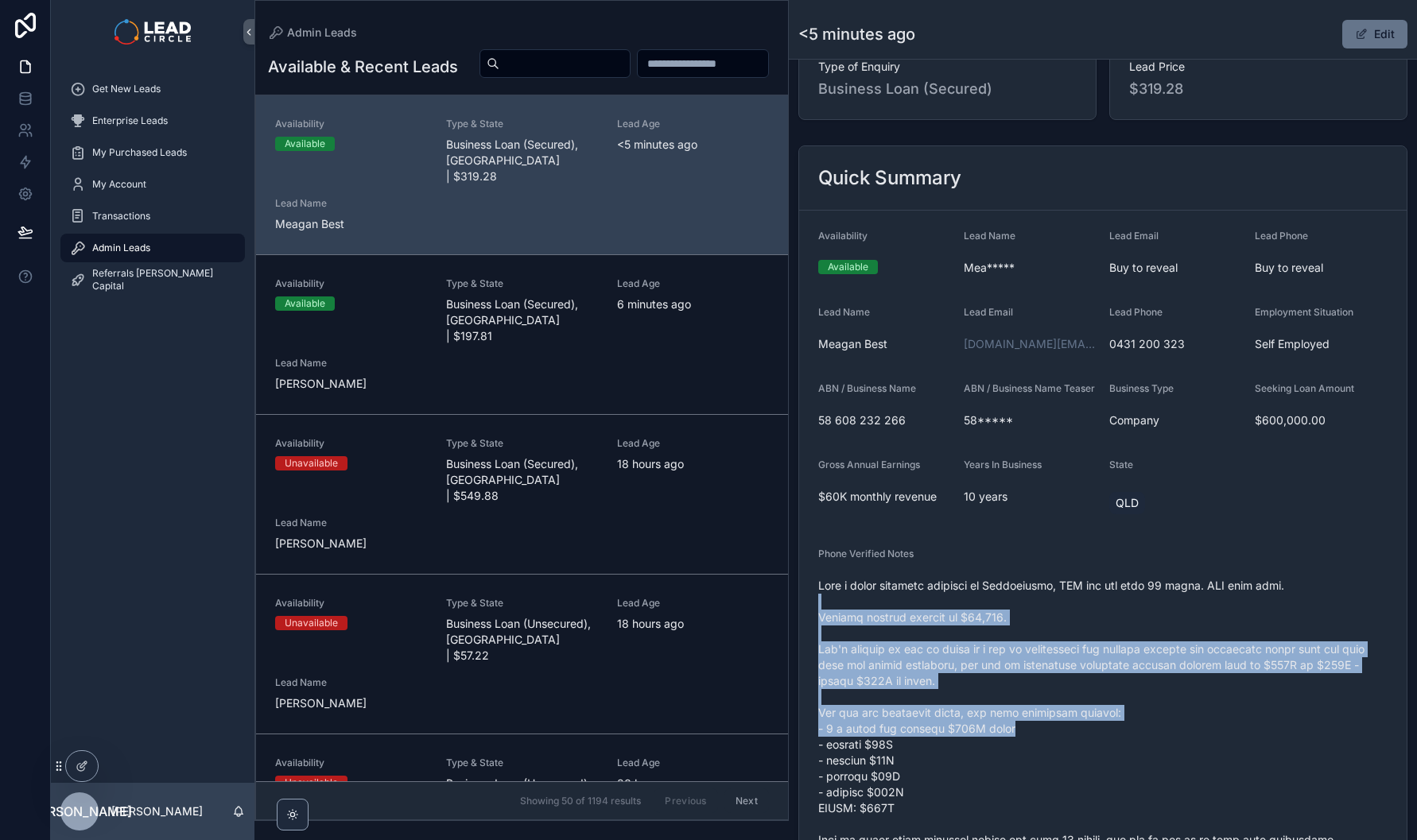
drag, startPoint x: 1239, startPoint y: 738, endPoint x: 1162, endPoint y: 614, distance: 146.0
click at [1162, 614] on span "scrollable content" at bounding box center [1102, 801] width 569 height 445
drag, startPoint x: 1157, startPoint y: 605, endPoint x: 1221, endPoint y: 744, distance: 153.0
click at [1221, 744] on span "scrollable content" at bounding box center [1102, 801] width 569 height 445
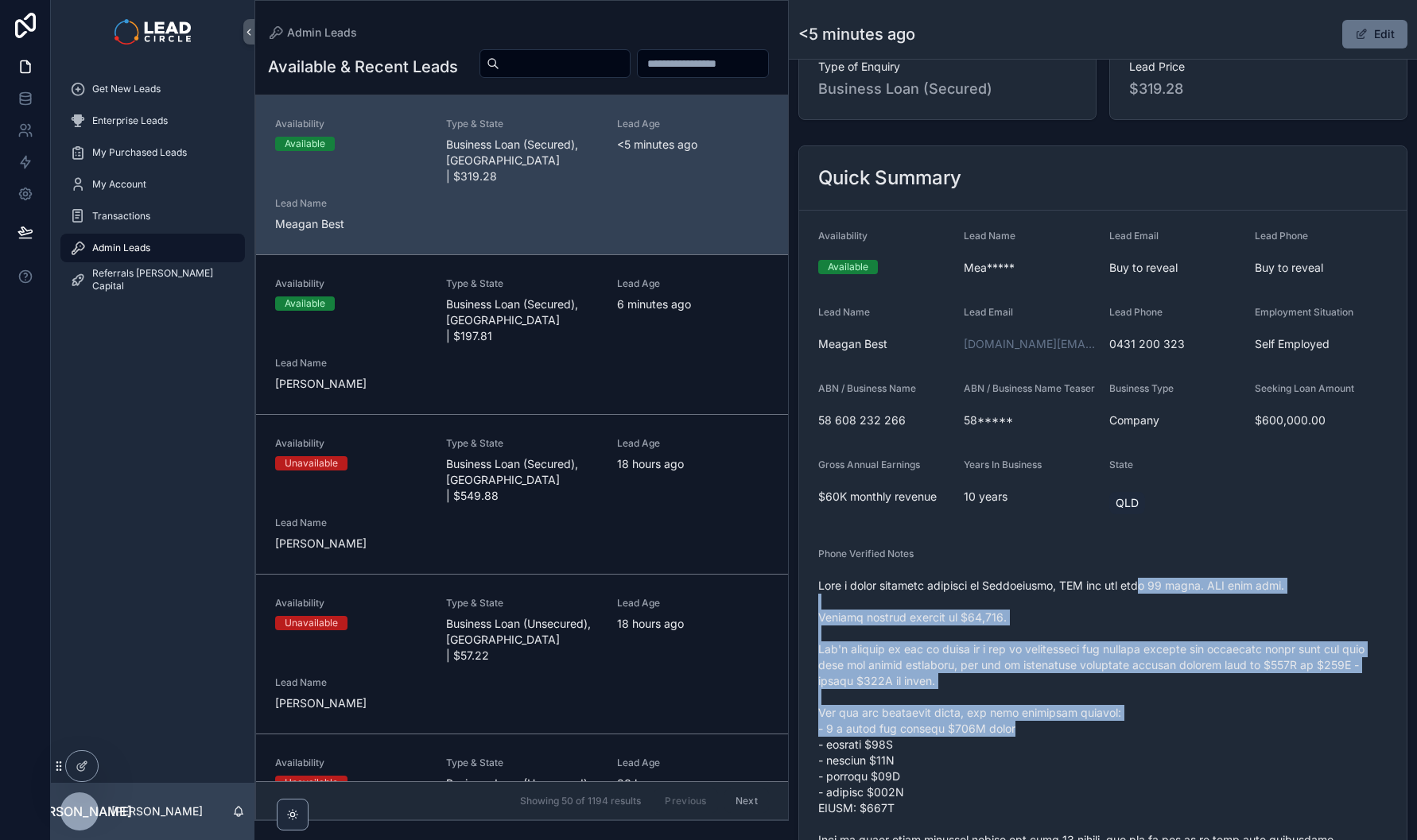
click at [1221, 744] on span "scrollable content" at bounding box center [1102, 801] width 569 height 445
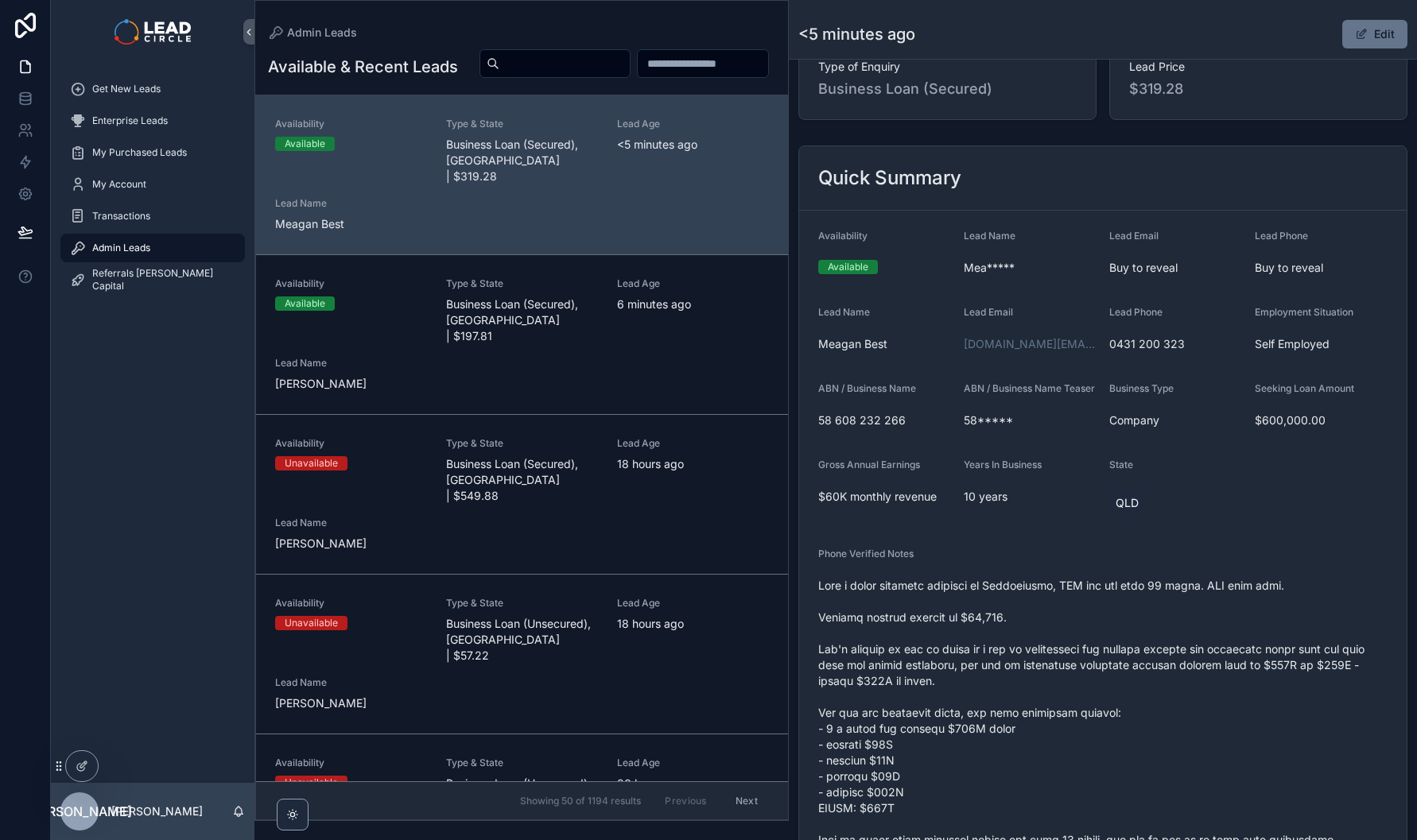
scroll to position [156, 0]
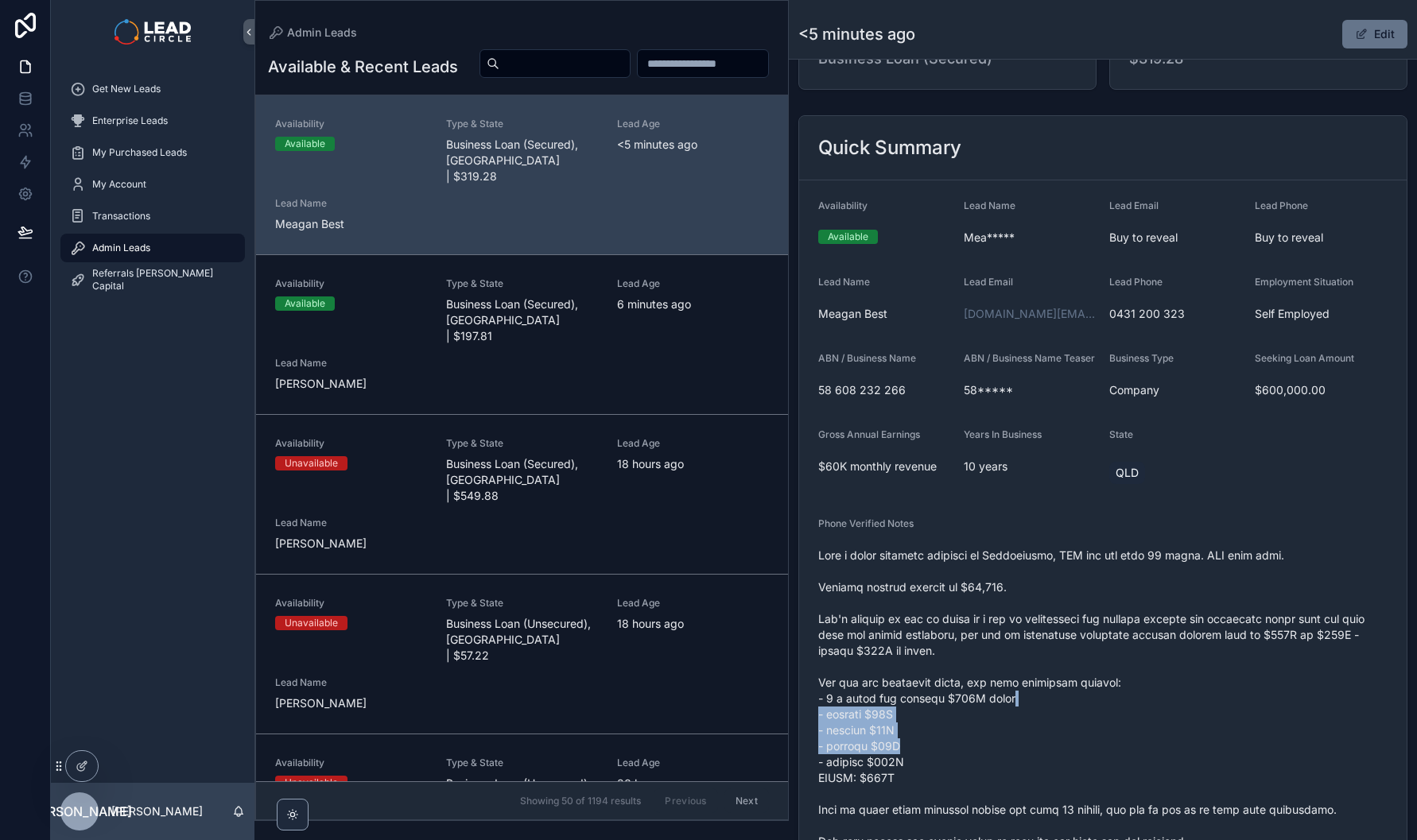
drag, startPoint x: 1194, startPoint y: 743, endPoint x: 1162, endPoint y: 693, distance: 59.4
click at [1164, 697] on span "scrollable content" at bounding box center [1102, 770] width 569 height 445
click at [1162, 693] on span "scrollable content" at bounding box center [1102, 770] width 569 height 445
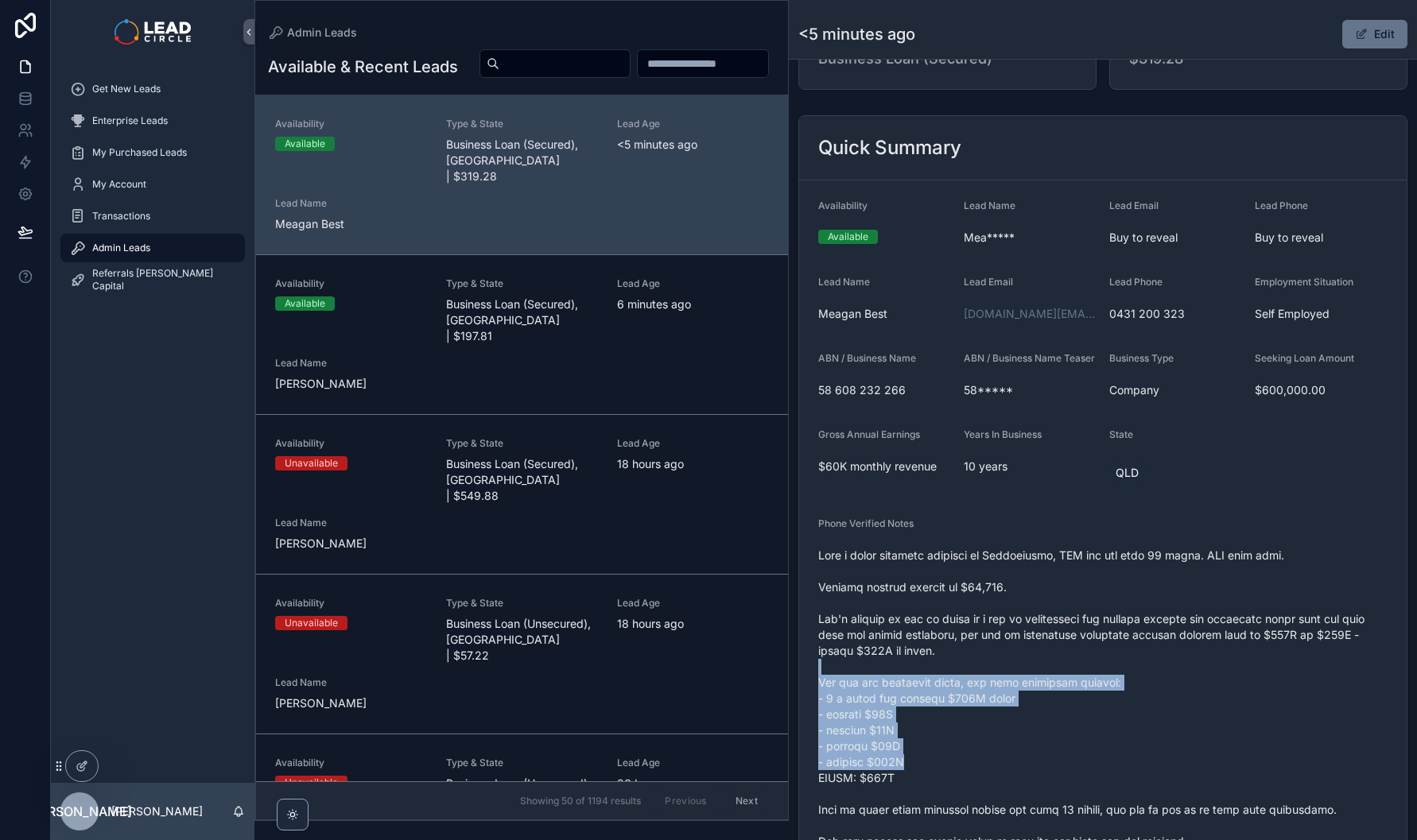
drag, startPoint x: 1168, startPoint y: 708, endPoint x: 1188, endPoint y: 769, distance: 64.2
click at [1188, 769] on span "scrollable content" at bounding box center [1102, 770] width 569 height 445
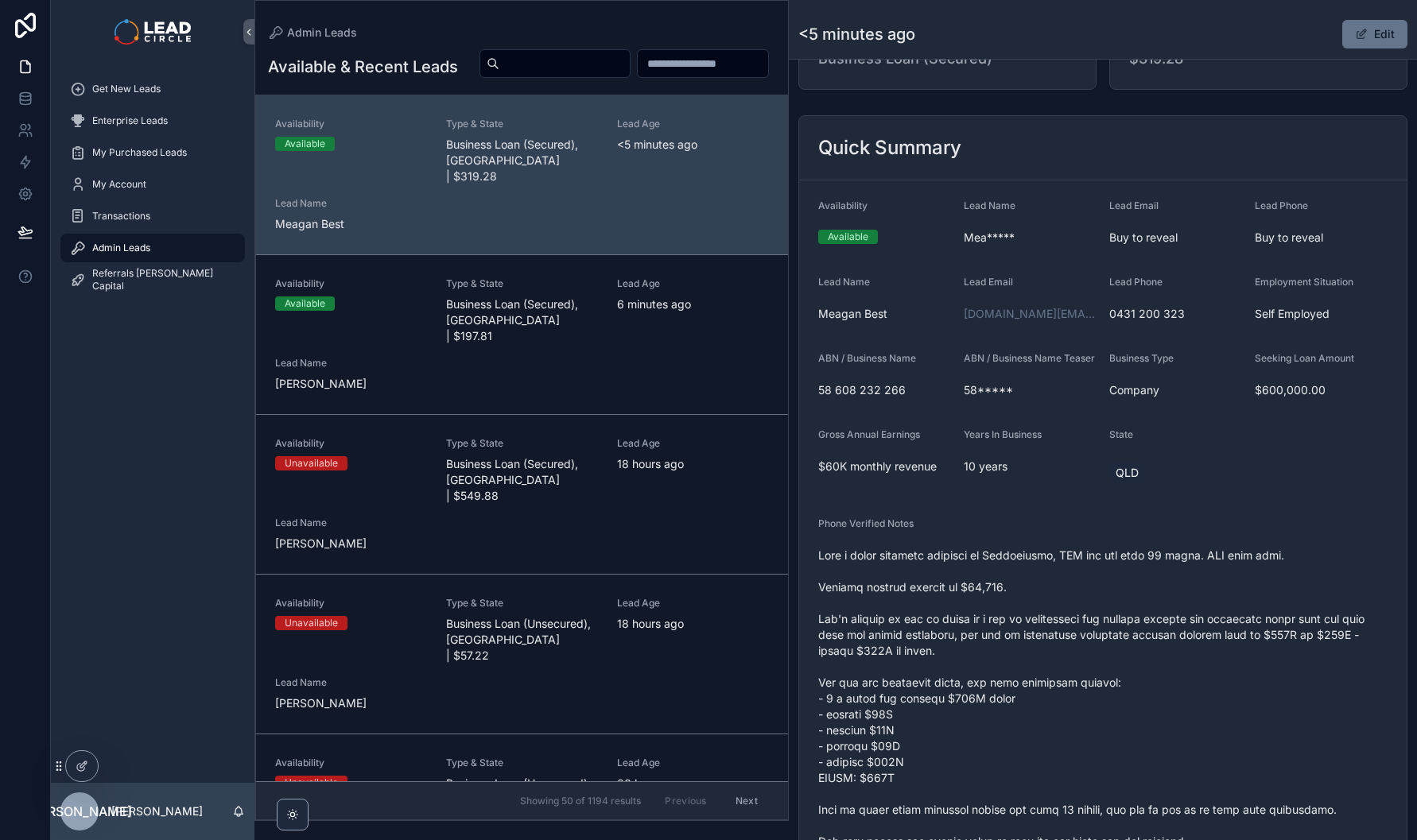
scroll to position [174, 0]
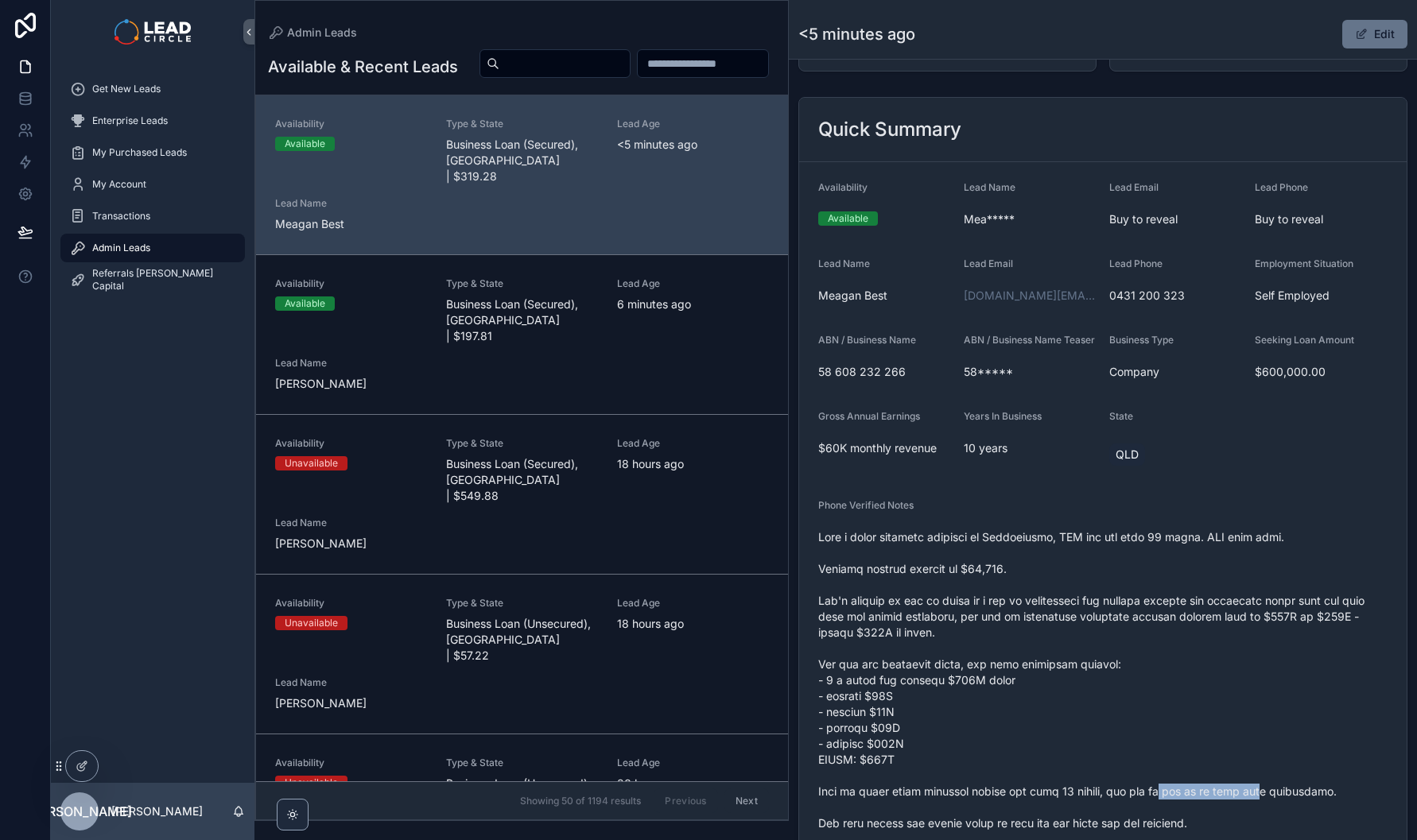
drag, startPoint x: 1178, startPoint y: 799, endPoint x: 1288, endPoint y: 797, distance: 110.0
click at [1287, 797] on span "scrollable content" at bounding box center [1102, 752] width 569 height 445
click at [1288, 797] on span "scrollable content" at bounding box center [1102, 752] width 569 height 445
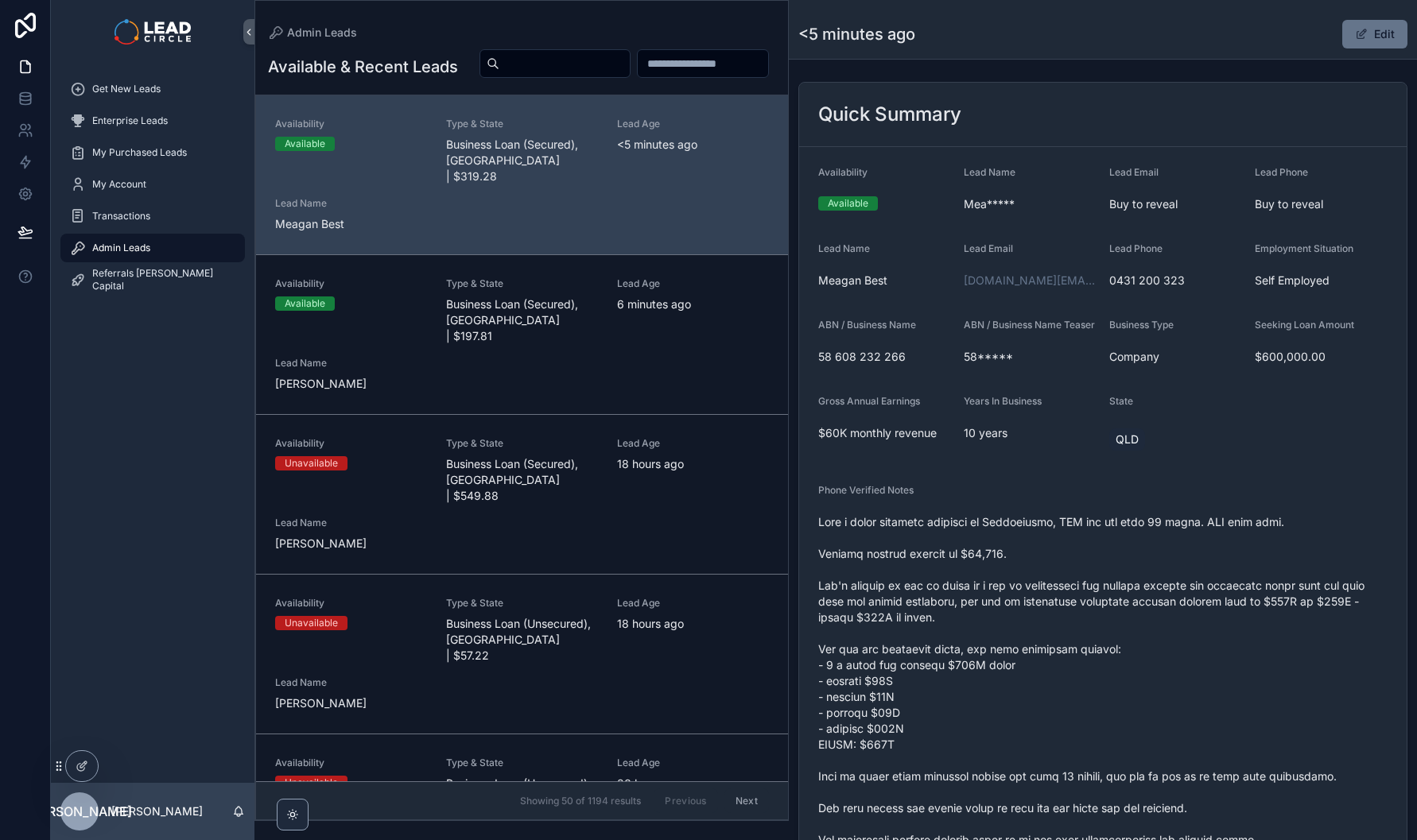
scroll to position [305, 0]
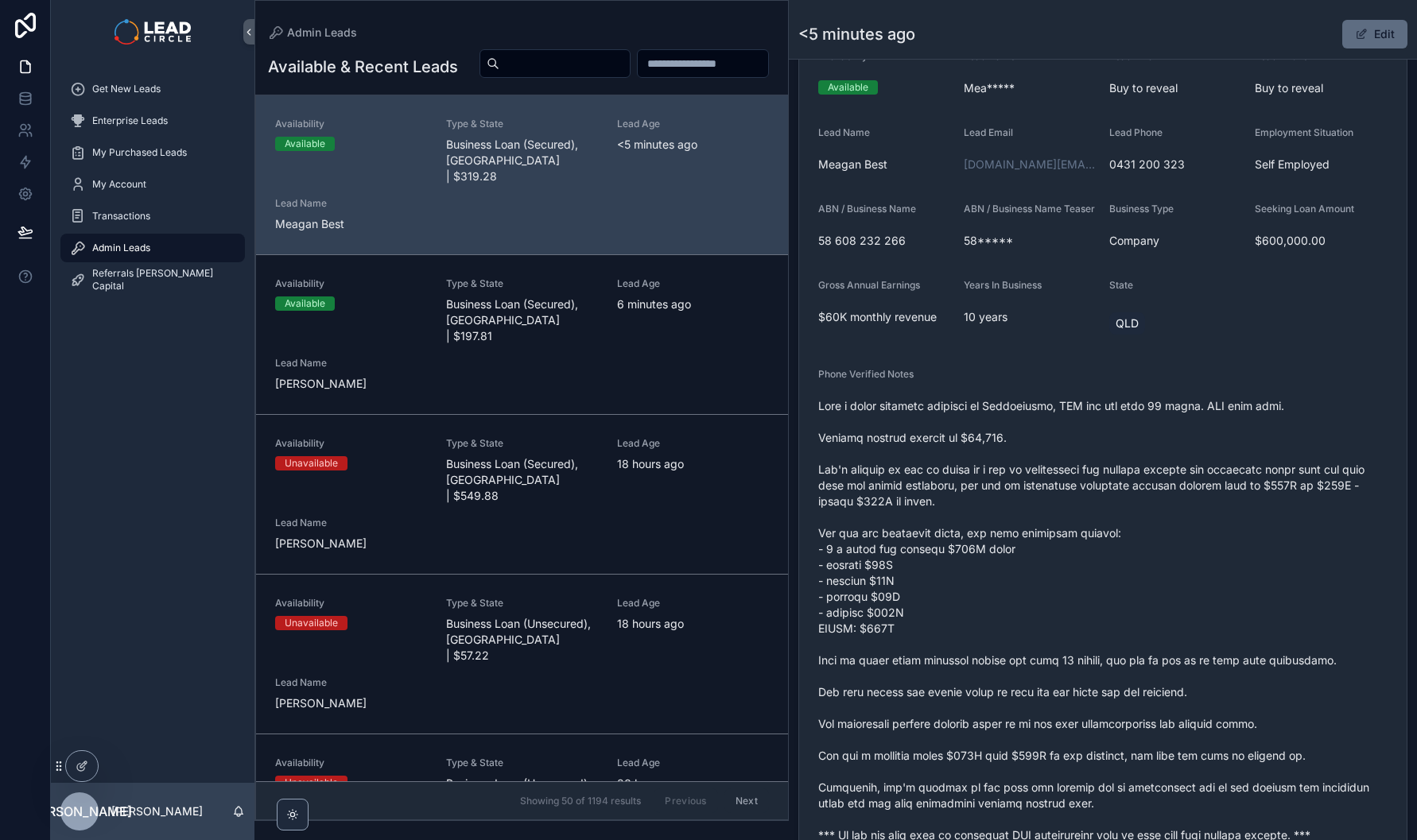
click at [1375, 42] on button "Edit" at bounding box center [1375, 34] width 65 height 28
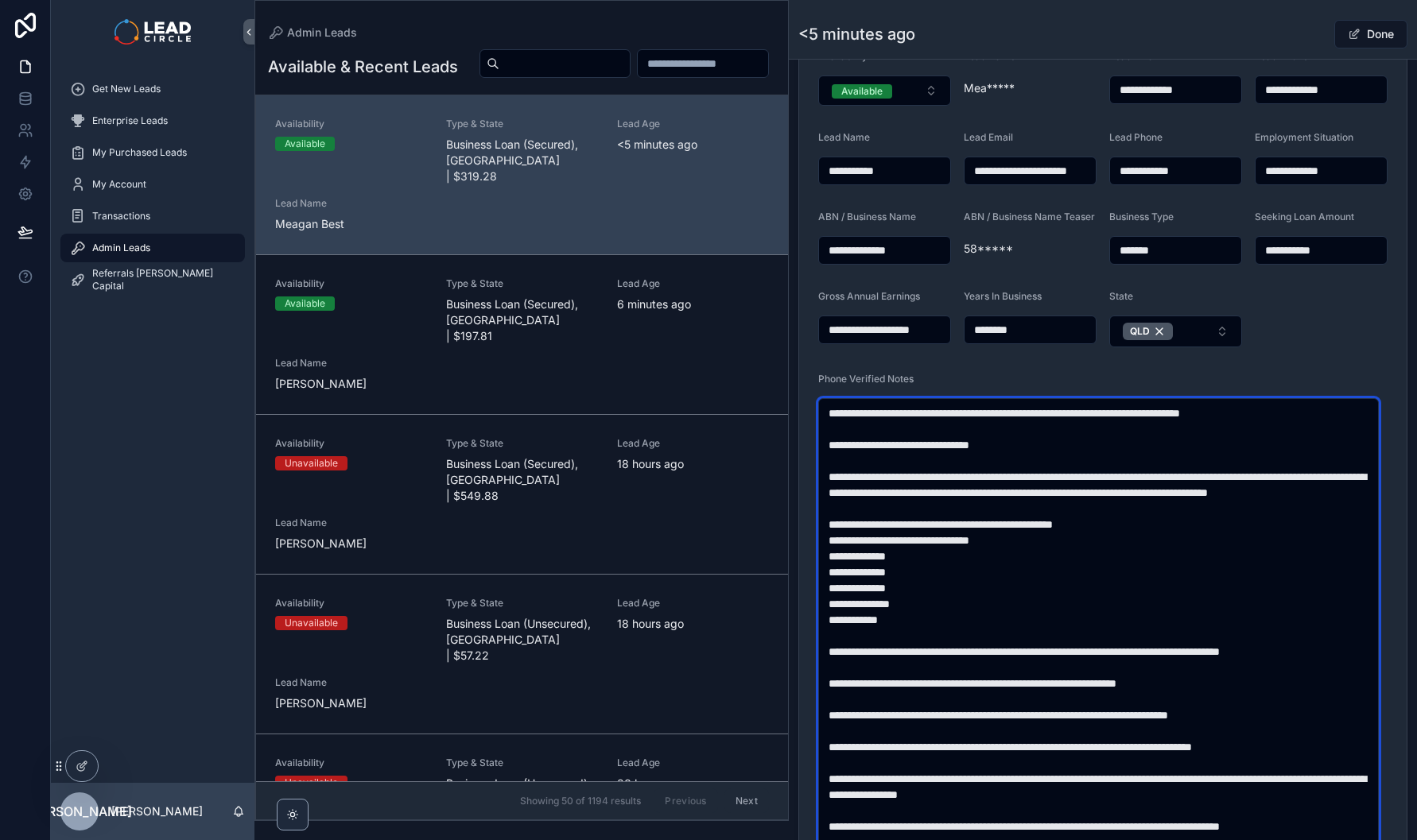
click at [967, 671] on textarea "scrollable content" at bounding box center [1098, 643] width 560 height 491
click at [1321, 731] on textarea "scrollable content" at bounding box center [1098, 643] width 560 height 491
type textarea "**********"
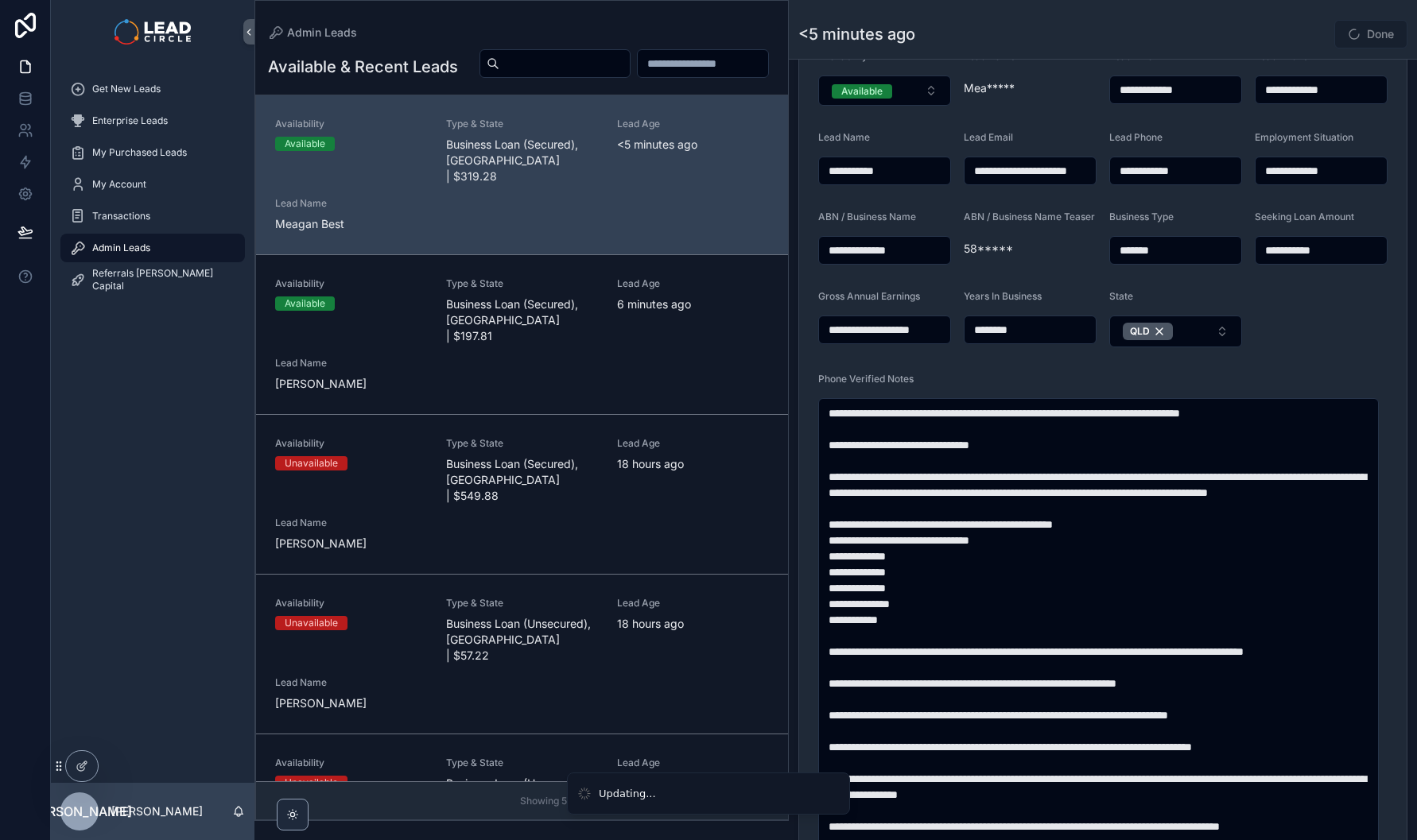
click at [1334, 27] on span "Done" at bounding box center [1370, 34] width 73 height 28
click at [1373, 30] on button "Done" at bounding box center [1370, 34] width 73 height 28
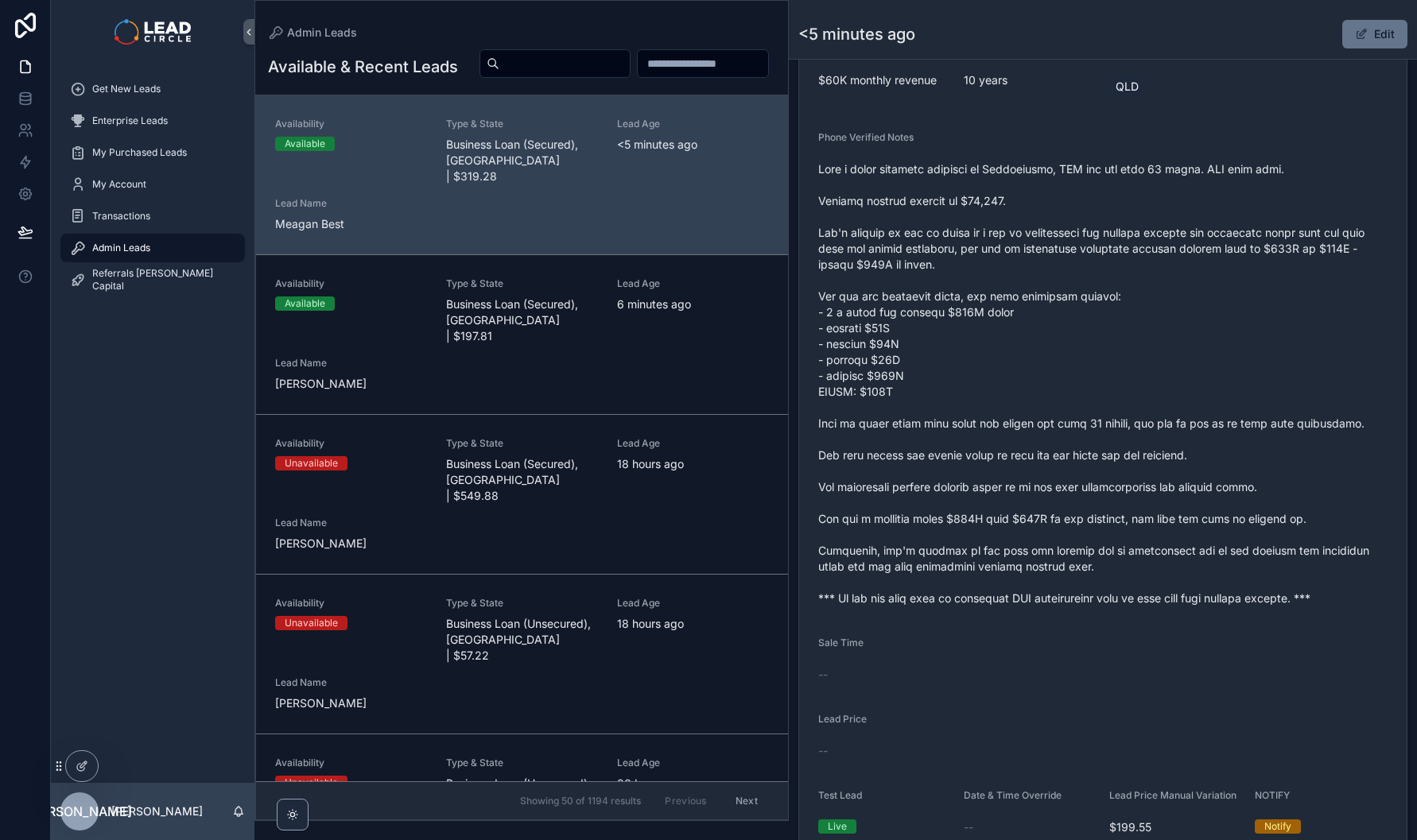
scroll to position [548, 0]
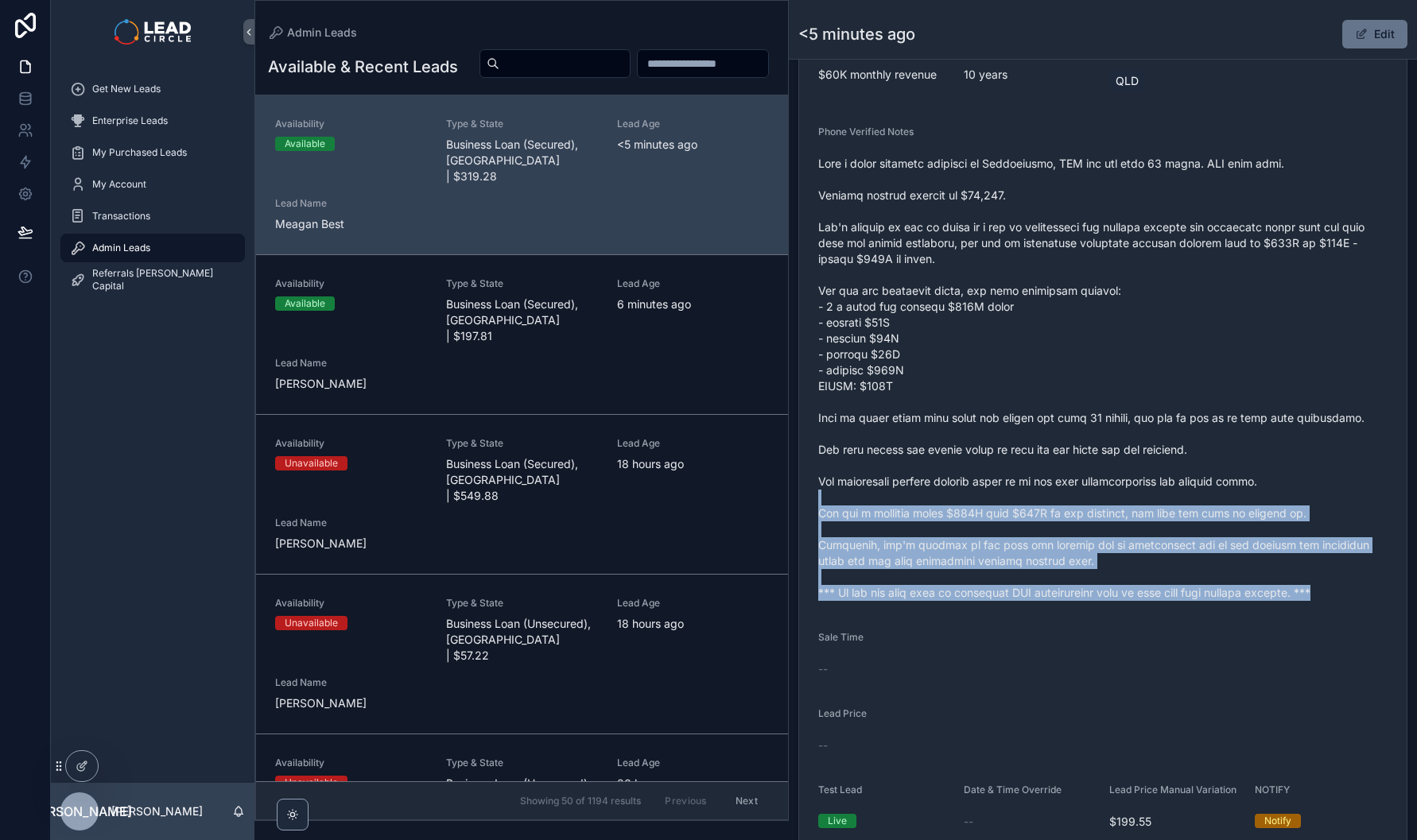
drag, startPoint x: 1188, startPoint y: 512, endPoint x: 1214, endPoint y: 651, distance: 141.4
click at [1214, 651] on form "Availability Available Lead Name Mea***** Lead Email Buy to reveal Lead Phone B…" at bounding box center [1102, 322] width 608 height 1065
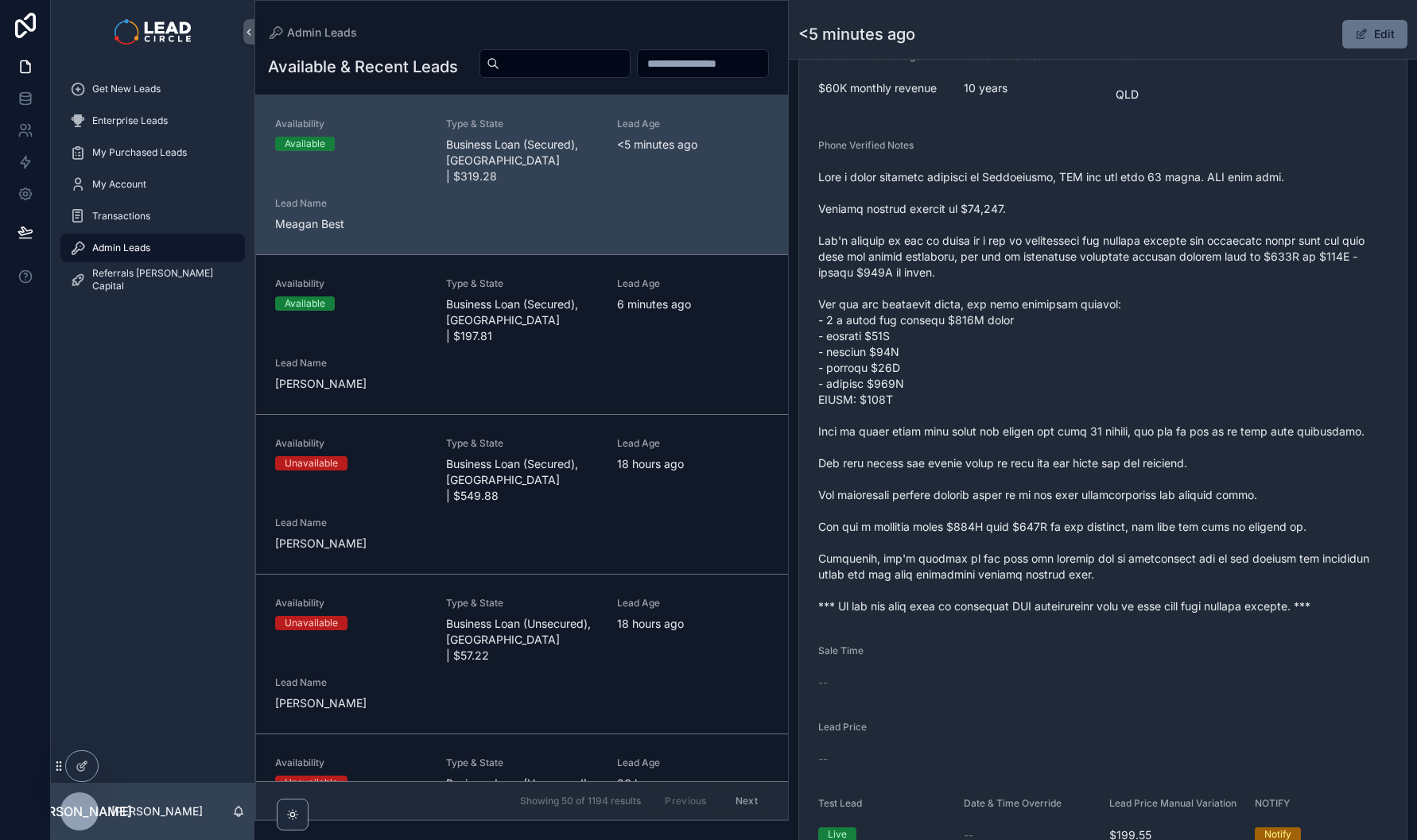
scroll to position [533, 0]
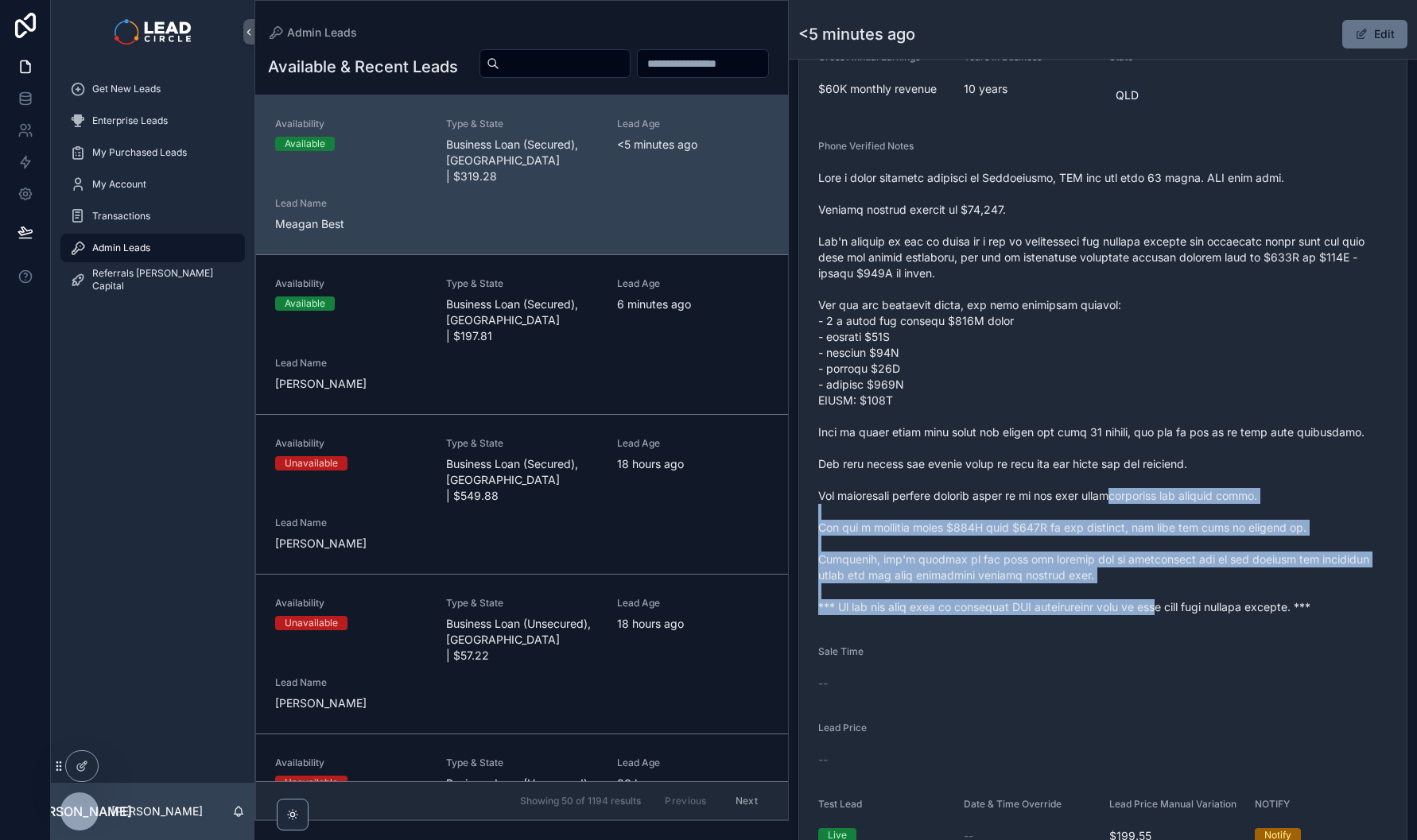
drag, startPoint x: 1147, startPoint y: 578, endPoint x: 1167, endPoint y: 633, distance: 58.5
click at [1167, 633] on form "Availability Available Lead Name Mea***** Lead Email Buy to reveal Lead Phone B…" at bounding box center [1102, 336] width 608 height 1065
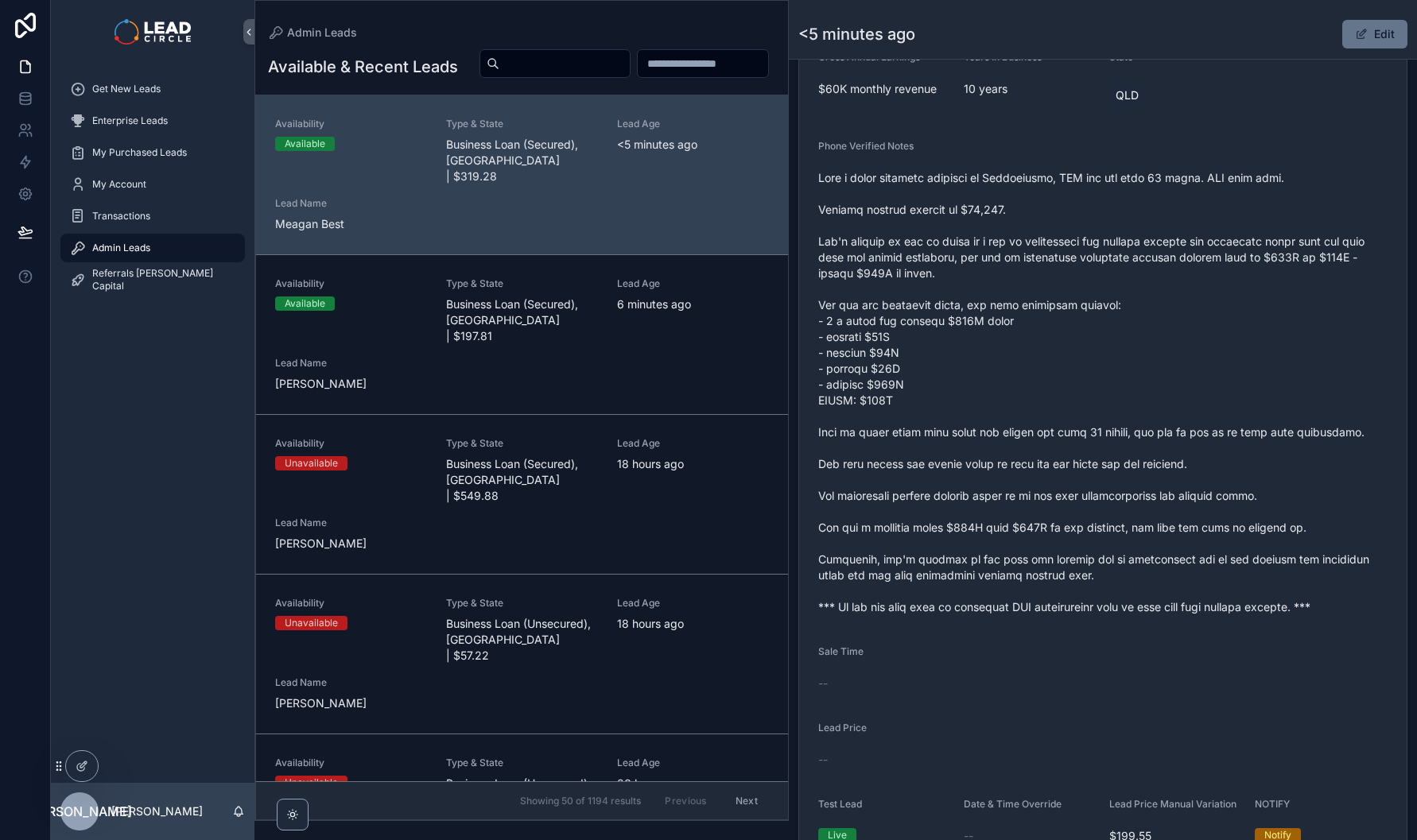
click at [1167, 633] on form "Availability Available Lead Name Mea***** Lead Email Buy to reveal Lead Phone B…" at bounding box center [1102, 336] width 608 height 1065
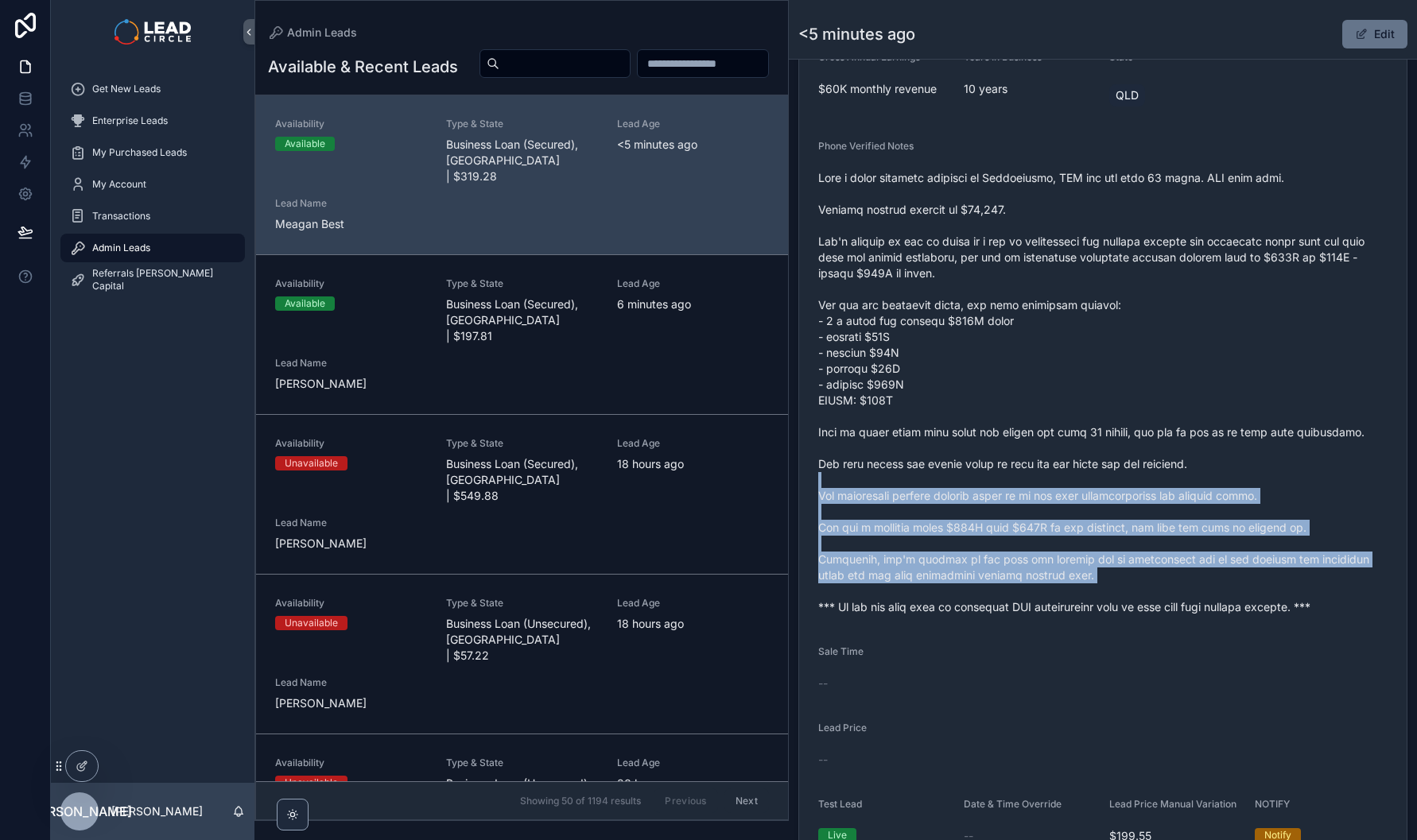
drag, startPoint x: 1165, startPoint y: 577, endPoint x: 1097, endPoint y: 479, distance: 119.3
click at [1098, 481] on span "scrollable content" at bounding box center [1102, 393] width 569 height 445
click at [1097, 479] on span "scrollable content" at bounding box center [1102, 393] width 569 height 445
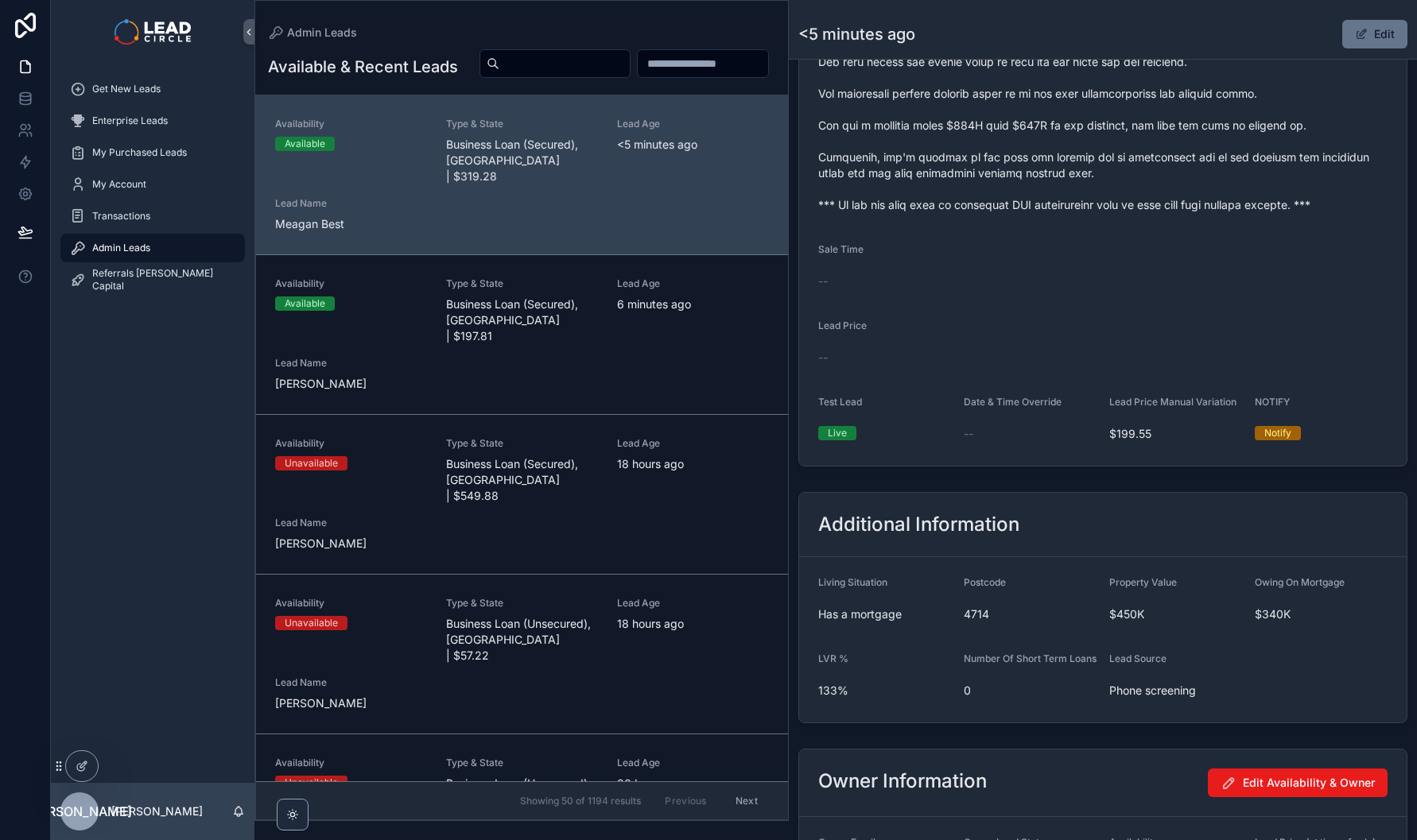
scroll to position [936, 0]
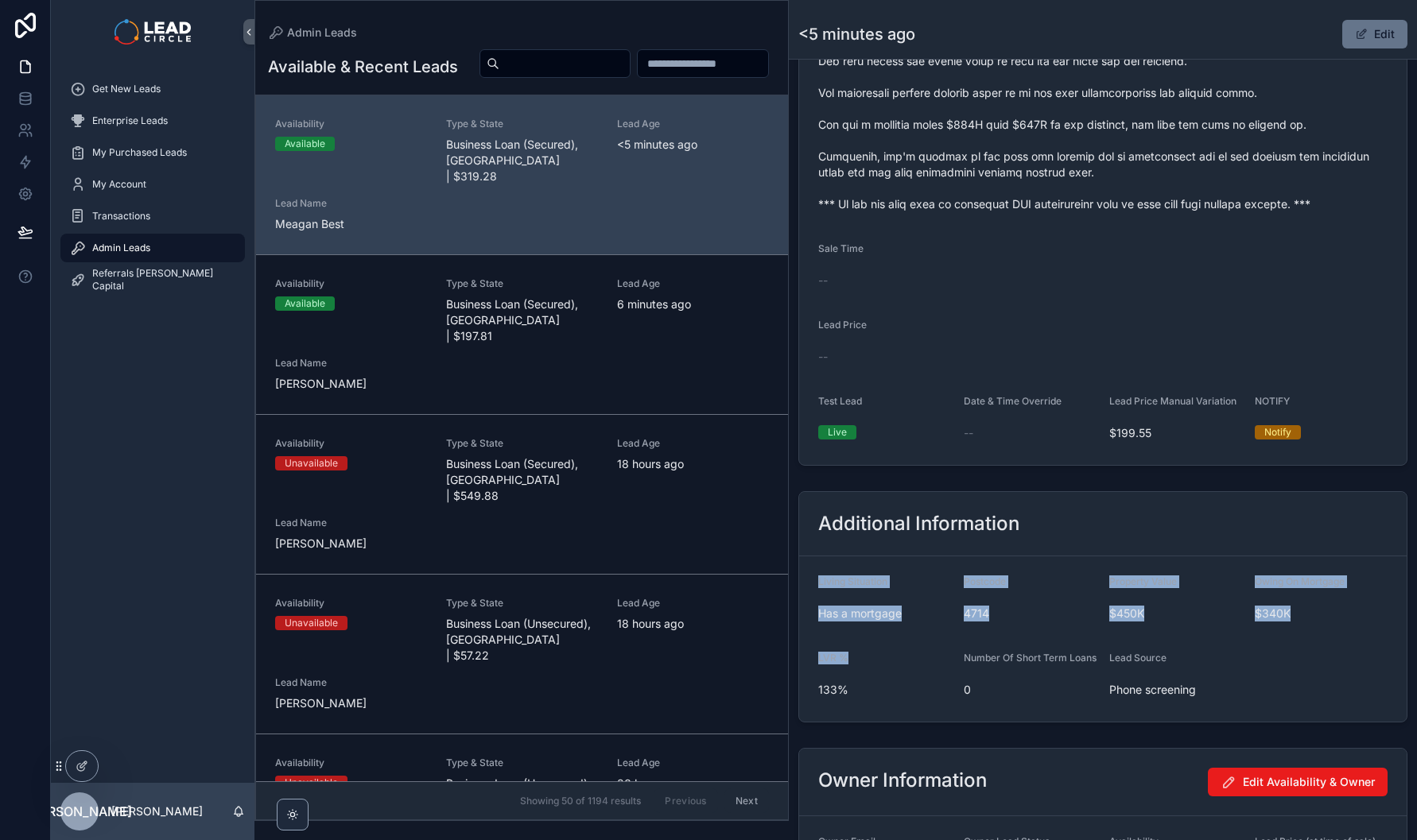
drag, startPoint x: 859, startPoint y: 587, endPoint x: 898, endPoint y: 670, distance: 91.7
click at [898, 670] on form "Living Situation Has a mortgage Postcode 4714 Property Value $450K Owing On Mor…" at bounding box center [1102, 639] width 608 height 165
click at [898, 670] on div "LVR %" at bounding box center [884, 661] width 133 height 19
drag, startPoint x: 880, startPoint y: 578, endPoint x: 898, endPoint y: 650, distance: 74.2
click at [898, 650] on form "Living Situation Has a mortgage Postcode 4714 Property Value $450K Owing On Mor…" at bounding box center [1102, 639] width 608 height 165
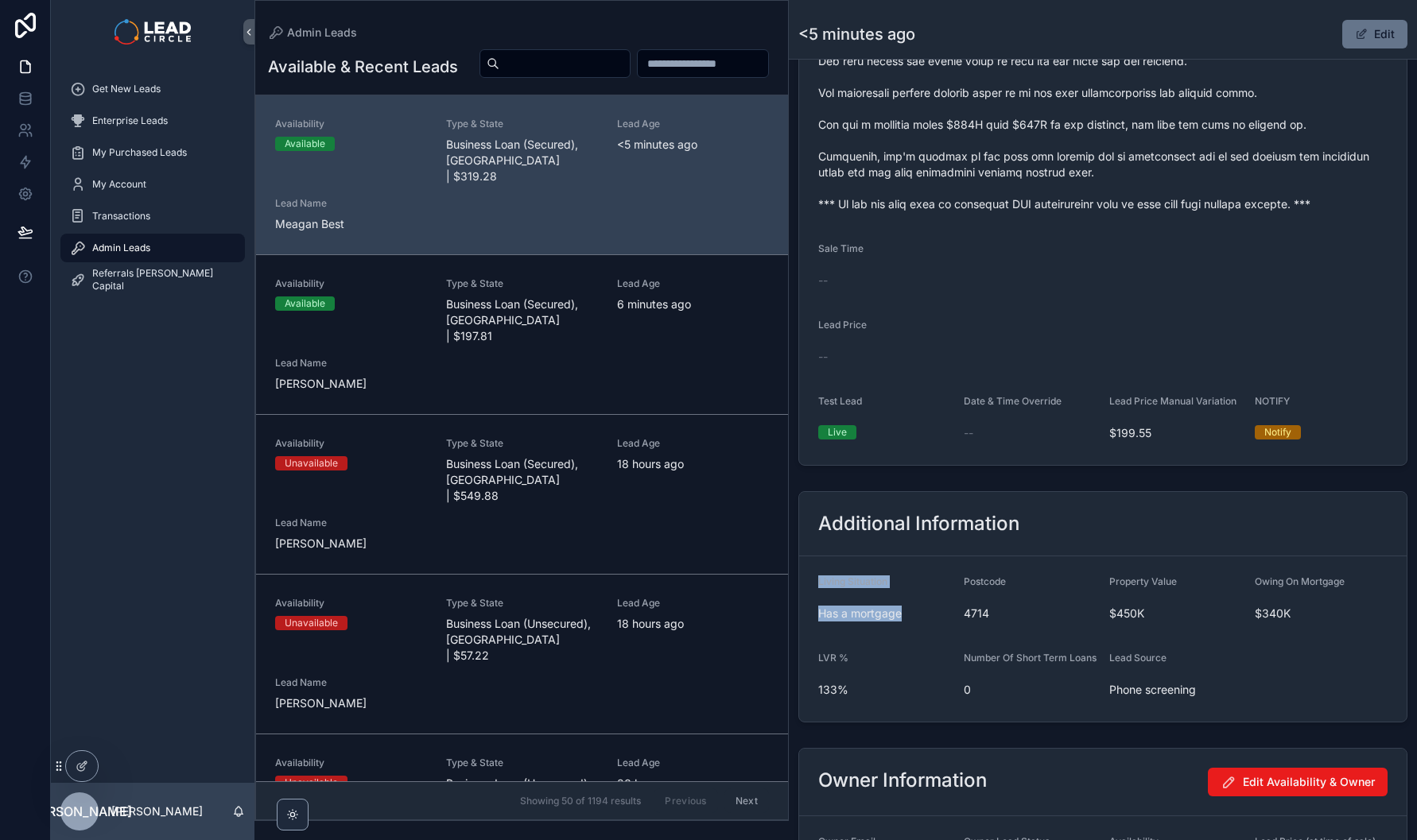
click at [898, 650] on form "Living Situation Has a mortgage Postcode 4714 Property Value $450K Owing On Mor…" at bounding box center [1102, 639] width 608 height 165
drag, startPoint x: 926, startPoint y: 573, endPoint x: 930, endPoint y: 641, distance: 68.1
click at [930, 641] on form "Living Situation Has a mortgage Postcode 4714 Property Value $450K Owing On Mor…" at bounding box center [1102, 639] width 608 height 165
